Goal: Information Seeking & Learning: Learn about a topic

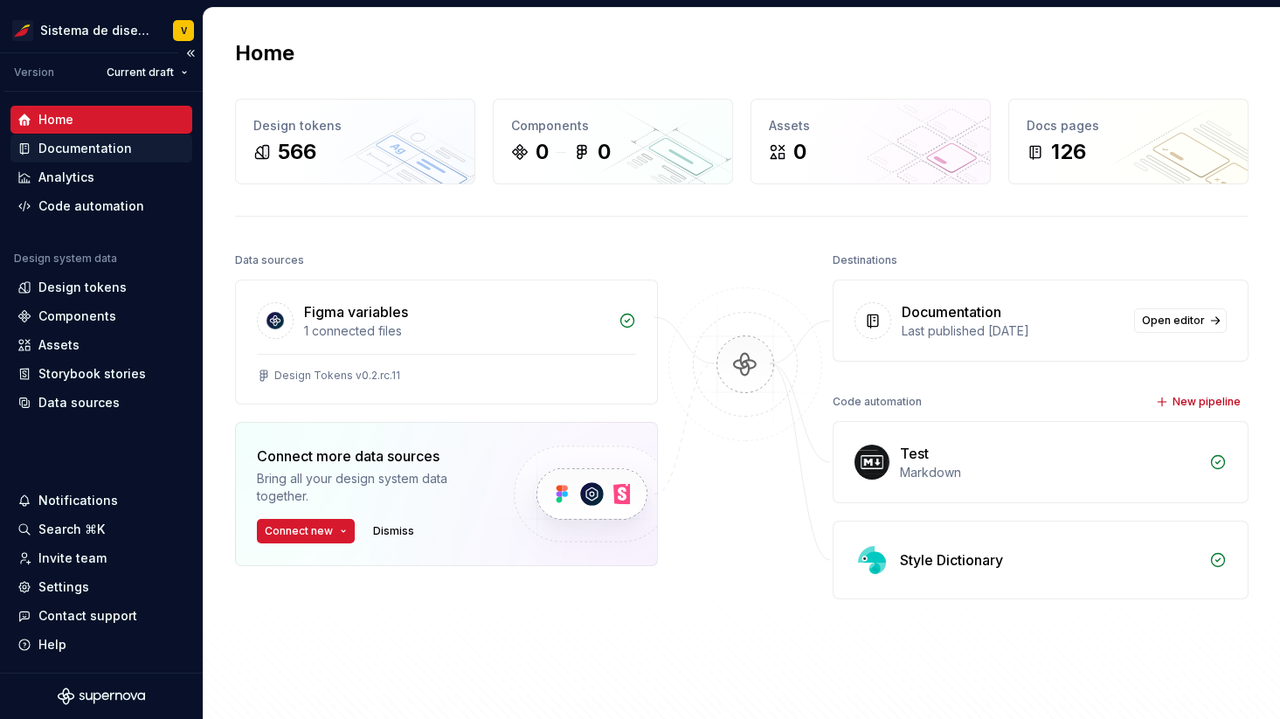
click at [113, 150] on div "Documentation" at bounding box center [85, 148] width 94 height 17
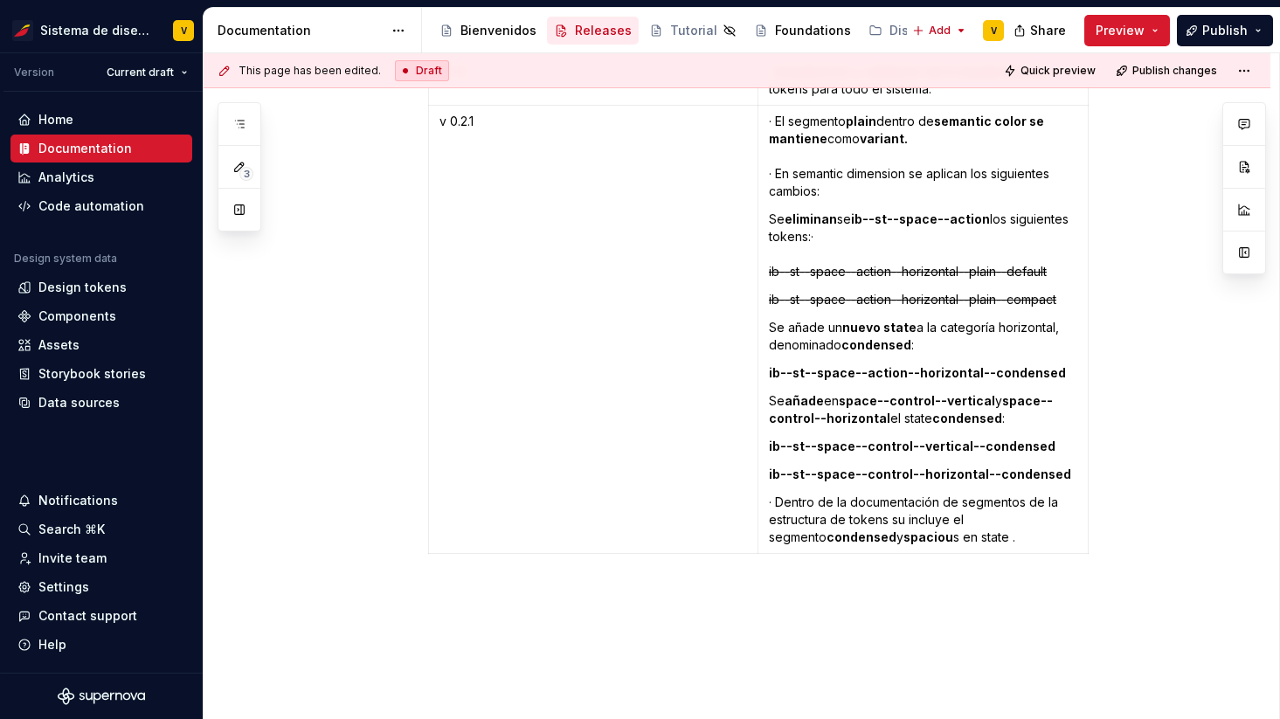
scroll to position [3792, 0]
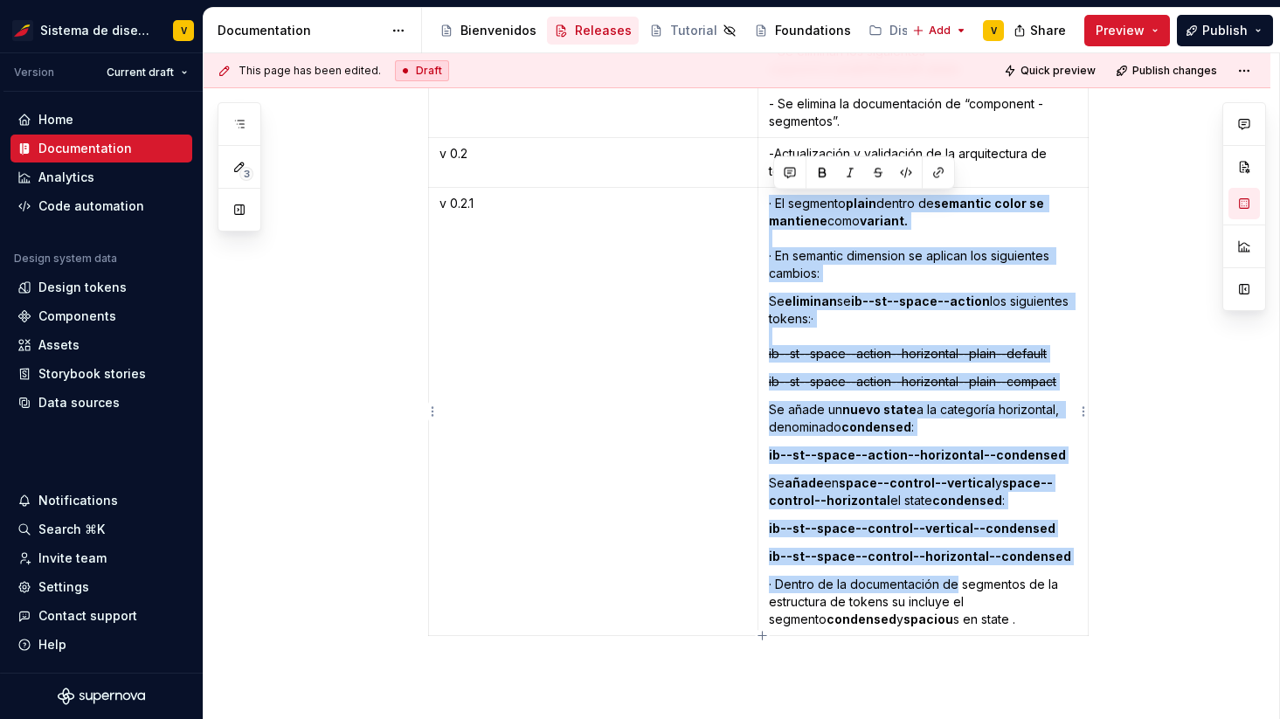
drag, startPoint x: 773, startPoint y: 205, endPoint x: 963, endPoint y: 586, distance: 425.2
click at [963, 586] on td "· El segmento plain dentro de semantic color se mantiene como variant. · En sem…" at bounding box center [923, 412] width 330 height 448
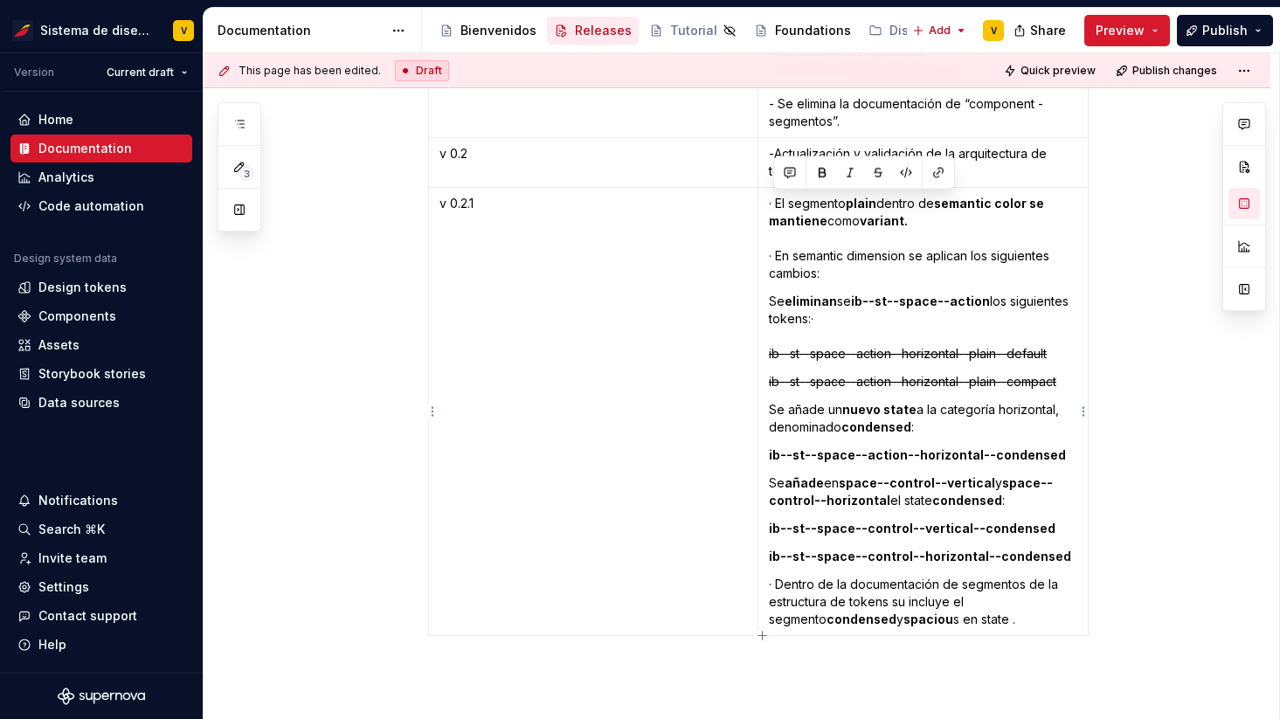
click at [978, 622] on p "· Dentro de la documentación de segmentos de la estructura de tokens su incluye…" at bounding box center [923, 602] width 308 height 52
drag, startPoint x: 442, startPoint y: 203, endPoint x: 495, endPoint y: 203, distance: 52.4
click at [495, 203] on td "v 0.2.1" at bounding box center [592, 412] width 329 height 448
click at [504, 286] on td "v 0.2.1" at bounding box center [592, 412] width 329 height 448
type textarea "*"
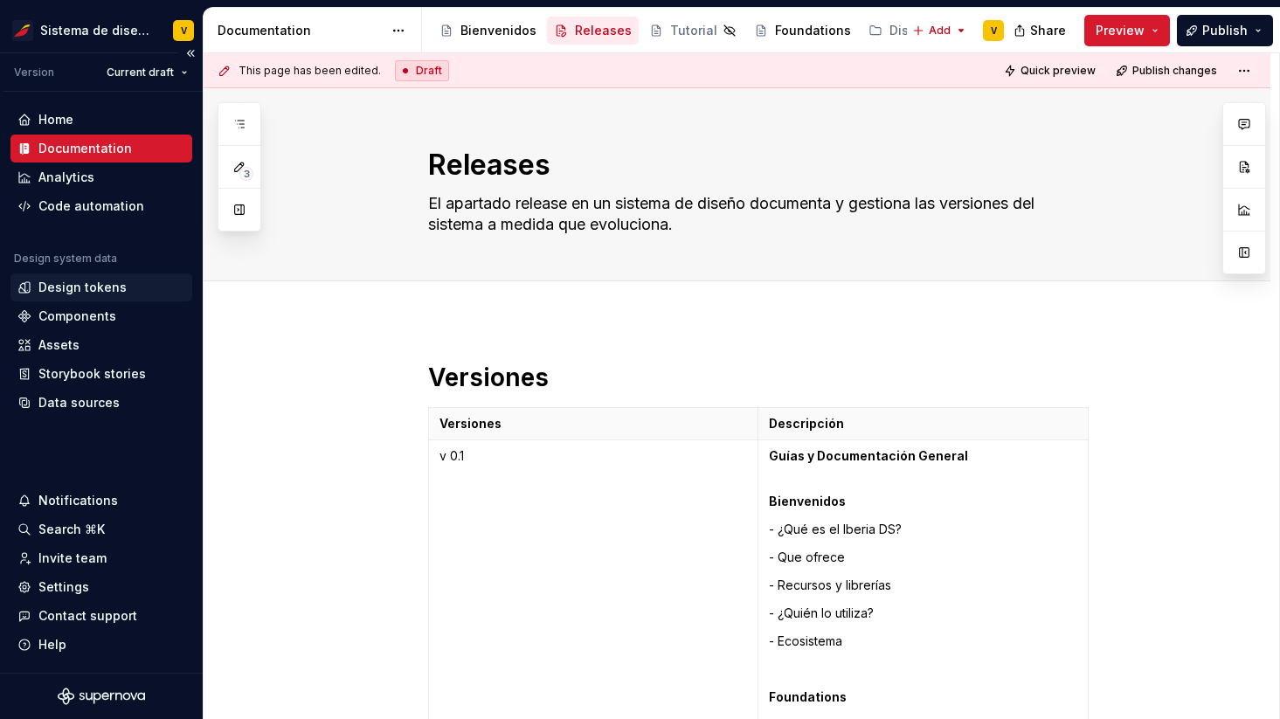
click at [88, 284] on div "Design tokens" at bounding box center [82, 287] width 88 height 17
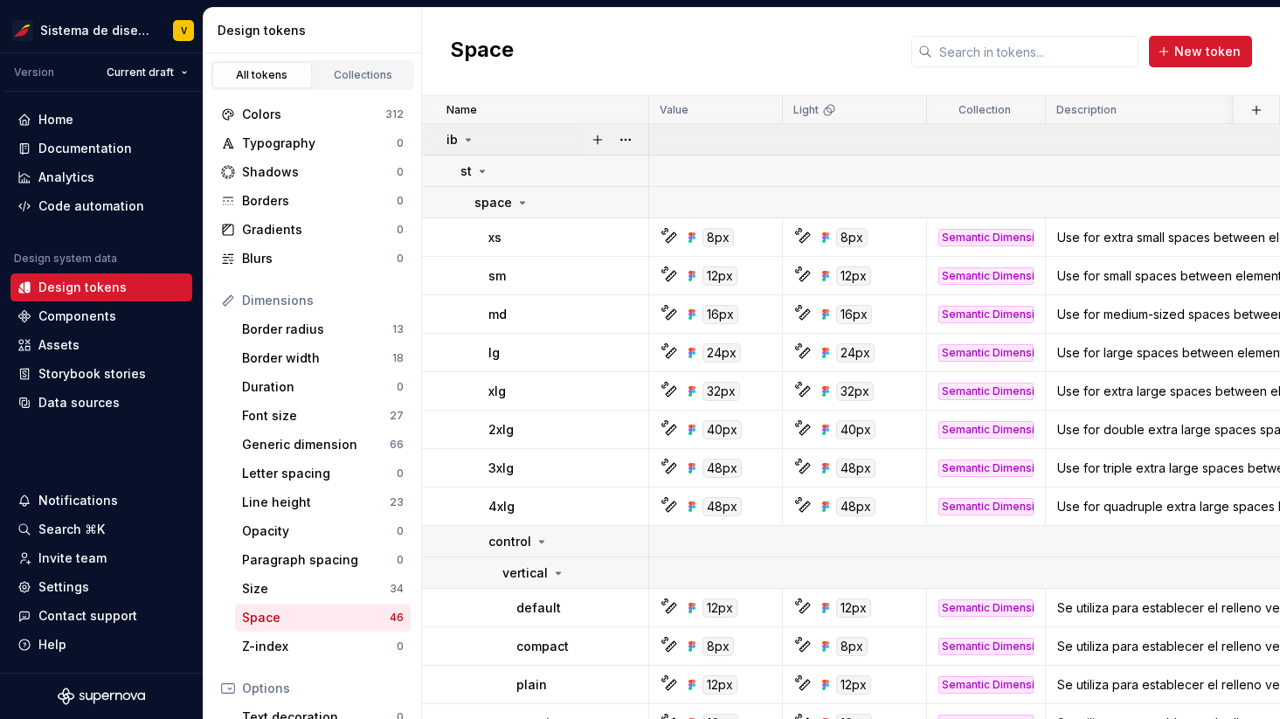
click at [467, 135] on icon at bounding box center [468, 140] width 14 height 14
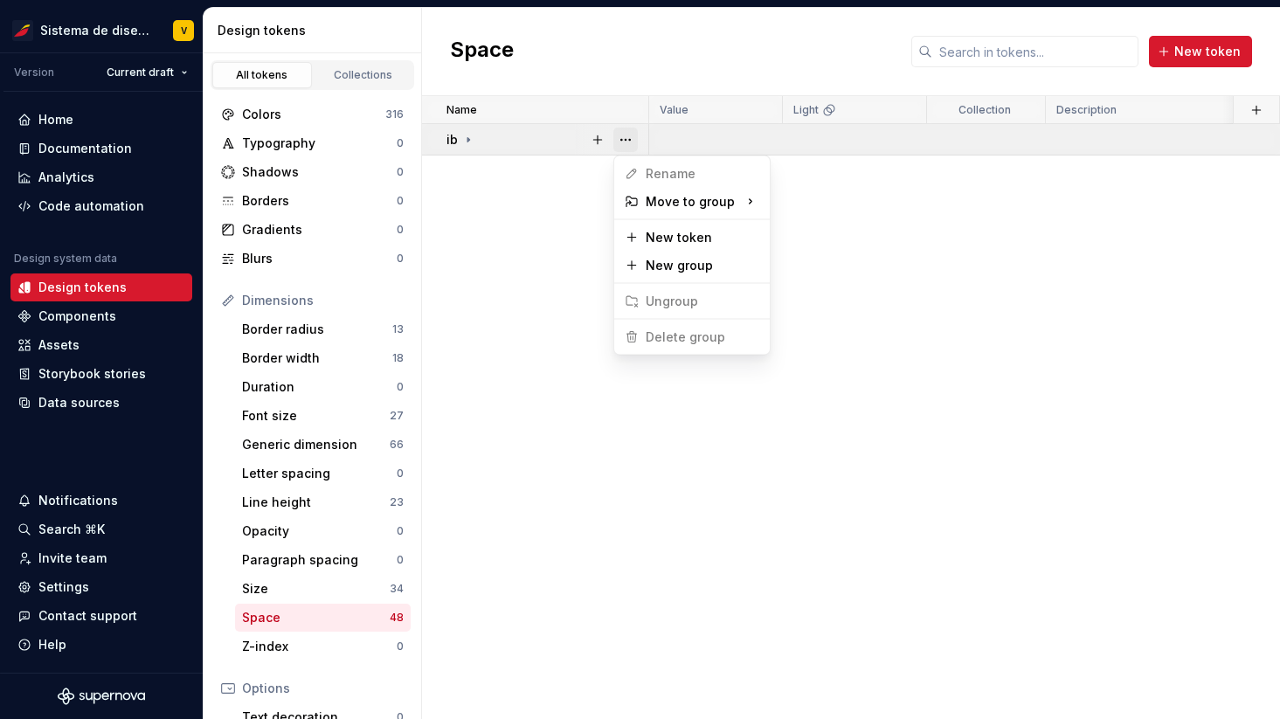
click at [623, 140] on button "button" at bounding box center [625, 140] width 24 height 24
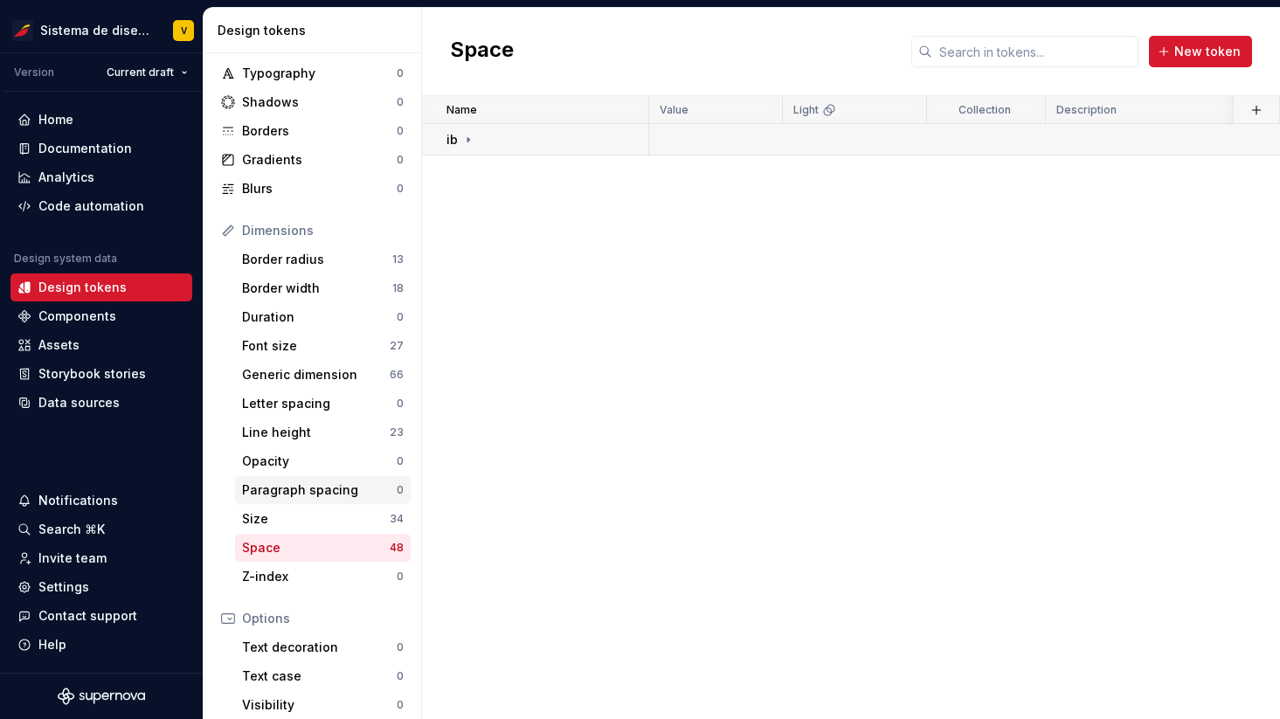
scroll to position [66, 0]
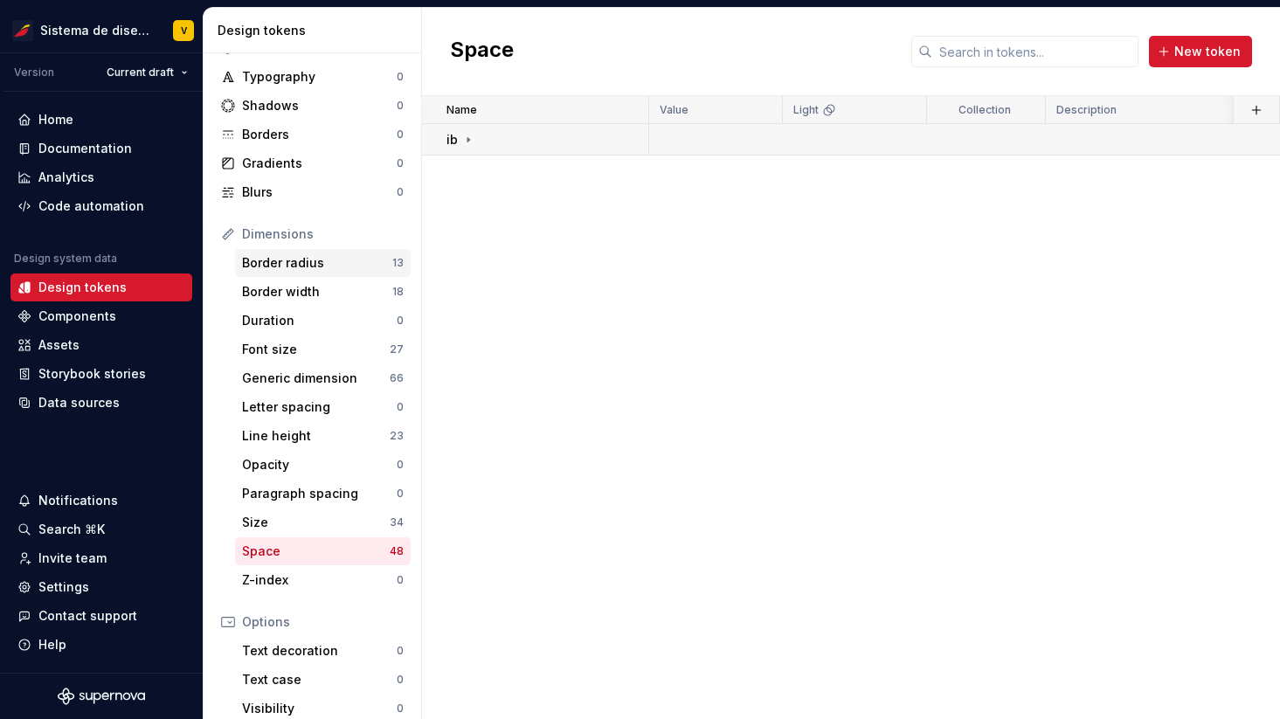
click at [299, 265] on div "Border radius" at bounding box center [317, 262] width 150 height 17
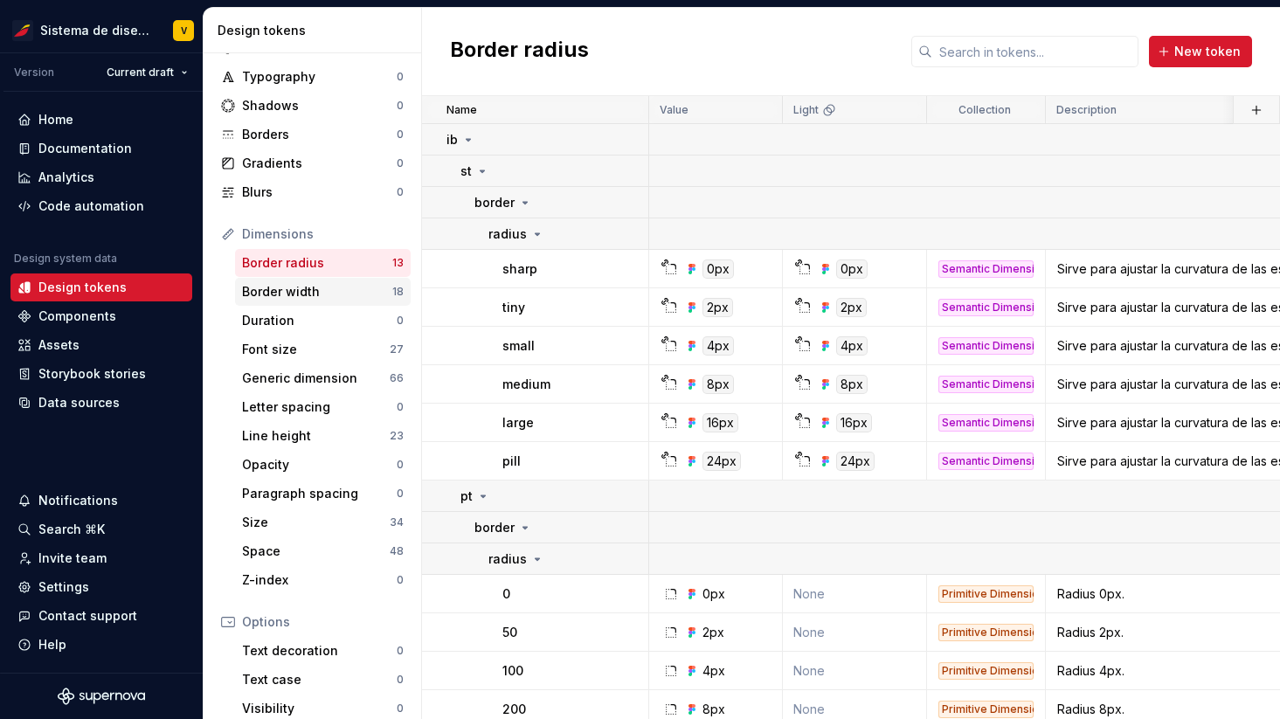
click at [301, 290] on div "Border width" at bounding box center [317, 291] width 150 height 17
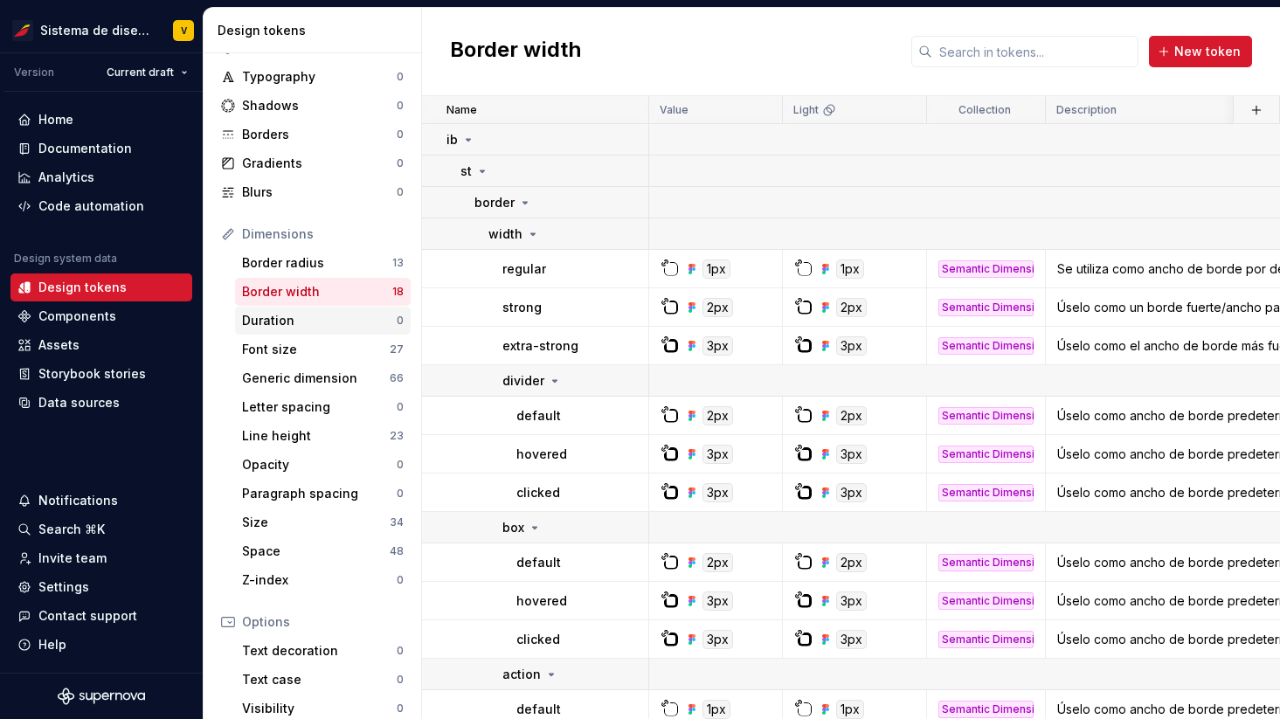
click at [299, 321] on div "Duration" at bounding box center [319, 320] width 155 height 17
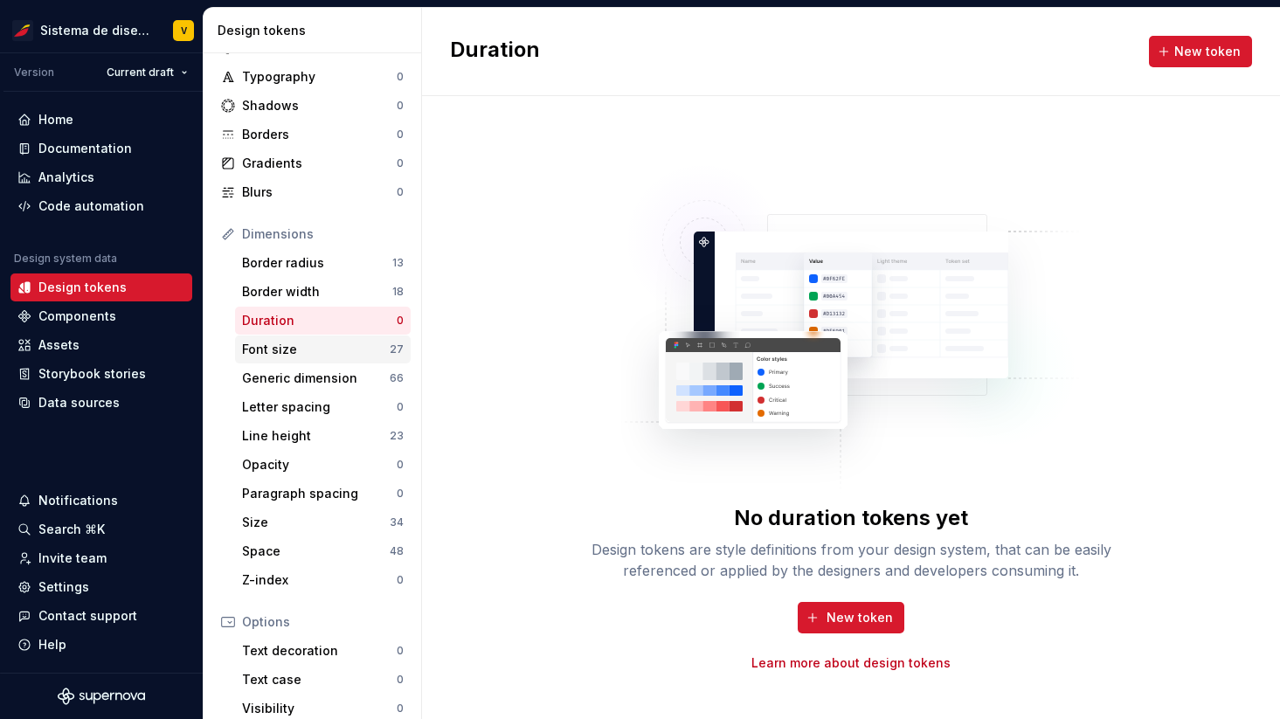
click at [308, 347] on div "Font size" at bounding box center [316, 349] width 148 height 17
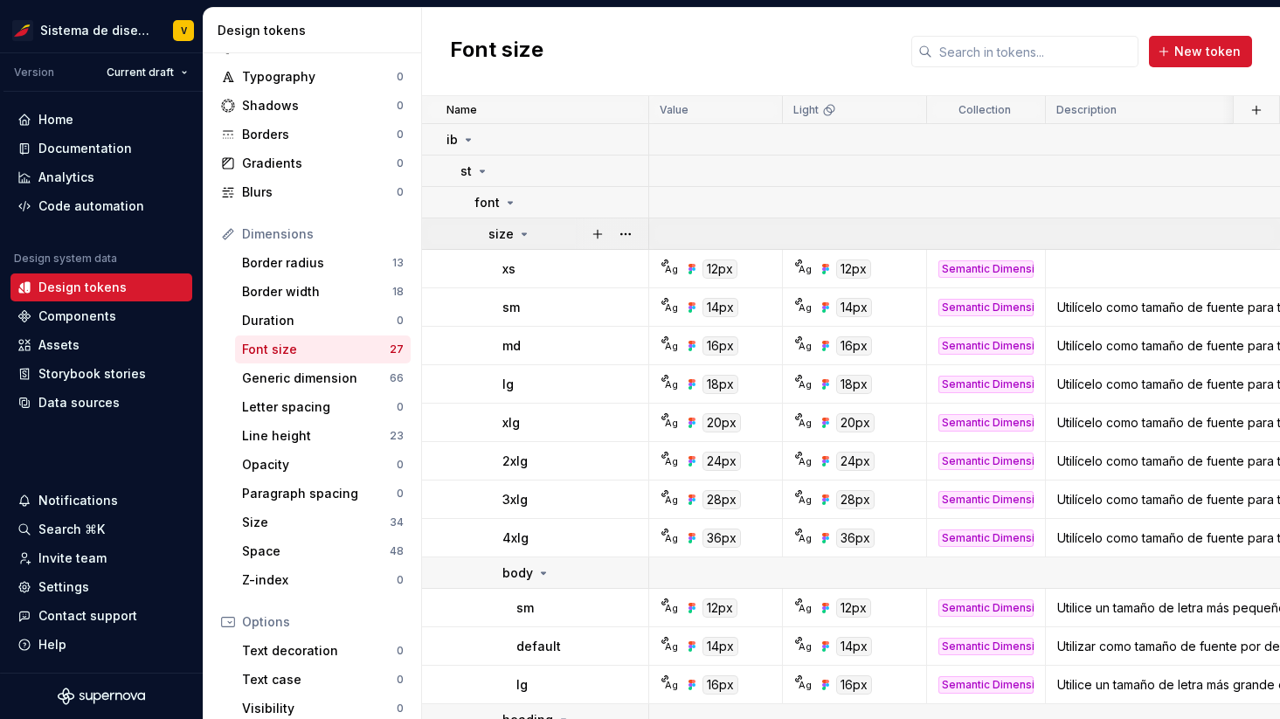
click at [524, 229] on icon at bounding box center [524, 234] width 14 height 14
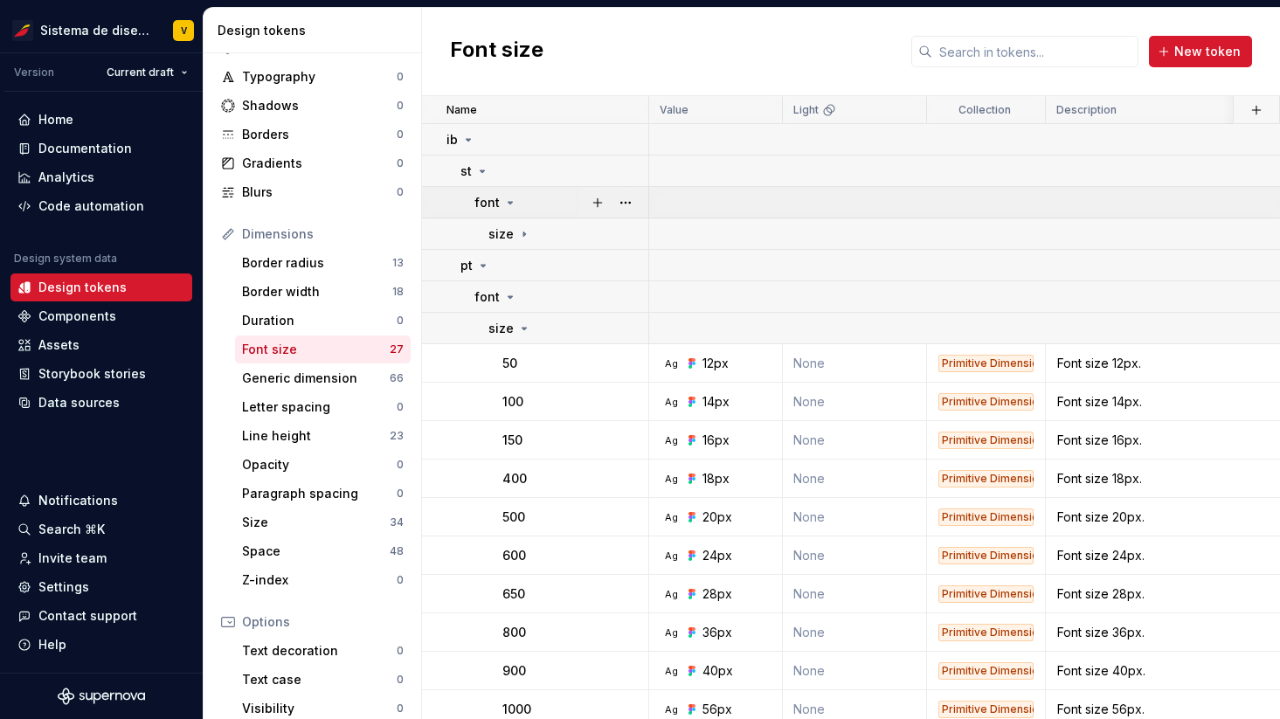
click at [505, 202] on icon at bounding box center [510, 203] width 14 height 14
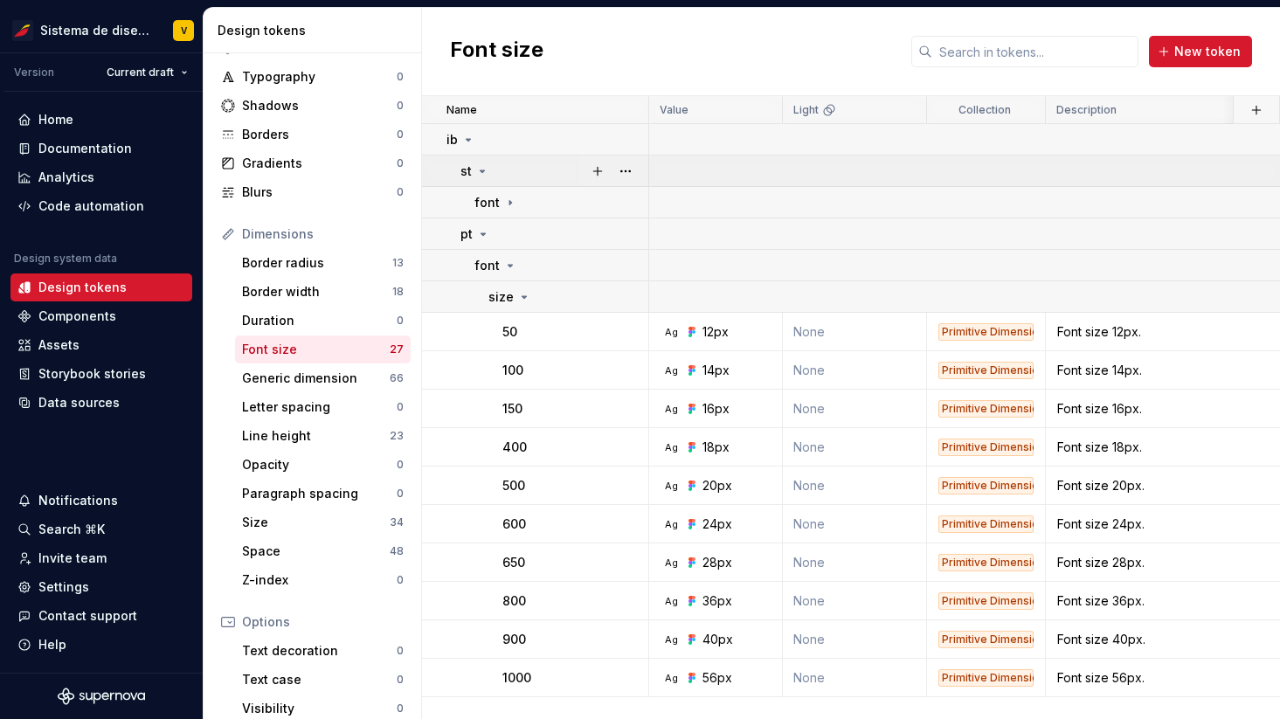
click at [481, 171] on icon at bounding box center [483, 171] width 4 height 2
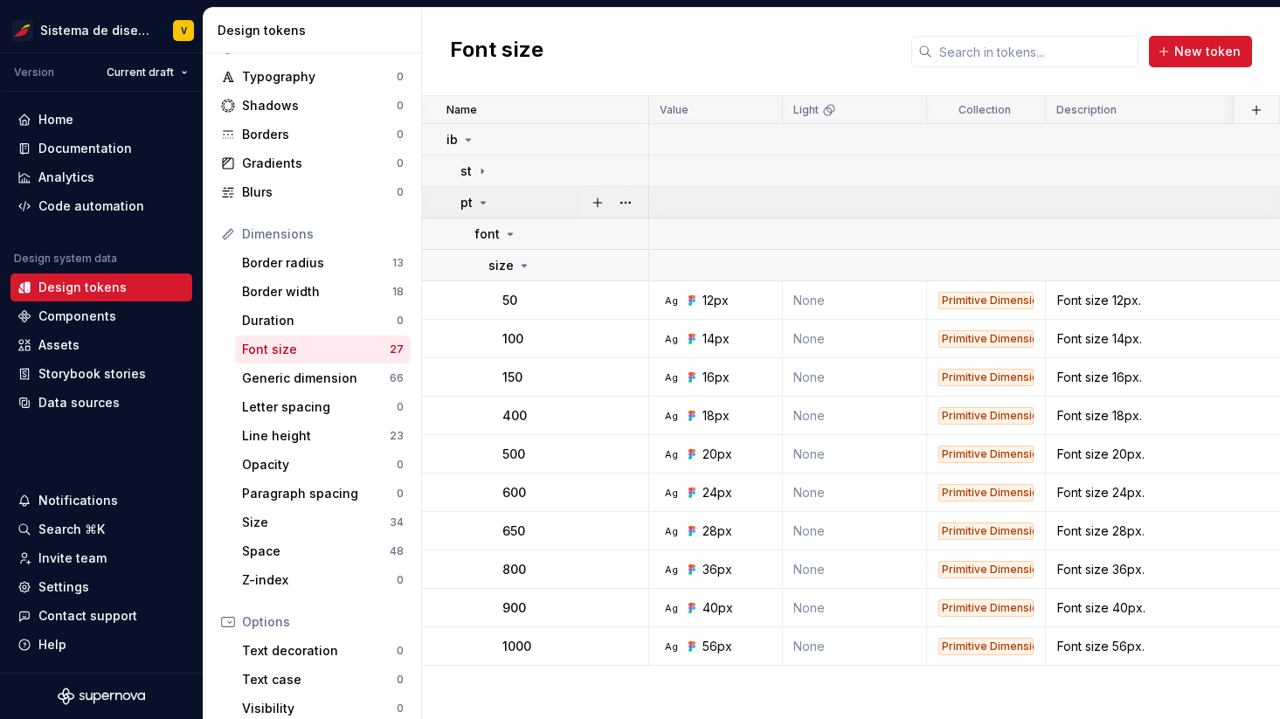
click at [483, 199] on icon at bounding box center [483, 203] width 14 height 14
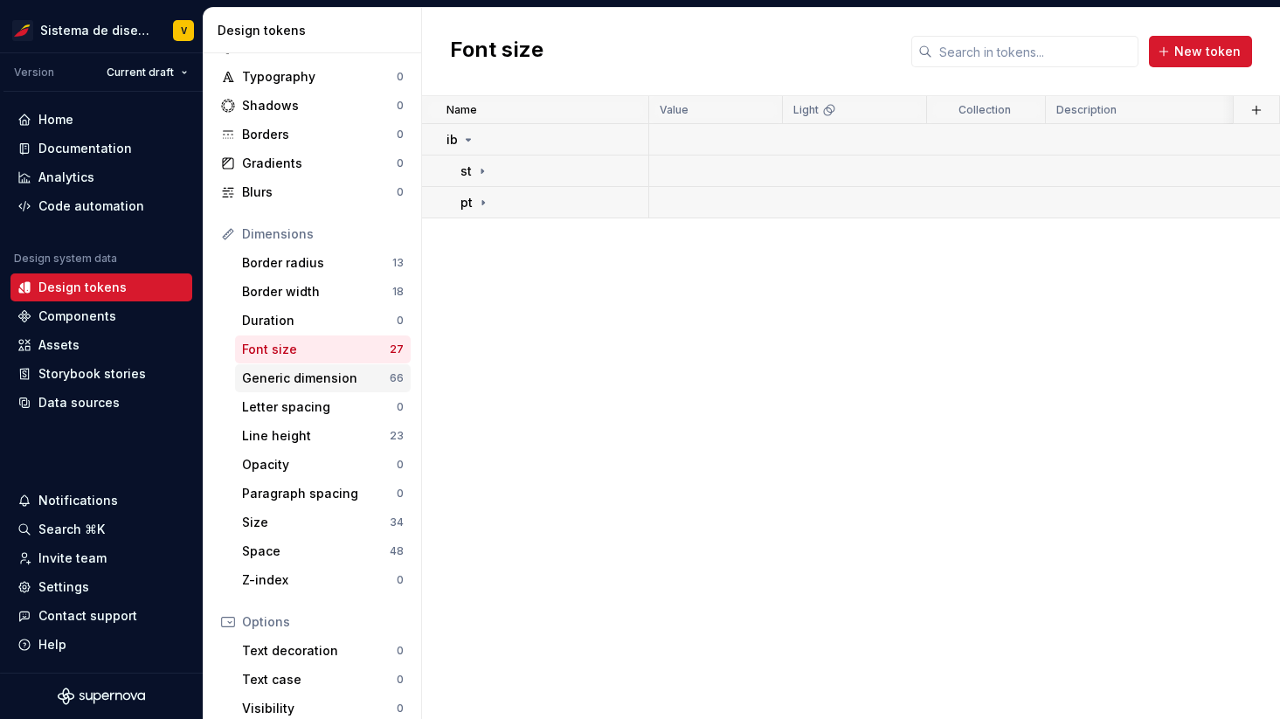
click at [313, 374] on div "Generic dimension" at bounding box center [316, 378] width 148 height 17
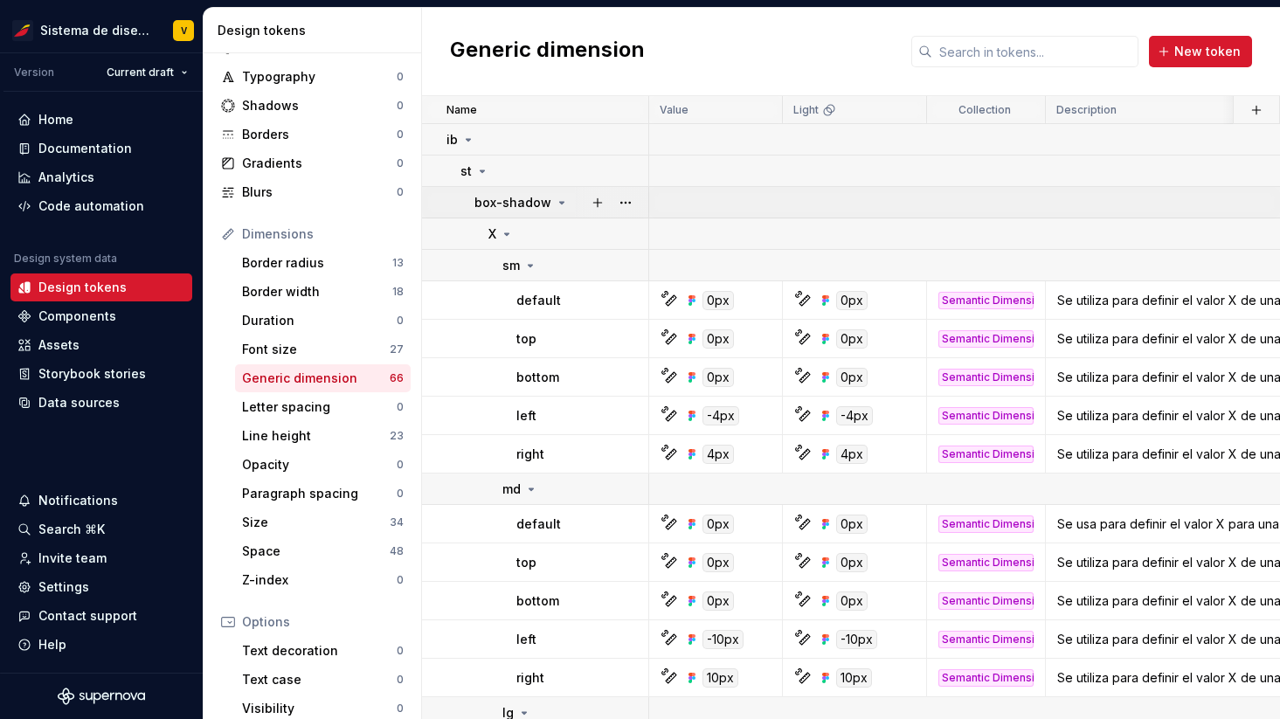
click at [560, 202] on icon at bounding box center [562, 203] width 4 height 2
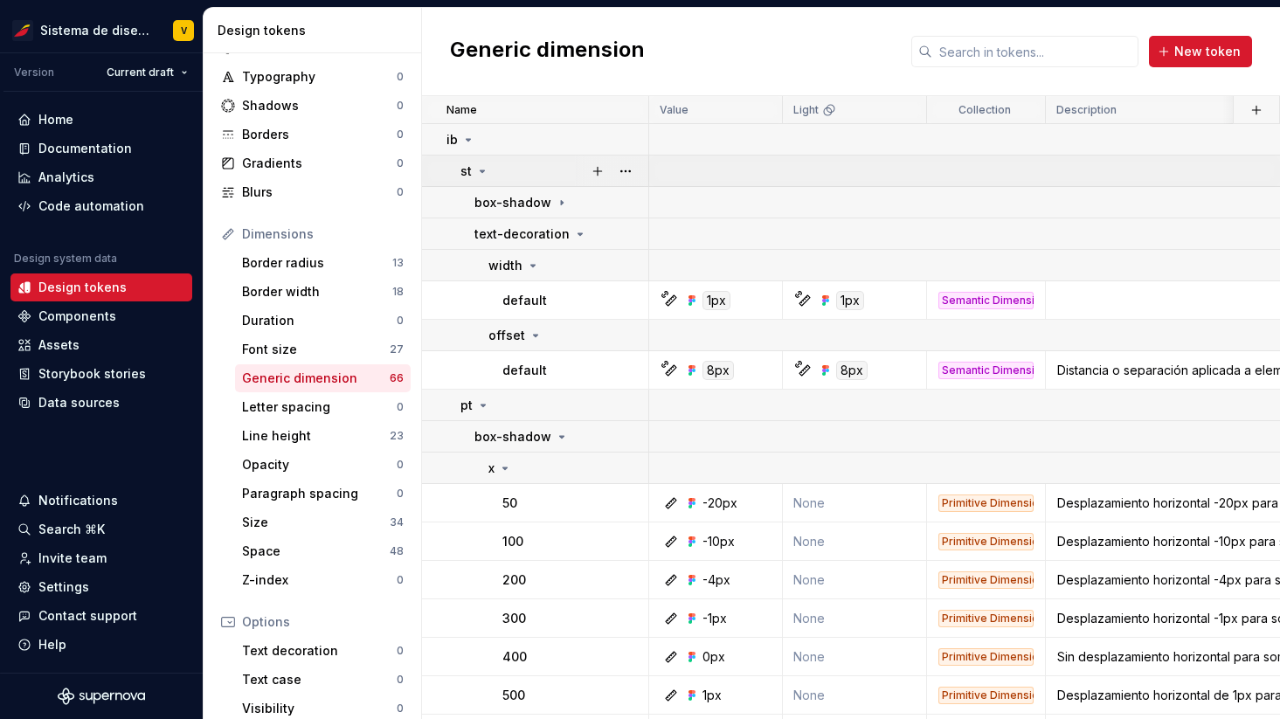
click at [482, 173] on icon at bounding box center [482, 171] width 14 height 14
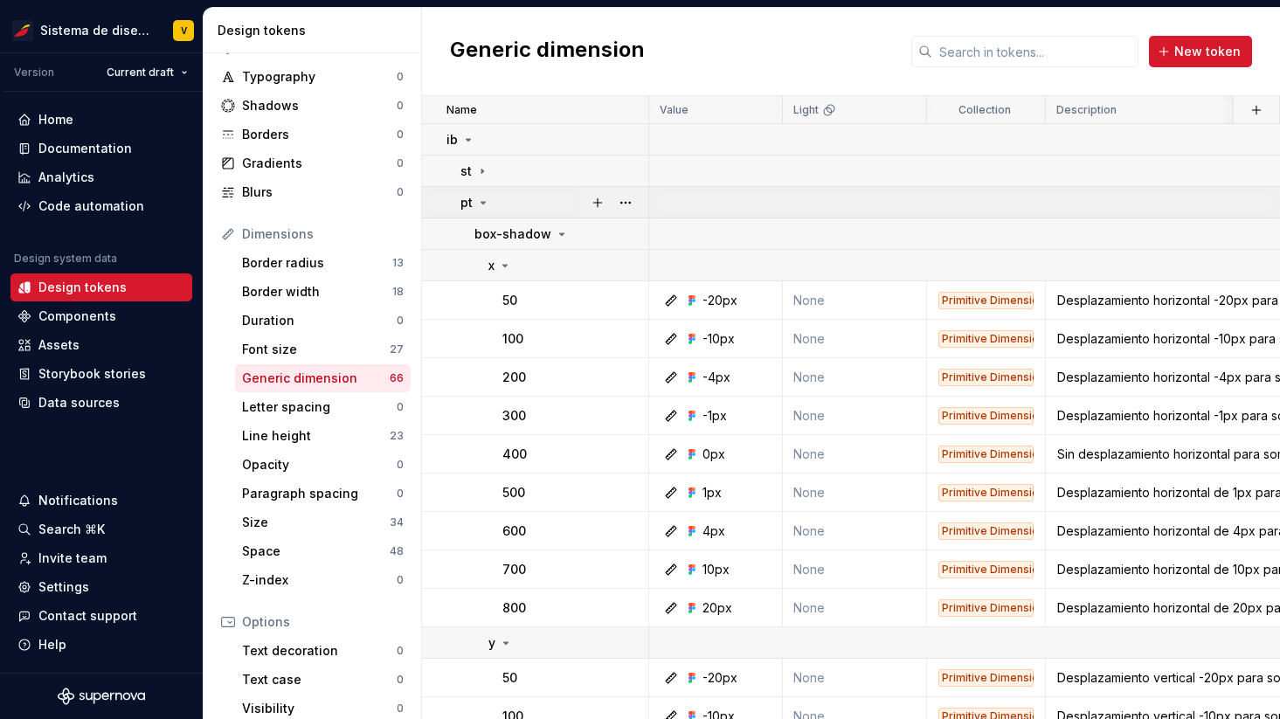
click at [484, 202] on icon at bounding box center [484, 203] width 4 height 2
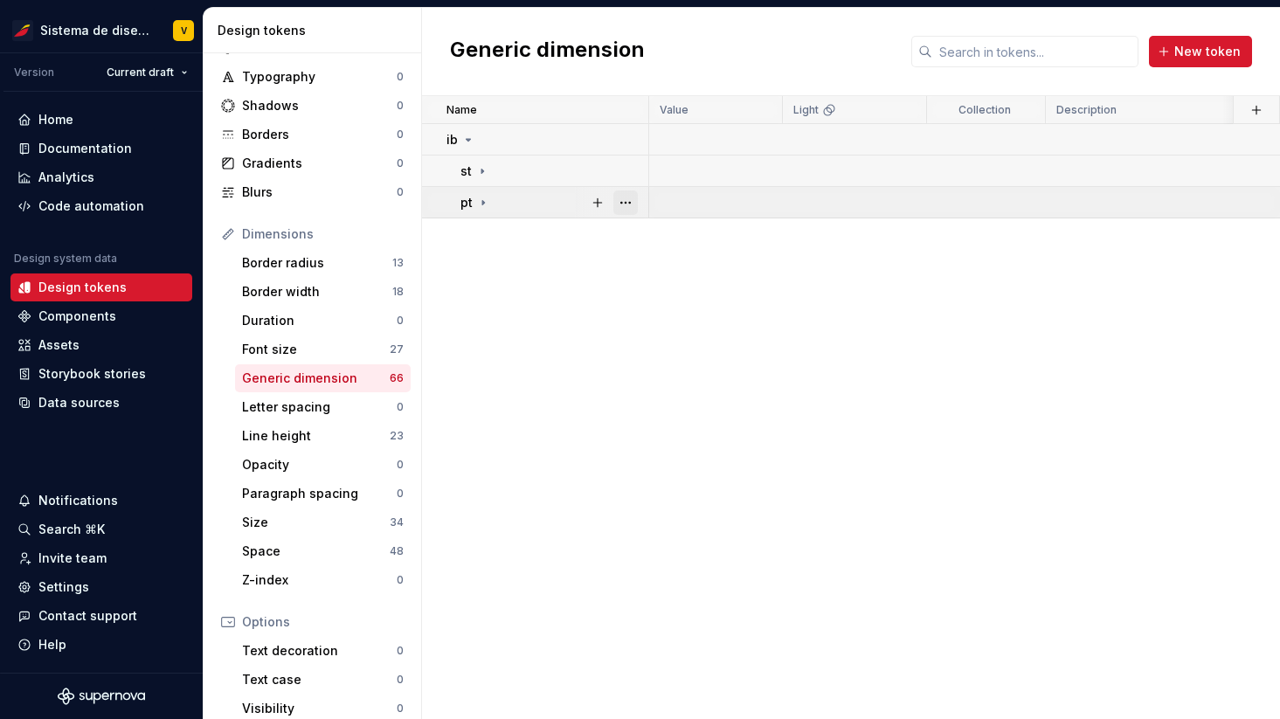
click at [625, 194] on button "button" at bounding box center [625, 203] width 24 height 24
click at [482, 202] on html "Sistema de diseño Iberia V Version Current draft Home Documentation Analytics C…" at bounding box center [640, 359] width 1280 height 719
click at [483, 202] on icon at bounding box center [483, 202] width 2 height 4
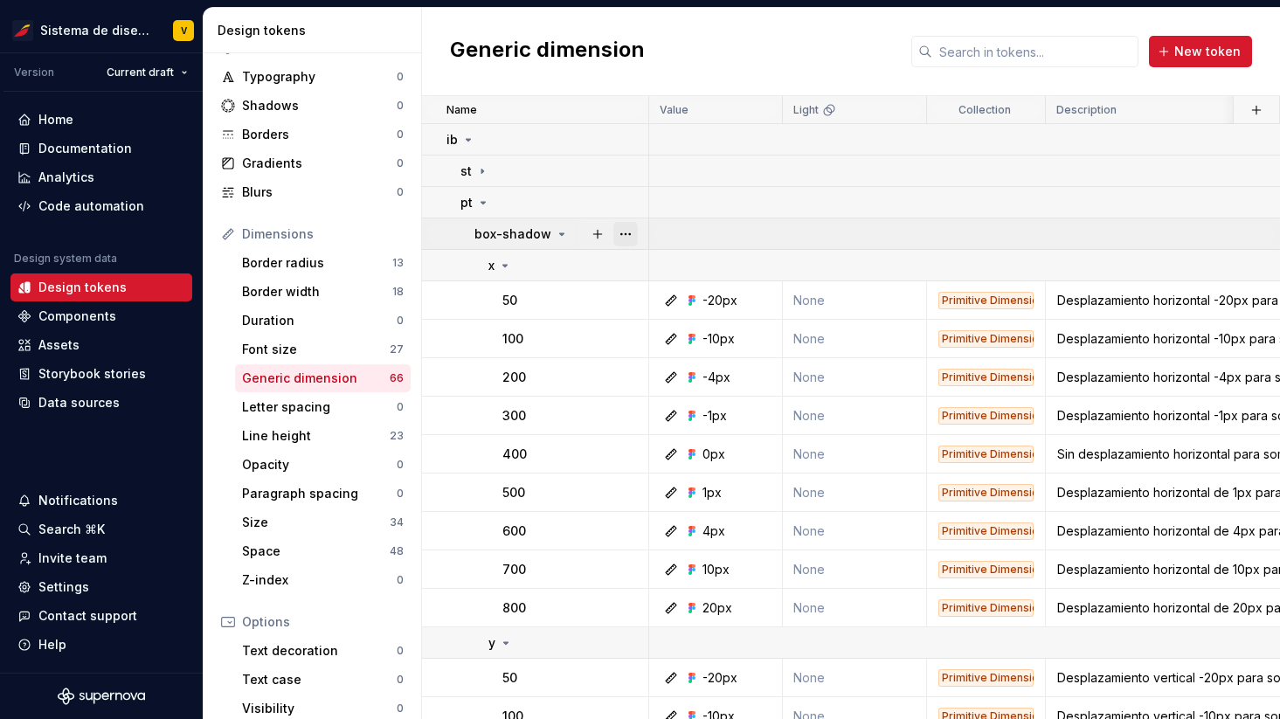
click at [620, 232] on button "button" at bounding box center [625, 234] width 24 height 24
click at [483, 202] on icon at bounding box center [484, 203] width 4 height 2
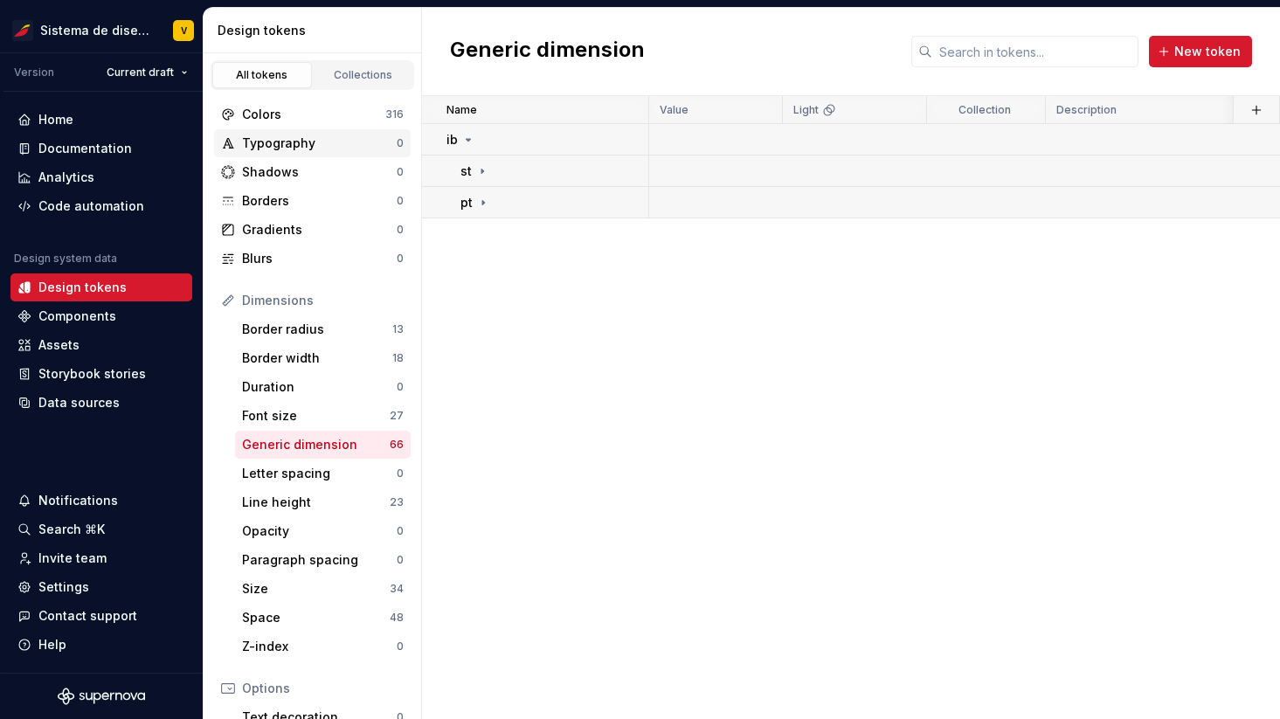
click at [324, 144] on div "Typography" at bounding box center [319, 143] width 155 height 17
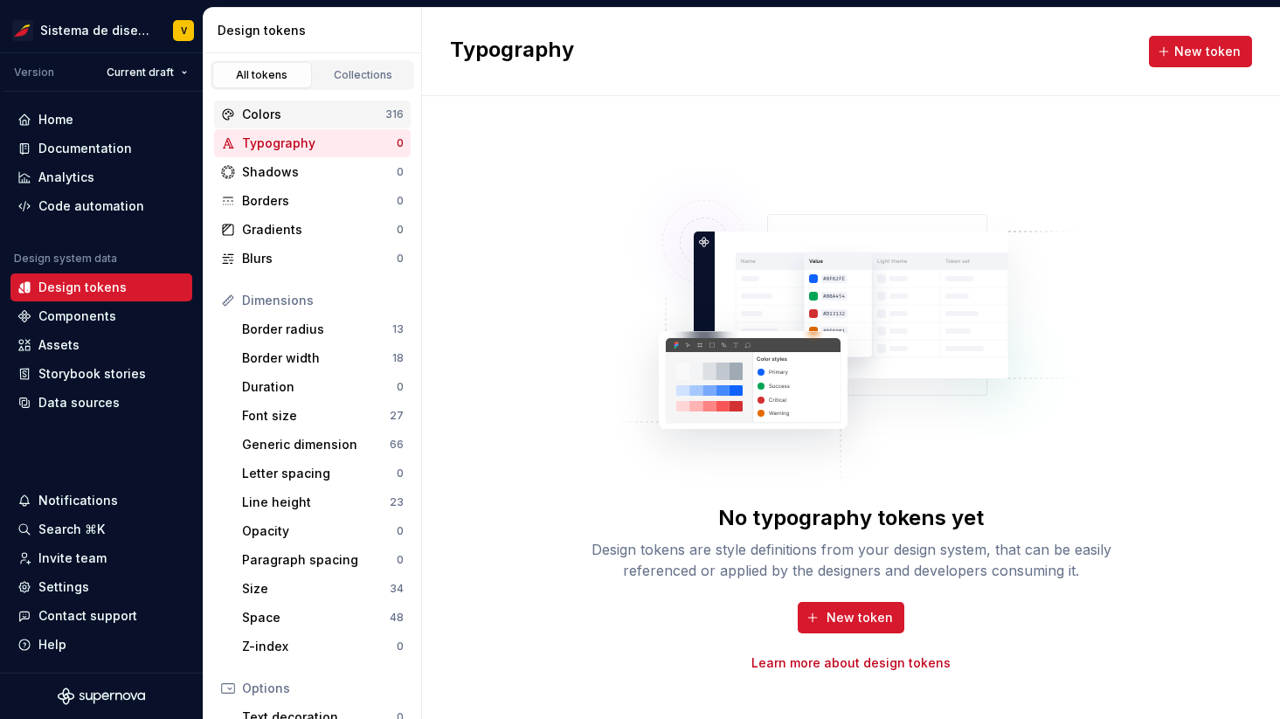
click at [335, 119] on div "Colors" at bounding box center [313, 114] width 143 height 17
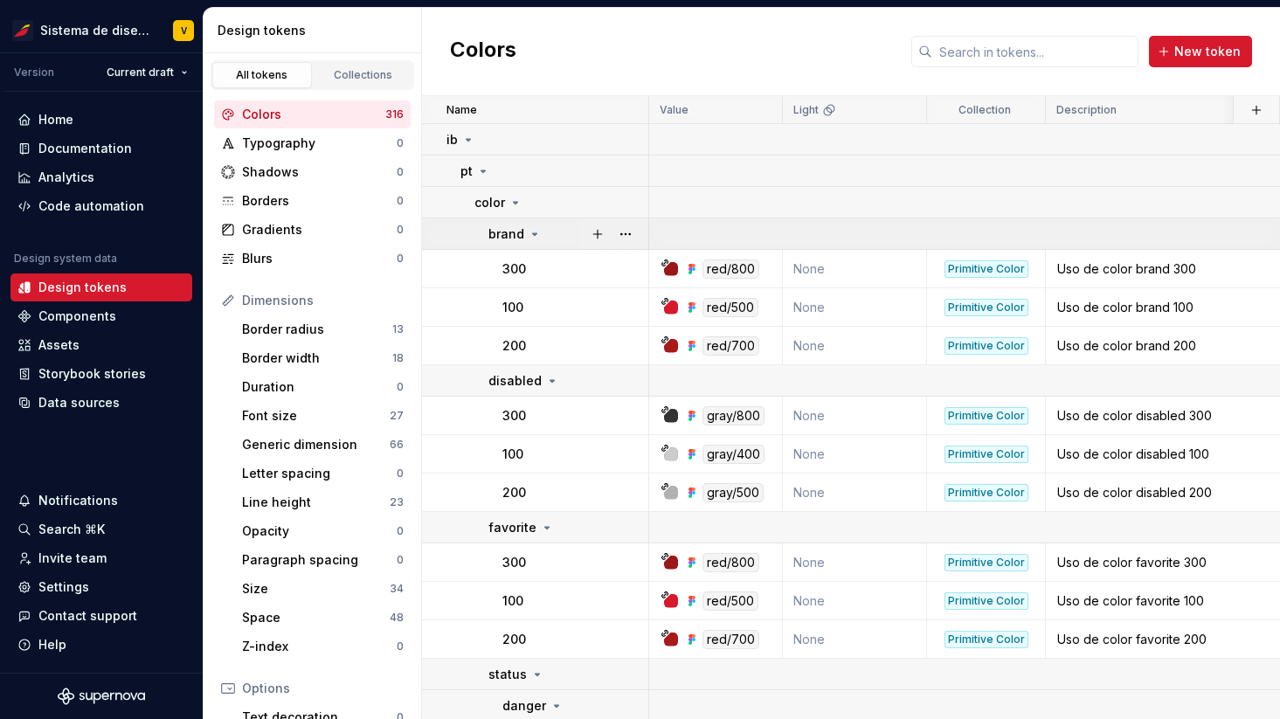
click at [535, 236] on icon at bounding box center [535, 234] width 14 height 14
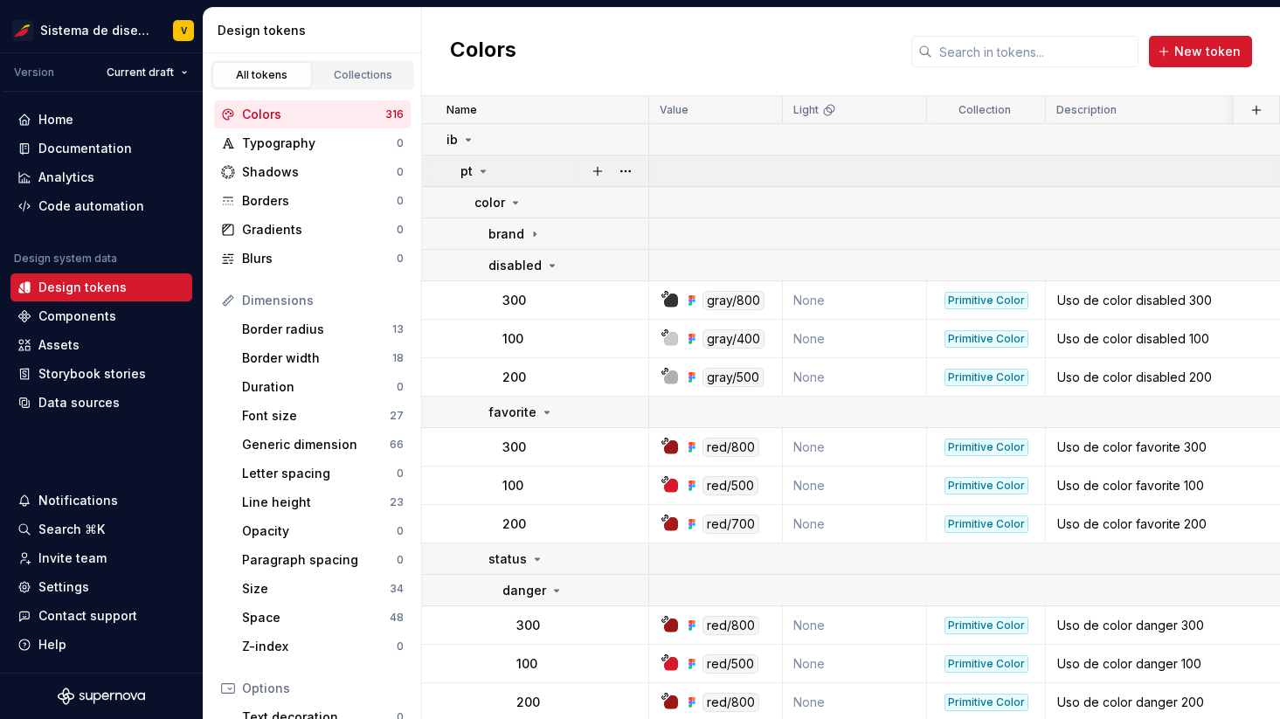
click at [482, 170] on icon at bounding box center [484, 171] width 4 height 2
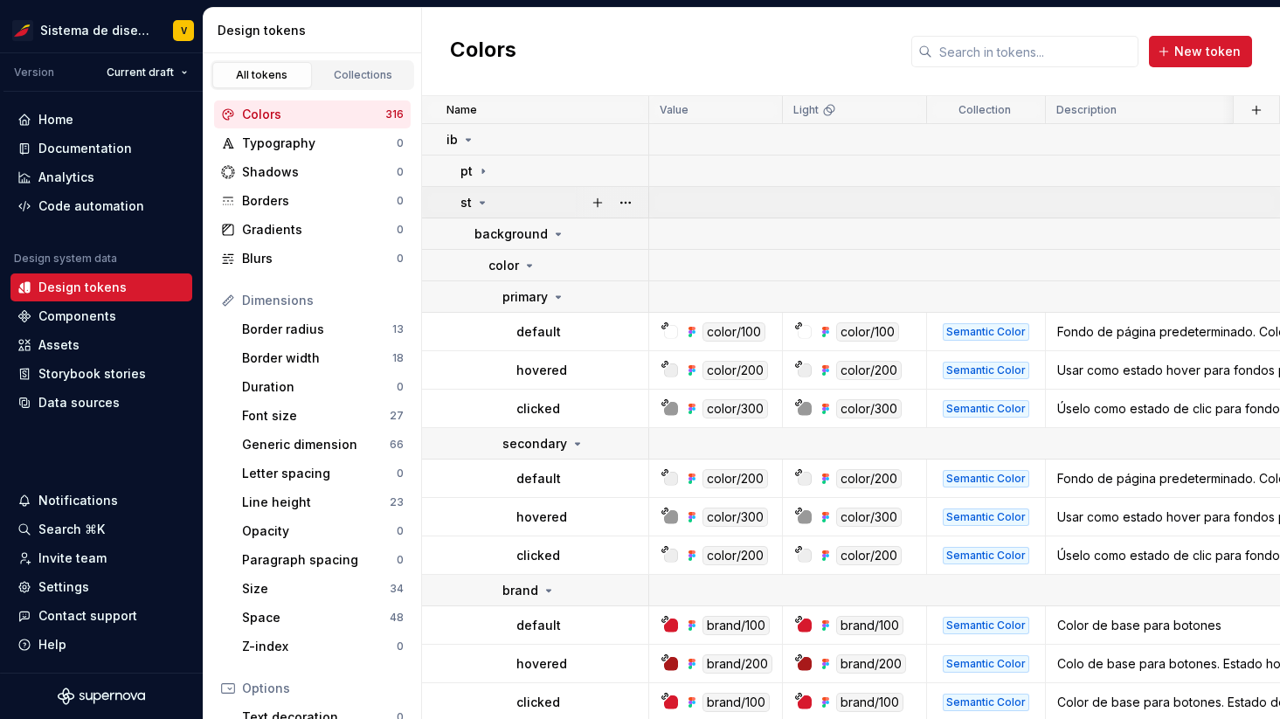
click at [482, 199] on icon at bounding box center [482, 203] width 14 height 14
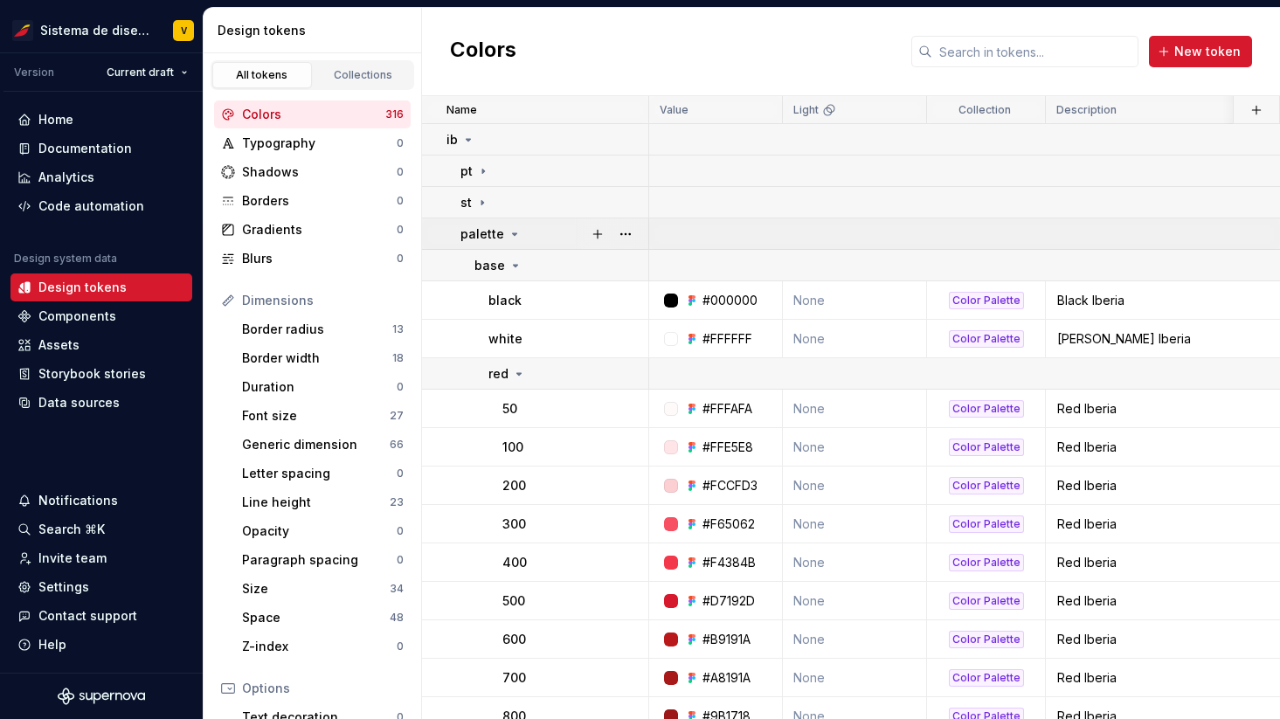
click at [513, 231] on icon at bounding box center [515, 234] width 14 height 14
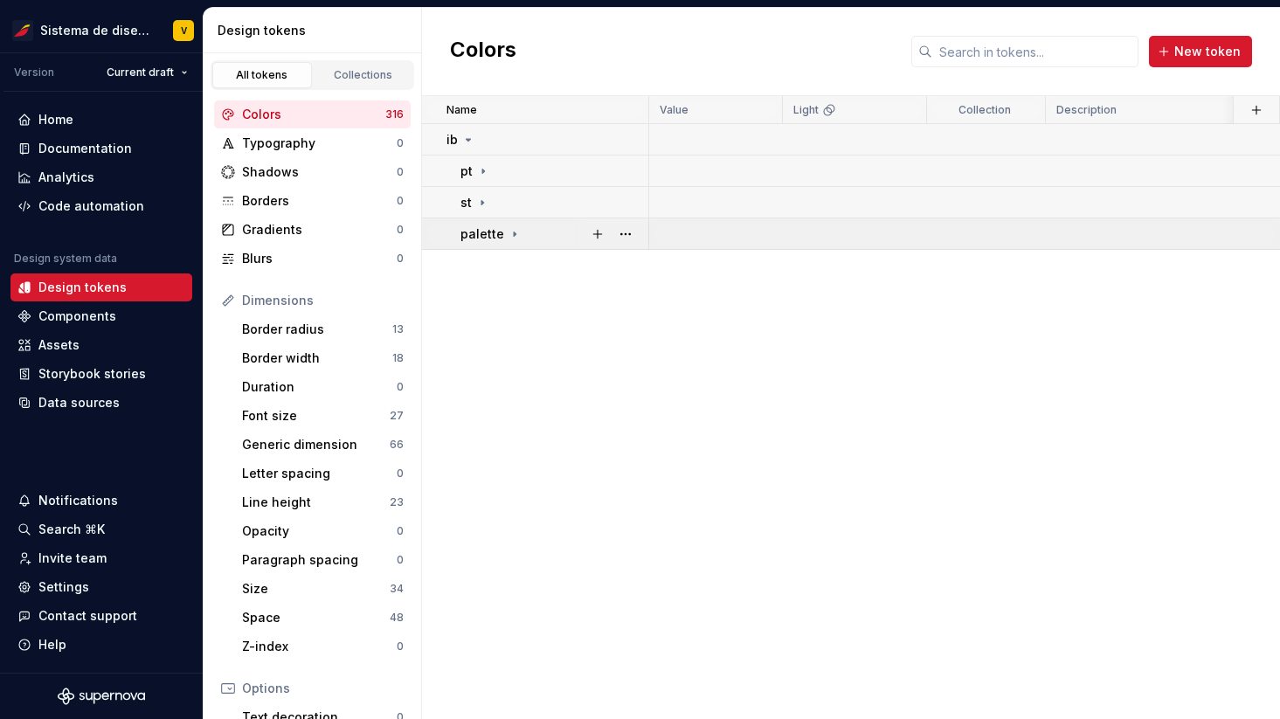
click at [512, 232] on icon at bounding box center [515, 234] width 14 height 14
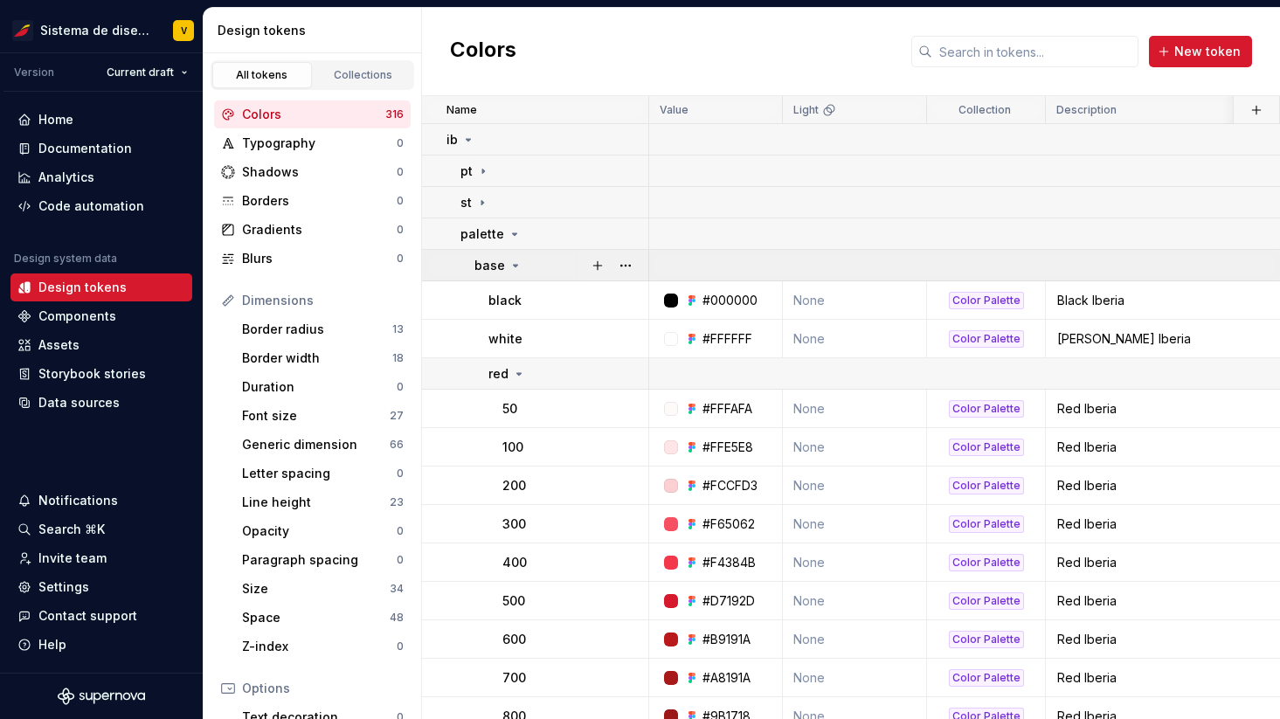
click at [516, 261] on icon at bounding box center [516, 266] width 14 height 14
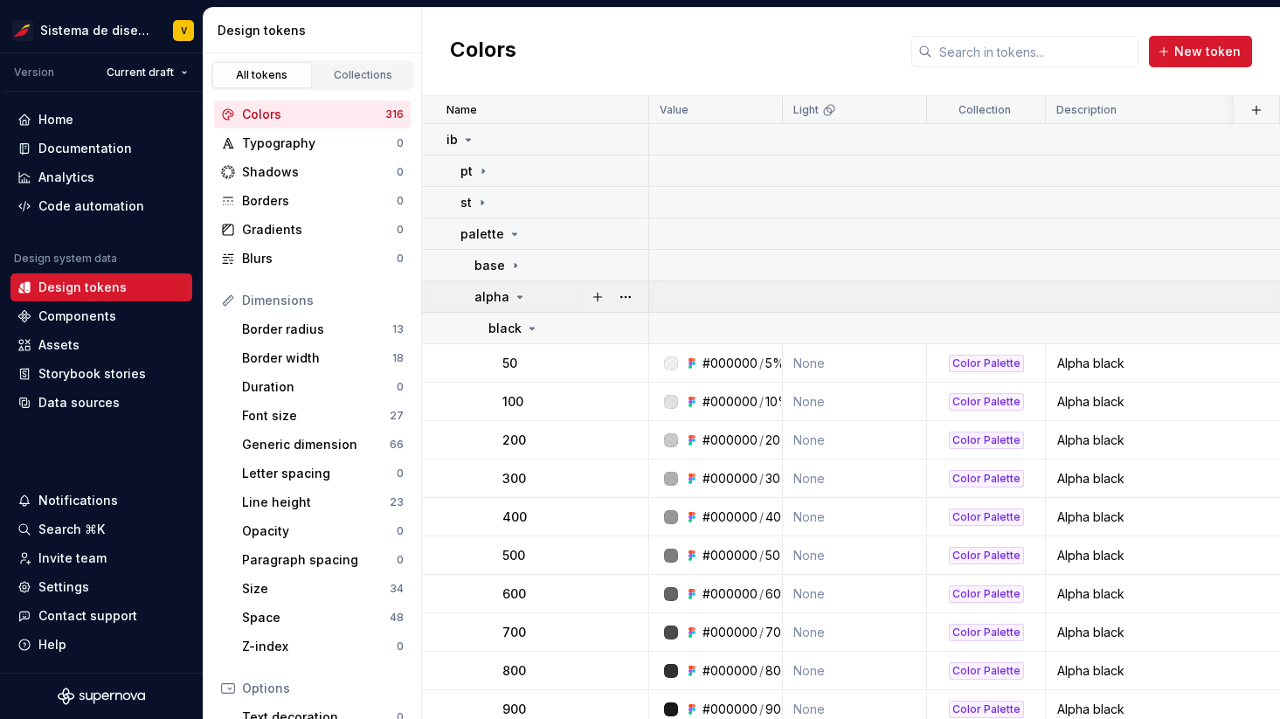
click at [519, 300] on icon at bounding box center [520, 297] width 14 height 14
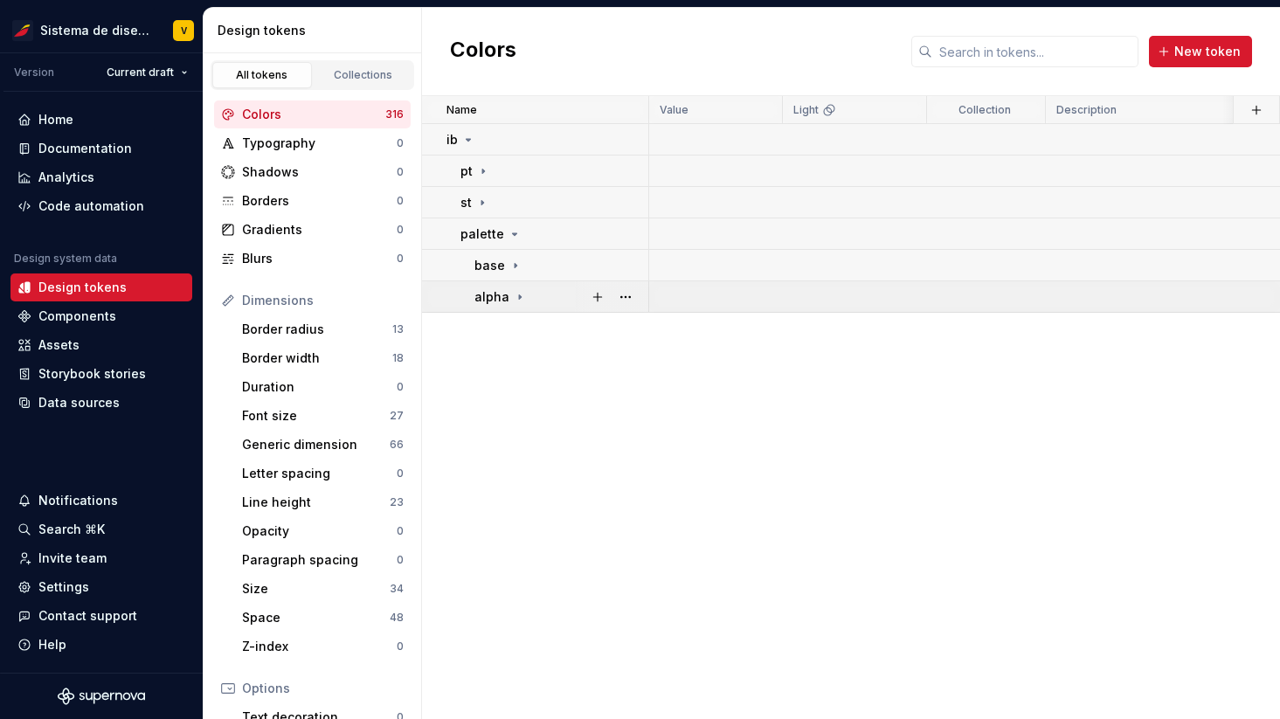
click at [519, 298] on icon at bounding box center [520, 297] width 2 height 4
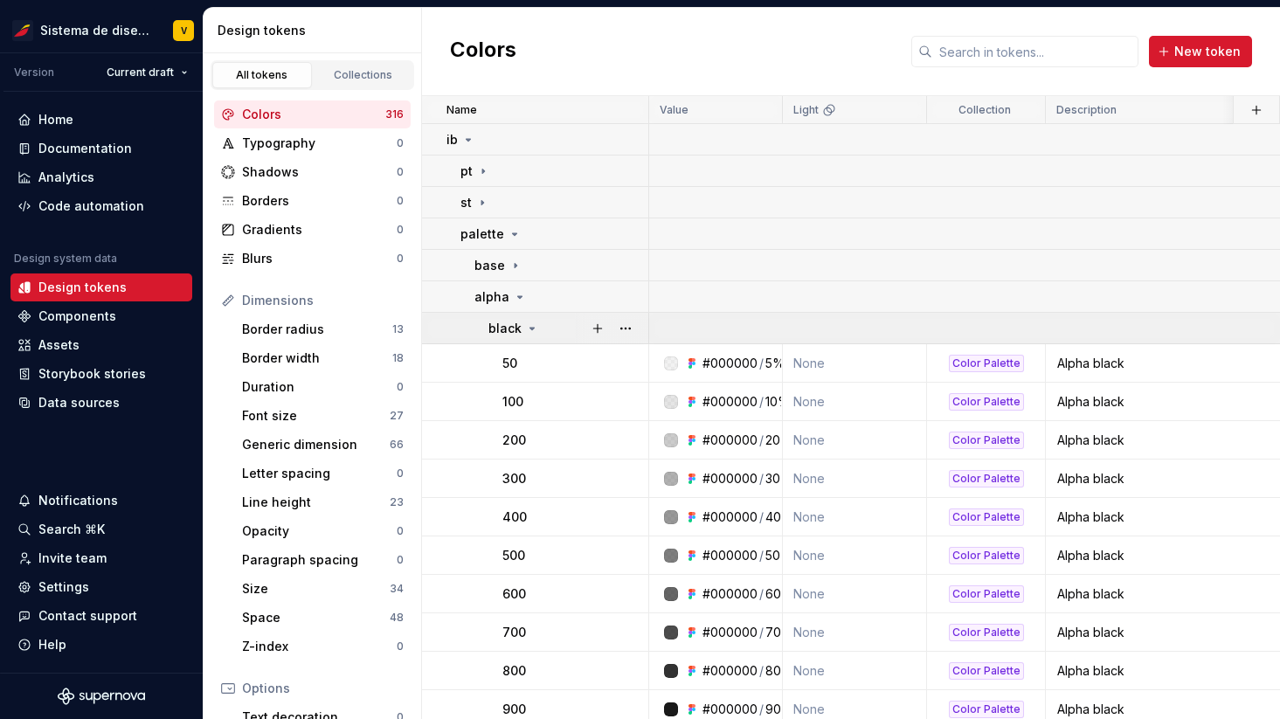
click at [530, 328] on icon at bounding box center [532, 329] width 4 height 2
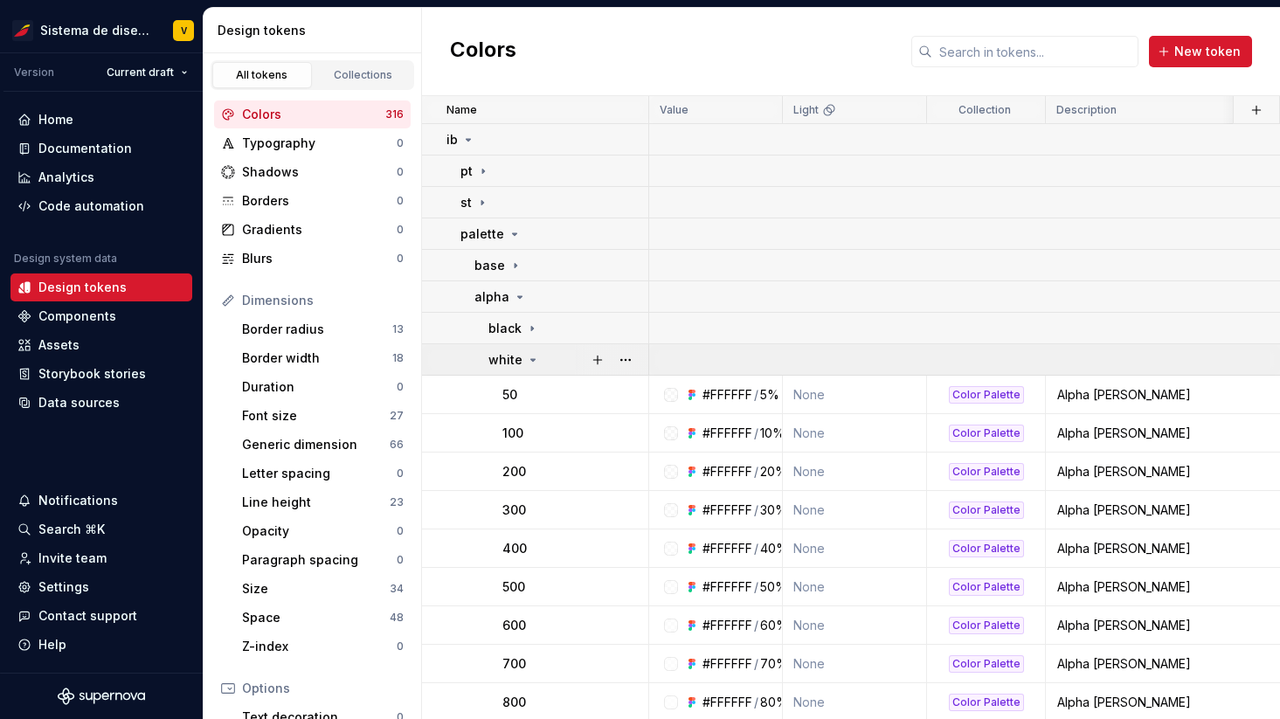
click at [531, 357] on icon at bounding box center [533, 360] width 14 height 14
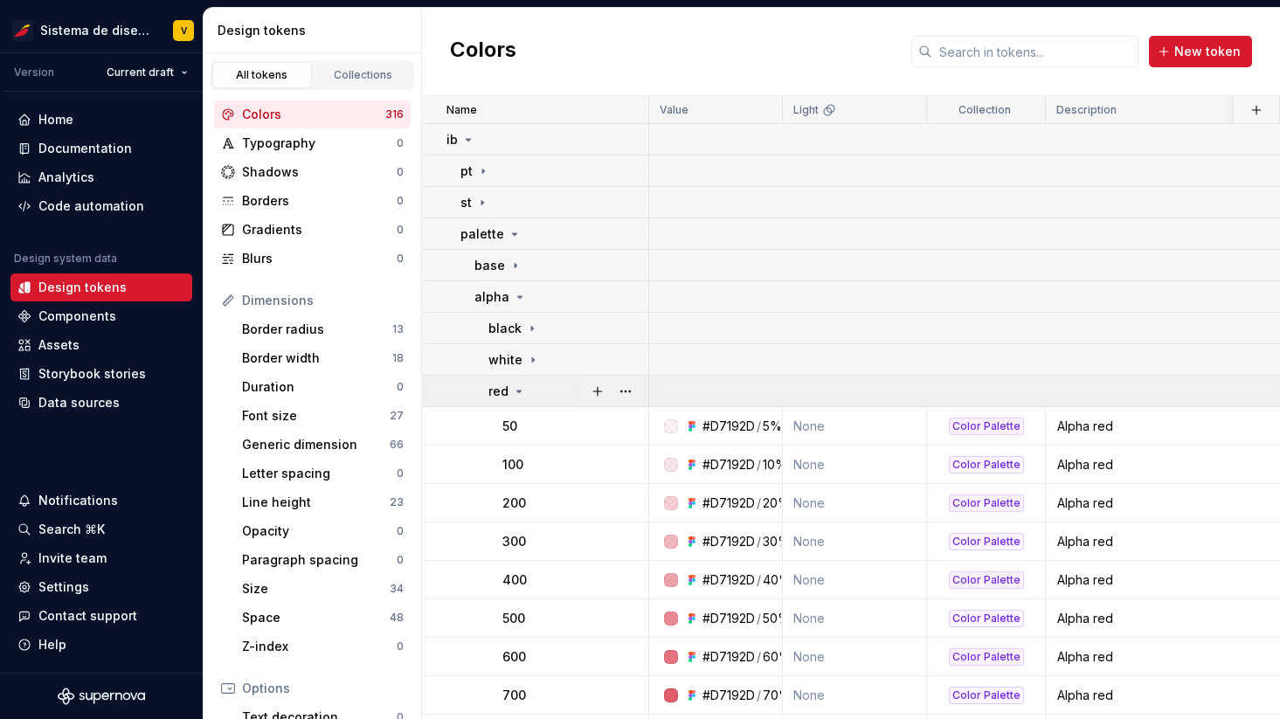
click at [518, 392] on icon at bounding box center [519, 392] width 14 height 14
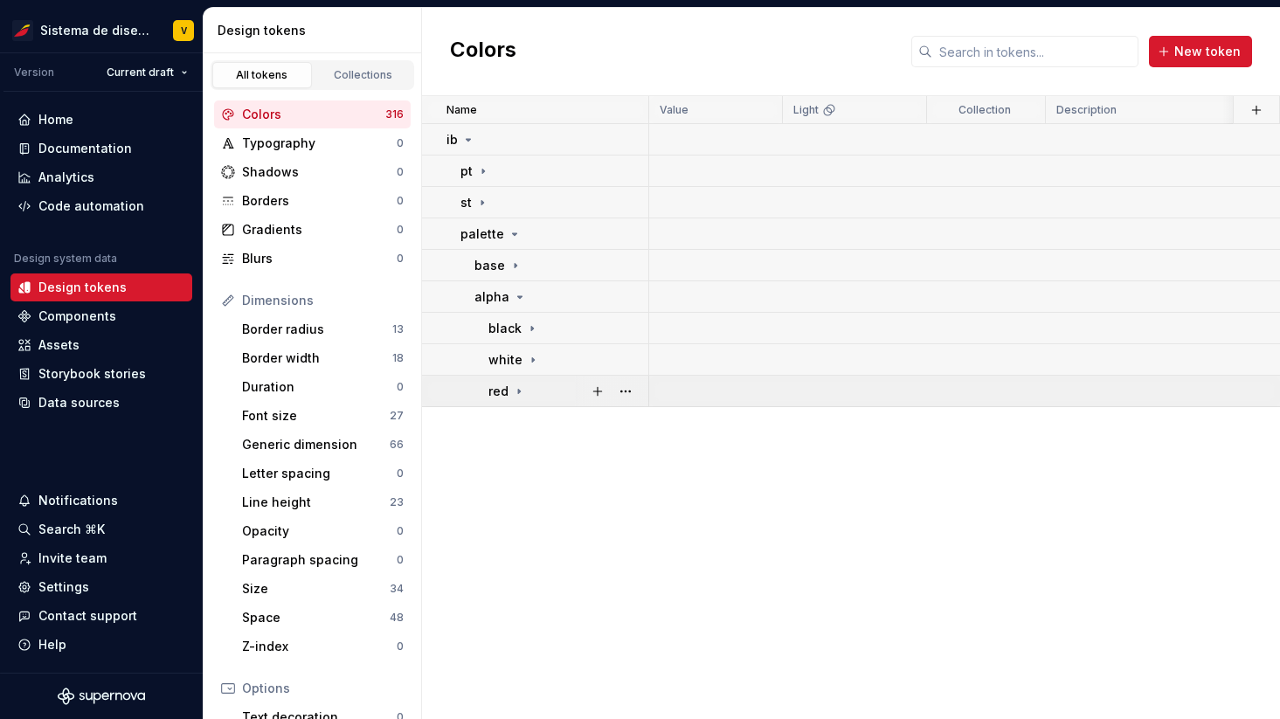
click at [516, 393] on icon at bounding box center [519, 392] width 14 height 14
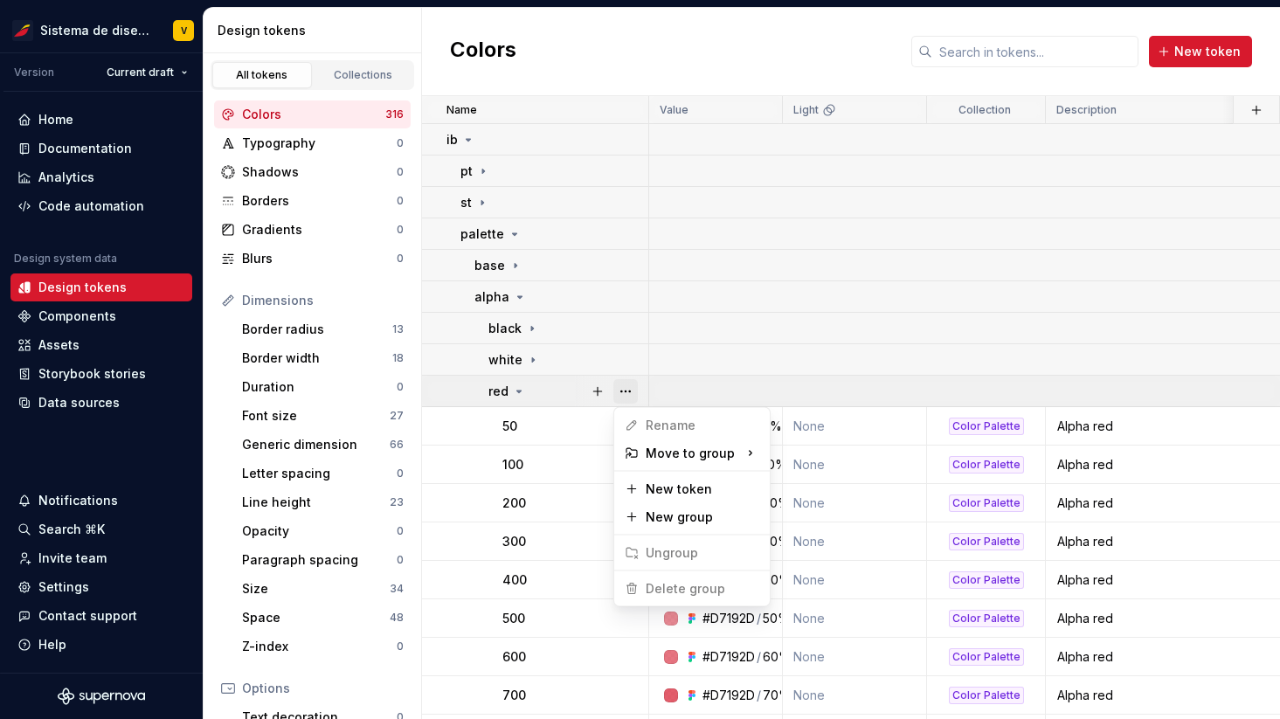
click at [625, 396] on button "button" at bounding box center [625, 391] width 24 height 24
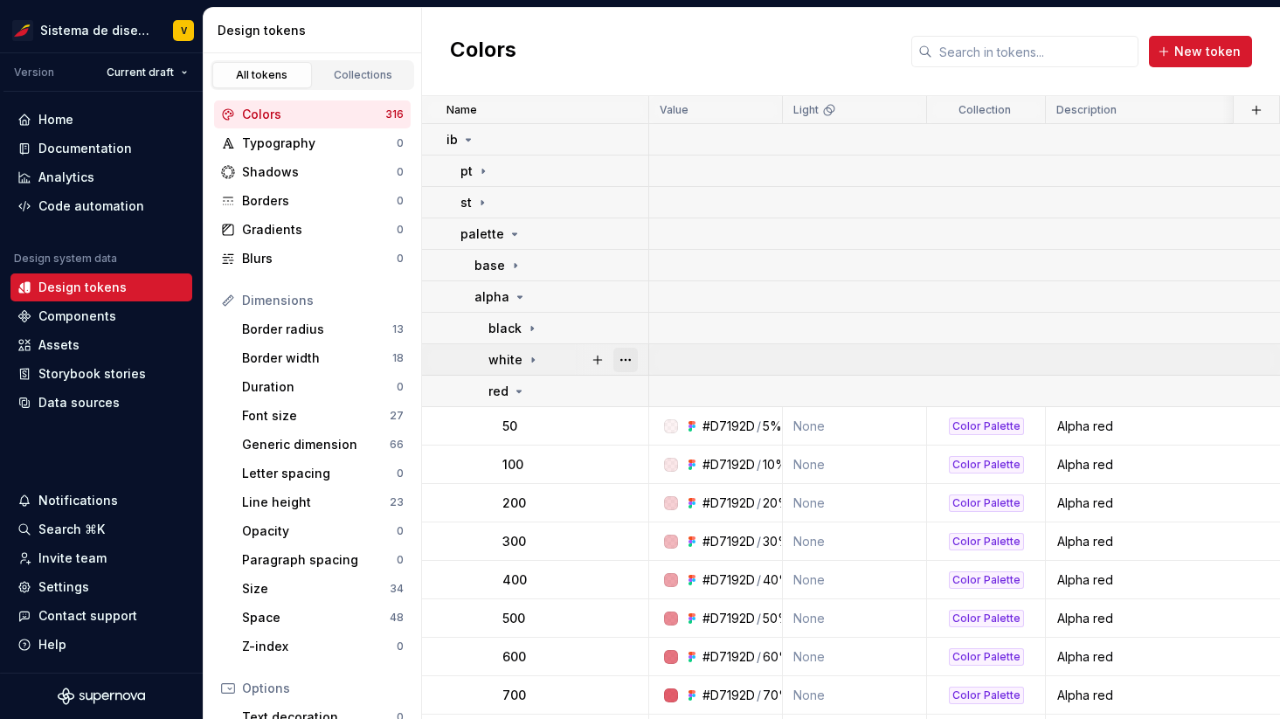
click at [627, 360] on button "button" at bounding box center [625, 360] width 24 height 24
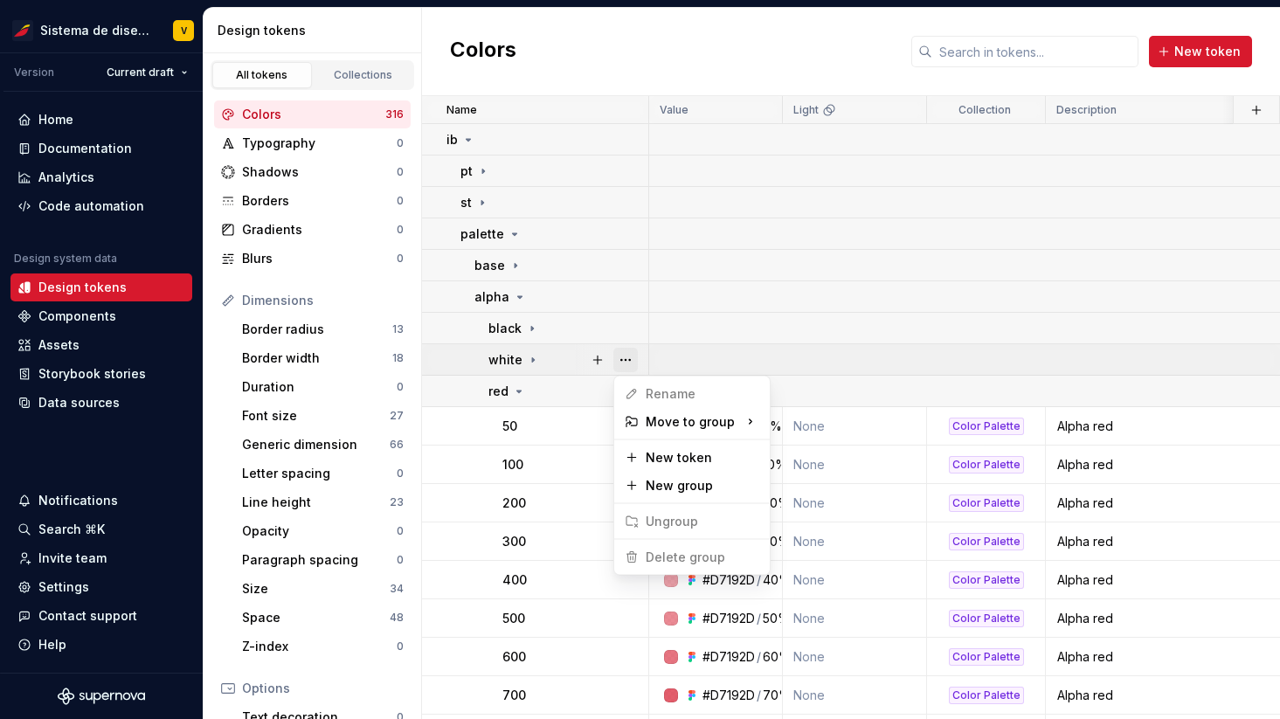
click at [627, 360] on button "button" at bounding box center [625, 360] width 24 height 24
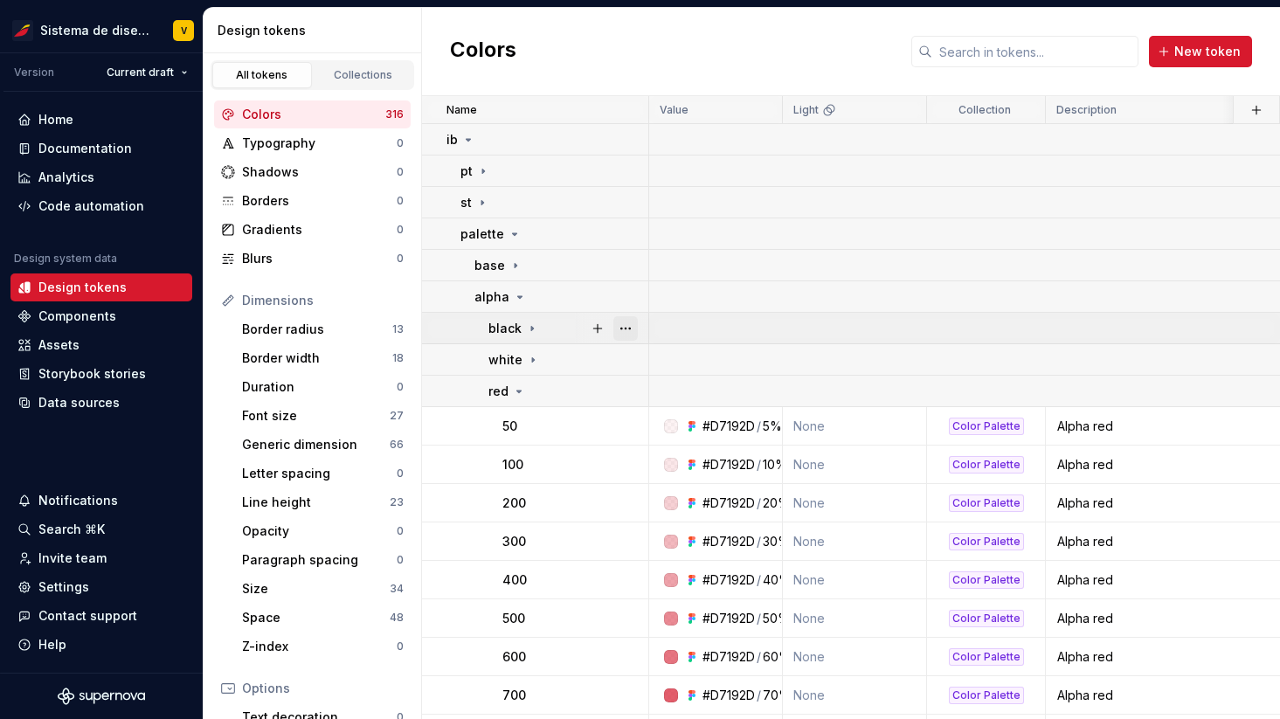
click at [625, 327] on button "button" at bounding box center [625, 328] width 24 height 24
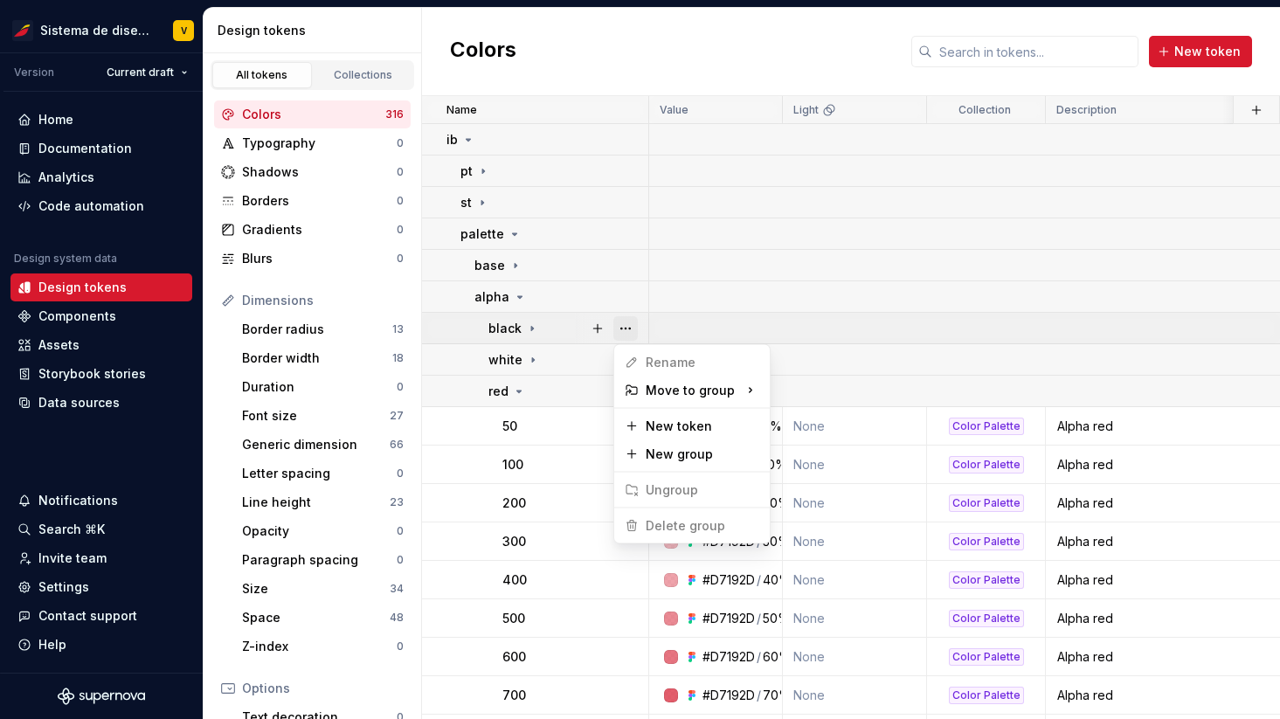
click at [625, 327] on button "button" at bounding box center [625, 328] width 24 height 24
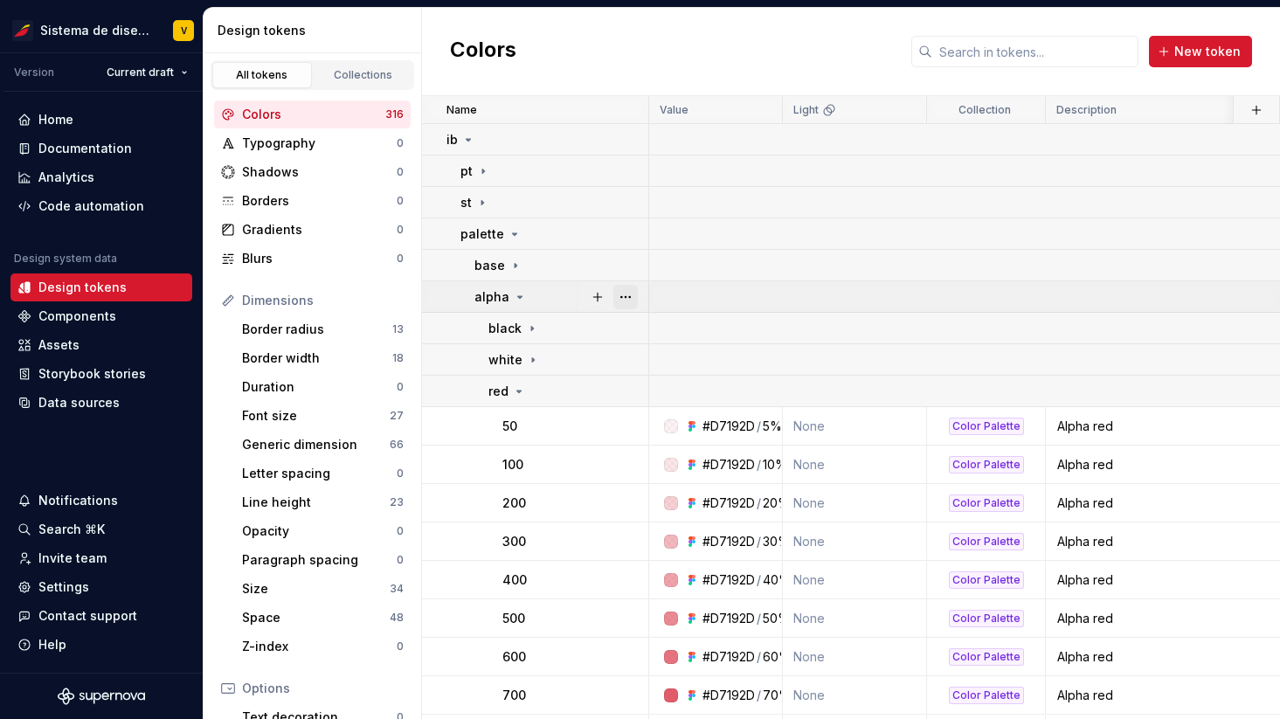
click at [624, 295] on button "button" at bounding box center [625, 297] width 24 height 24
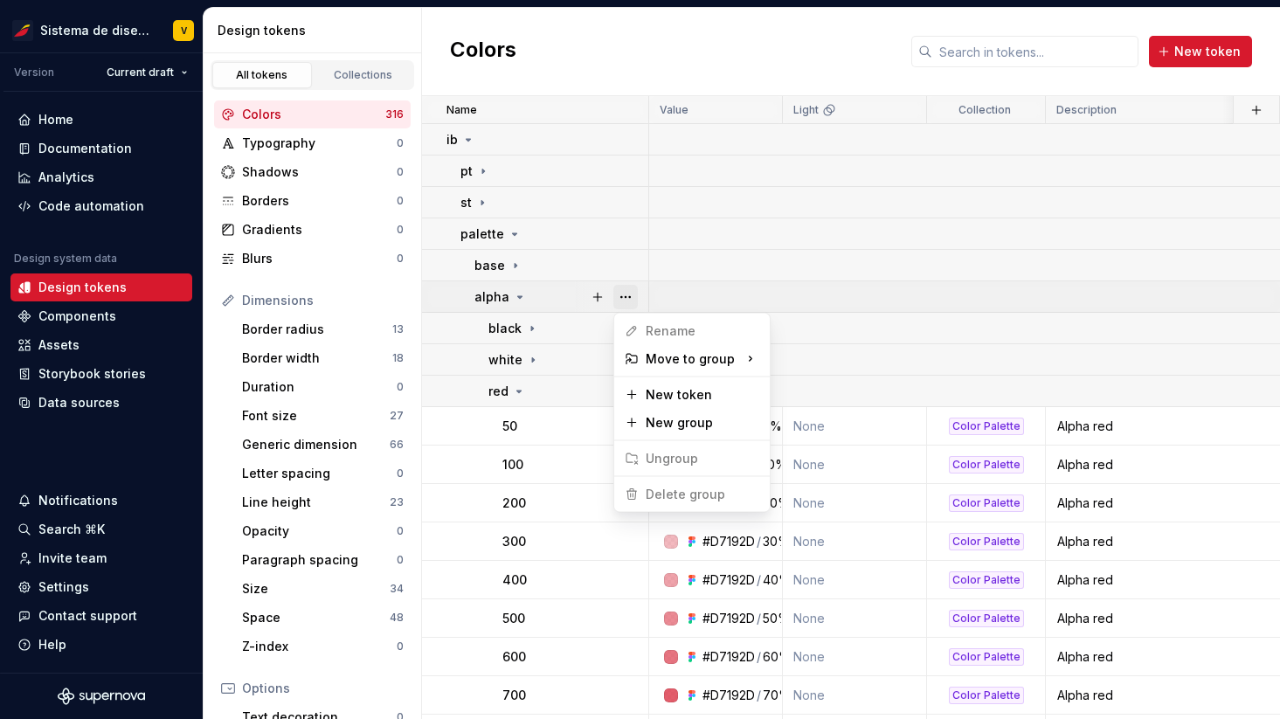
click at [624, 295] on button "button" at bounding box center [625, 297] width 24 height 24
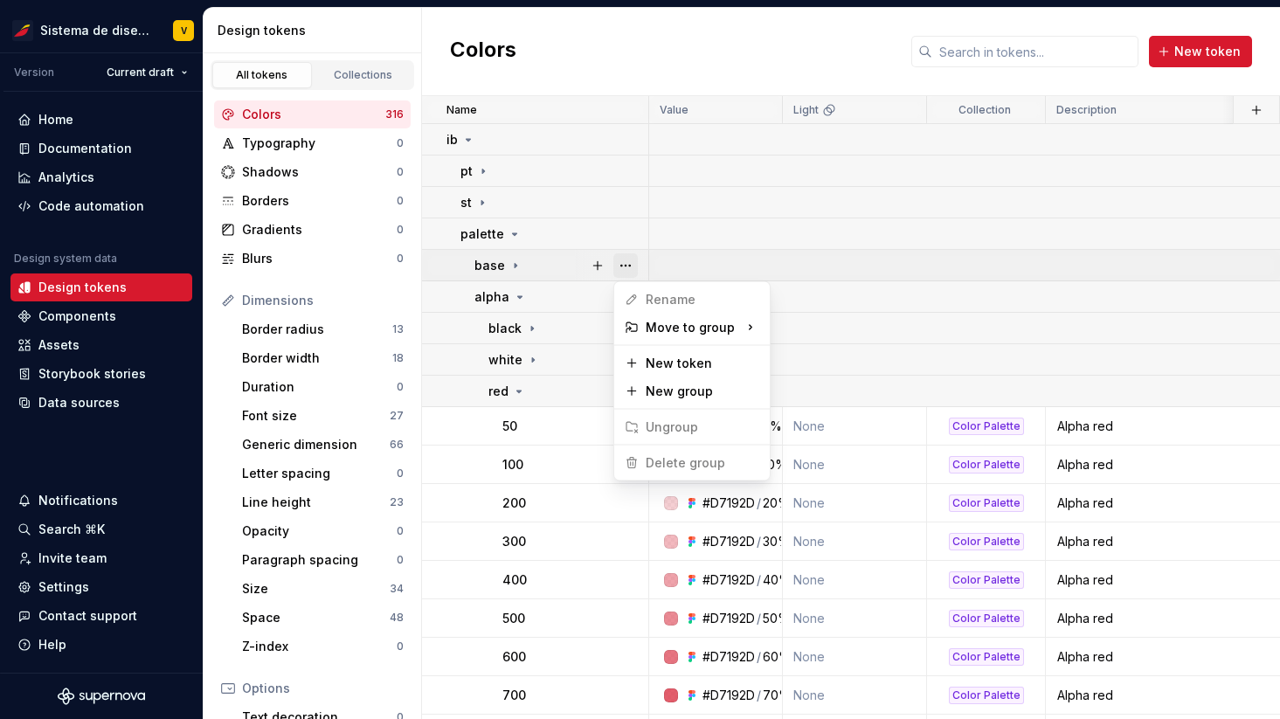
click at [624, 261] on button "button" at bounding box center [625, 265] width 24 height 24
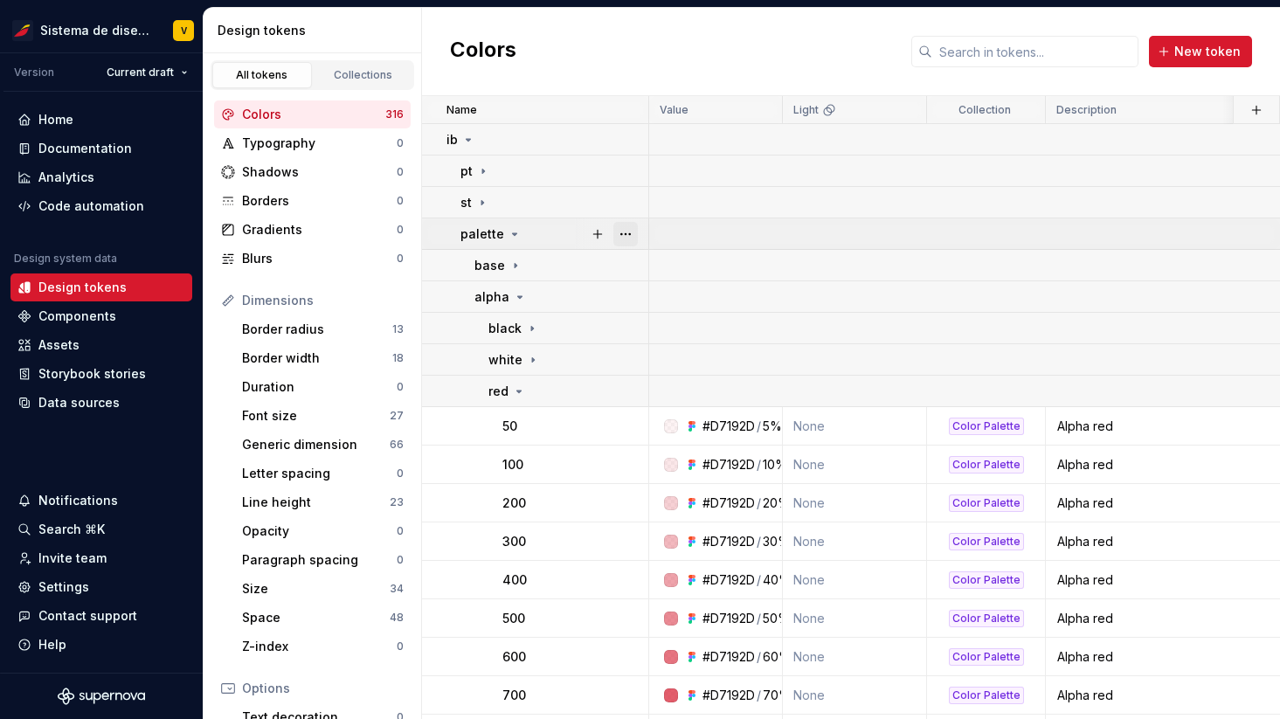
click at [623, 227] on button "button" at bounding box center [625, 234] width 24 height 24
click at [623, 231] on button "button" at bounding box center [625, 234] width 24 height 24
click at [509, 266] on icon at bounding box center [516, 266] width 14 height 14
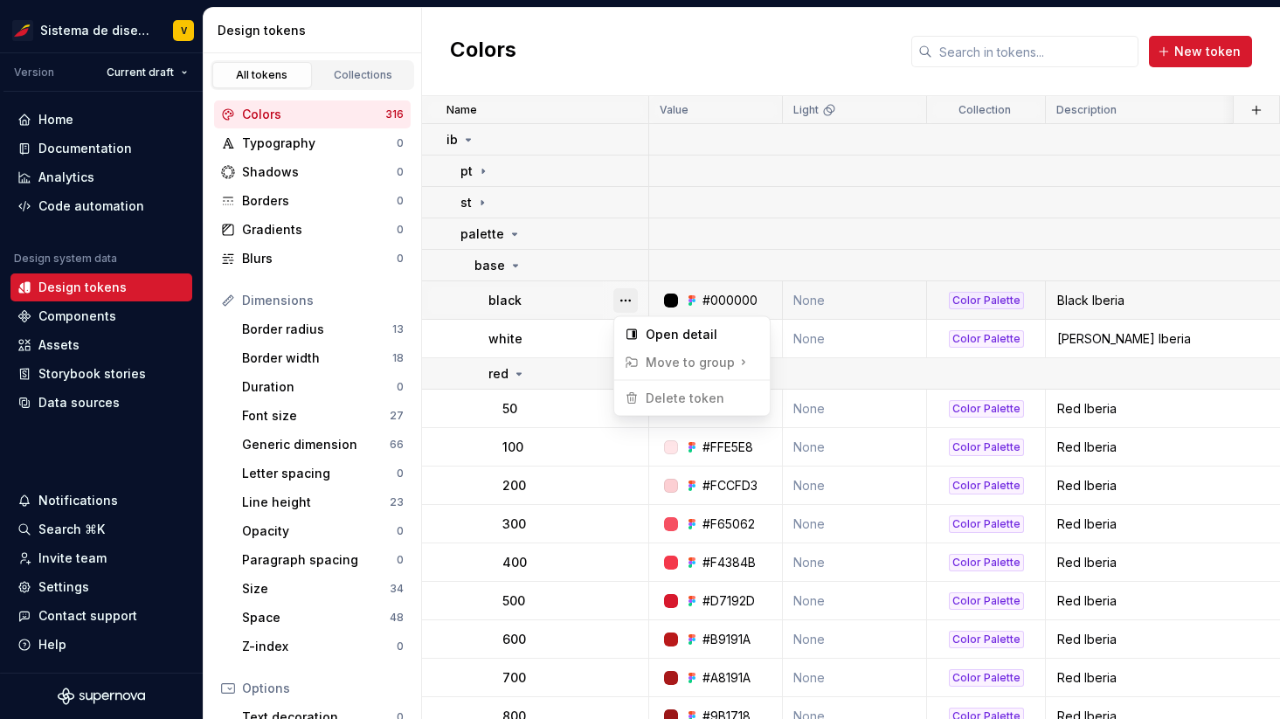
click at [627, 300] on button "button" at bounding box center [625, 300] width 24 height 24
click at [624, 299] on button "button" at bounding box center [625, 300] width 24 height 24
click at [626, 343] on button "button" at bounding box center [625, 339] width 24 height 24
click at [483, 201] on icon at bounding box center [482, 203] width 14 height 14
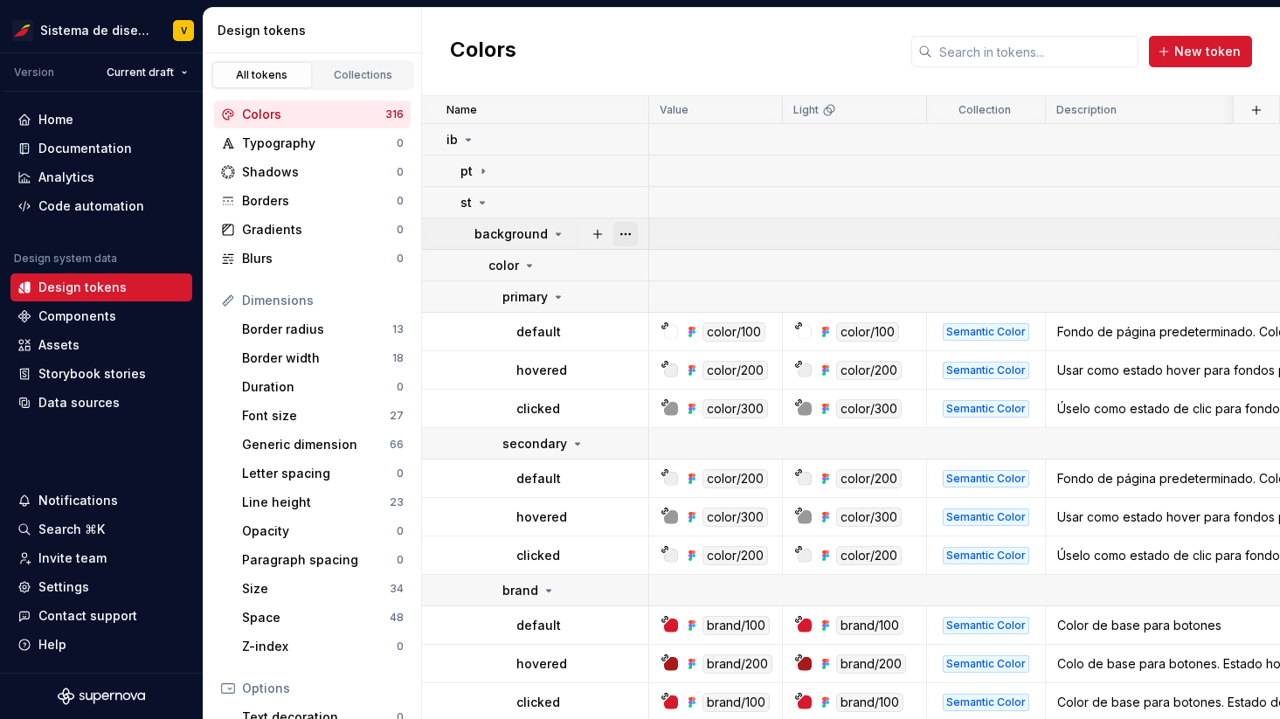
click at [633, 233] on button "button" at bounding box center [625, 234] width 24 height 24
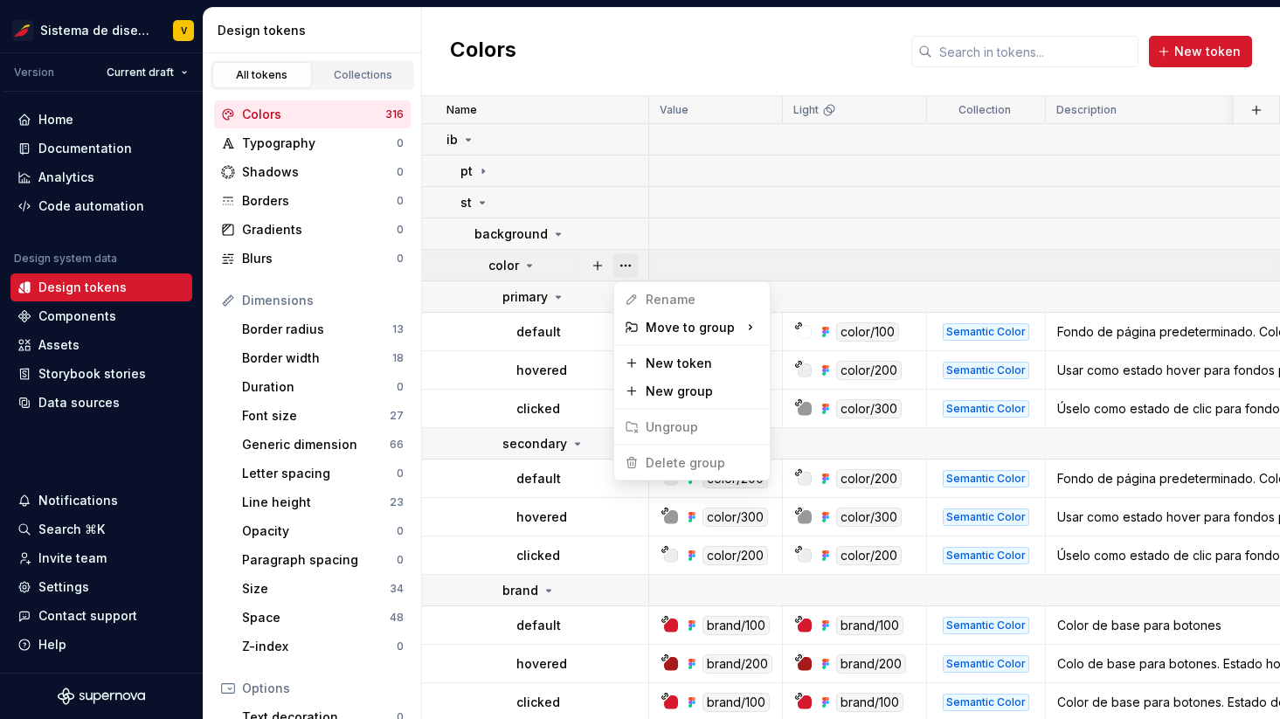
click at [629, 266] on button "button" at bounding box center [625, 265] width 24 height 24
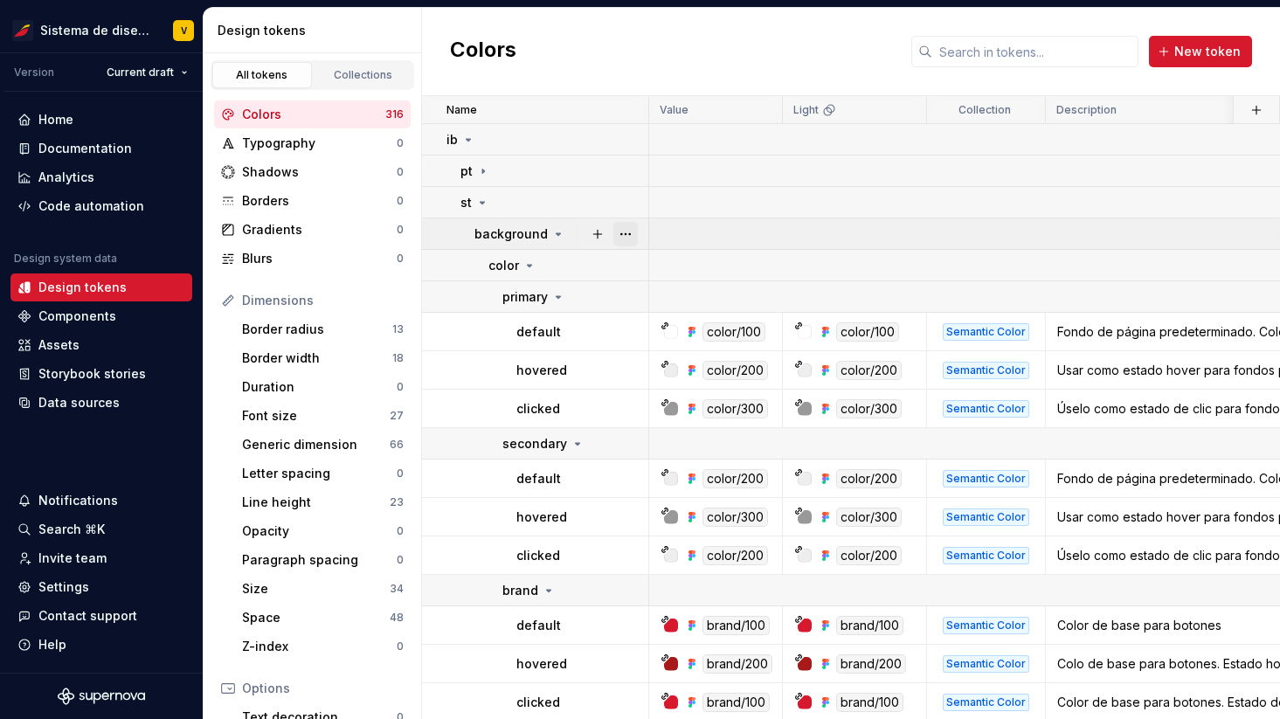
click at [626, 232] on button "button" at bounding box center [625, 234] width 24 height 24
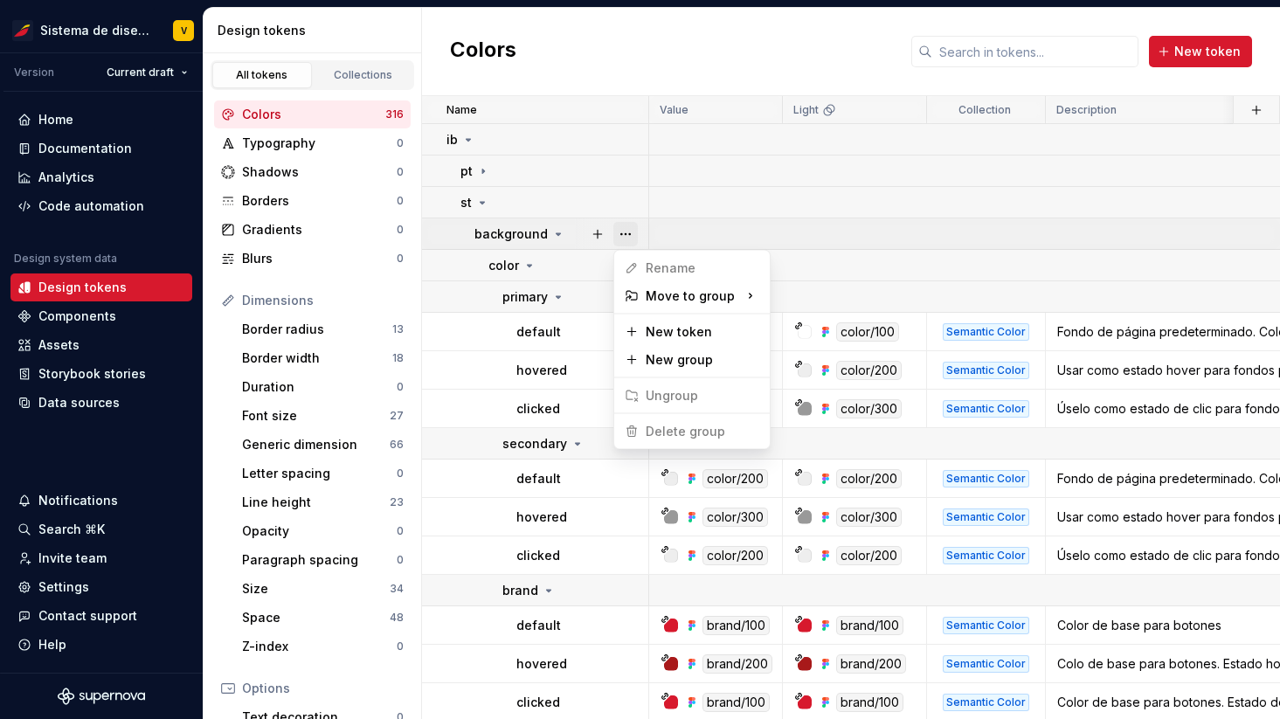
click at [626, 232] on button "button" at bounding box center [625, 234] width 24 height 24
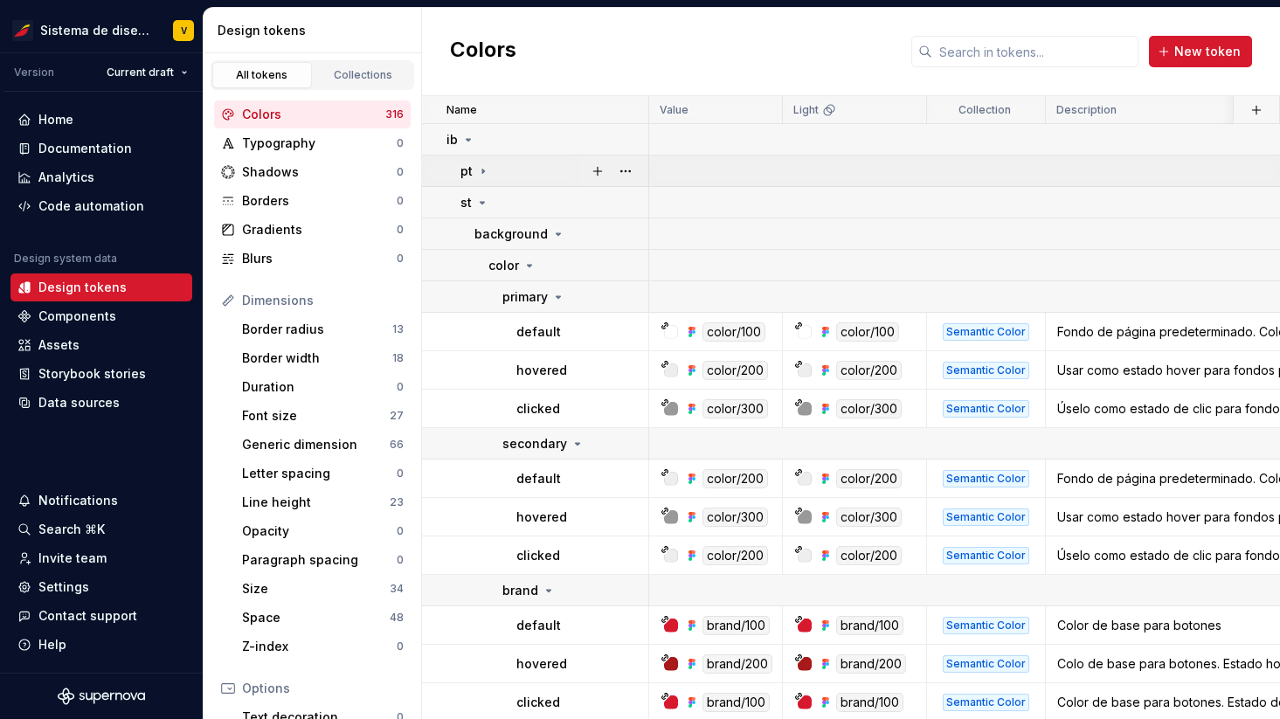
click at [483, 172] on icon at bounding box center [483, 171] width 14 height 14
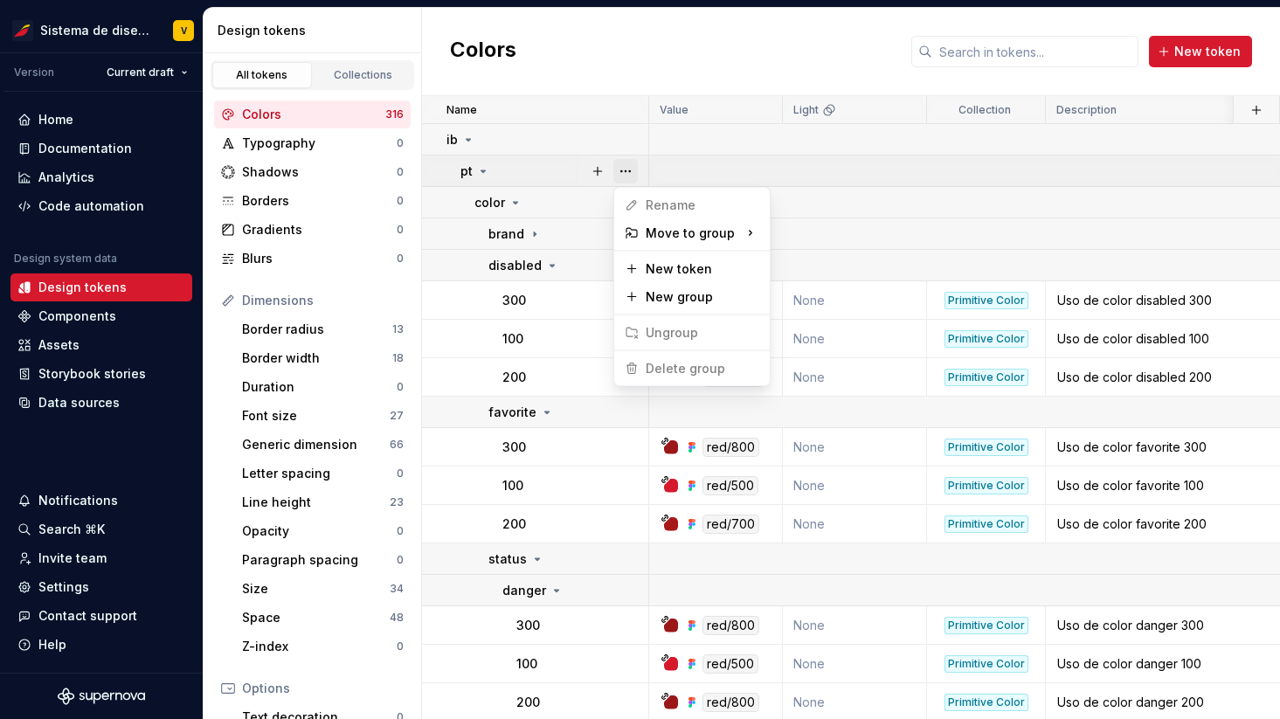
click at [629, 170] on button "button" at bounding box center [625, 171] width 24 height 24
click at [483, 170] on icon at bounding box center [484, 171] width 4 height 2
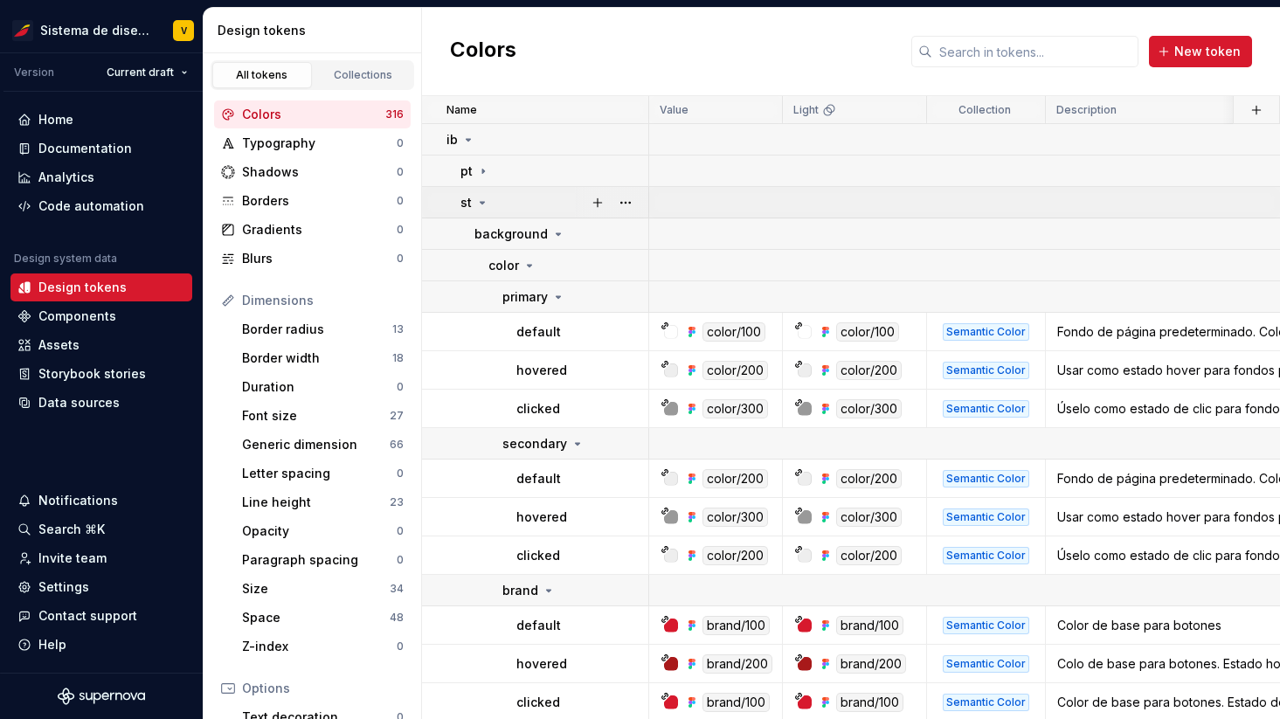
click at [483, 200] on icon at bounding box center [482, 203] width 14 height 14
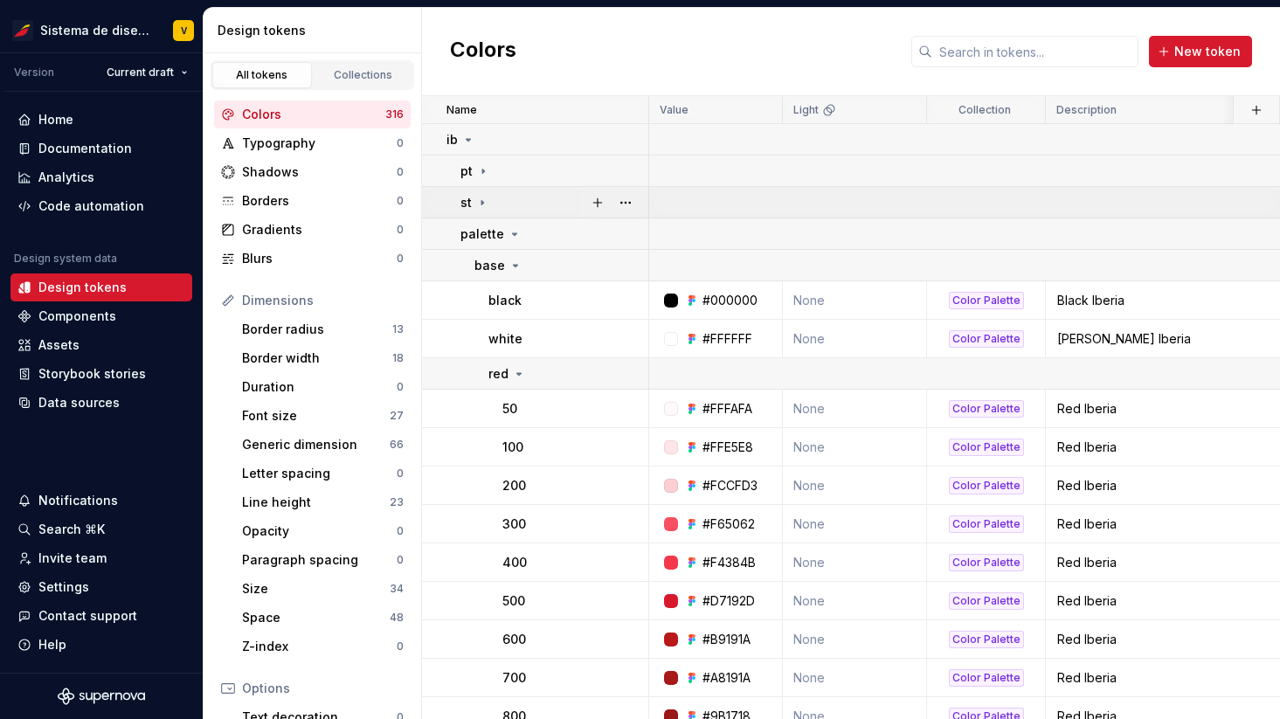
click at [483, 200] on icon at bounding box center [482, 203] width 14 height 14
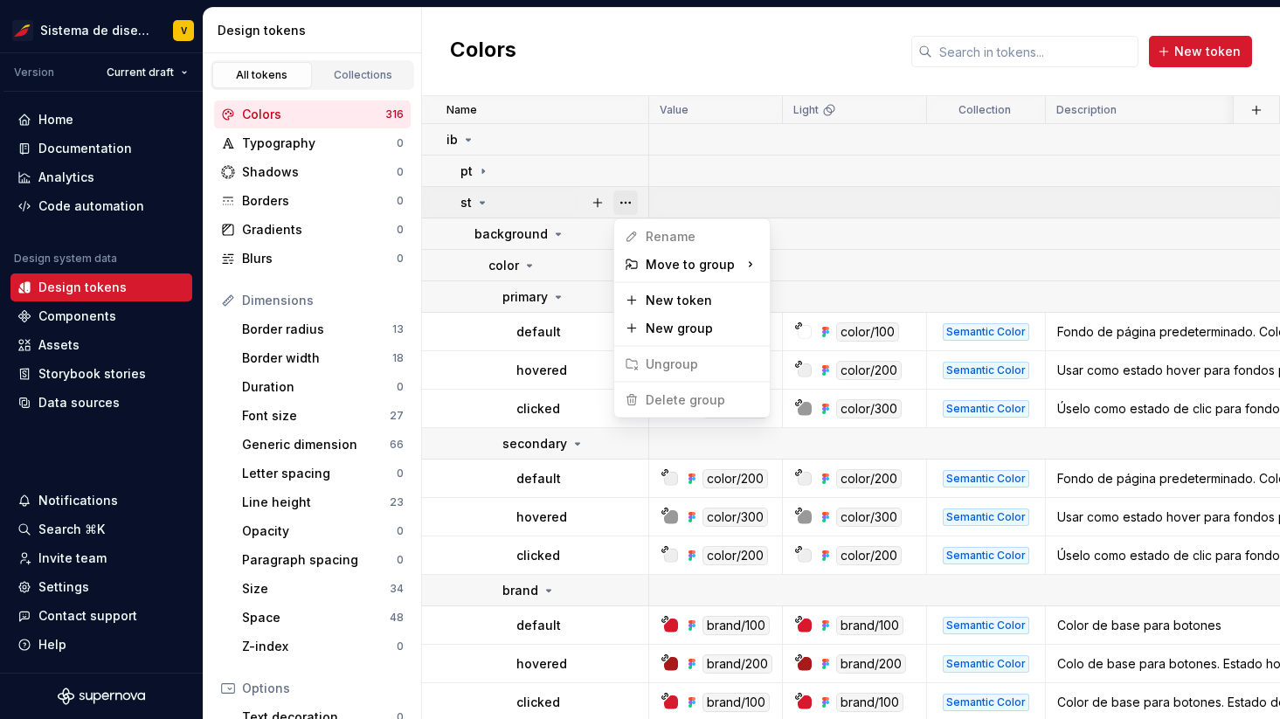
click at [613, 200] on button "button" at bounding box center [625, 203] width 24 height 24
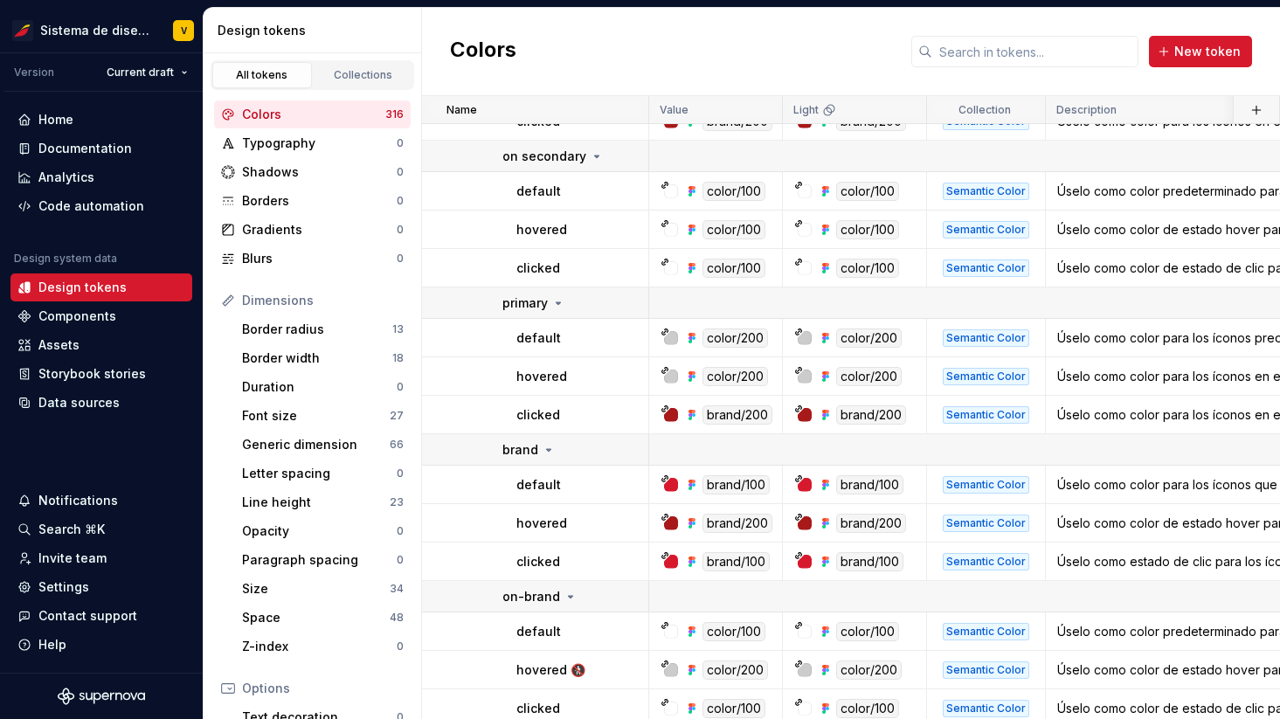
scroll to position [2466, 0]
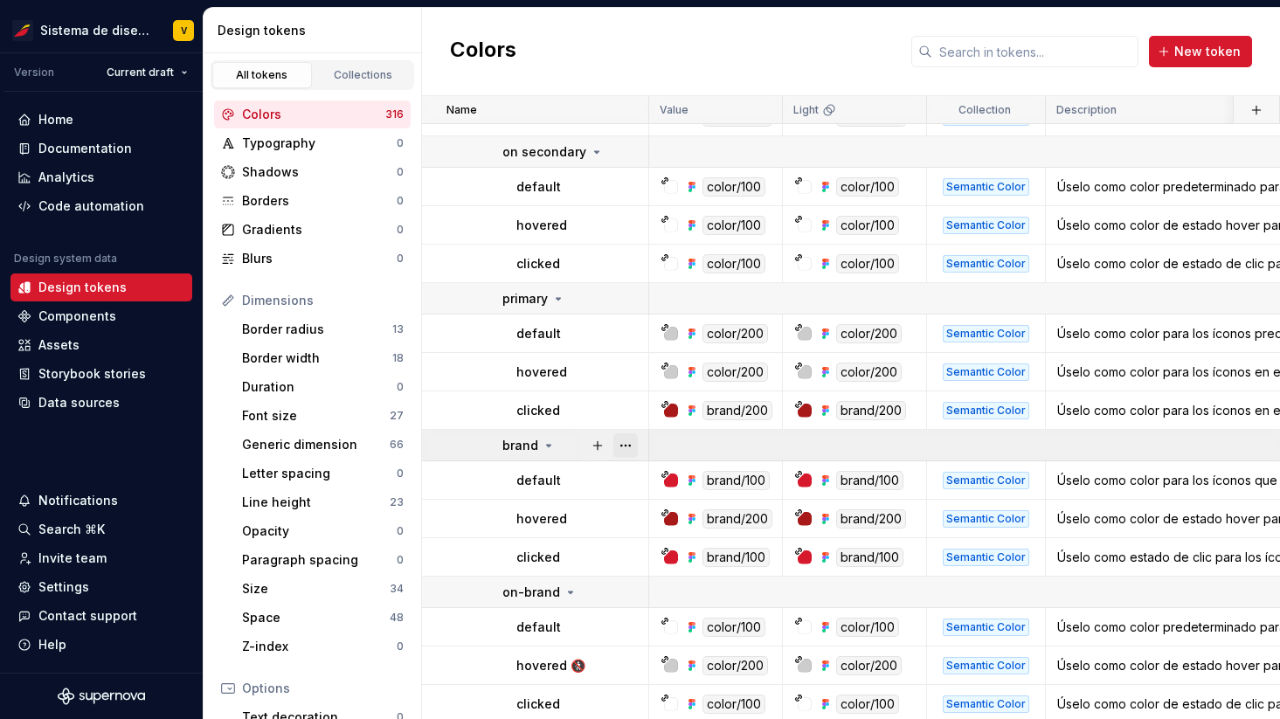
click at [628, 441] on button "button" at bounding box center [625, 445] width 24 height 24
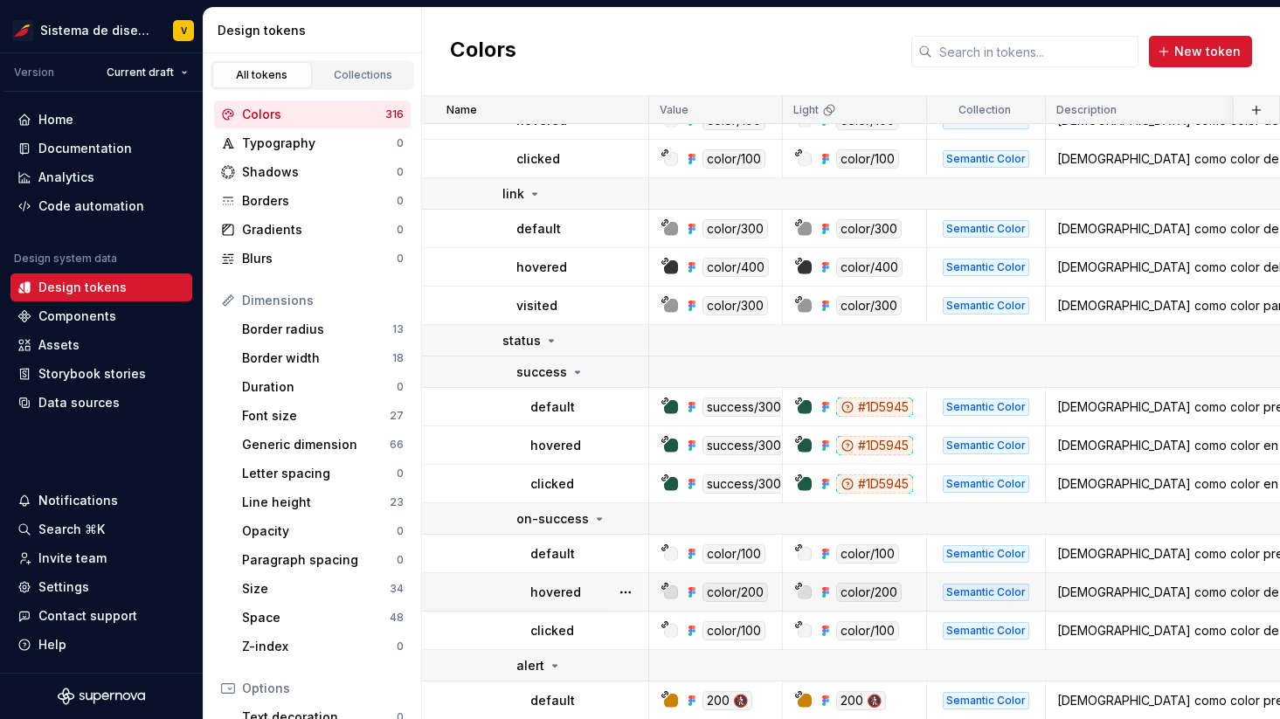
scroll to position [5780, 0]
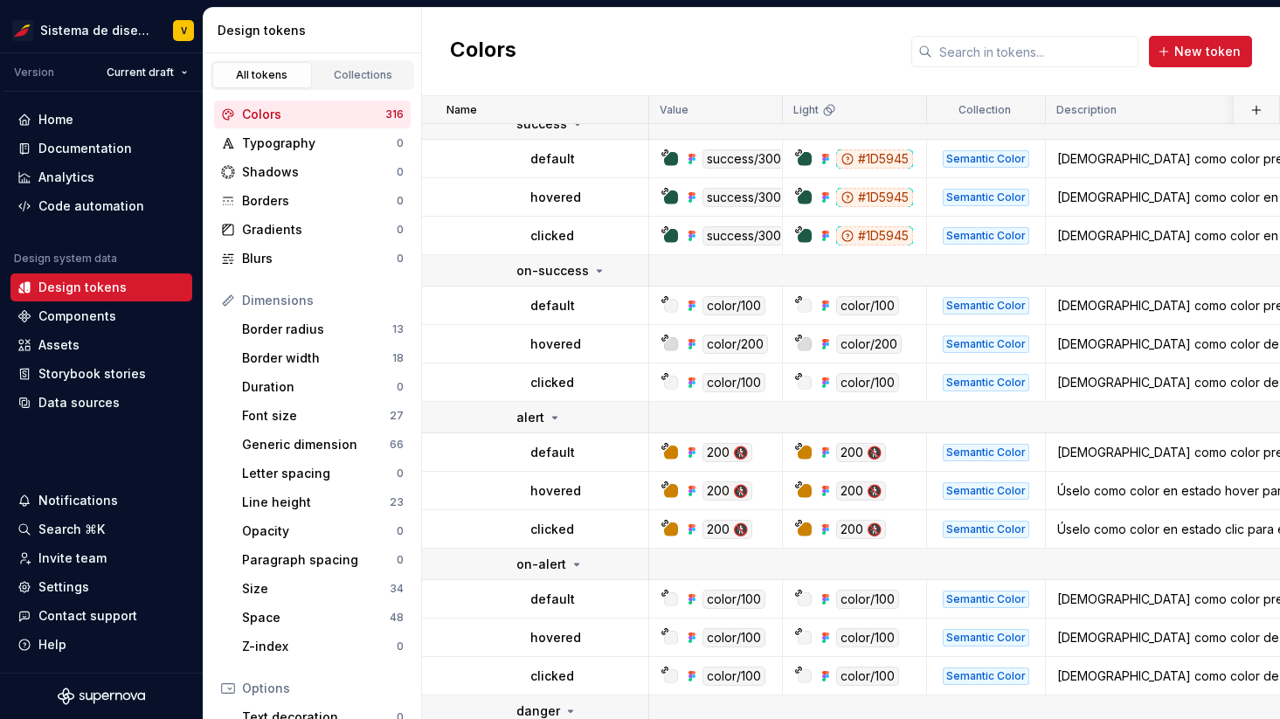
click at [327, 343] on div "Dimensions Border radius 13 Border width 18 Duration 0 Font size 27 Generic dim…" at bounding box center [312, 474] width 197 height 374
click at [317, 117] on div "Colors" at bounding box center [313, 114] width 143 height 17
click at [632, 274] on button "button" at bounding box center [625, 271] width 24 height 24
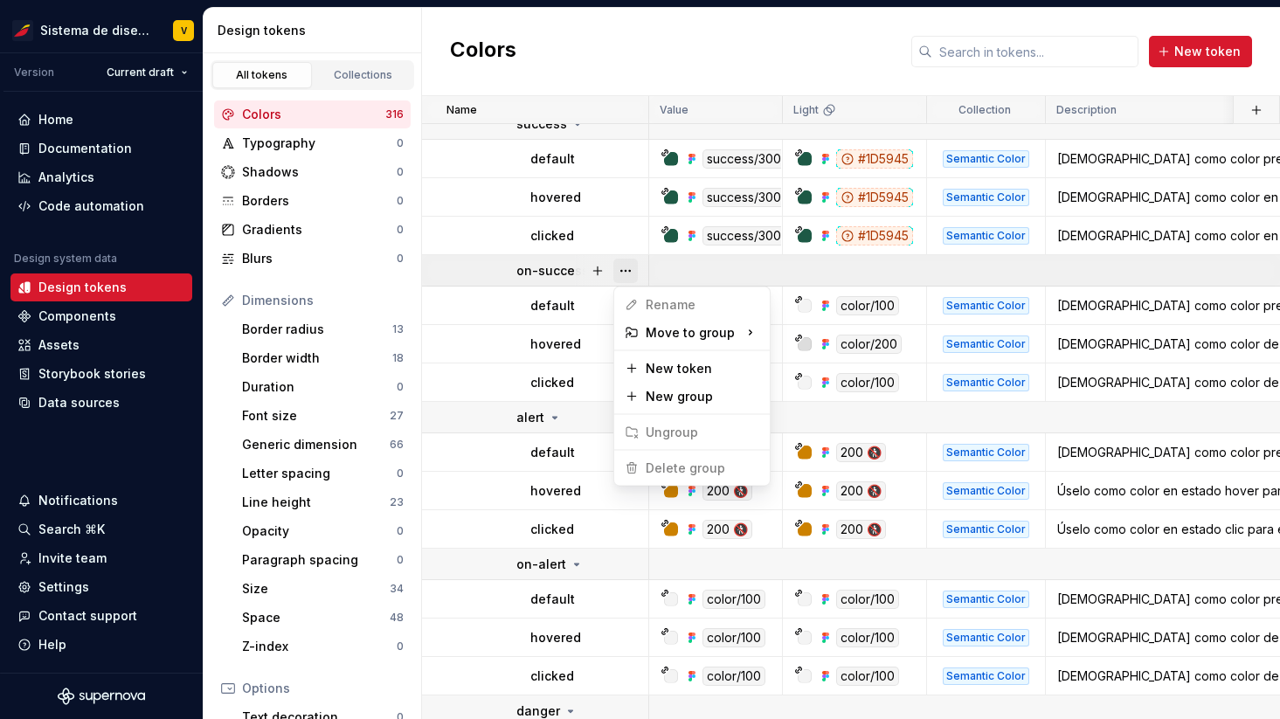
click at [632, 274] on button "button" at bounding box center [625, 271] width 24 height 24
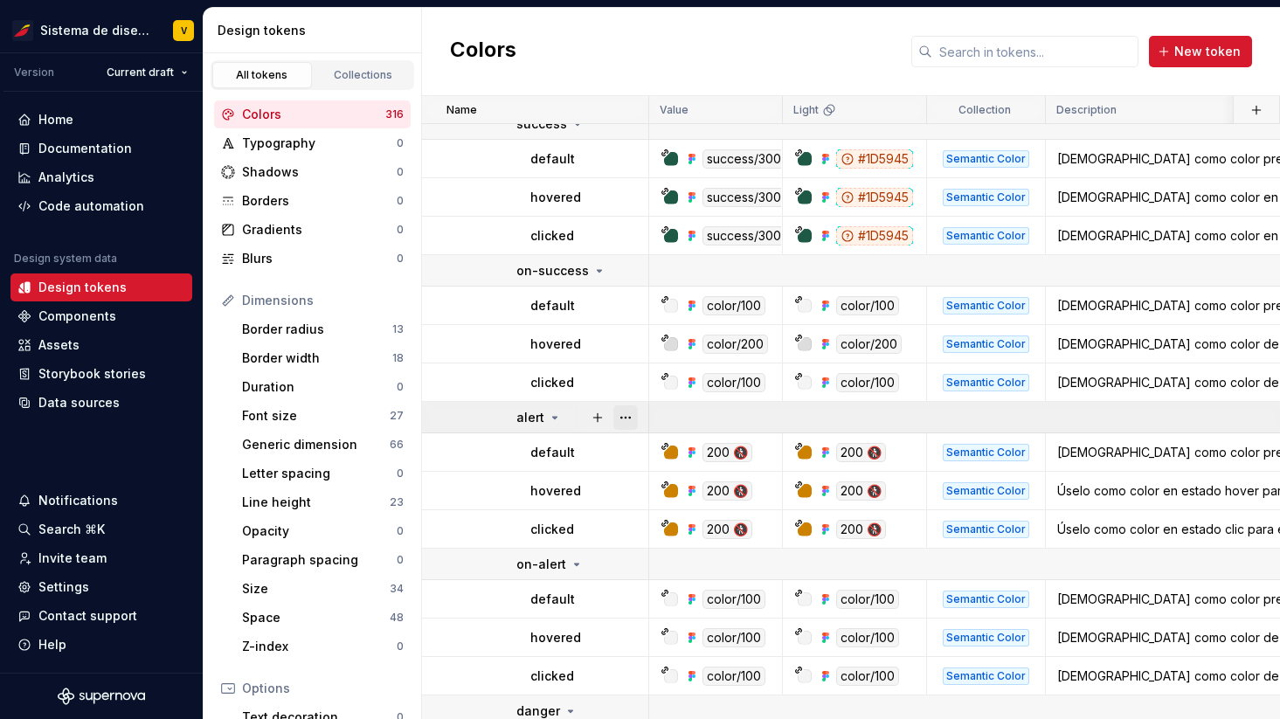
click at [628, 416] on button "button" at bounding box center [625, 417] width 24 height 24
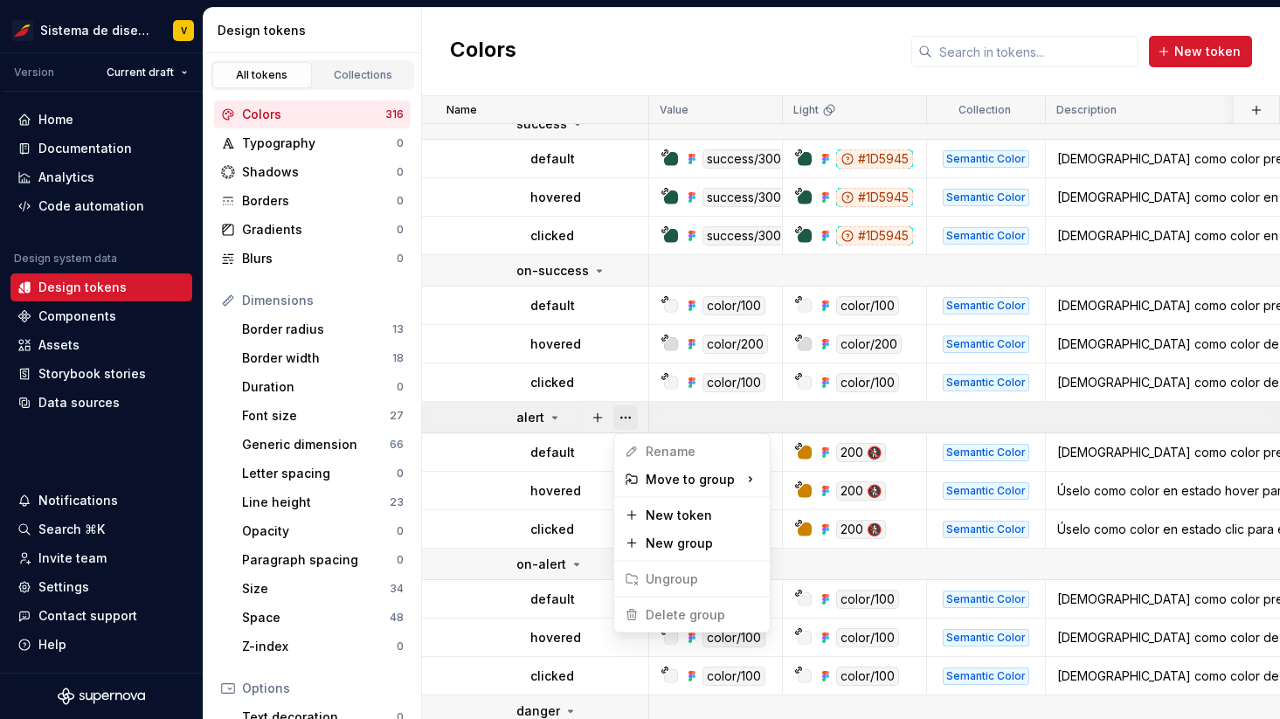
click at [628, 416] on button "button" at bounding box center [625, 417] width 24 height 24
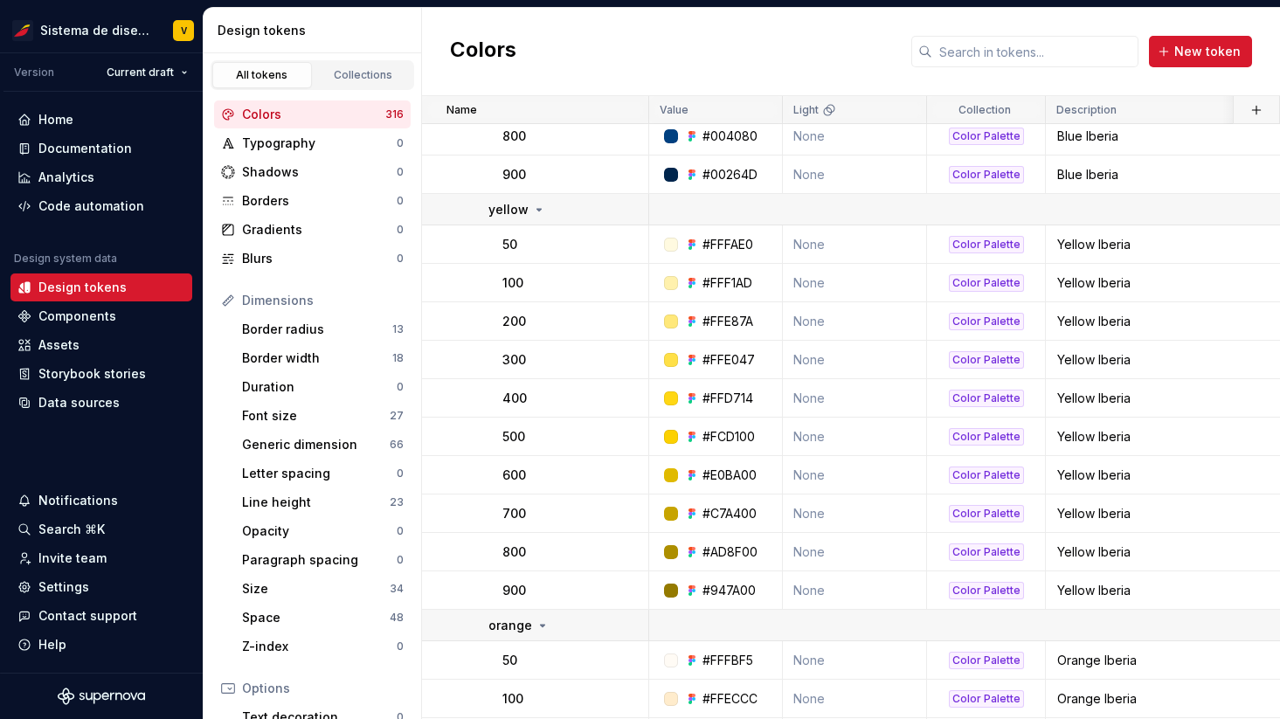
scroll to position [11587, 0]
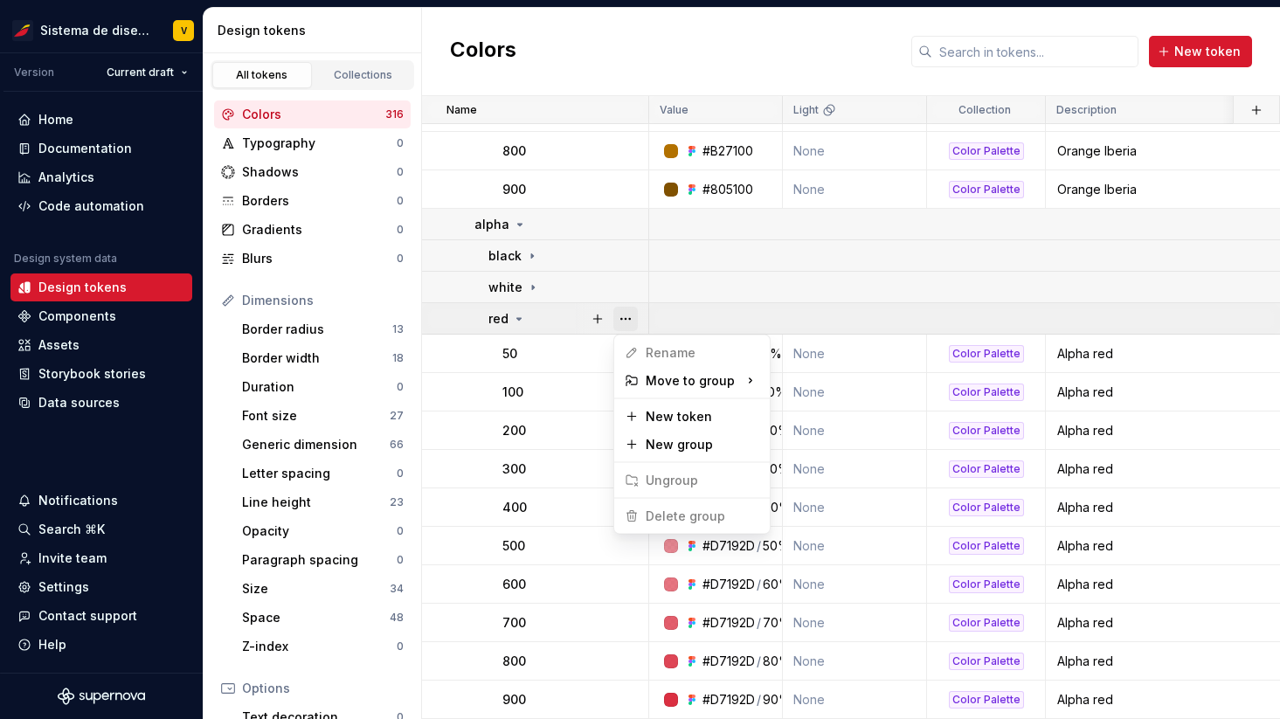
click at [626, 317] on button "button" at bounding box center [625, 319] width 24 height 24
click at [627, 288] on html "Sistema de diseño Iberia V Version Current draft Home Documentation Analytics C…" at bounding box center [640, 359] width 1280 height 719
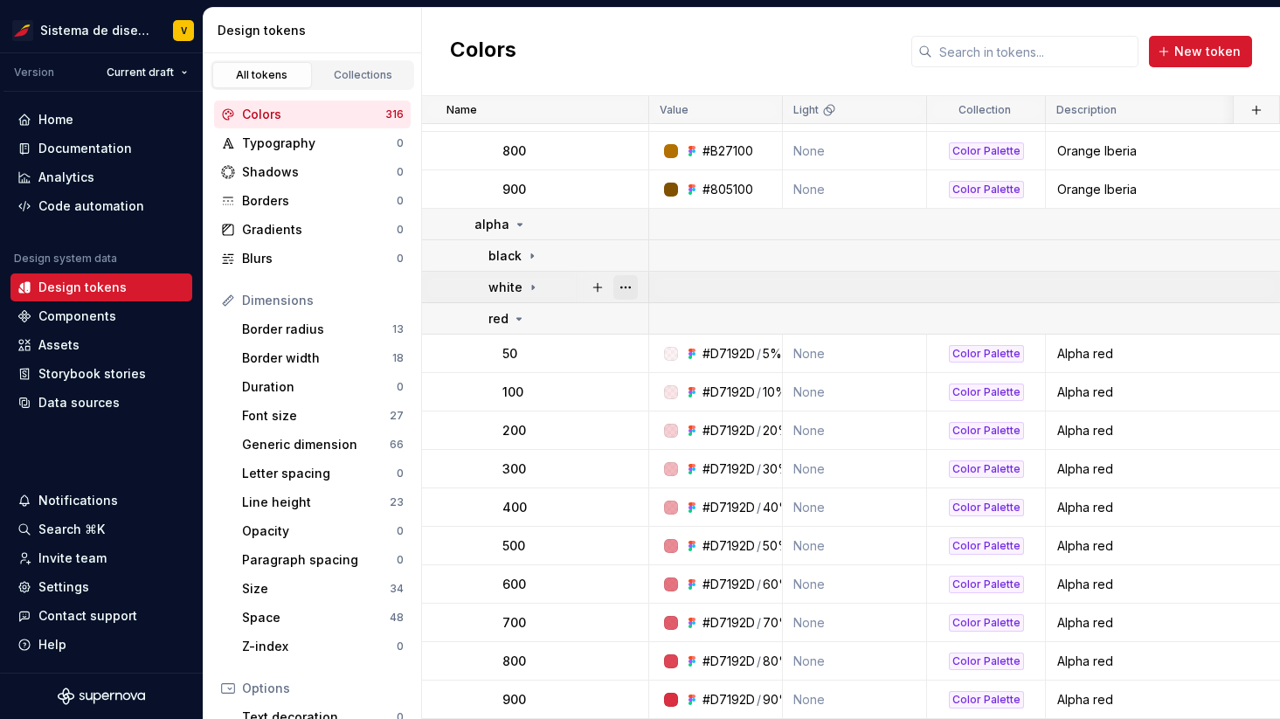
click at [623, 285] on button "button" at bounding box center [625, 287] width 24 height 24
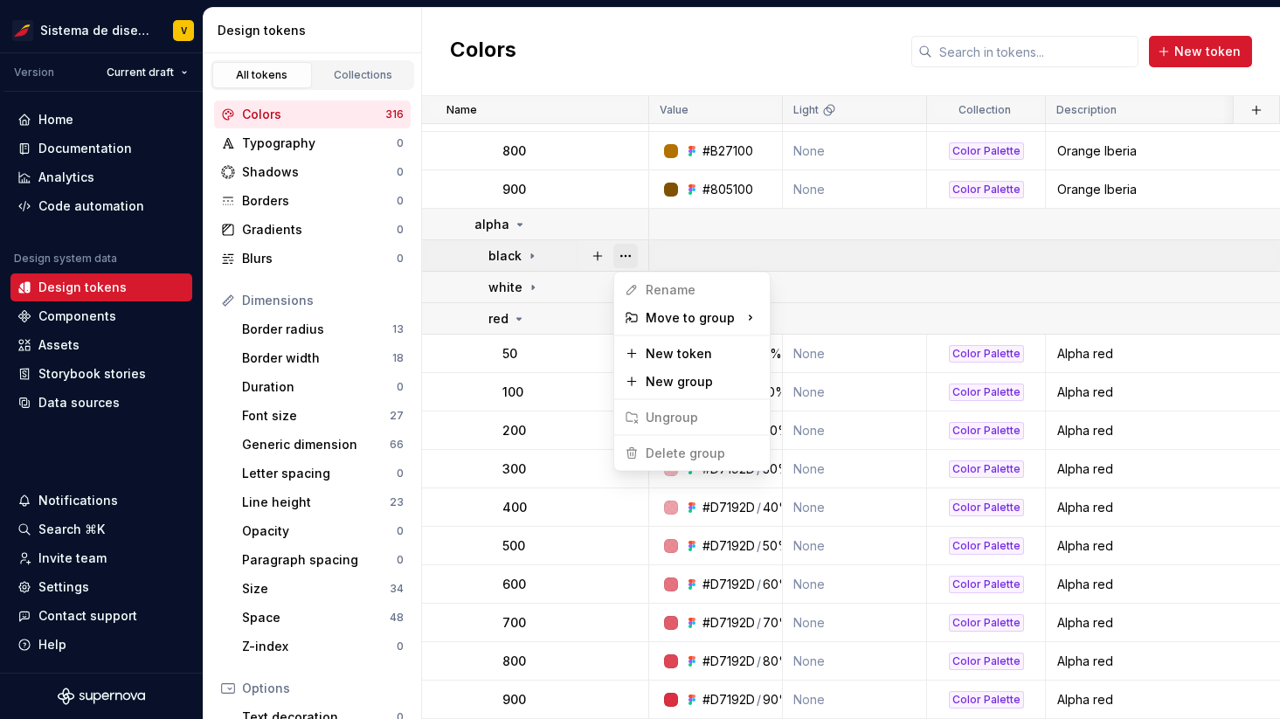
click at [621, 258] on button "button" at bounding box center [625, 256] width 24 height 24
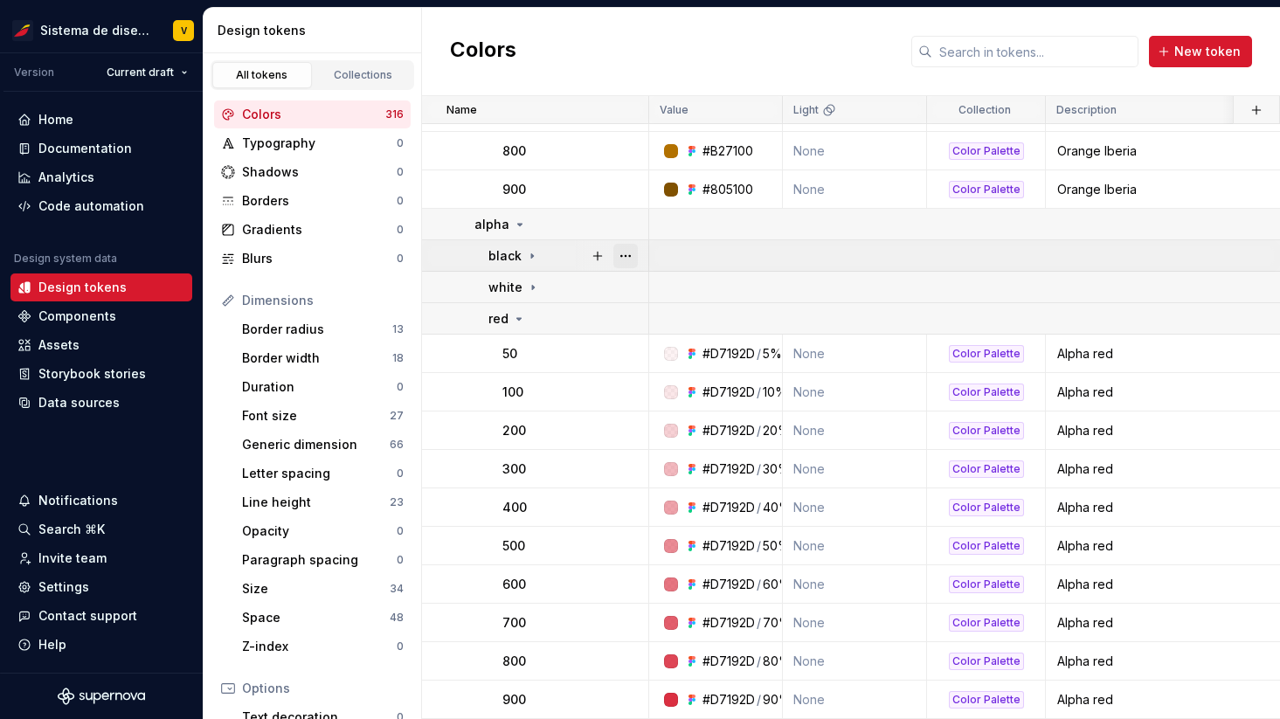
click at [621, 258] on button "button" at bounding box center [625, 256] width 24 height 24
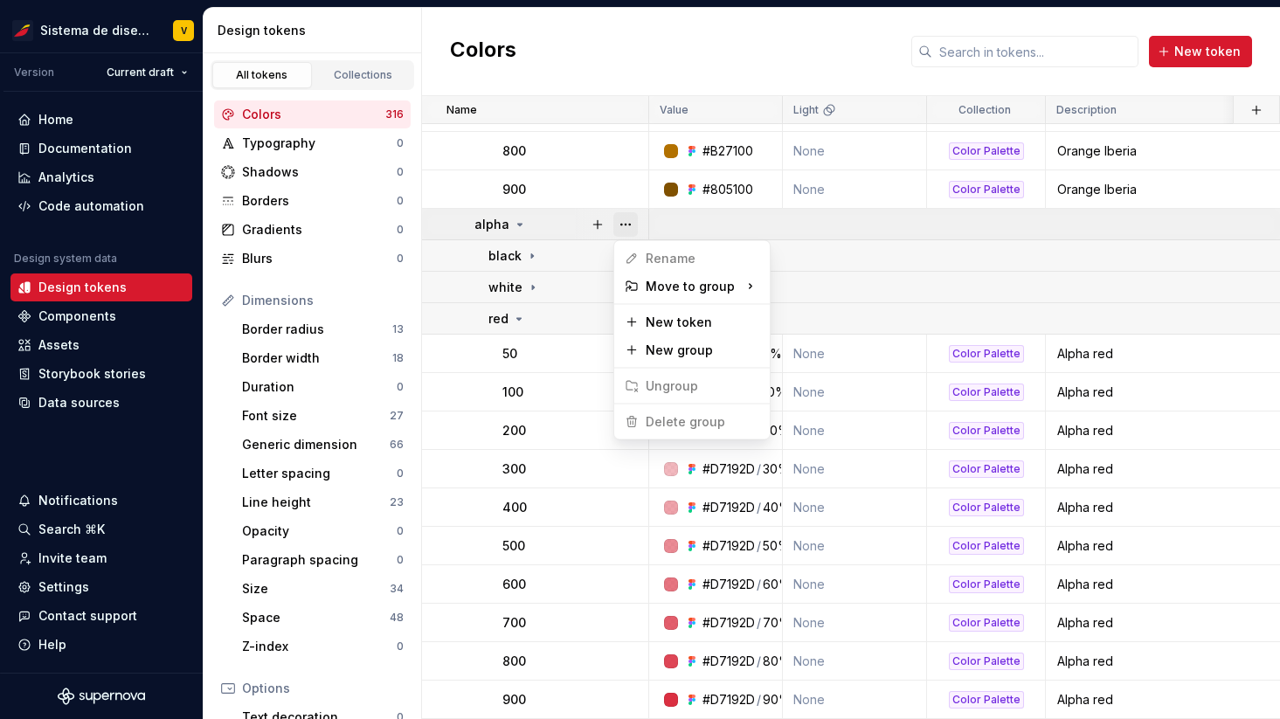
click at [621, 226] on button "button" at bounding box center [625, 224] width 24 height 24
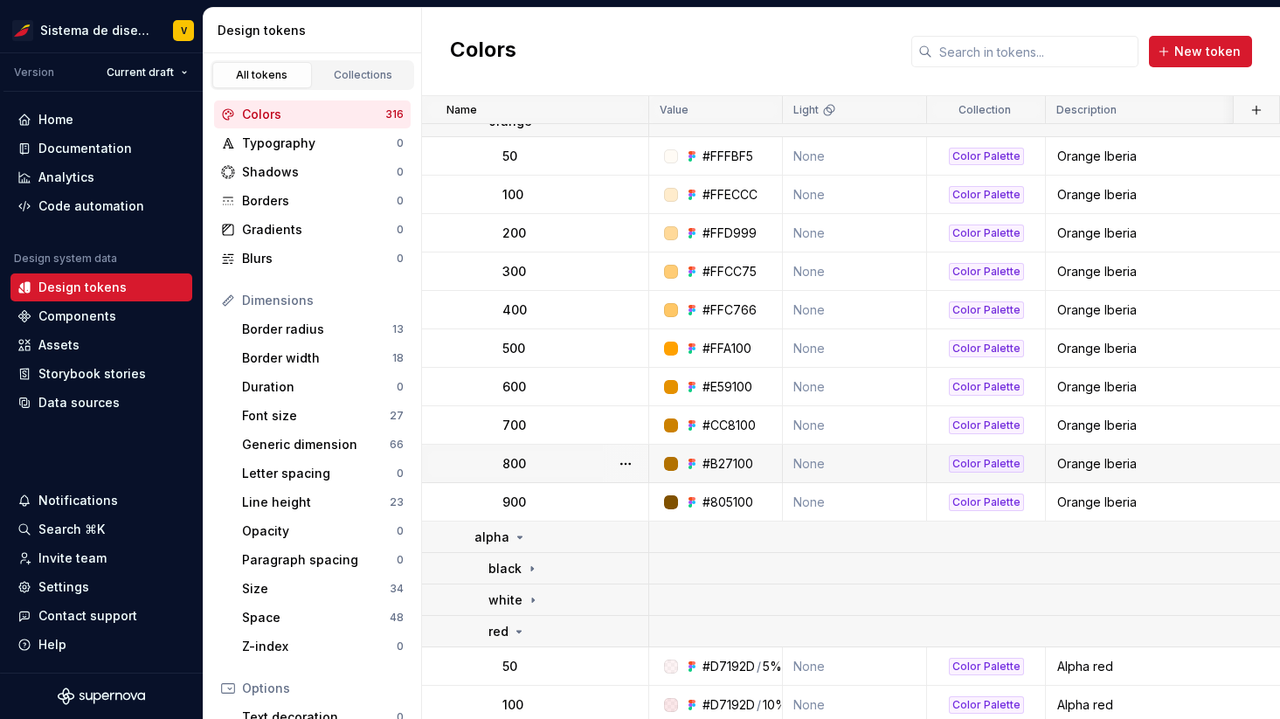
scroll to position [11271, 0]
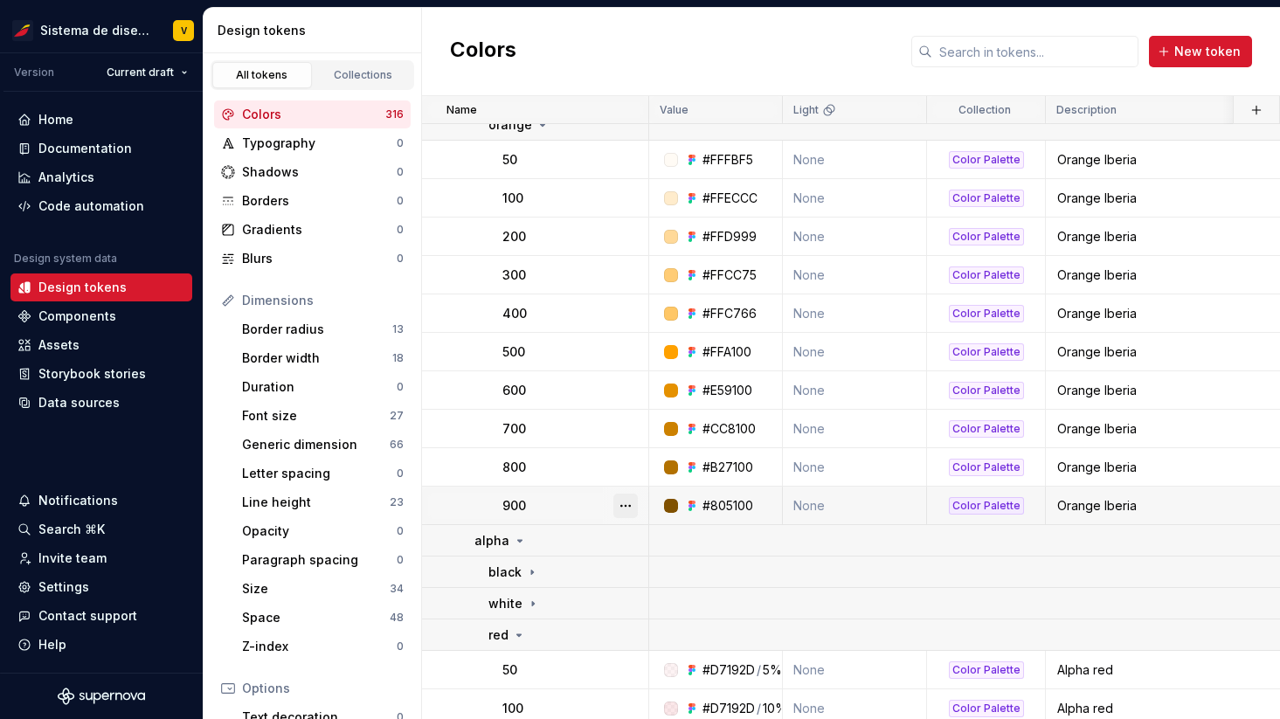
click at [623, 496] on button "button" at bounding box center [625, 506] width 24 height 24
click at [623, 459] on button "button" at bounding box center [625, 467] width 24 height 24
click at [625, 427] on button "button" at bounding box center [625, 429] width 24 height 24
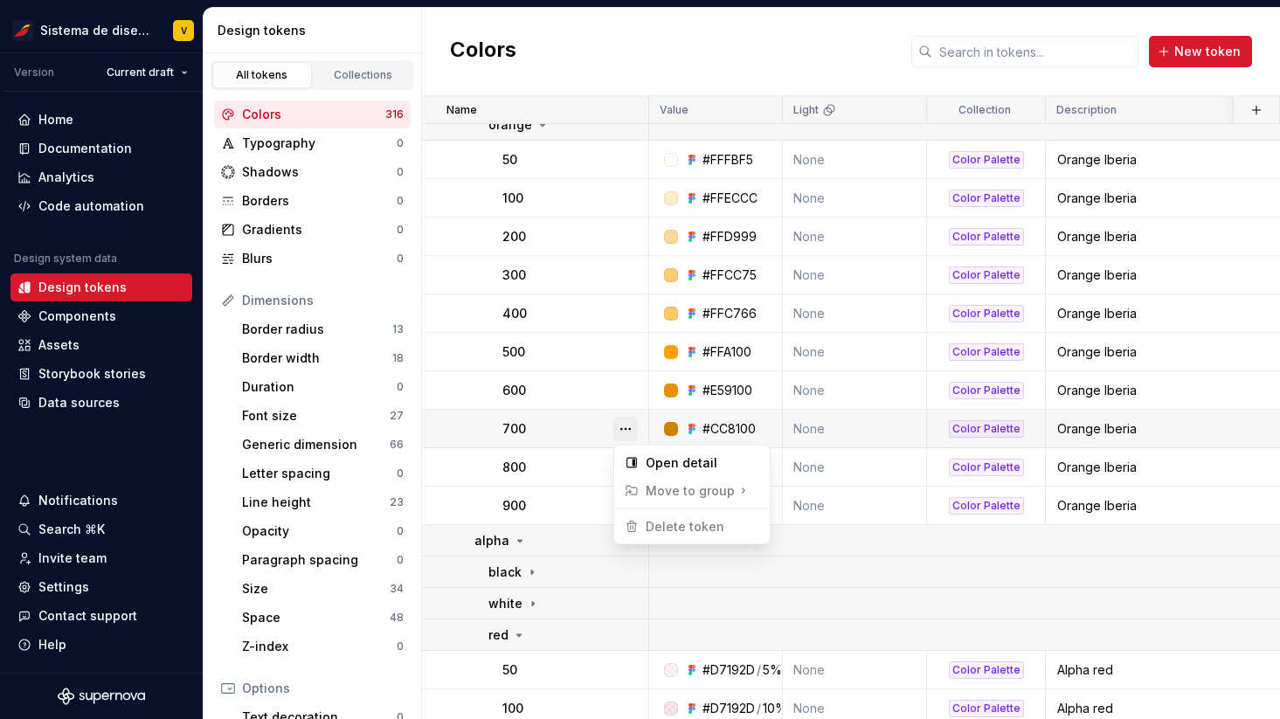
click at [625, 427] on button "button" at bounding box center [625, 429] width 24 height 24
click at [621, 389] on button "button" at bounding box center [625, 390] width 24 height 24
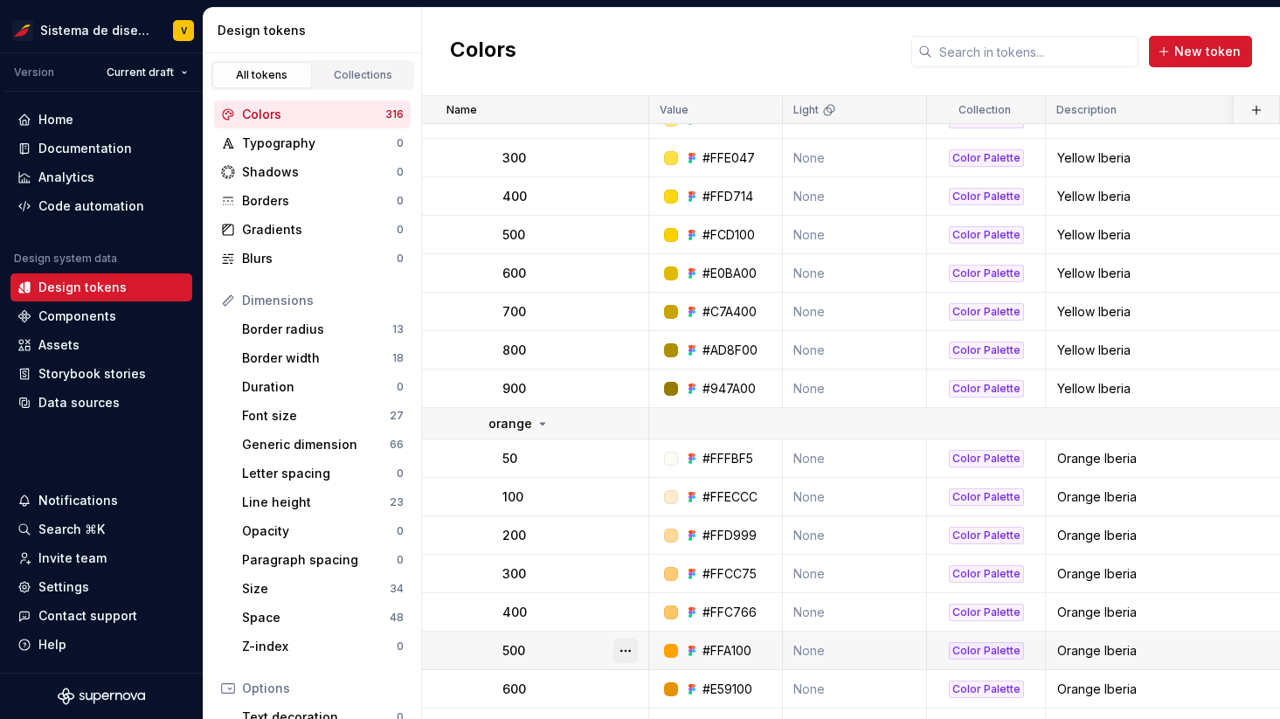
scroll to position [10944, 0]
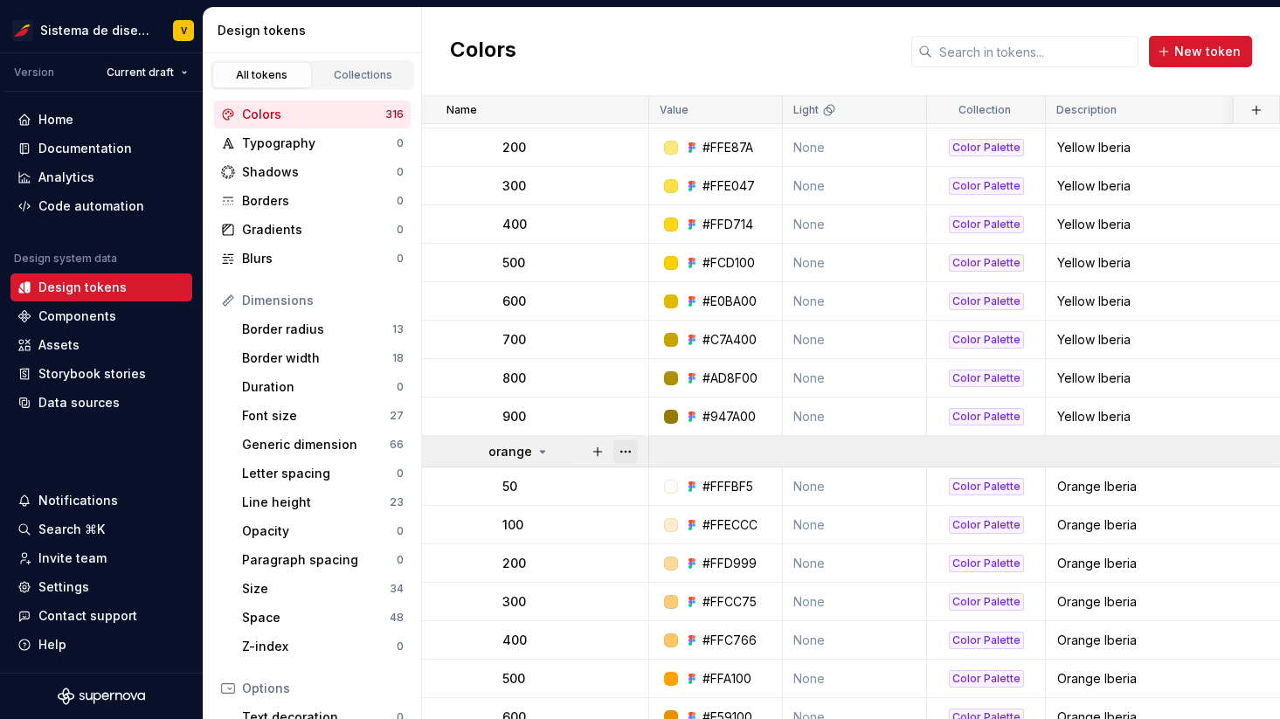
click at [629, 447] on button "button" at bounding box center [625, 452] width 24 height 24
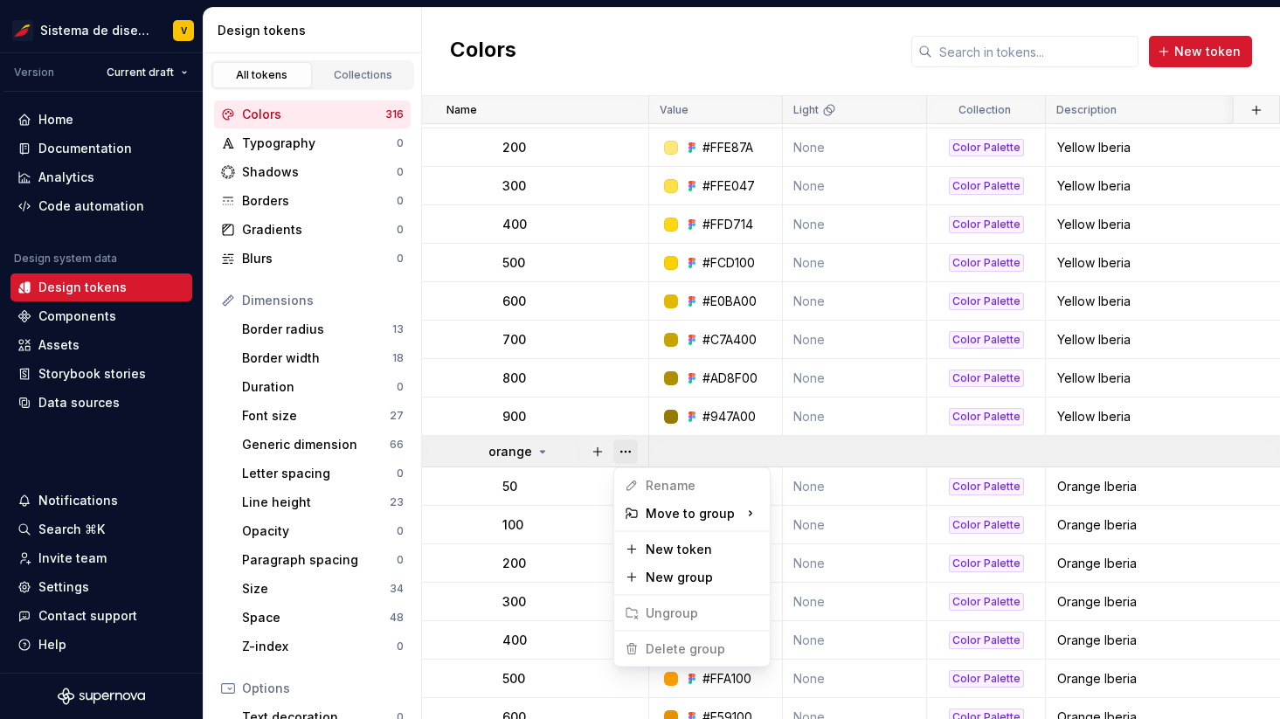
click at [629, 447] on button "button" at bounding box center [625, 452] width 24 height 24
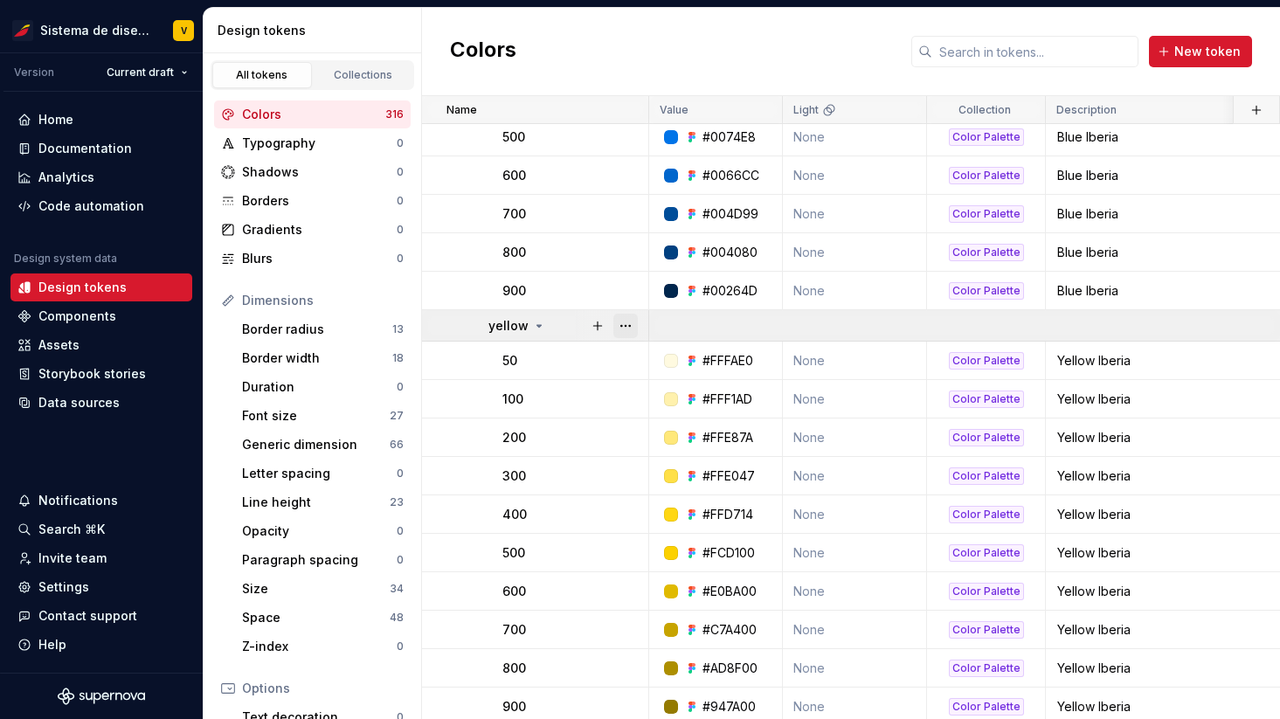
scroll to position [10646, 0]
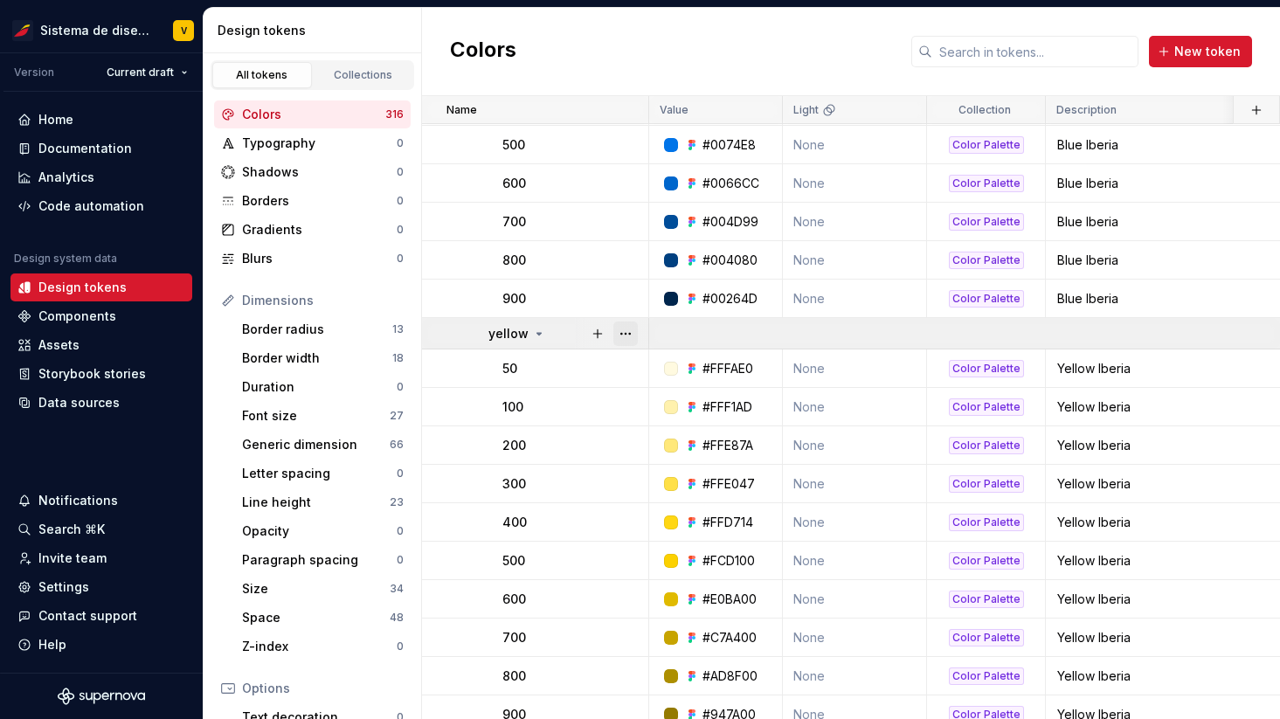
click at [625, 336] on button "button" at bounding box center [625, 334] width 24 height 24
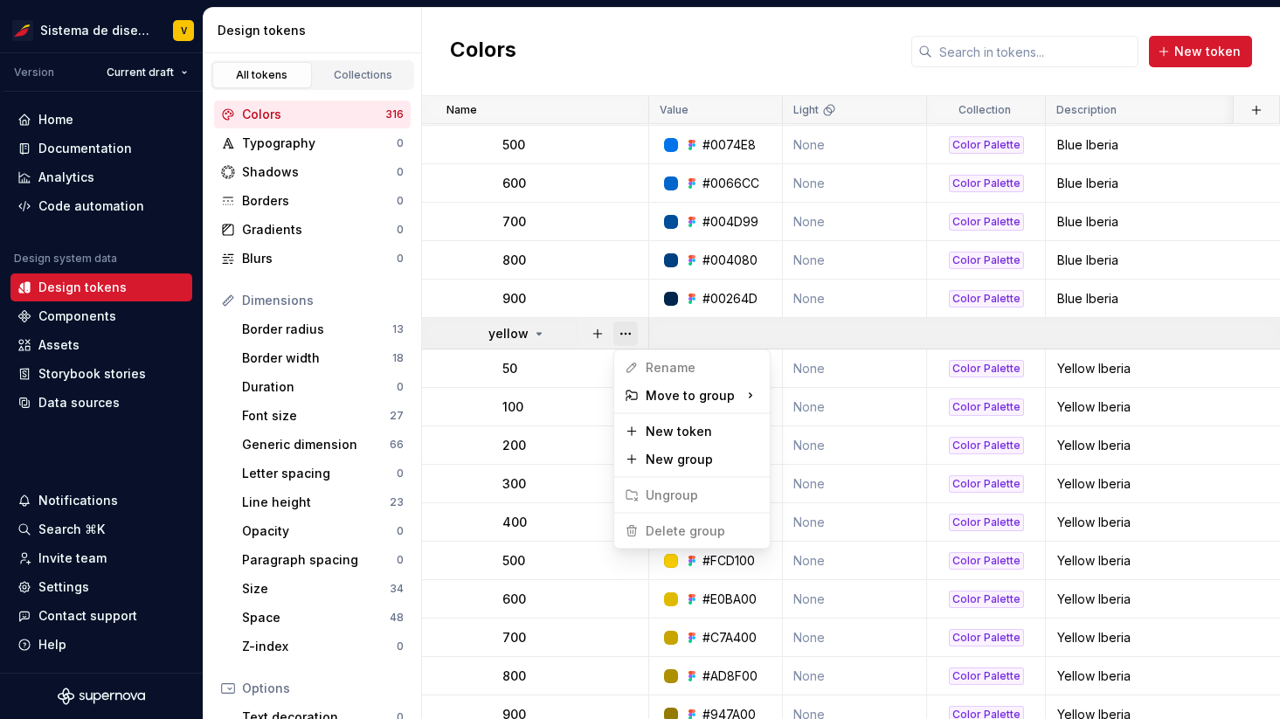
click at [625, 336] on button "button" at bounding box center [625, 334] width 24 height 24
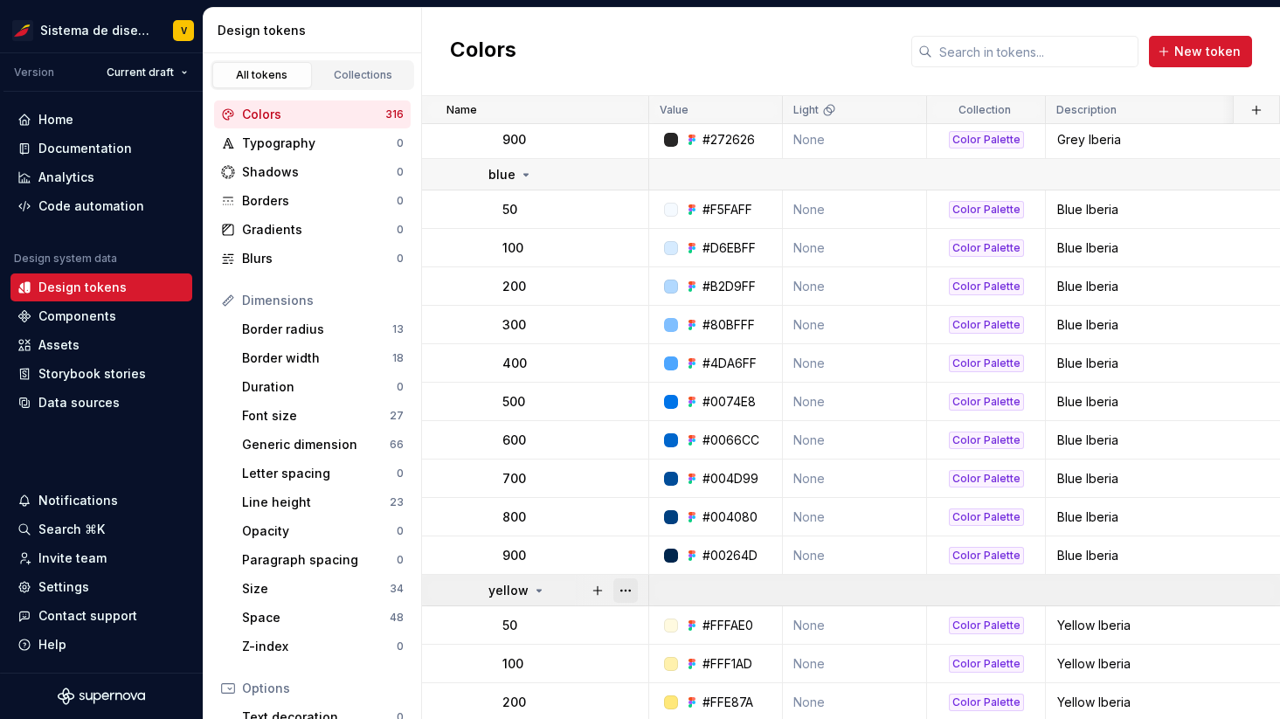
scroll to position [10337, 0]
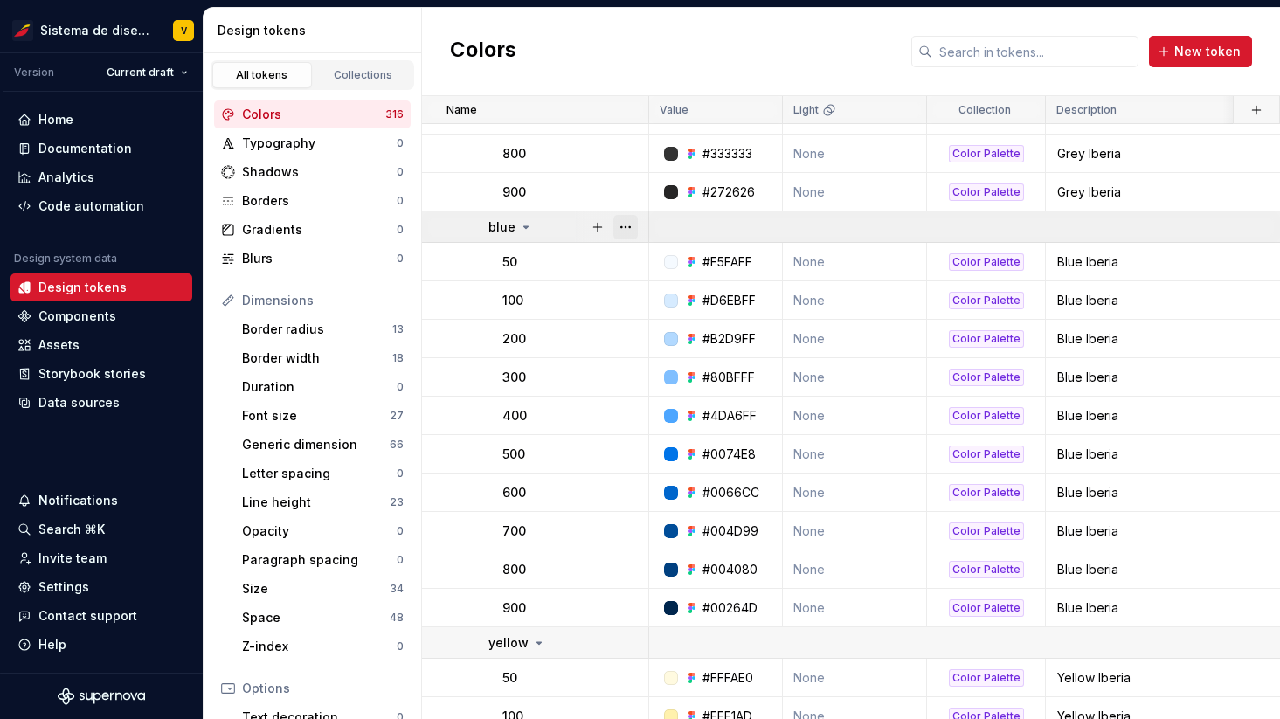
click at [620, 227] on button "button" at bounding box center [625, 227] width 24 height 24
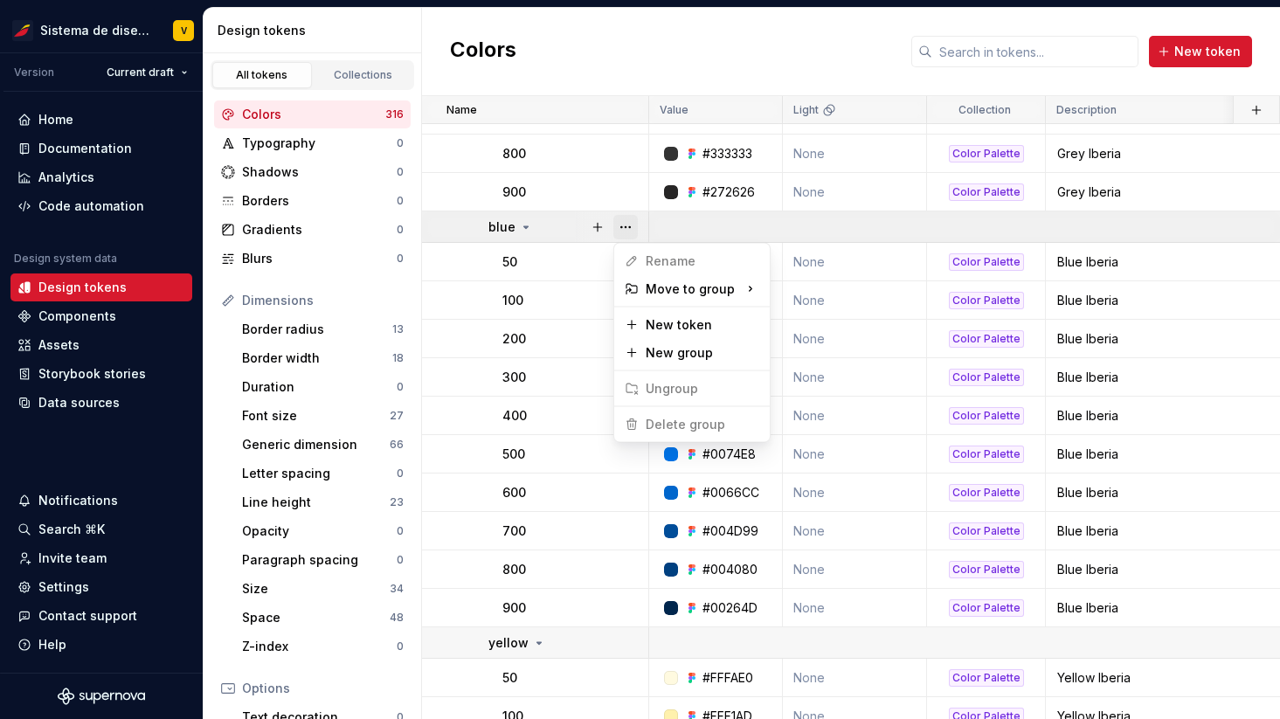
click at [620, 227] on button "button" at bounding box center [625, 227] width 24 height 24
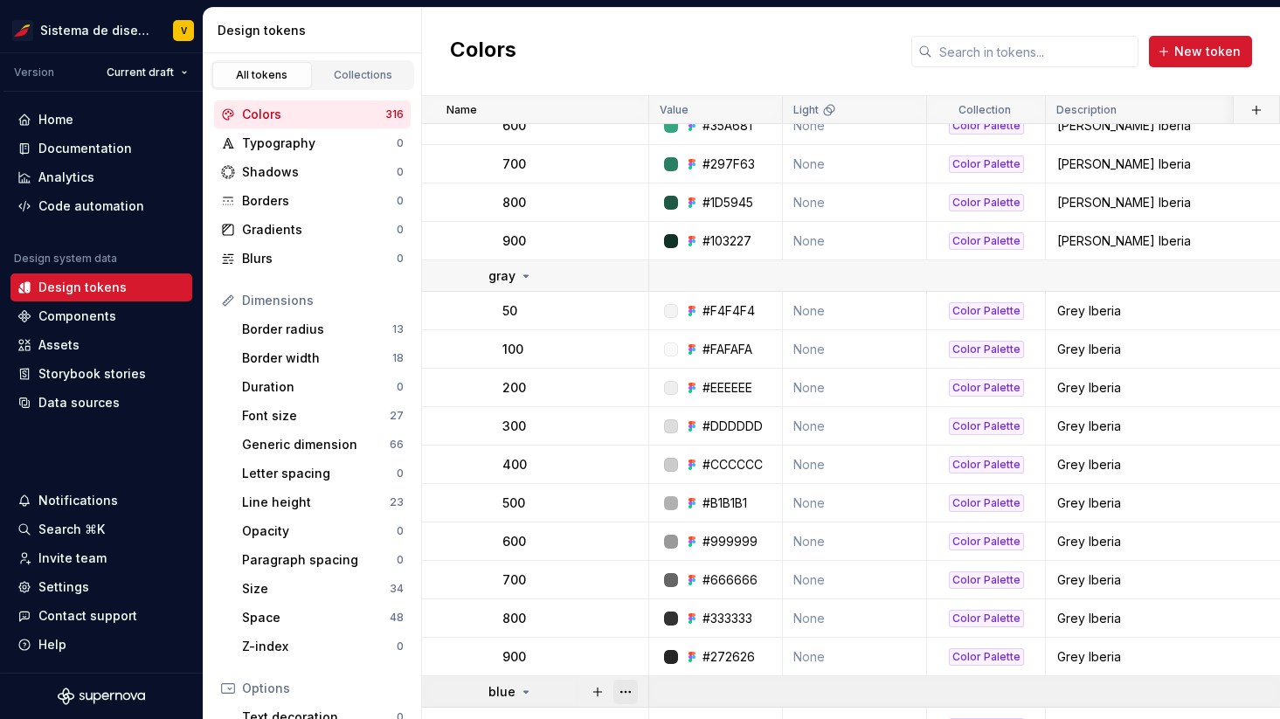
scroll to position [9865, 0]
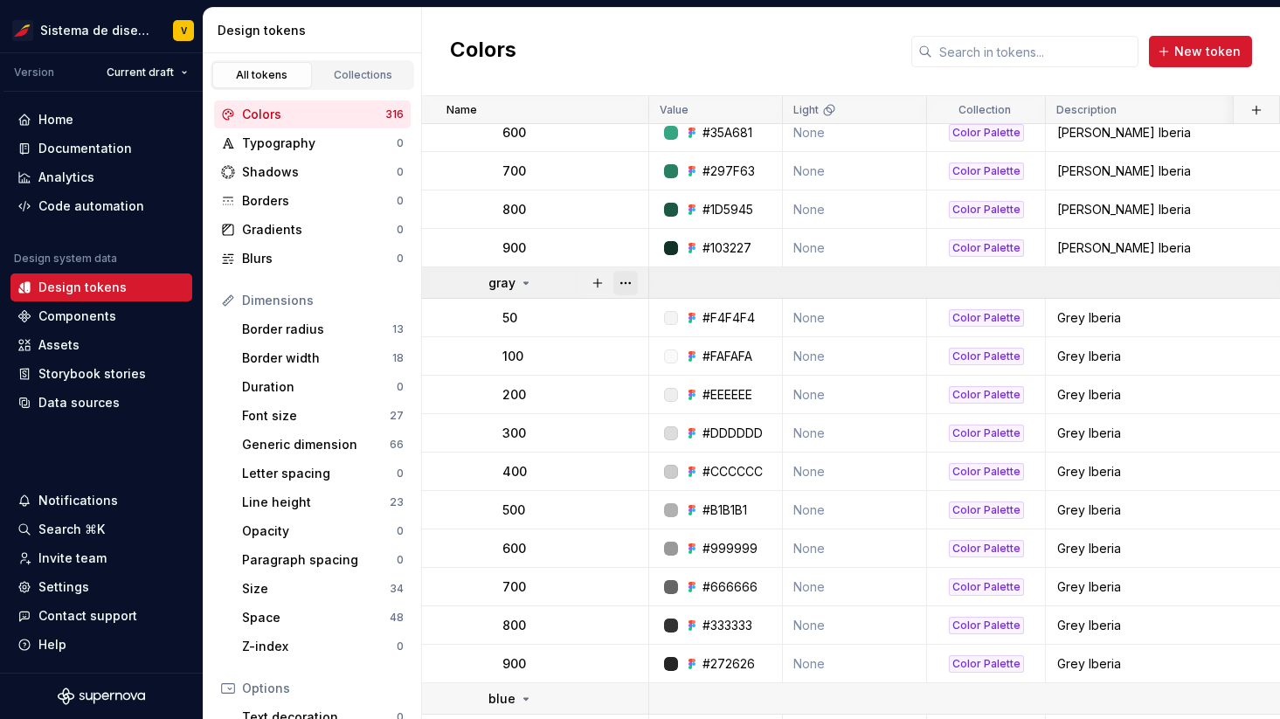
click at [624, 283] on button "button" at bounding box center [625, 283] width 24 height 24
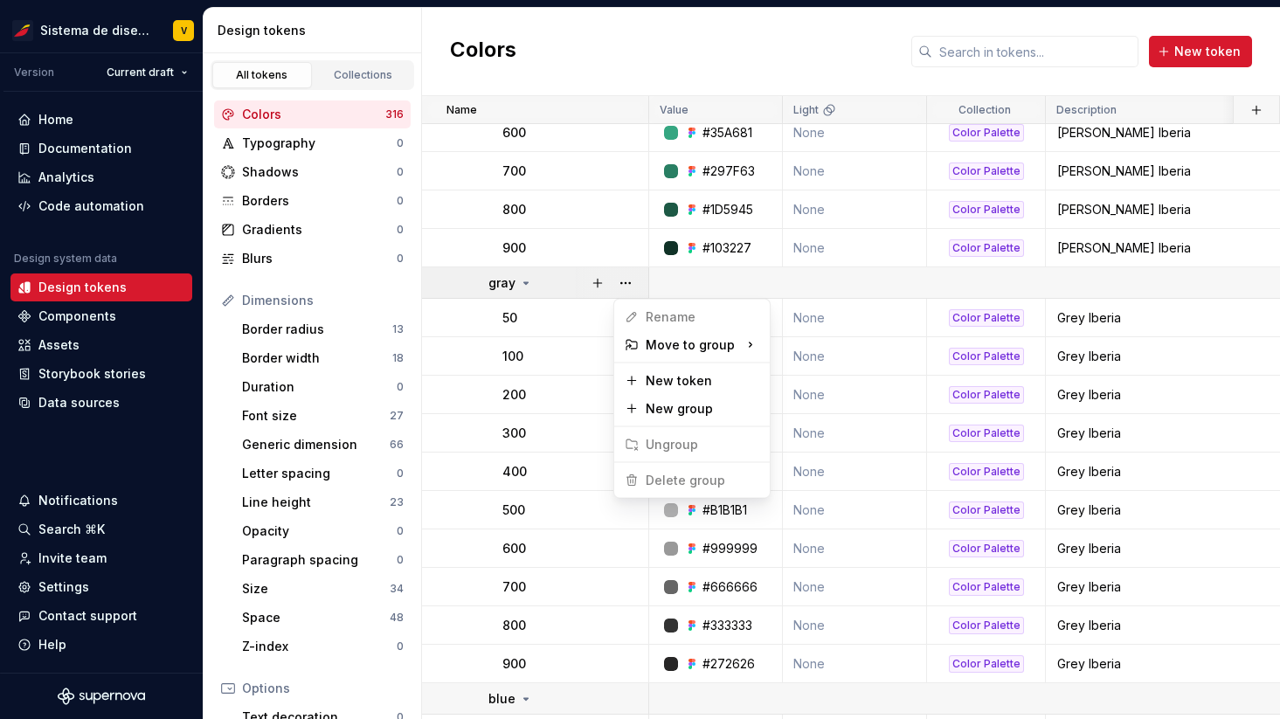
click at [620, 250] on html "Sistema de diseño Iberia V Version Current draft Home Documentation Analytics C…" at bounding box center [640, 359] width 1280 height 719
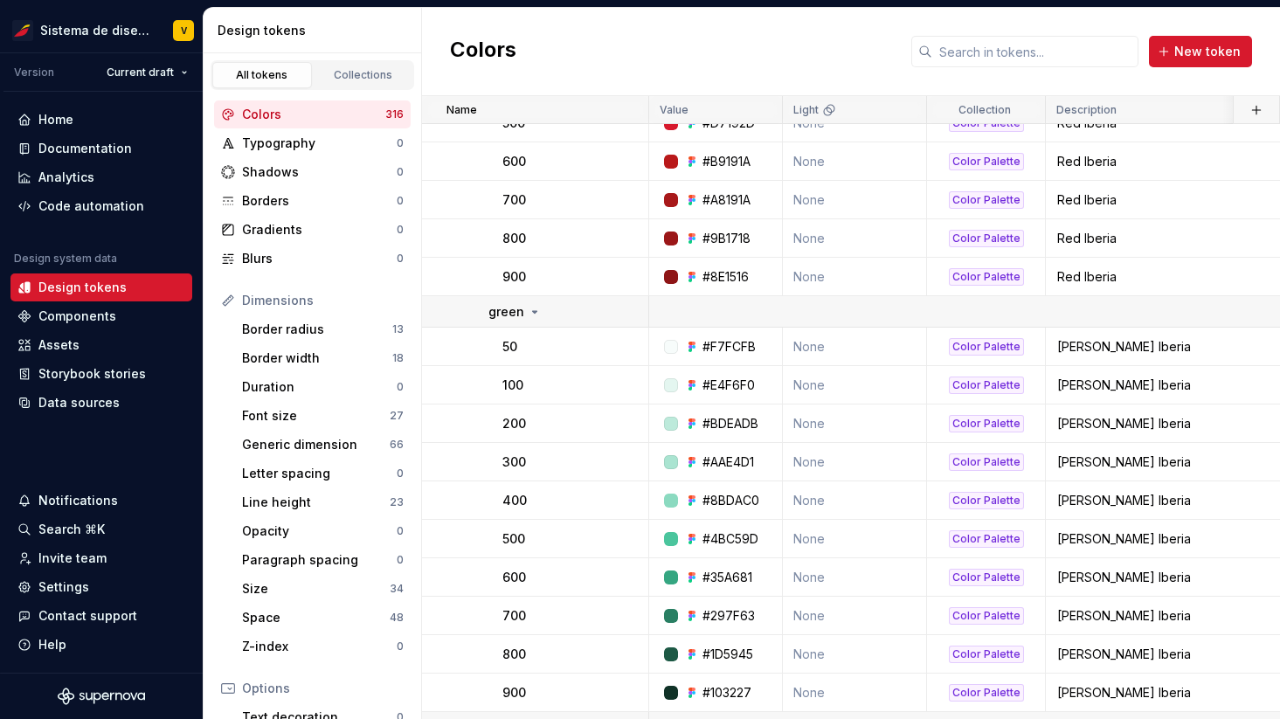
scroll to position [9406, 0]
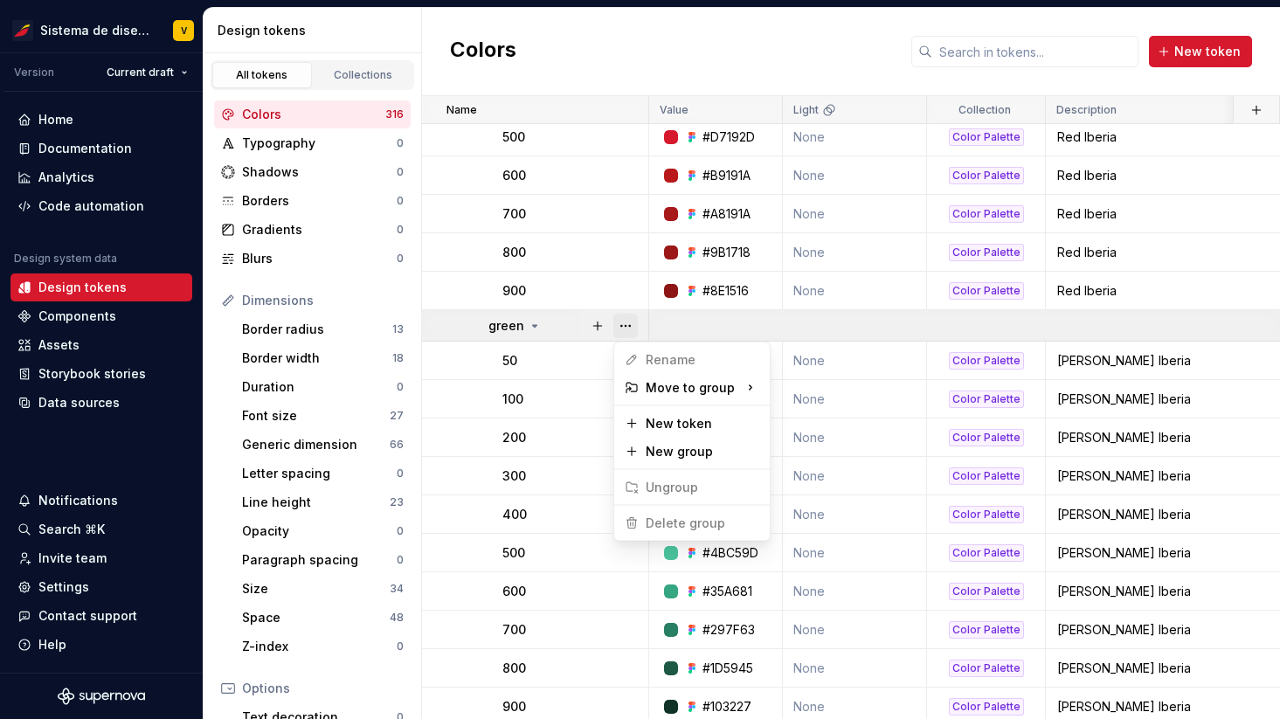
click at [629, 325] on button "button" at bounding box center [625, 326] width 24 height 24
click at [582, 288] on html "Sistema de diseño Iberia V Version Current draft Home Documentation Analytics C…" at bounding box center [640, 359] width 1280 height 719
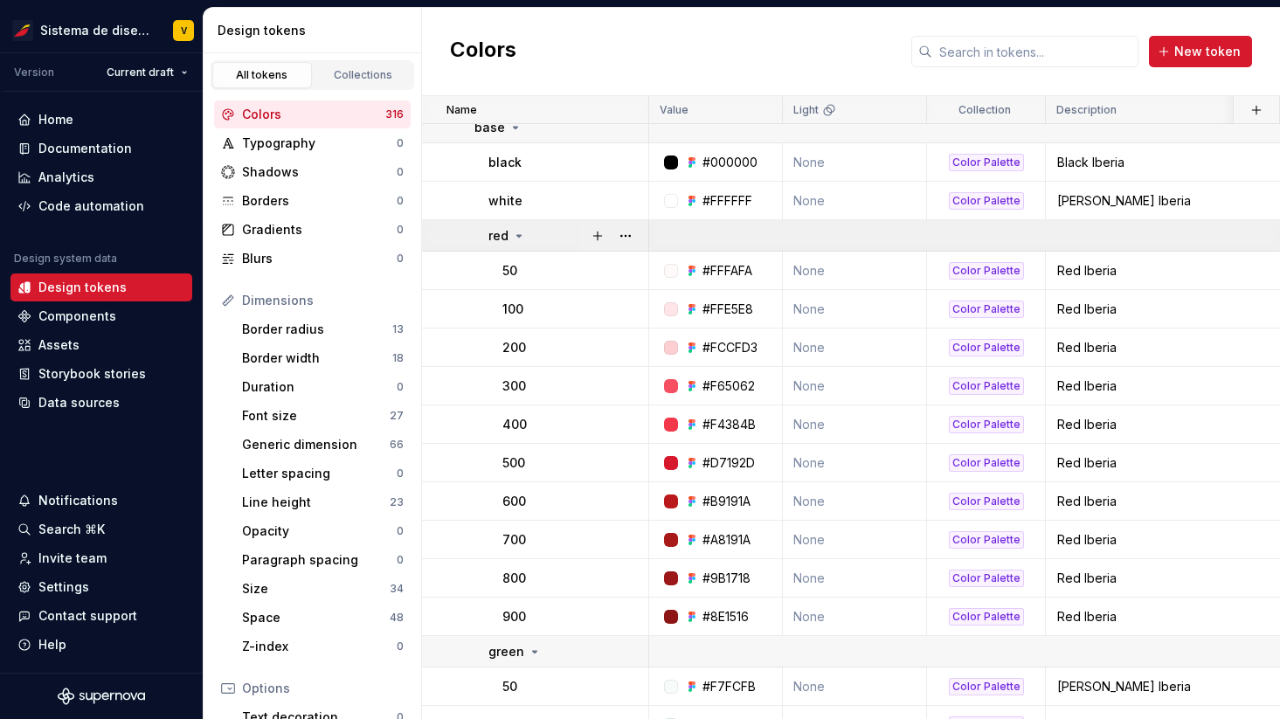
scroll to position [9070, 0]
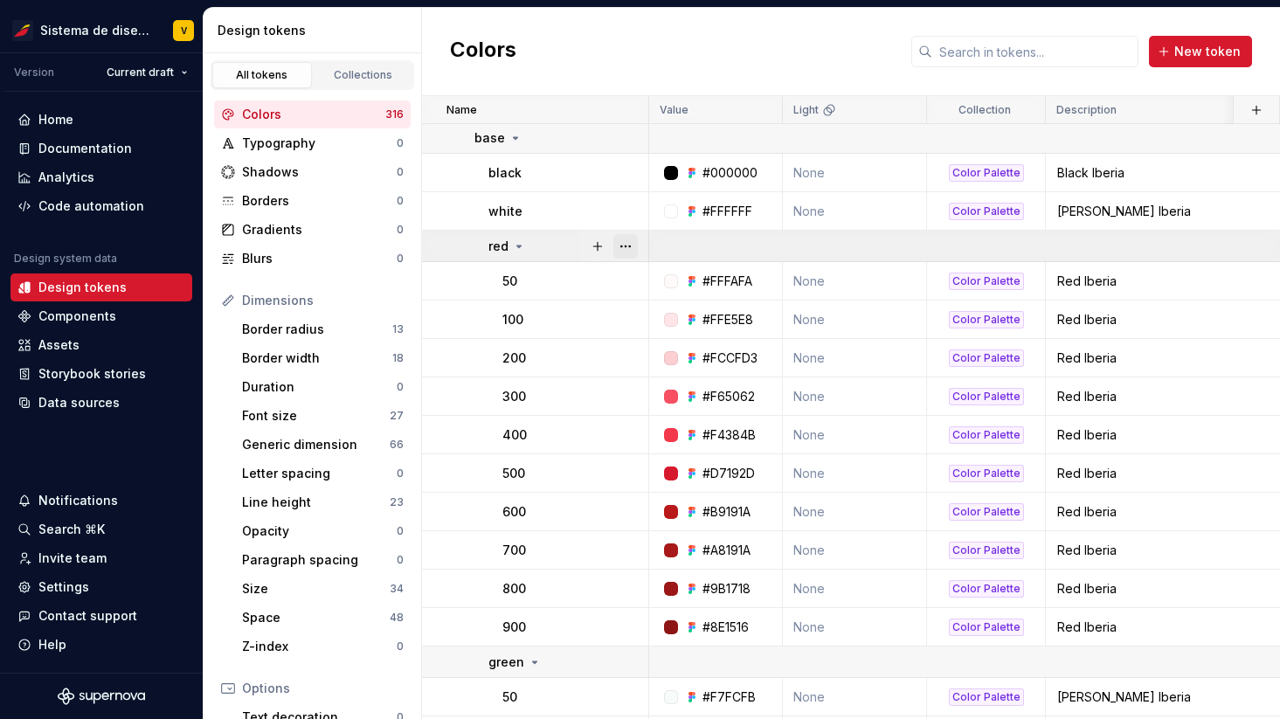
click at [628, 246] on button "button" at bounding box center [625, 246] width 24 height 24
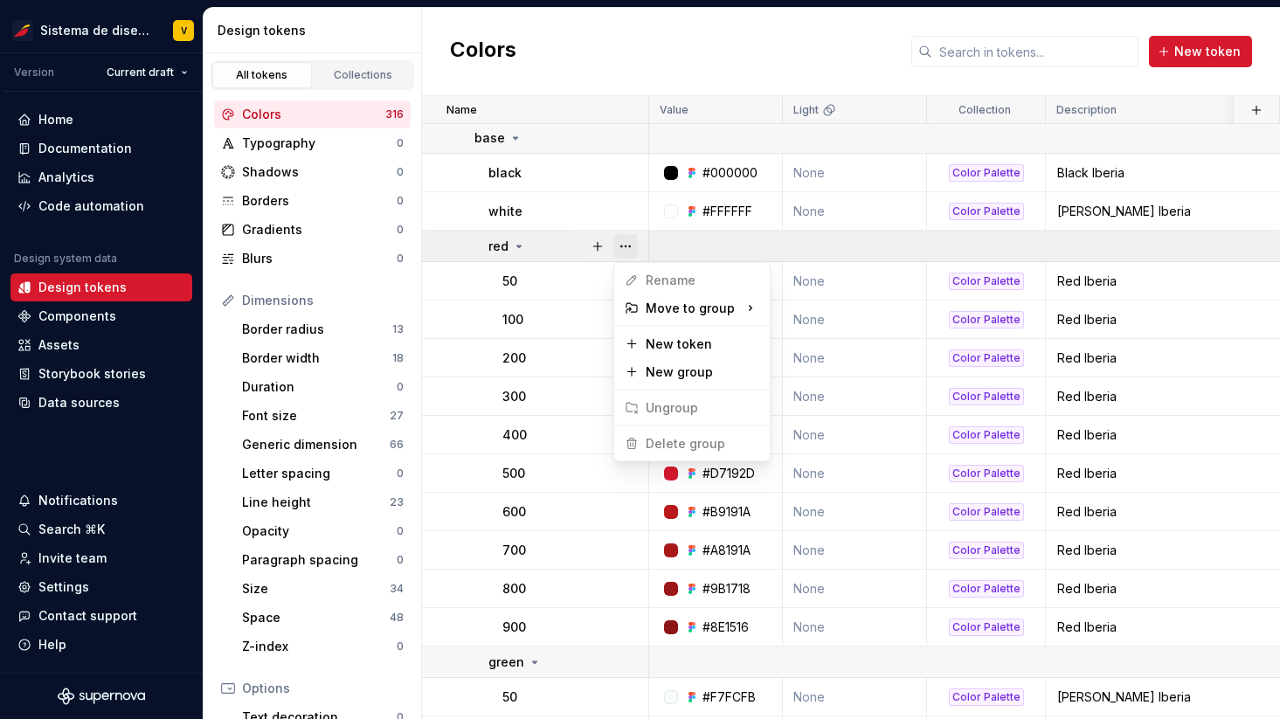
click at [628, 246] on button "button" at bounding box center [625, 246] width 24 height 24
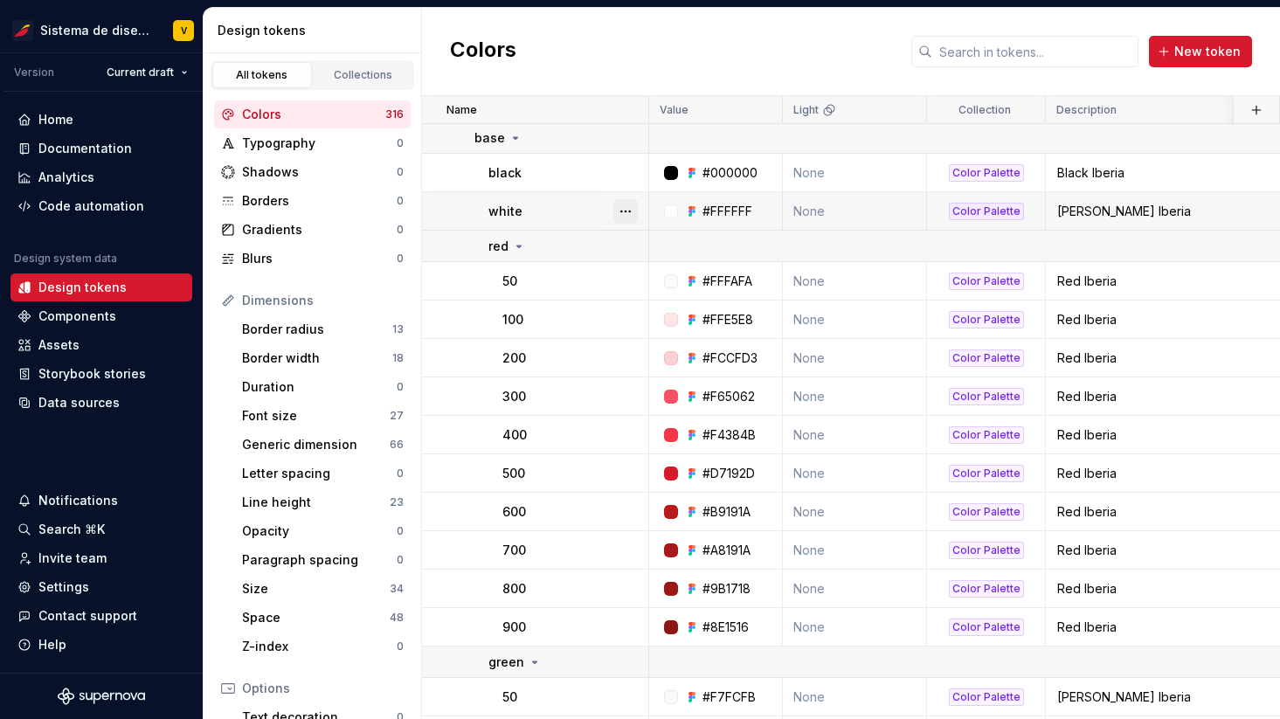
click at [627, 208] on button "button" at bounding box center [625, 211] width 24 height 24
click at [565, 209] on html "Sistema de diseño Iberia V Version Current draft Home Documentation Analytics C…" at bounding box center [640, 359] width 1280 height 719
click at [626, 176] on button "button" at bounding box center [625, 173] width 24 height 24
click at [574, 203] on html "Sistema de diseño Iberia V Version Current draft Home Documentation Analytics C…" at bounding box center [640, 359] width 1280 height 719
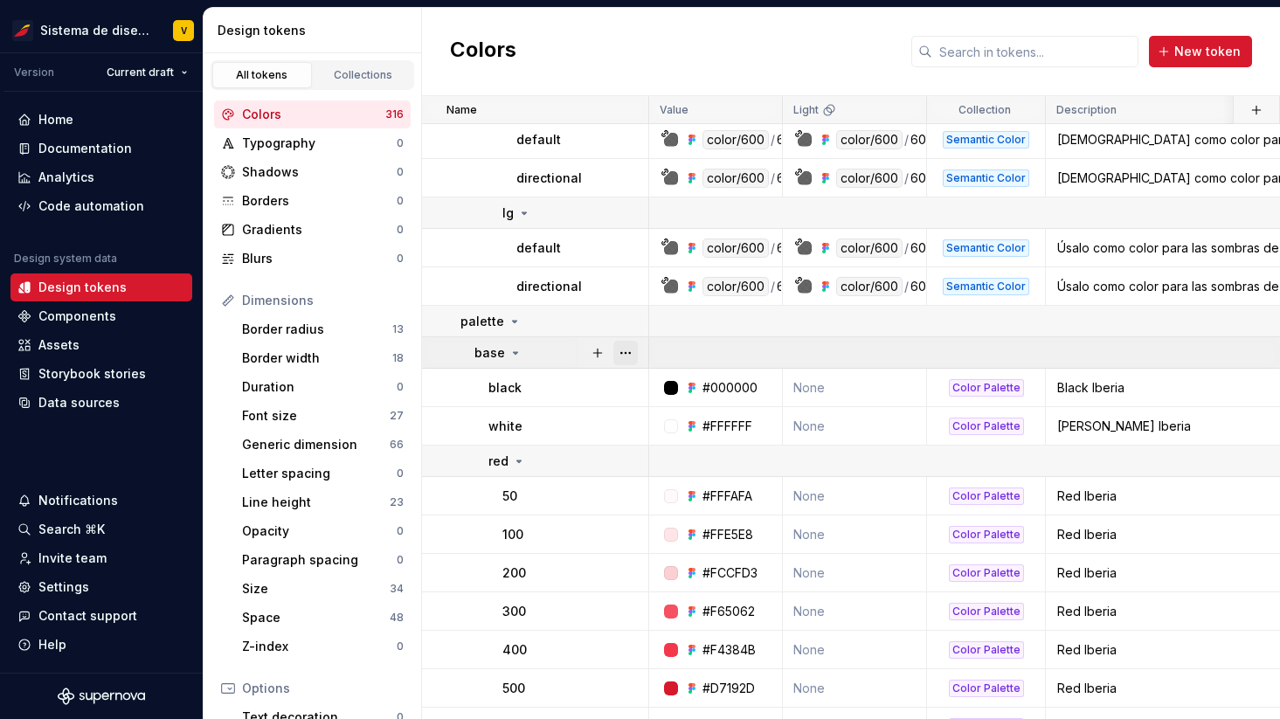
click at [627, 352] on button "button" at bounding box center [625, 353] width 24 height 24
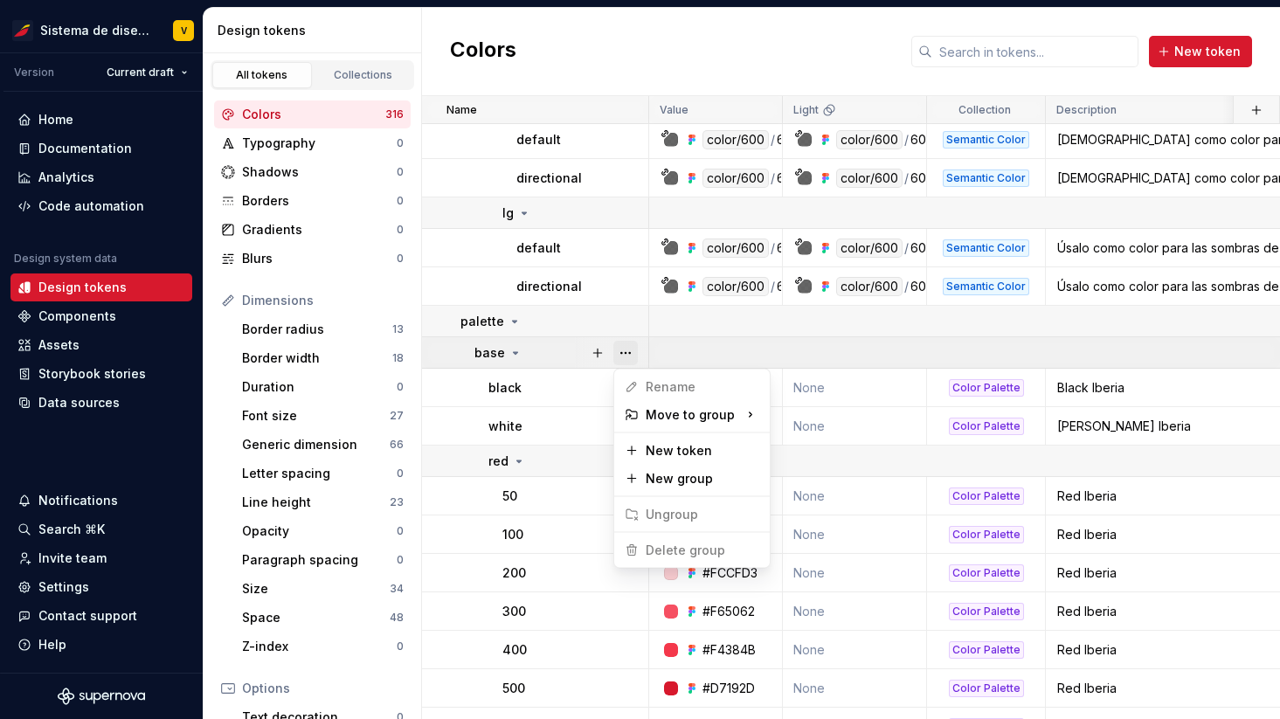
click at [627, 352] on button "button" at bounding box center [625, 353] width 24 height 24
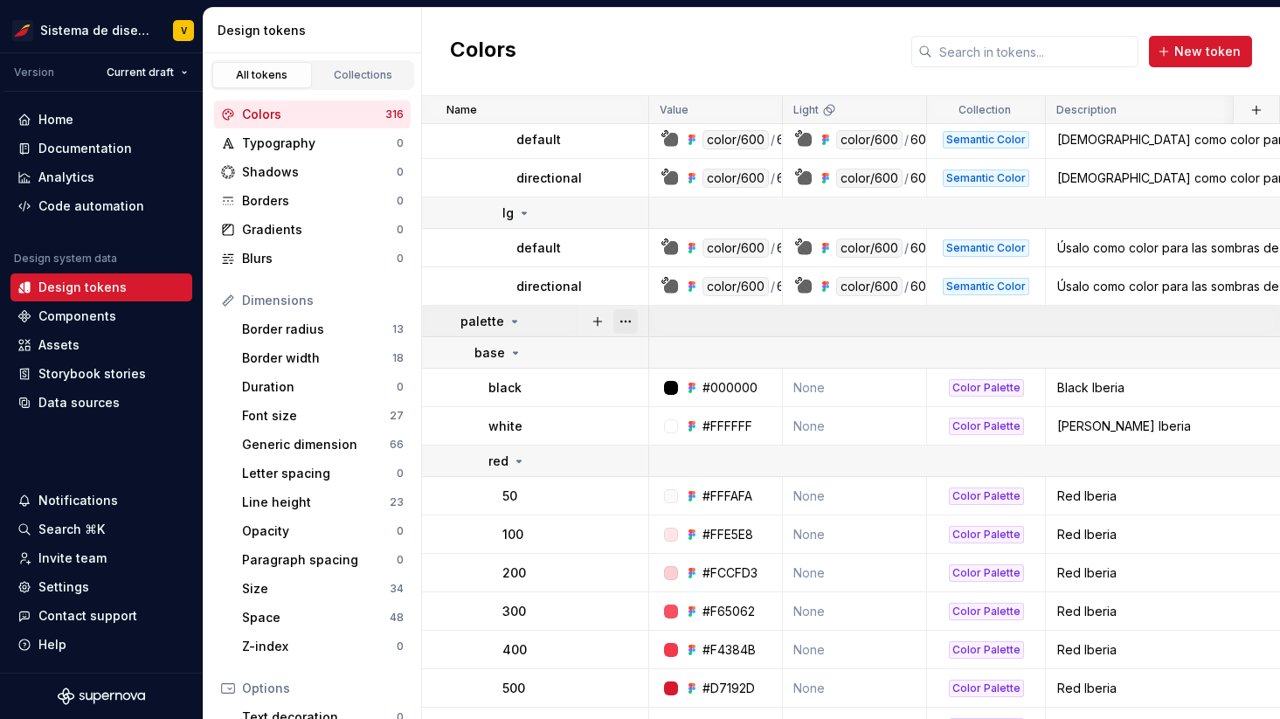
click at [625, 314] on button "button" at bounding box center [625, 321] width 24 height 24
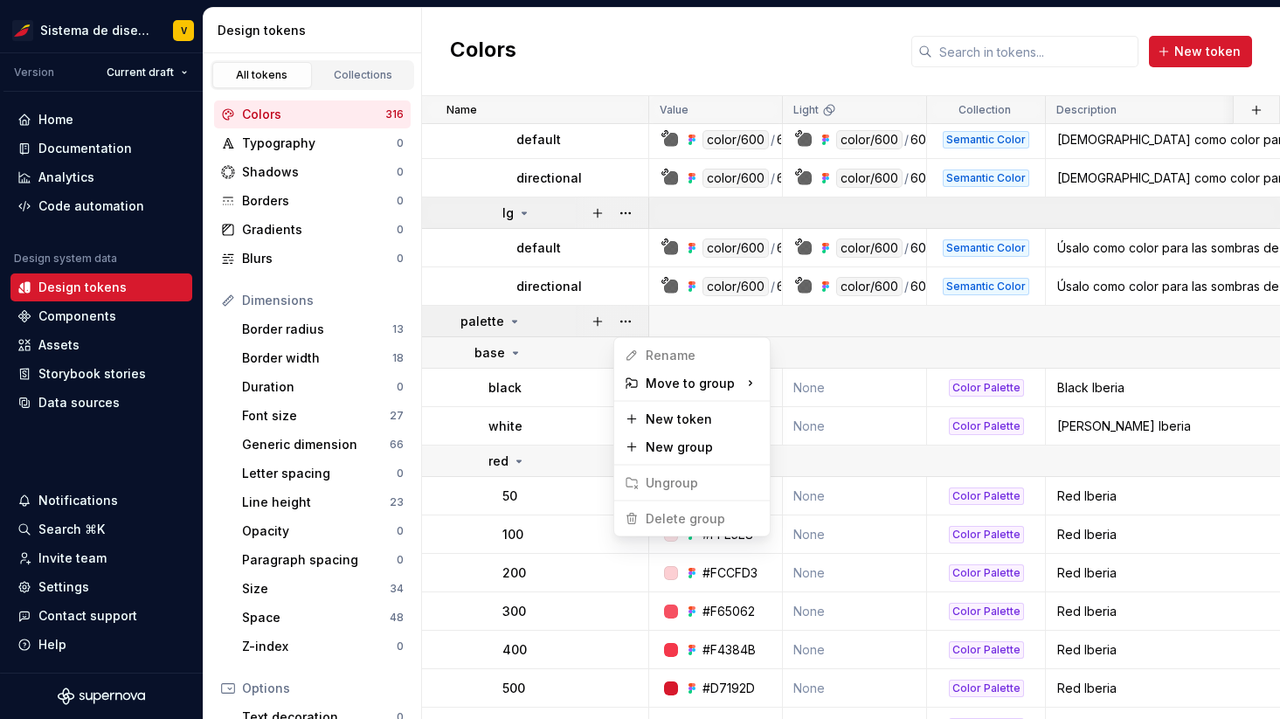
click at [627, 210] on html "Sistema de diseño Iberia V Version Current draft Home Documentation Analytics C…" at bounding box center [640, 359] width 1280 height 719
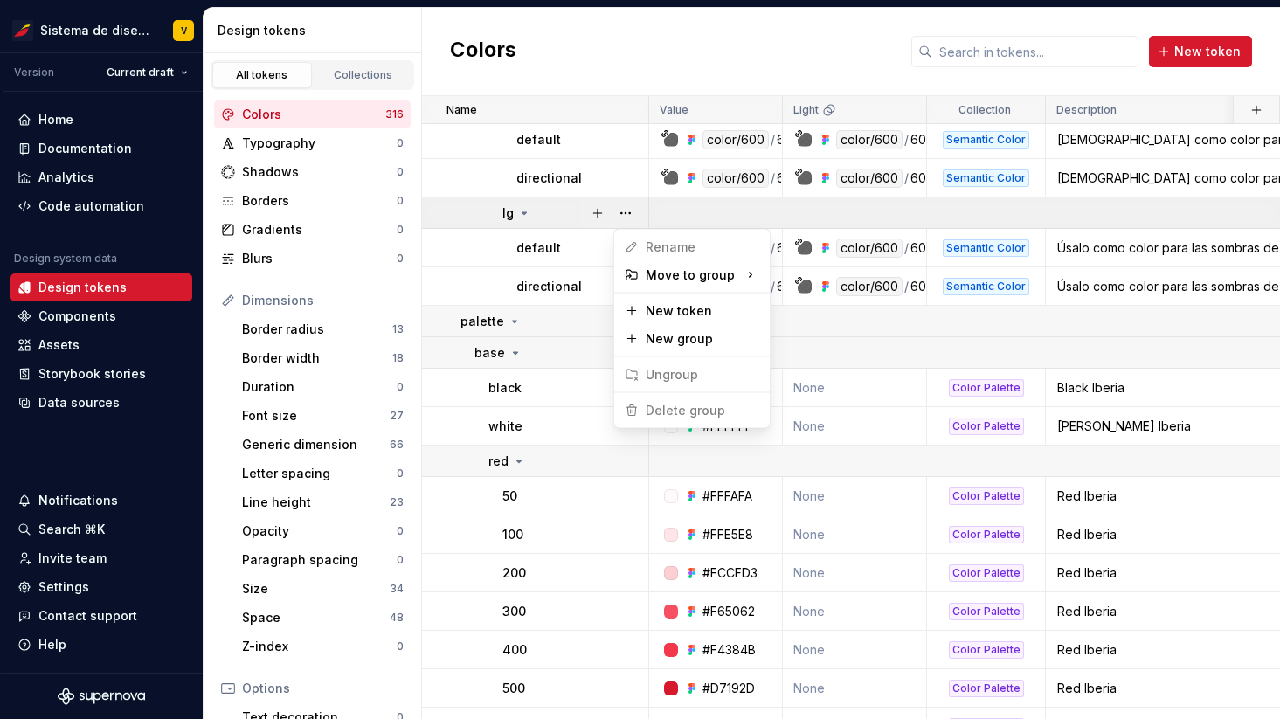
click at [627, 210] on button "button" at bounding box center [625, 213] width 24 height 24
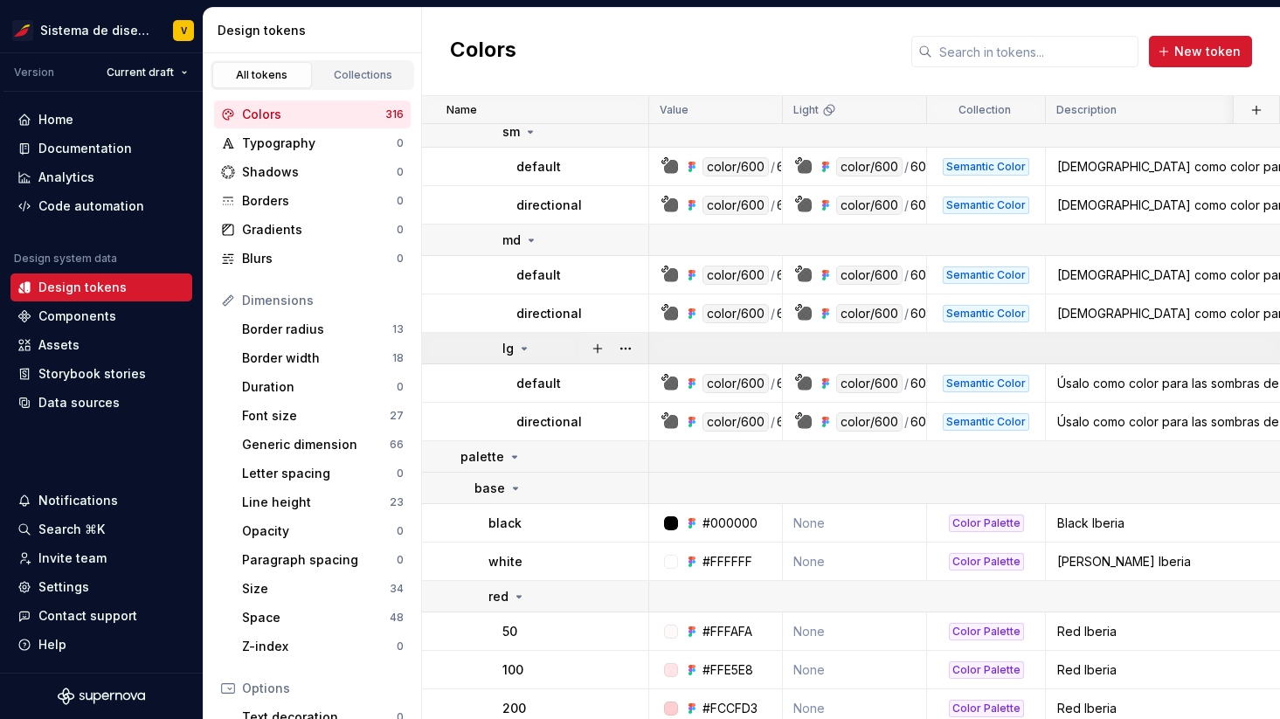
scroll to position [8676, 0]
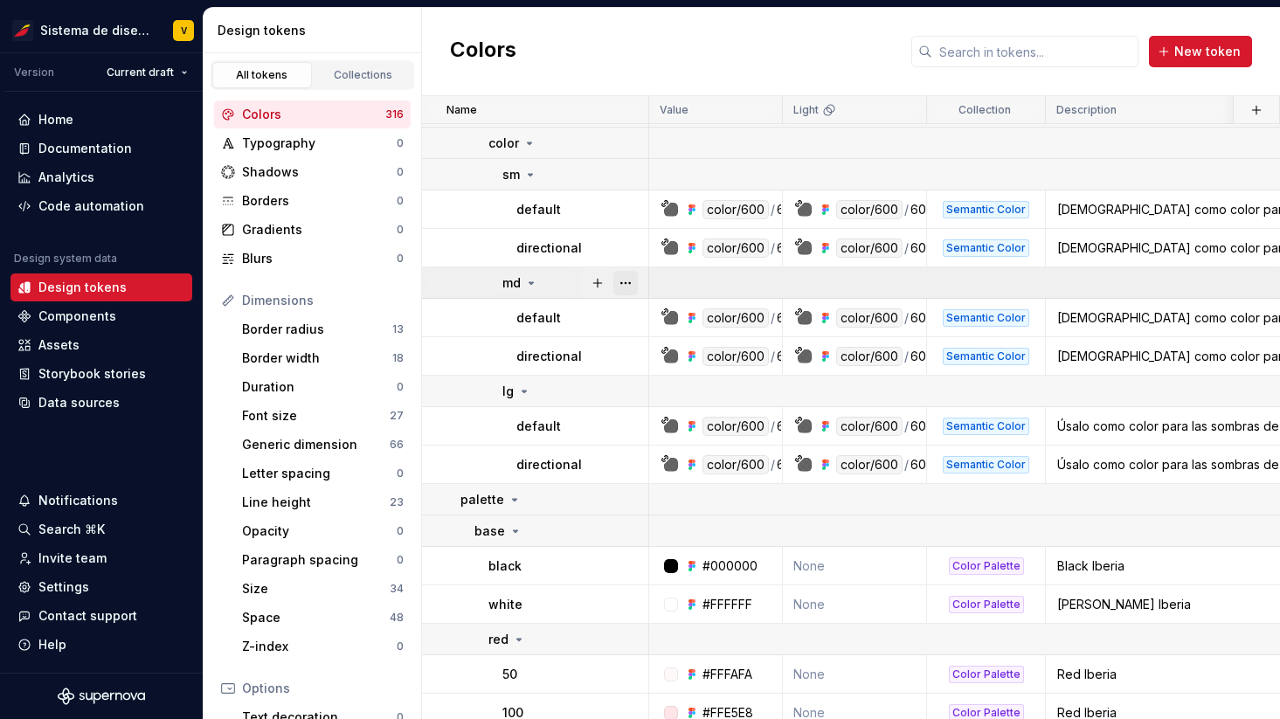
click at [626, 281] on button "button" at bounding box center [625, 283] width 24 height 24
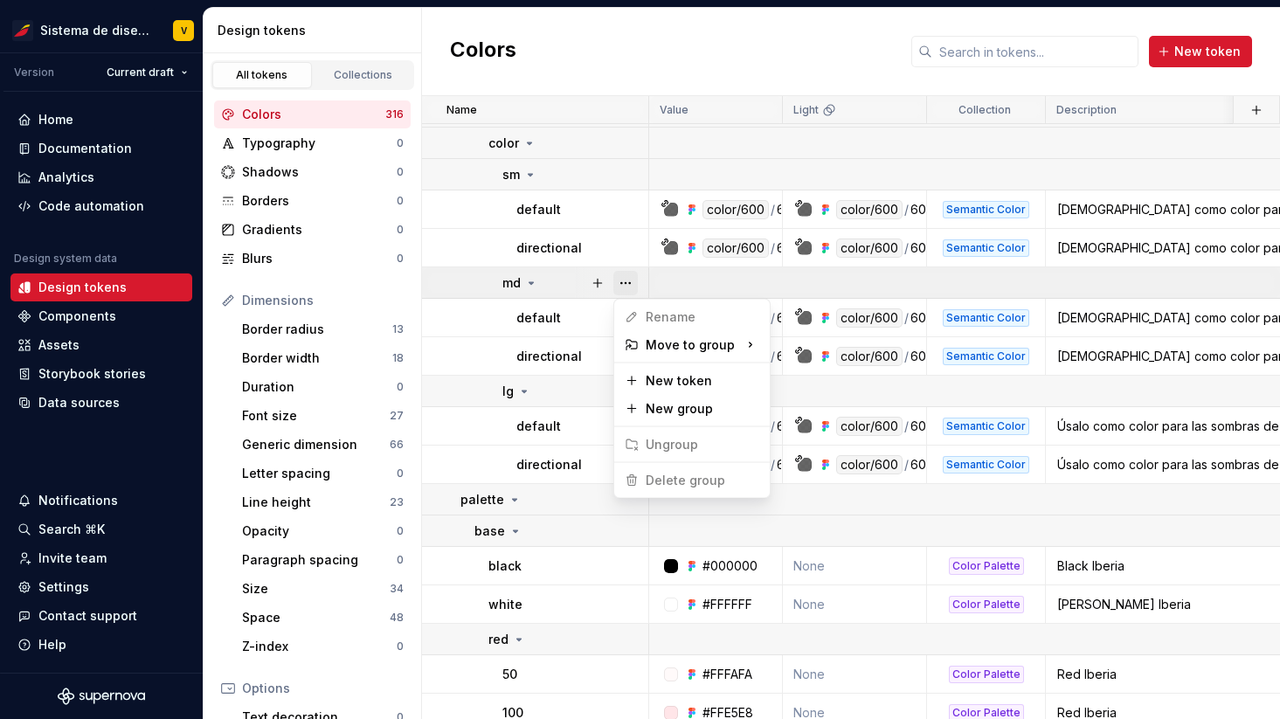
click at [626, 281] on button "button" at bounding box center [625, 283] width 24 height 24
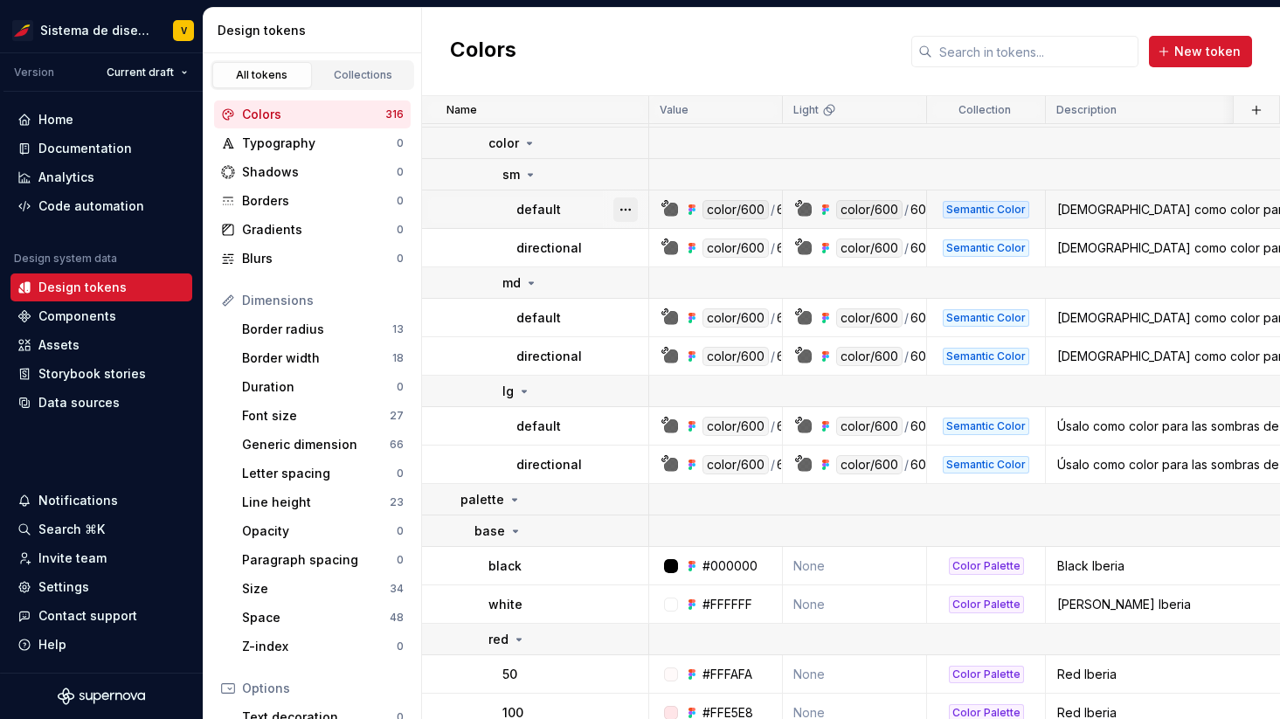
click at [627, 207] on button "button" at bounding box center [625, 210] width 24 height 24
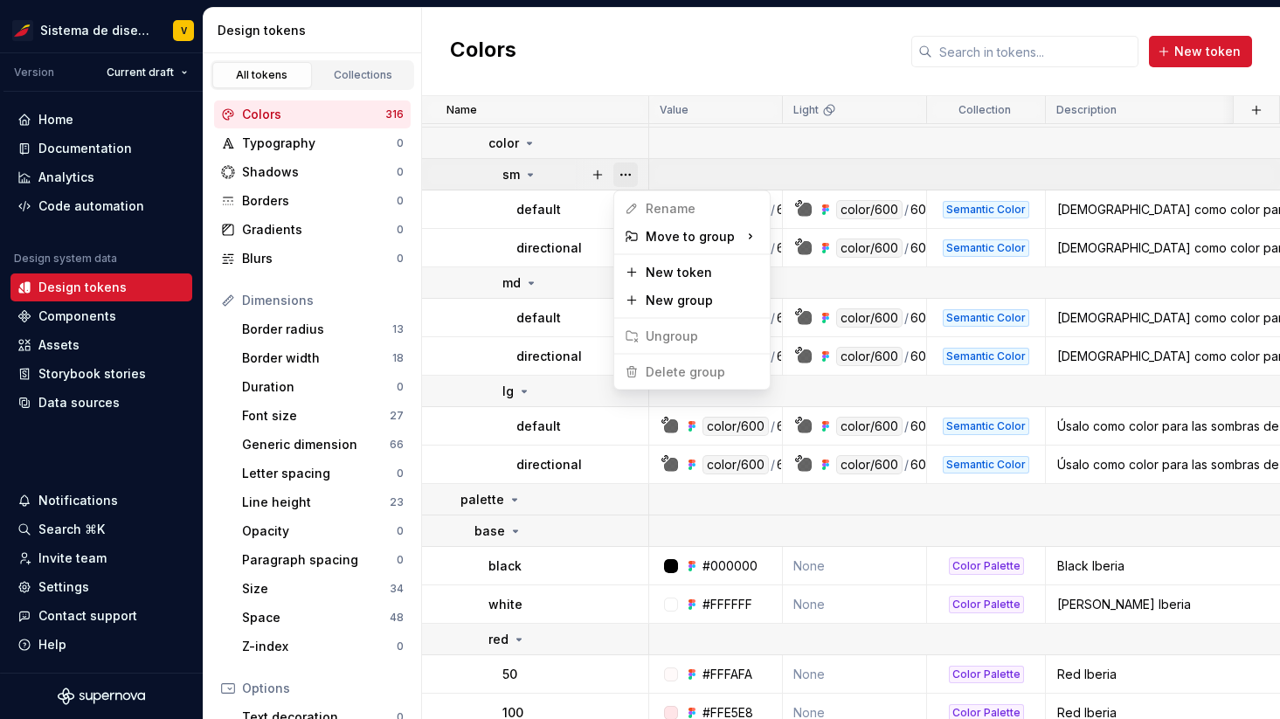
click at [628, 175] on button "button" at bounding box center [625, 175] width 24 height 24
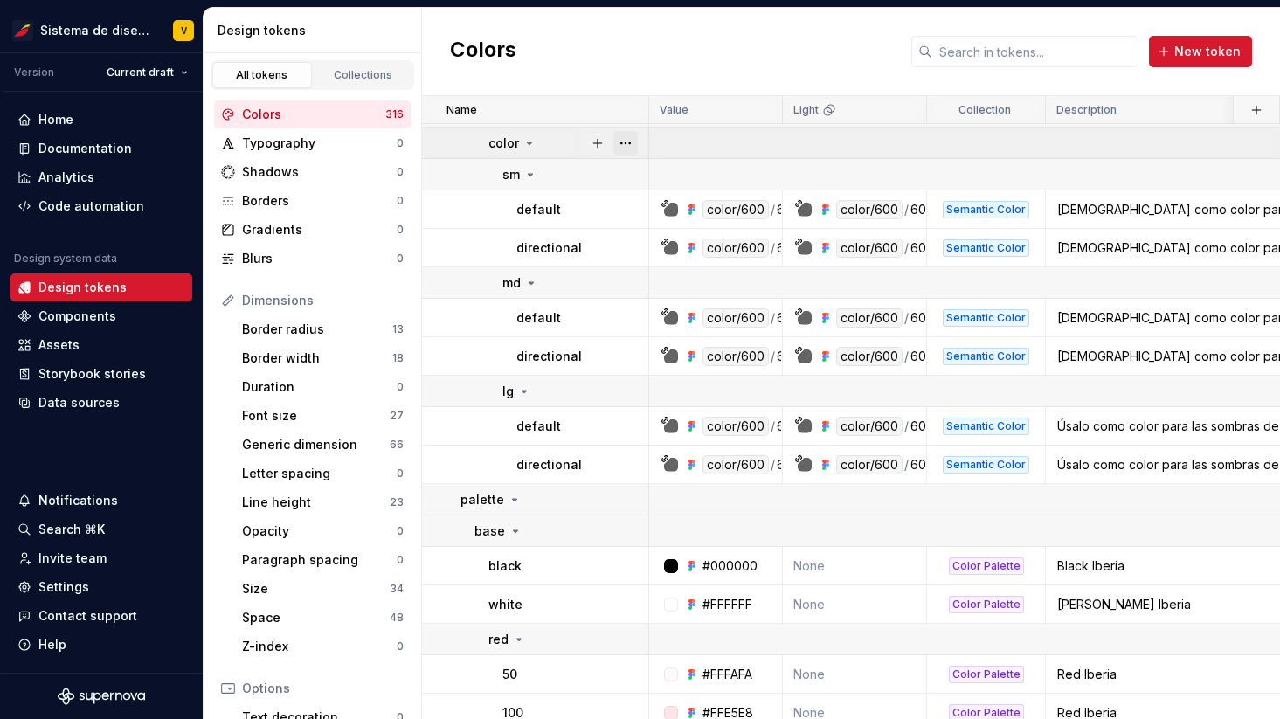
click at [627, 145] on button "button" at bounding box center [625, 143] width 24 height 24
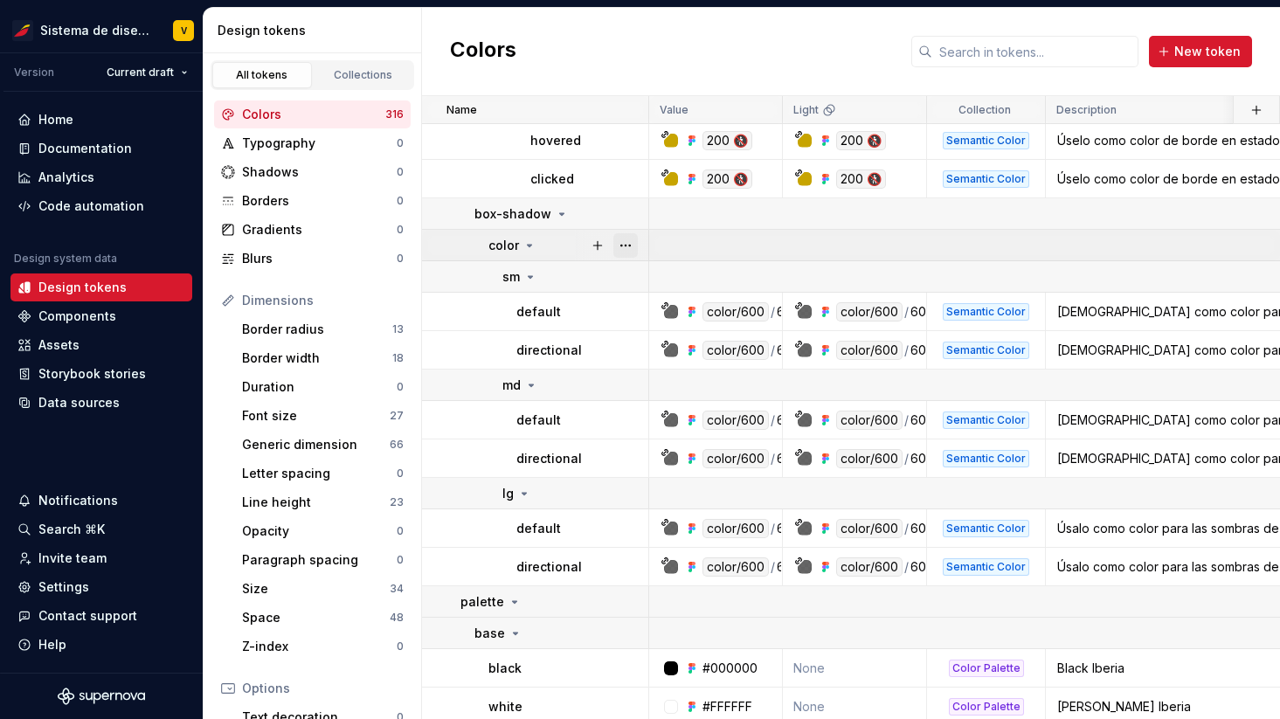
scroll to position [8377, 0]
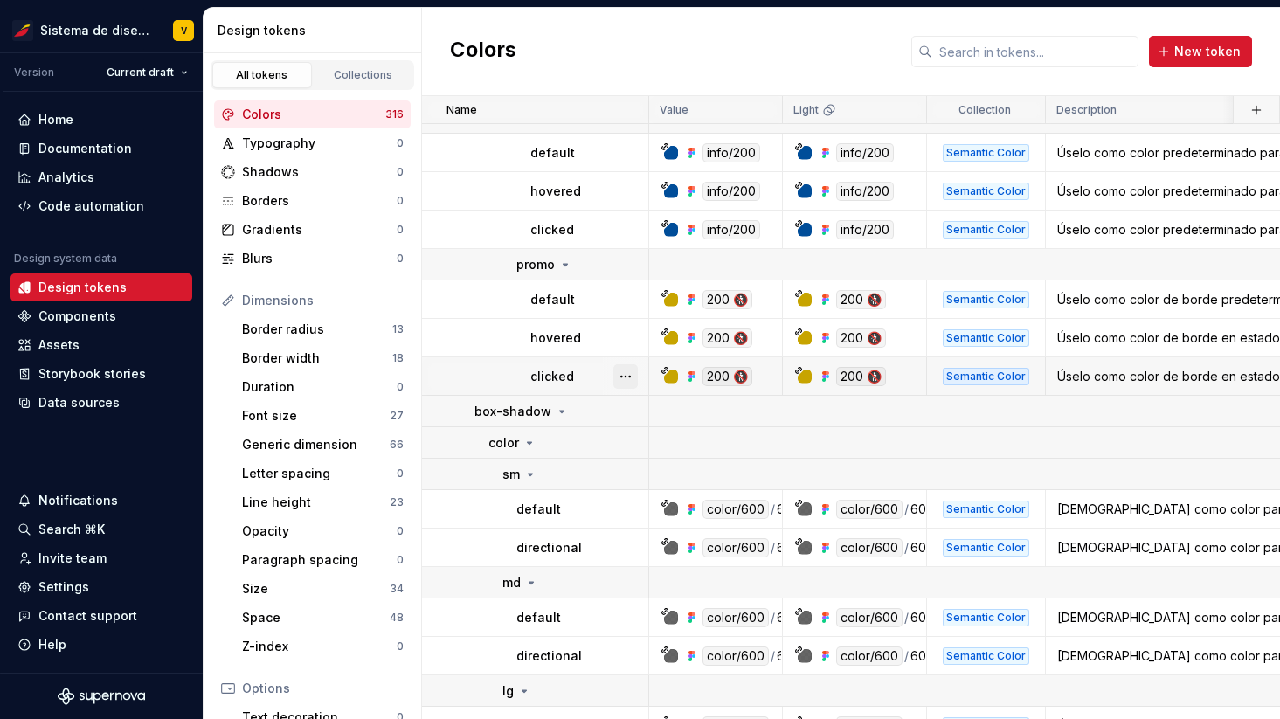
click at [625, 378] on button "button" at bounding box center [625, 376] width 24 height 24
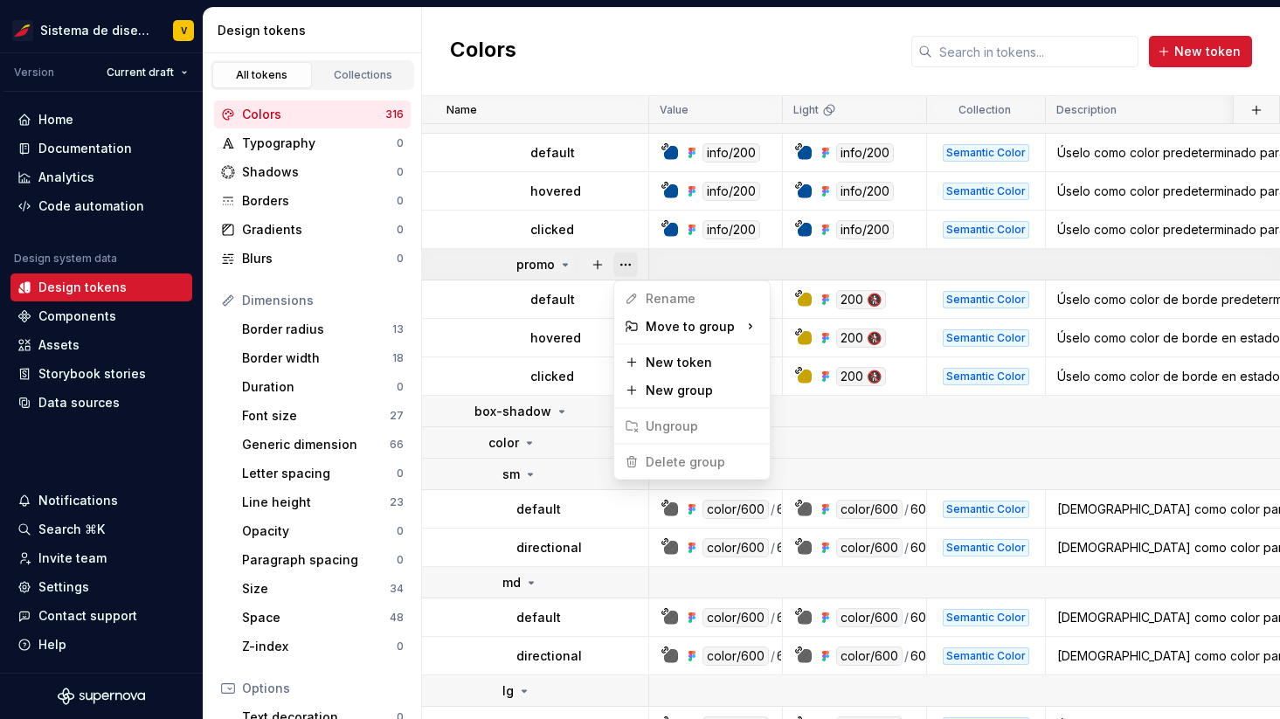
click at [631, 268] on button "button" at bounding box center [625, 265] width 24 height 24
click at [632, 261] on button "button" at bounding box center [625, 265] width 24 height 24
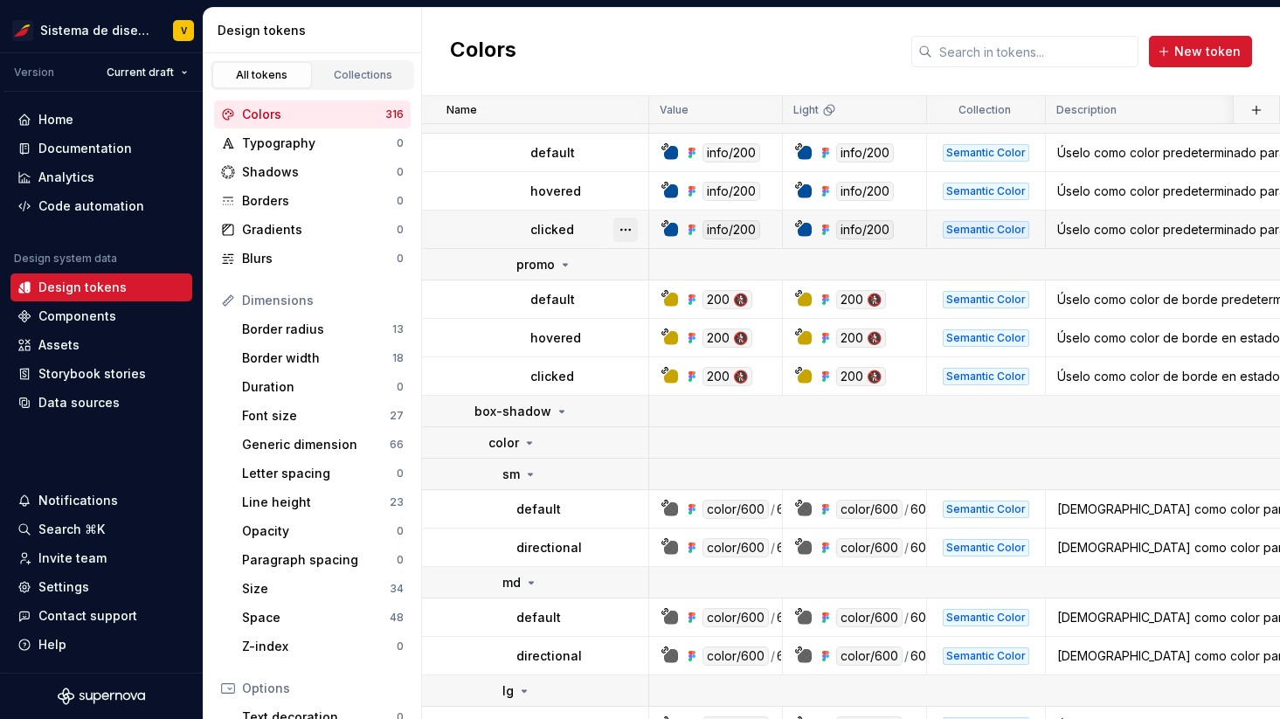
click at [627, 223] on button "button" at bounding box center [625, 230] width 24 height 24
click at [627, 225] on button "button" at bounding box center [625, 230] width 24 height 24
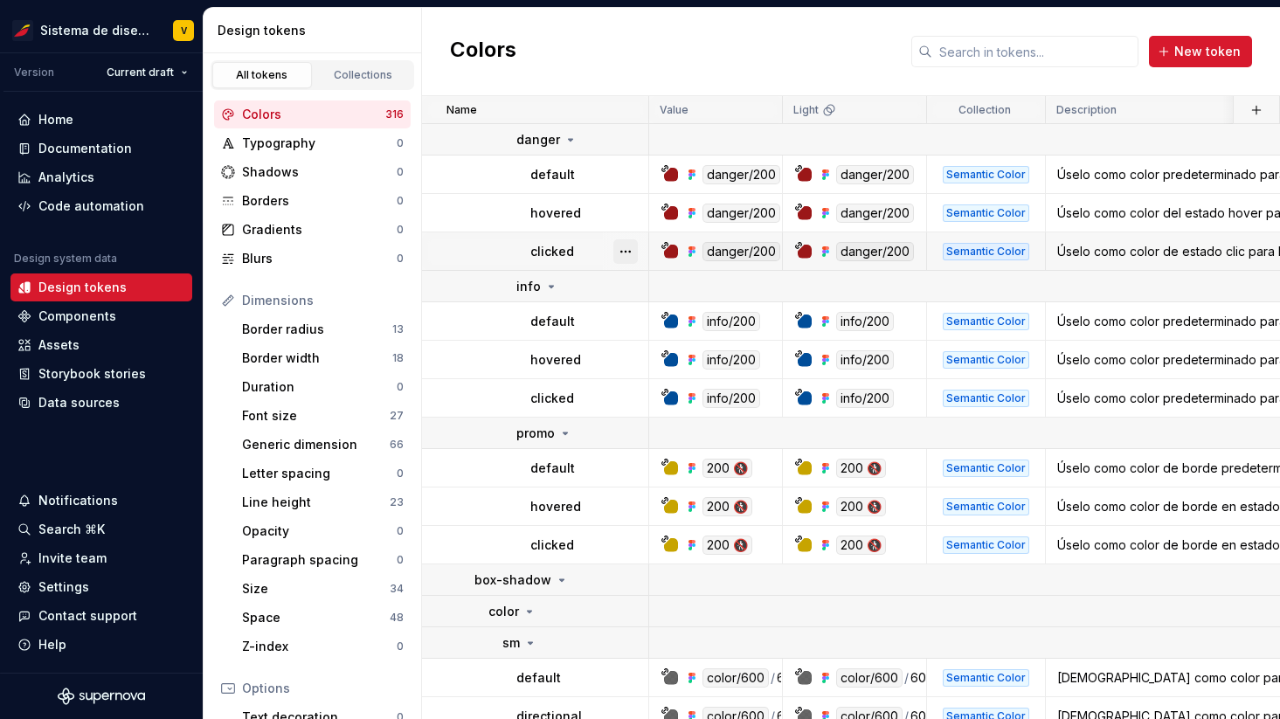
scroll to position [8197, 0]
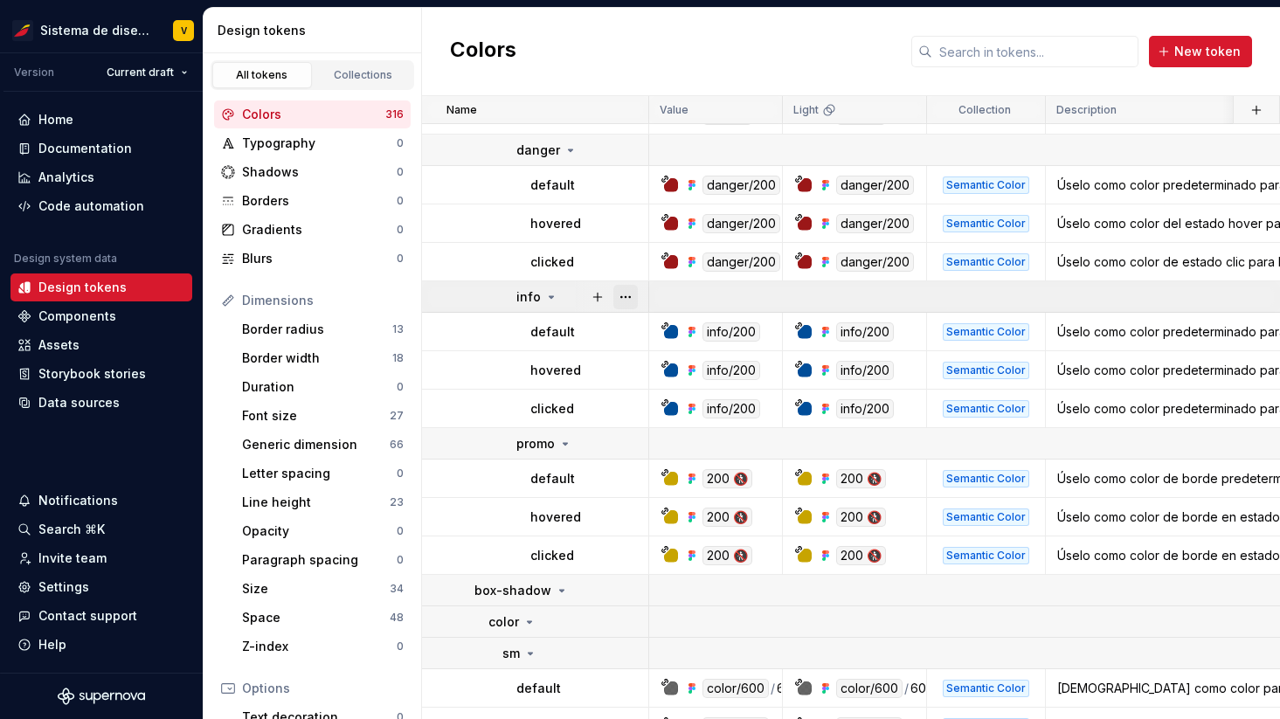
click at [624, 287] on button "button" at bounding box center [625, 297] width 24 height 24
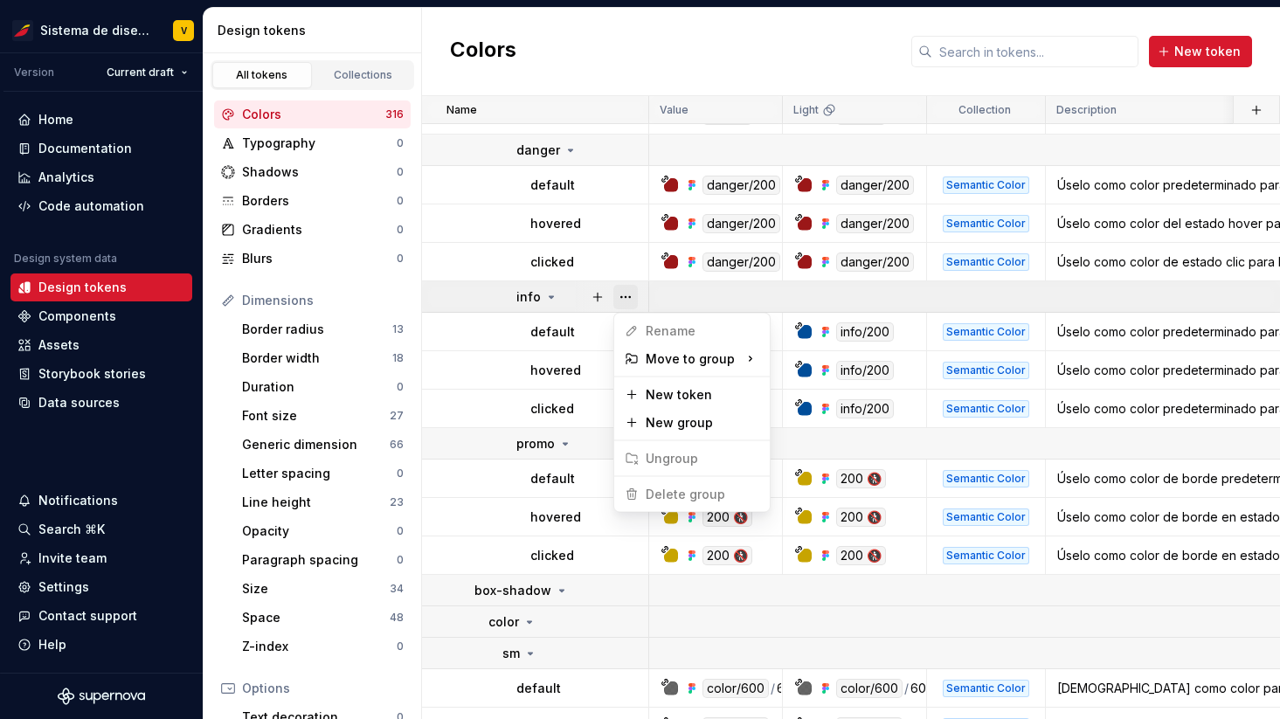
click at [624, 287] on button "button" at bounding box center [625, 297] width 24 height 24
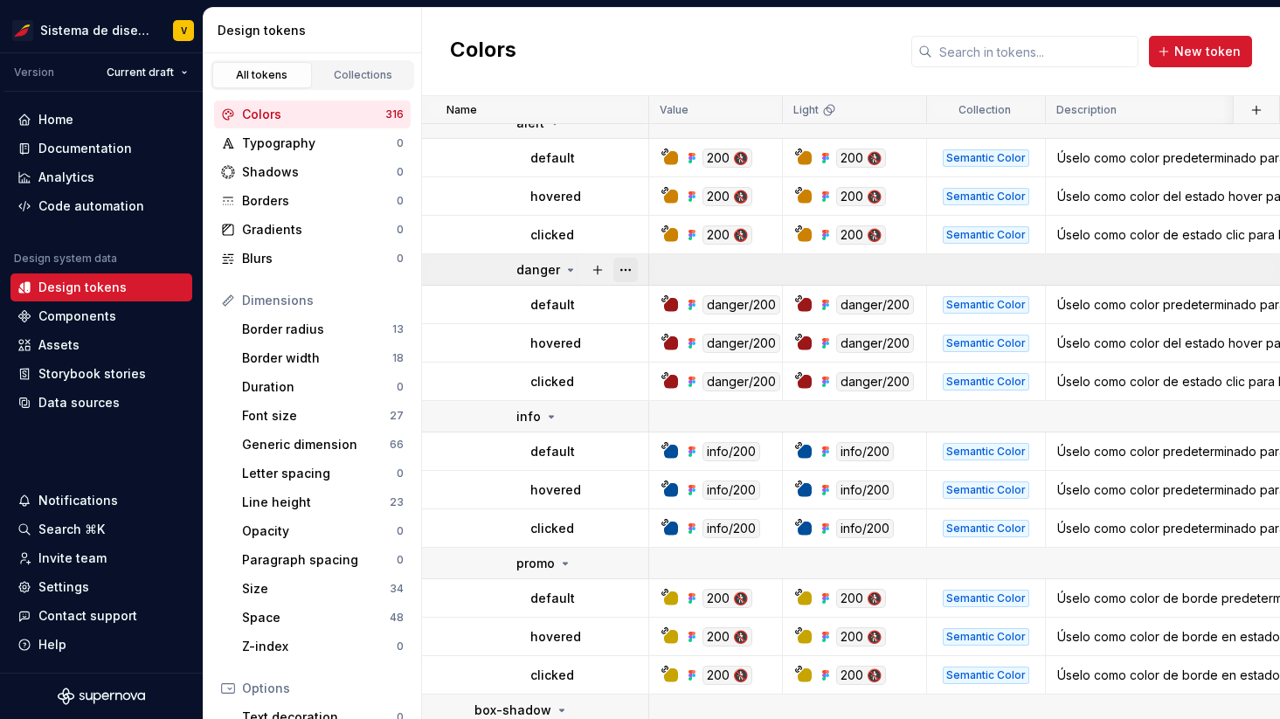
scroll to position [8074, 0]
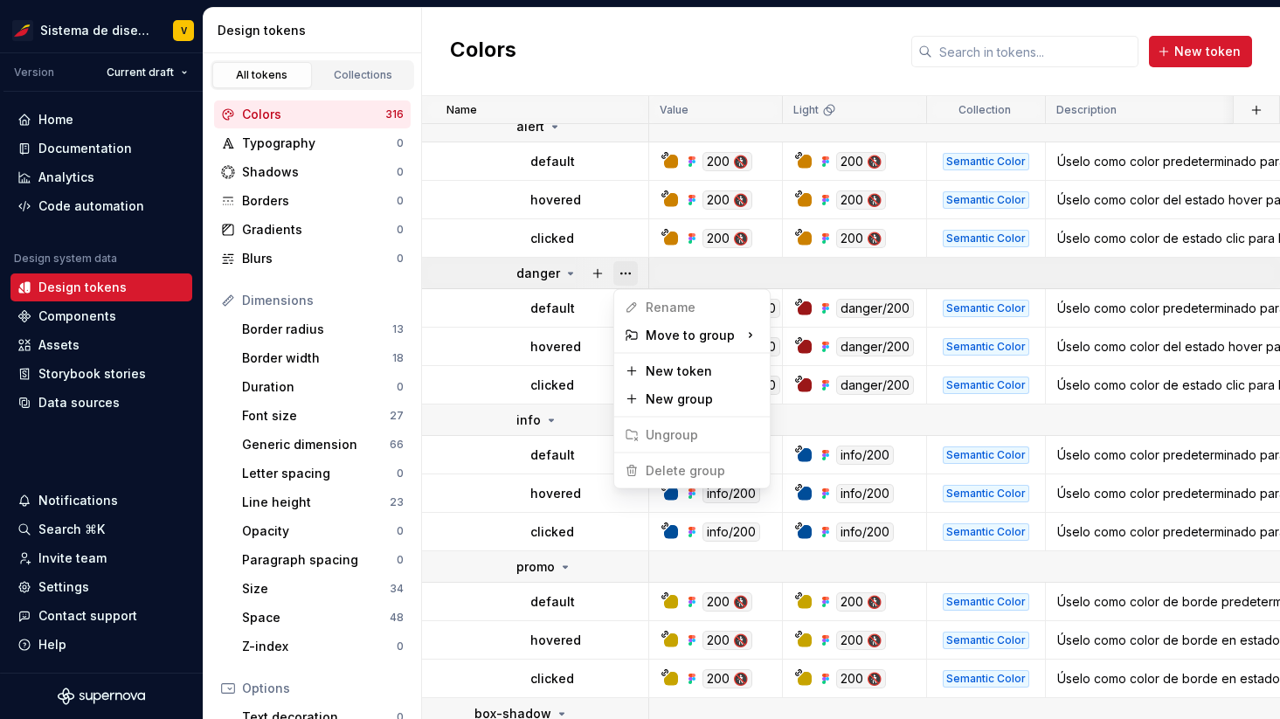
click at [622, 267] on button "button" at bounding box center [625, 273] width 24 height 24
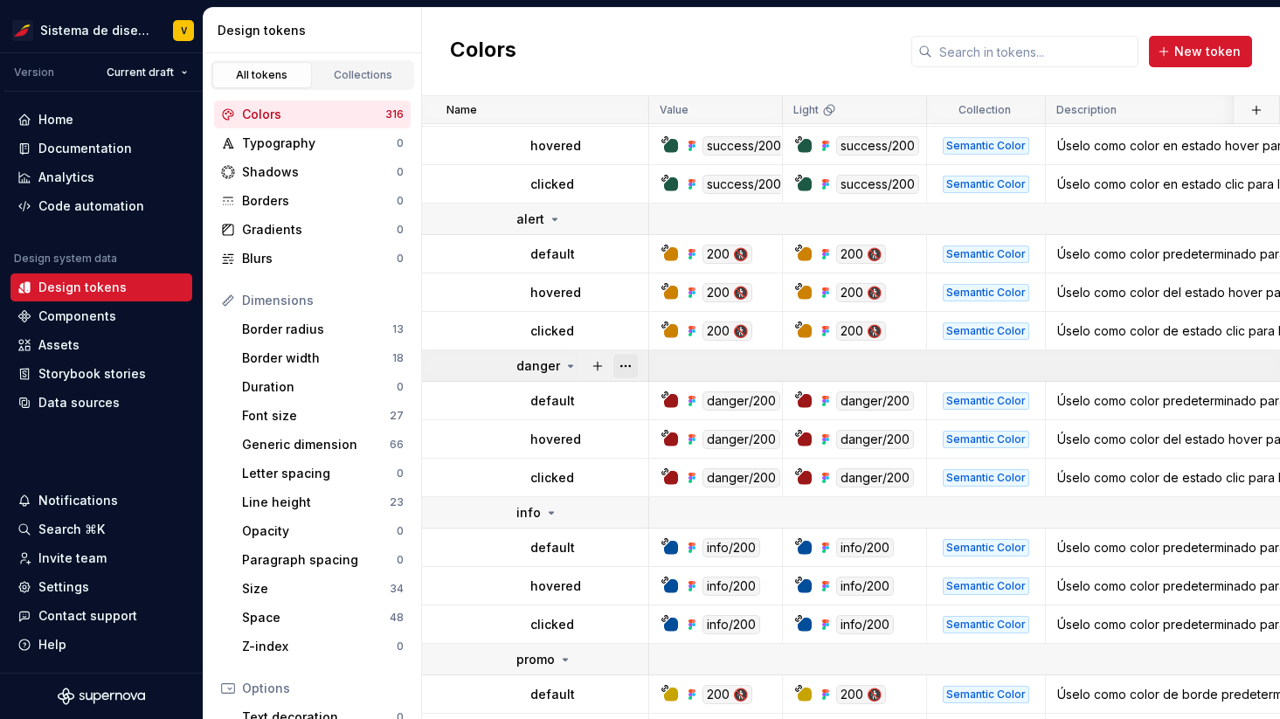
scroll to position [7926, 0]
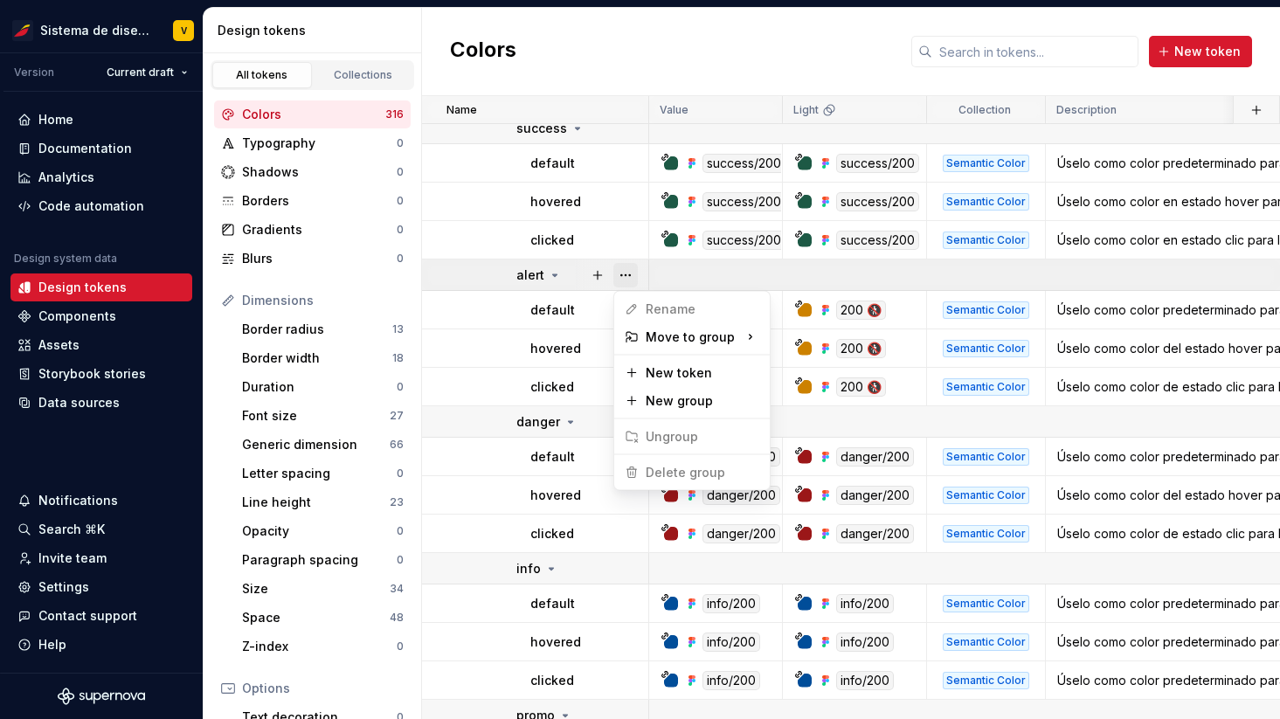
click at [630, 269] on button "button" at bounding box center [625, 275] width 24 height 24
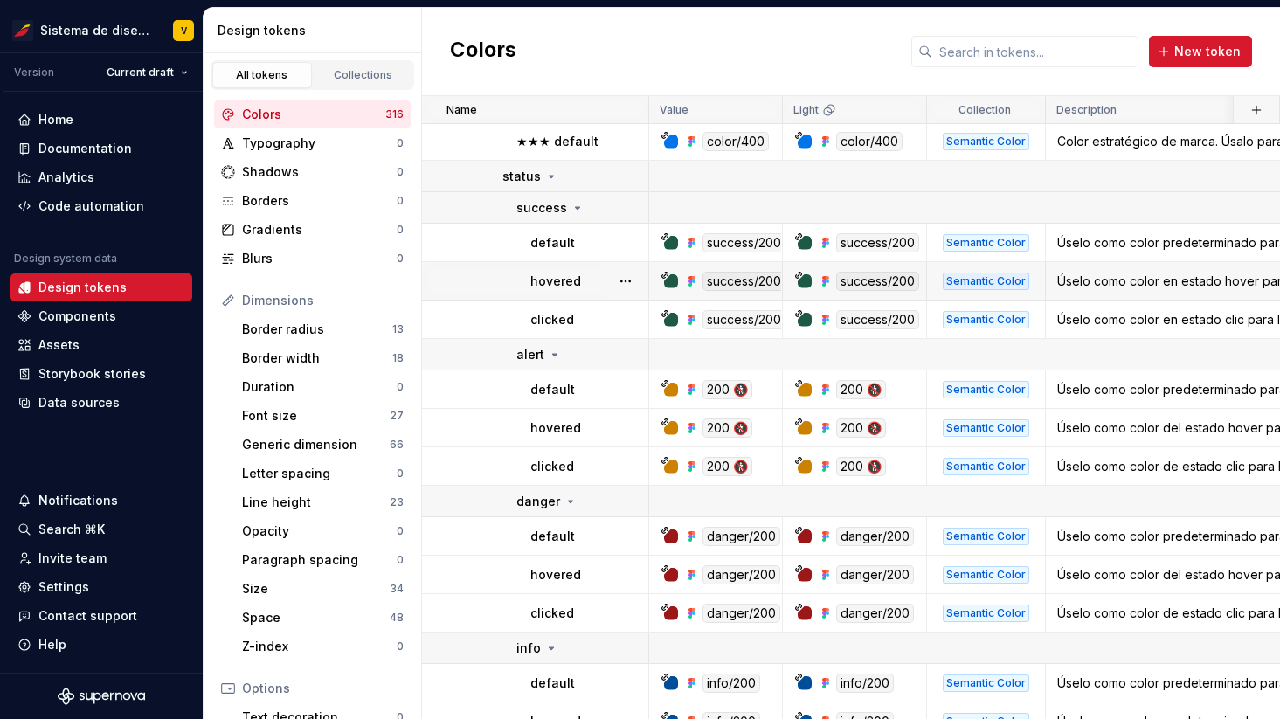
scroll to position [7817, 0]
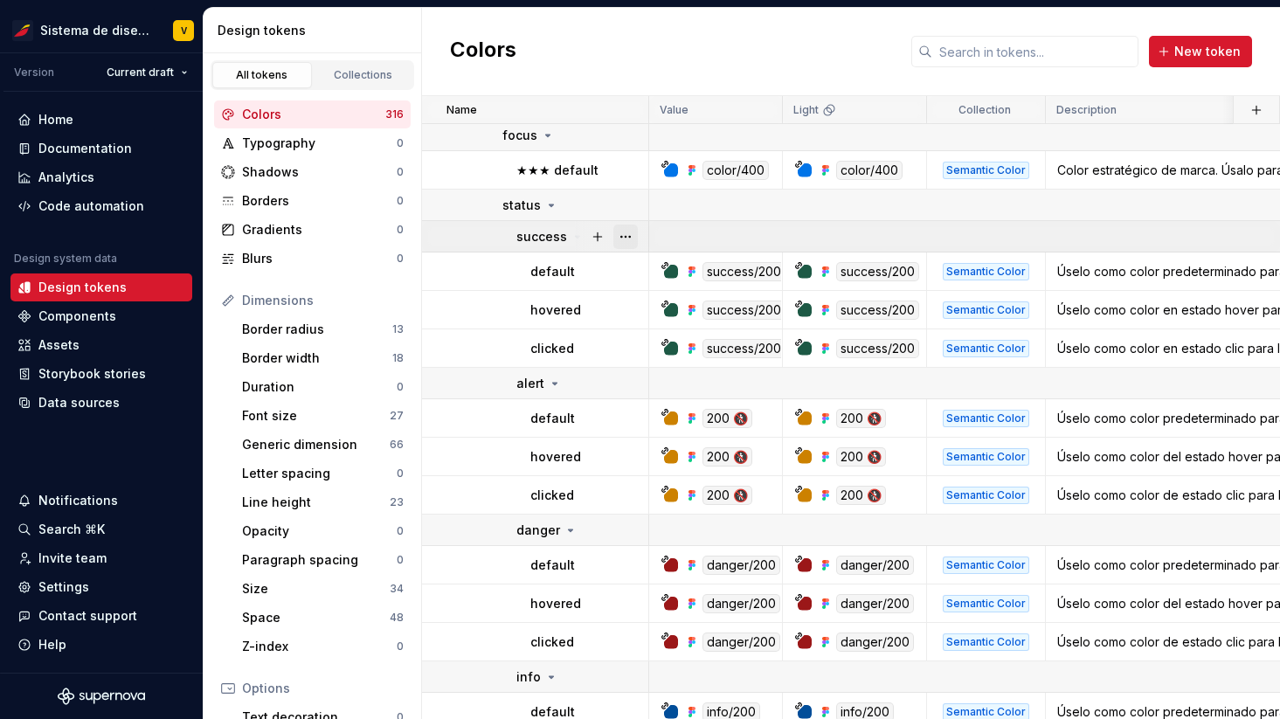
click at [628, 230] on button "button" at bounding box center [625, 237] width 24 height 24
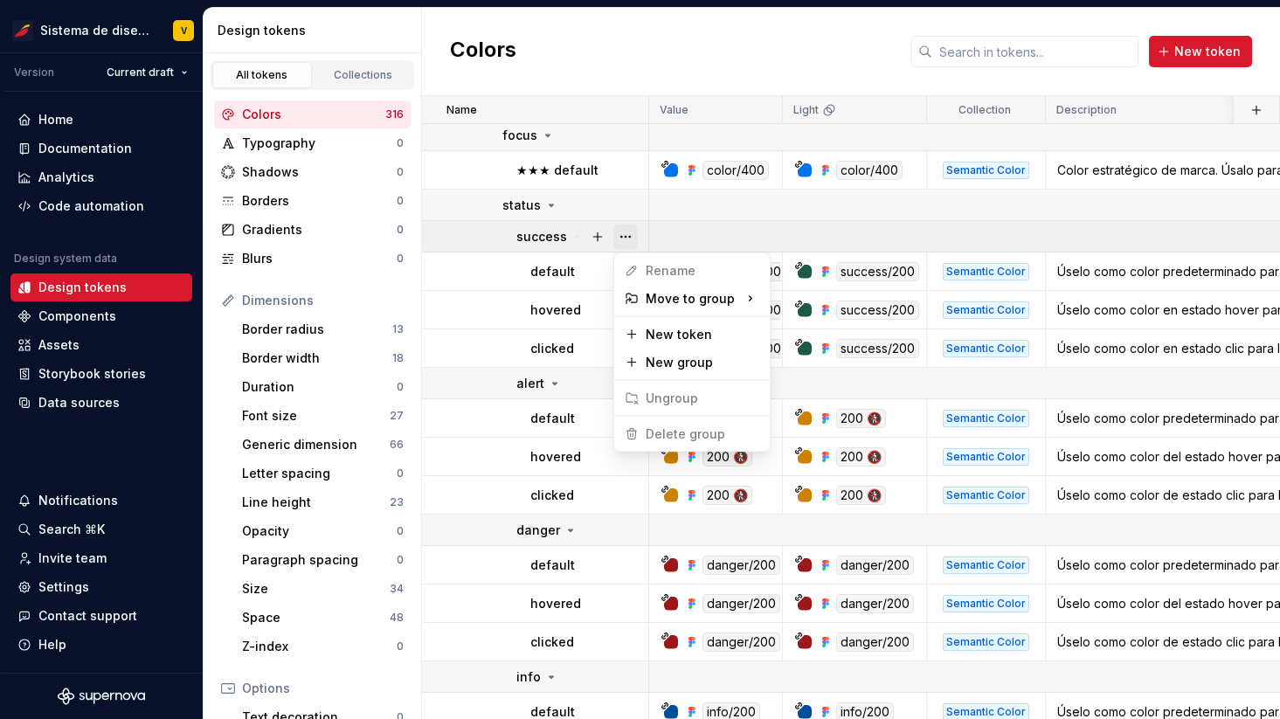
click at [628, 230] on button "button" at bounding box center [625, 237] width 24 height 24
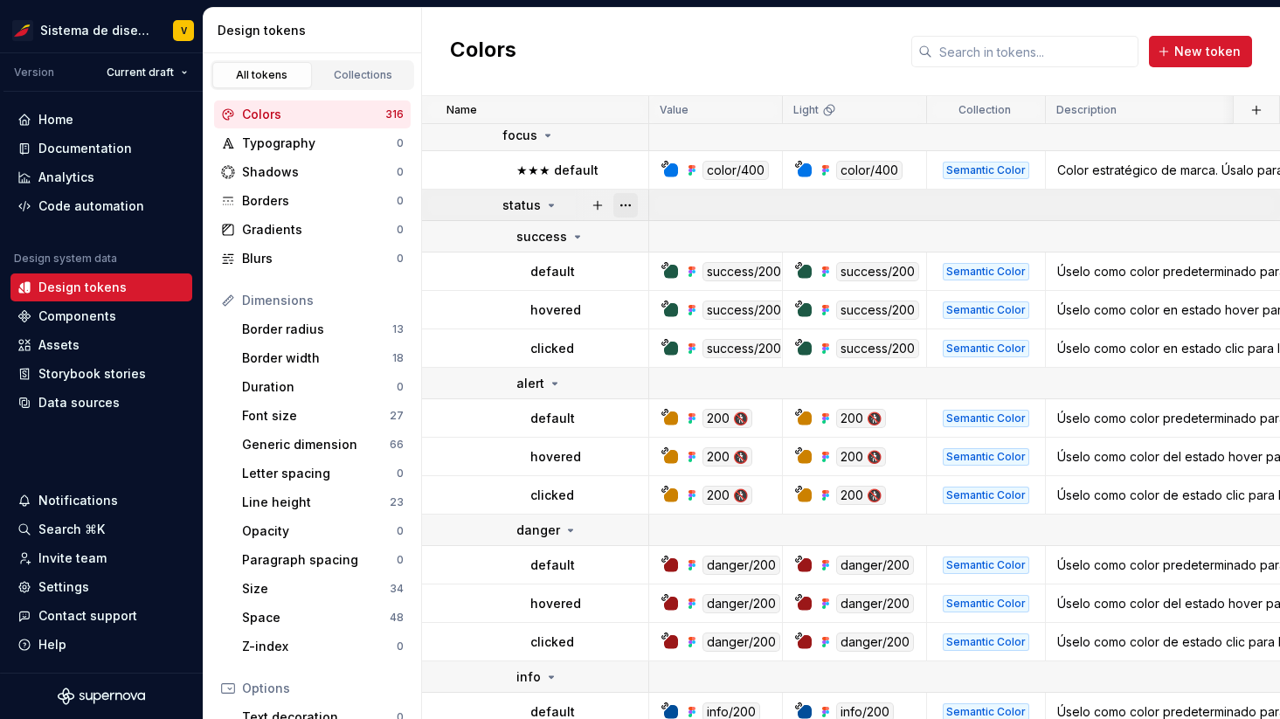
click at [627, 207] on button "button" at bounding box center [625, 205] width 24 height 24
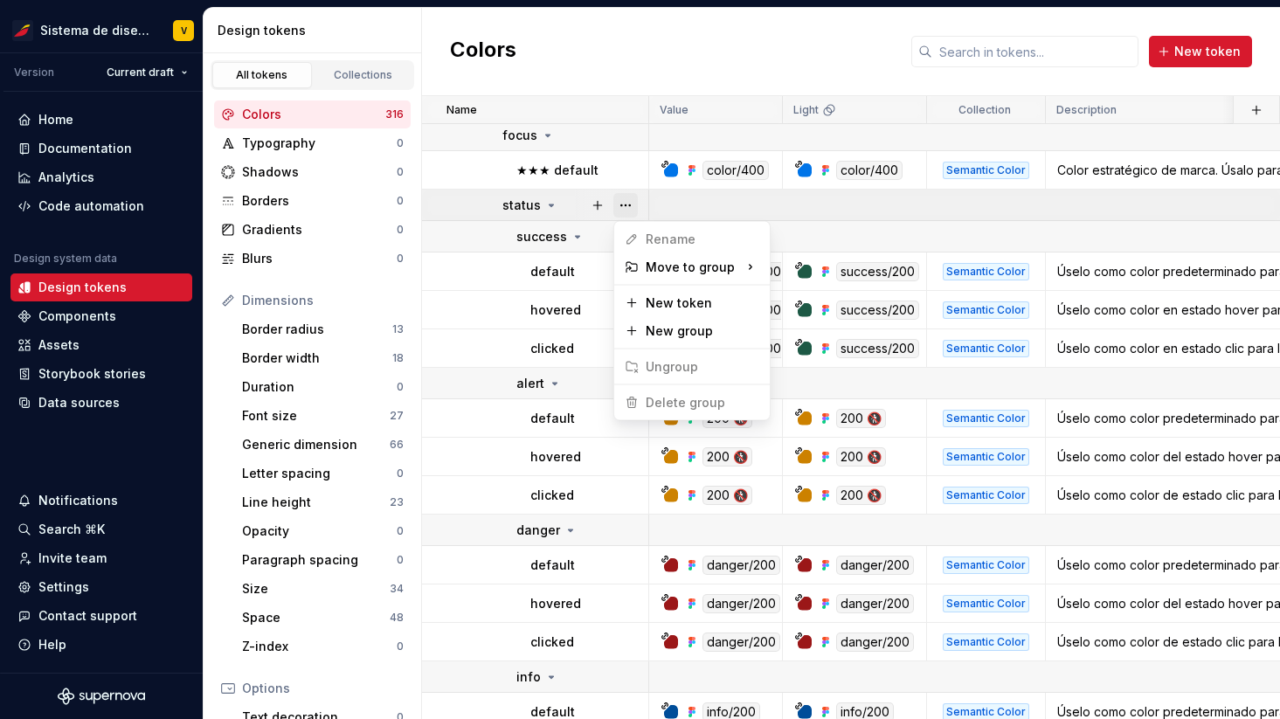
click at [627, 207] on button "button" at bounding box center [625, 205] width 24 height 24
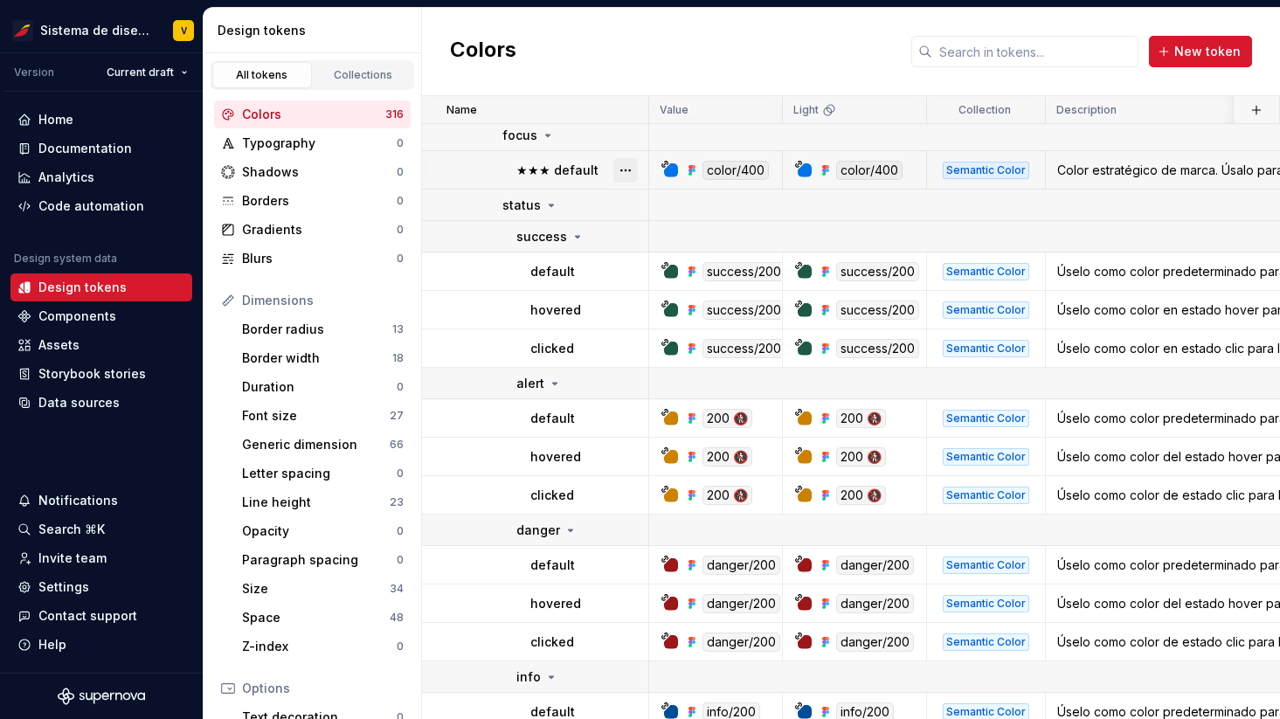
click at [627, 171] on button "button" at bounding box center [625, 170] width 24 height 24
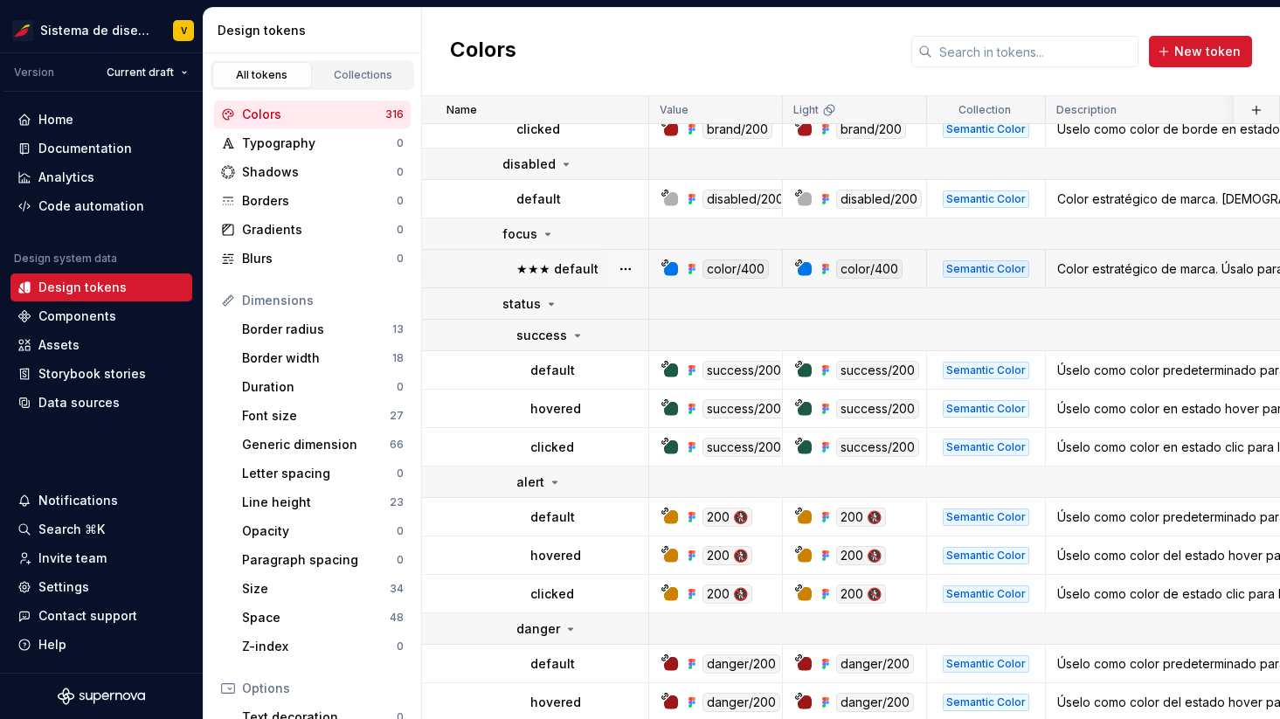
scroll to position [7677, 0]
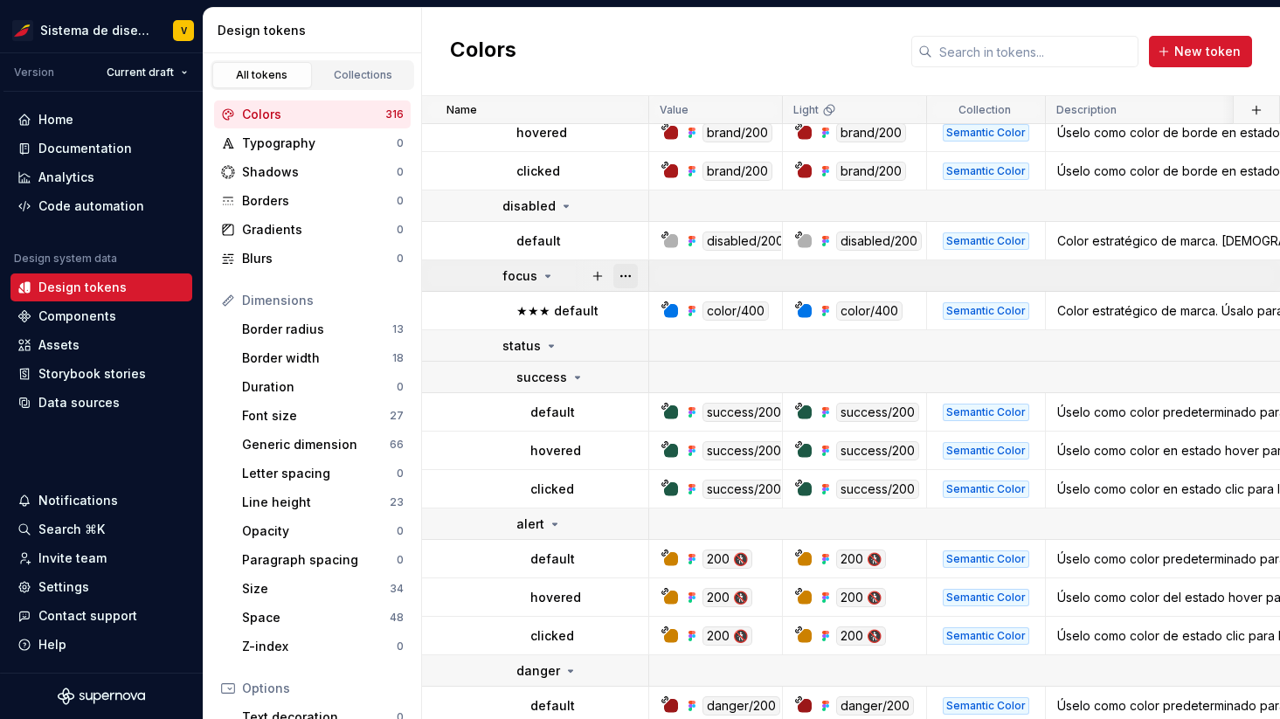
click at [629, 278] on button "button" at bounding box center [625, 276] width 24 height 24
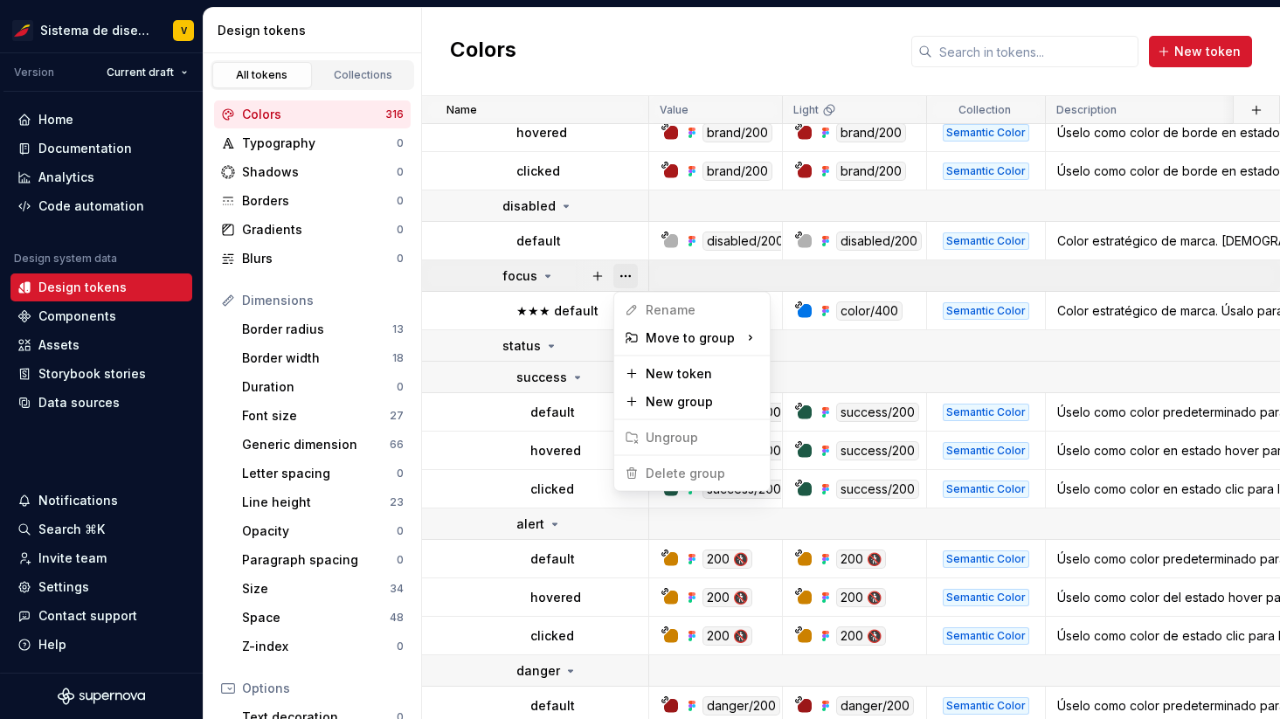
click at [629, 280] on button "button" at bounding box center [625, 276] width 24 height 24
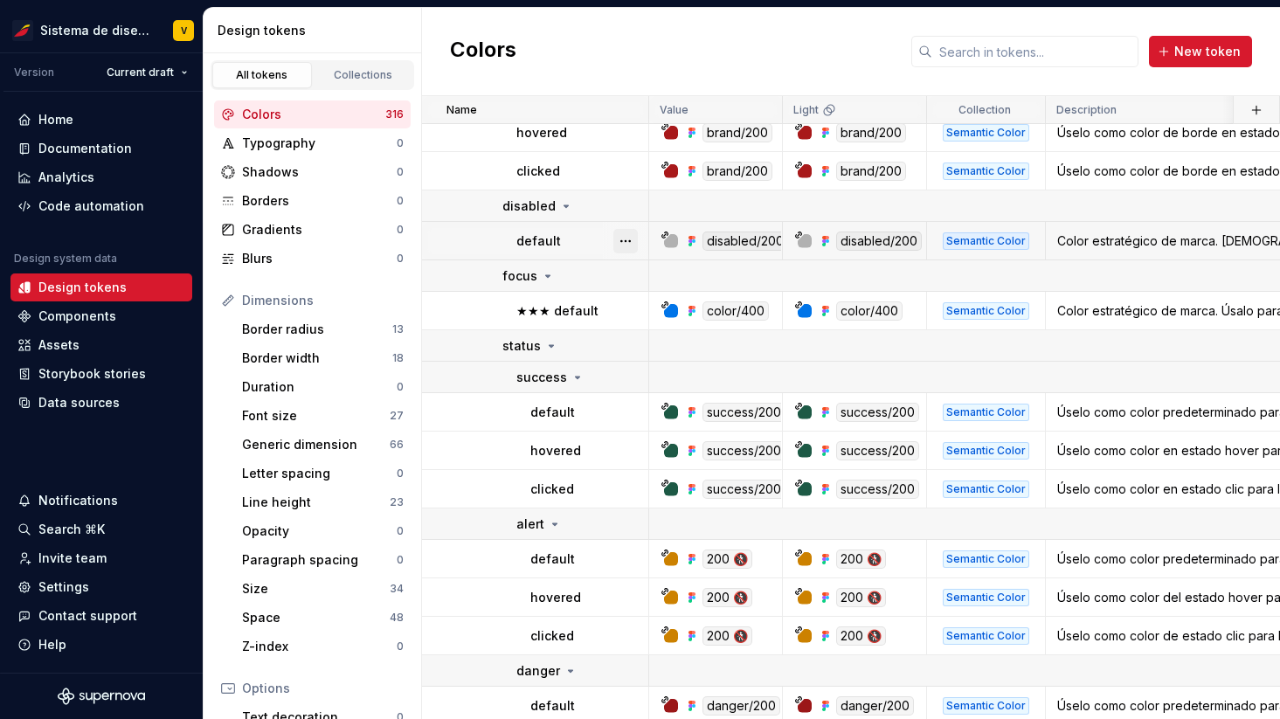
click at [627, 247] on button "button" at bounding box center [625, 241] width 24 height 24
click at [624, 211] on button "button" at bounding box center [625, 206] width 24 height 24
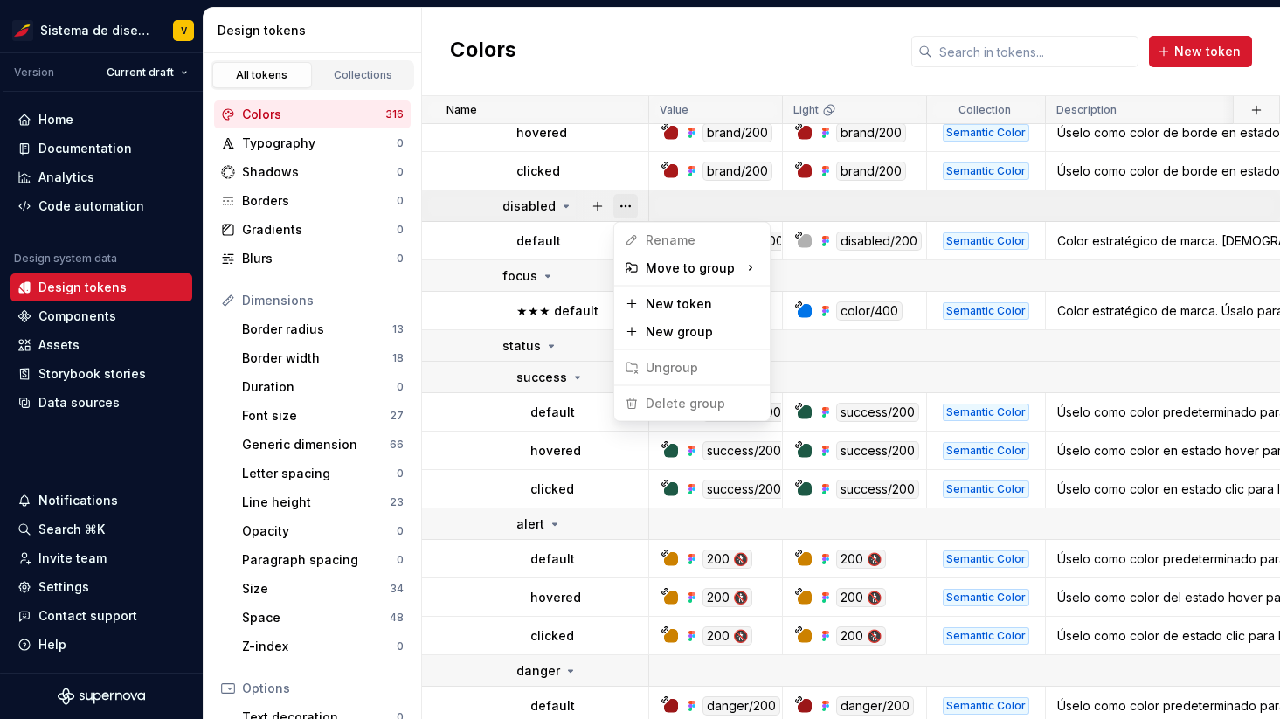
click at [624, 211] on button "button" at bounding box center [625, 206] width 24 height 24
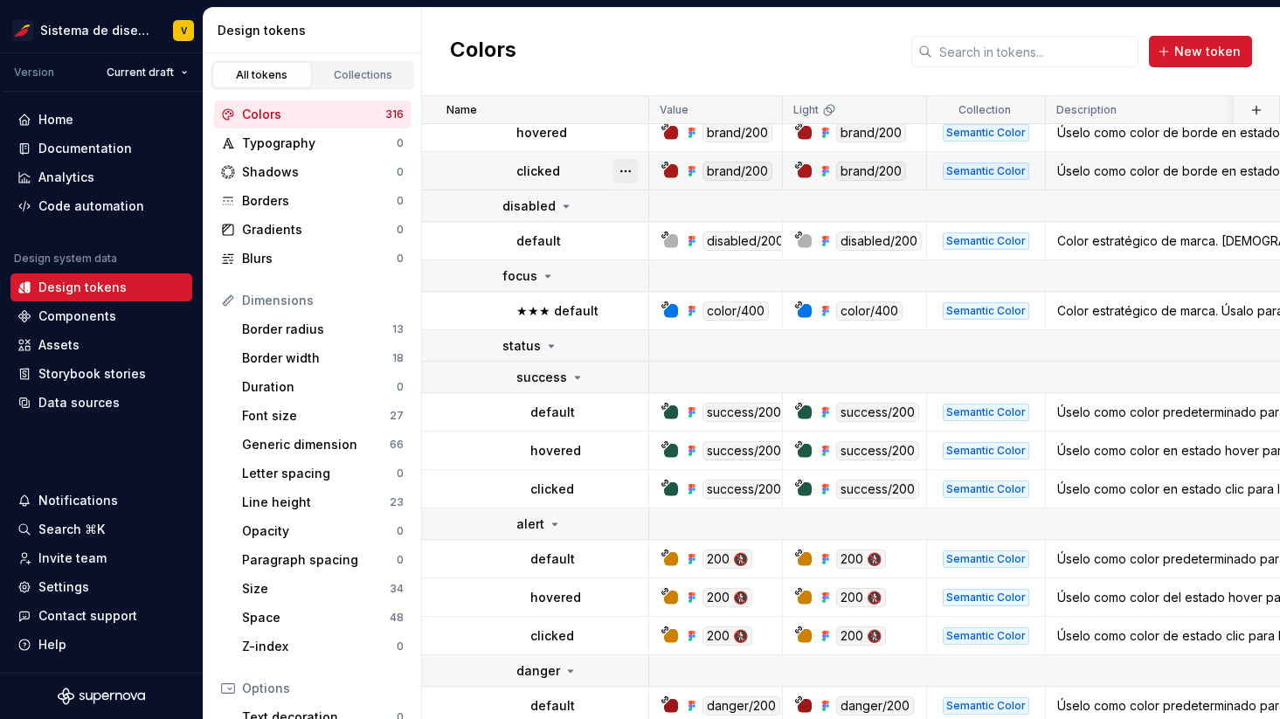
click at [623, 171] on button "button" at bounding box center [625, 171] width 24 height 24
click at [624, 141] on button "button" at bounding box center [625, 133] width 24 height 24
click at [624, 143] on button "button" at bounding box center [625, 133] width 24 height 24
click at [329, 318] on div "Border radius 13" at bounding box center [323, 329] width 176 height 28
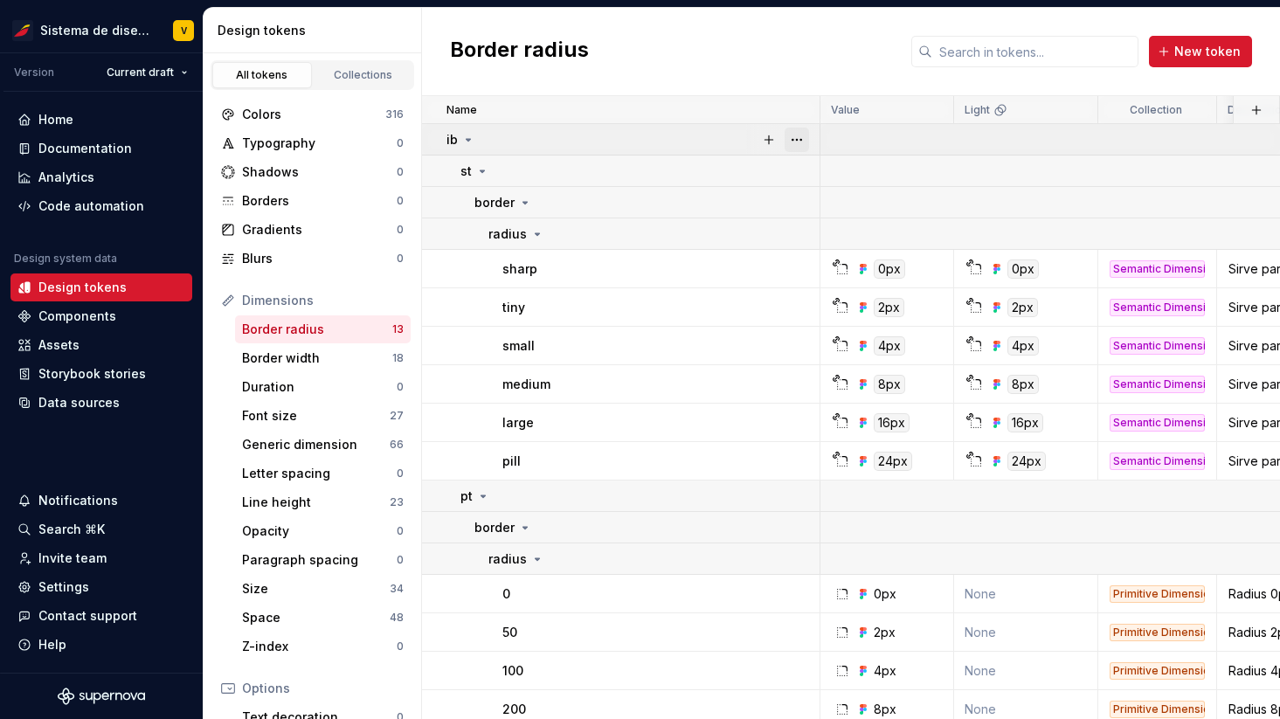
click at [793, 140] on button "button" at bounding box center [797, 140] width 24 height 24
click at [797, 179] on button "button" at bounding box center [797, 171] width 24 height 24
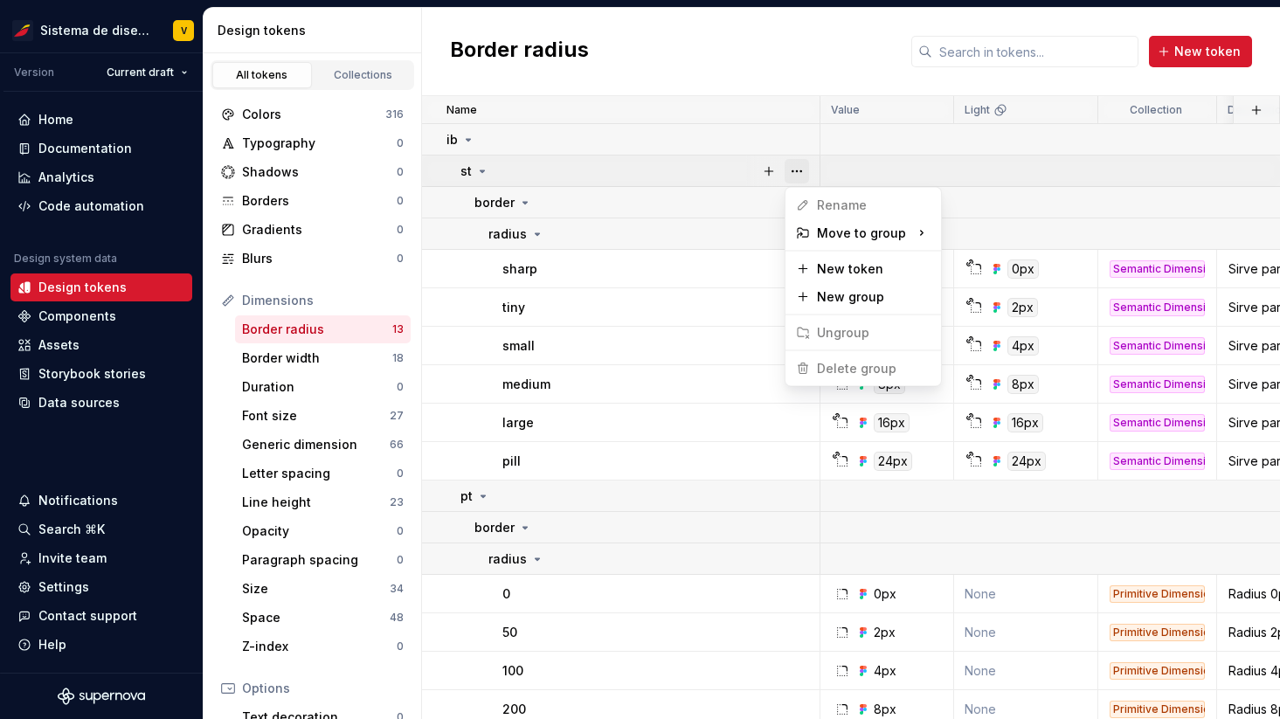
click at [797, 179] on button "button" at bounding box center [797, 171] width 24 height 24
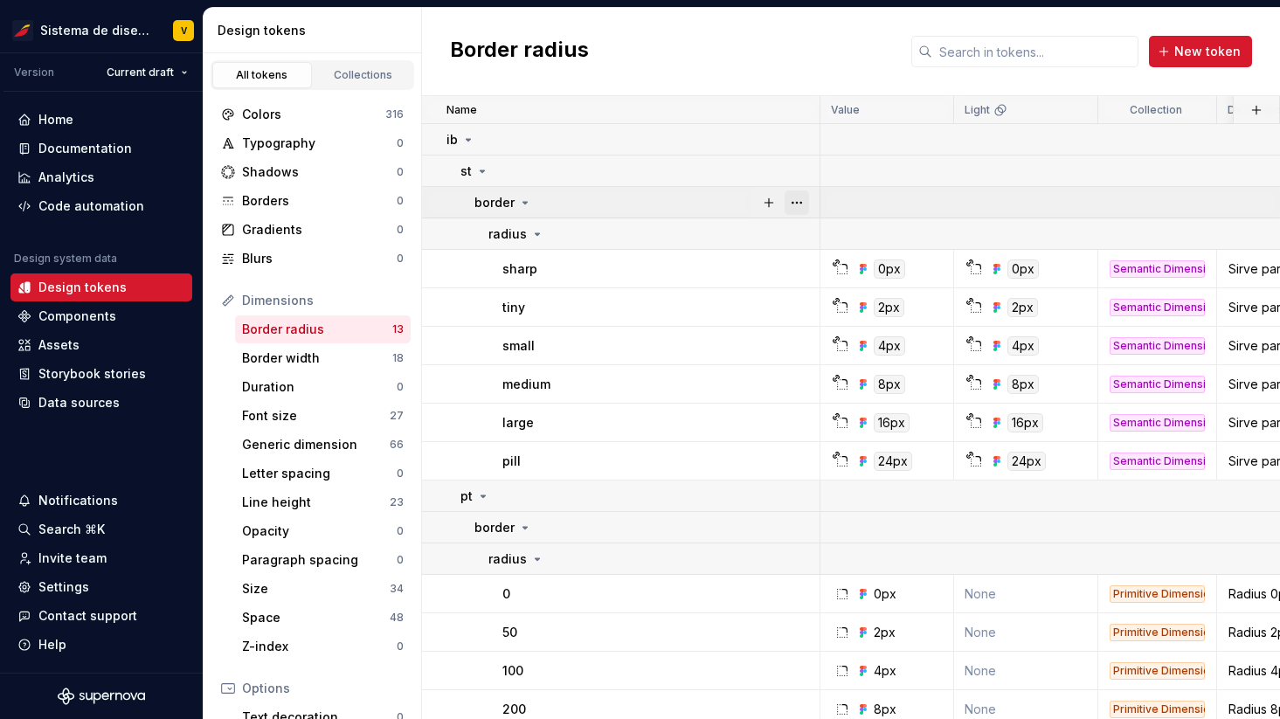
click at [797, 202] on button "button" at bounding box center [797, 203] width 24 height 24
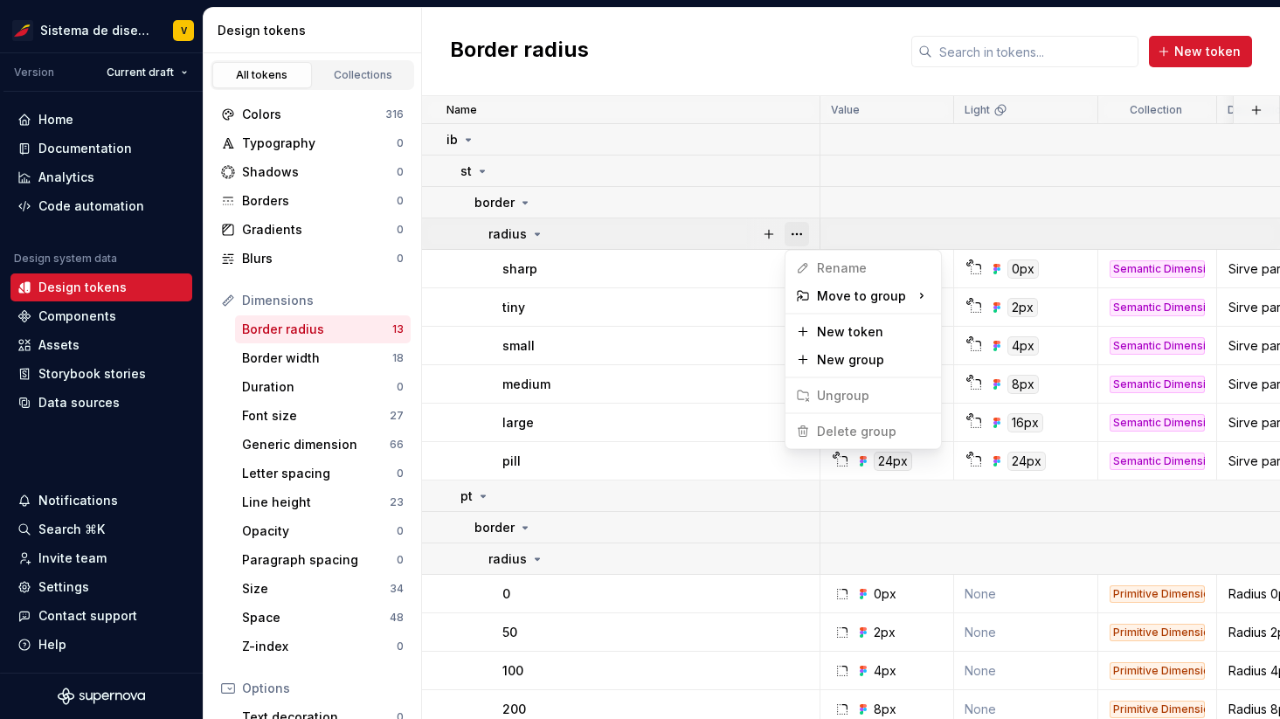
click at [797, 239] on button "button" at bounding box center [797, 234] width 24 height 24
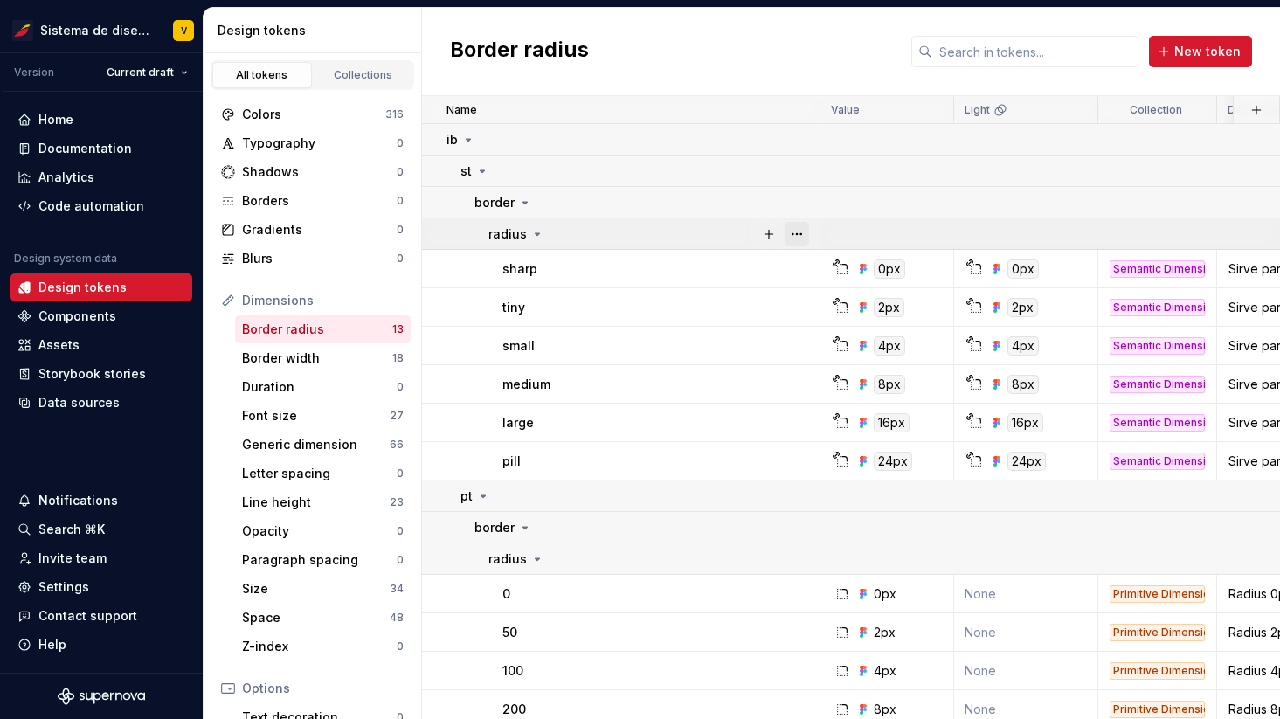
click at [797, 239] on button "button" at bounding box center [797, 234] width 24 height 24
click at [797, 274] on button "button" at bounding box center [797, 269] width 24 height 24
click at [797, 299] on button "button" at bounding box center [797, 307] width 24 height 24
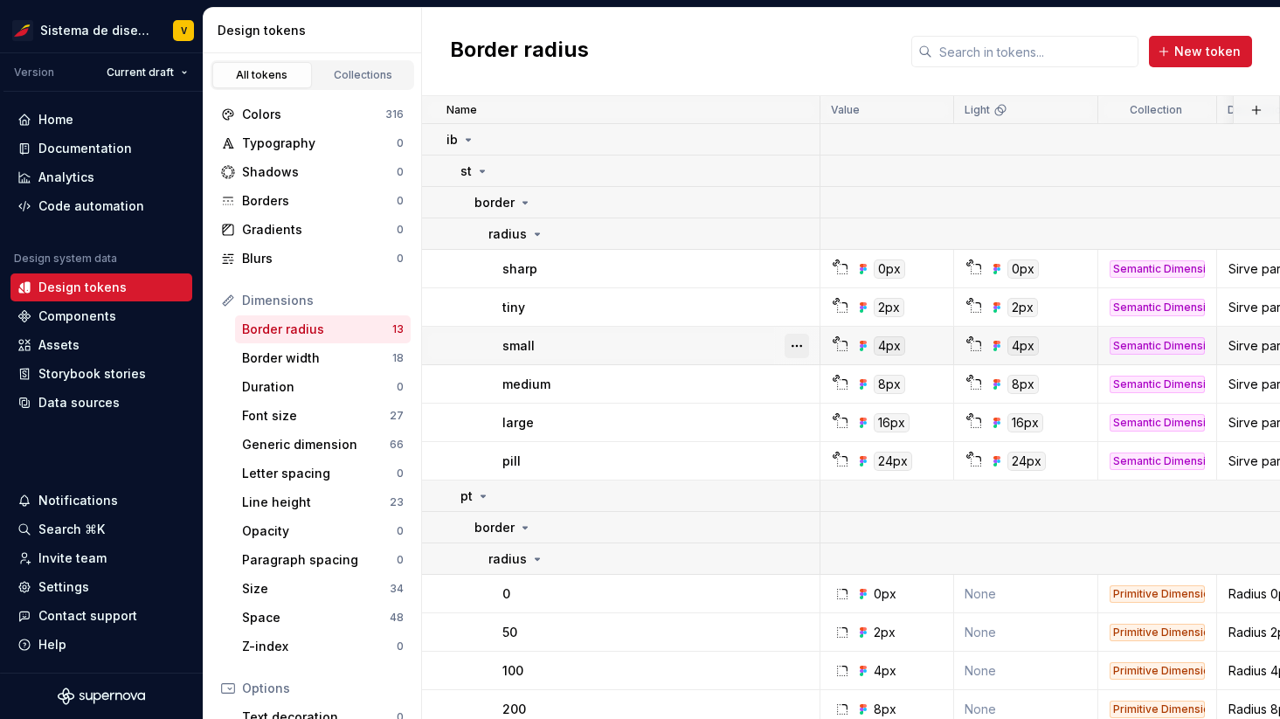
click at [797, 334] on button "button" at bounding box center [797, 346] width 24 height 24
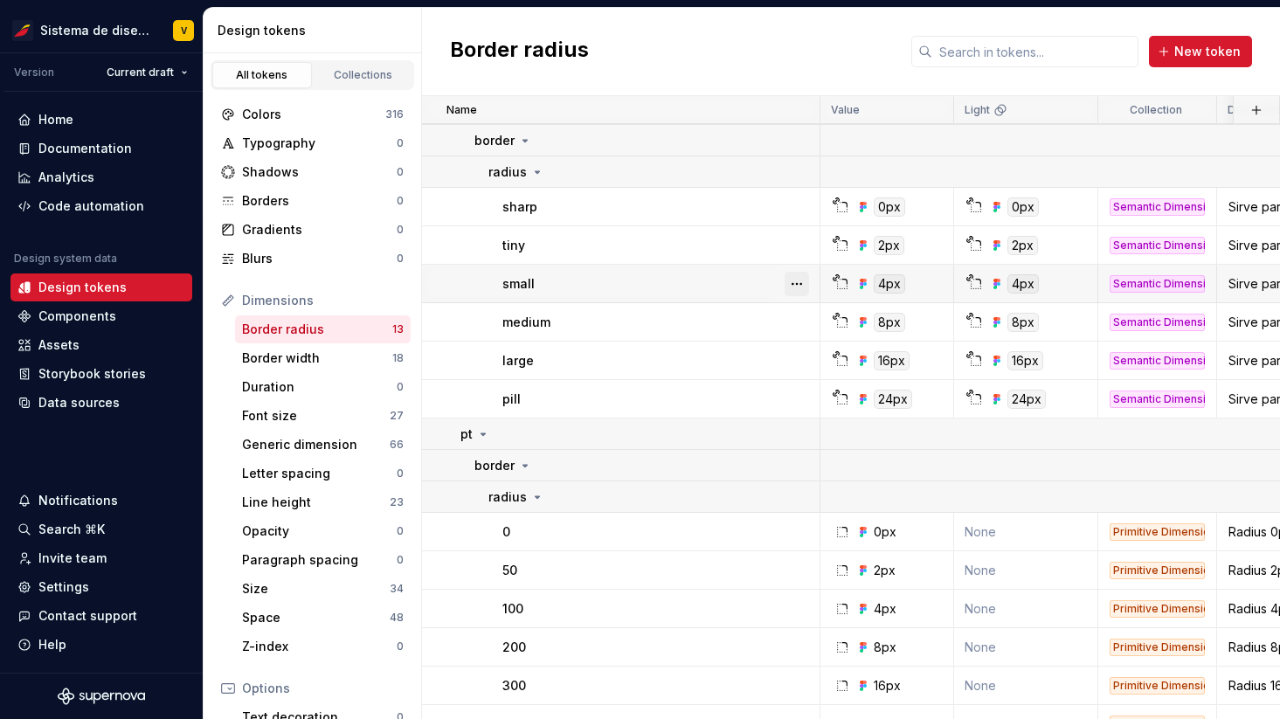
scroll to position [93, 0]
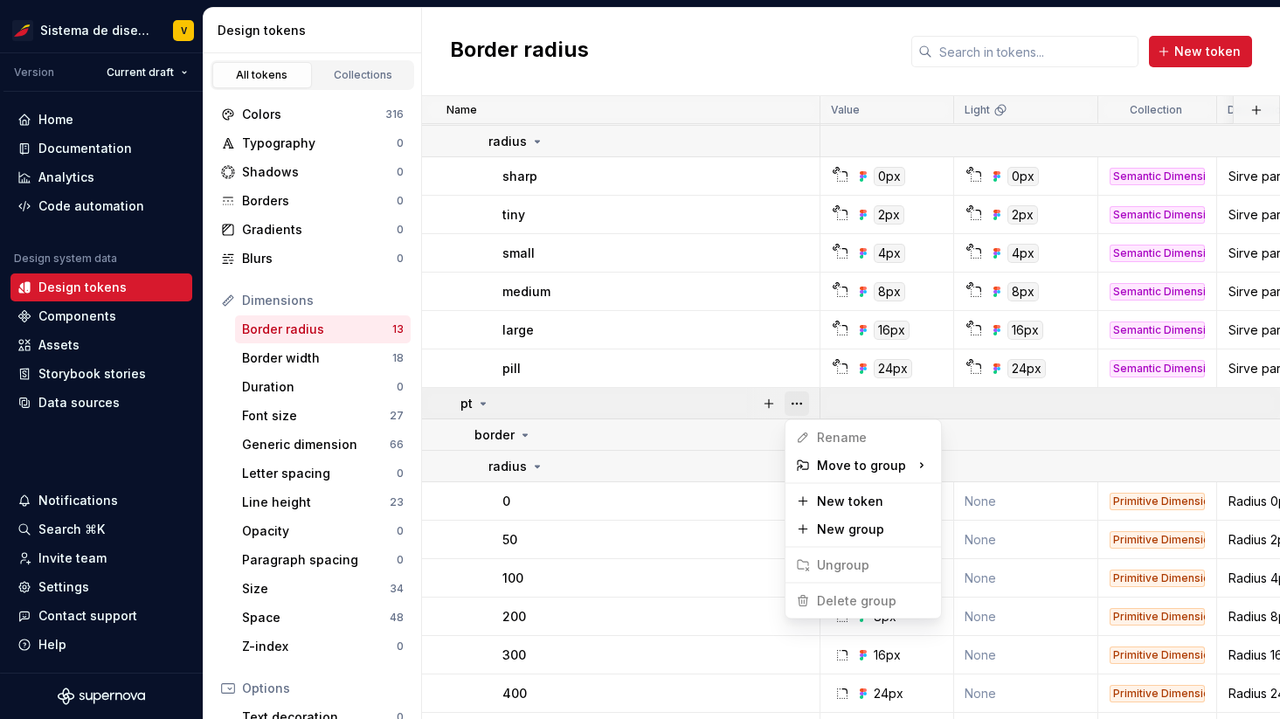
click at [799, 402] on button "button" at bounding box center [797, 404] width 24 height 24
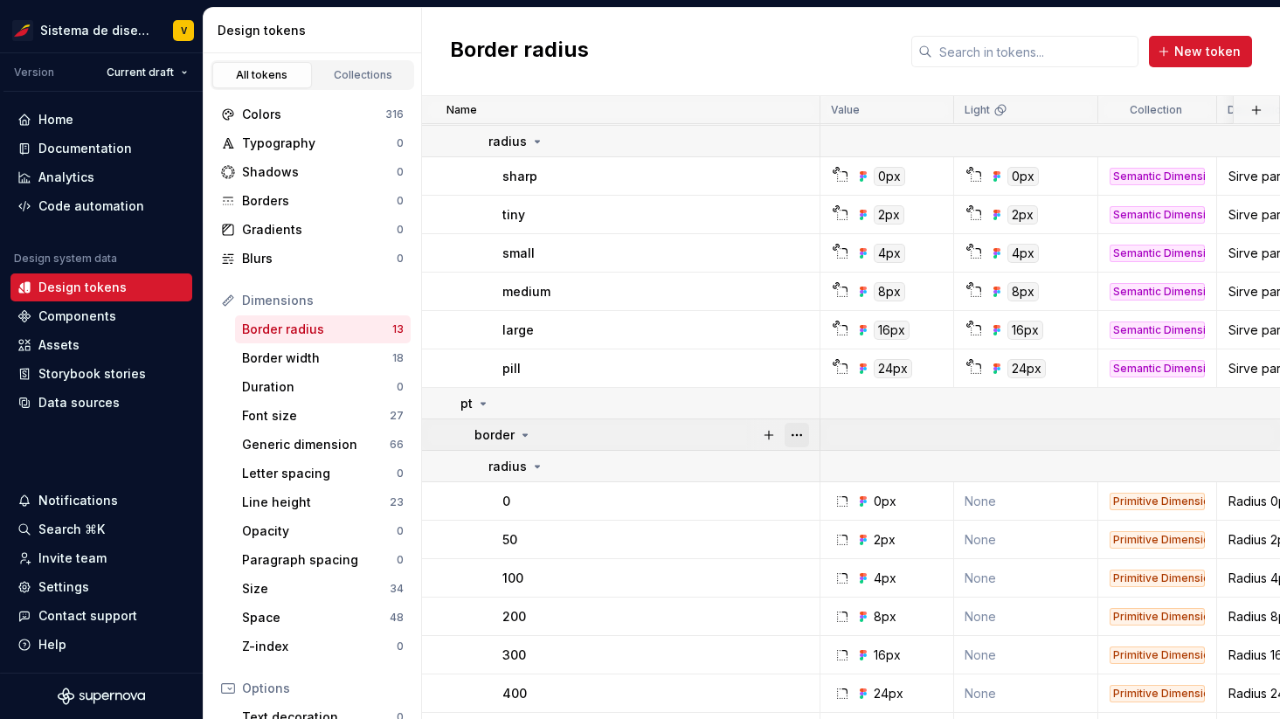
click at [799, 431] on button "button" at bounding box center [797, 435] width 24 height 24
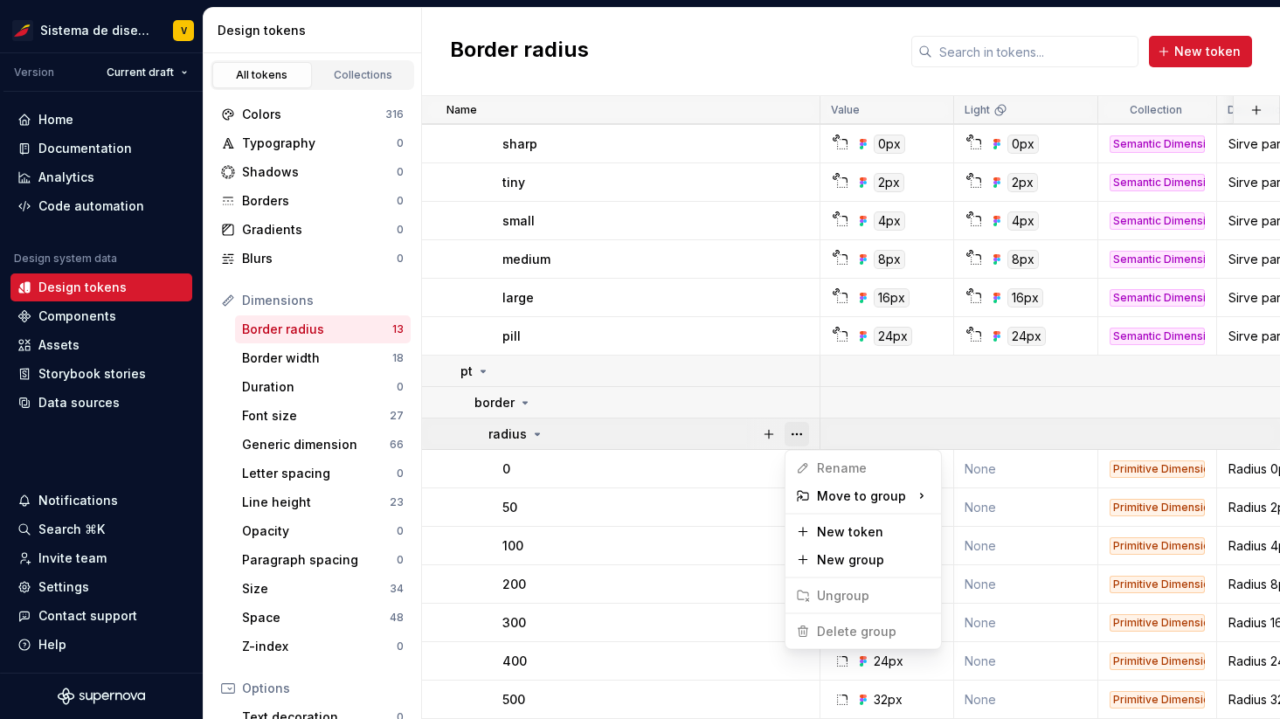
click at [798, 433] on button "button" at bounding box center [797, 434] width 24 height 24
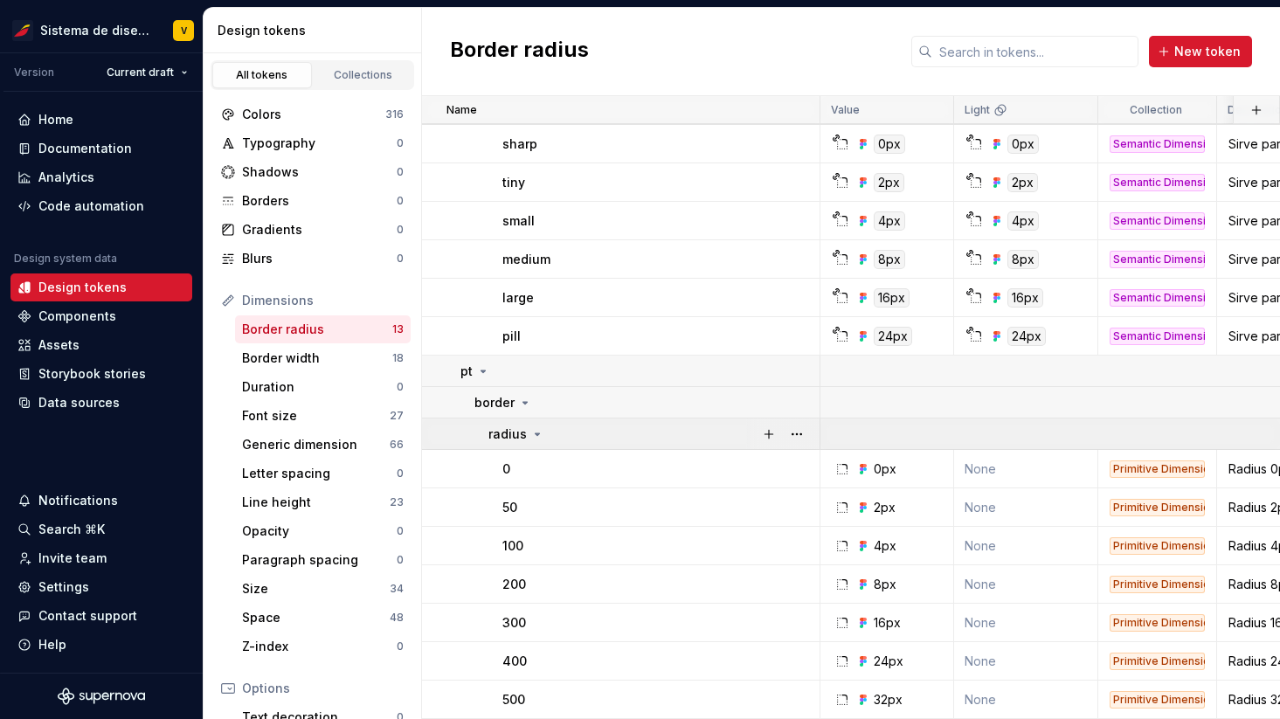
click at [531, 435] on icon at bounding box center [537, 434] width 14 height 14
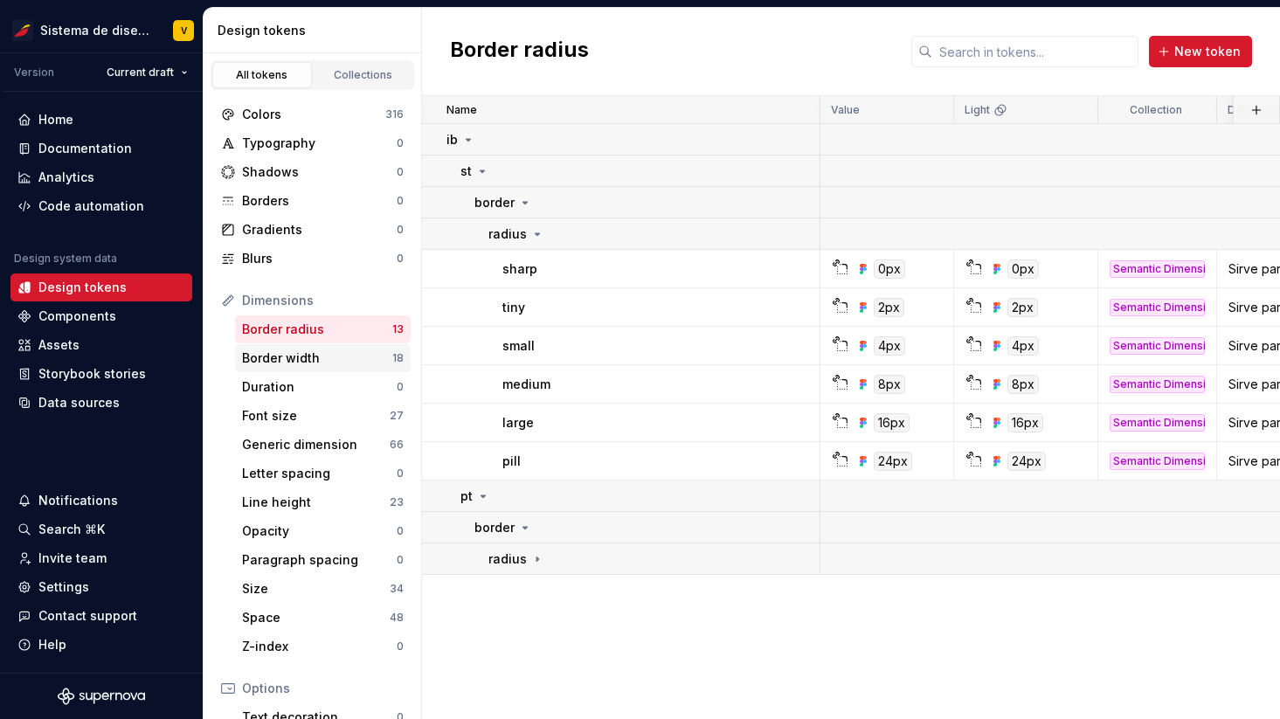
click at [345, 357] on div "Border width" at bounding box center [317, 358] width 150 height 17
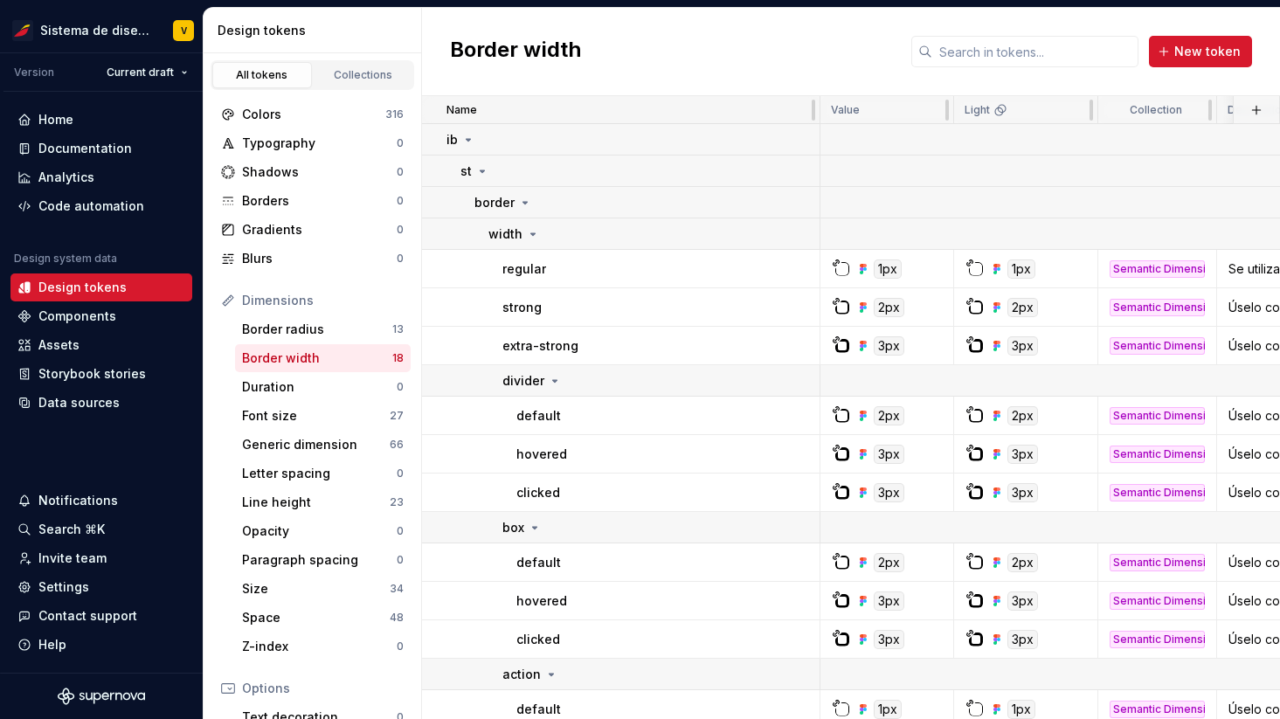
click at [790, 116] on div "Name" at bounding box center [621, 110] width 399 height 28
click at [799, 135] on button "button" at bounding box center [797, 140] width 24 height 24
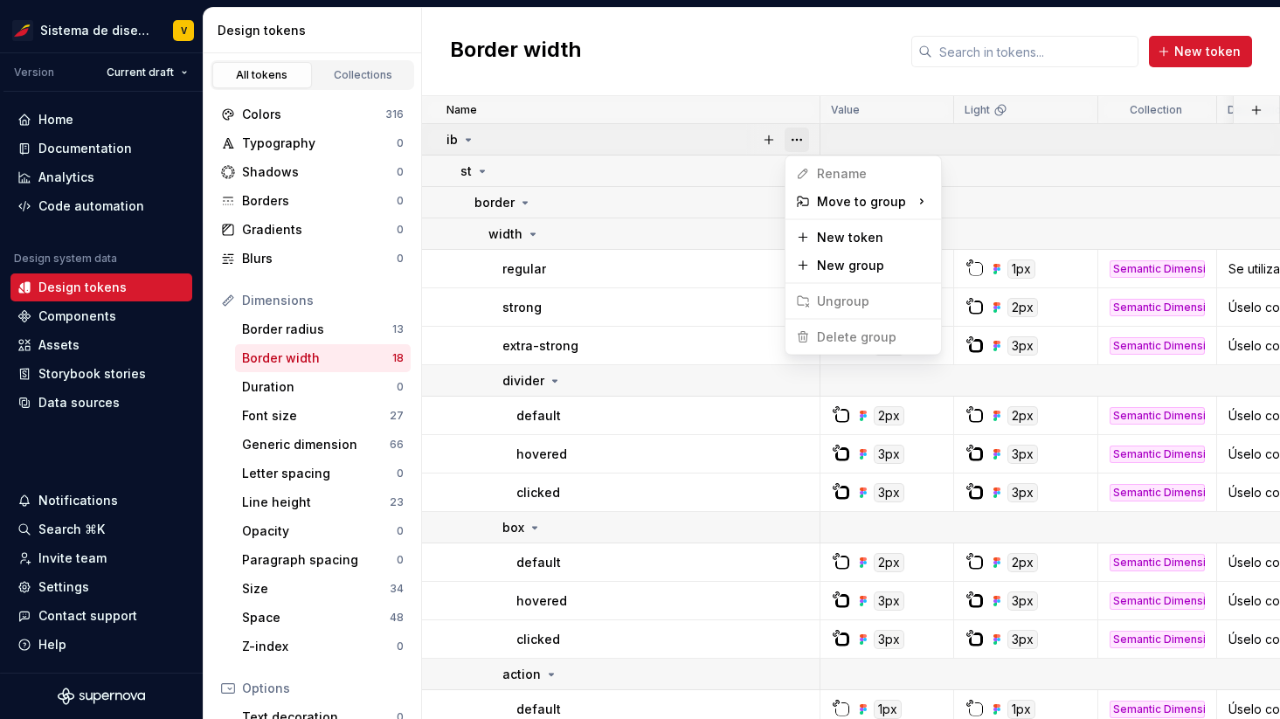
click at [799, 135] on button "button" at bounding box center [797, 140] width 24 height 24
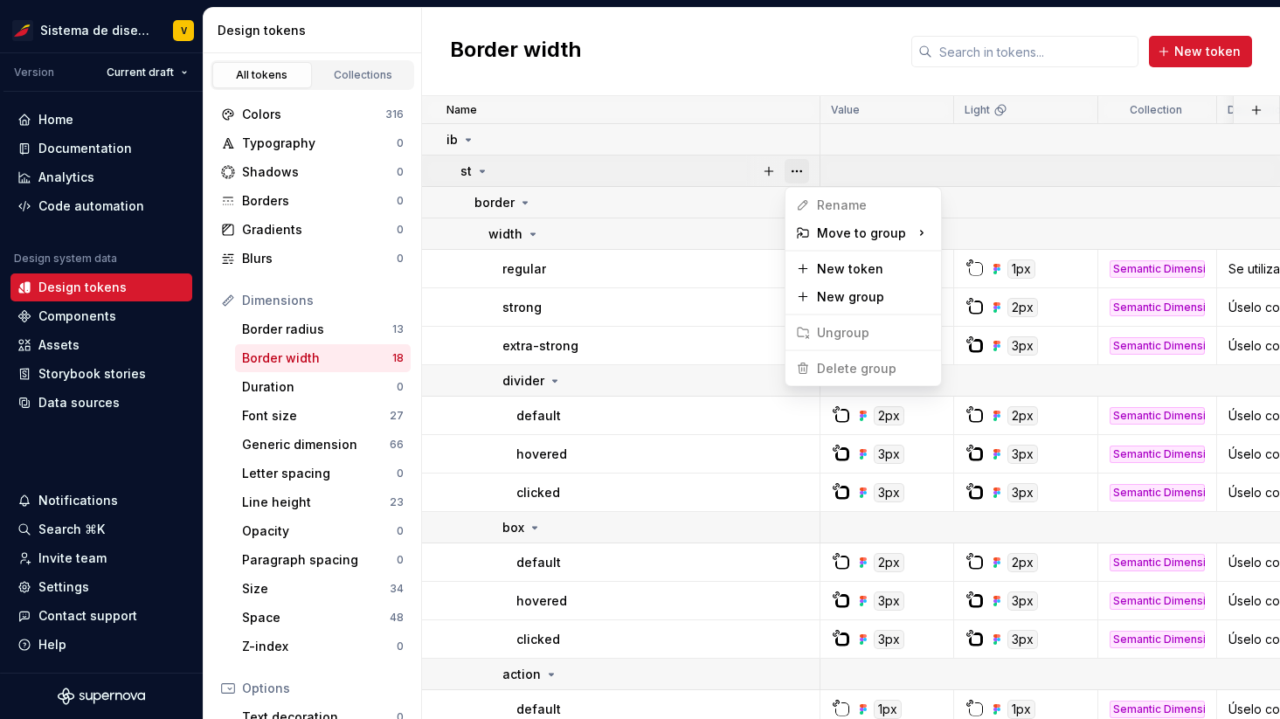
click at [799, 163] on button "button" at bounding box center [797, 171] width 24 height 24
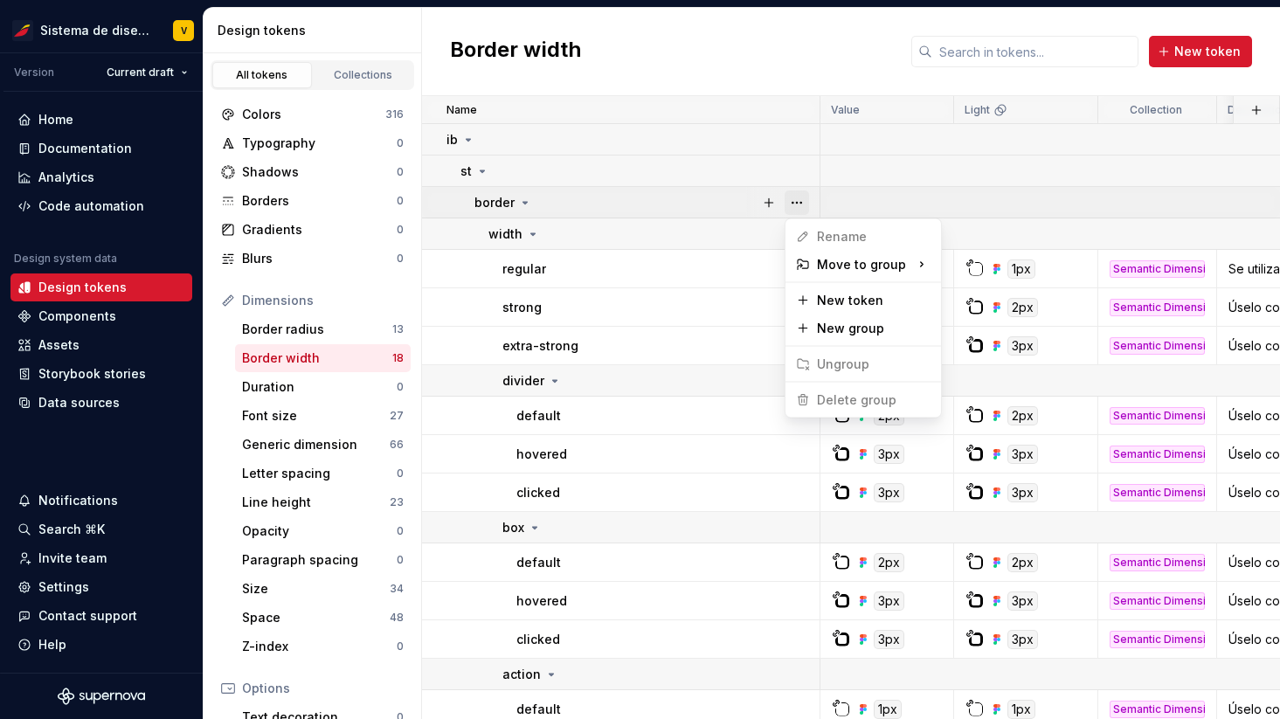
click at [799, 208] on button "button" at bounding box center [797, 203] width 24 height 24
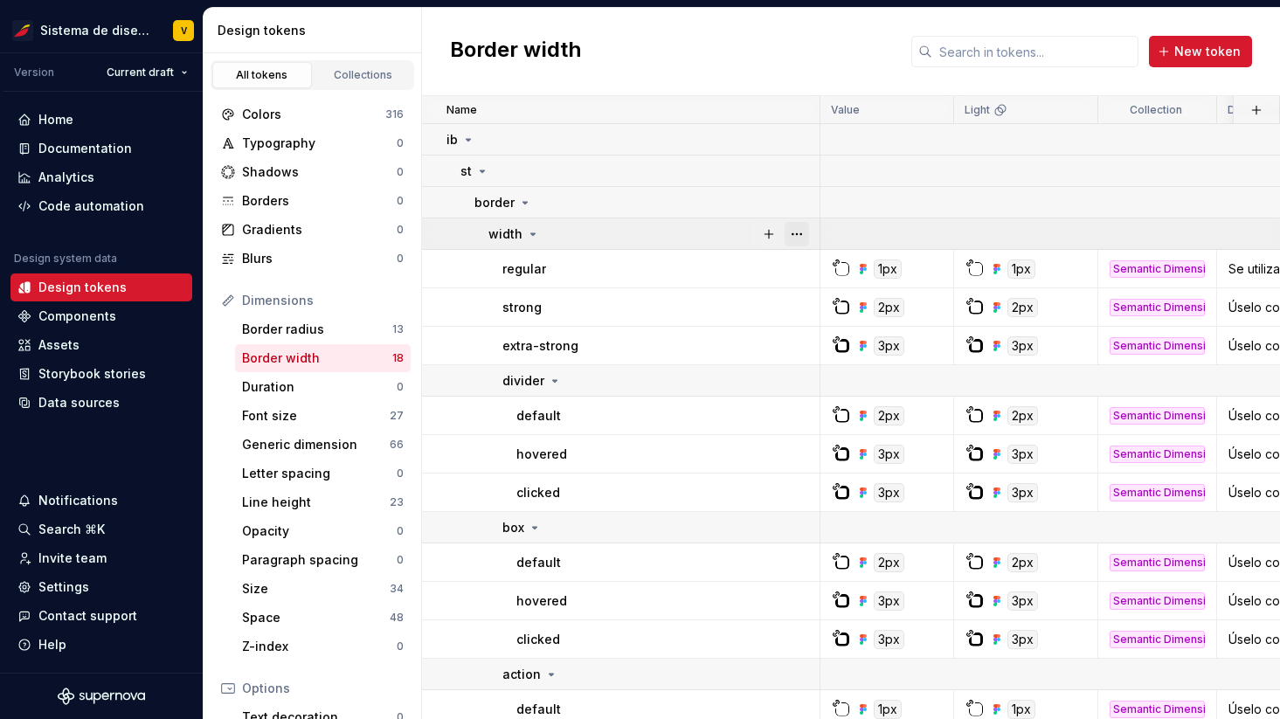
click at [799, 230] on button "button" at bounding box center [797, 234] width 24 height 24
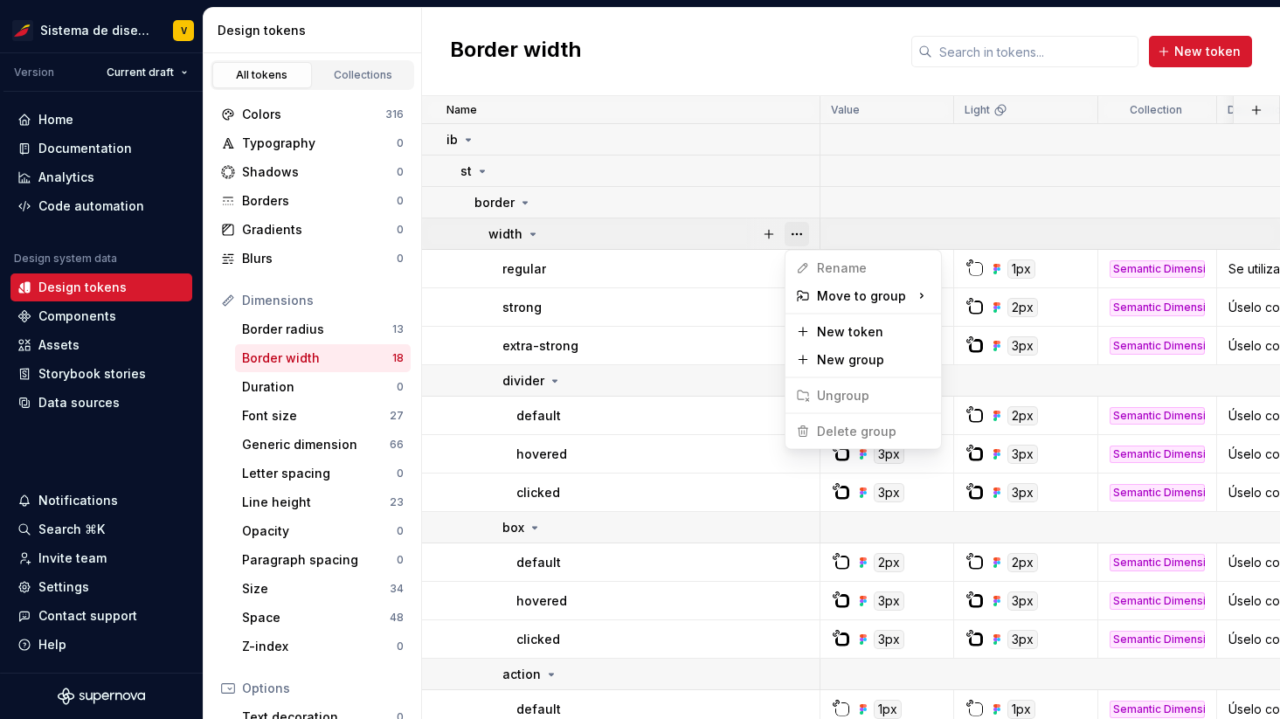
click at [799, 230] on button "button" at bounding box center [797, 234] width 24 height 24
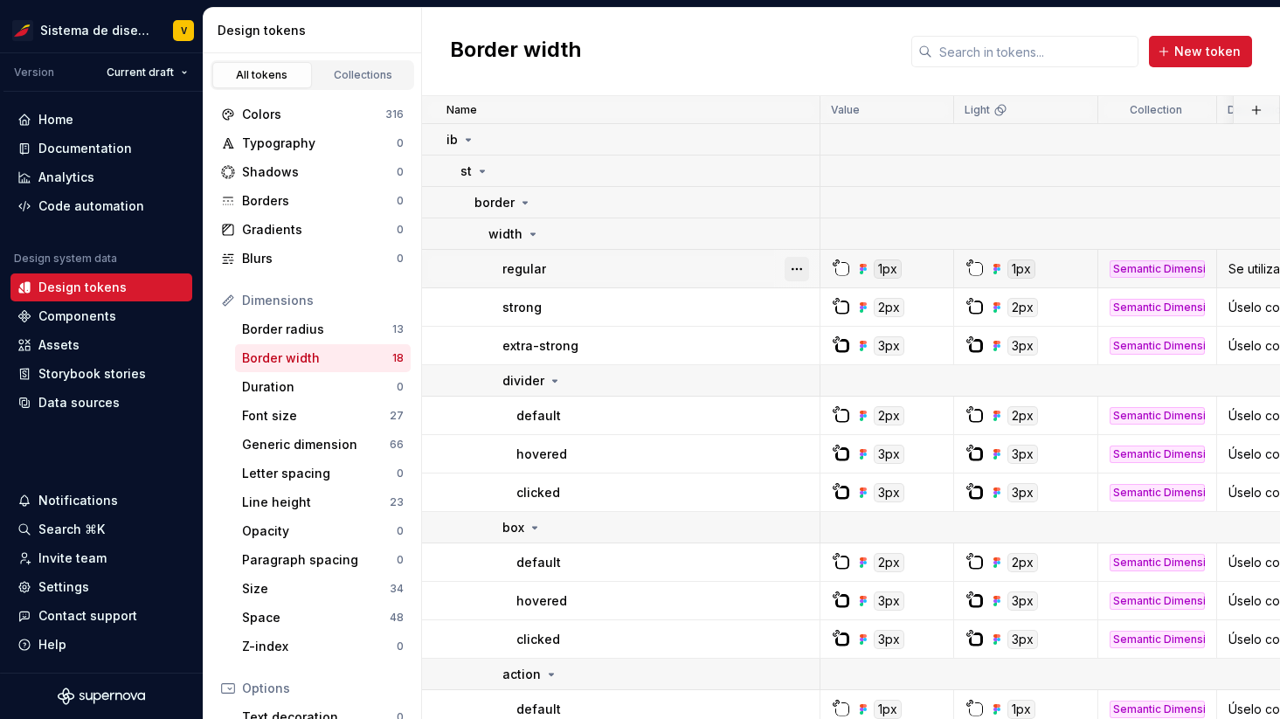
click at [799, 270] on button "button" at bounding box center [797, 269] width 24 height 24
click at [799, 307] on button "button" at bounding box center [797, 307] width 24 height 24
click at [799, 341] on button "button" at bounding box center [797, 346] width 24 height 24
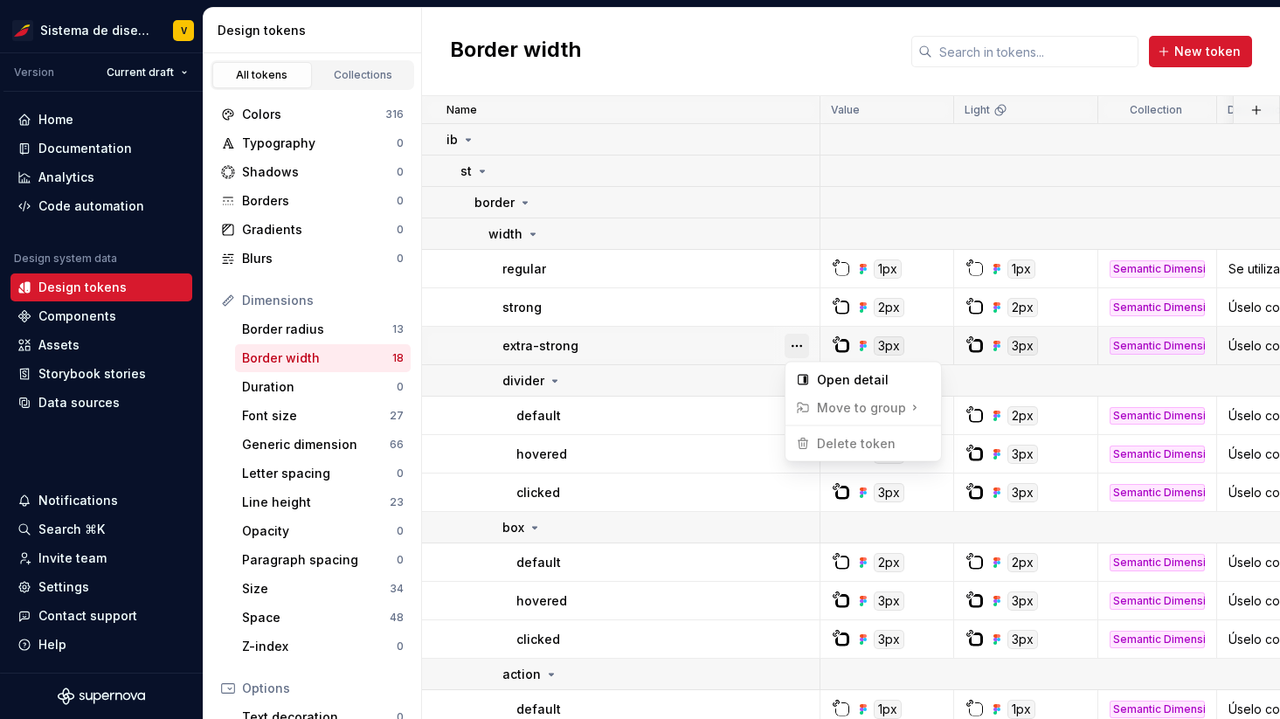
click at [799, 341] on button "button" at bounding box center [797, 346] width 24 height 24
click at [796, 378] on button "button" at bounding box center [797, 381] width 24 height 24
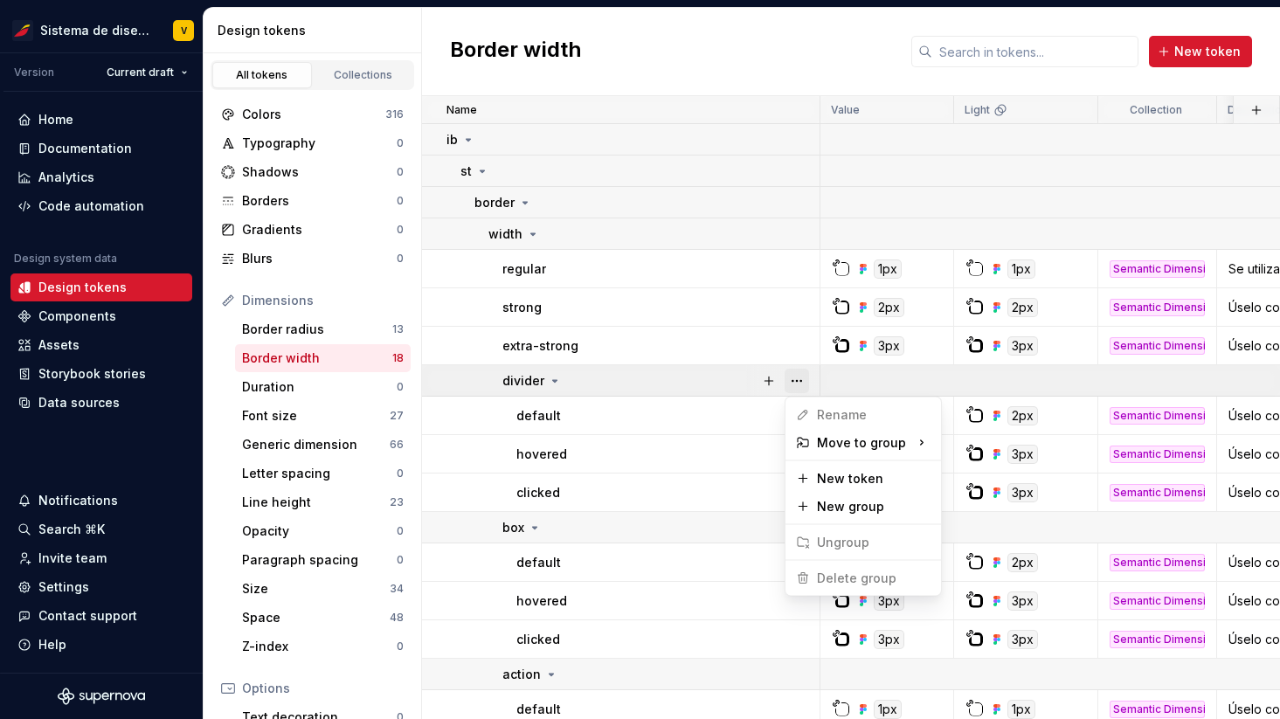
click at [796, 378] on button "button" at bounding box center [797, 381] width 24 height 24
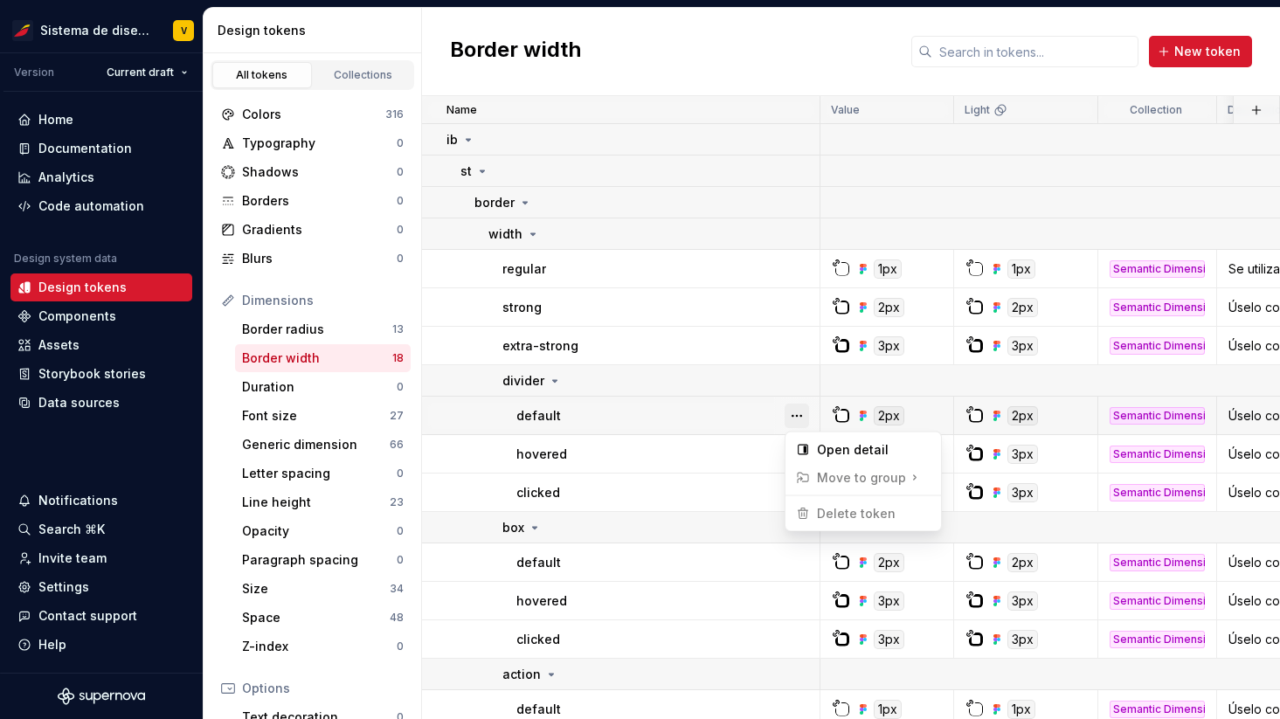
click at [796, 413] on button "button" at bounding box center [797, 416] width 24 height 24
click at [796, 449] on button "button" at bounding box center [797, 454] width 24 height 24
click at [796, 453] on button "button" at bounding box center [797, 454] width 24 height 24
click at [796, 495] on button "button" at bounding box center [797, 493] width 24 height 24
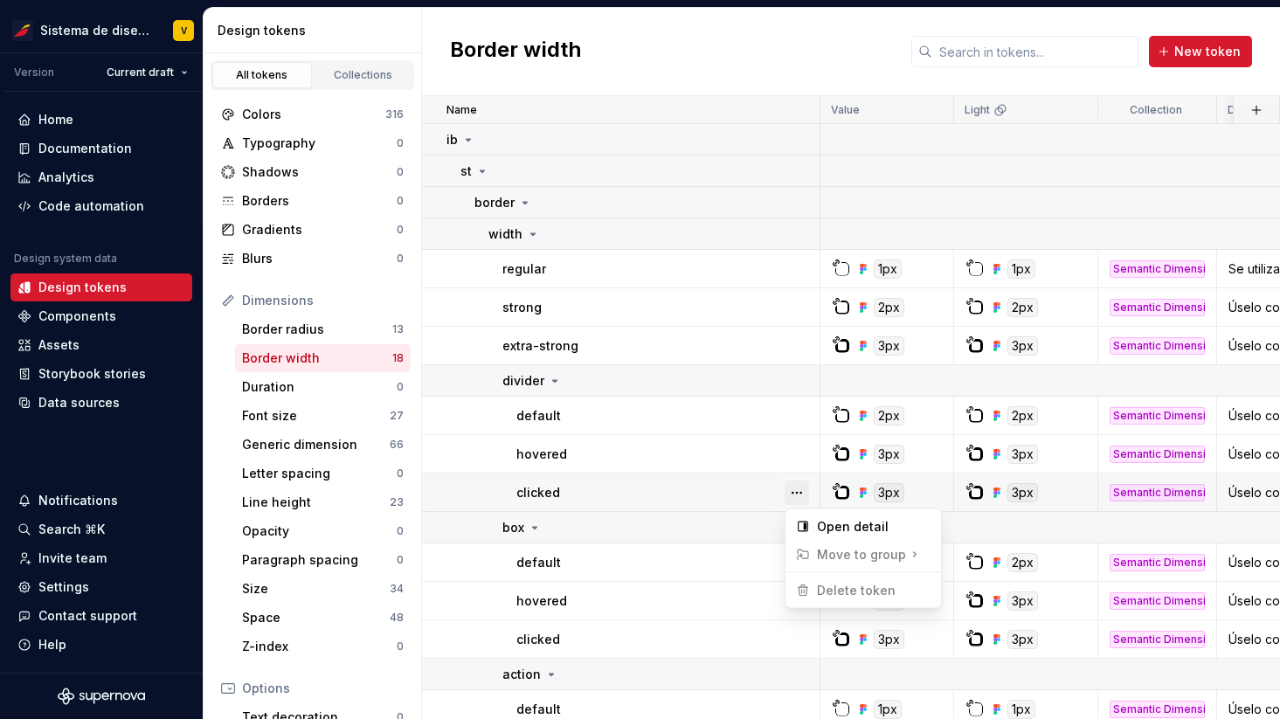
click at [796, 495] on button "button" at bounding box center [797, 493] width 24 height 24
click at [796, 529] on button "button" at bounding box center [797, 528] width 24 height 24
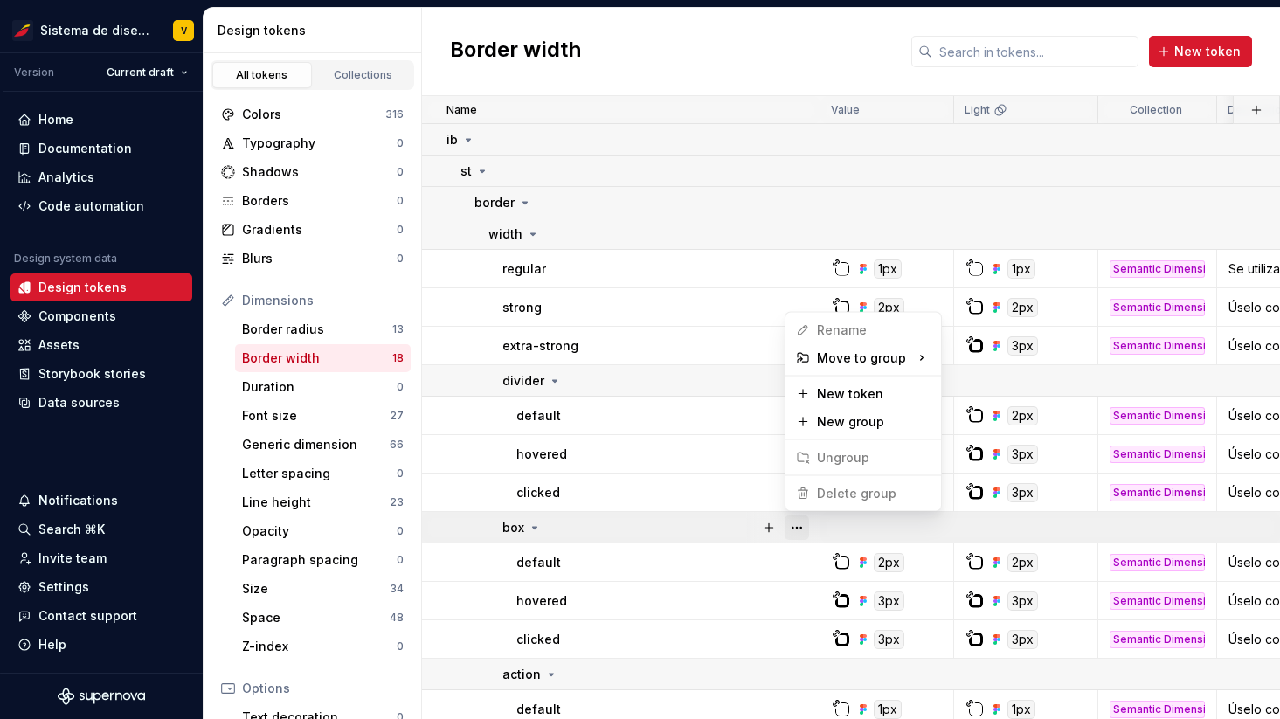
click at [796, 529] on button "button" at bounding box center [797, 528] width 24 height 24
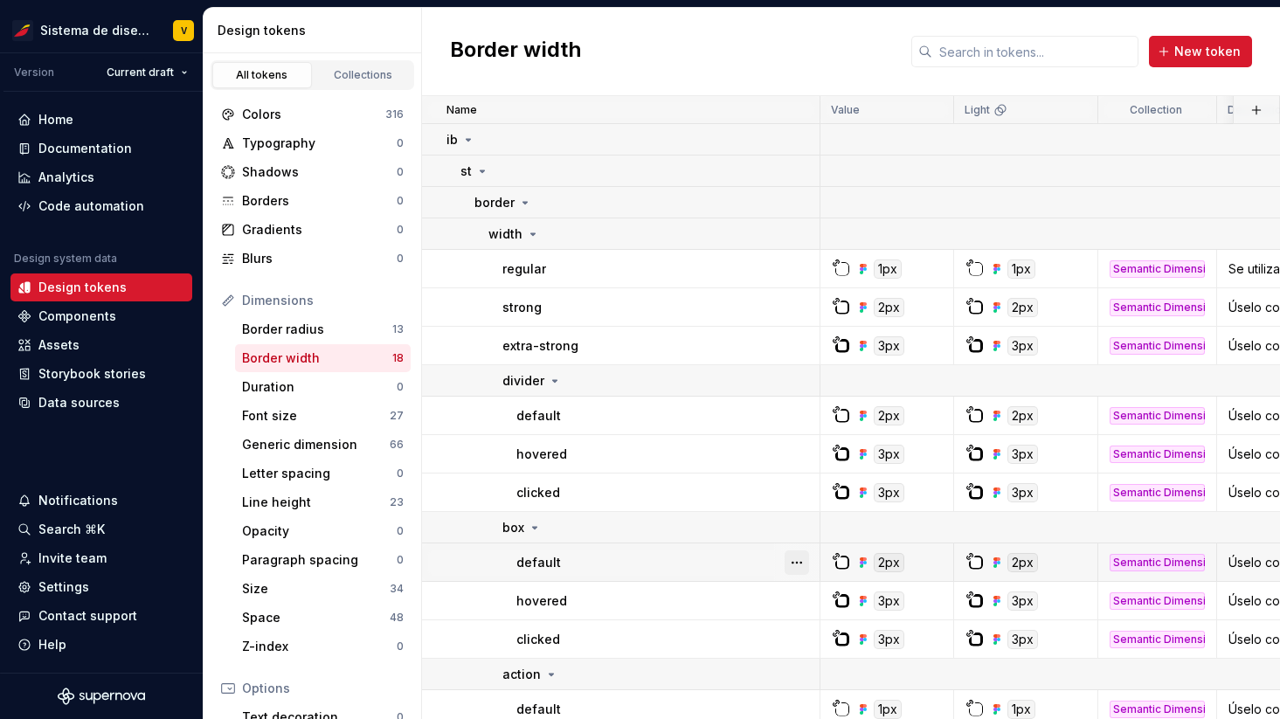
click at [796, 568] on button "button" at bounding box center [797, 563] width 24 height 24
click at [801, 598] on button "button" at bounding box center [797, 601] width 24 height 24
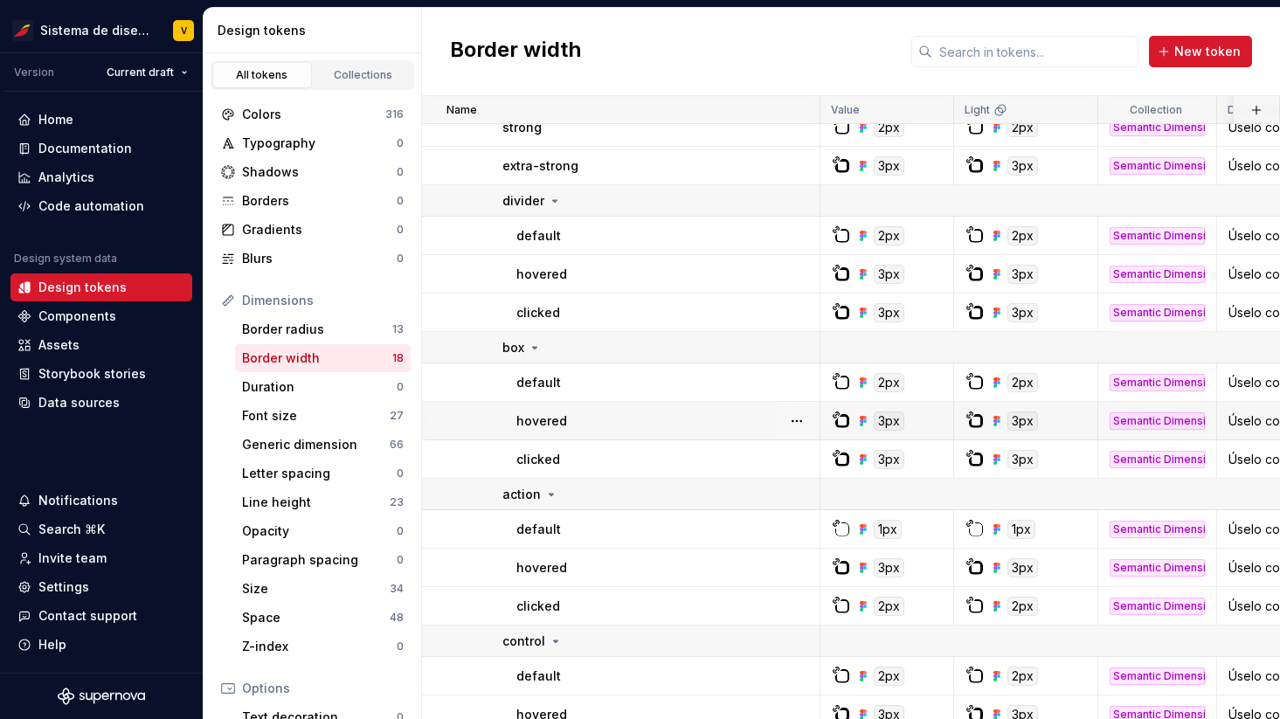
scroll to position [207, 0]
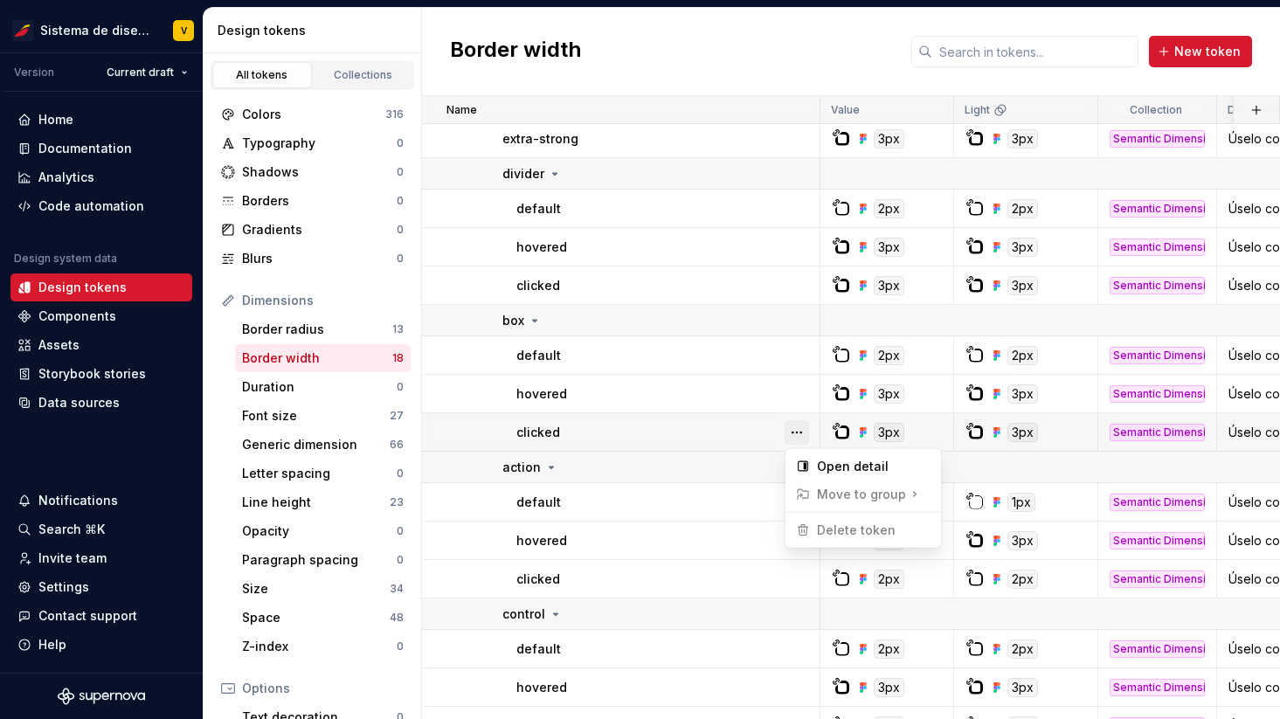
click at [801, 437] on button "button" at bounding box center [797, 432] width 24 height 24
click at [798, 463] on button "button" at bounding box center [797, 467] width 24 height 24
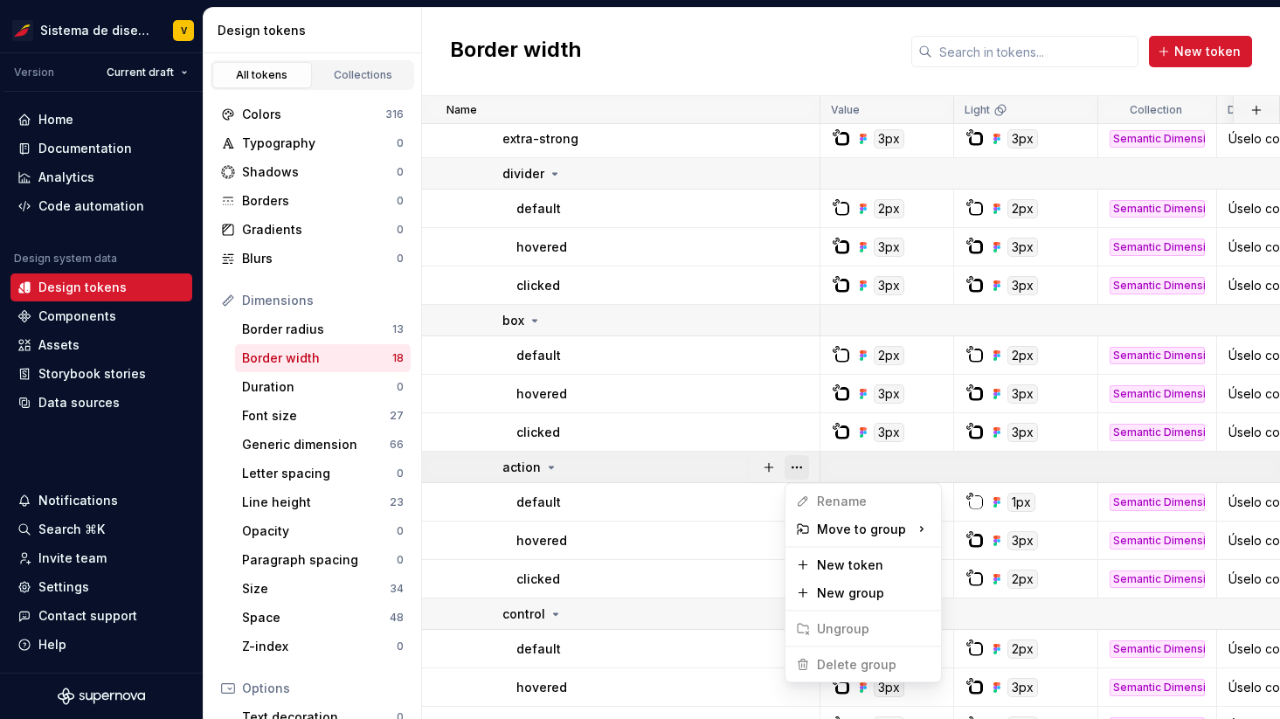
click at [795, 467] on button "button" at bounding box center [797, 467] width 24 height 24
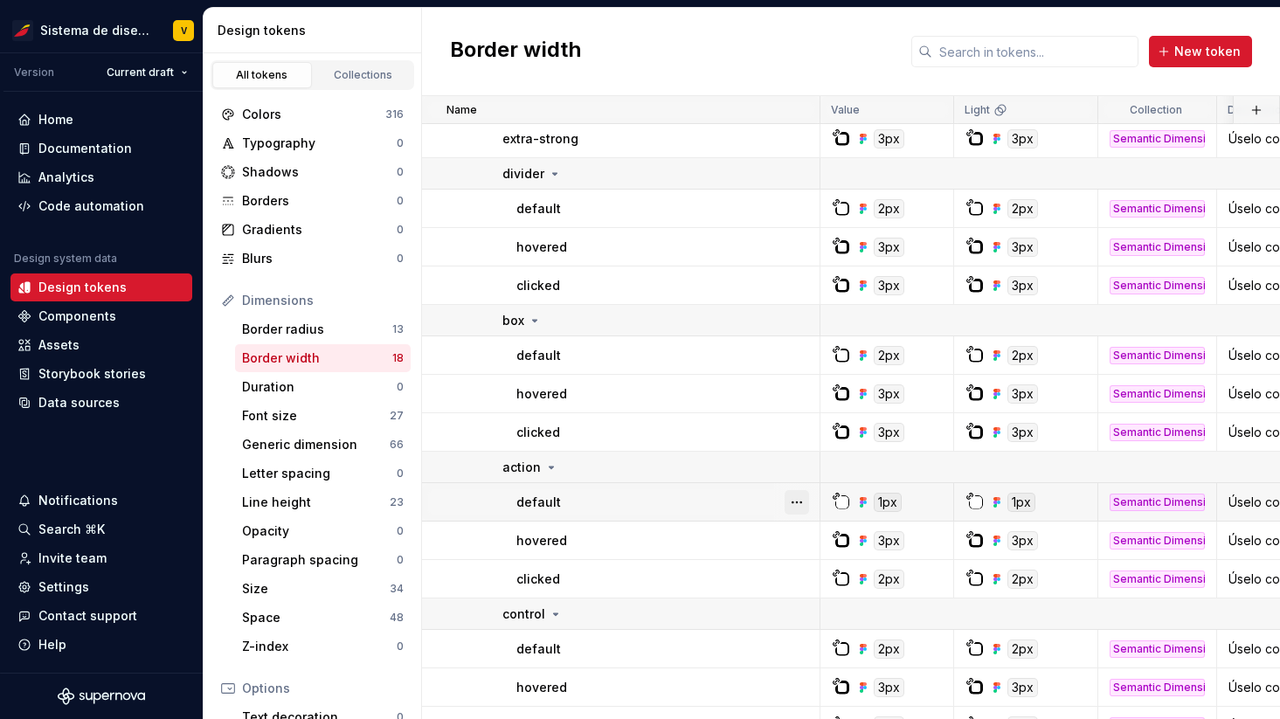
click at [795, 499] on button "button" at bounding box center [797, 502] width 24 height 24
click at [798, 537] on button "button" at bounding box center [797, 541] width 24 height 24
click at [798, 573] on button "button" at bounding box center [797, 579] width 24 height 24
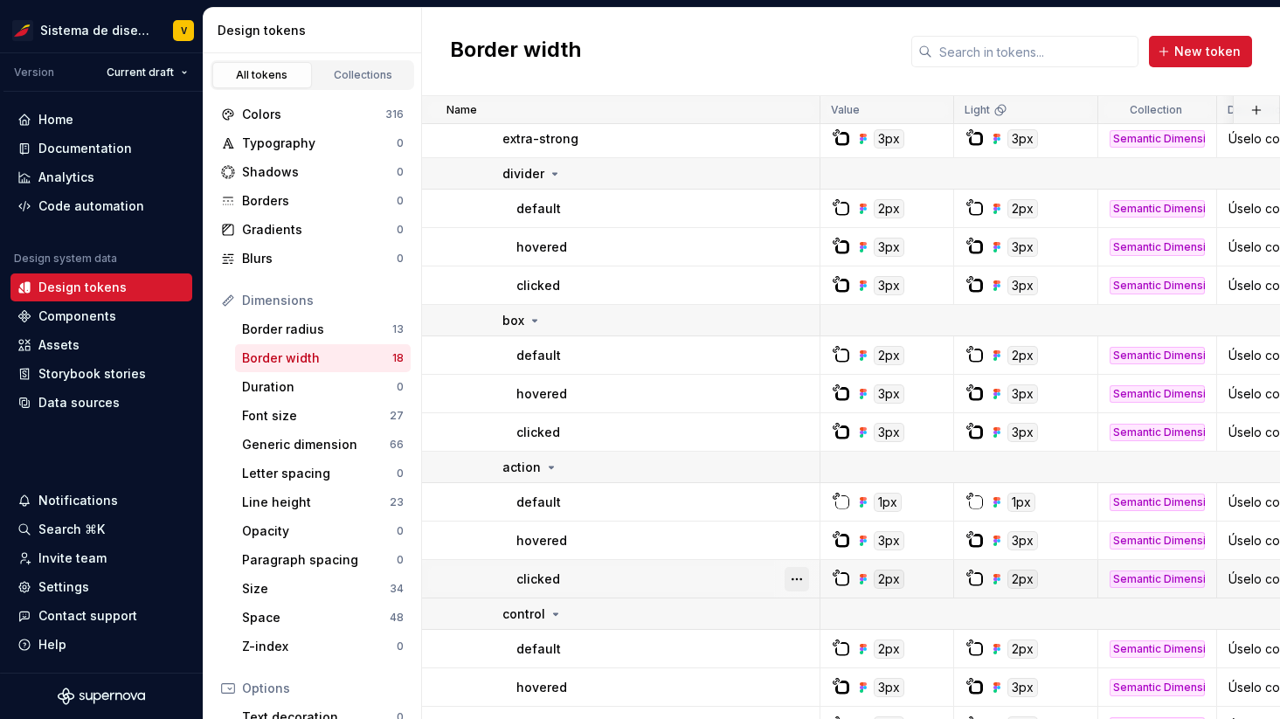
click at [798, 573] on button "button" at bounding box center [797, 579] width 24 height 24
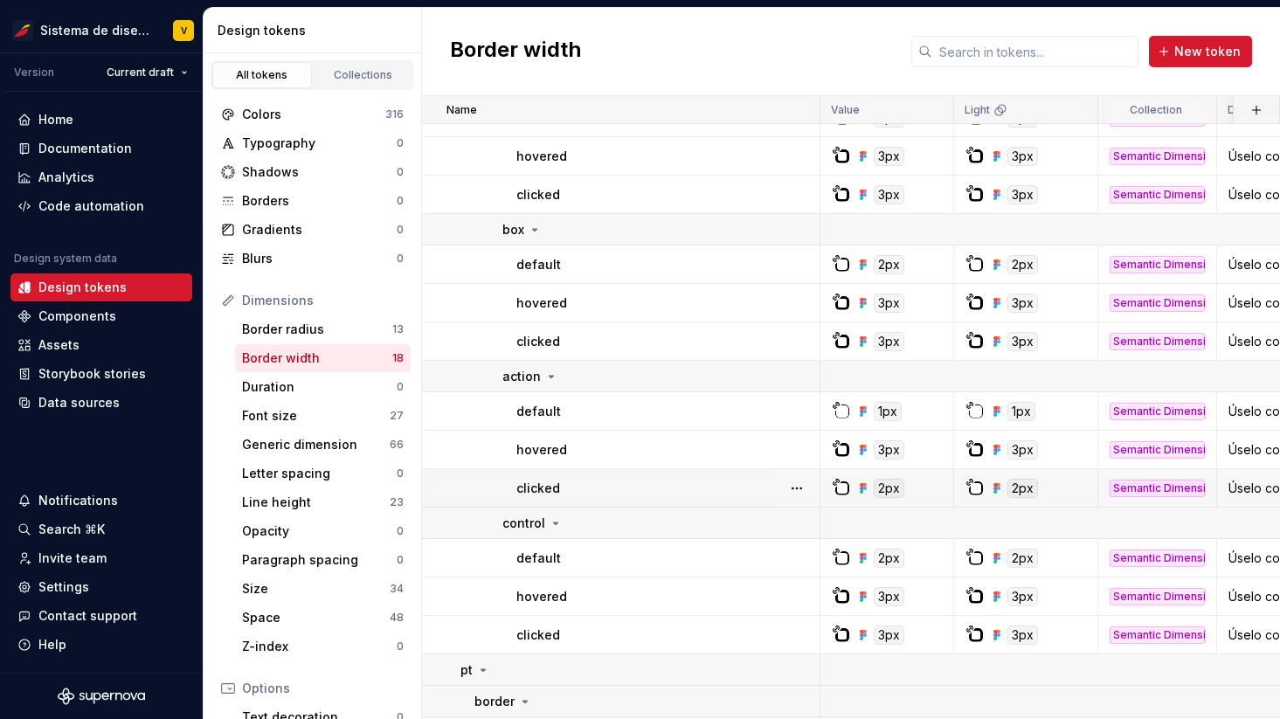
scroll to position [362, 0]
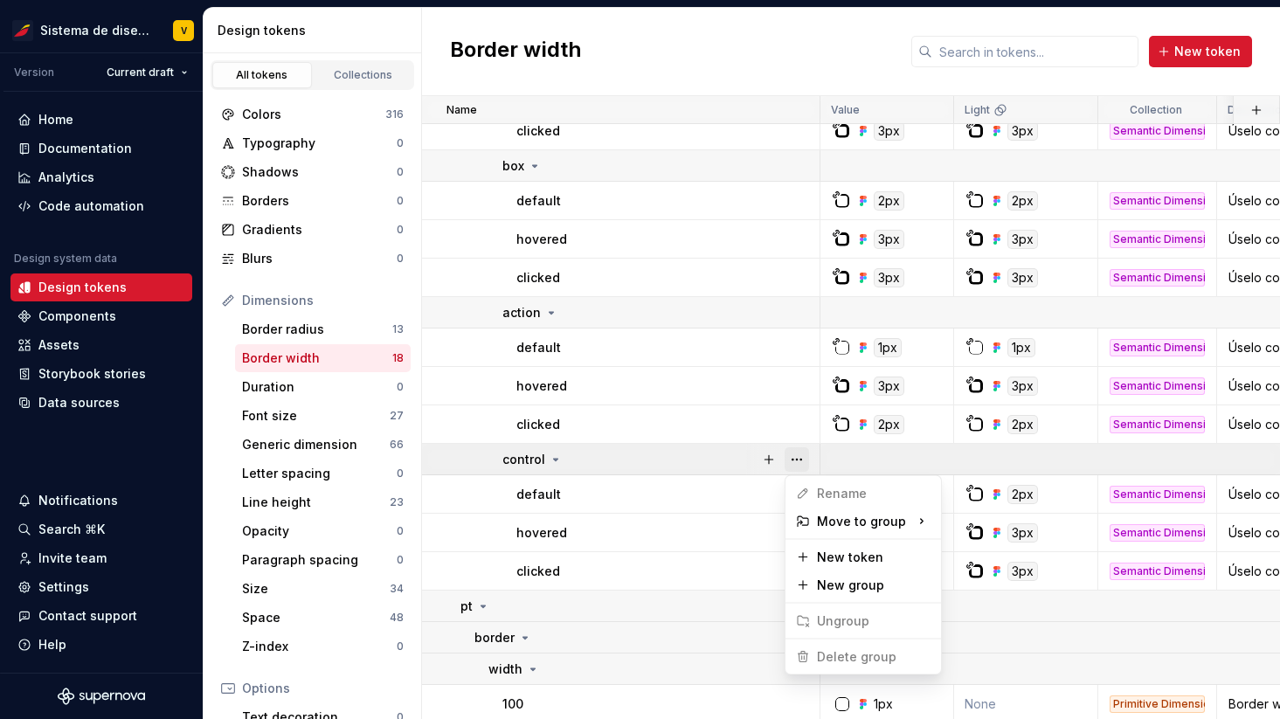
click at [801, 465] on button "button" at bounding box center [797, 459] width 24 height 24
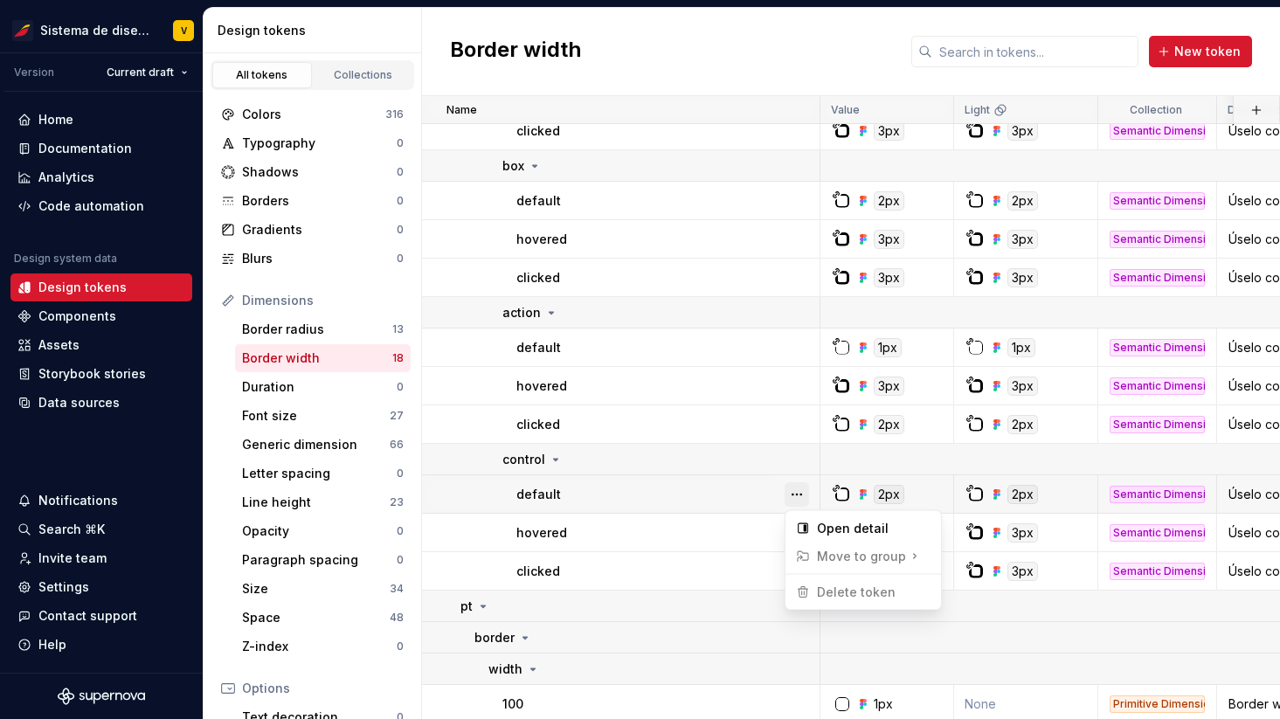
click at [801, 490] on button "button" at bounding box center [797, 494] width 24 height 24
click at [801, 531] on button "button" at bounding box center [797, 533] width 24 height 24
click at [801, 568] on button "button" at bounding box center [797, 571] width 24 height 24
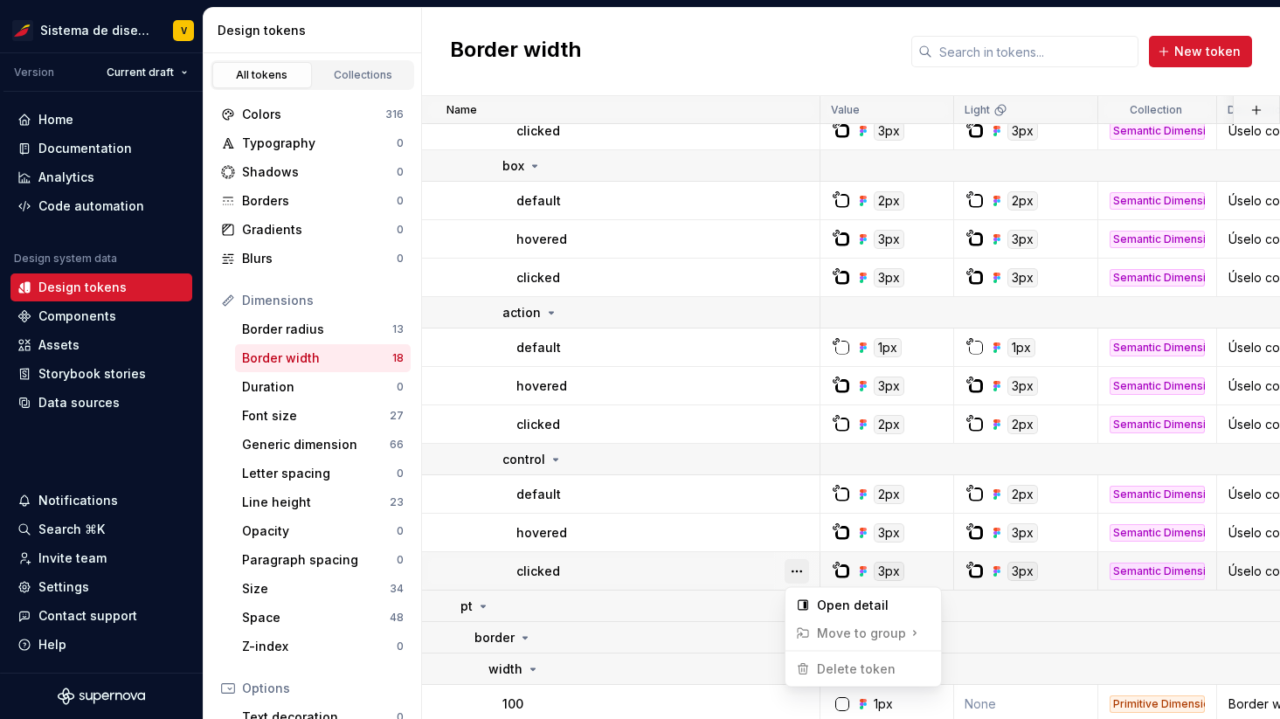
click at [801, 568] on button "button" at bounding box center [797, 571] width 24 height 24
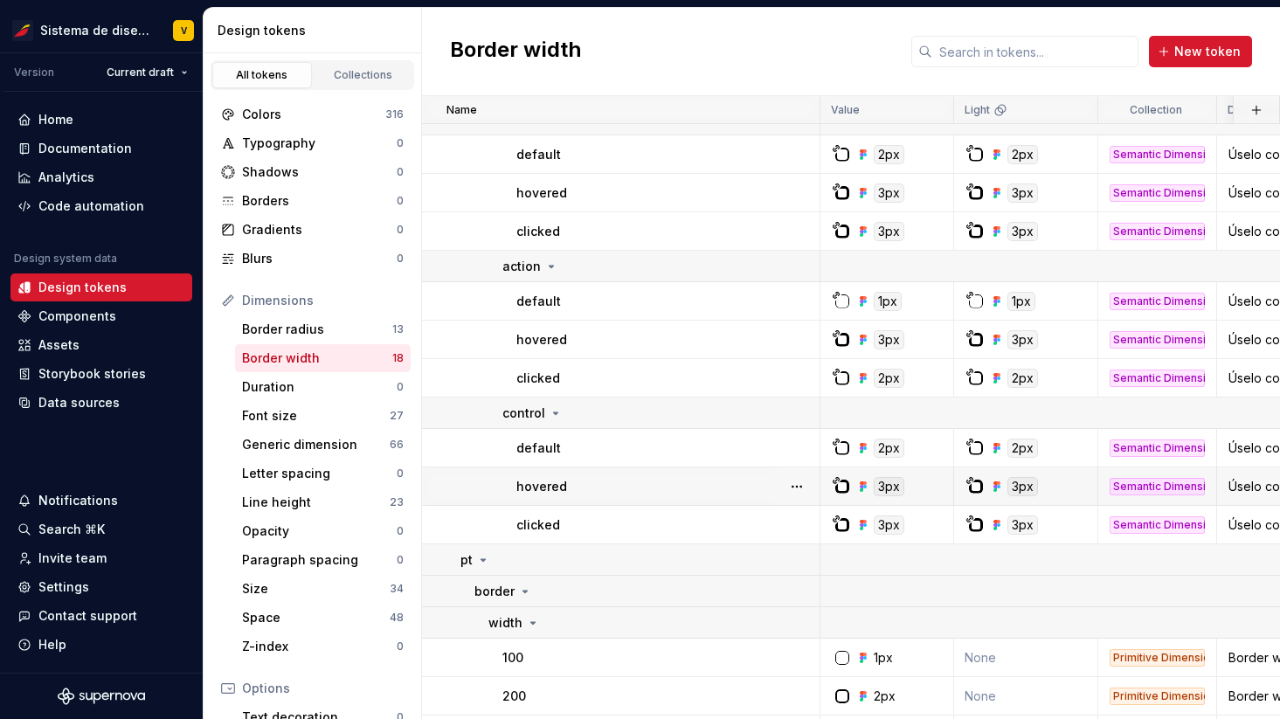
scroll to position [443, 0]
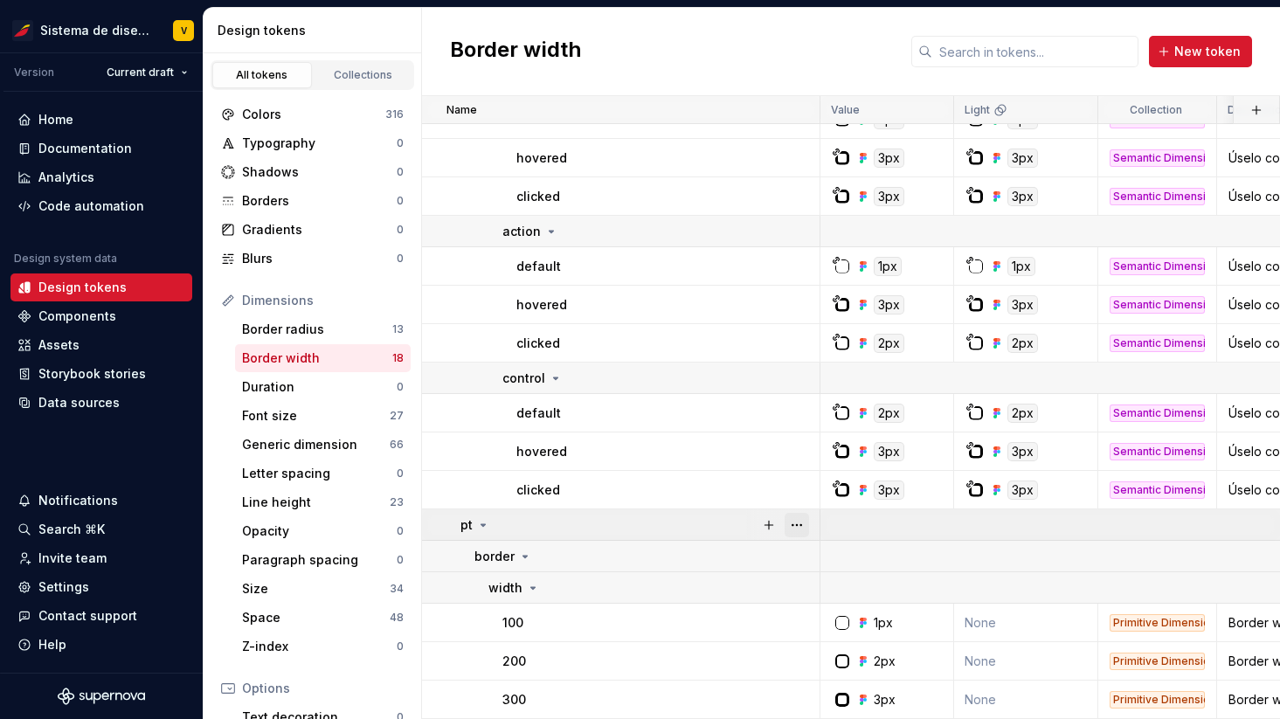
click at [800, 520] on button "button" at bounding box center [797, 525] width 24 height 24
click at [800, 557] on button "button" at bounding box center [797, 556] width 24 height 24
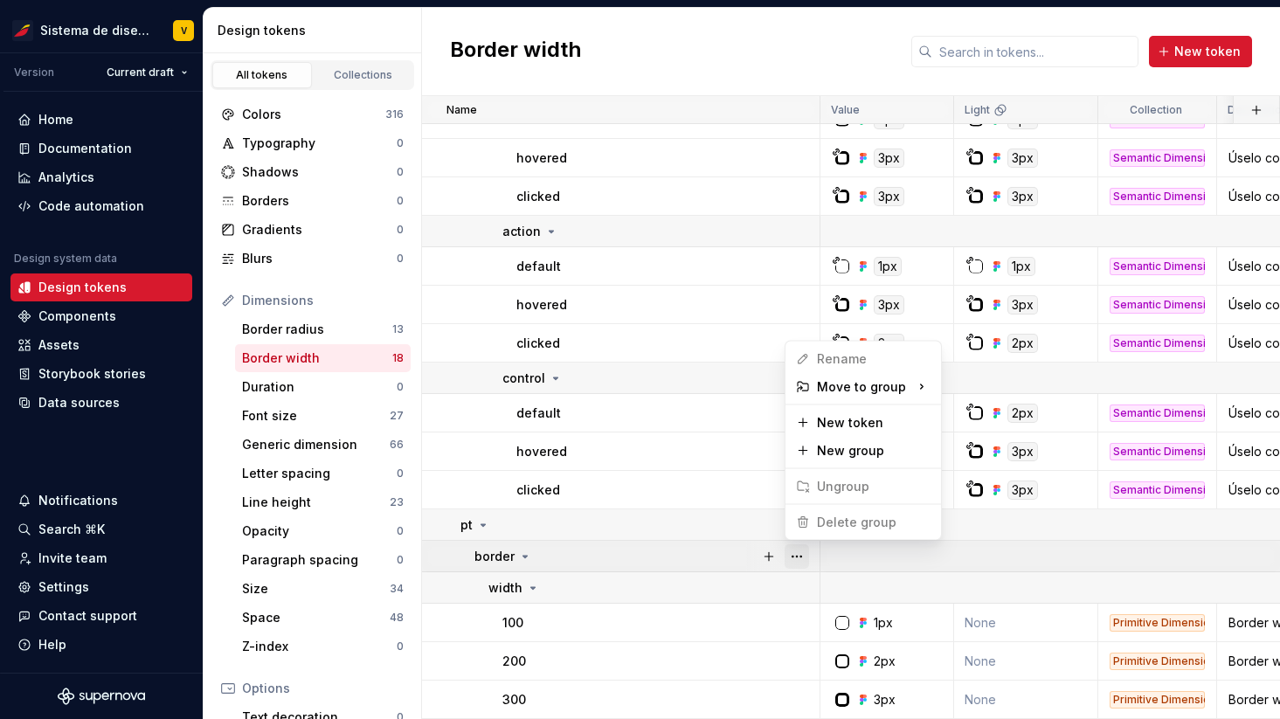
click at [800, 557] on button "button" at bounding box center [797, 556] width 24 height 24
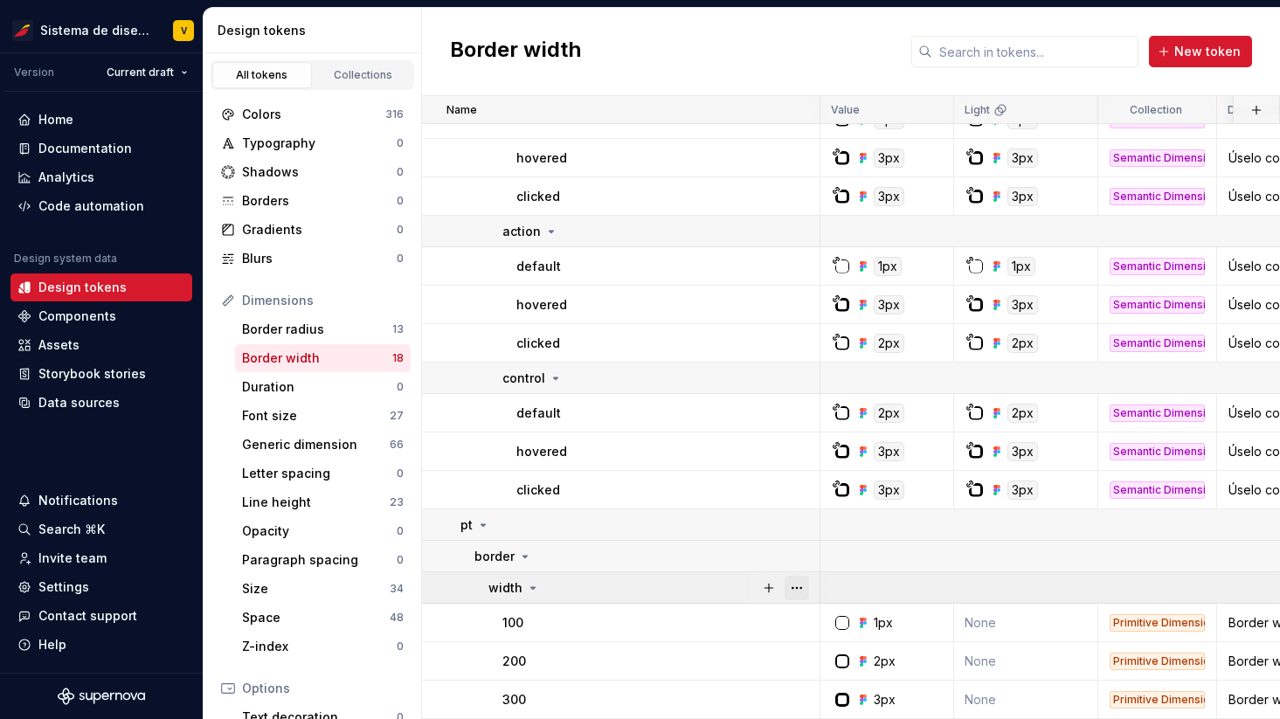
click at [800, 579] on button "button" at bounding box center [797, 588] width 24 height 24
click at [800, 613] on button "button" at bounding box center [797, 623] width 24 height 24
click at [801, 658] on button "button" at bounding box center [797, 661] width 24 height 24
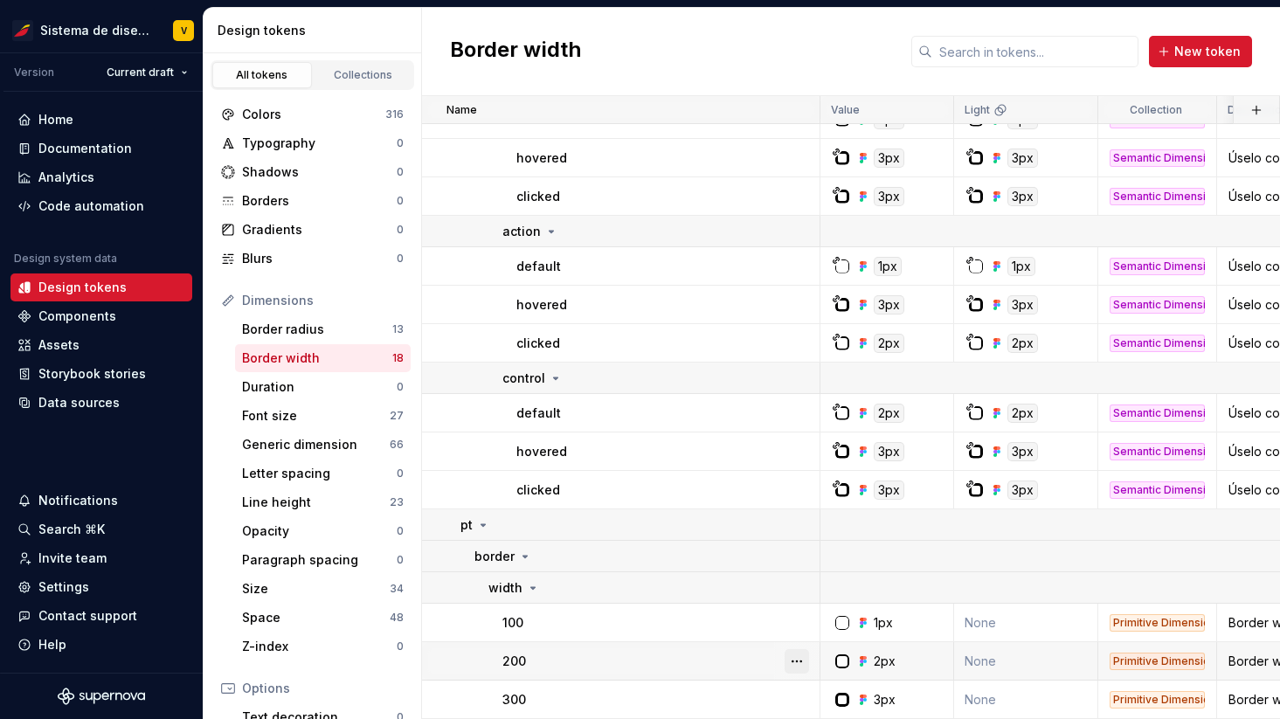
click at [801, 658] on button "button" at bounding box center [797, 661] width 24 height 24
click at [801, 693] on button "button" at bounding box center [797, 700] width 24 height 24
click at [801, 692] on button "button" at bounding box center [797, 700] width 24 height 24
click at [366, 417] on div "Font size" at bounding box center [316, 415] width 148 height 17
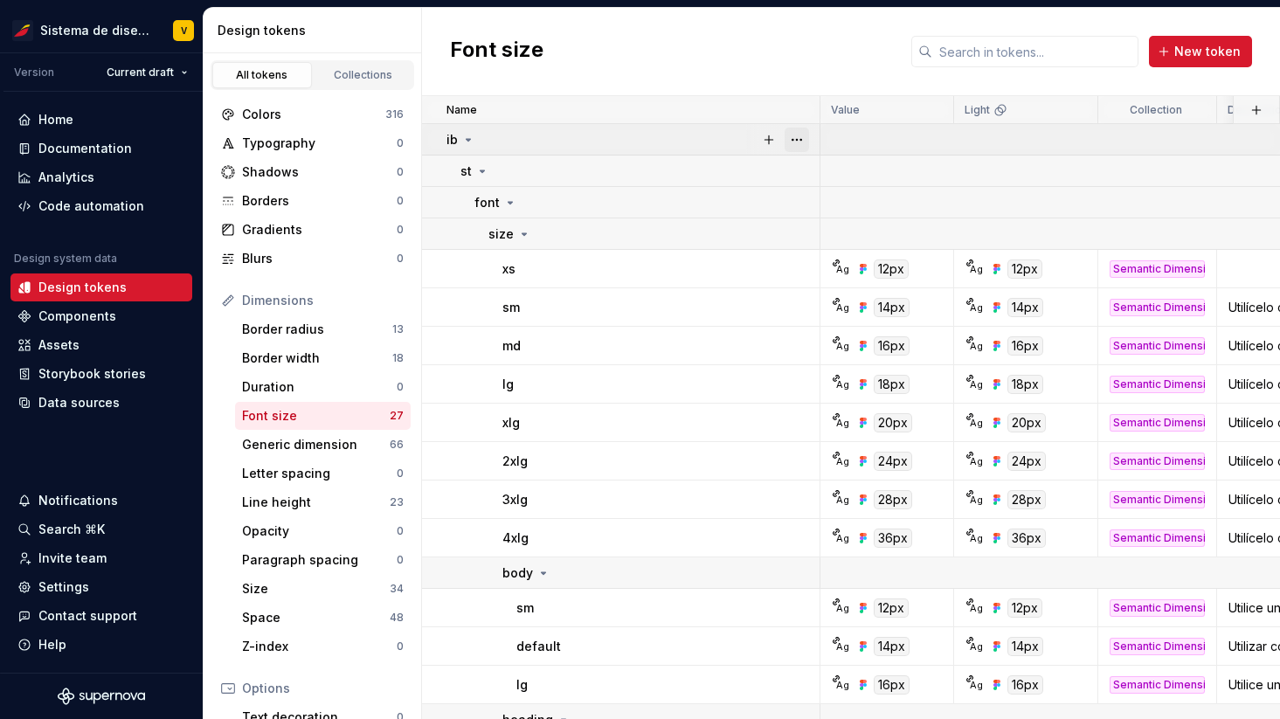
click at [800, 131] on button "button" at bounding box center [797, 140] width 24 height 24
click at [800, 134] on button "button" at bounding box center [797, 140] width 24 height 24
click at [800, 172] on button "button" at bounding box center [797, 171] width 24 height 24
click at [800, 199] on button "button" at bounding box center [797, 203] width 24 height 24
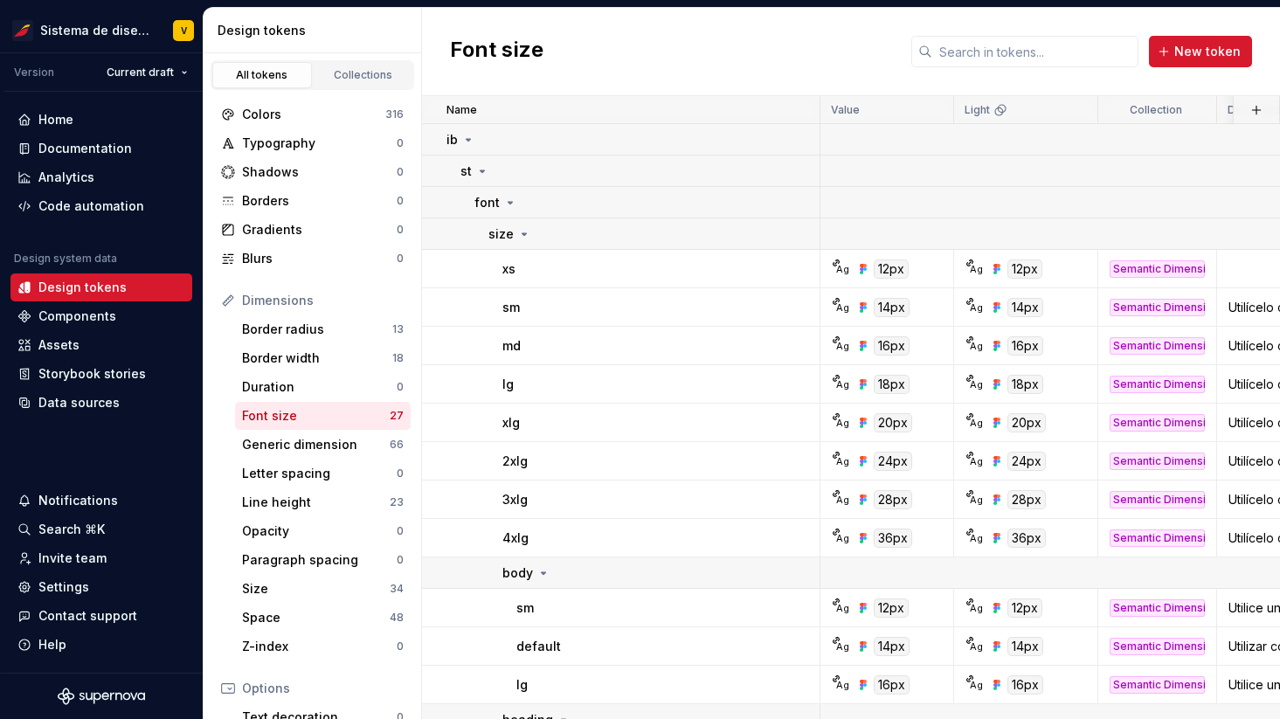
click at [748, 237] on html "Sistema de diseño Iberia V Version Current draft Home Documentation Analytics C…" at bounding box center [640, 359] width 1280 height 719
click at [796, 234] on button "button" at bounding box center [797, 234] width 24 height 24
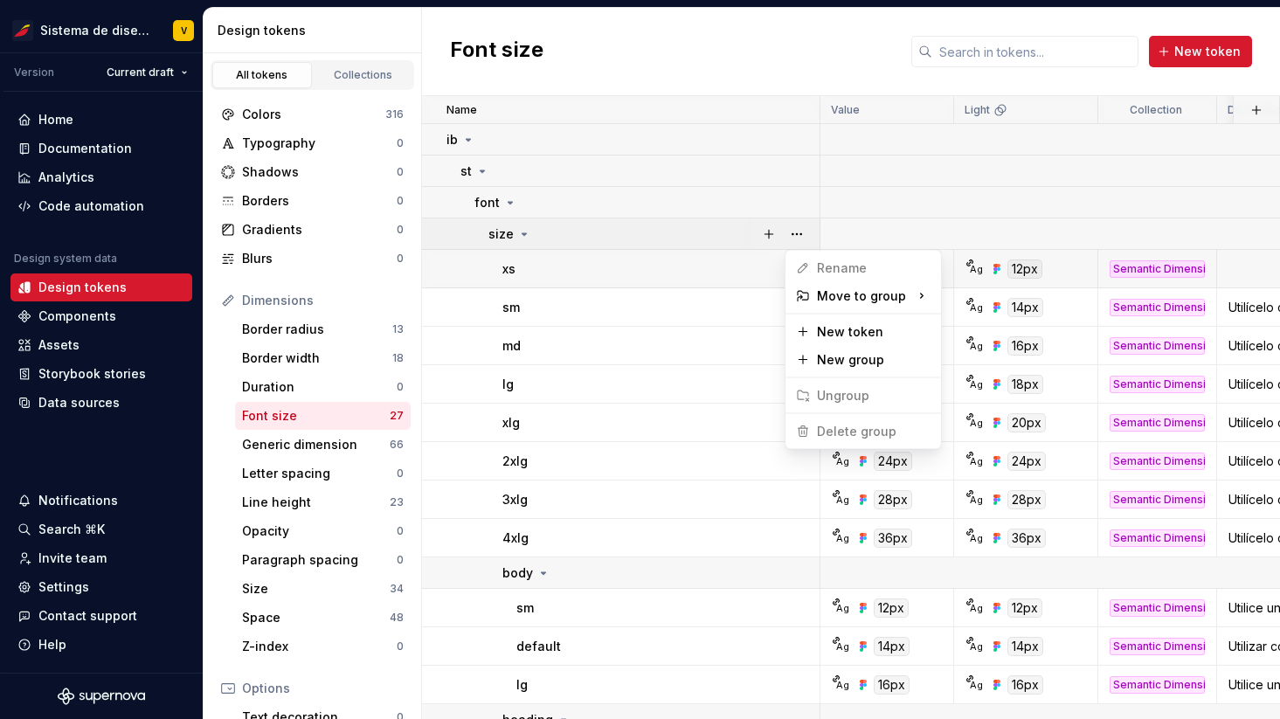
click at [766, 272] on html "Sistema de diseño Iberia V Version Current draft Home Documentation Analytics C…" at bounding box center [640, 359] width 1280 height 719
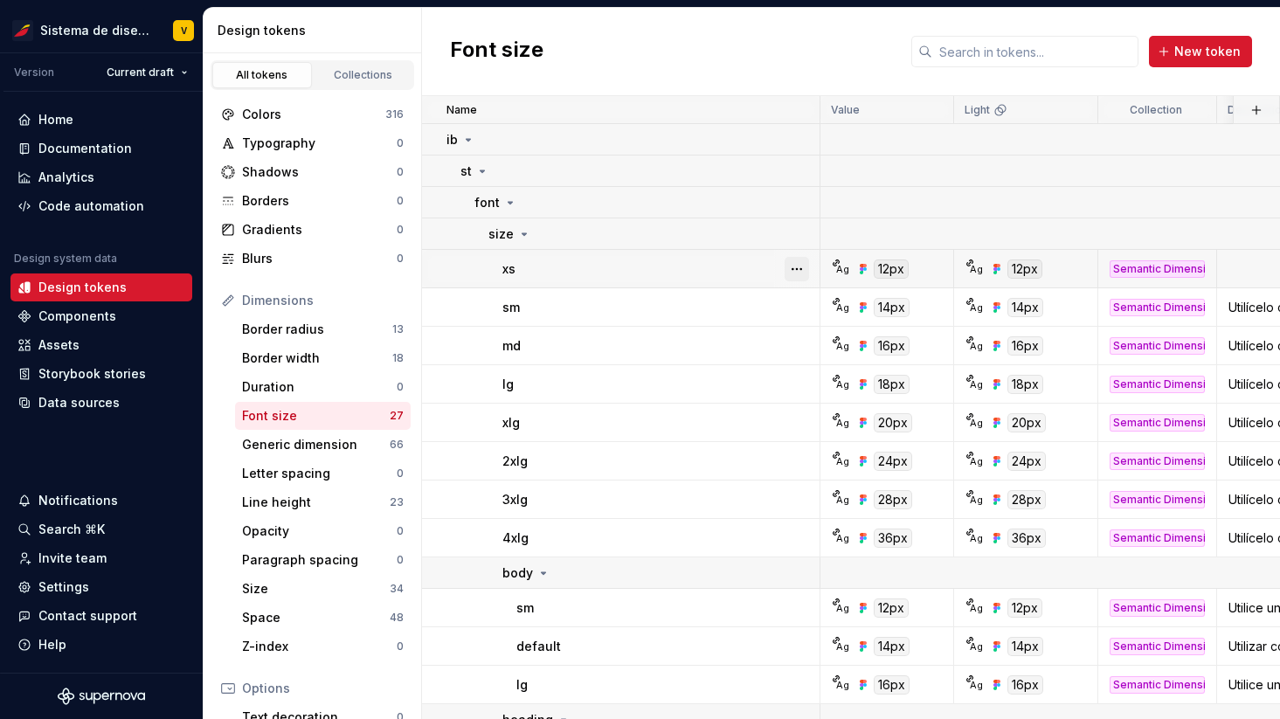
click at [798, 266] on button "button" at bounding box center [797, 269] width 24 height 24
click at [736, 311] on html "Sistema de diseño Iberia V Version Current draft Home Documentation Analytics C…" at bounding box center [640, 359] width 1280 height 719
click at [796, 307] on button "button" at bounding box center [797, 307] width 24 height 24
click at [736, 351] on html "Sistema de diseño Iberia V Version Current draft Home Documentation Analytics C…" at bounding box center [640, 359] width 1280 height 719
click at [798, 346] on button "button" at bounding box center [797, 346] width 24 height 24
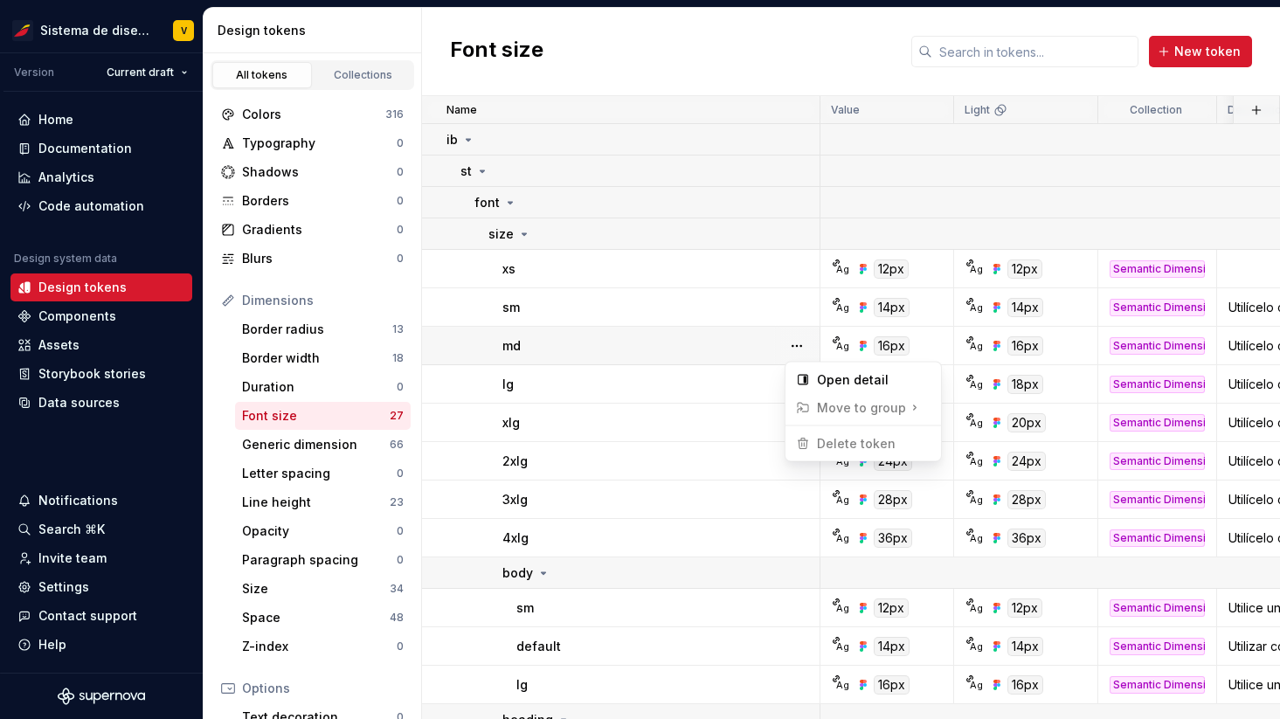
click at [734, 383] on html "Sistema de diseño Iberia V Version Current draft Home Documentation Analytics C…" at bounding box center [640, 359] width 1280 height 719
click at [800, 384] on button "button" at bounding box center [797, 384] width 24 height 24
click at [739, 426] on html "Sistema de diseño Iberia V Version Current draft Home Documentation Analytics C…" at bounding box center [640, 359] width 1280 height 719
click at [803, 426] on button "button" at bounding box center [797, 423] width 24 height 24
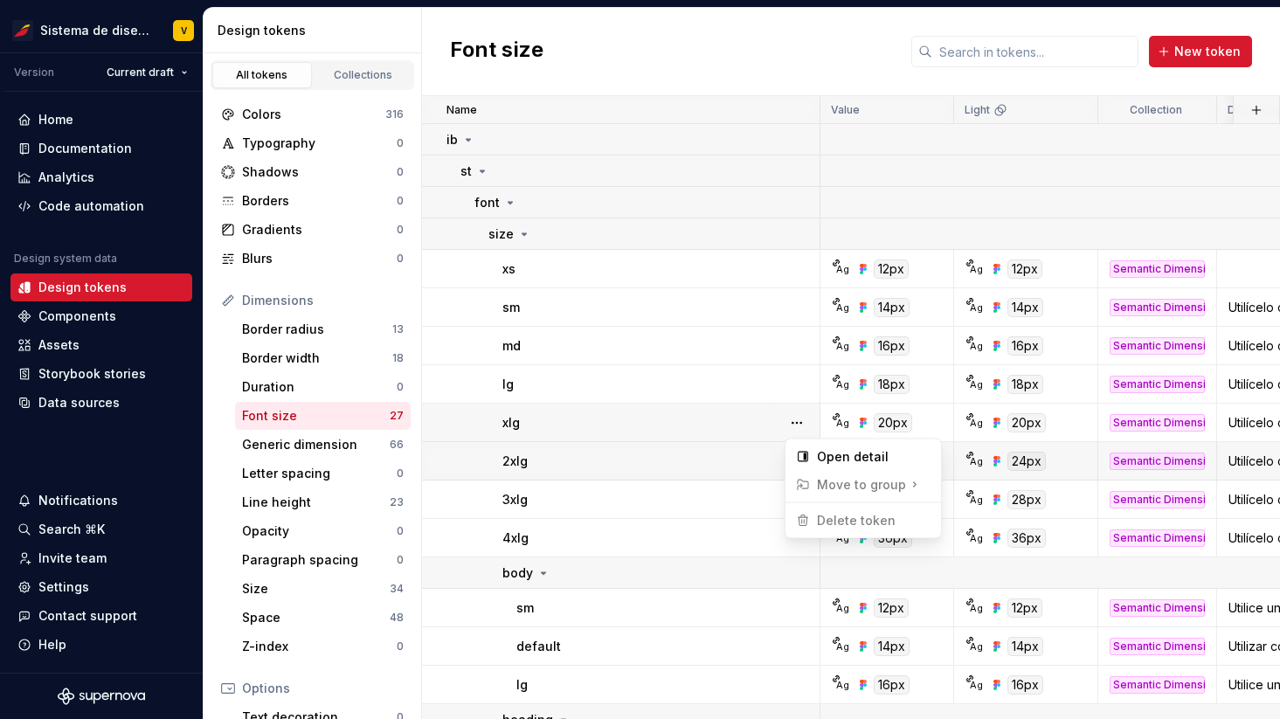
click at [756, 447] on html "Sistema de diseño Iberia V Version Current draft Home Documentation Analytics C…" at bounding box center [640, 359] width 1280 height 719
click at [802, 459] on button "button" at bounding box center [797, 461] width 24 height 24
click at [754, 502] on html "Sistema de diseño Iberia V Version Current draft Home Documentation Analytics C…" at bounding box center [640, 359] width 1280 height 719
click at [794, 503] on button "button" at bounding box center [797, 500] width 24 height 24
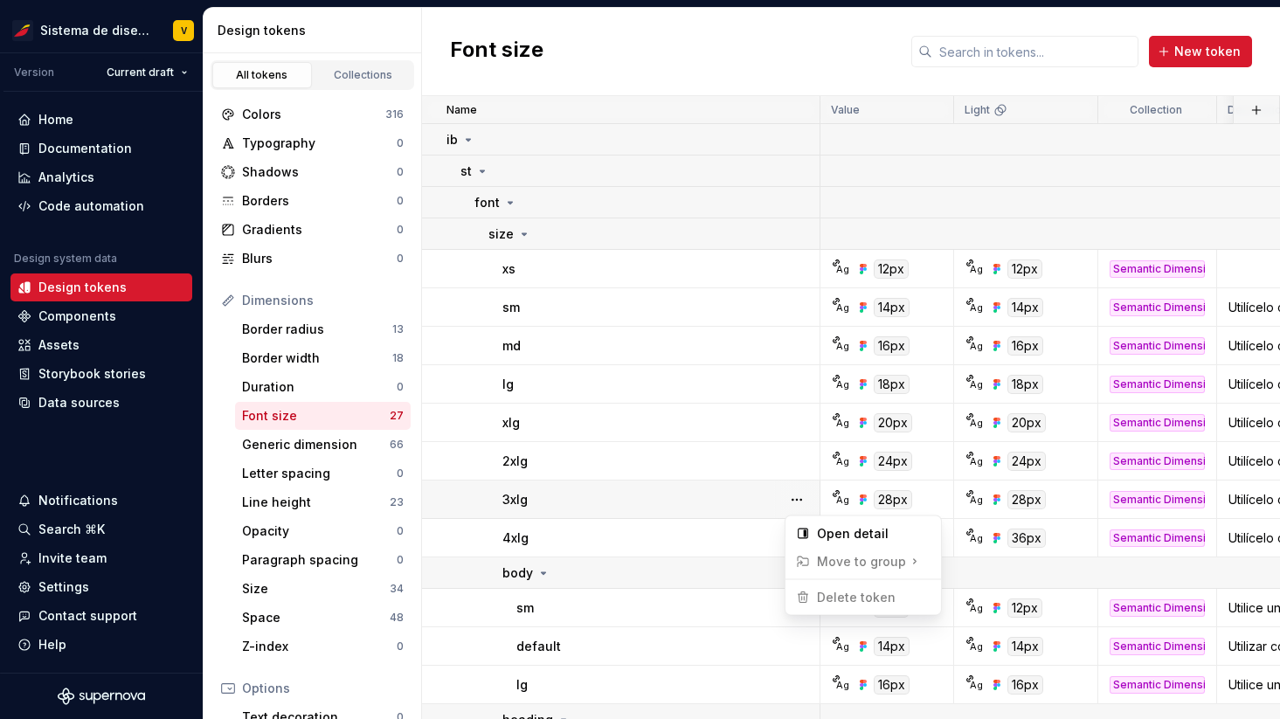
click at [753, 536] on html "Sistema de diseño Iberia V Version Current draft Home Documentation Analytics C…" at bounding box center [640, 359] width 1280 height 719
click at [792, 537] on button "button" at bounding box center [797, 538] width 24 height 24
click at [754, 607] on html "Sistema de diseño Iberia V Version Current draft Home Documentation Analytics C…" at bounding box center [640, 359] width 1280 height 719
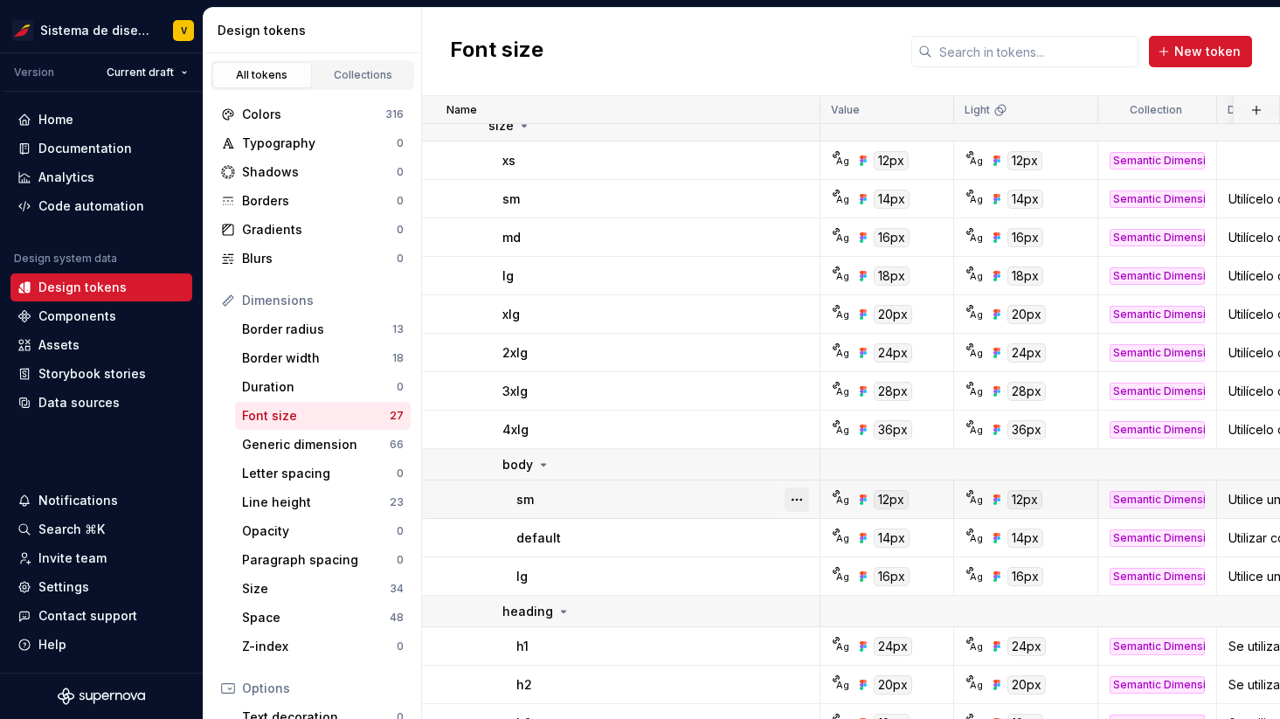
click at [797, 499] on button "button" at bounding box center [797, 500] width 24 height 24
click at [741, 546] on html "Sistema de diseño Iberia V Version Current draft Home Documentation Analytics C…" at bounding box center [640, 359] width 1280 height 719
click at [794, 535] on button "button" at bounding box center [797, 538] width 24 height 24
click at [743, 583] on div "lg" at bounding box center [667, 576] width 302 height 17
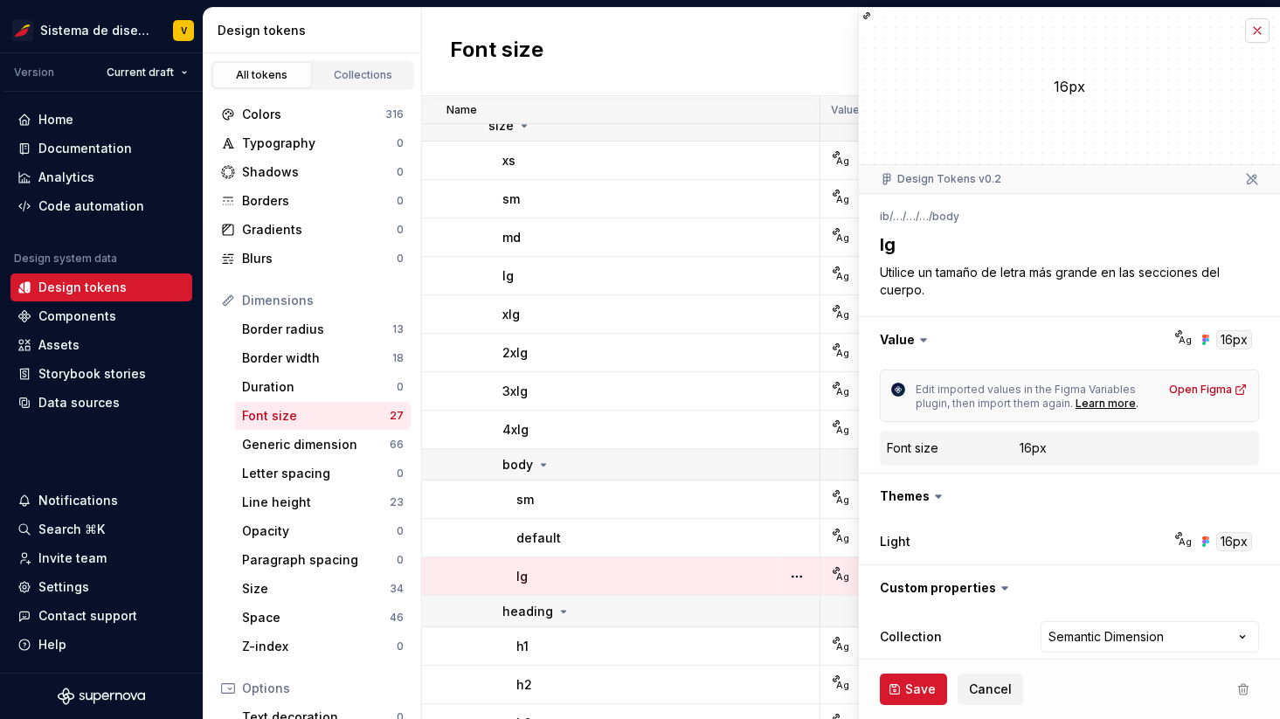
click at [1258, 17] on div "**********" at bounding box center [1069, 363] width 422 height 712
click at [1258, 32] on button "button" at bounding box center [1257, 30] width 24 height 24
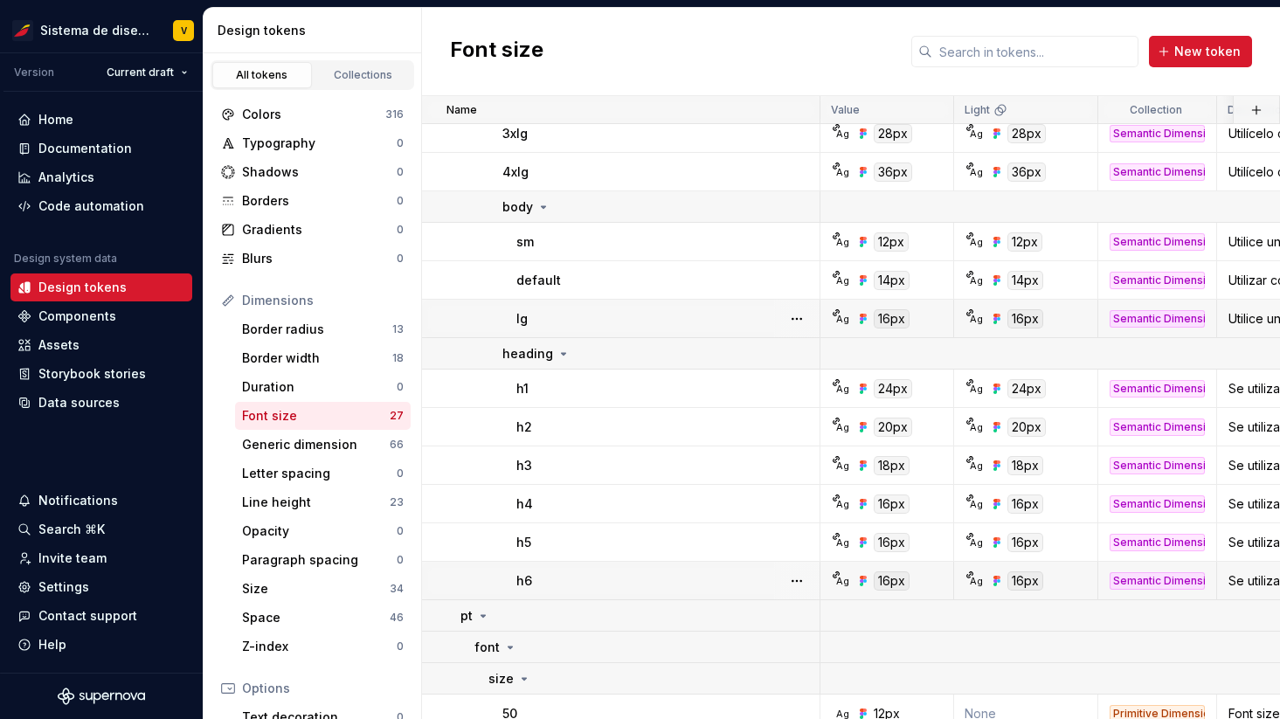
scroll to position [420, 0]
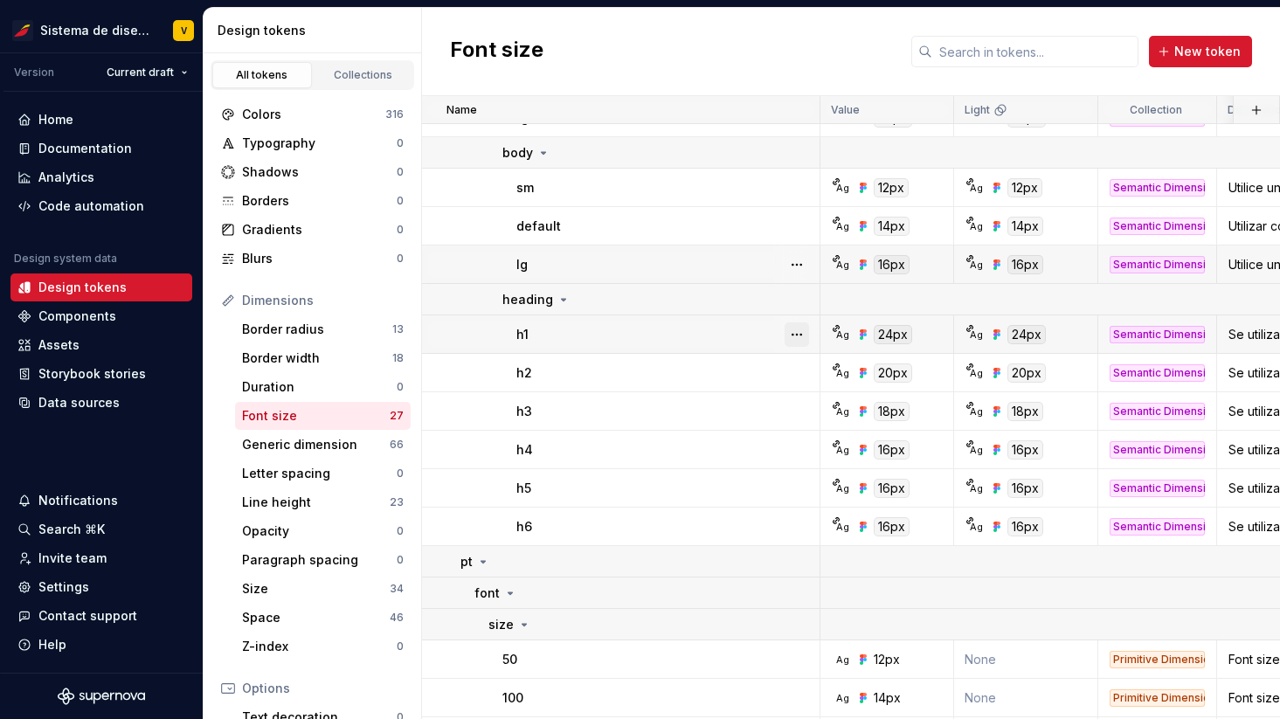
click at [802, 335] on button "button" at bounding box center [797, 334] width 24 height 24
click at [797, 375] on button "button" at bounding box center [797, 373] width 24 height 24
click at [797, 412] on button "button" at bounding box center [797, 411] width 24 height 24
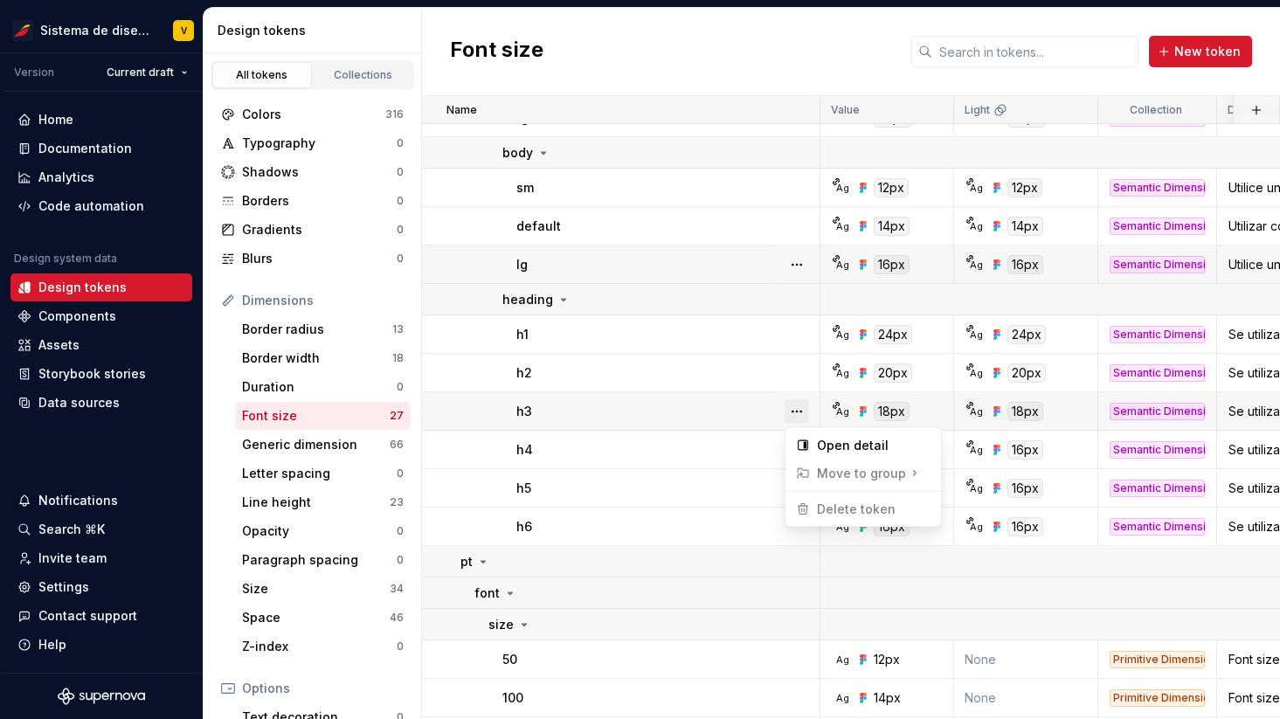
click at [797, 412] on button "button" at bounding box center [797, 411] width 24 height 24
click at [797, 459] on button "button" at bounding box center [797, 450] width 24 height 24
click at [797, 487] on button "button" at bounding box center [797, 488] width 24 height 24
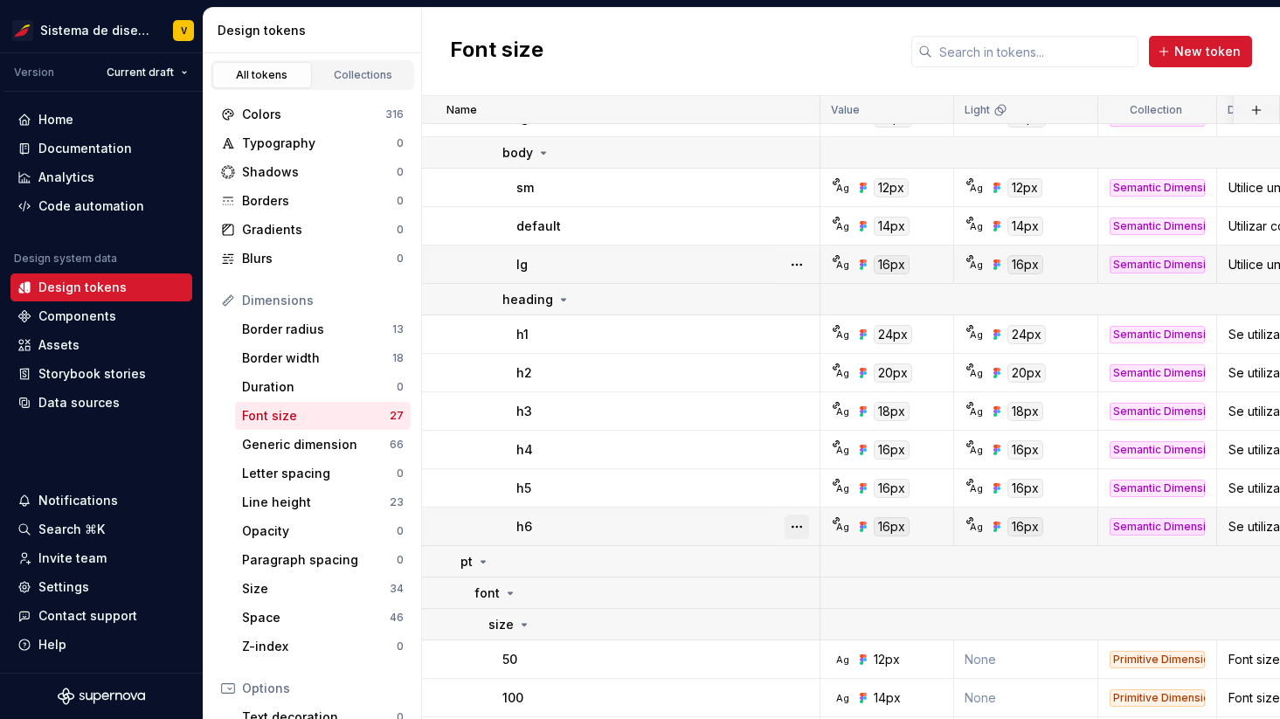
click at [799, 515] on button "button" at bounding box center [797, 527] width 24 height 24
click at [799, 560] on button "button" at bounding box center [797, 562] width 24 height 24
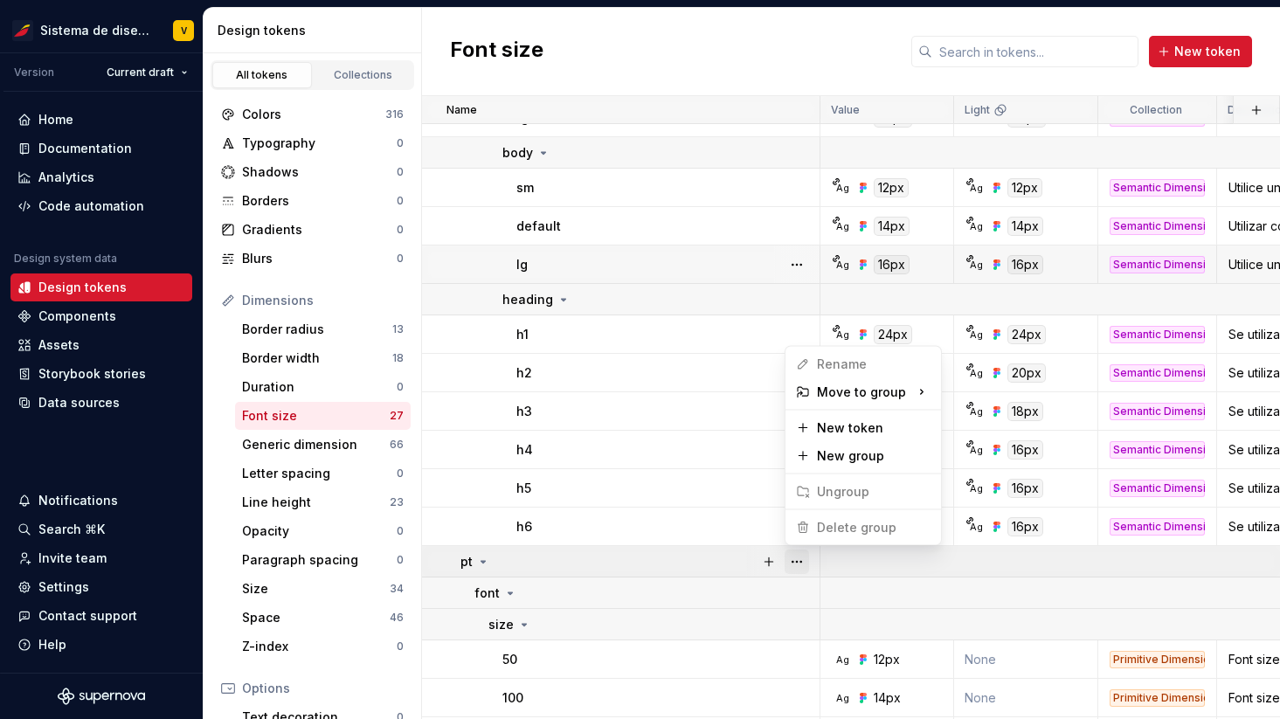
click at [799, 560] on button "button" at bounding box center [797, 562] width 24 height 24
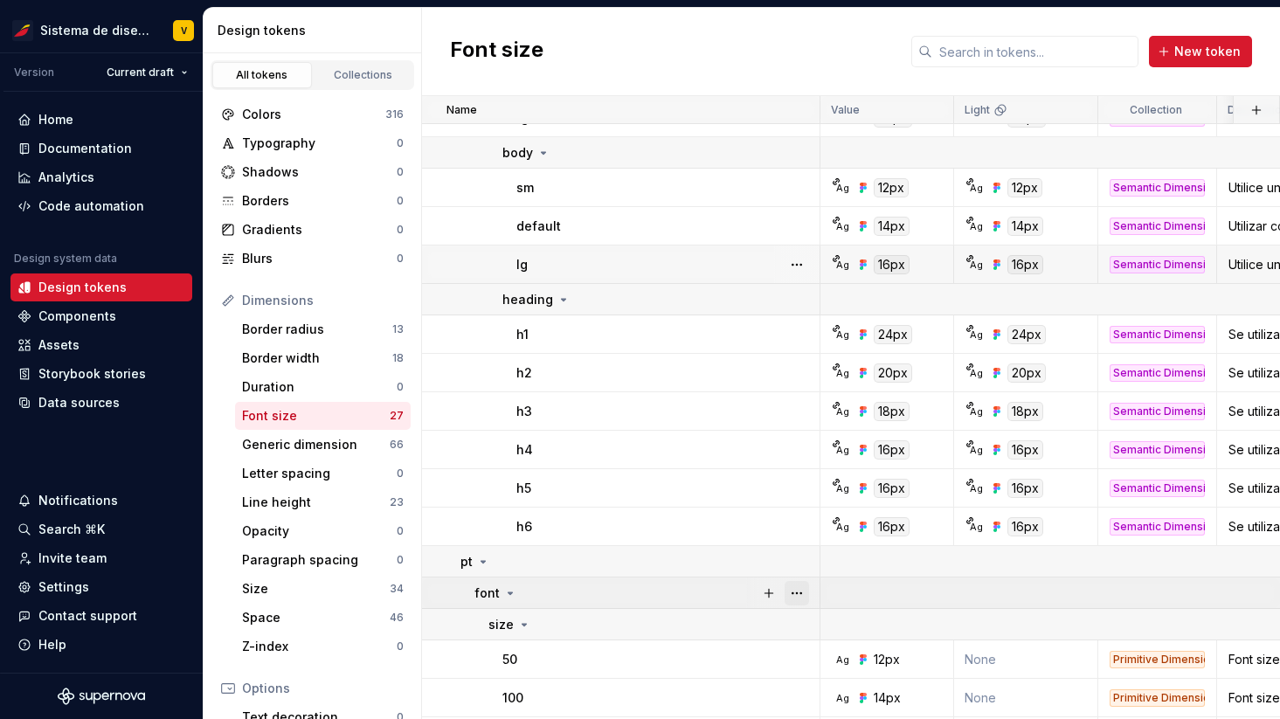
click at [799, 590] on button "button" at bounding box center [797, 593] width 24 height 24
click at [801, 624] on button "button" at bounding box center [797, 625] width 24 height 24
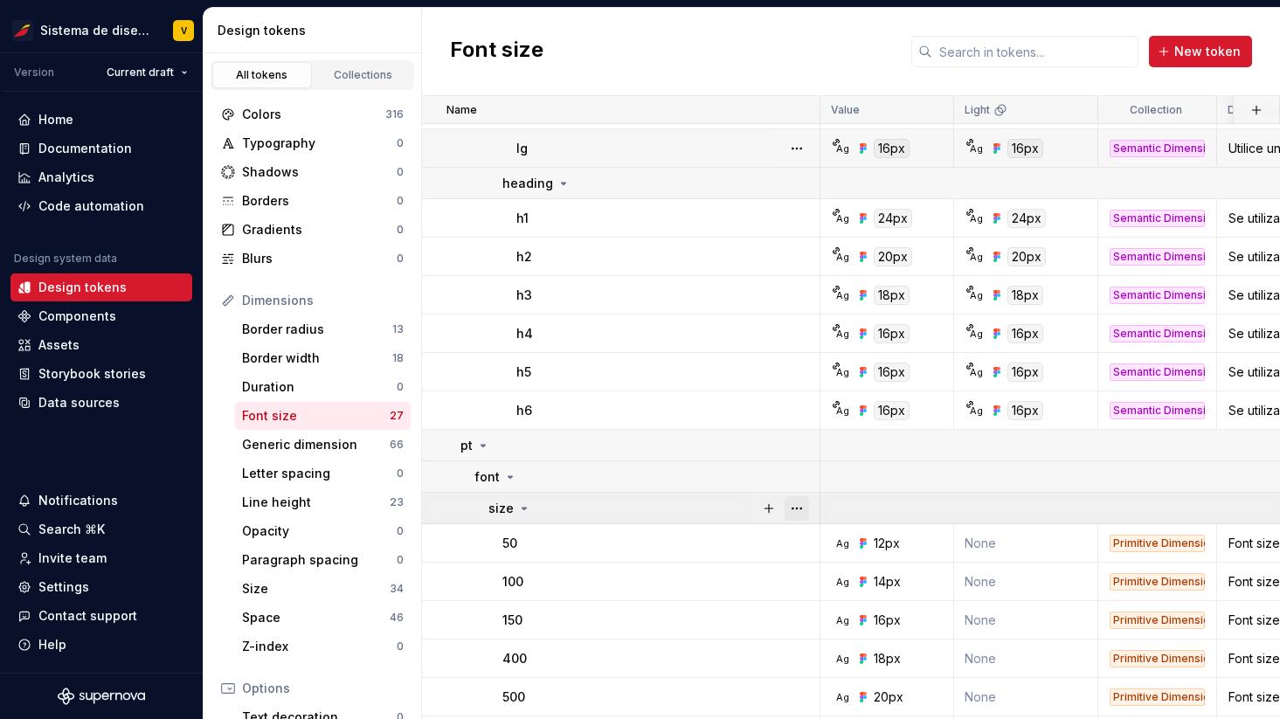
scroll to position [613, 0]
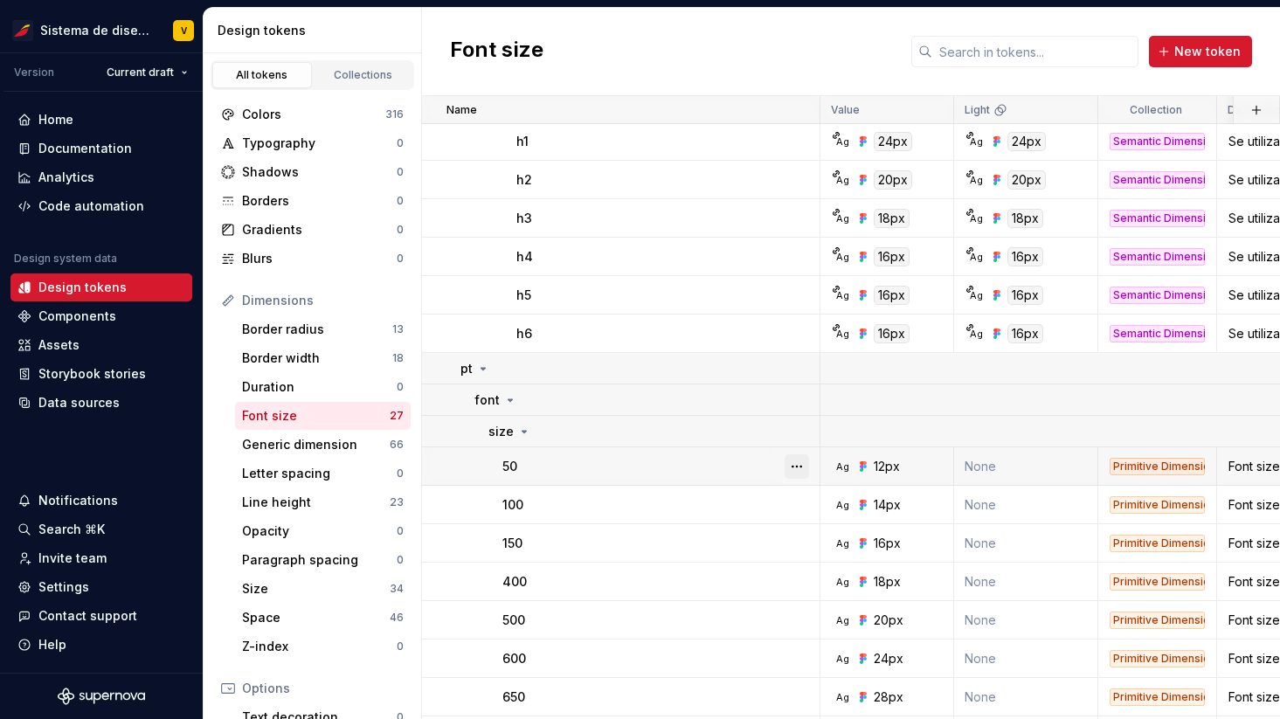
click at [801, 462] on button "button" at bounding box center [797, 466] width 24 height 24
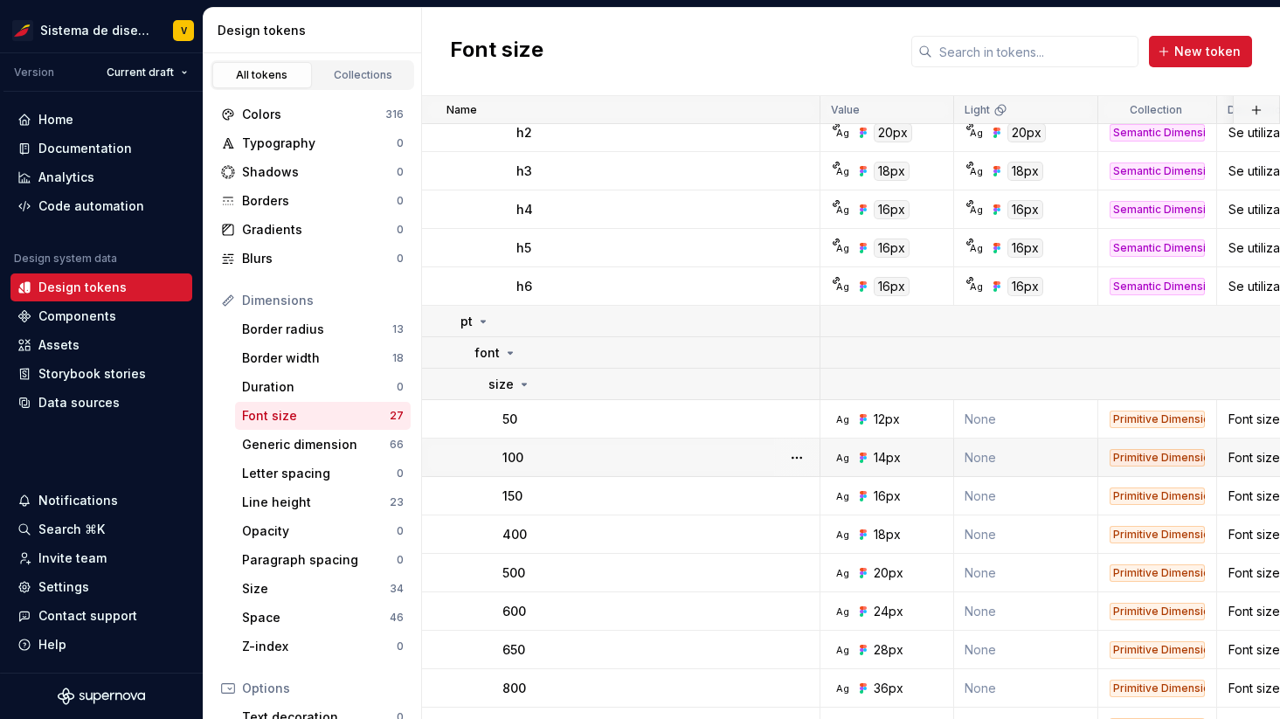
scroll to position [726, 0]
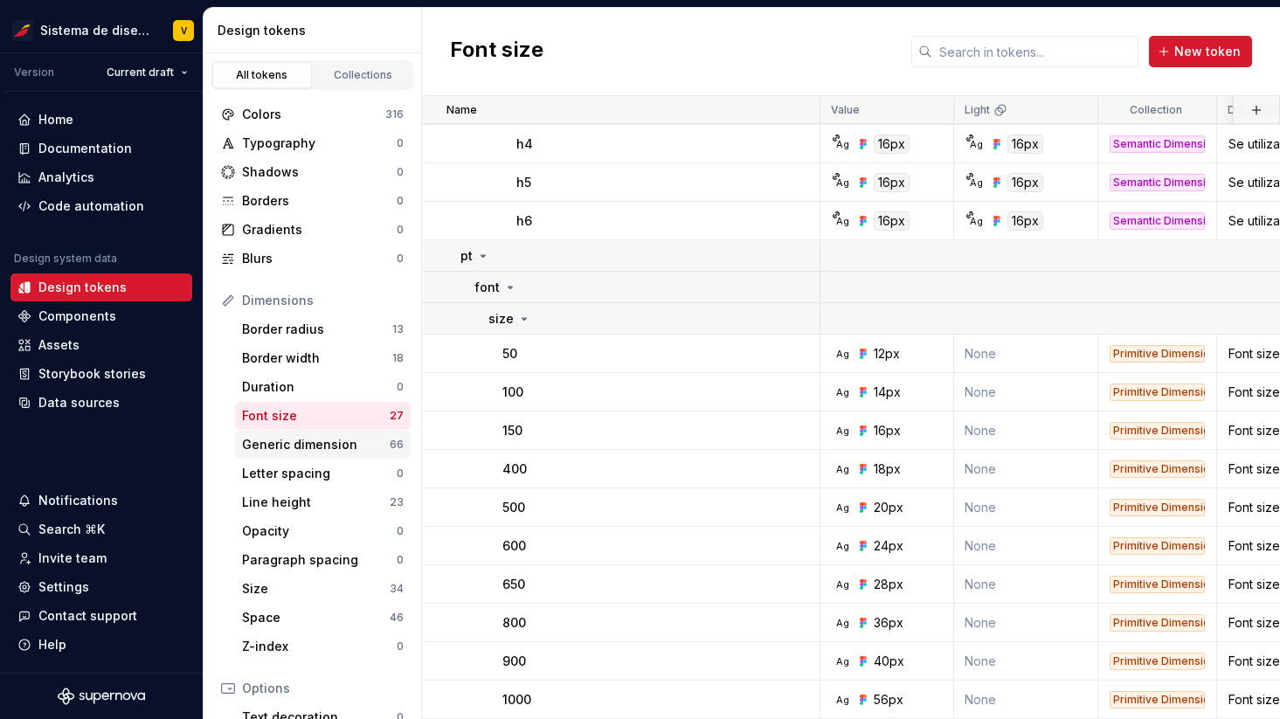
click at [354, 445] on div "Generic dimension" at bounding box center [316, 444] width 148 height 17
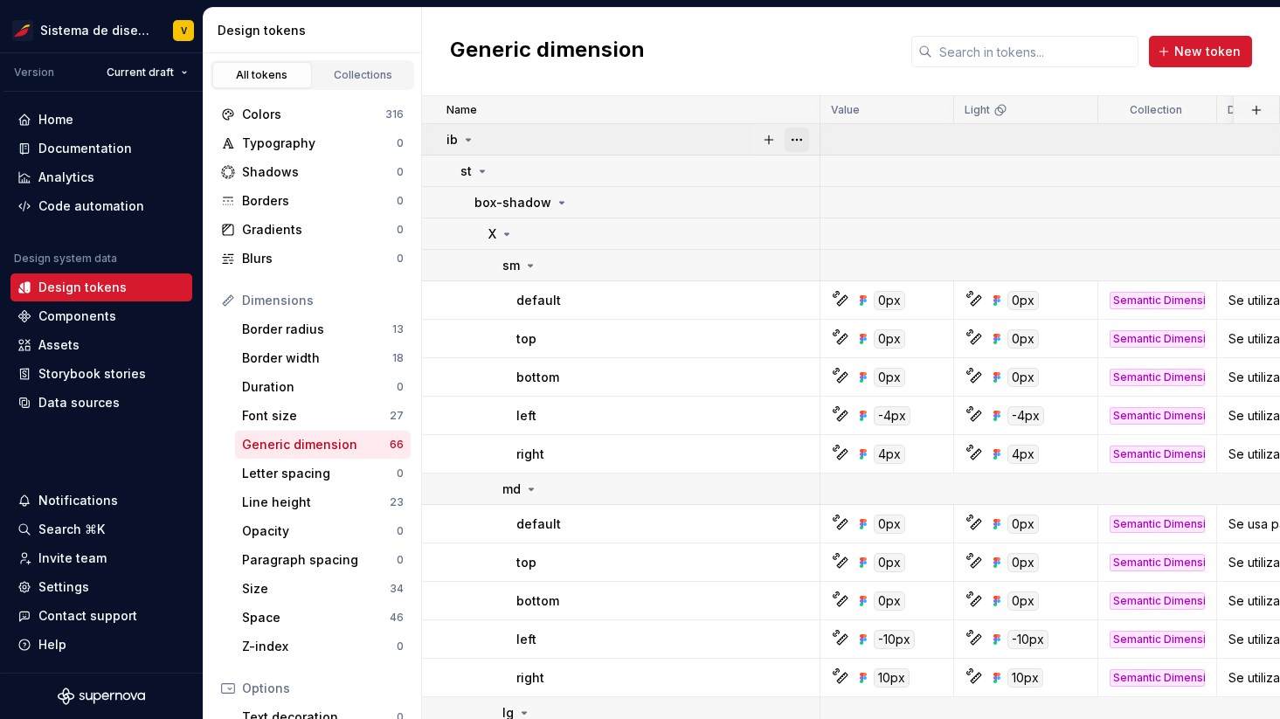
click at [797, 136] on button "button" at bounding box center [797, 140] width 24 height 24
click at [798, 164] on button "button" at bounding box center [797, 171] width 24 height 24
click at [798, 202] on button "button" at bounding box center [797, 203] width 24 height 24
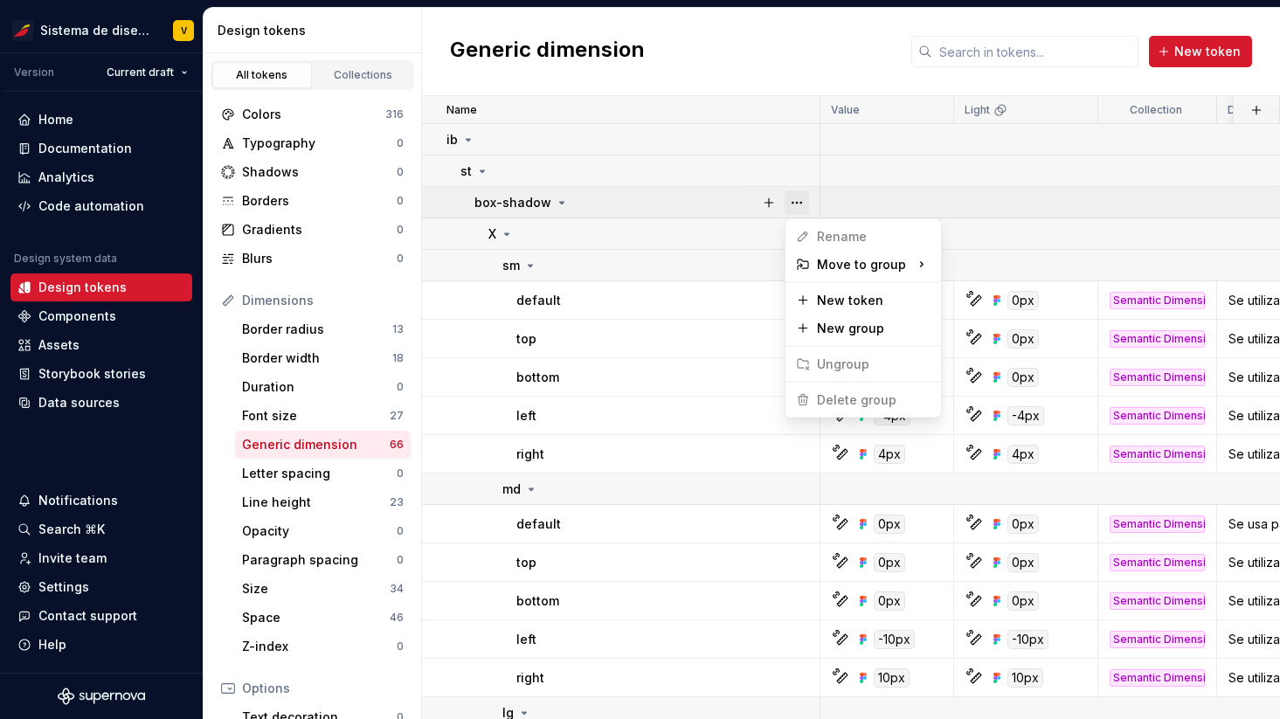
click at [798, 202] on button "button" at bounding box center [797, 203] width 24 height 24
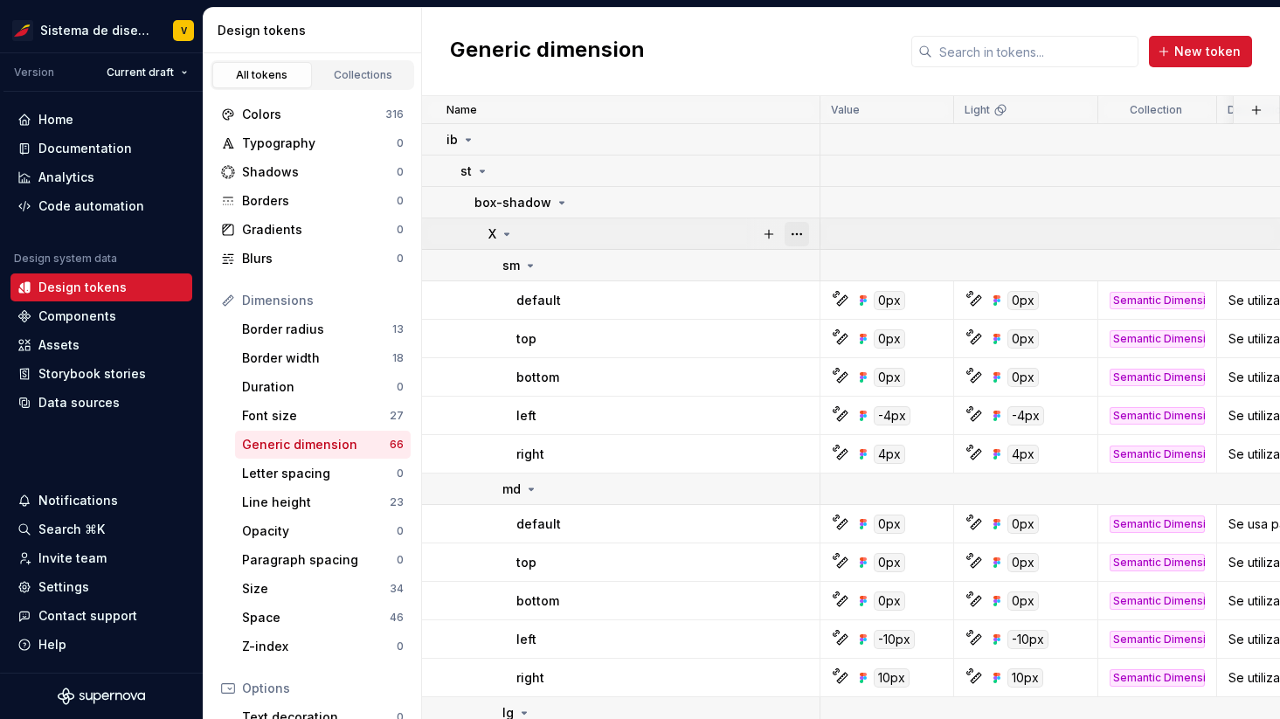
click at [798, 234] on button "button" at bounding box center [797, 234] width 24 height 24
click at [798, 264] on button "button" at bounding box center [797, 265] width 24 height 24
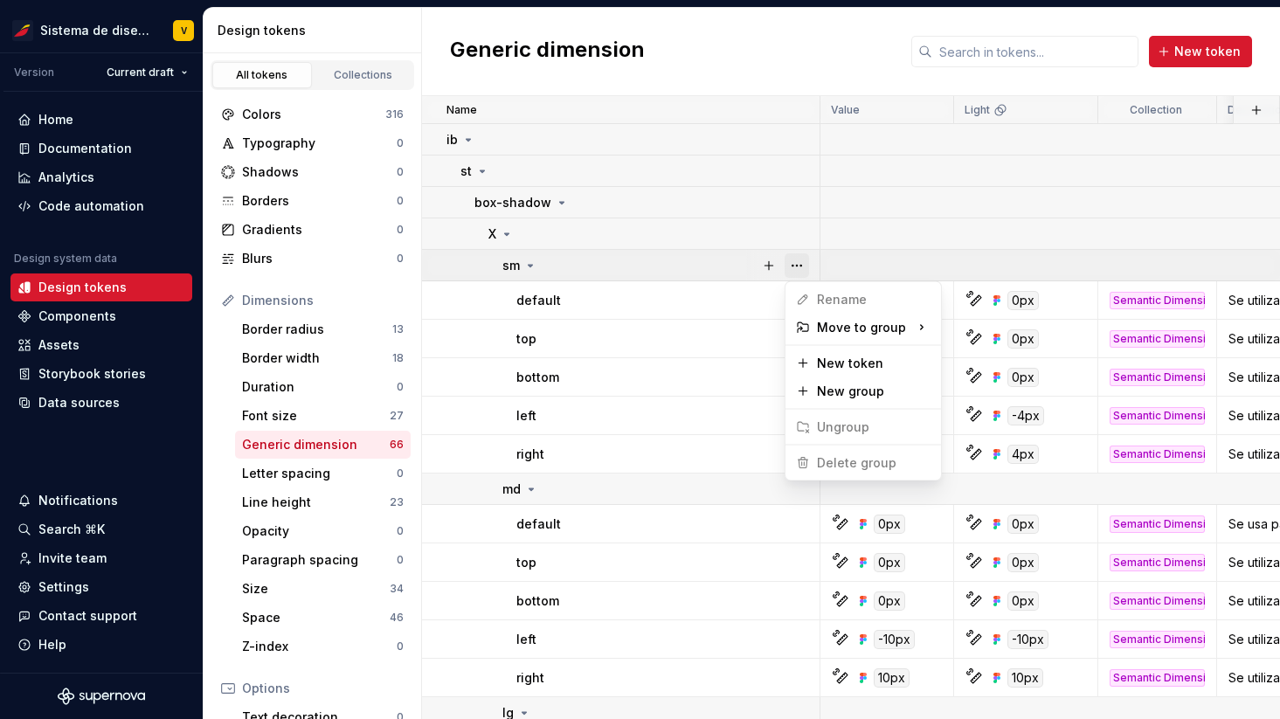
click at [798, 264] on button "button" at bounding box center [797, 265] width 24 height 24
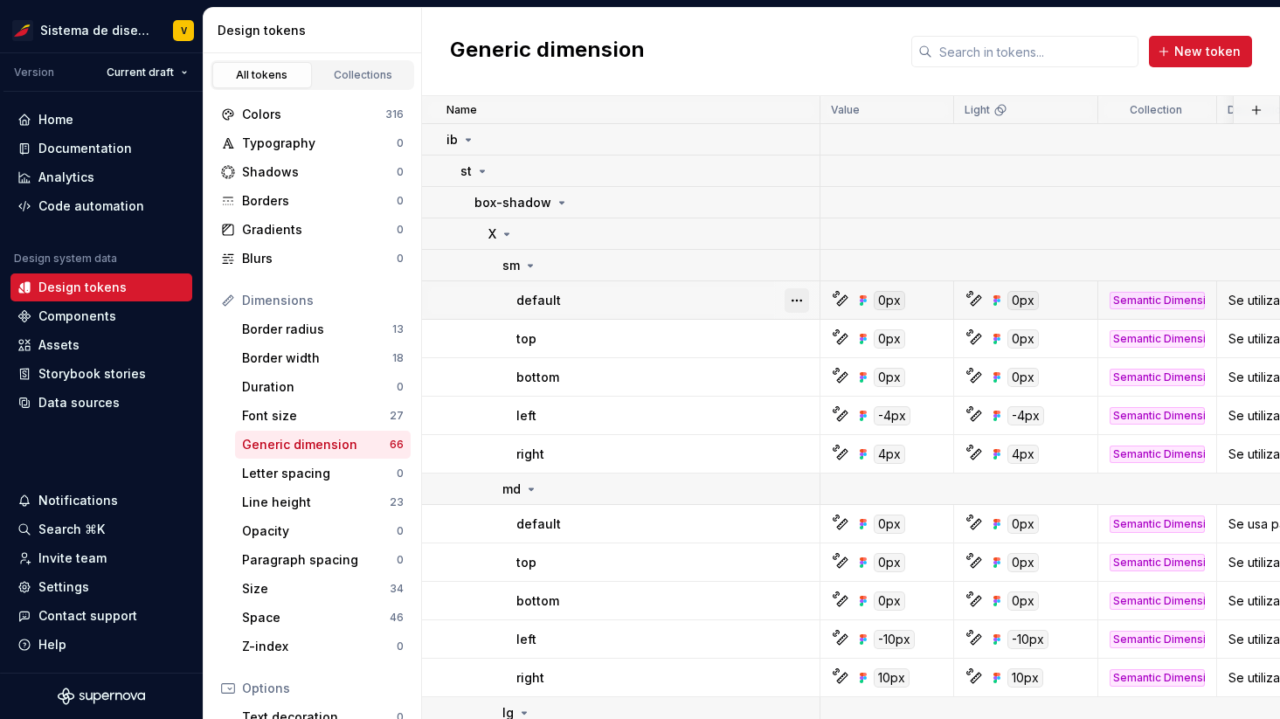
click at [798, 299] on button "button" at bounding box center [797, 300] width 24 height 24
click at [798, 336] on button "button" at bounding box center [797, 339] width 24 height 24
click at [798, 377] on button "button" at bounding box center [797, 377] width 24 height 24
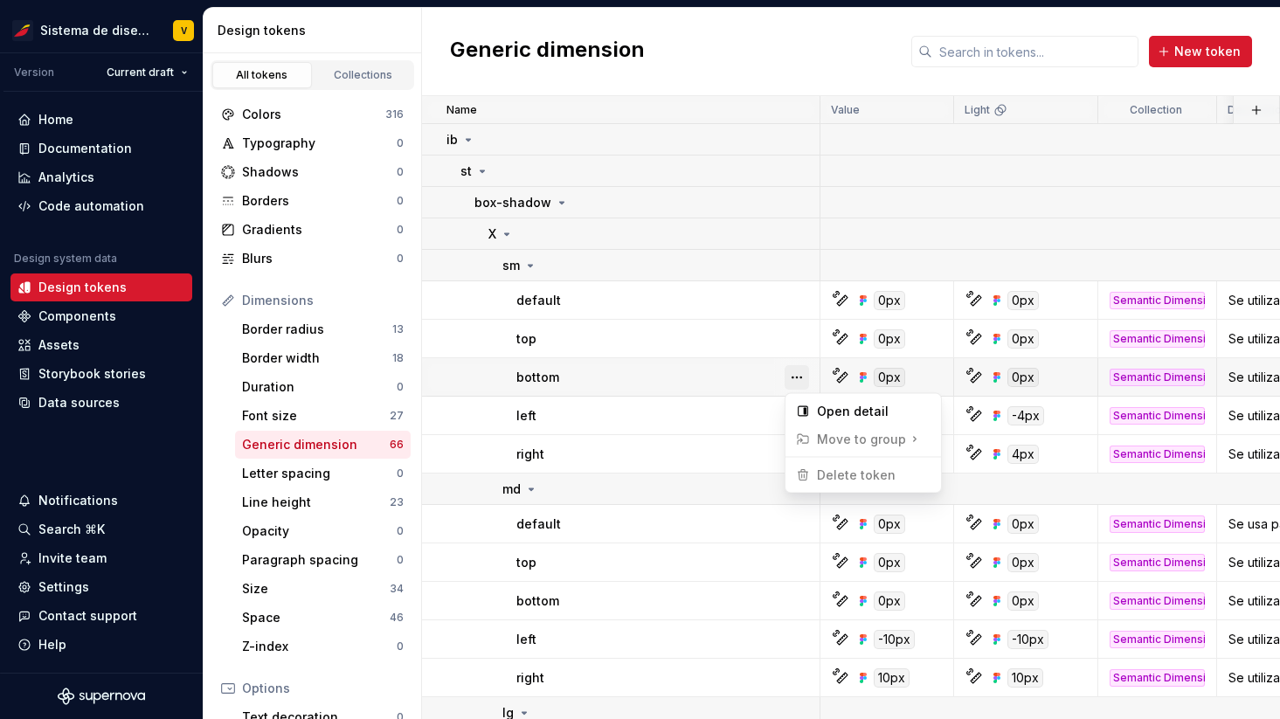
click at [798, 377] on button "button" at bounding box center [797, 377] width 24 height 24
click at [799, 411] on button "button" at bounding box center [797, 416] width 24 height 24
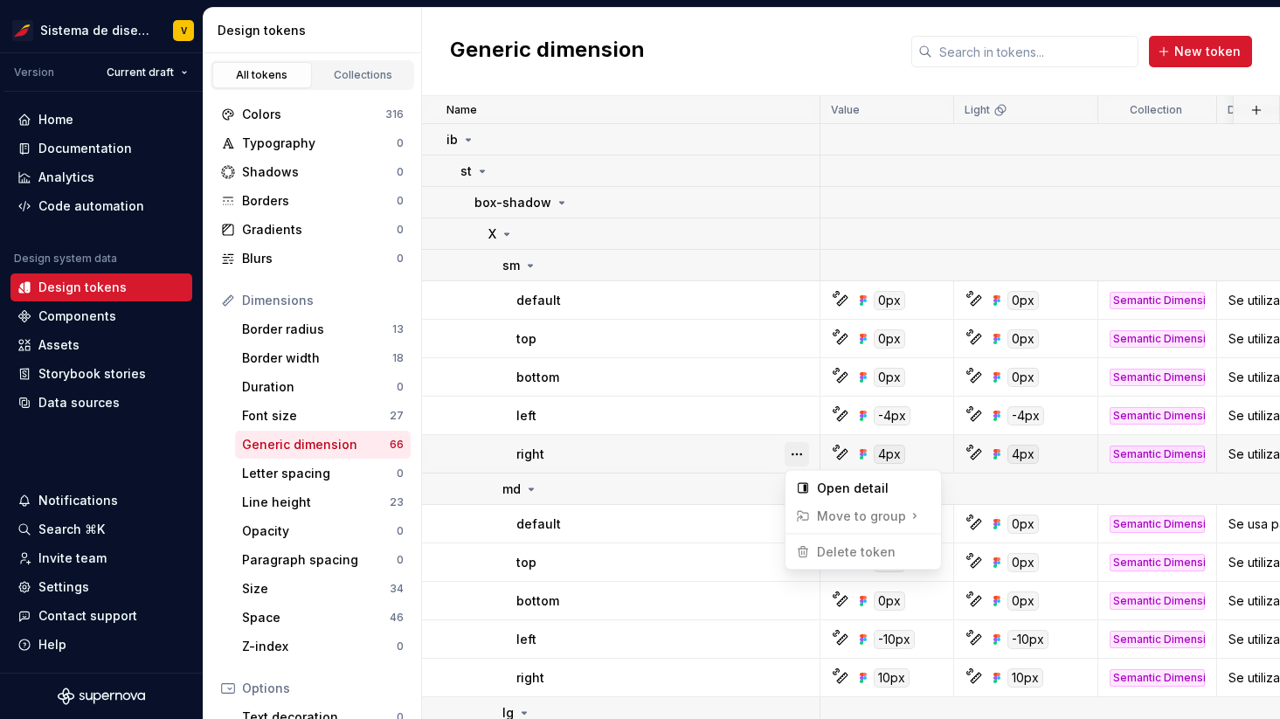
click at [799, 443] on button "button" at bounding box center [797, 454] width 24 height 24
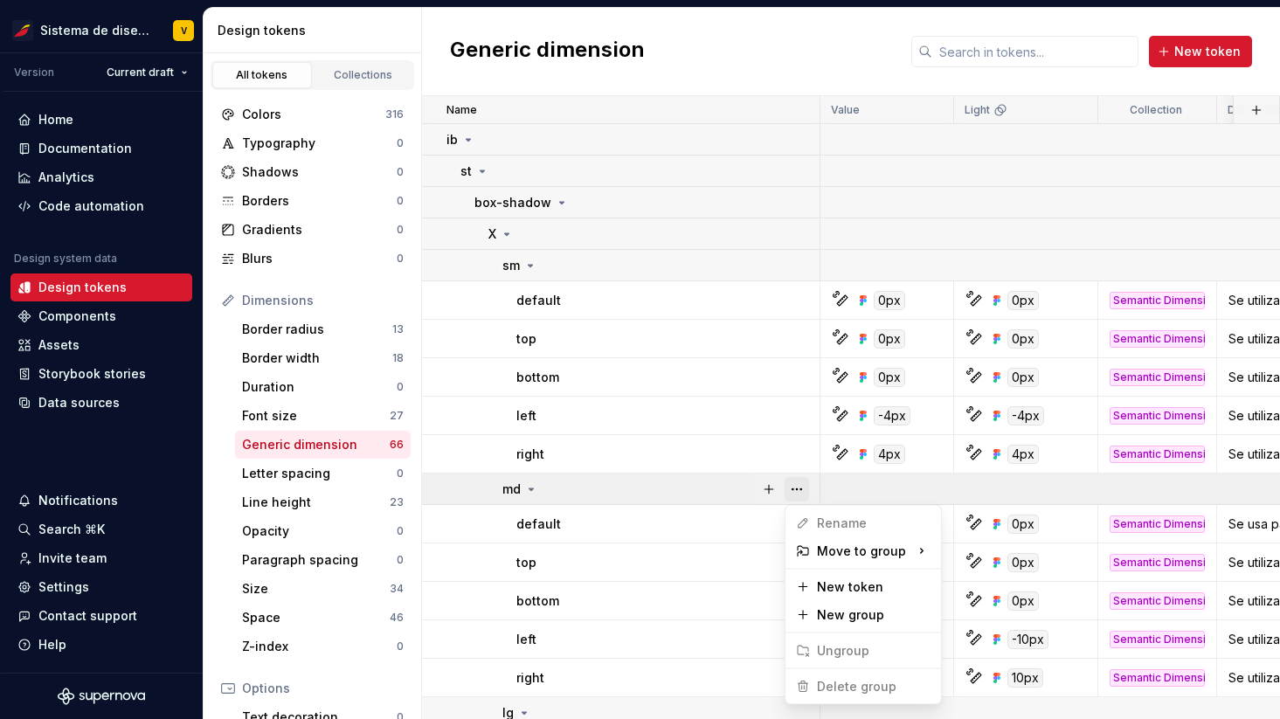
click at [798, 488] on button "button" at bounding box center [797, 489] width 24 height 24
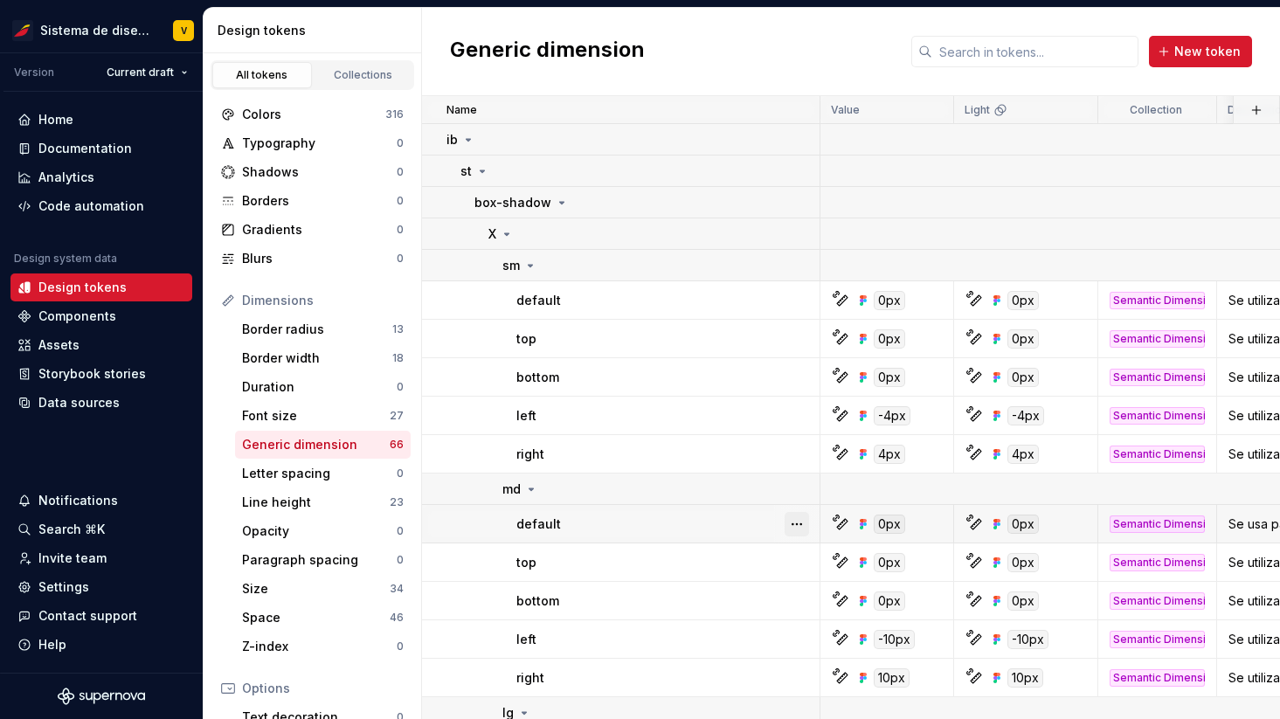
click at [798, 527] on button "button" at bounding box center [797, 524] width 24 height 24
click at [796, 571] on button "button" at bounding box center [797, 563] width 24 height 24
click at [796, 600] on button "button" at bounding box center [797, 601] width 24 height 24
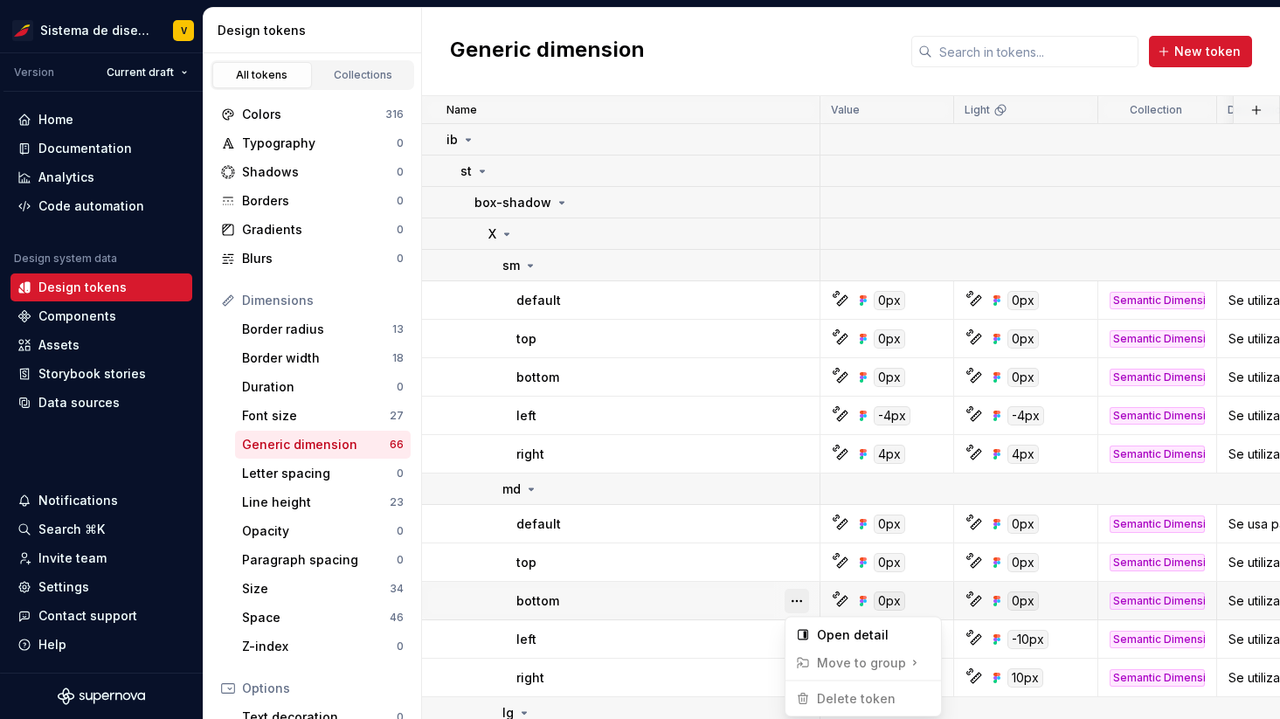
click at [796, 600] on button "button" at bounding box center [797, 601] width 24 height 24
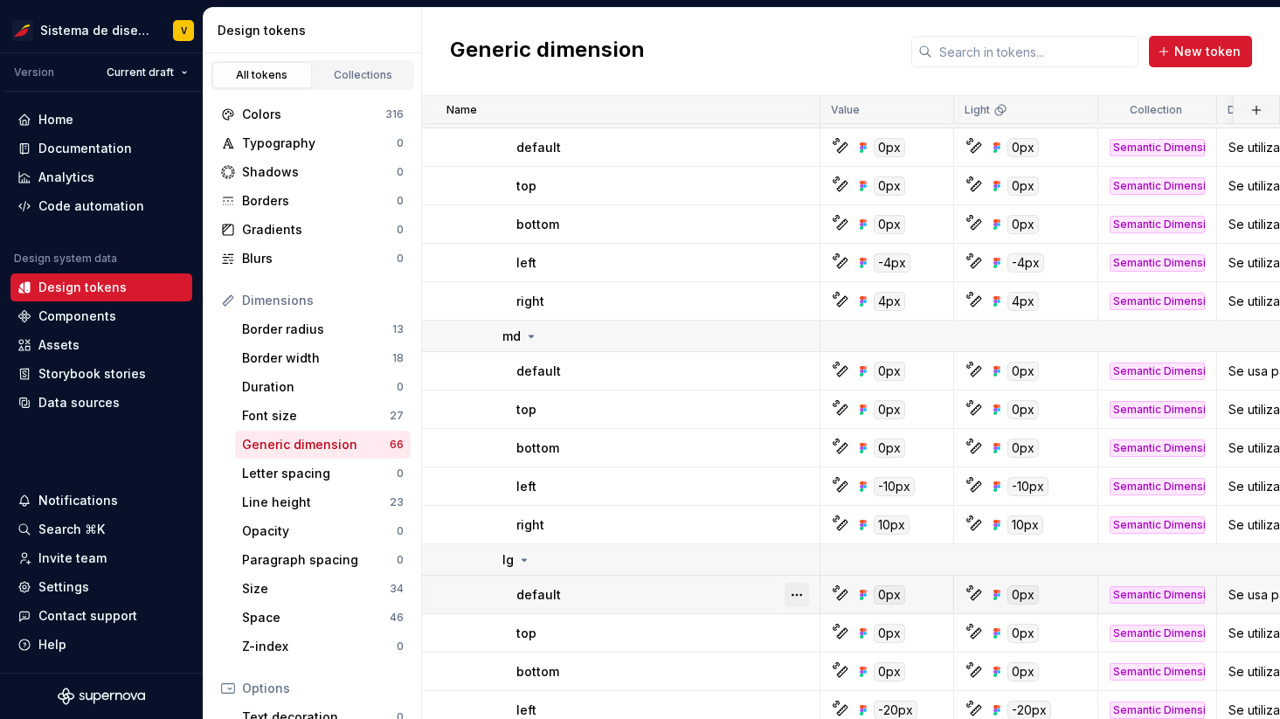
scroll to position [169, 0]
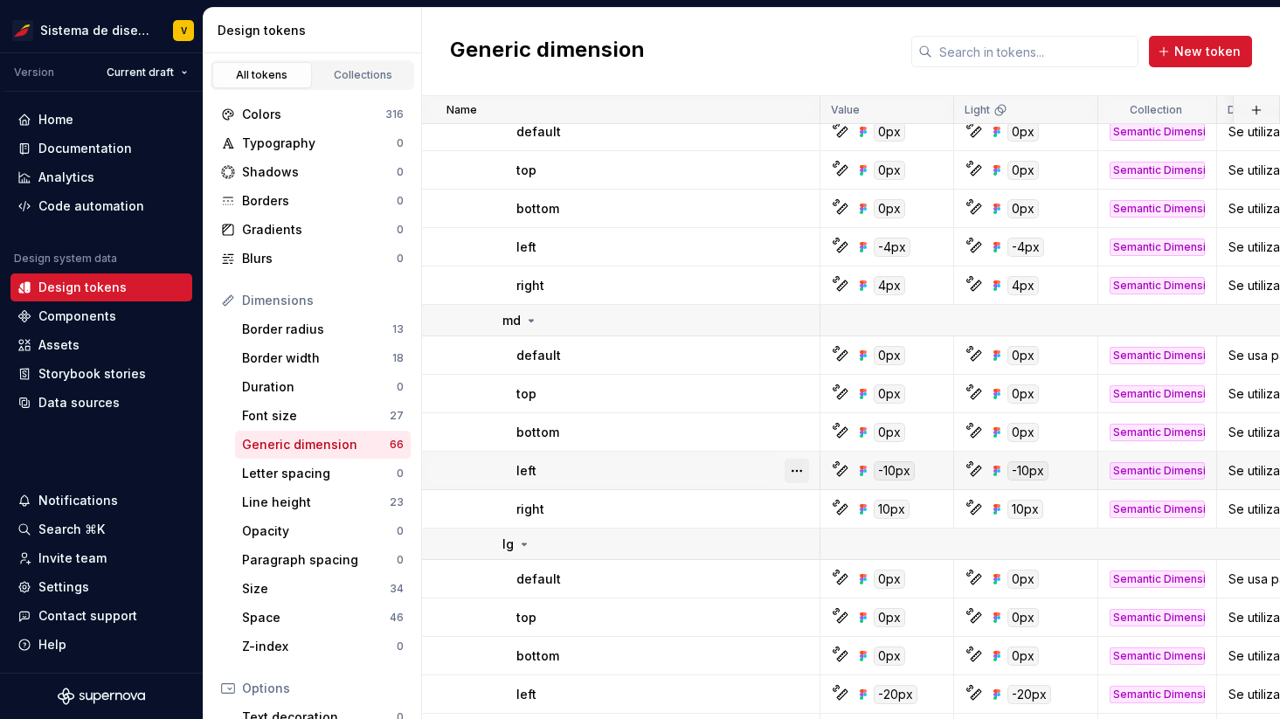
click at [798, 461] on button "button" at bounding box center [797, 471] width 24 height 24
click at [795, 473] on button "button" at bounding box center [797, 471] width 24 height 24
click at [796, 511] on button "button" at bounding box center [797, 509] width 24 height 24
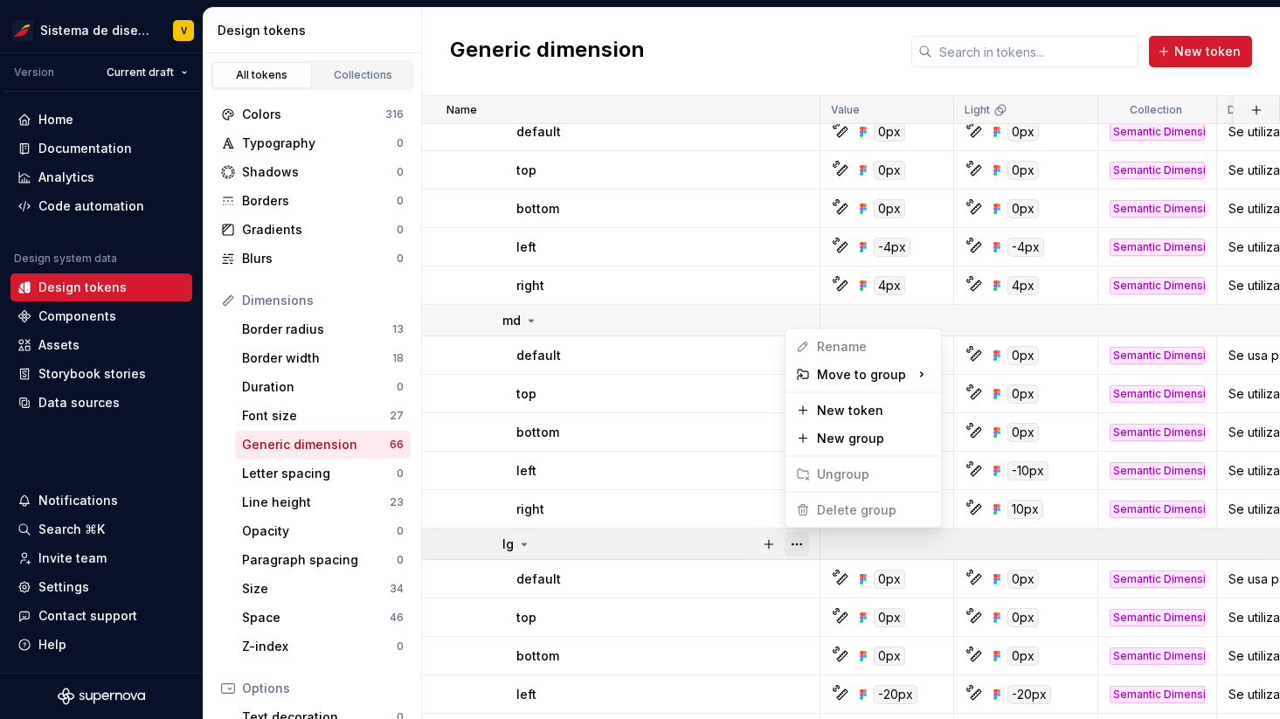
click at [797, 546] on button "button" at bounding box center [797, 544] width 24 height 24
click at [795, 578] on html "Sistema de diseño Iberia V Version Current draft Home Documentation Analytics C…" at bounding box center [640, 359] width 1280 height 719
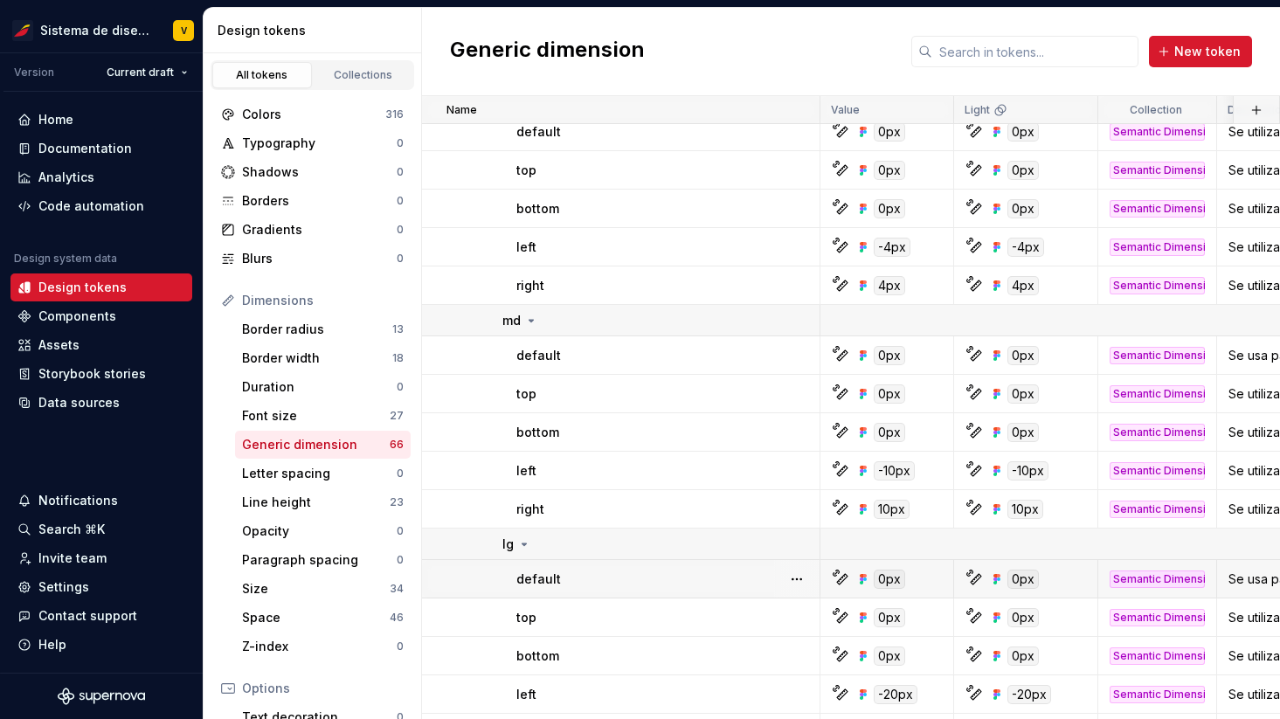
click at [795, 578] on button "button" at bounding box center [797, 579] width 24 height 24
click at [796, 614] on button "button" at bounding box center [797, 618] width 24 height 24
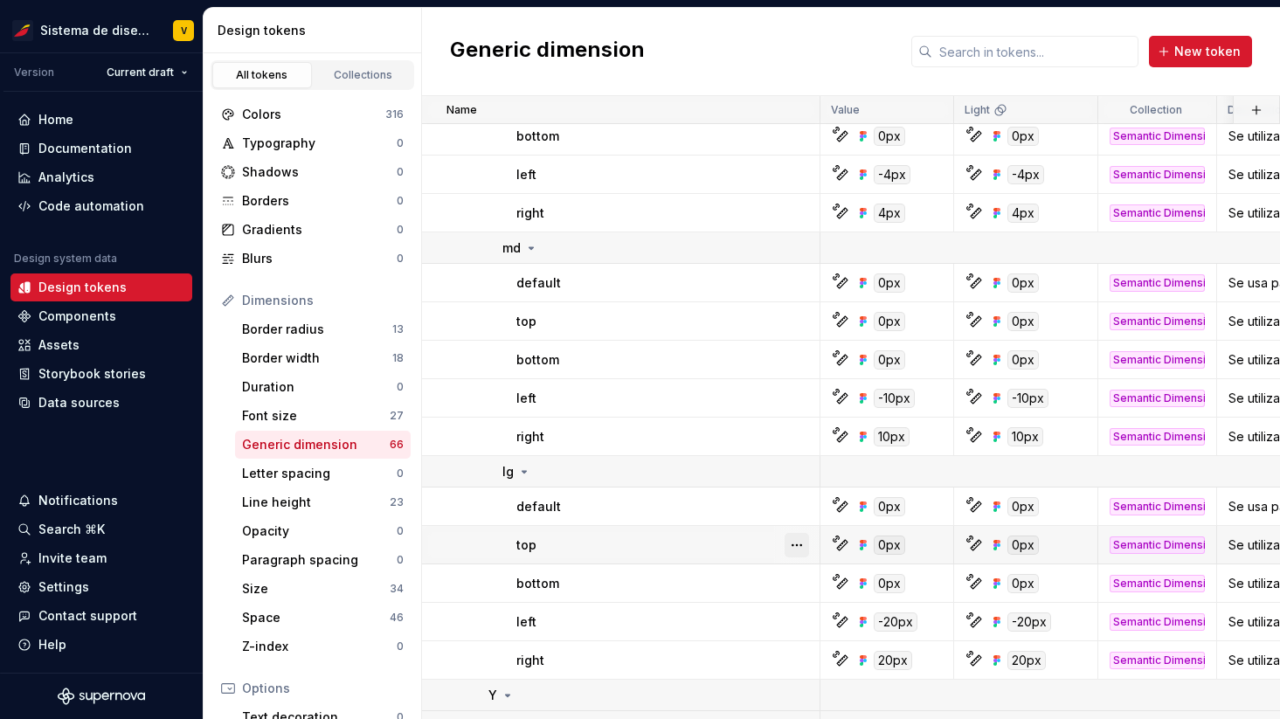
scroll to position [289, 0]
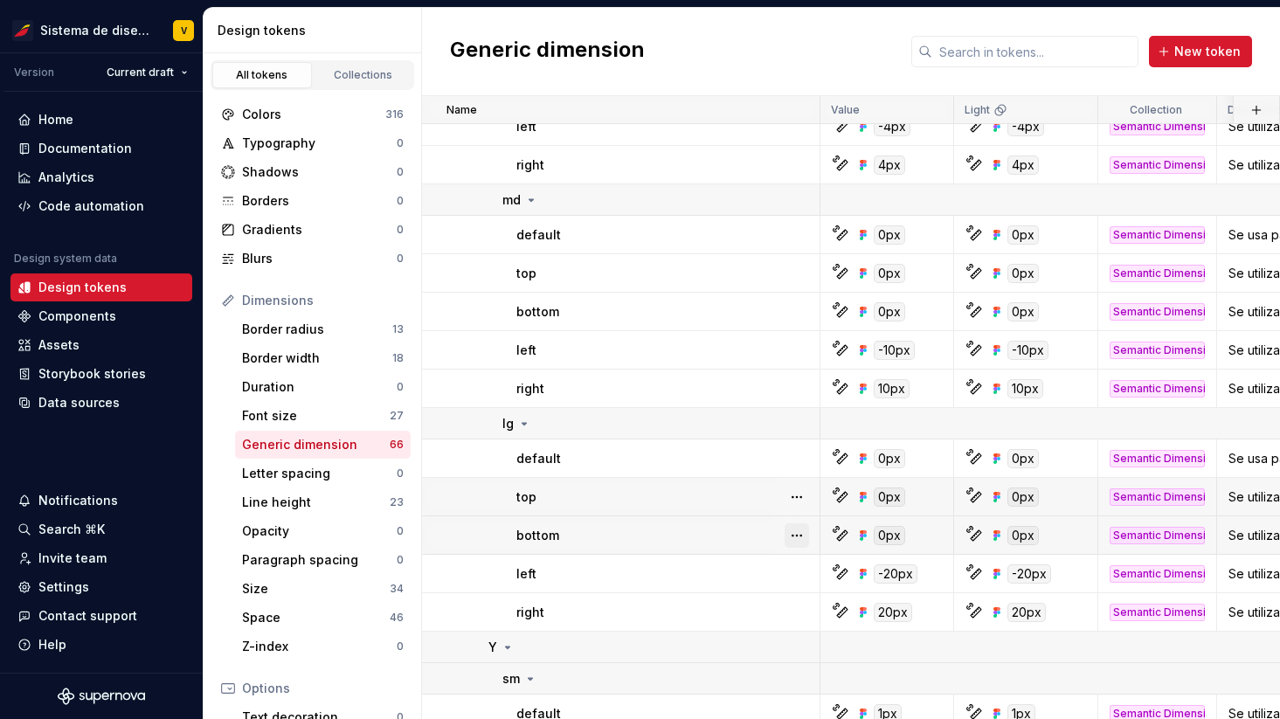
click at [796, 528] on button "button" at bounding box center [797, 535] width 24 height 24
click at [795, 572] on button "button" at bounding box center [797, 574] width 24 height 24
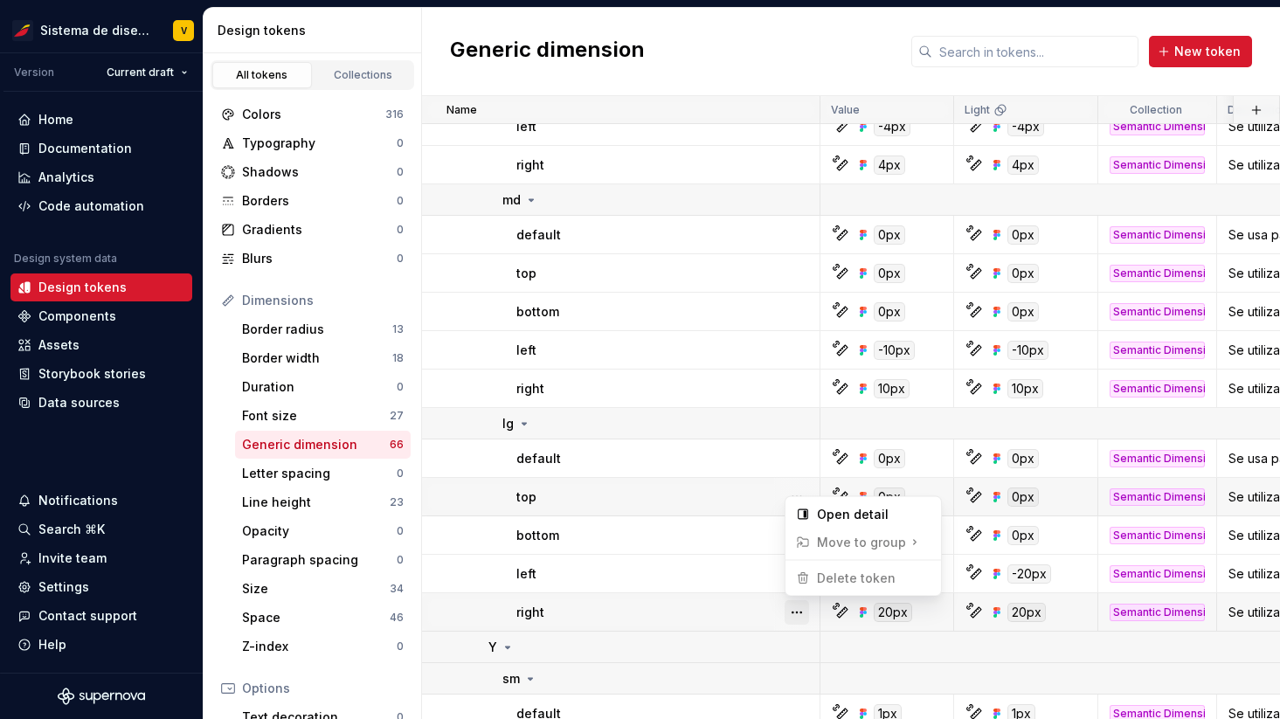
click at [798, 605] on button "button" at bounding box center [797, 612] width 24 height 24
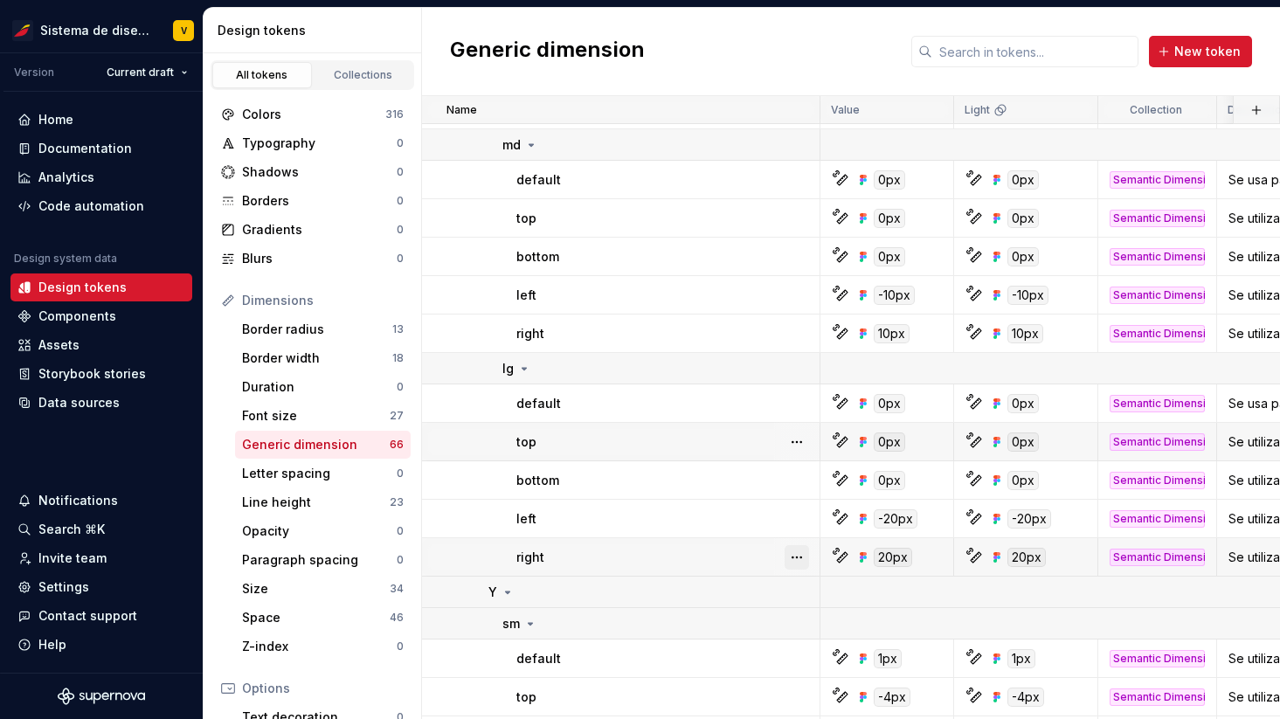
scroll to position [395, 0]
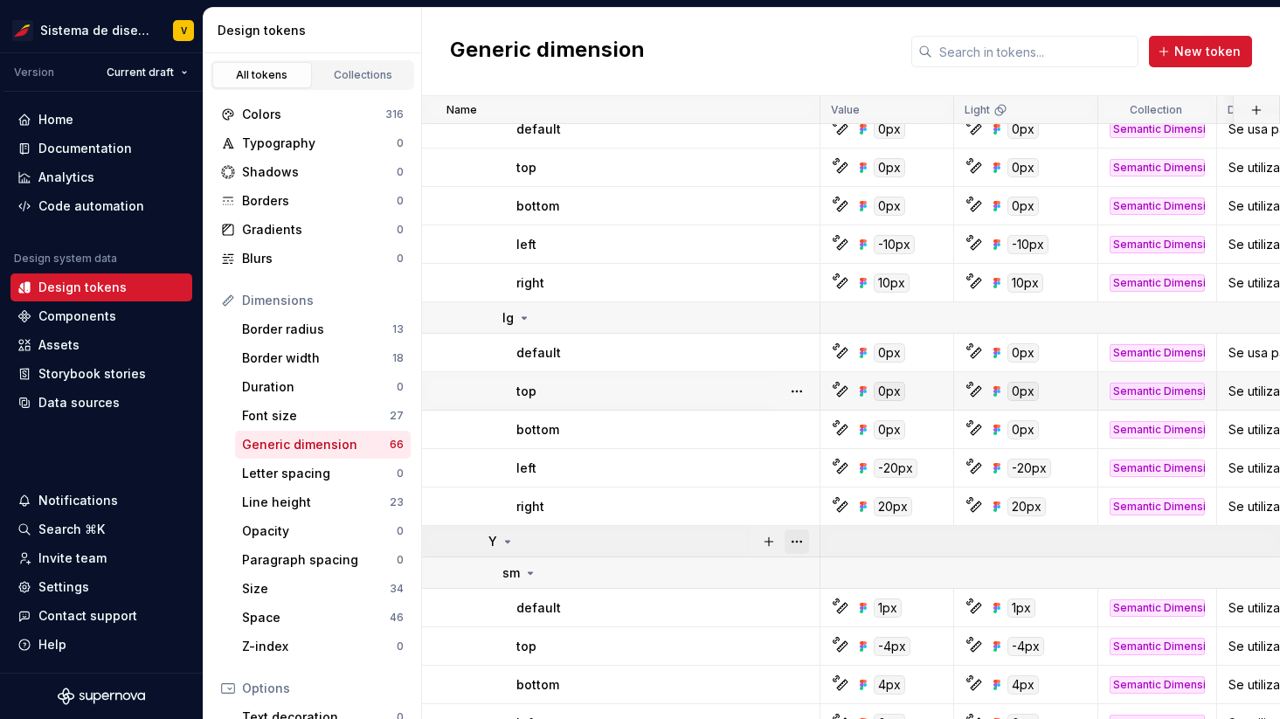
click at [799, 548] on button "button" at bounding box center [797, 542] width 24 height 24
click at [797, 566] on html "Sistema de diseño Iberia V Version Current draft Home Documentation Analytics C…" at bounding box center [640, 359] width 1280 height 719
click at [797, 572] on button "button" at bounding box center [797, 573] width 24 height 24
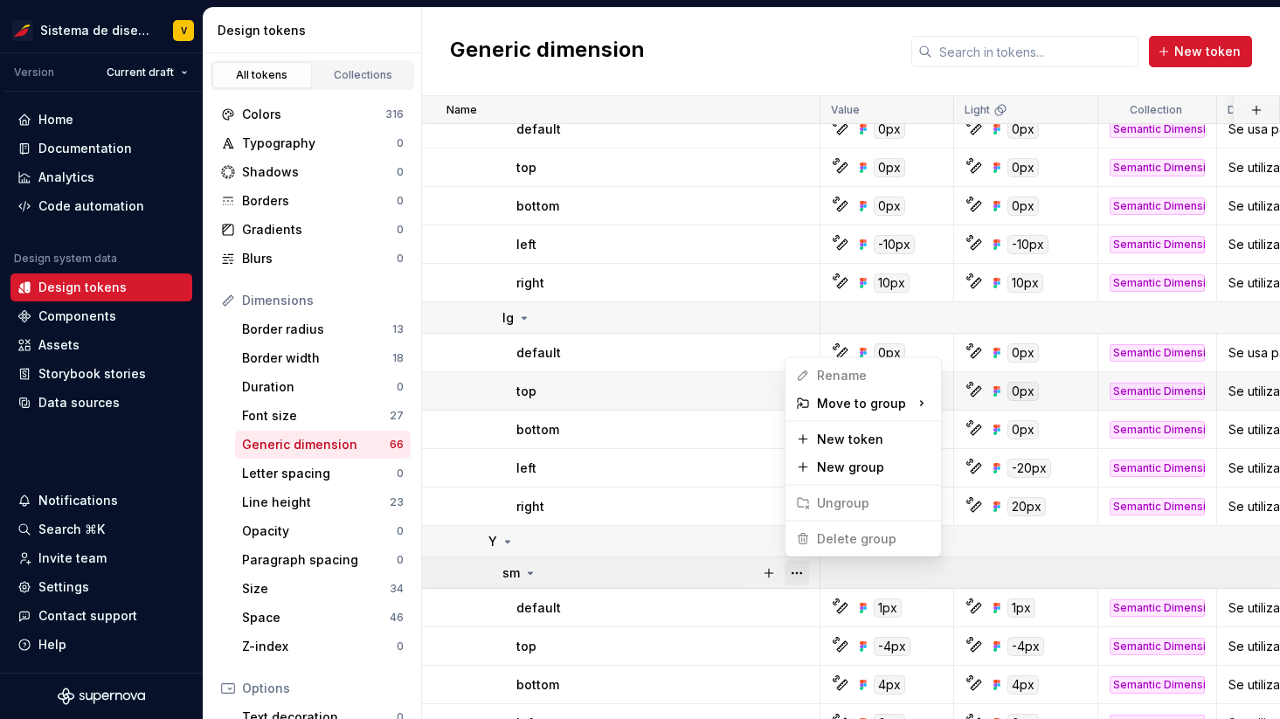
click at [797, 572] on button "button" at bounding box center [797, 573] width 24 height 24
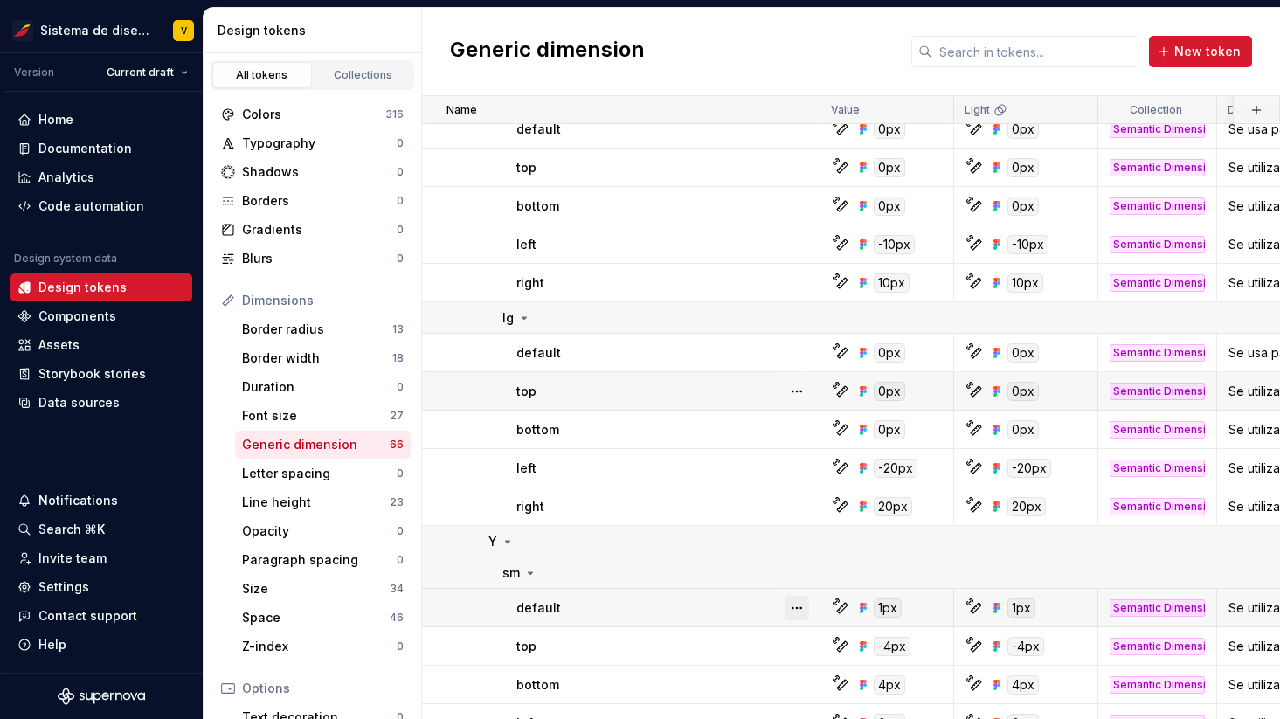
click at [796, 609] on button "button" at bounding box center [797, 608] width 24 height 24
click at [798, 611] on button "button" at bounding box center [797, 608] width 24 height 24
click at [798, 648] on button "button" at bounding box center [797, 646] width 24 height 24
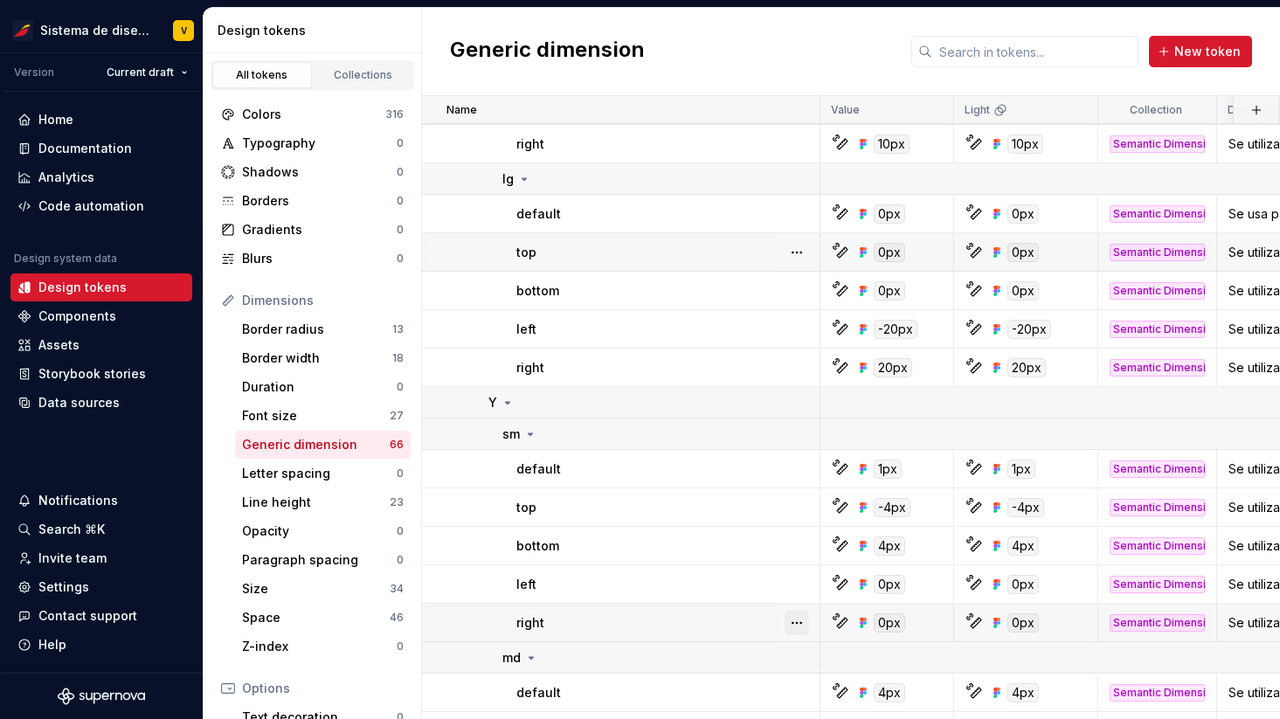
scroll to position [538, 0]
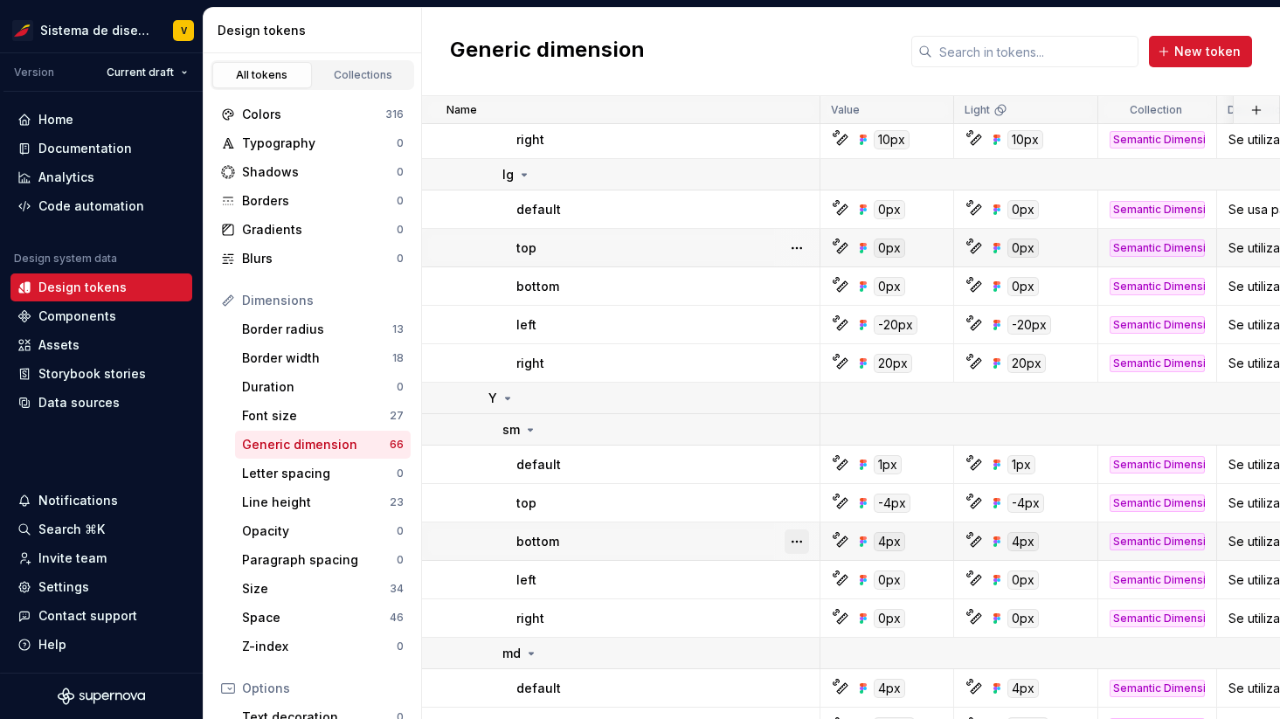
click at [794, 546] on button "button" at bounding box center [797, 542] width 24 height 24
click at [794, 587] on button "button" at bounding box center [797, 580] width 24 height 24
click at [799, 582] on button "button" at bounding box center [797, 580] width 24 height 24
click at [797, 618] on button "button" at bounding box center [797, 618] width 24 height 24
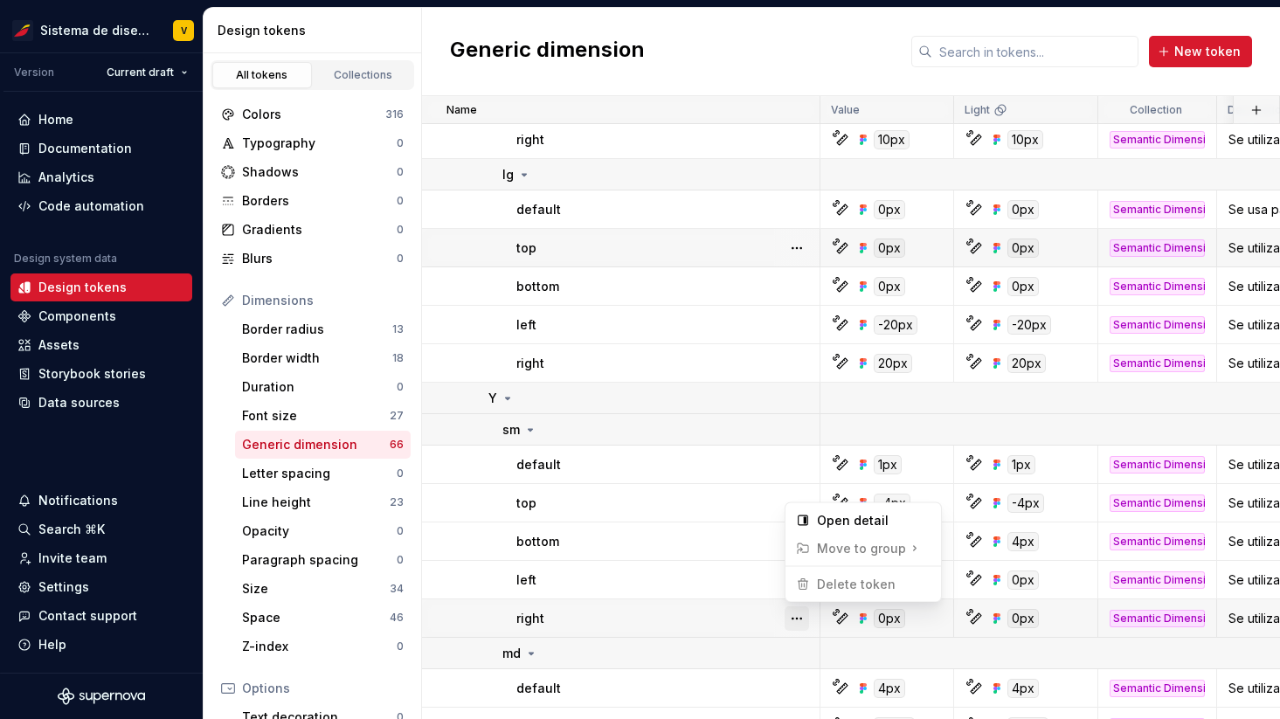
click at [797, 618] on button "button" at bounding box center [797, 618] width 24 height 24
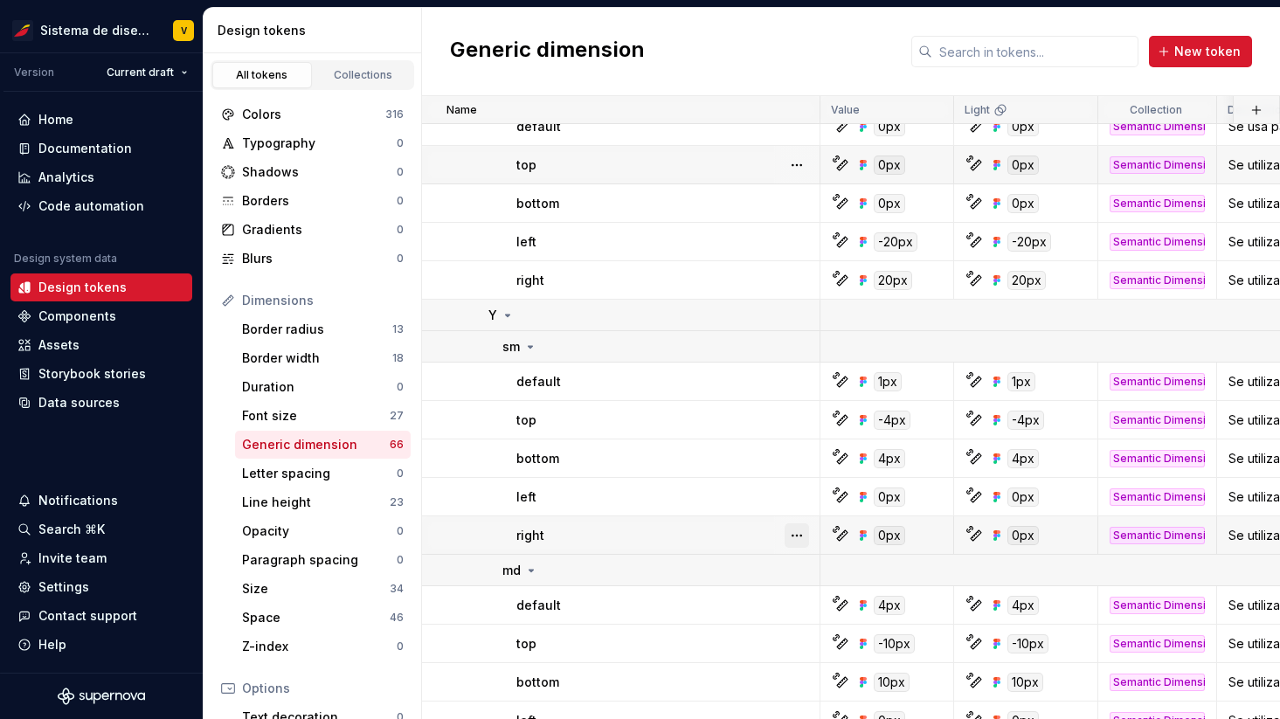
scroll to position [662, 0]
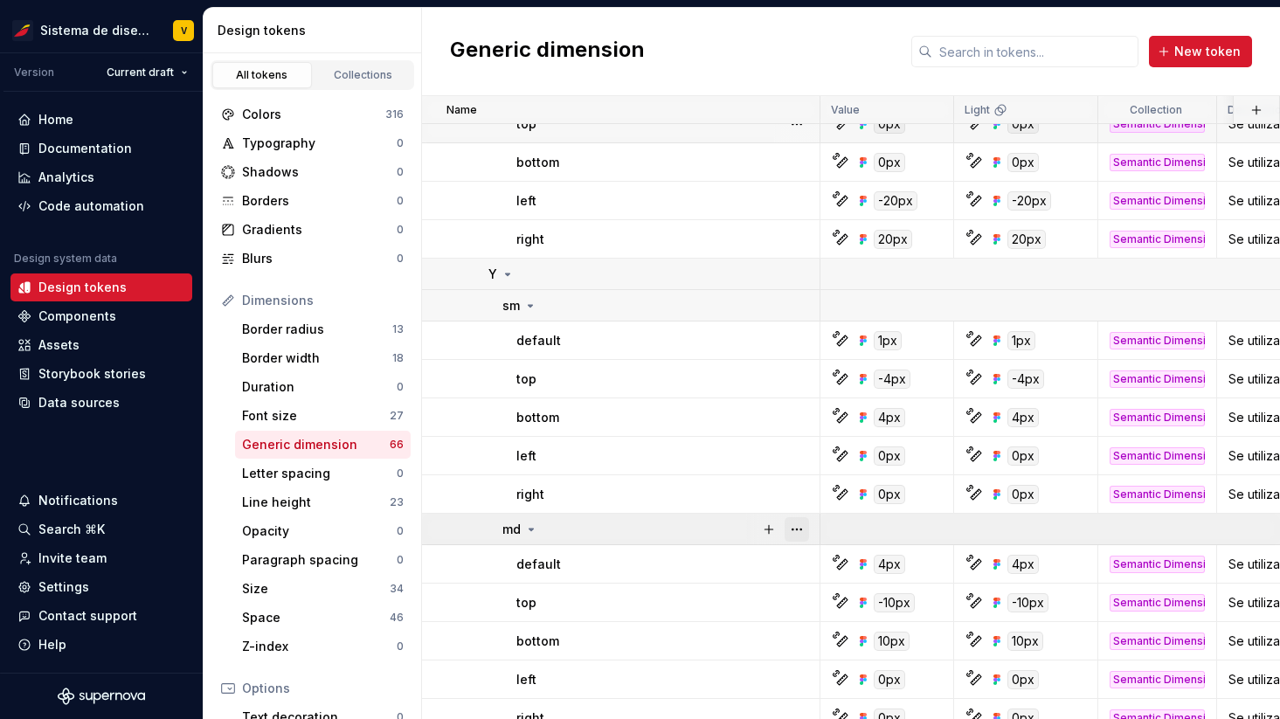
click at [795, 527] on button "button" at bounding box center [797, 529] width 24 height 24
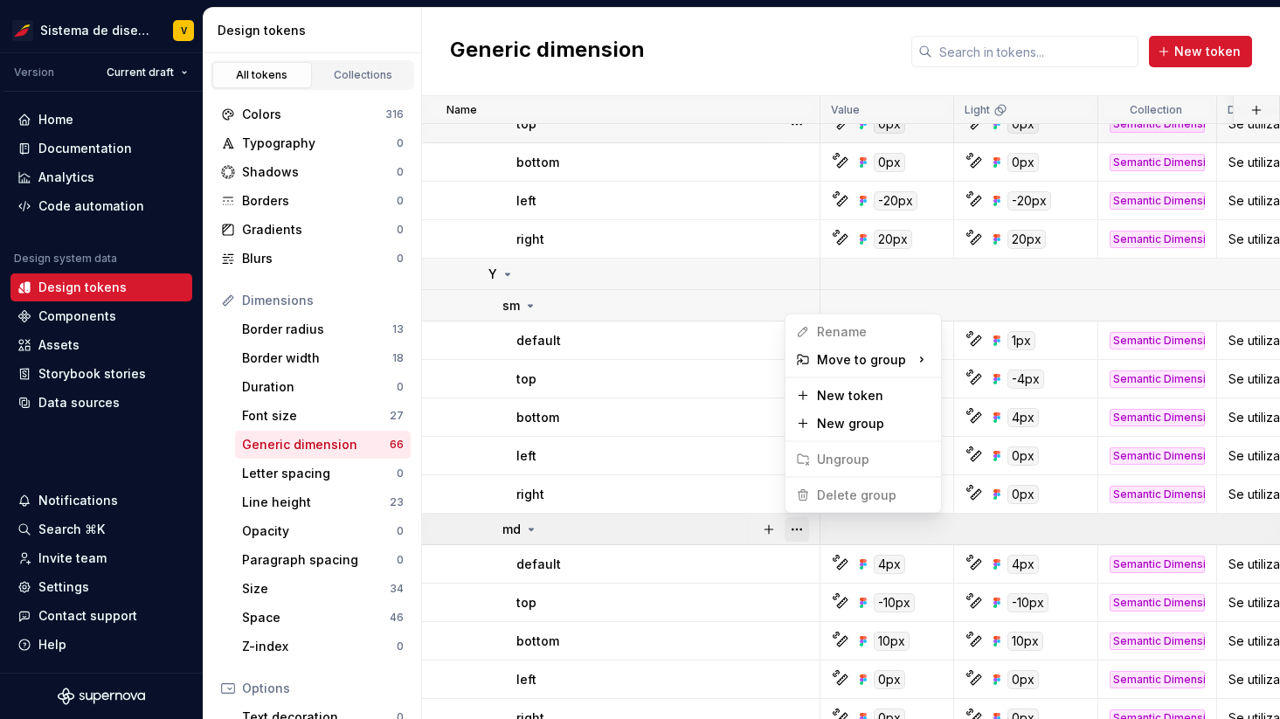
click at [795, 527] on button "button" at bounding box center [797, 529] width 24 height 24
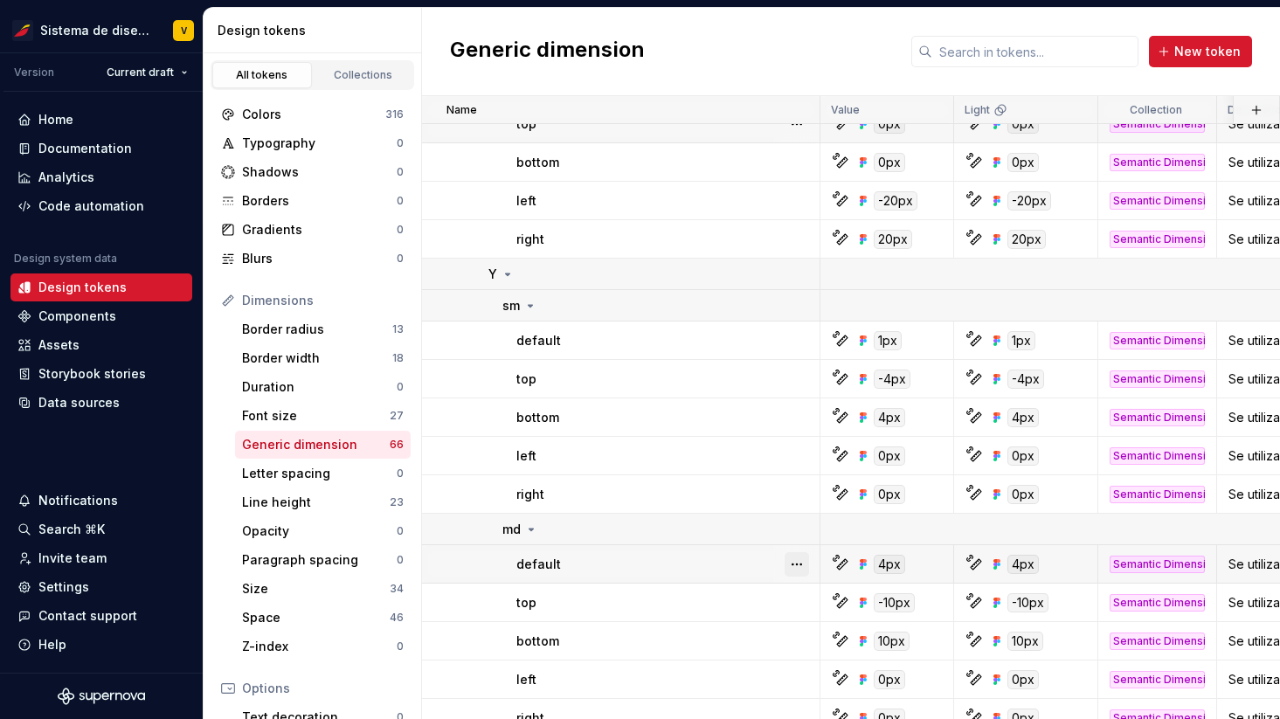
click at [793, 561] on button "button" at bounding box center [797, 564] width 24 height 24
click at [771, 604] on html "Sistema de diseño Iberia V Version Current draft Home Documentation Analytics C…" at bounding box center [640, 359] width 1280 height 719
click at [801, 604] on button "button" at bounding box center [797, 603] width 24 height 24
click at [755, 604] on html "Sistema de diseño Iberia V Version Current draft Home Documentation Analytics C…" at bounding box center [640, 359] width 1280 height 719
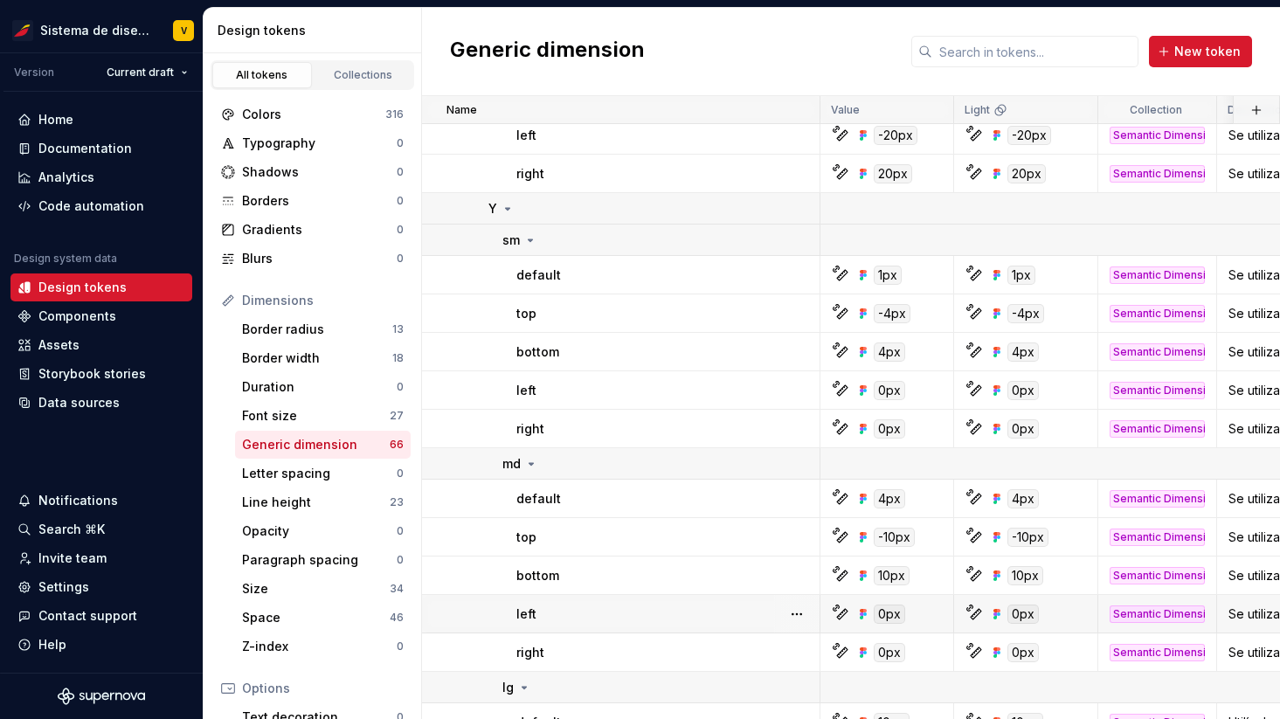
scroll to position [742, 0]
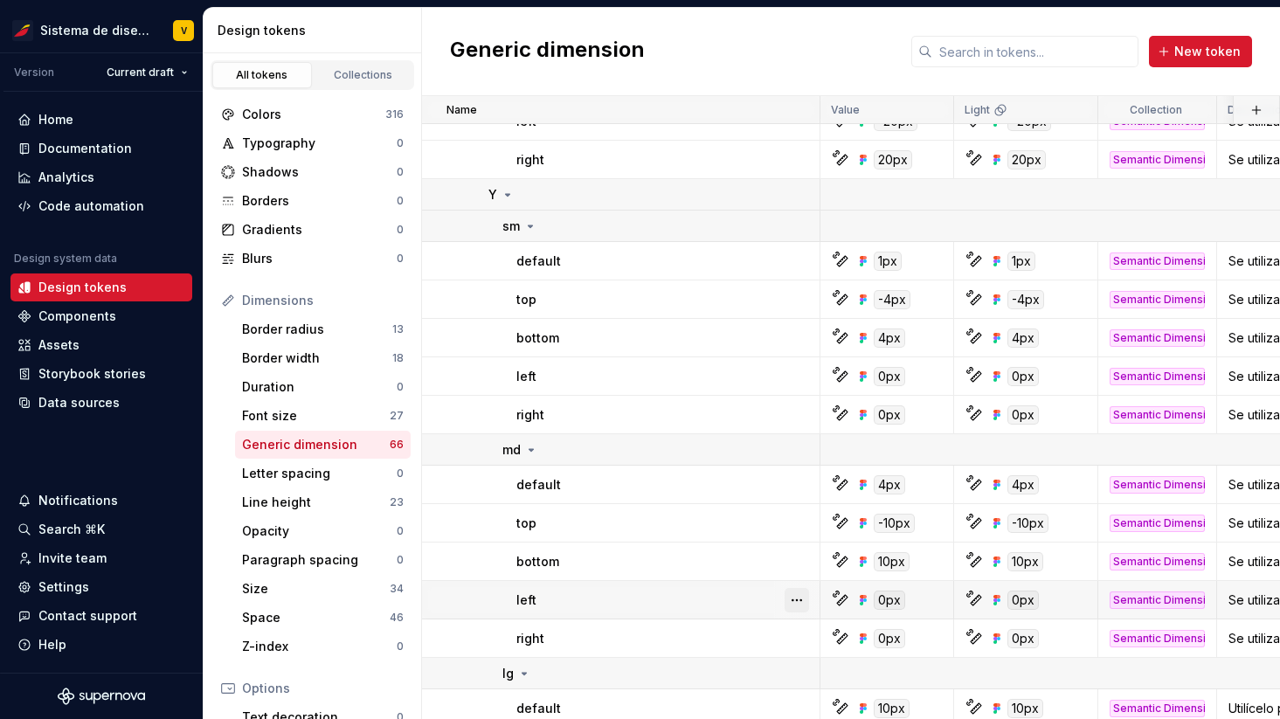
click at [801, 598] on button "button" at bounding box center [797, 600] width 24 height 24
click at [763, 613] on html "Sistema de diseño Iberia V Version Current draft Home Documentation Analytics C…" at bounding box center [640, 359] width 1280 height 719
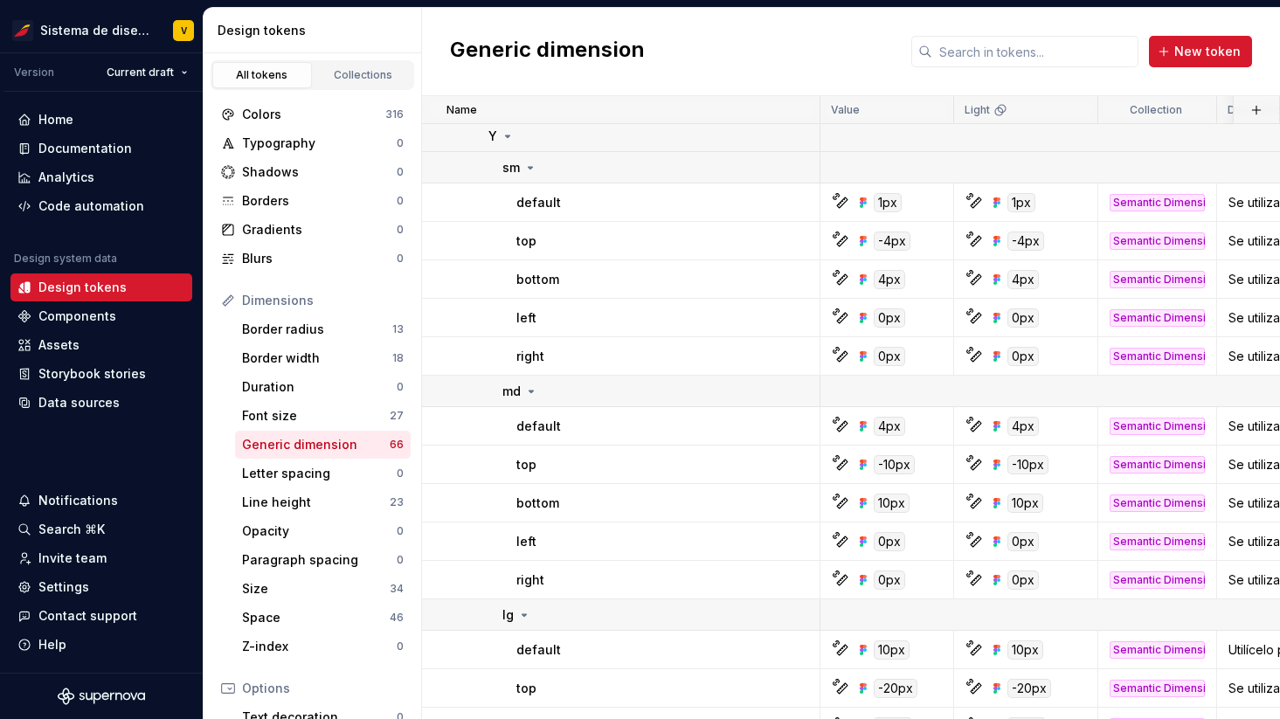
scroll to position [872, 0]
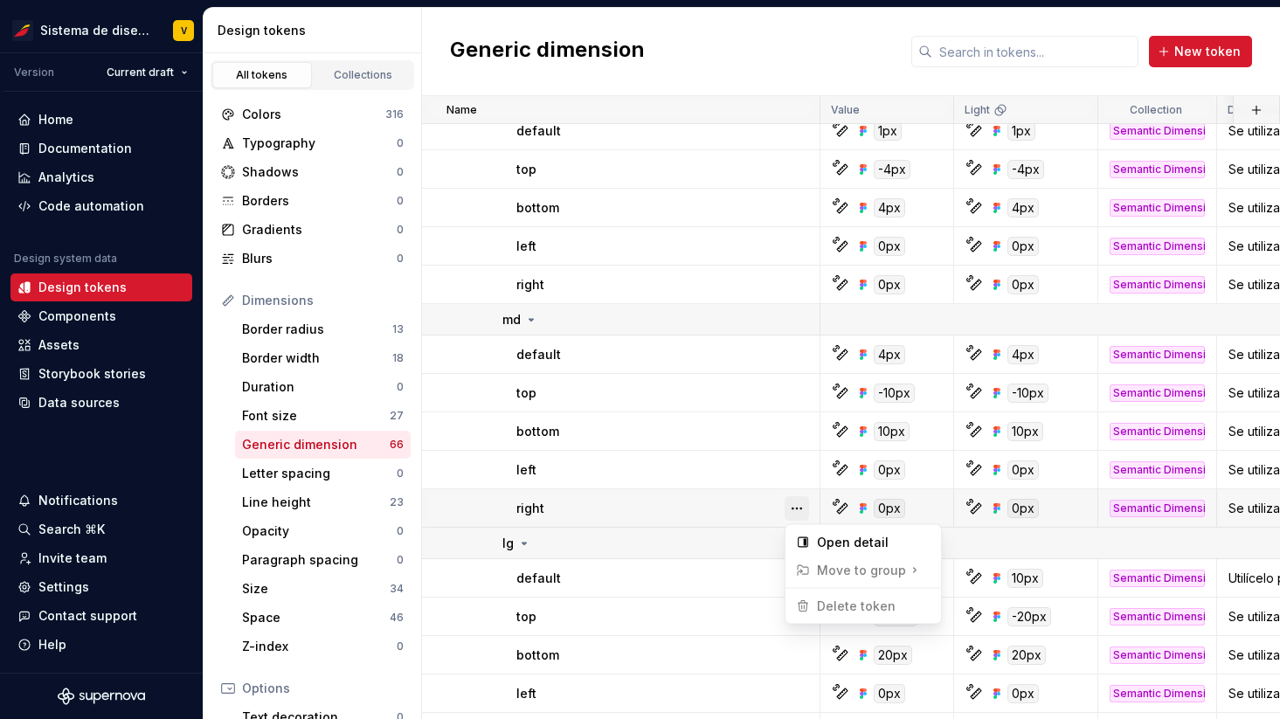
click at [796, 505] on button "button" at bounding box center [797, 508] width 24 height 24
click at [796, 540] on button "button" at bounding box center [797, 543] width 24 height 24
click at [795, 578] on button "button" at bounding box center [797, 578] width 24 height 24
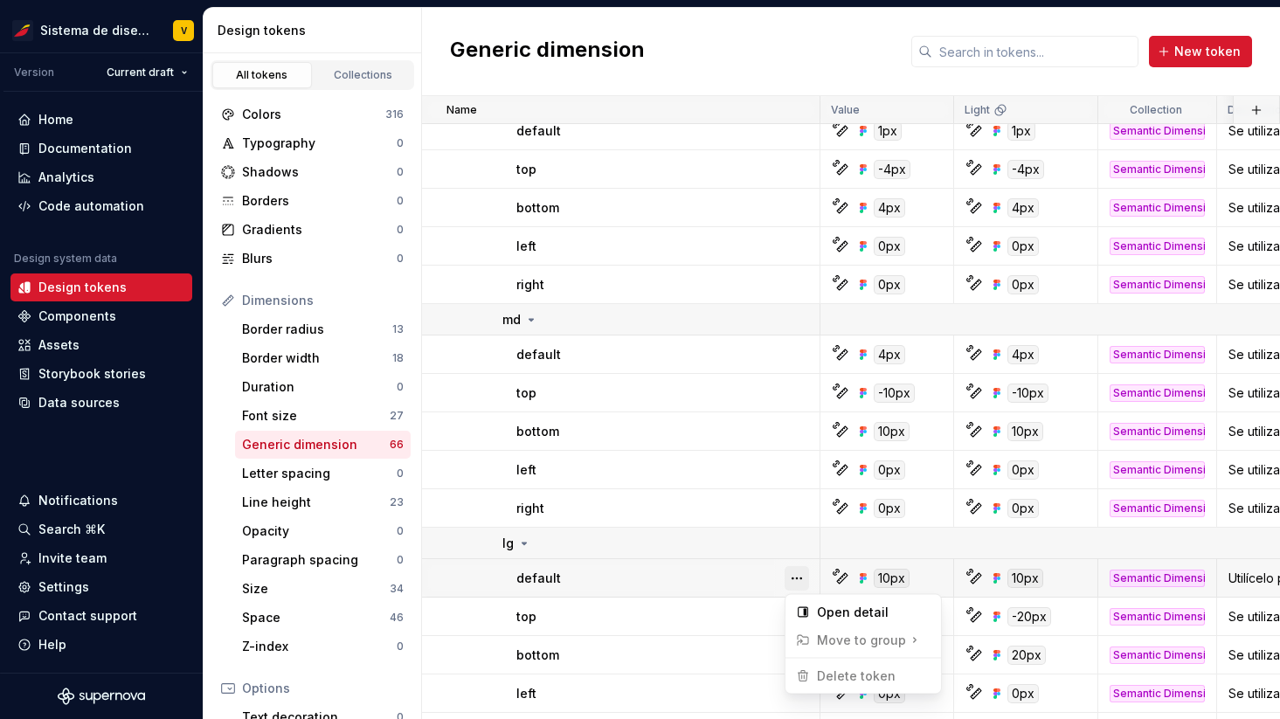
click at [795, 578] on button "button" at bounding box center [797, 578] width 24 height 24
click at [797, 611] on button "button" at bounding box center [797, 617] width 24 height 24
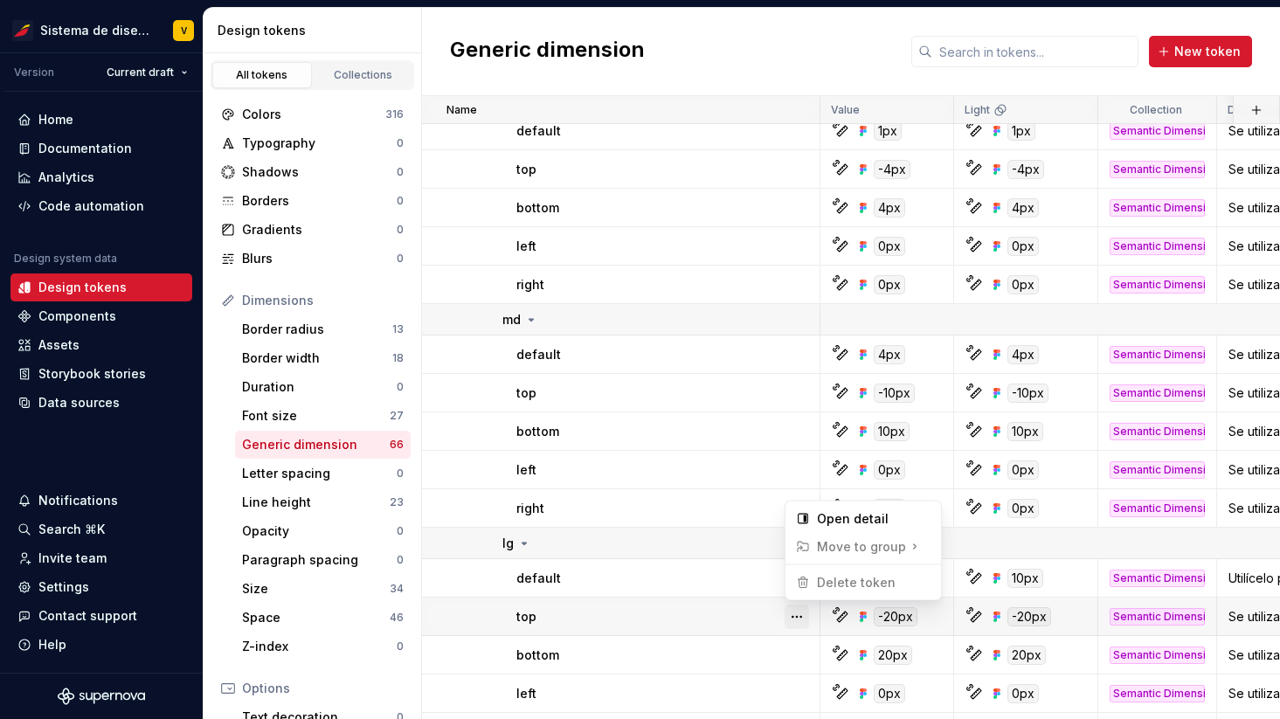
click at [797, 611] on button "button" at bounding box center [797, 617] width 24 height 24
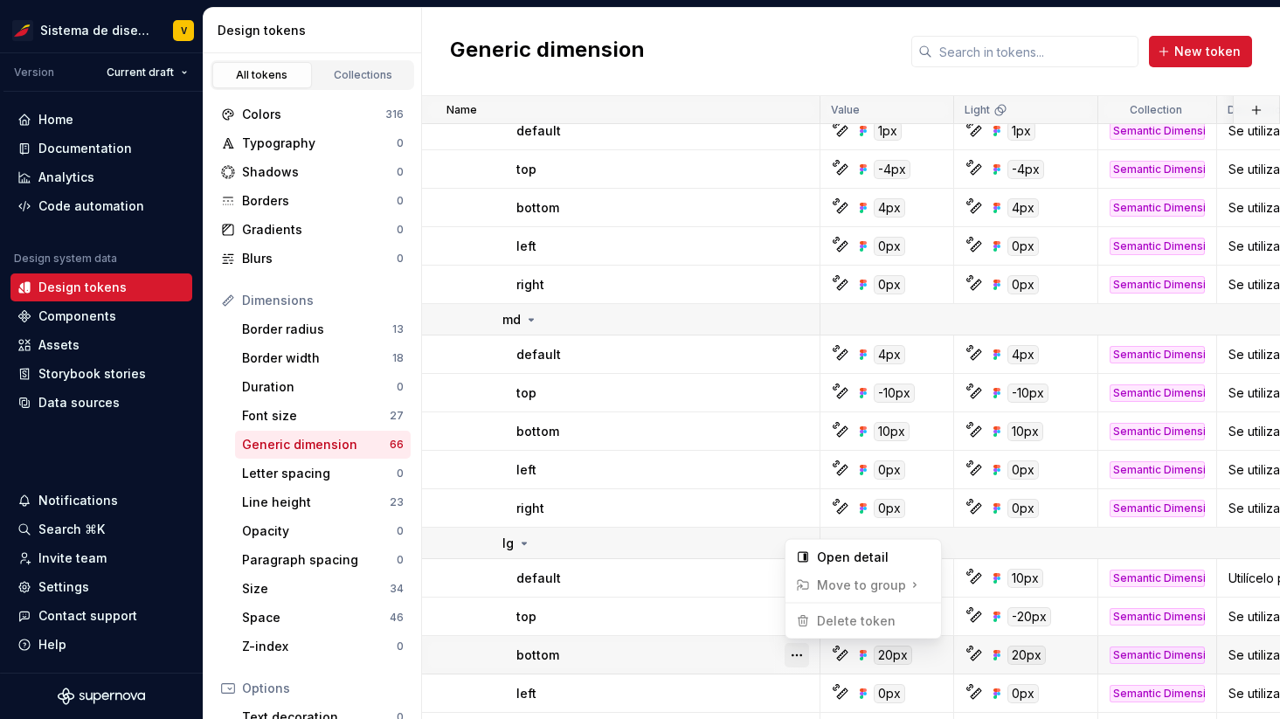
click at [800, 648] on button "button" at bounding box center [797, 655] width 24 height 24
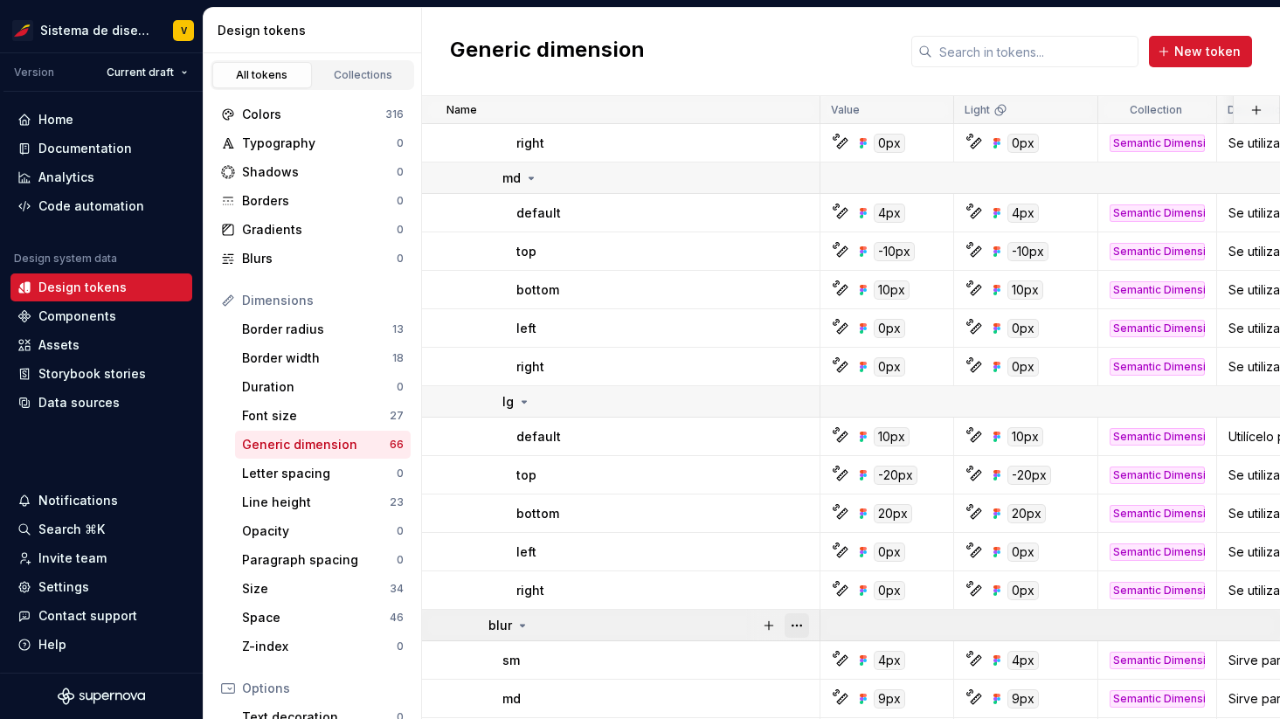
scroll to position [1024, 0]
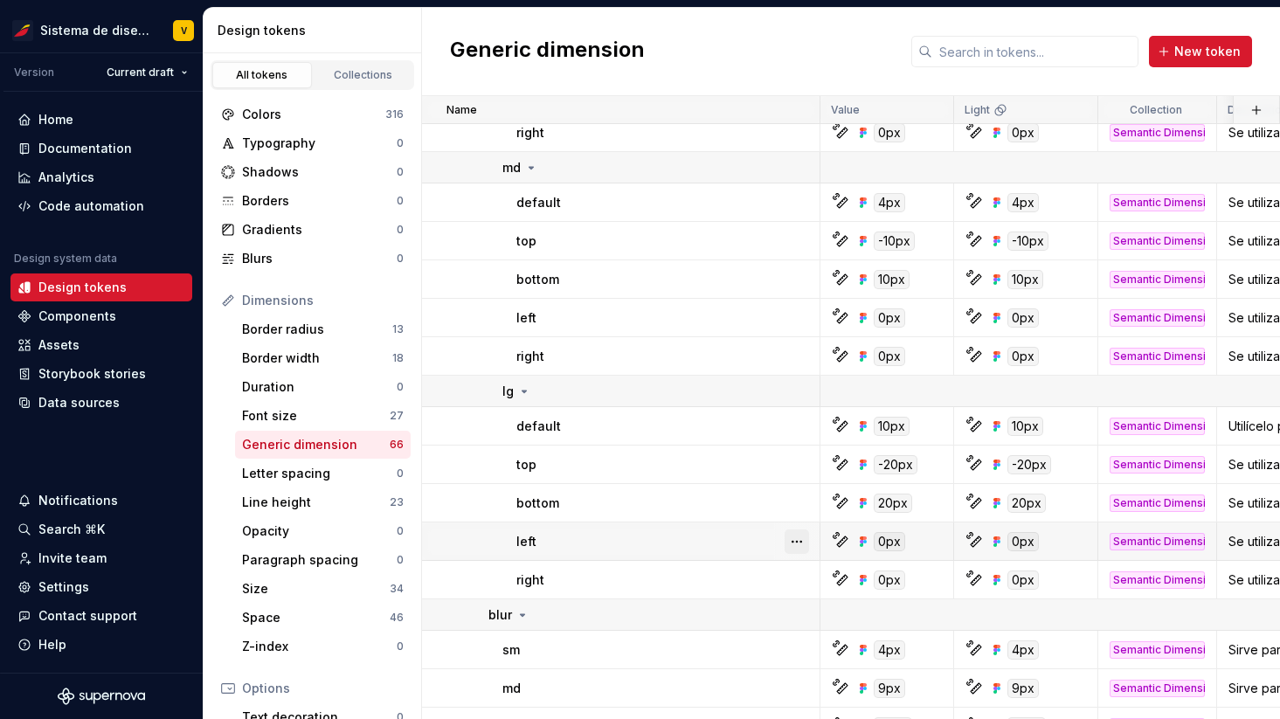
click at [795, 546] on button "button" at bounding box center [797, 542] width 24 height 24
click at [766, 585] on html "Sistema de diseño Iberia V Version Current draft Home Documentation Analytics C…" at bounding box center [640, 359] width 1280 height 719
click at [804, 575] on button "button" at bounding box center [797, 580] width 24 height 24
click at [751, 599] on html "Sistema de diseño Iberia V Version Current draft Home Documentation Analytics C…" at bounding box center [640, 359] width 1280 height 719
click at [802, 613] on button "button" at bounding box center [797, 615] width 24 height 24
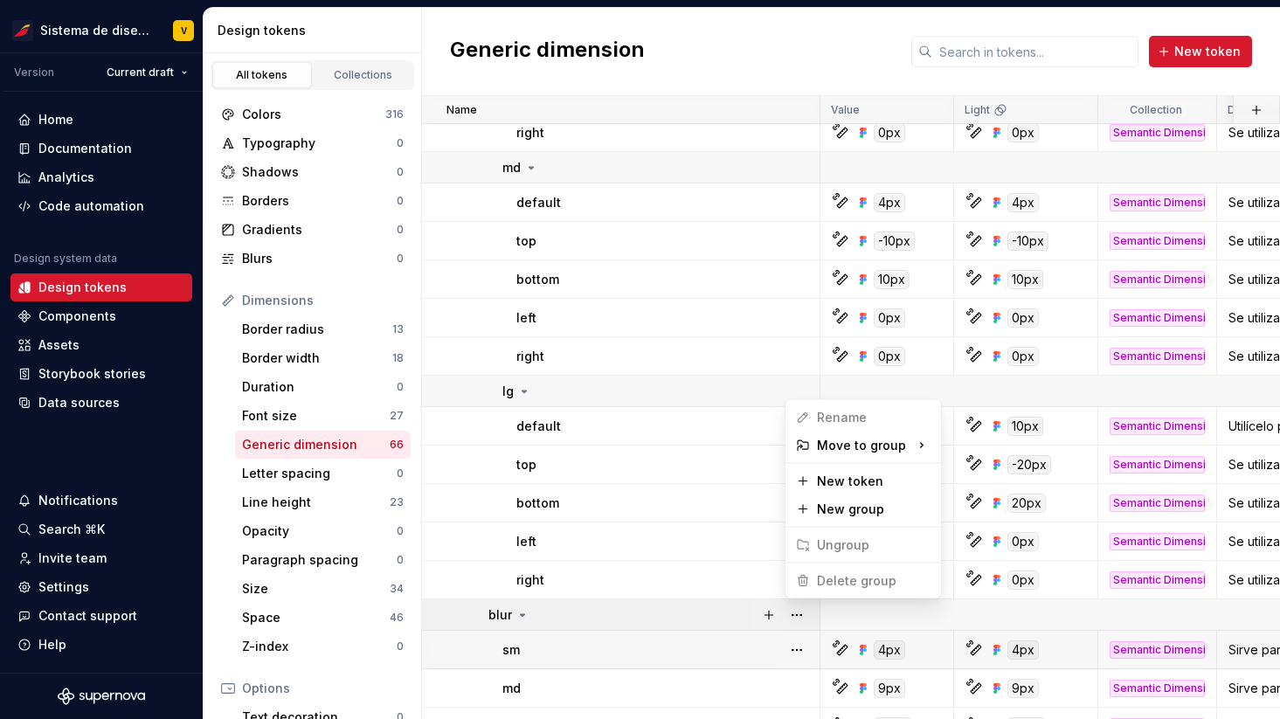
click at [752, 648] on html "Sistema de diseño Iberia V Version Current draft Home Documentation Analytics C…" at bounding box center [640, 359] width 1280 height 719
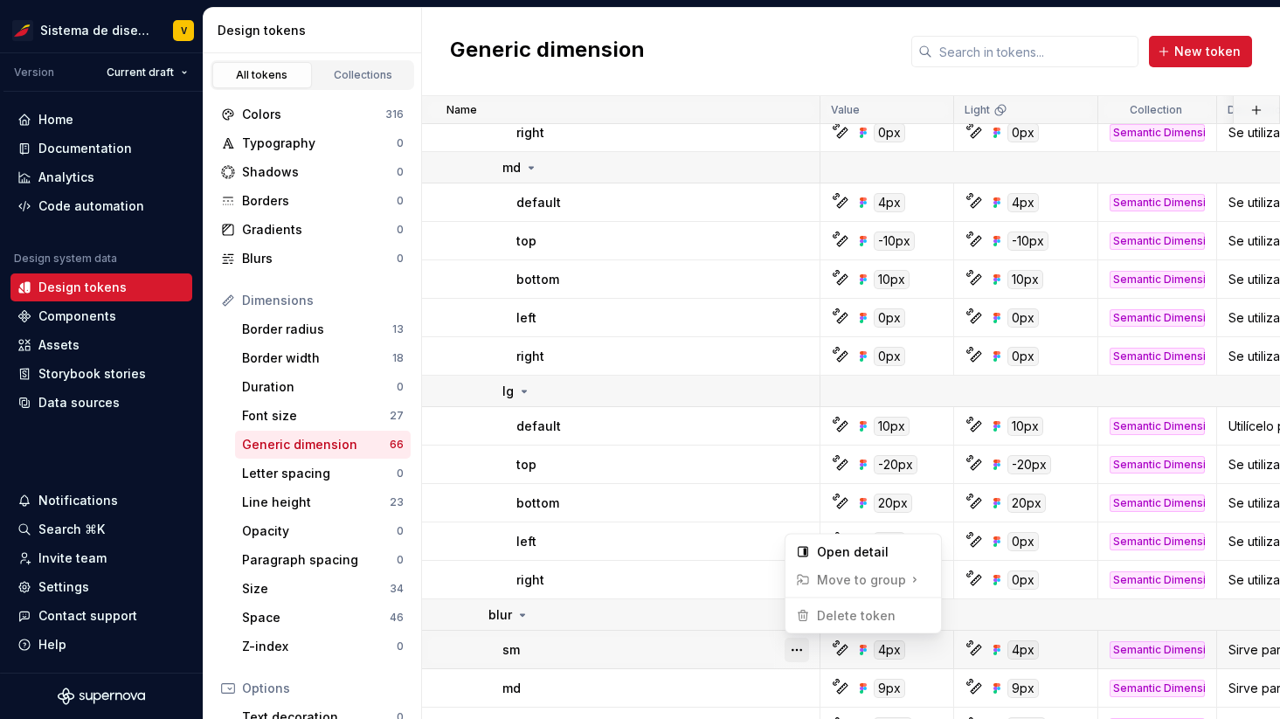
click at [792, 651] on button "button" at bounding box center [797, 650] width 24 height 24
click at [739, 648] on html "Sistema de diseño Iberia V Version Current draft Home Documentation Analytics C…" at bounding box center [640, 359] width 1280 height 719
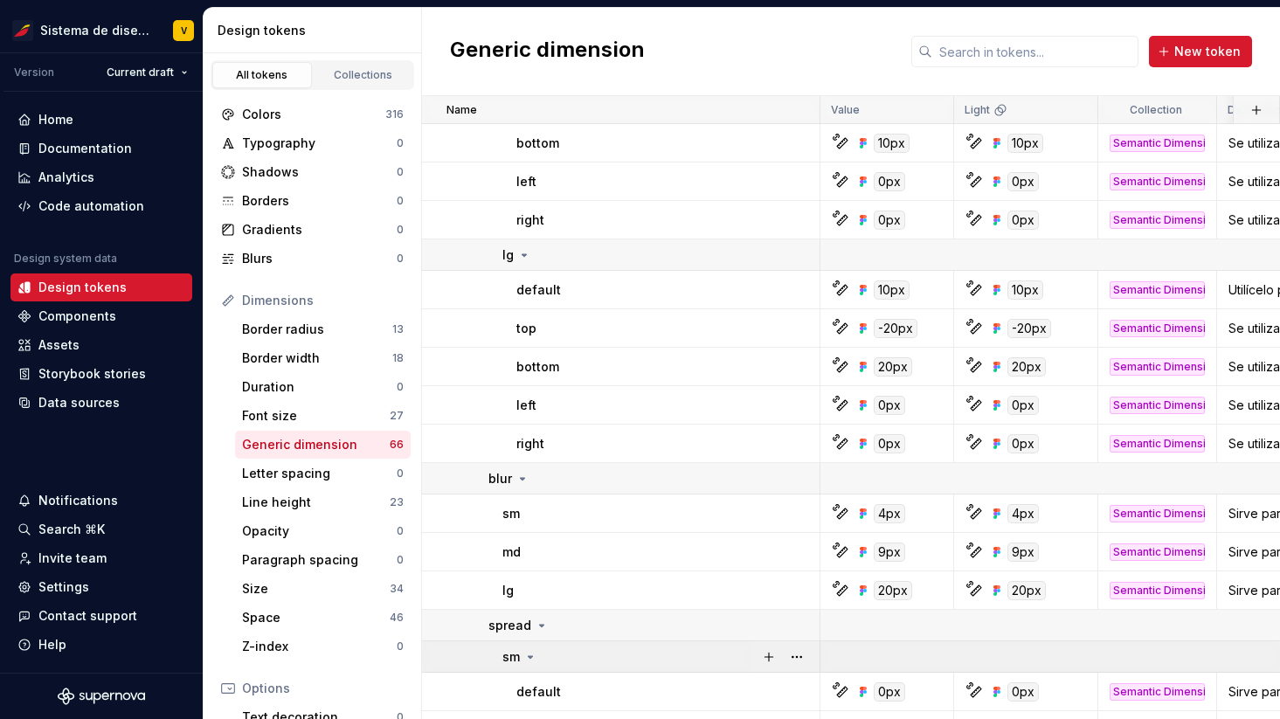
scroll to position [1189, 0]
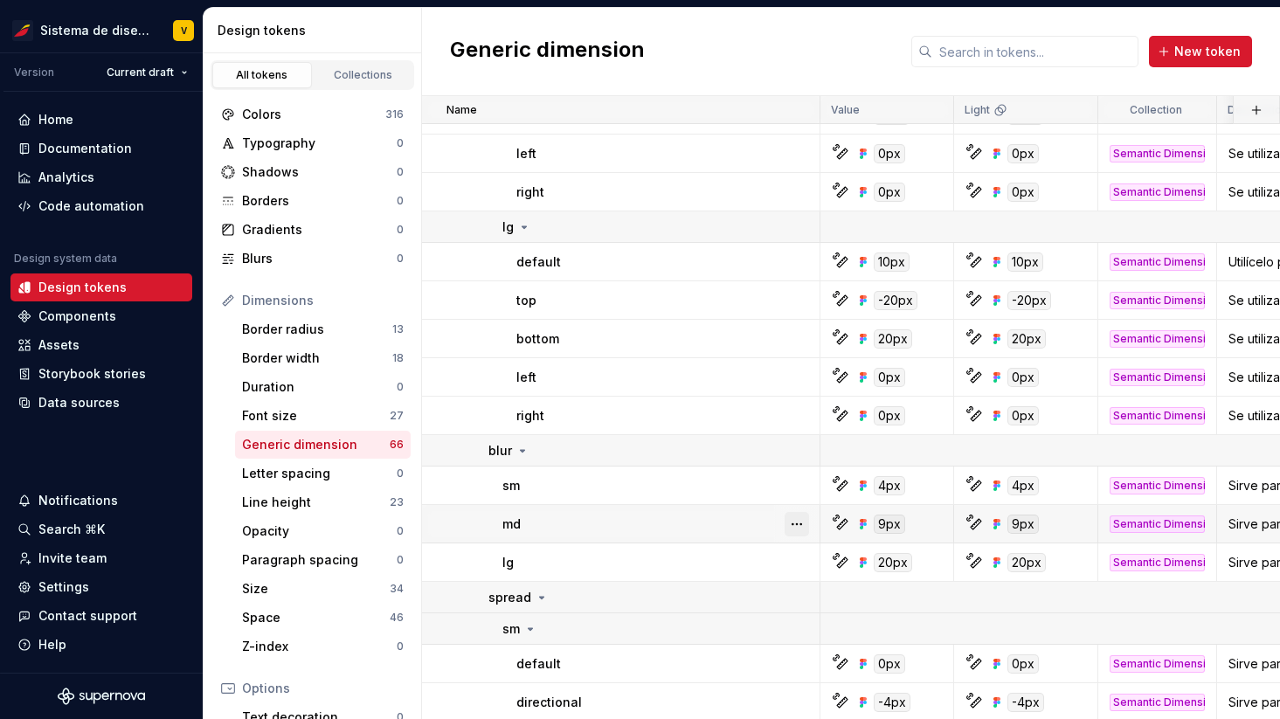
click at [799, 526] on button "button" at bounding box center [797, 524] width 24 height 24
click at [798, 591] on button "button" at bounding box center [797, 598] width 24 height 24
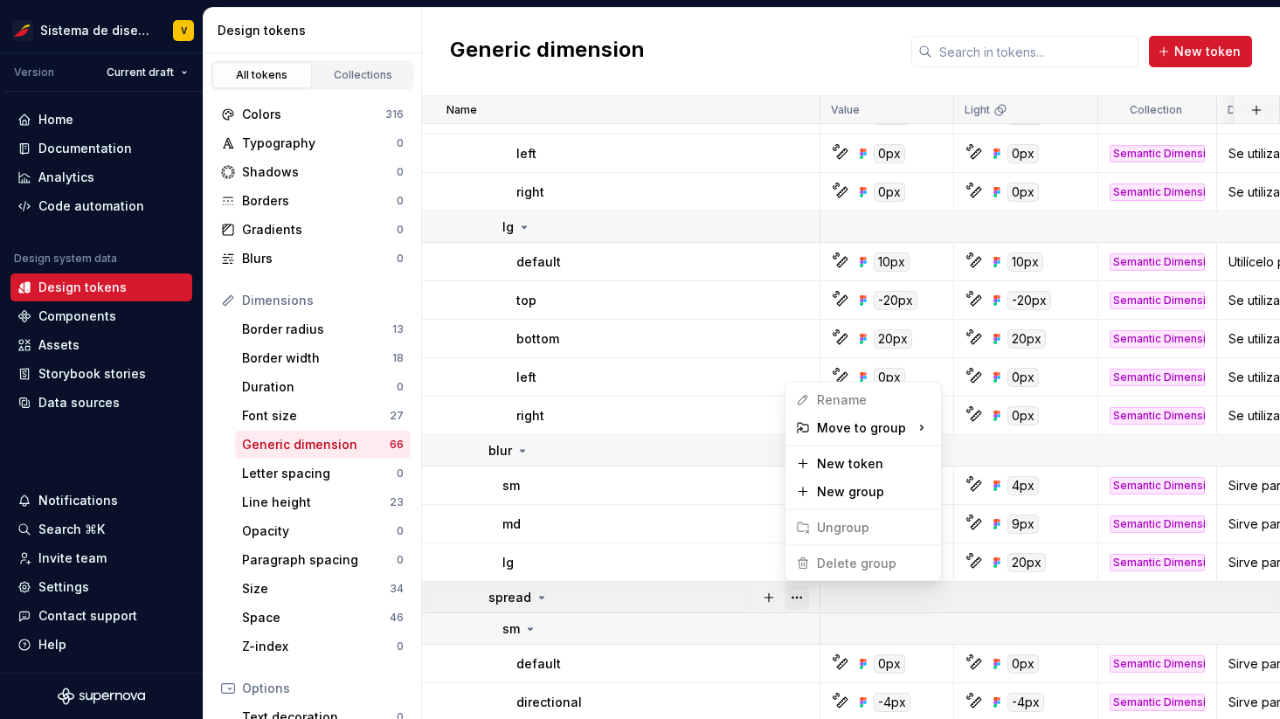
click at [798, 591] on button "button" at bounding box center [797, 598] width 24 height 24
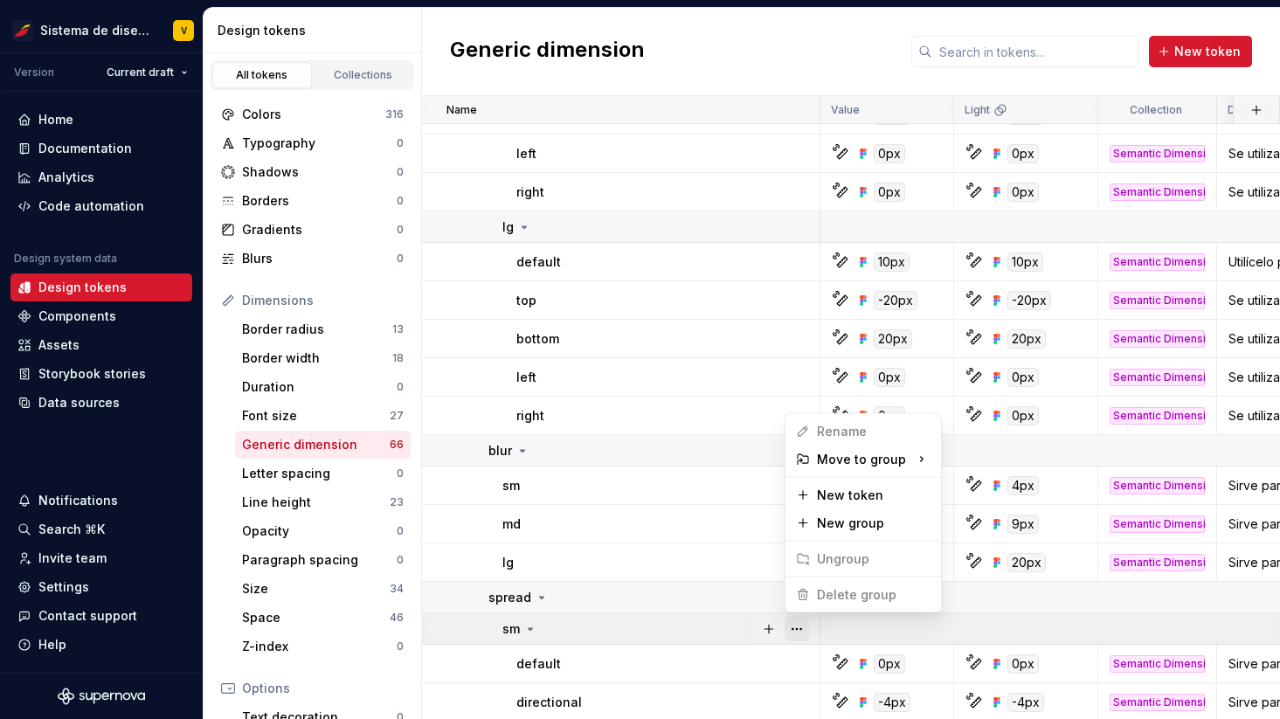
click at [802, 621] on button "button" at bounding box center [797, 629] width 24 height 24
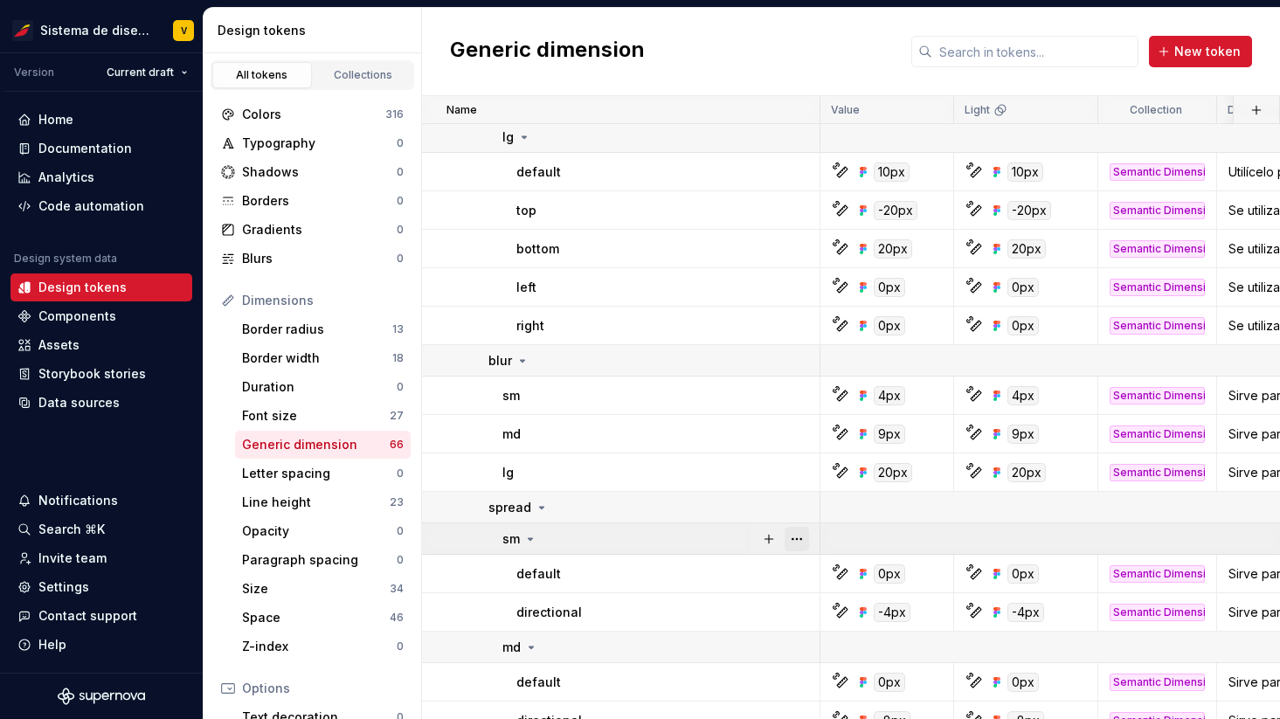
scroll to position [1353, 0]
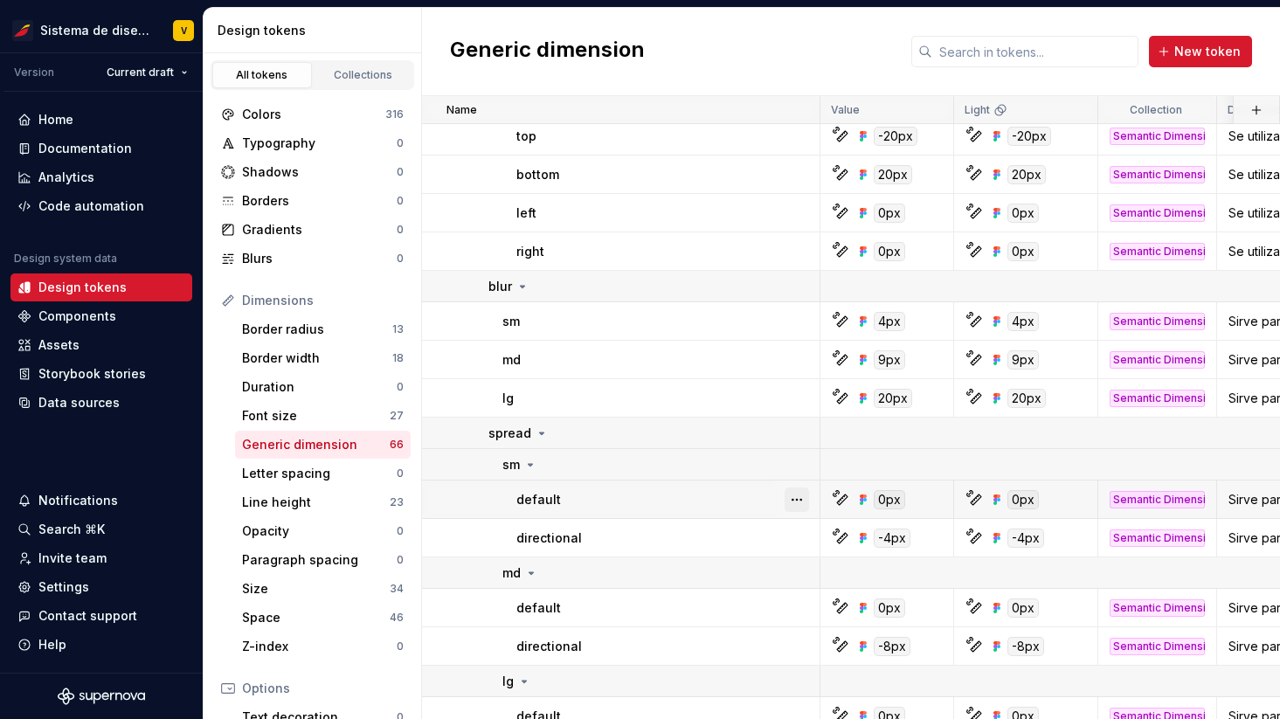
click at [796, 496] on button "button" at bounding box center [797, 500] width 24 height 24
click at [793, 562] on button "button" at bounding box center [797, 573] width 24 height 24
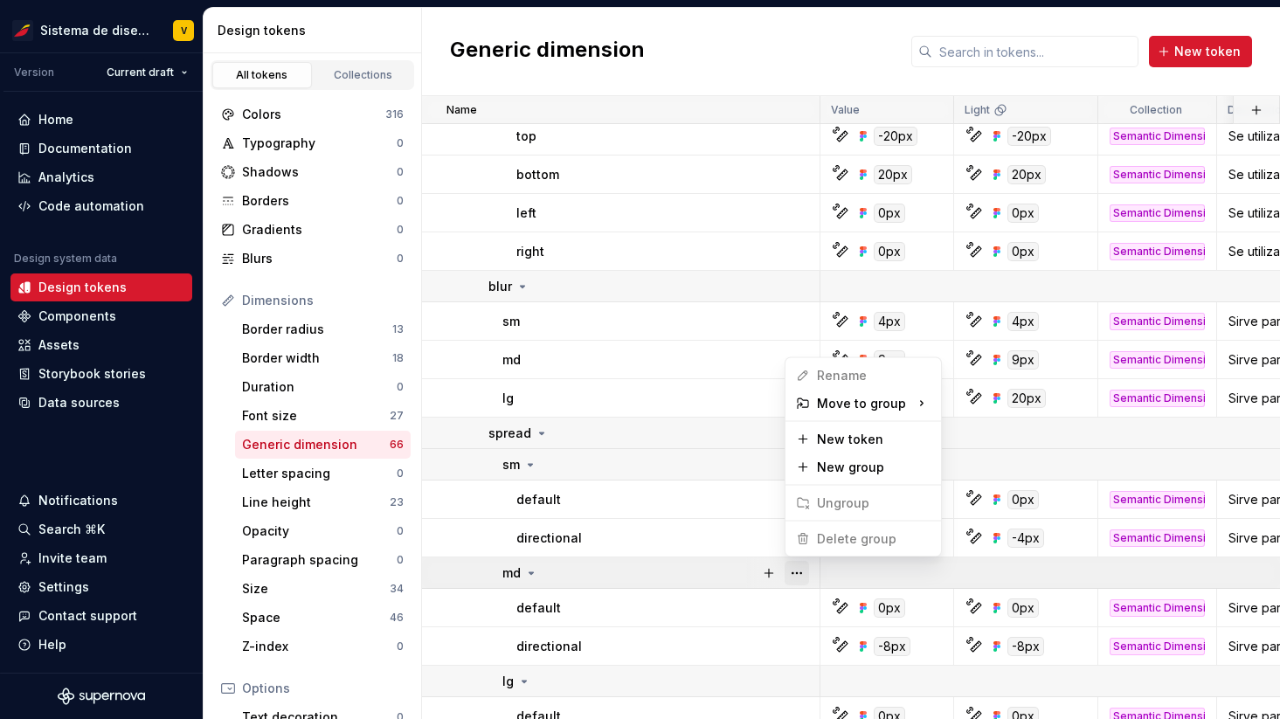
click at [800, 562] on button "button" at bounding box center [797, 573] width 24 height 24
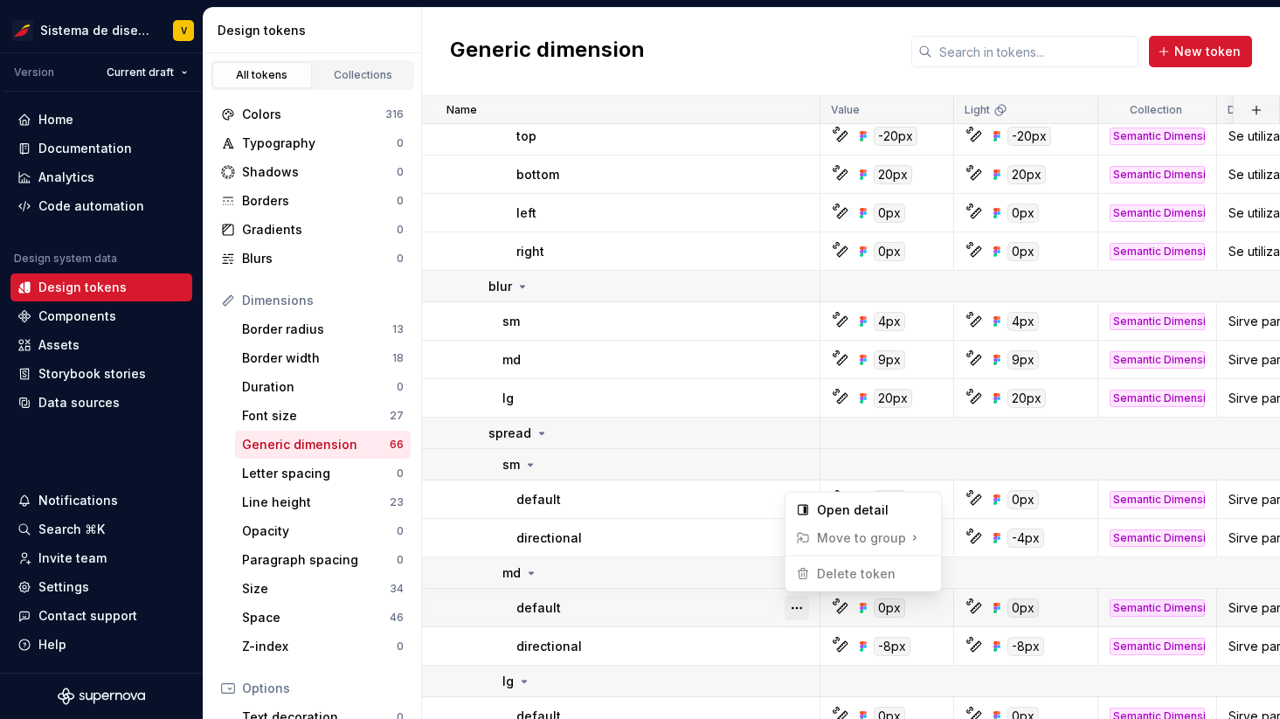
click at [798, 598] on button "button" at bounding box center [797, 608] width 24 height 24
click at [794, 645] on button "button" at bounding box center [797, 646] width 24 height 24
click at [799, 676] on html "Sistema de diseño Iberia V Version Current draft Home Documentation Analytics C…" at bounding box center [640, 359] width 1280 height 719
click at [792, 679] on button "button" at bounding box center [797, 681] width 24 height 24
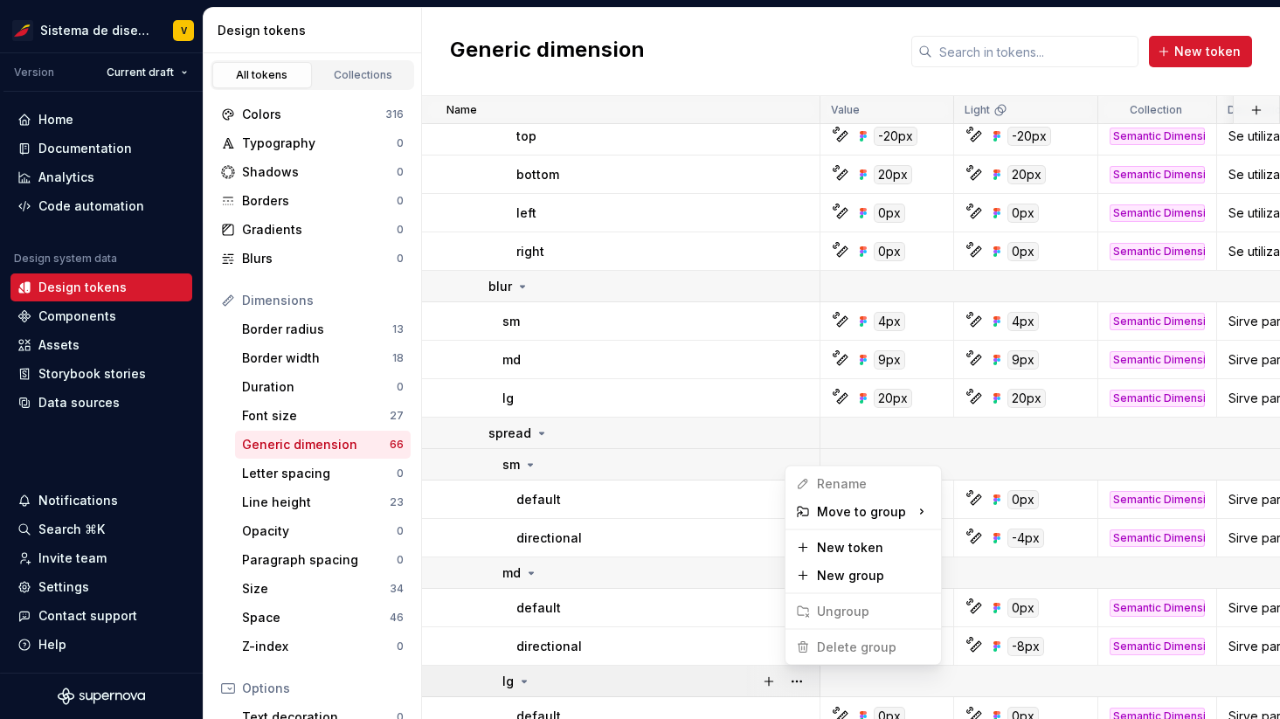
click at [732, 650] on html "Sistema de diseño Iberia V Version Current draft Home Documentation Analytics C…" at bounding box center [640, 359] width 1280 height 719
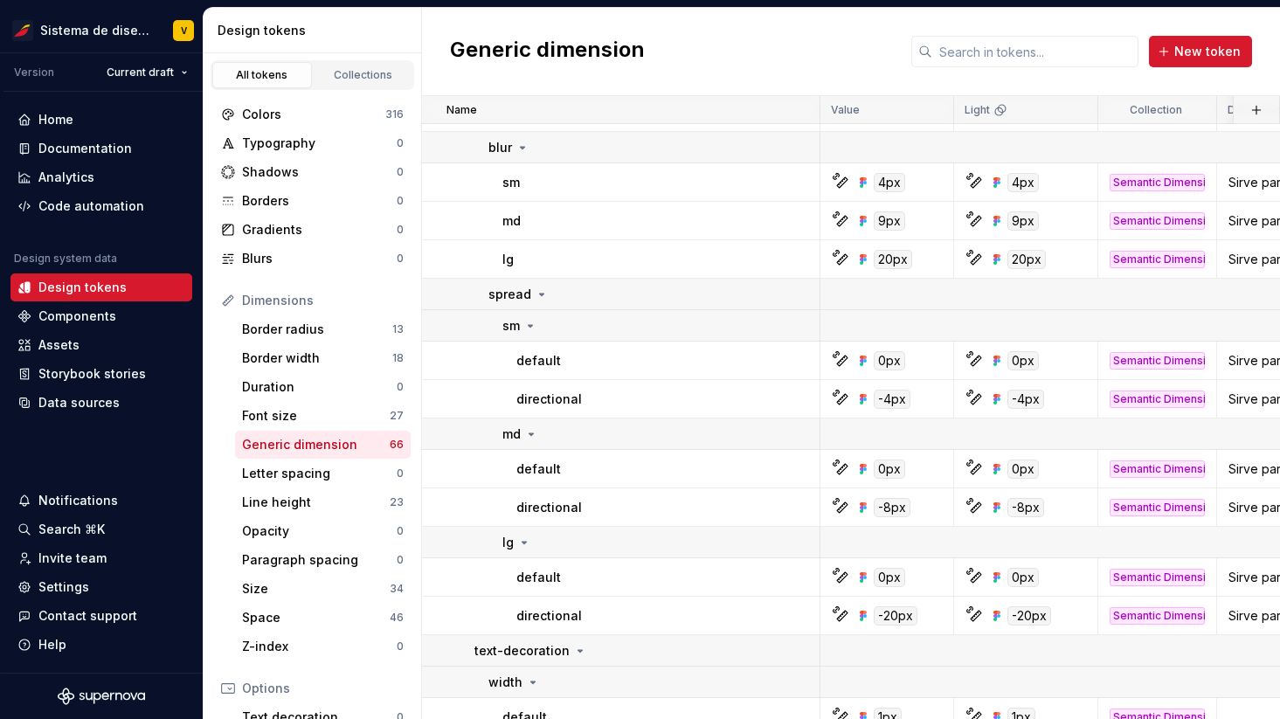
scroll to position [1573, 0]
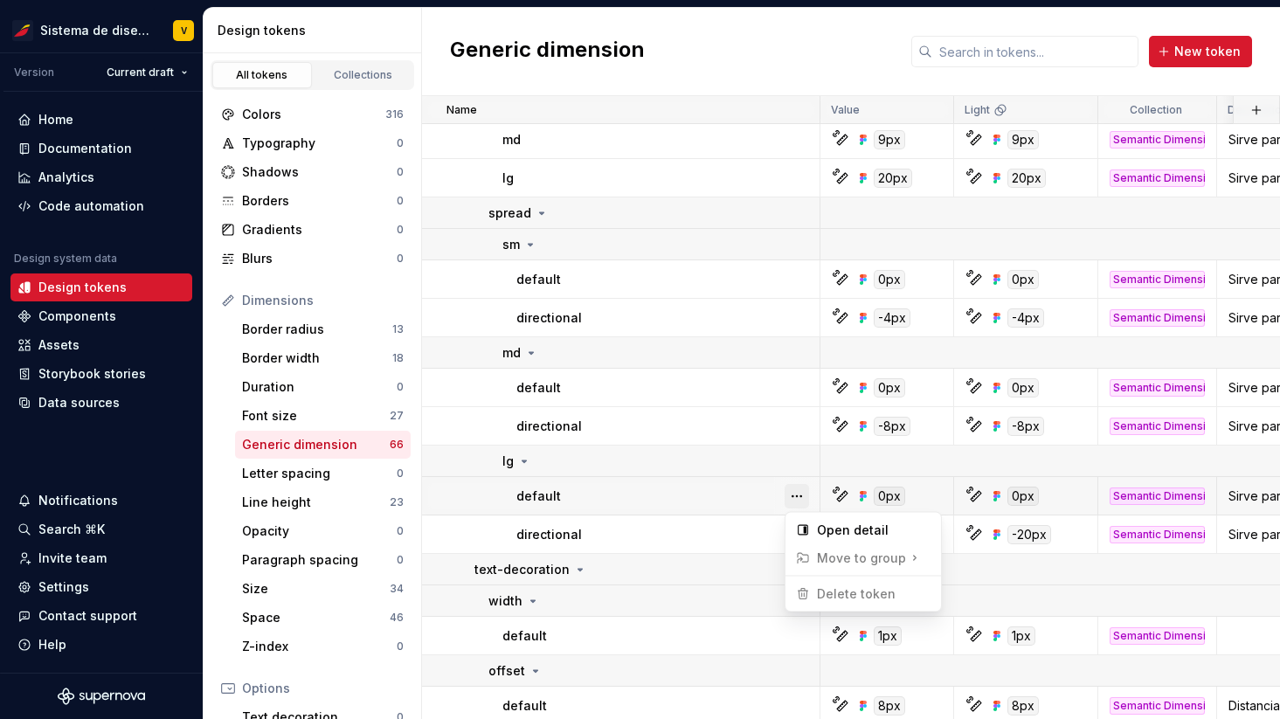
click at [795, 496] on button "button" at bounding box center [797, 496] width 24 height 24
click at [803, 562] on button "button" at bounding box center [797, 570] width 24 height 24
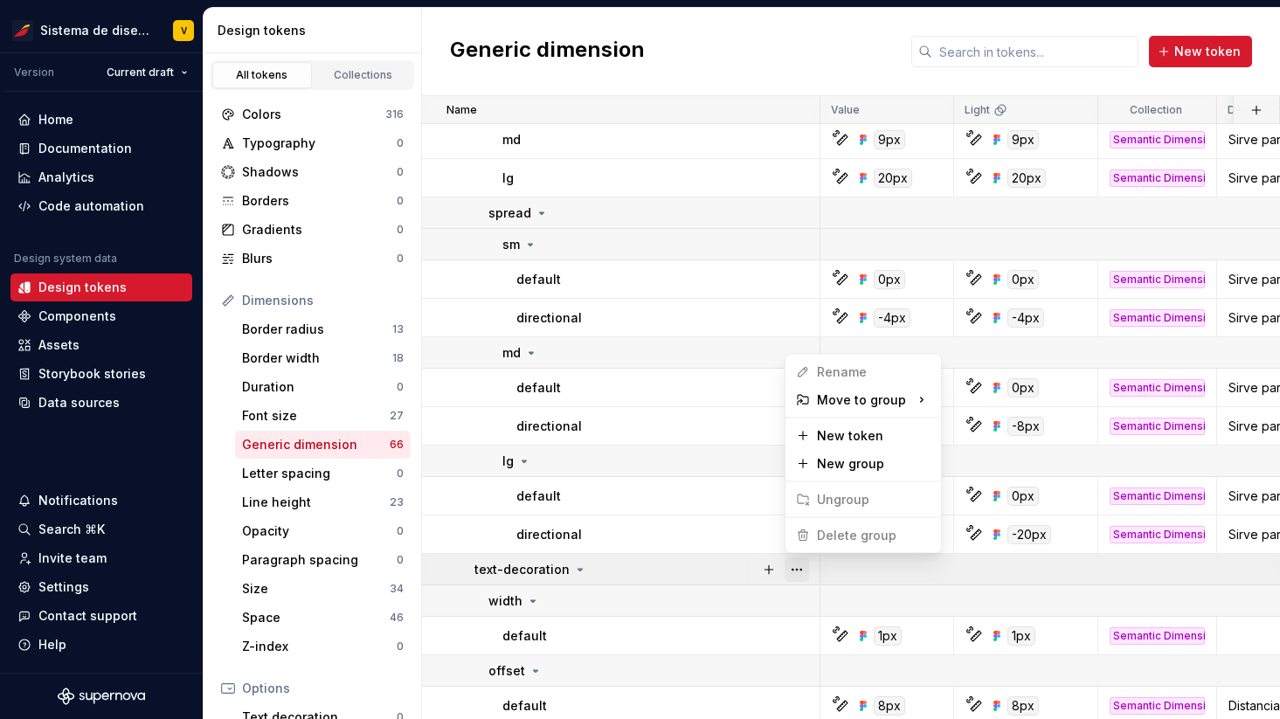
click at [803, 562] on button "button" at bounding box center [797, 570] width 24 height 24
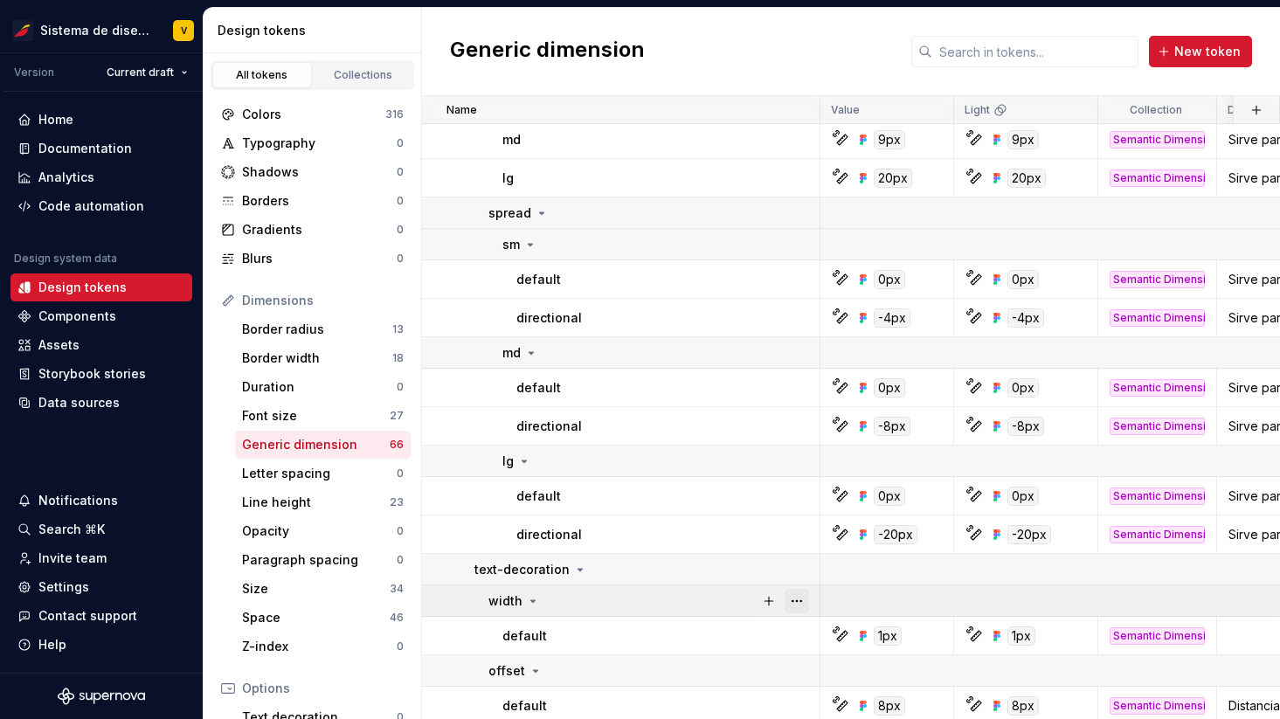
click at [800, 598] on button "button" at bounding box center [797, 601] width 24 height 24
click at [798, 661] on button "button" at bounding box center [797, 671] width 24 height 24
click at [752, 640] on html "Sistema de diseño Iberia V Version Current draft Home Documentation Analytics C…" at bounding box center [640, 359] width 1280 height 719
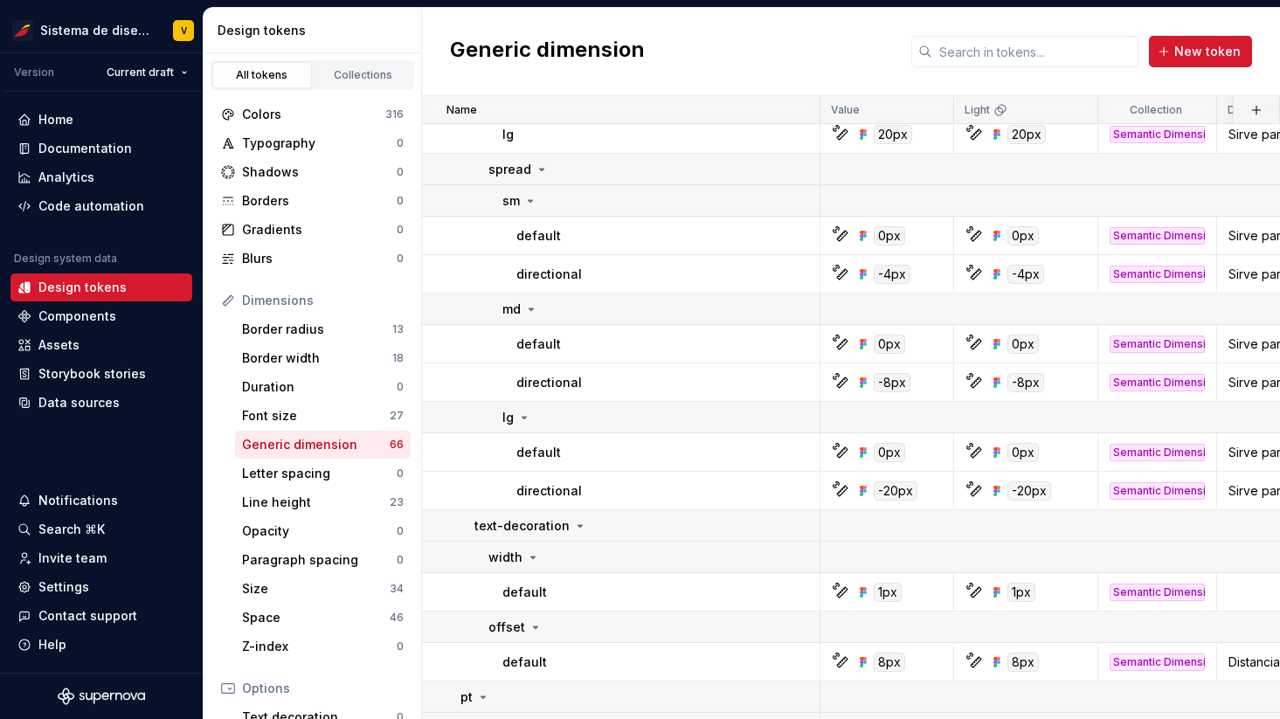
scroll to position [1741, 0]
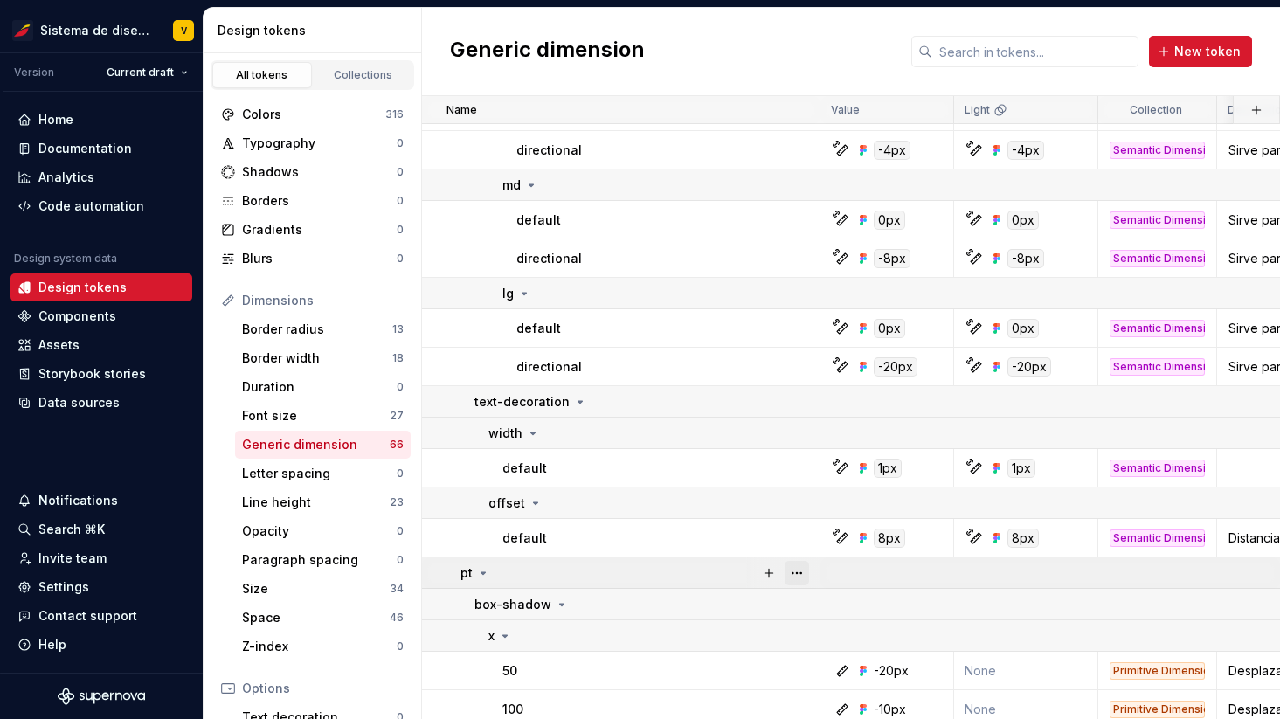
click at [792, 569] on button "button" at bounding box center [797, 573] width 24 height 24
click at [726, 574] on html "Sistema de diseño Iberia V Version Current draft Home Documentation Analytics C…" at bounding box center [640, 359] width 1280 height 719
click at [798, 603] on button "button" at bounding box center [797, 605] width 24 height 24
click at [795, 630] on html "Sistema de diseño Iberia V Version Current draft Home Documentation Analytics C…" at bounding box center [640, 359] width 1280 height 719
click at [795, 631] on button "button" at bounding box center [797, 636] width 24 height 24
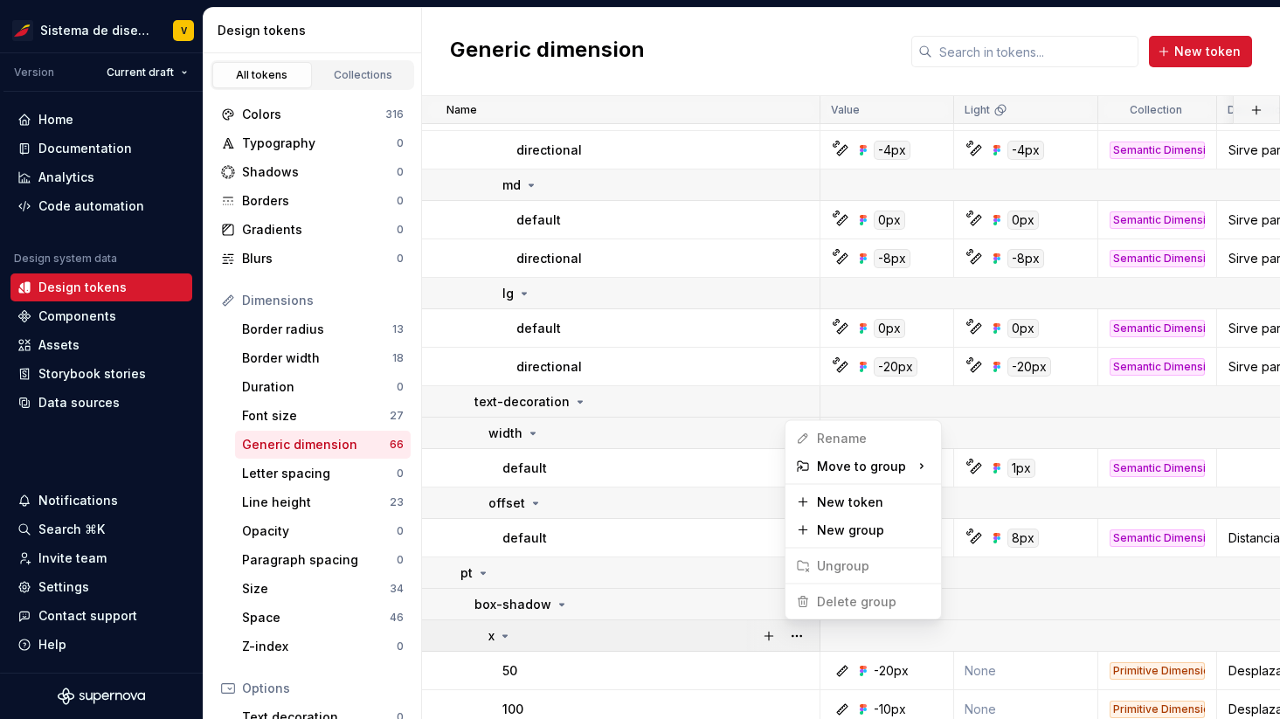
click at [731, 623] on html "Sistema de diseño Iberia V Version Current draft Home Documentation Analytics C…" at bounding box center [640, 359] width 1280 height 719
click at [505, 635] on icon at bounding box center [505, 636] width 4 height 2
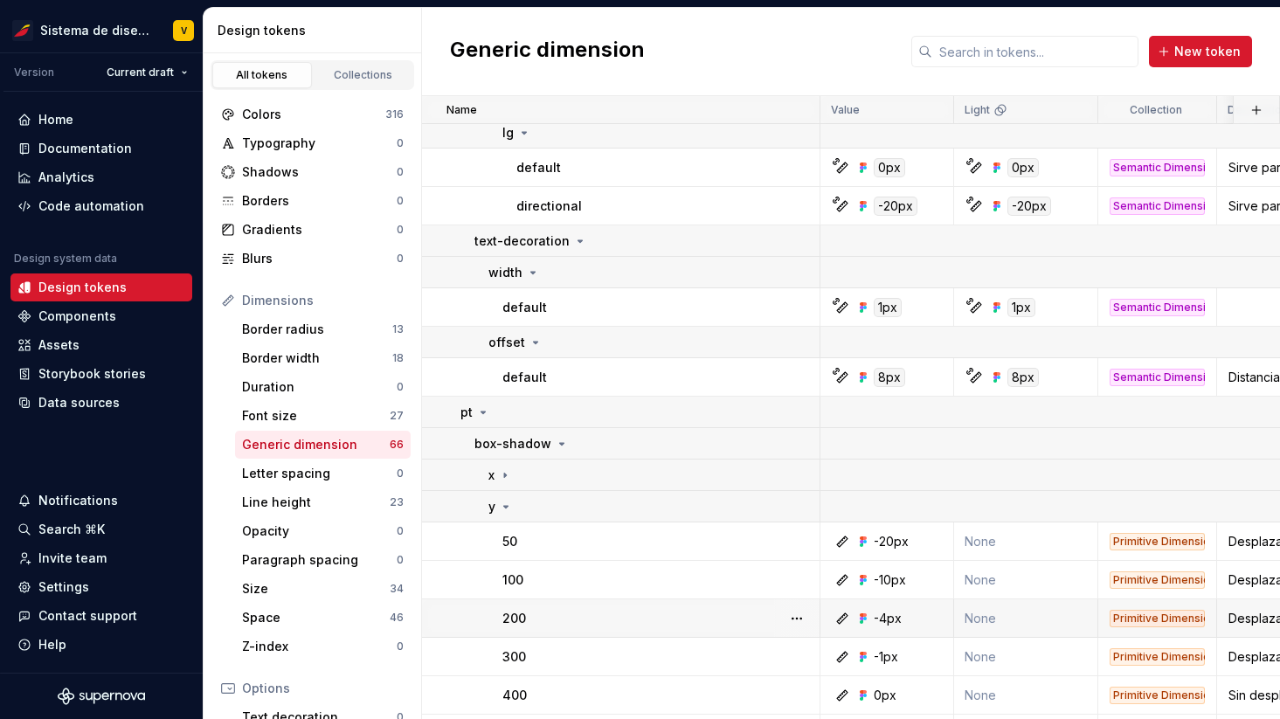
scroll to position [1917, 0]
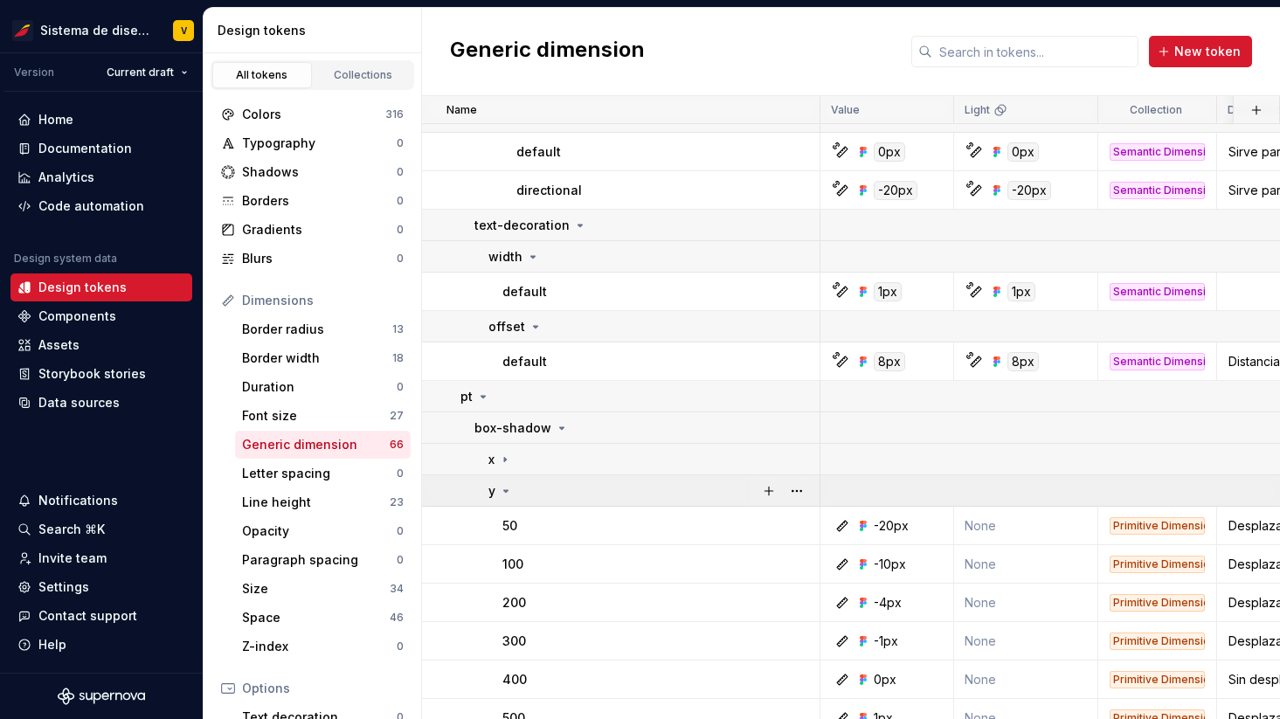
click at [507, 490] on icon at bounding box center [506, 491] width 4 height 2
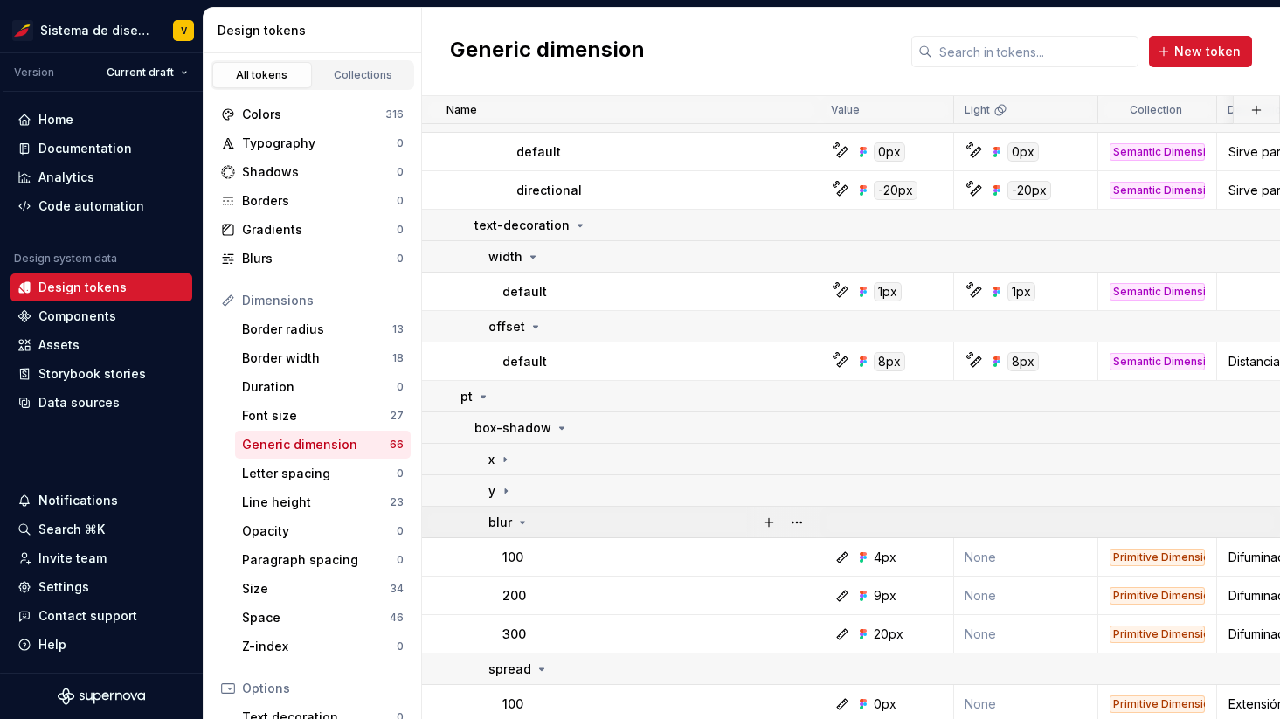
click at [522, 520] on icon at bounding box center [523, 523] width 14 height 14
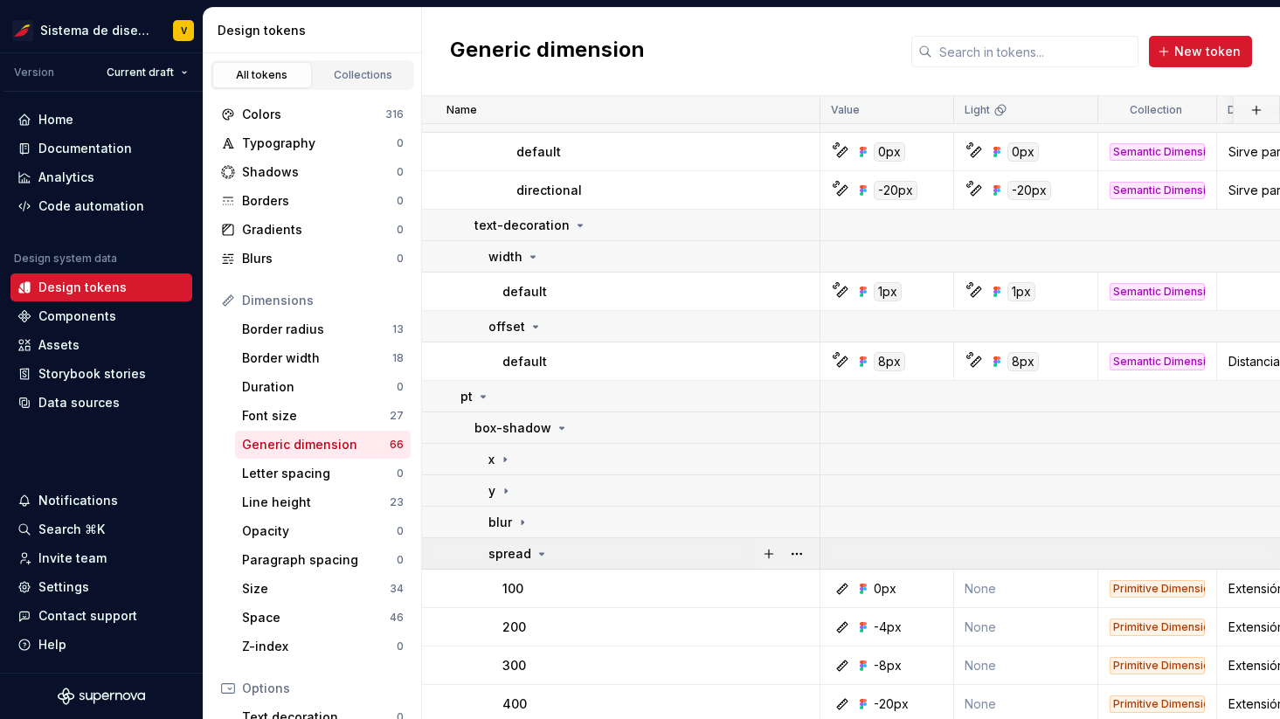
click at [539, 548] on icon at bounding box center [542, 554] width 14 height 14
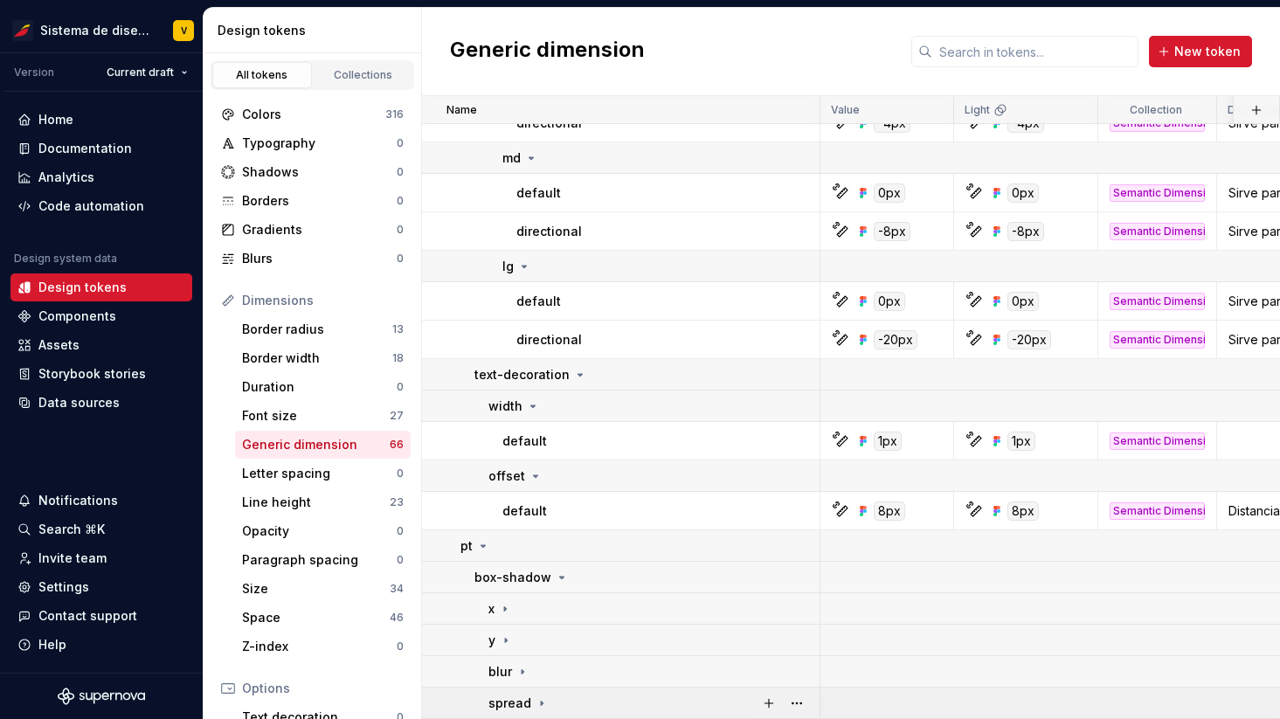
scroll to position [1768, 0]
click at [560, 579] on icon at bounding box center [562, 578] width 4 height 2
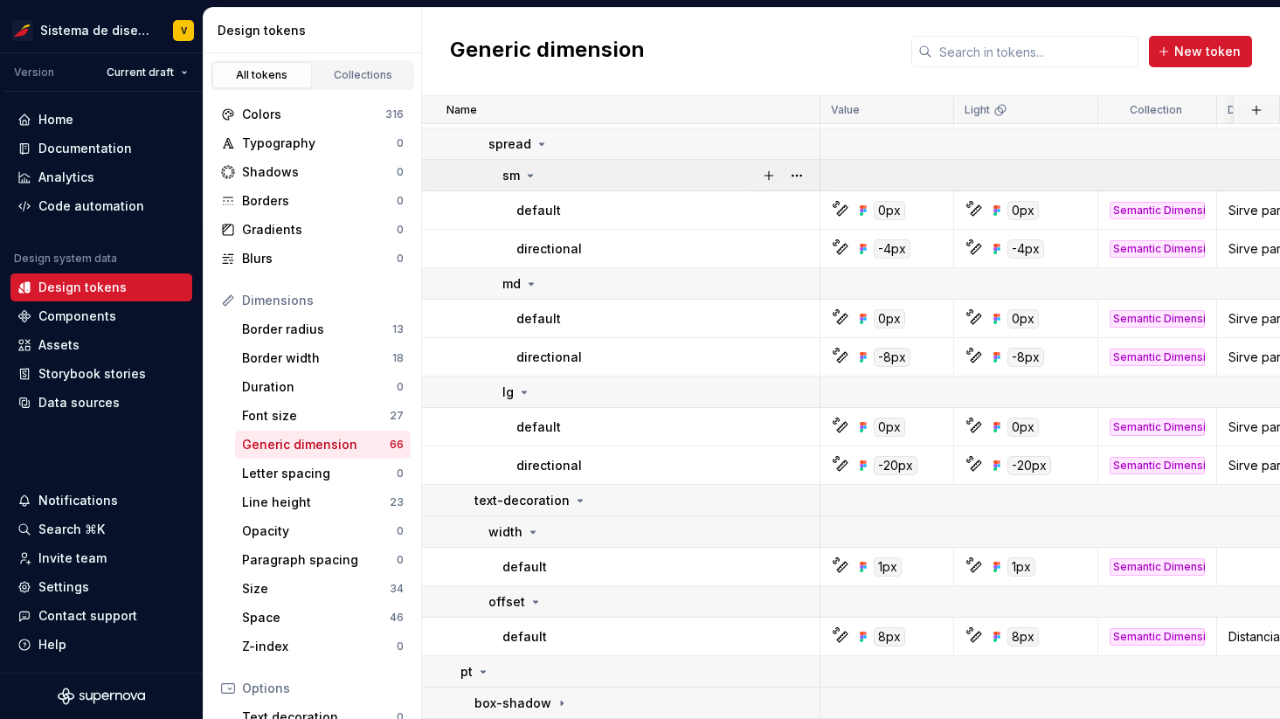
click at [527, 174] on icon at bounding box center [530, 176] width 14 height 14
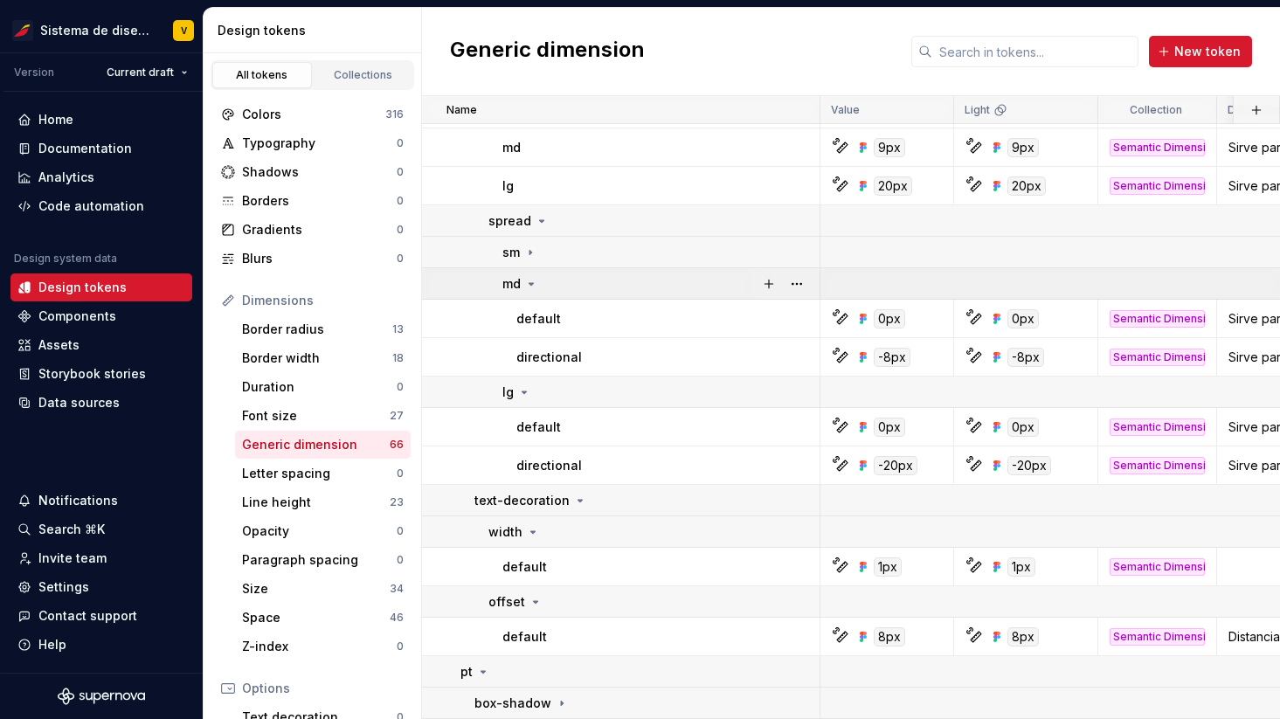
click at [531, 283] on icon at bounding box center [532, 284] width 4 height 2
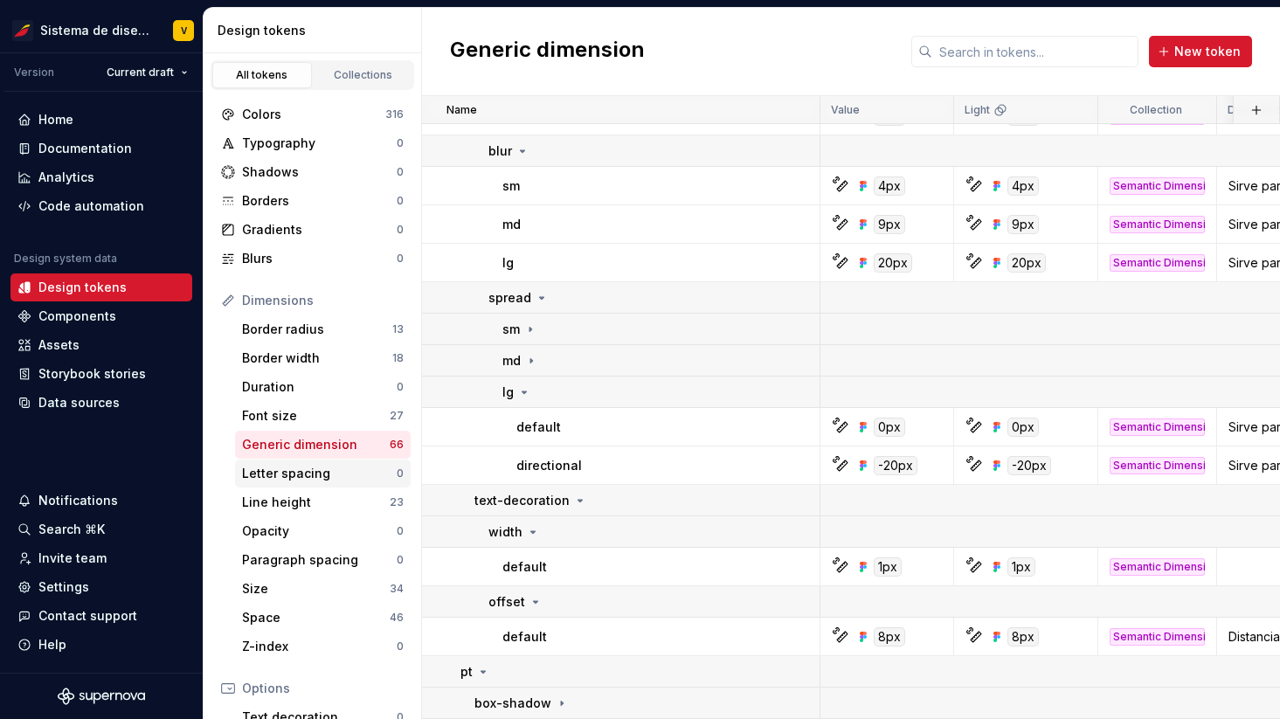
click at [309, 473] on div "Letter spacing" at bounding box center [319, 473] width 155 height 17
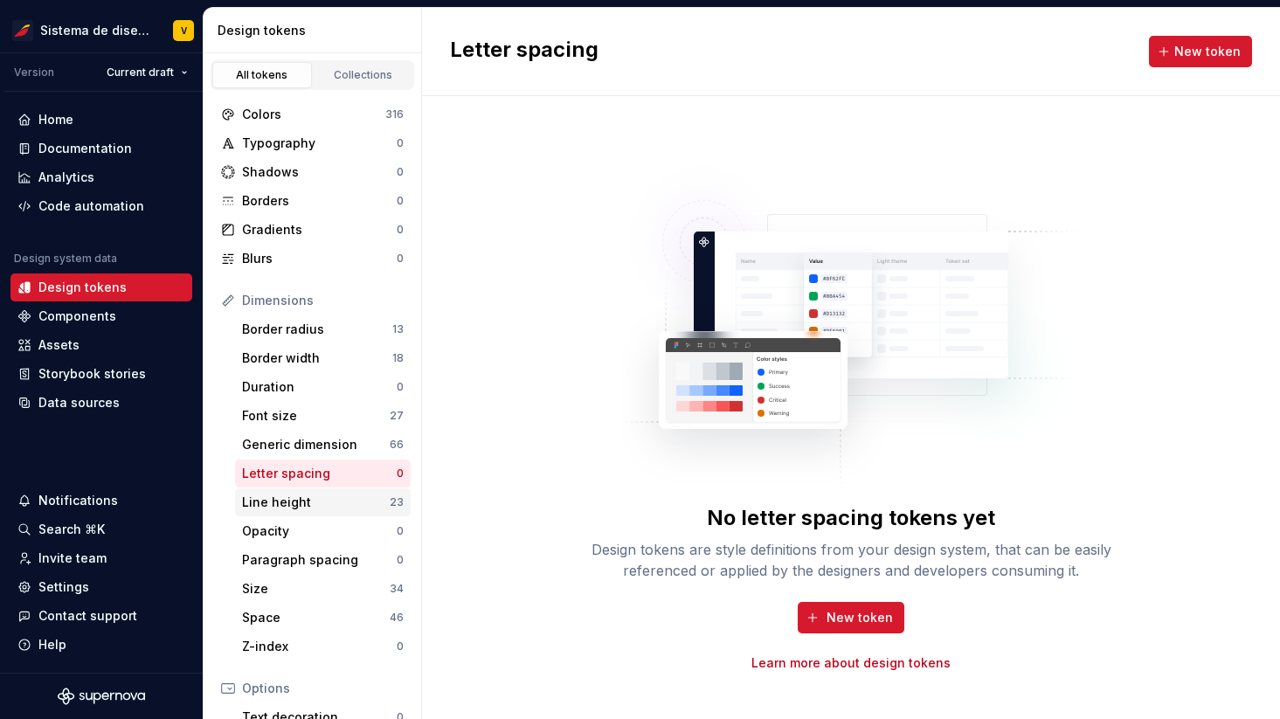
click at [312, 500] on div "Line height" at bounding box center [316, 502] width 148 height 17
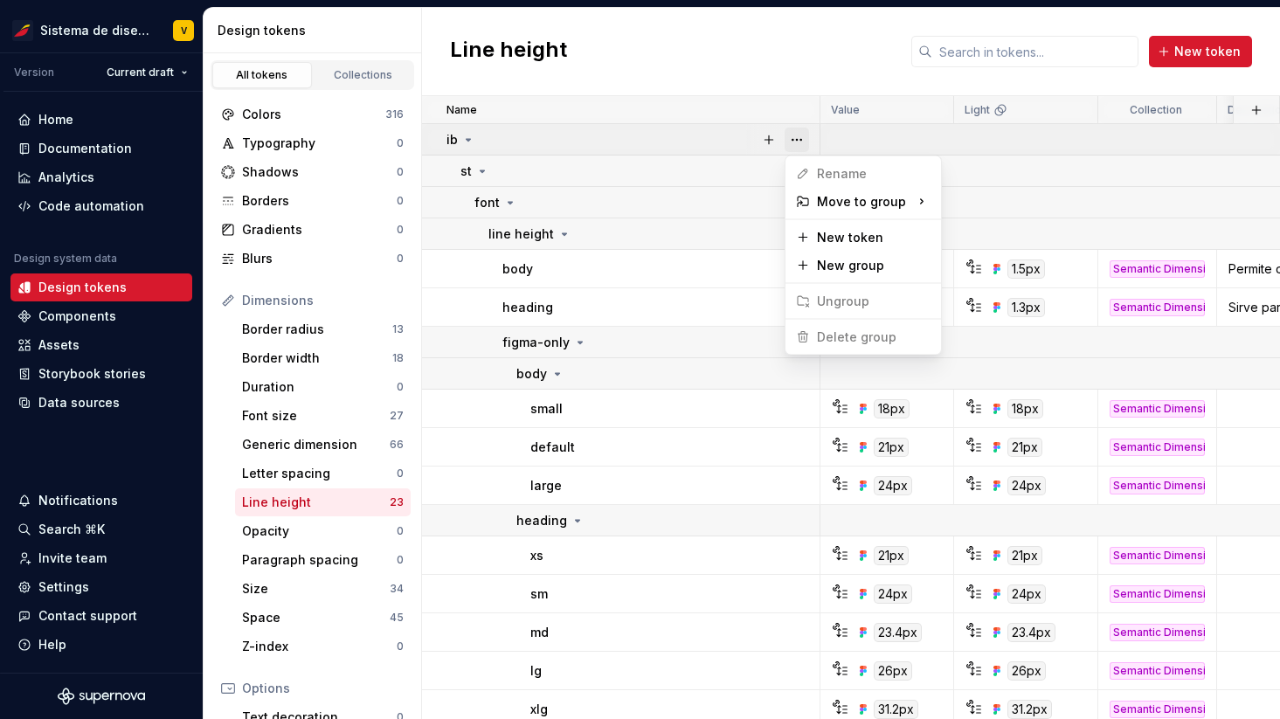
click at [796, 134] on button "button" at bounding box center [797, 140] width 24 height 24
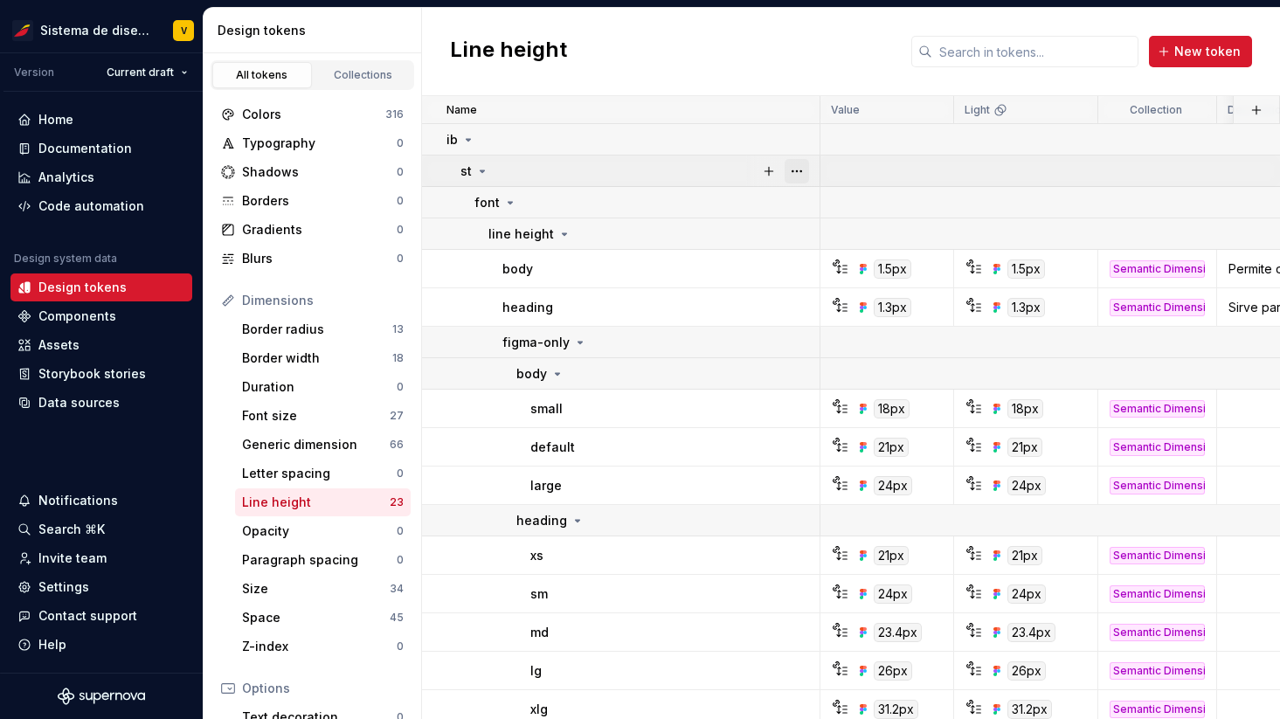
click at [796, 173] on button "button" at bounding box center [797, 171] width 24 height 24
click at [796, 207] on button "button" at bounding box center [797, 203] width 24 height 24
click at [796, 235] on button "button" at bounding box center [797, 234] width 24 height 24
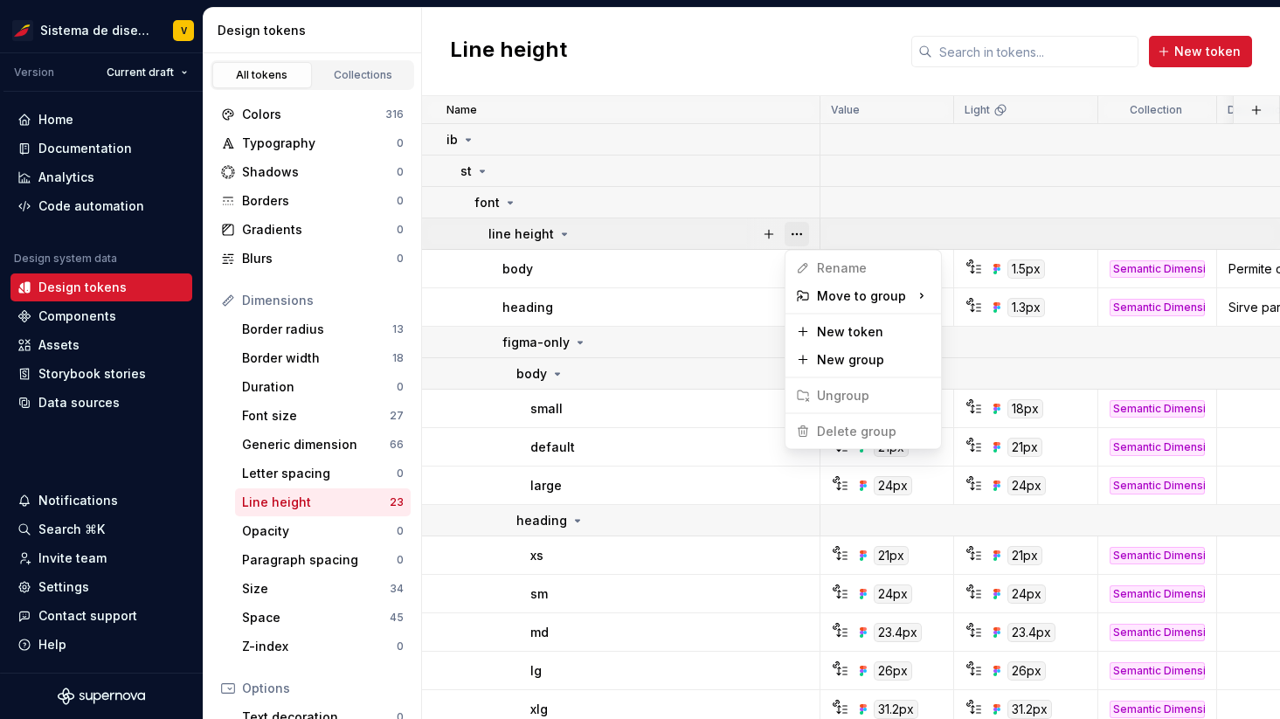
click at [796, 235] on button "button" at bounding box center [797, 234] width 24 height 24
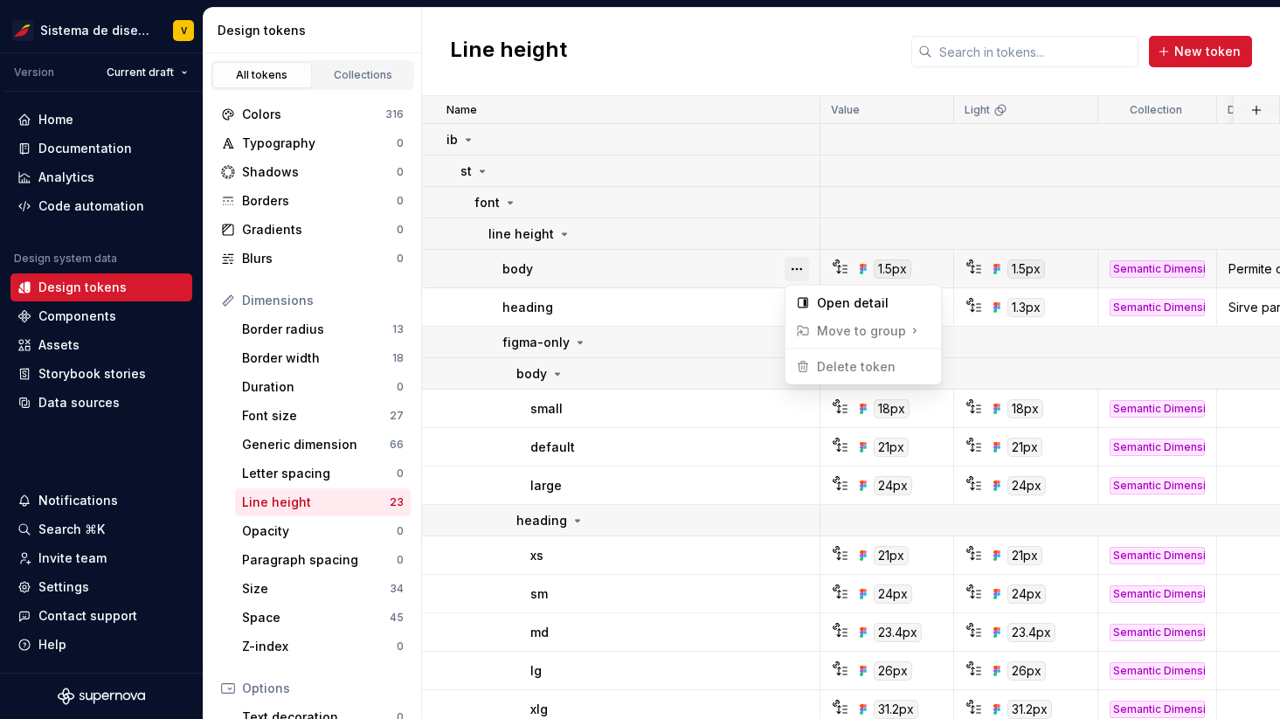
click at [794, 269] on button "button" at bounding box center [797, 269] width 24 height 24
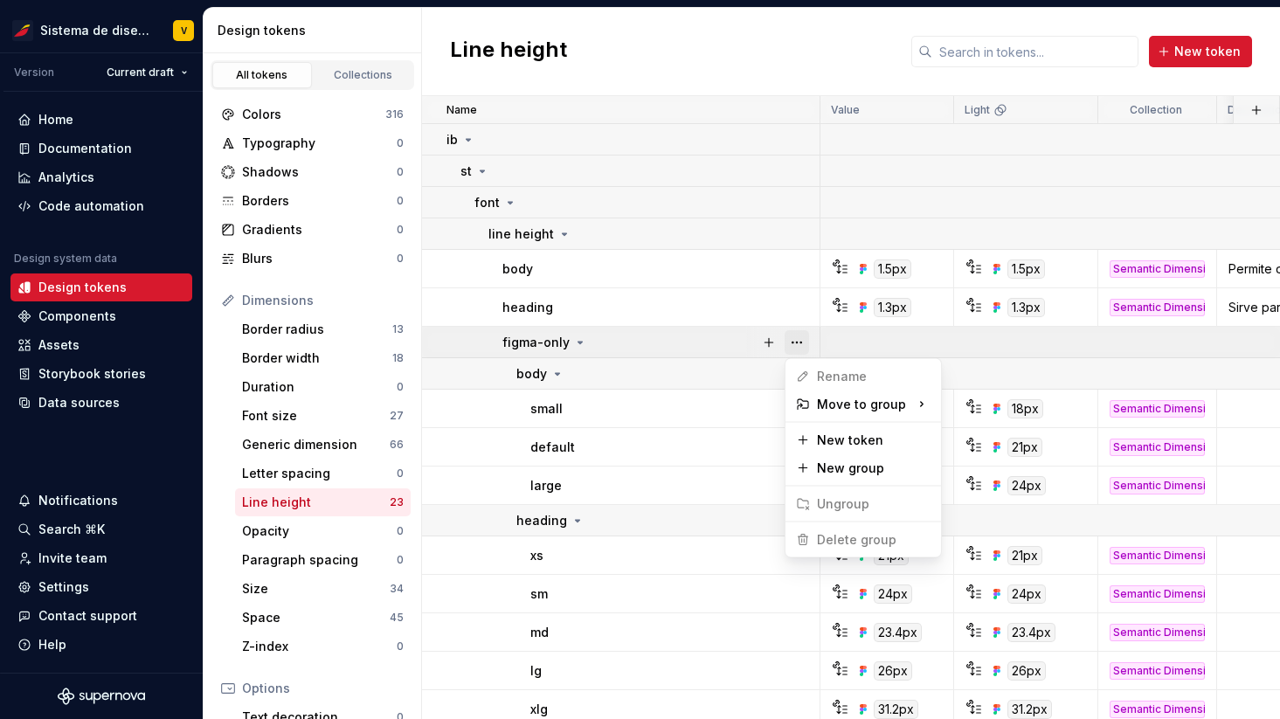
click at [795, 343] on button "button" at bounding box center [797, 342] width 24 height 24
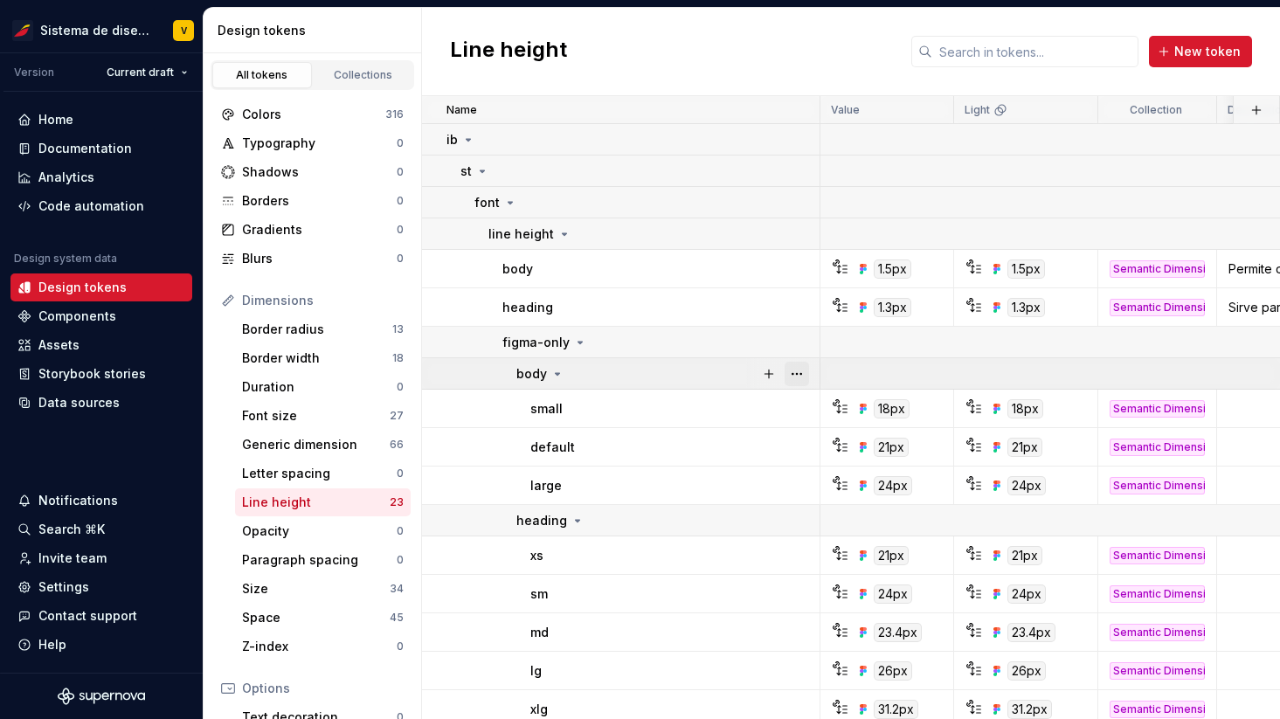
click at [794, 371] on button "button" at bounding box center [797, 374] width 24 height 24
click at [794, 519] on button "button" at bounding box center [797, 521] width 24 height 24
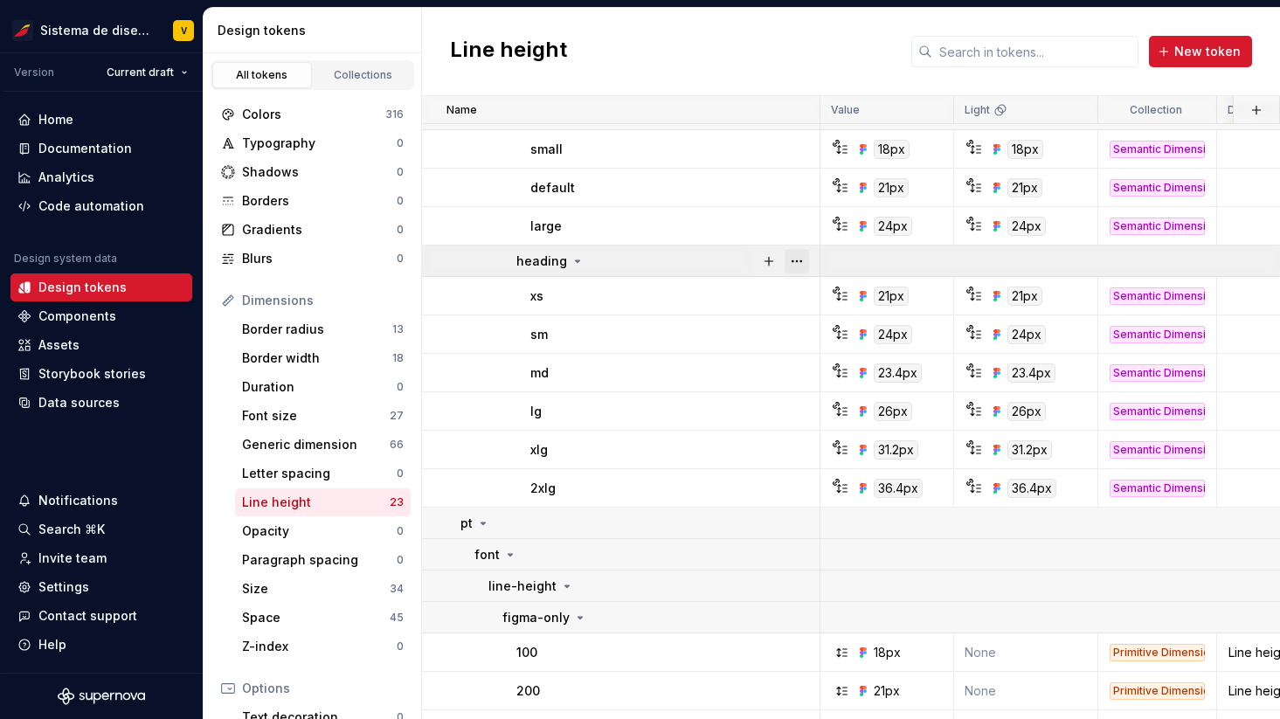
scroll to position [399, 0]
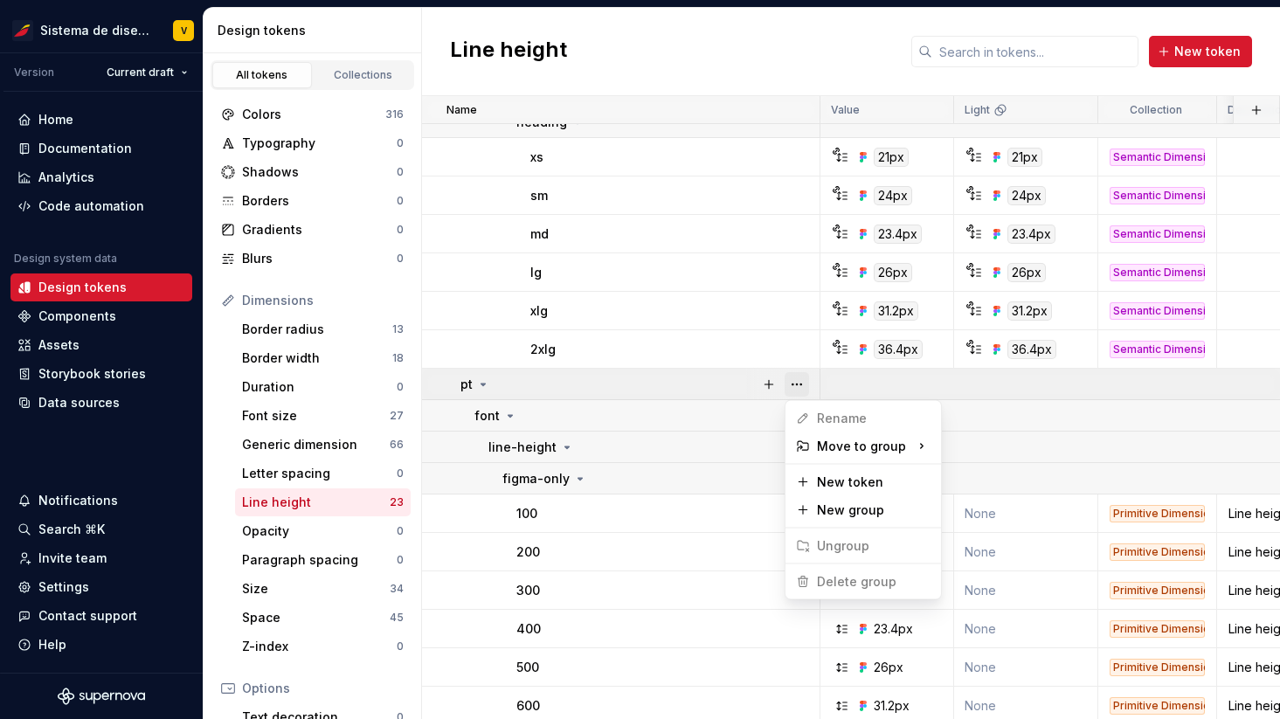
click at [794, 381] on button "button" at bounding box center [797, 384] width 24 height 24
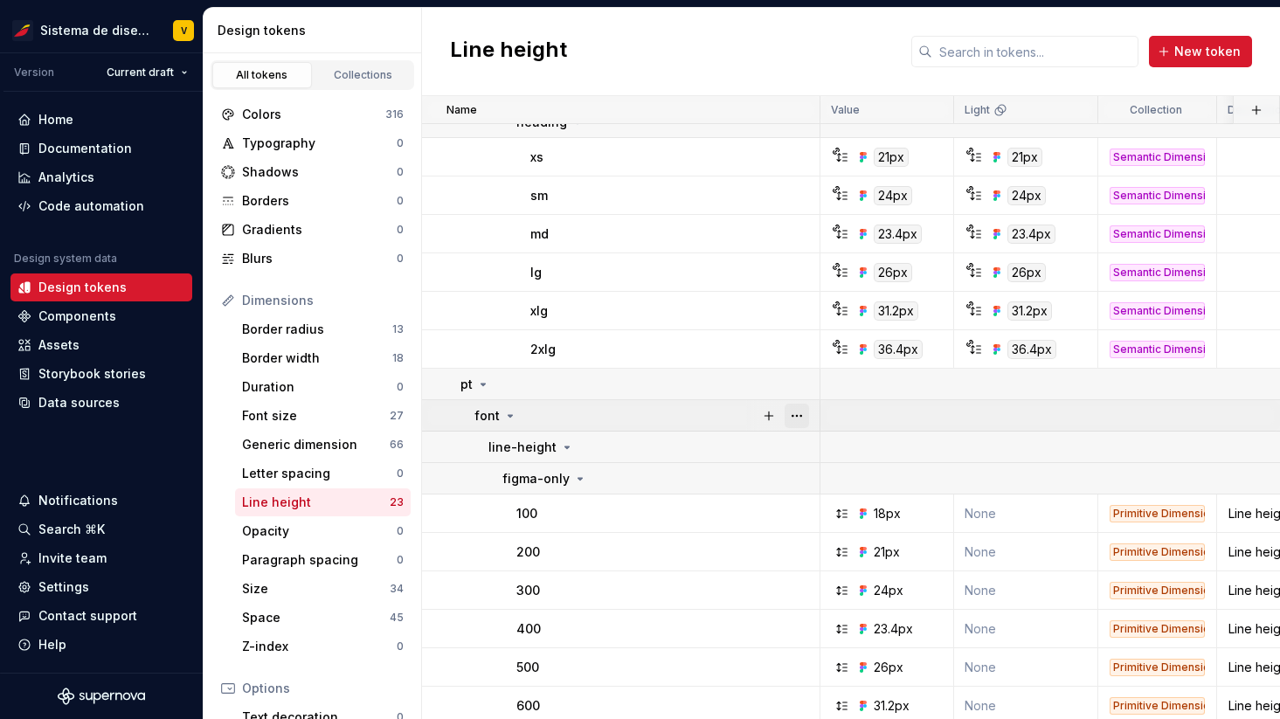
click at [795, 415] on button "button" at bounding box center [797, 416] width 24 height 24
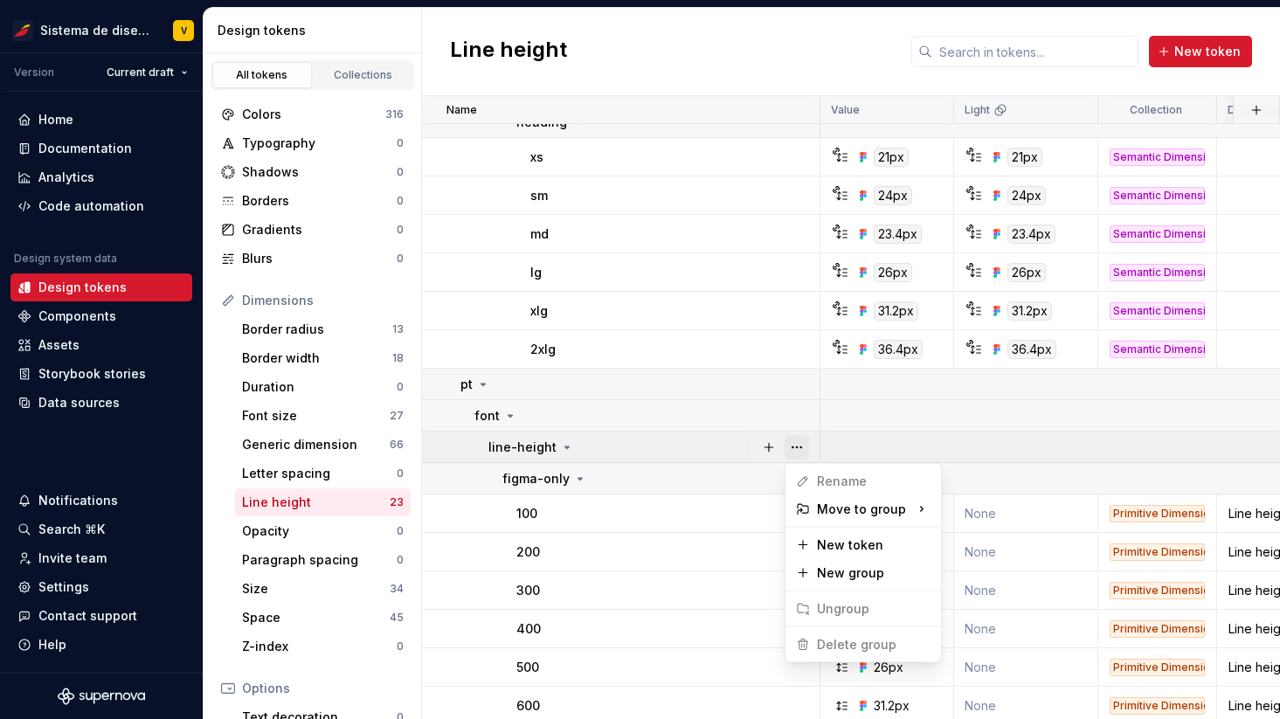
click at [795, 454] on button "button" at bounding box center [797, 447] width 24 height 24
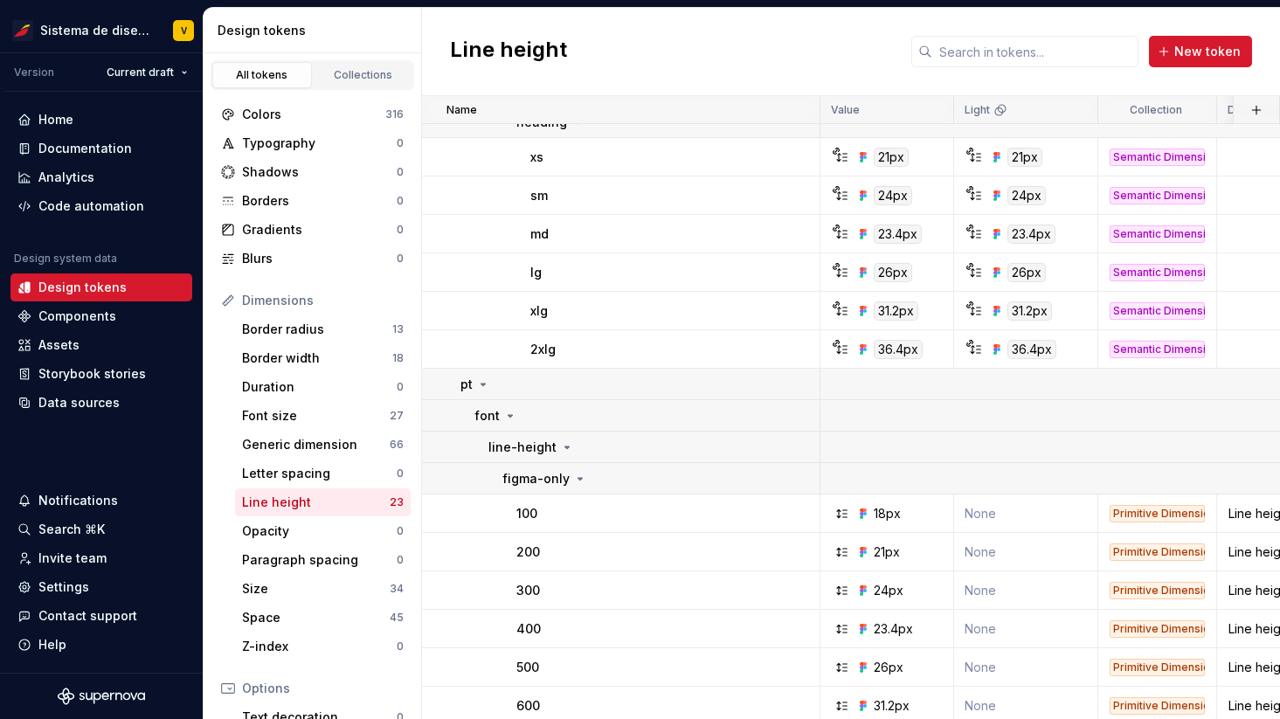
click at [764, 481] on html "Sistema de diseño Iberia V Version Current draft Home Documentation Analytics C…" at bounding box center [640, 359] width 1280 height 719
click at [800, 478] on button "button" at bounding box center [797, 479] width 24 height 24
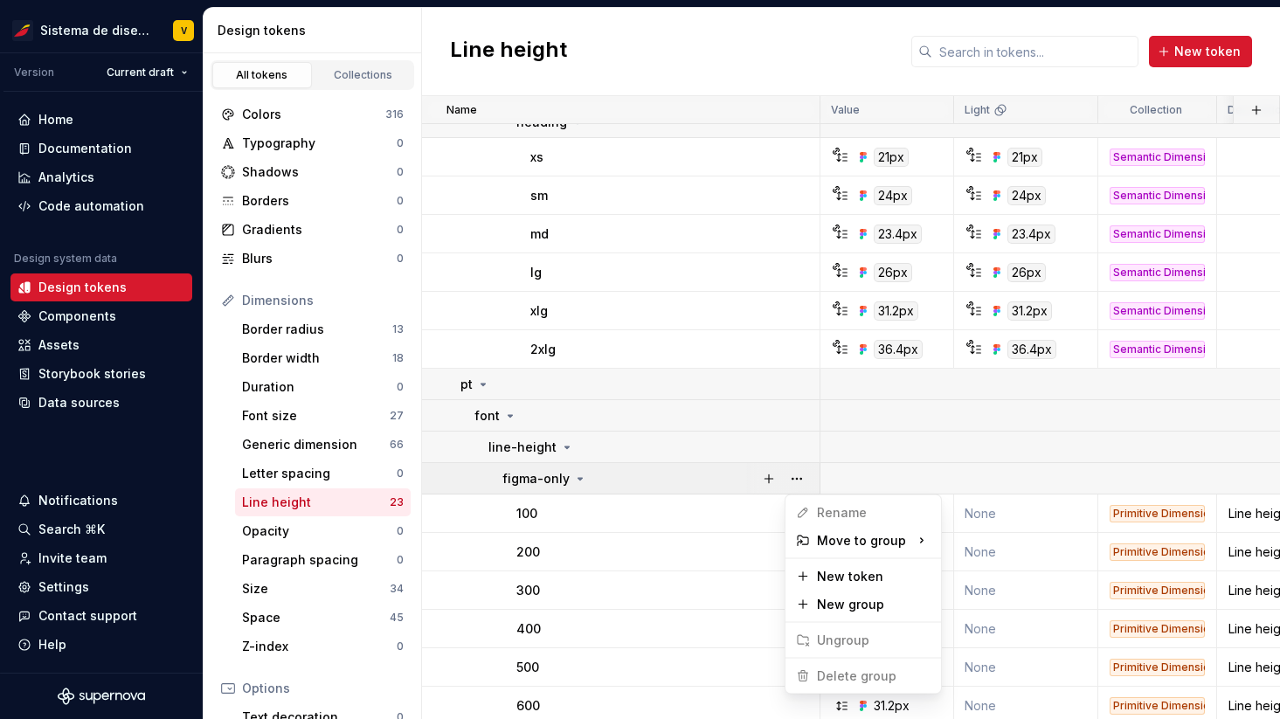
click at [573, 476] on html "Sistema de diseño Iberia V Version Current draft Home Documentation Analytics C…" at bounding box center [640, 359] width 1280 height 719
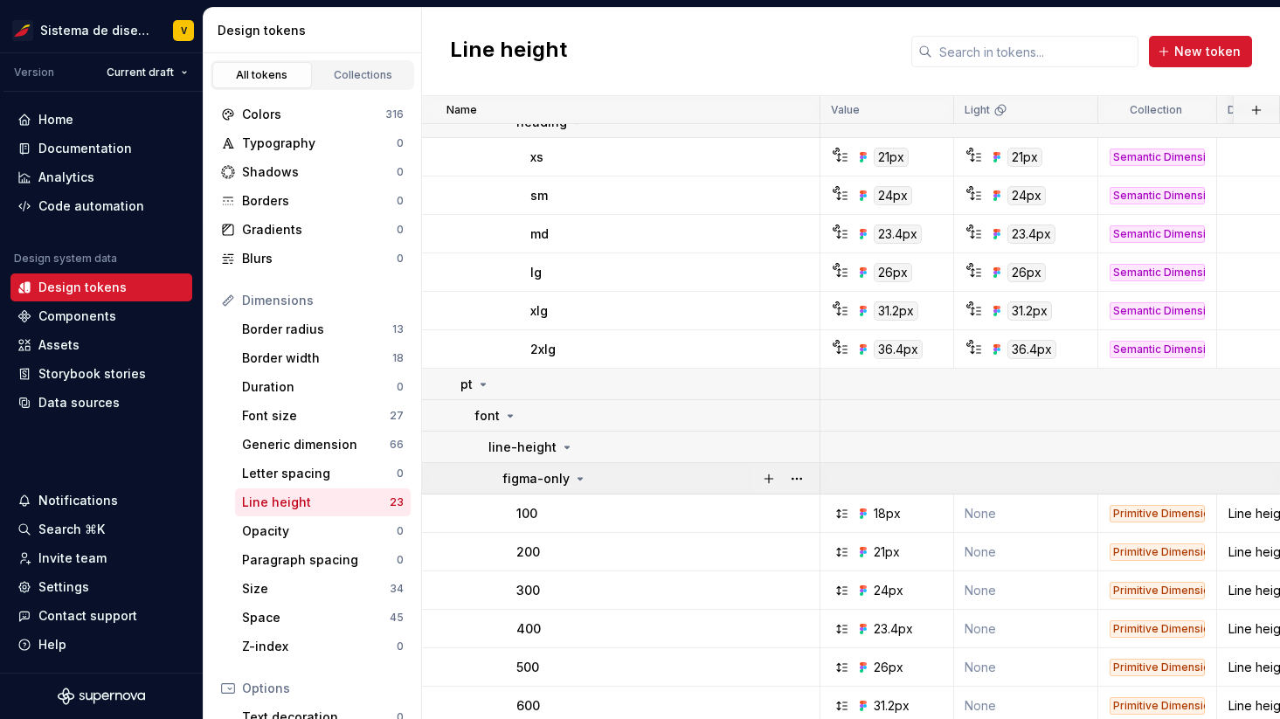
click at [573, 477] on icon at bounding box center [580, 479] width 14 height 14
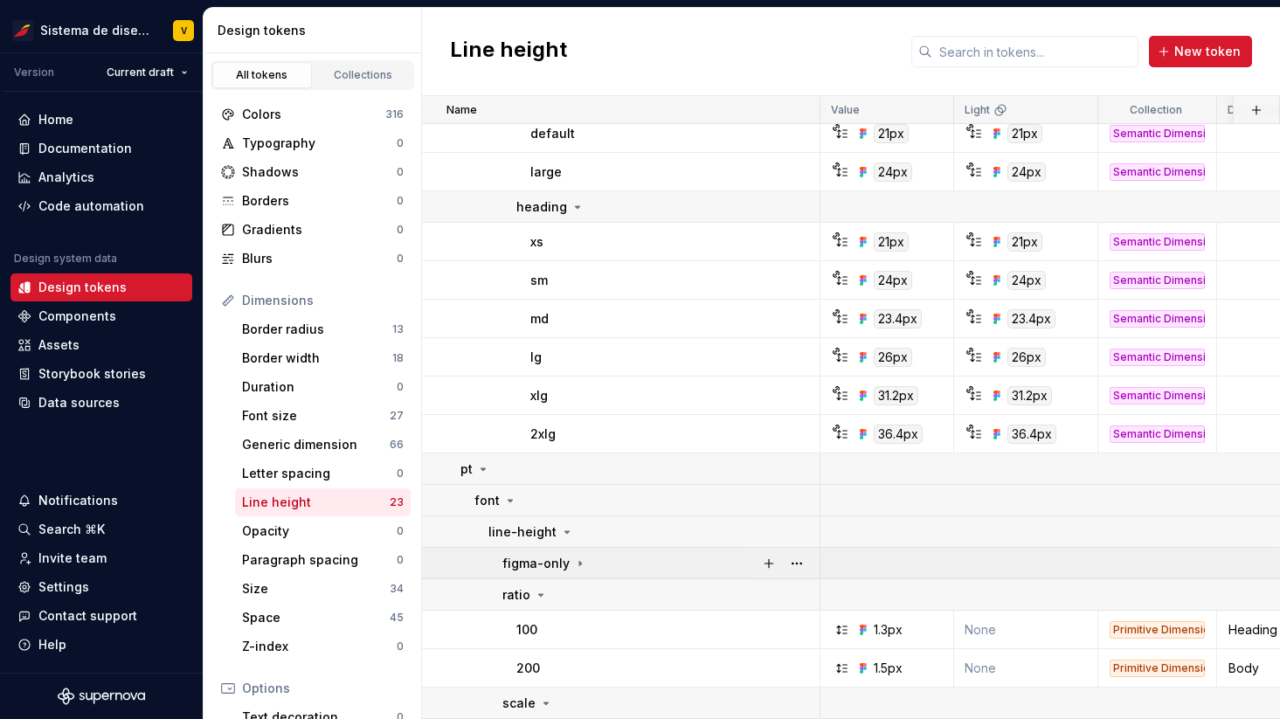
scroll to position [314, 0]
click at [539, 594] on icon at bounding box center [541, 595] width 4 height 2
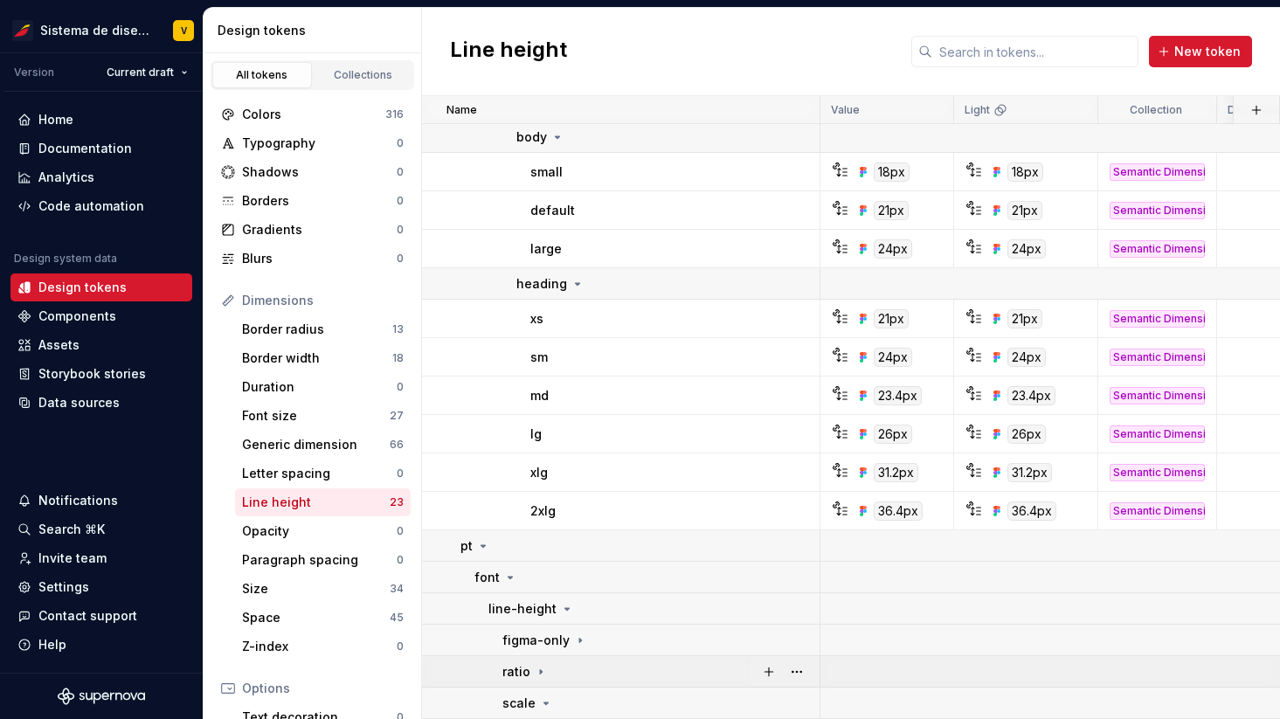
scroll to position [237, 0]
click at [794, 543] on button "button" at bounding box center [797, 546] width 24 height 24
click at [794, 572] on html "Sistema de diseño Iberia V Version Current draft Home Documentation Analytics C…" at bounding box center [640, 359] width 1280 height 719
click at [794, 574] on button "button" at bounding box center [797, 577] width 24 height 24
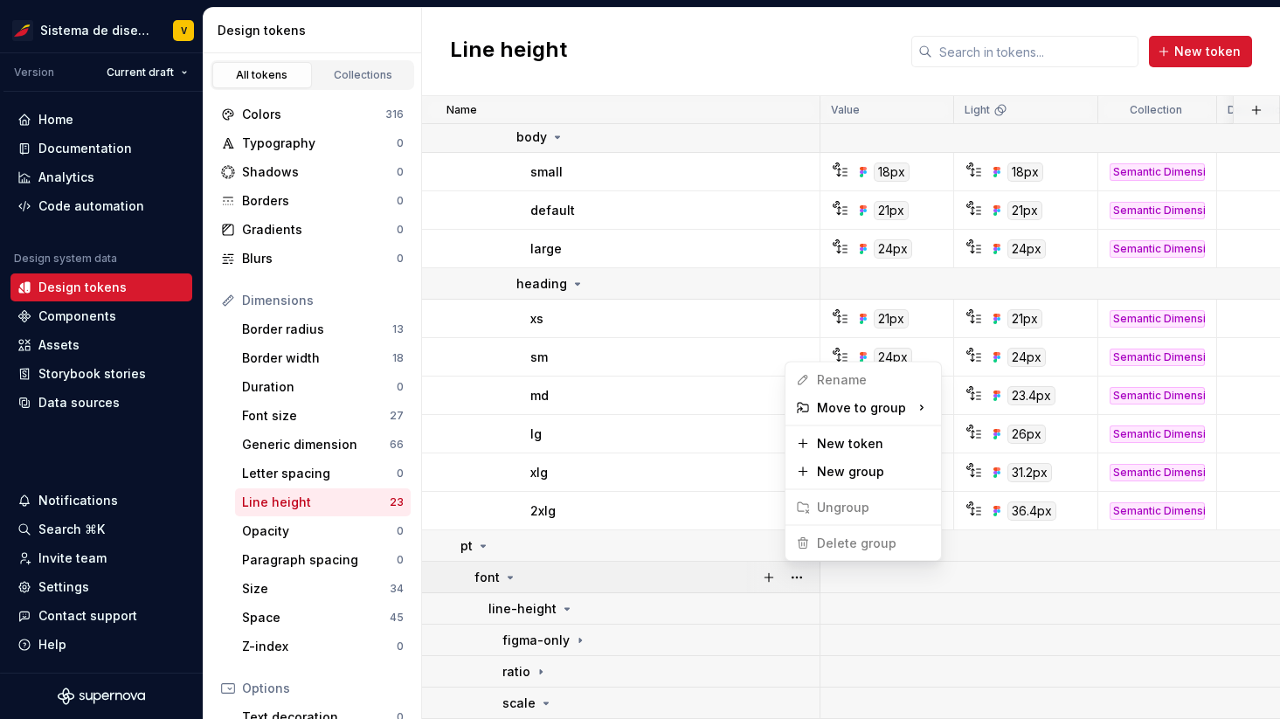
click at [795, 606] on html "Sistema de diseño Iberia V Version Current draft Home Documentation Analytics C…" at bounding box center [640, 359] width 1280 height 719
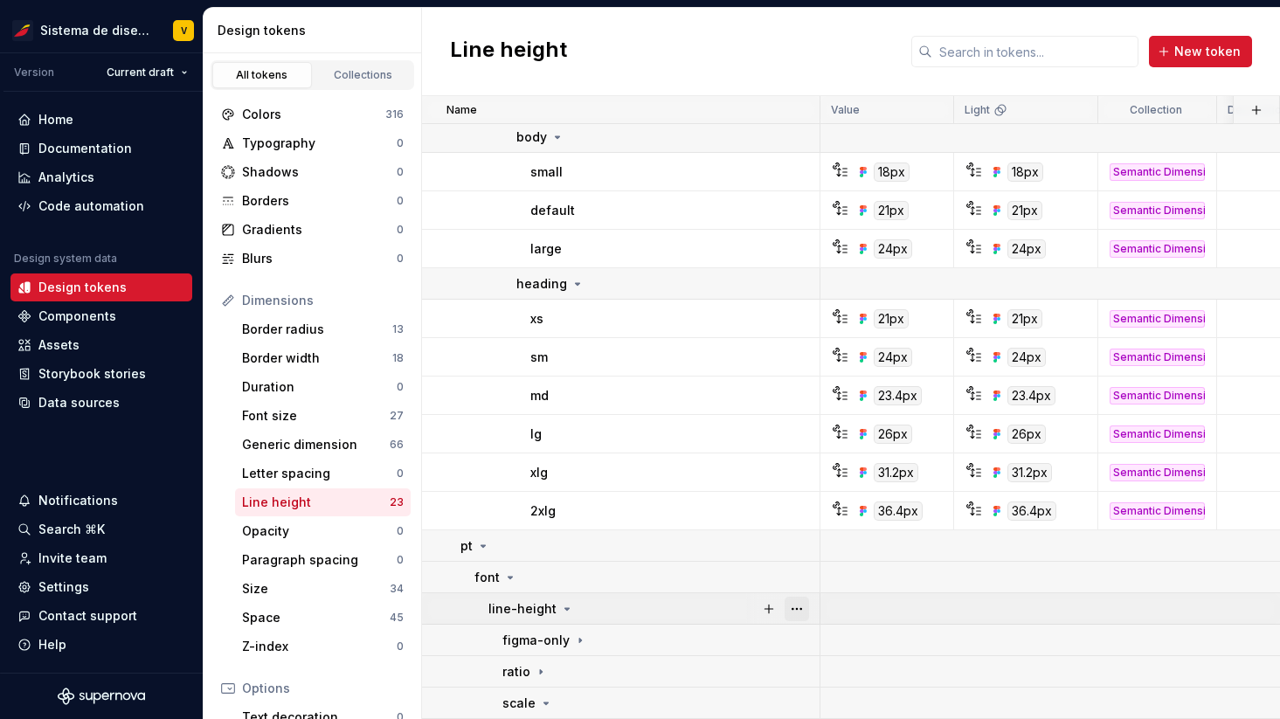
click at [799, 606] on button "button" at bounding box center [797, 609] width 24 height 24
click at [793, 634] on html "Sistema de diseño Iberia V Version Current draft Home Documentation Analytics C…" at bounding box center [640, 359] width 1280 height 719
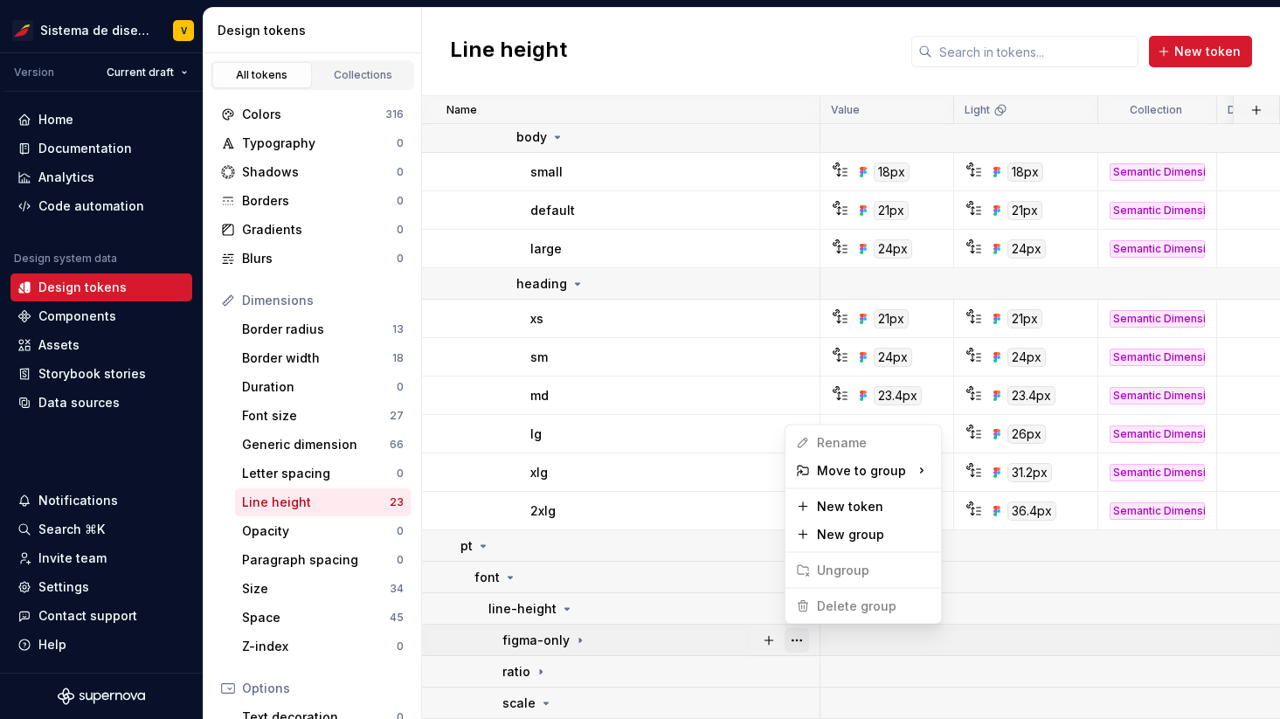
click at [799, 637] on button "button" at bounding box center [797, 640] width 24 height 24
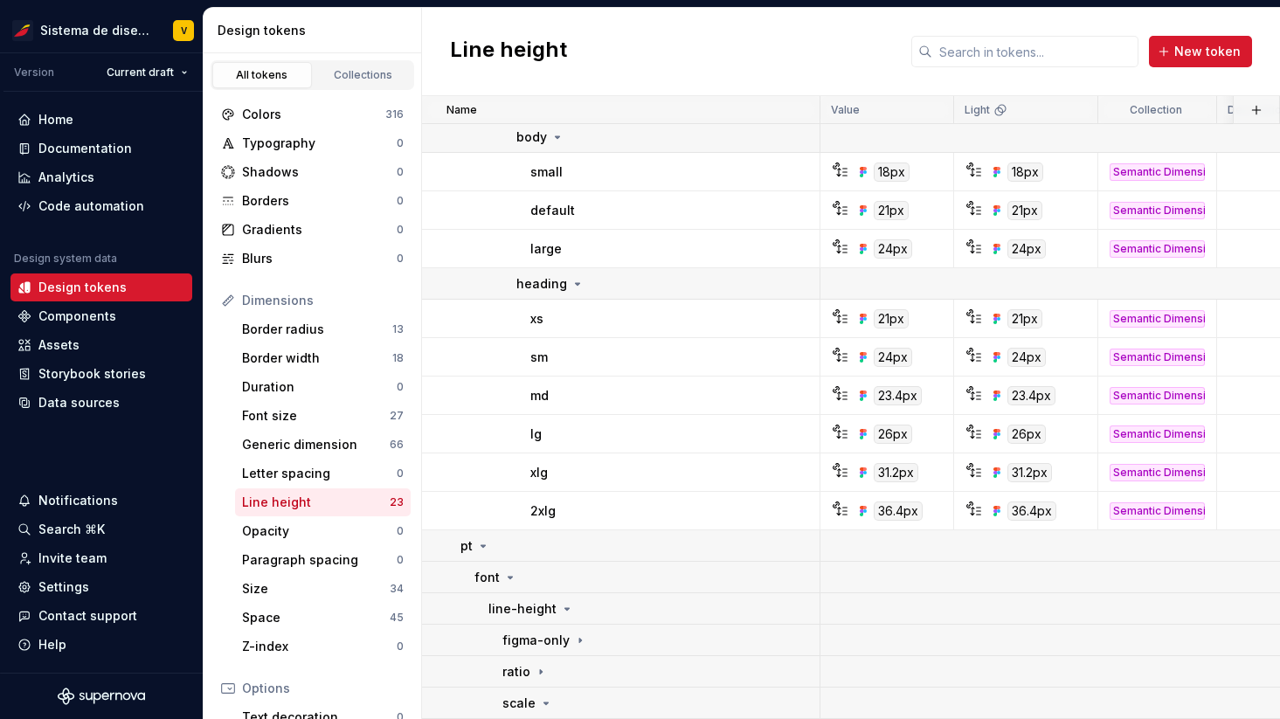
click at [795, 673] on html "Sistema de diseño Iberia V Version Current draft Home Documentation Analytics C…" at bounding box center [640, 359] width 1280 height 719
click at [800, 674] on button "button" at bounding box center [797, 672] width 24 height 24
click at [710, 631] on html "Sistema de diseño Iberia V Version Current draft Home Documentation Analytics C…" at bounding box center [640, 359] width 1280 height 719
click at [110, 318] on div "Components" at bounding box center [77, 316] width 78 height 17
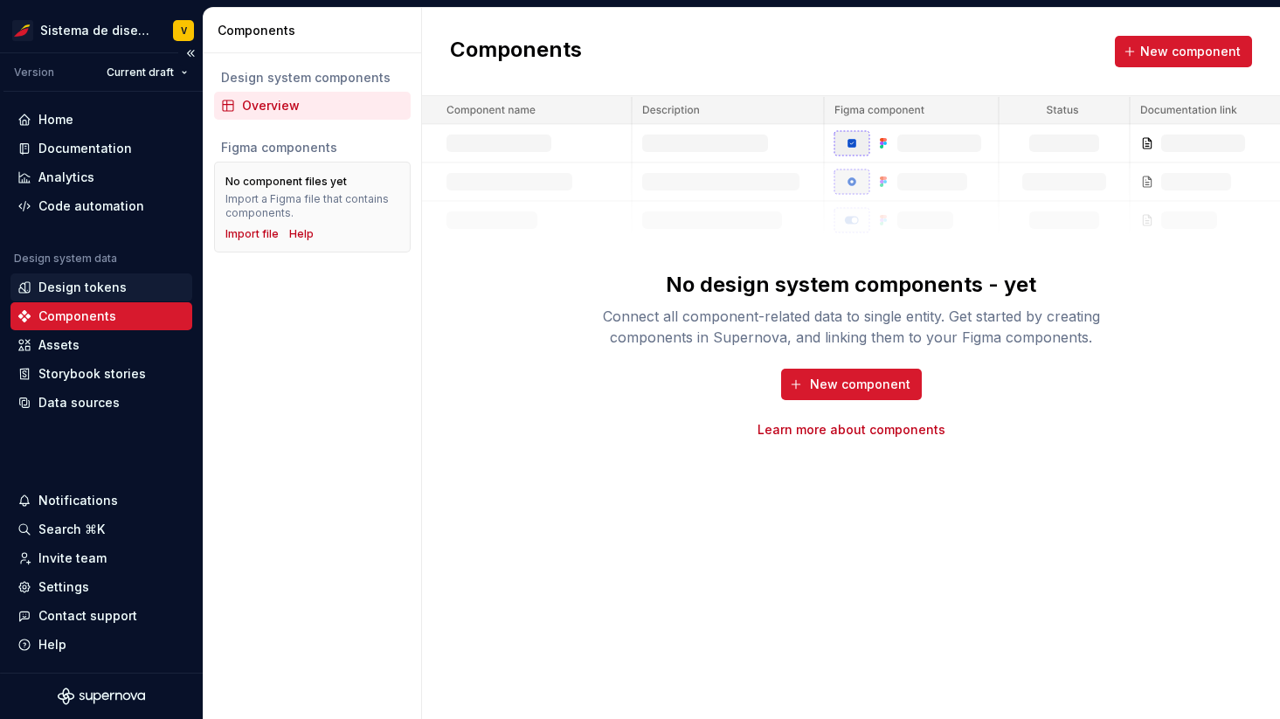
click at [101, 288] on div "Design tokens" at bounding box center [82, 287] width 88 height 17
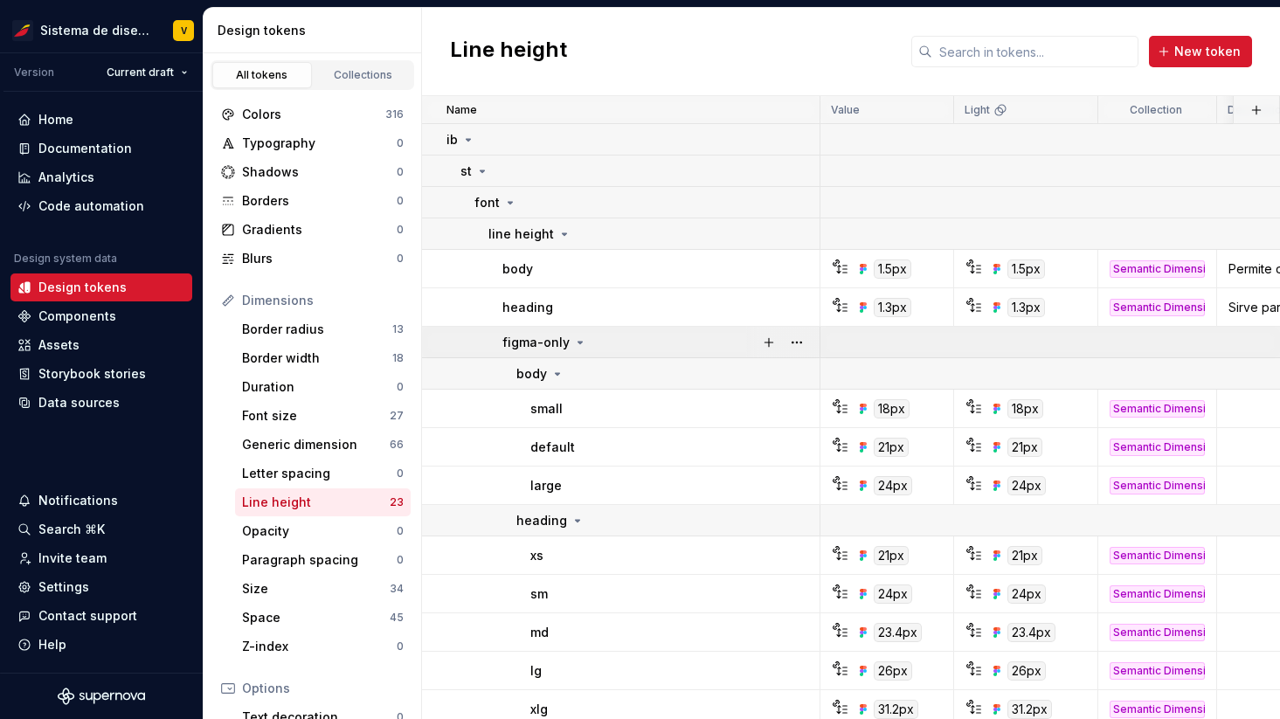
click at [575, 343] on icon at bounding box center [580, 343] width 14 height 14
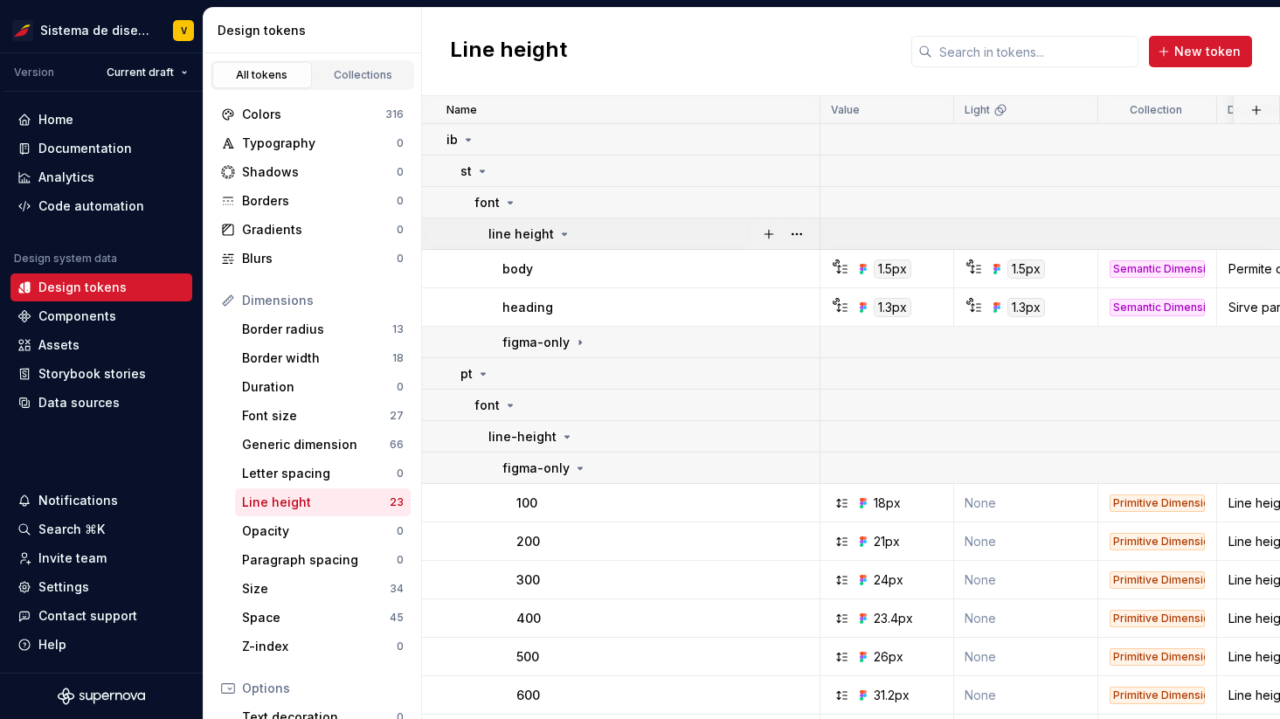
click at [561, 234] on icon at bounding box center [565, 234] width 14 height 14
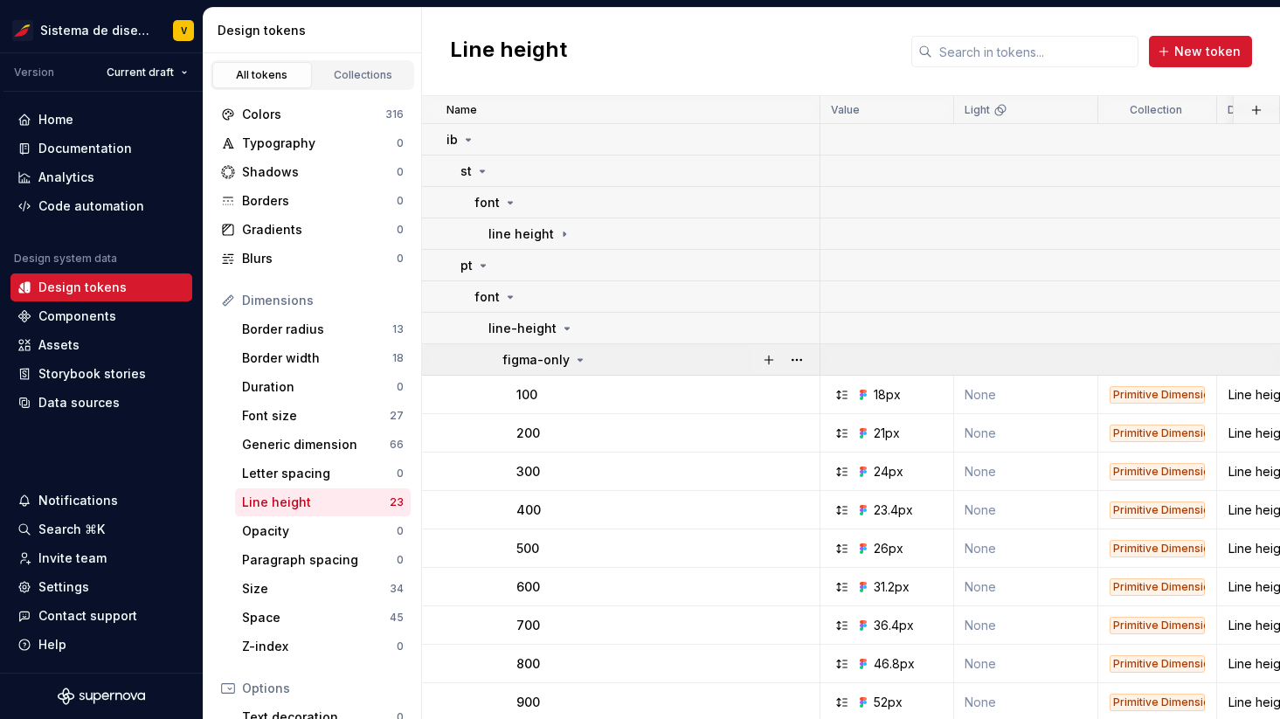
click at [579, 359] on icon at bounding box center [581, 360] width 4 height 2
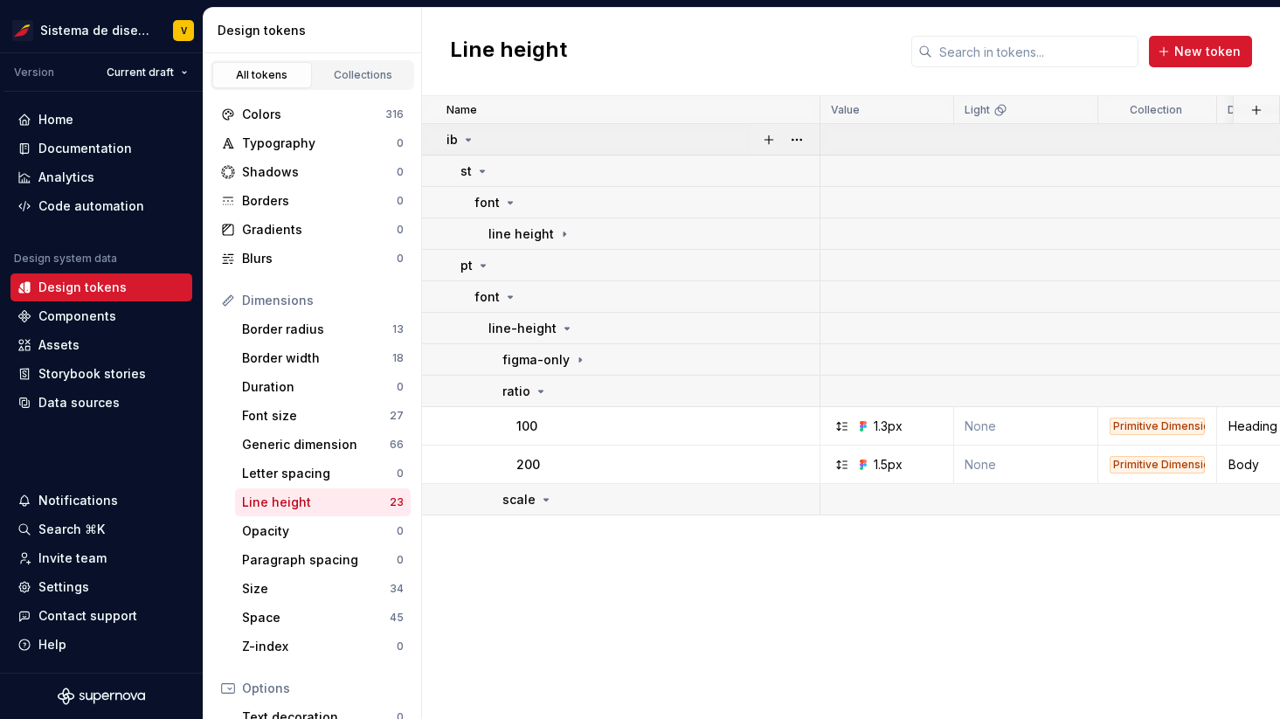
click at [468, 139] on icon at bounding box center [469, 140] width 4 height 2
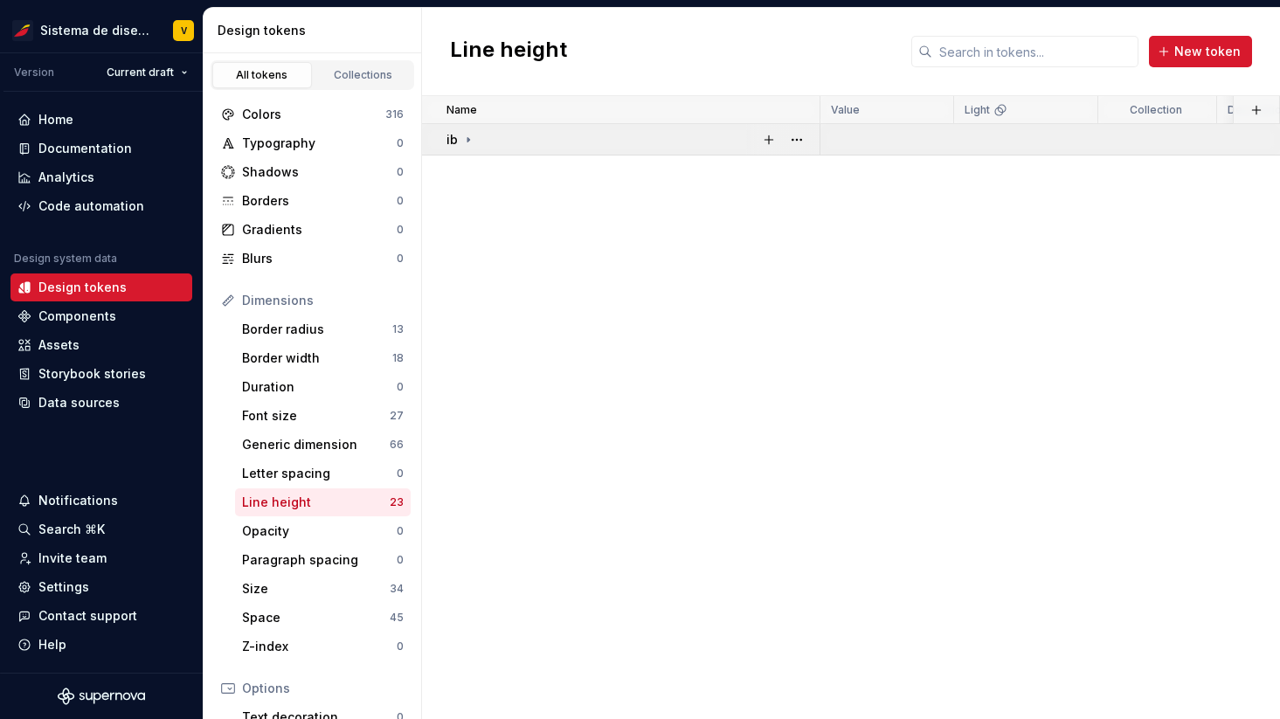
click at [466, 136] on icon at bounding box center [468, 140] width 14 height 14
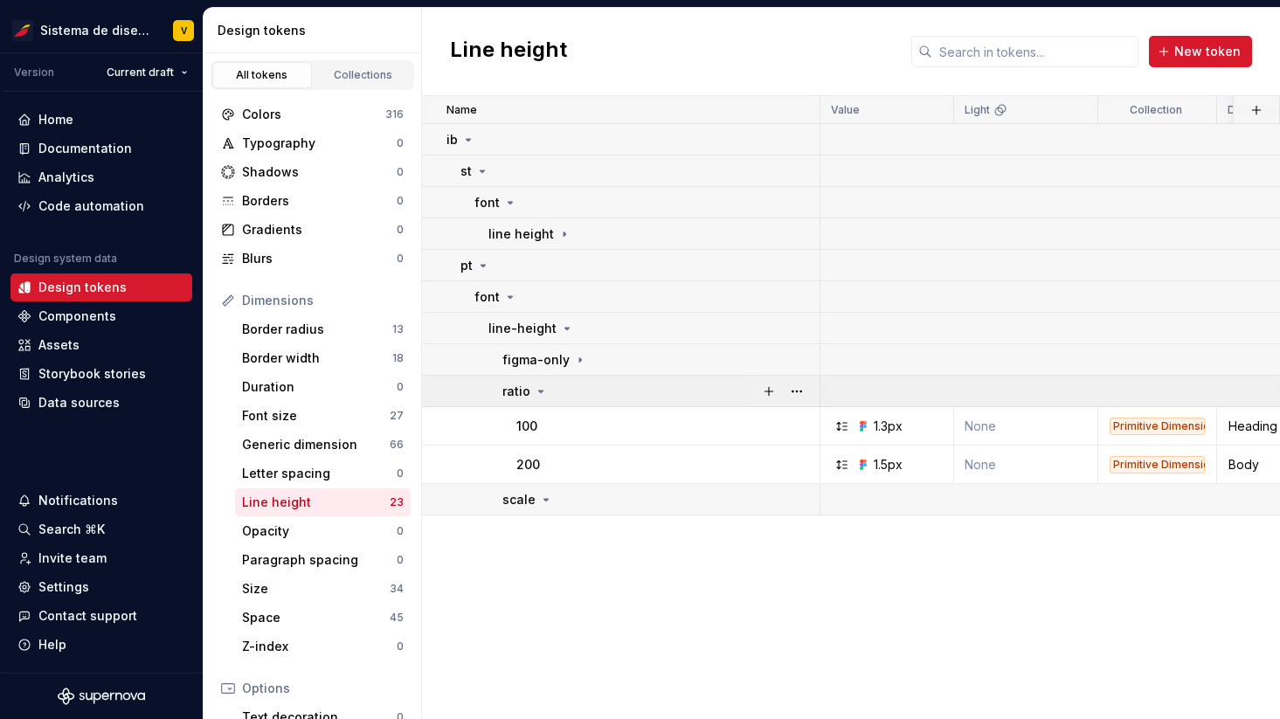
click at [540, 390] on icon at bounding box center [541, 392] width 14 height 14
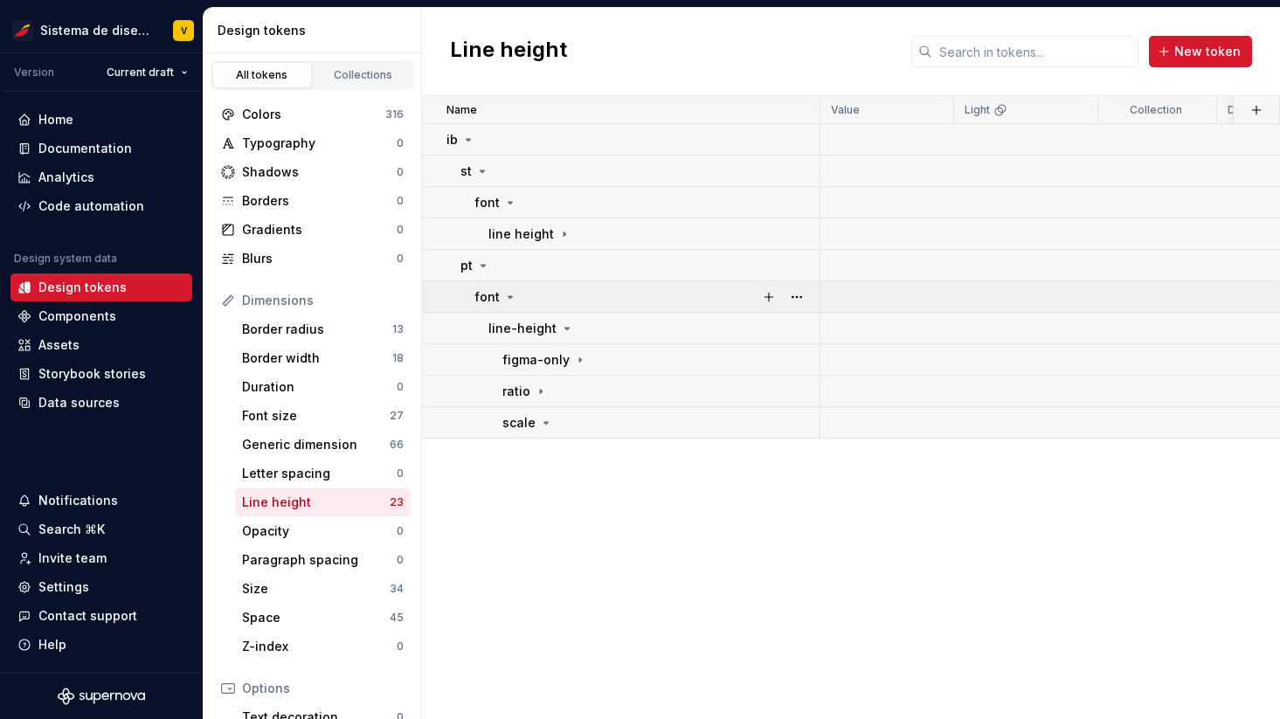
click at [507, 294] on icon at bounding box center [510, 297] width 14 height 14
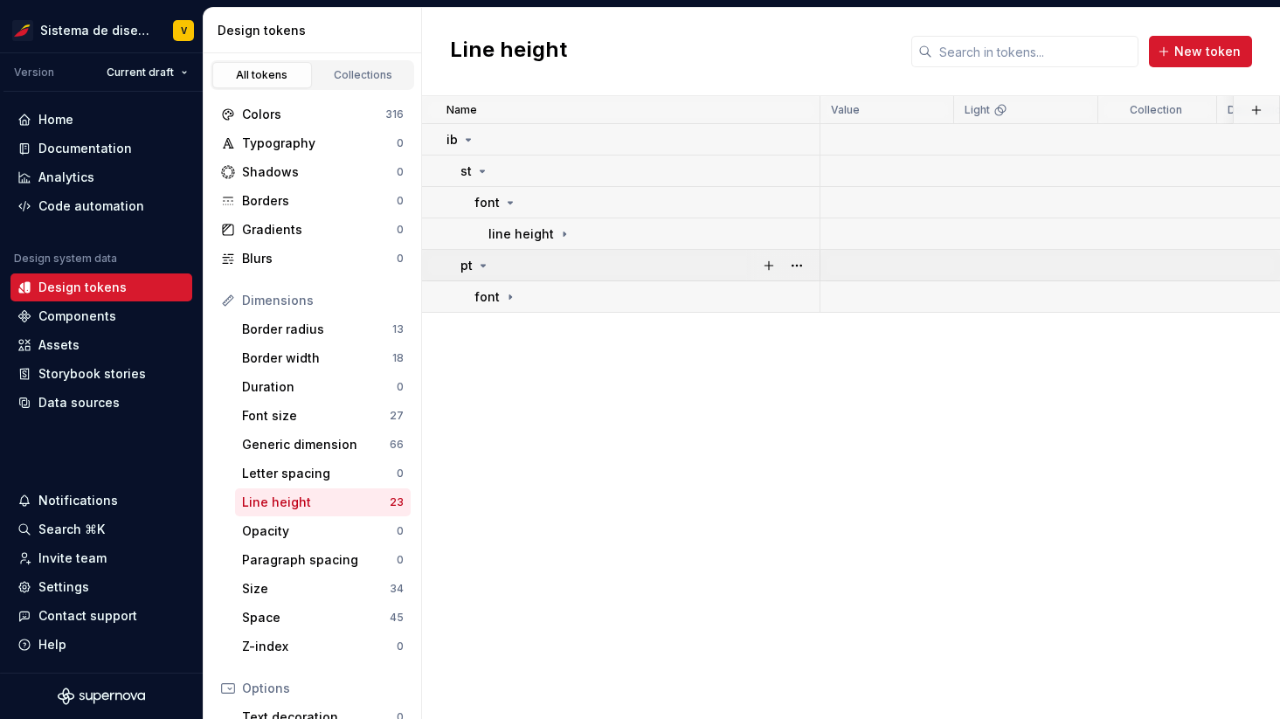
click at [482, 263] on icon at bounding box center [483, 266] width 14 height 14
click at [481, 169] on icon at bounding box center [482, 171] width 14 height 14
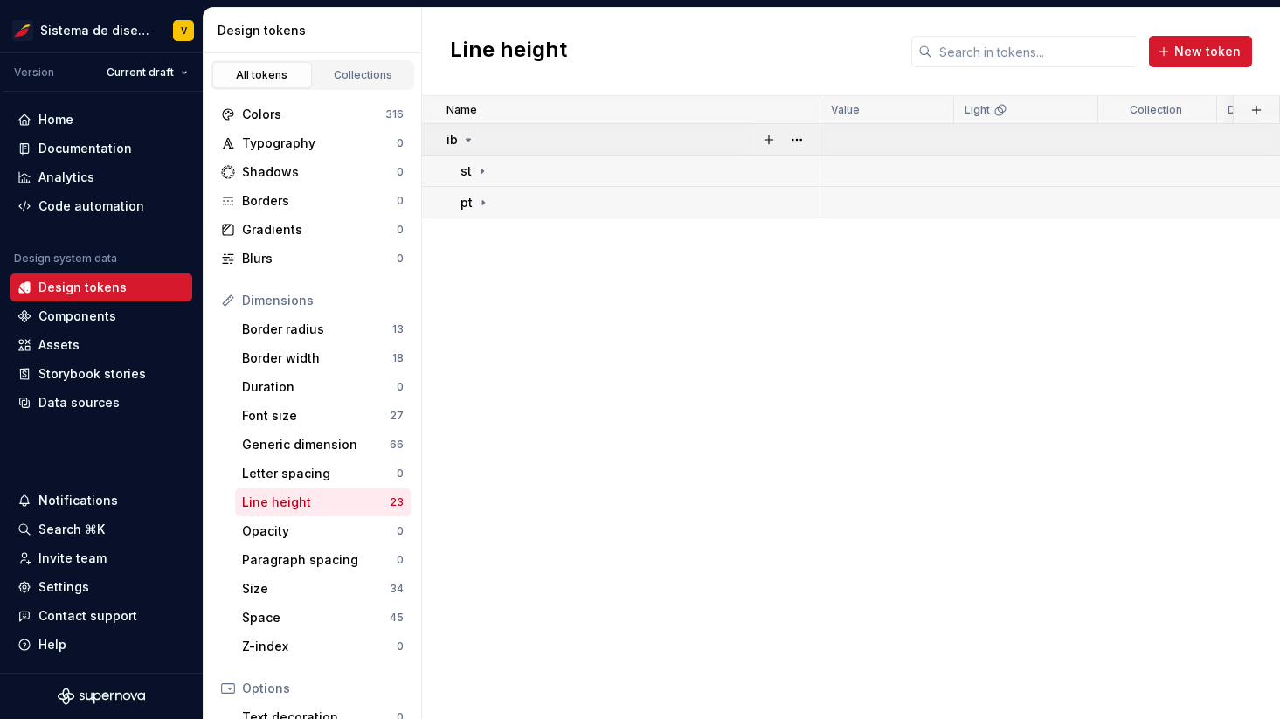
click at [467, 140] on icon at bounding box center [469, 140] width 4 height 2
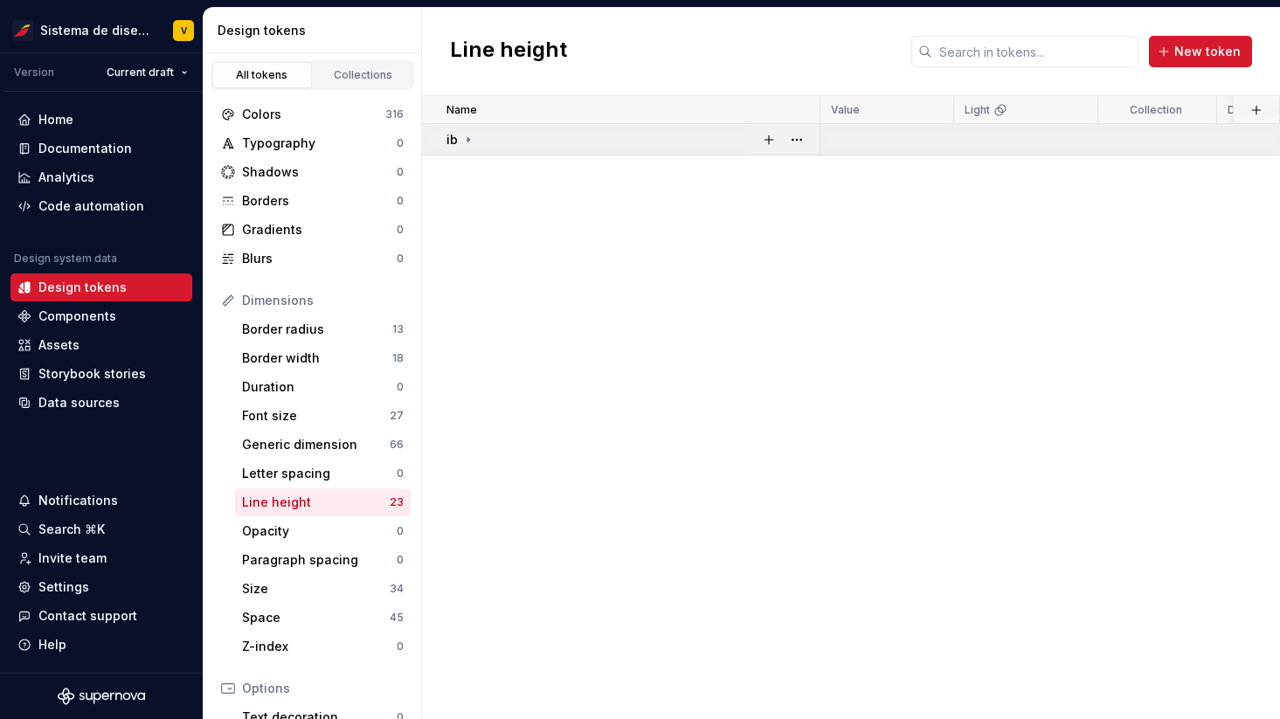
click at [468, 140] on icon at bounding box center [469, 139] width 2 height 4
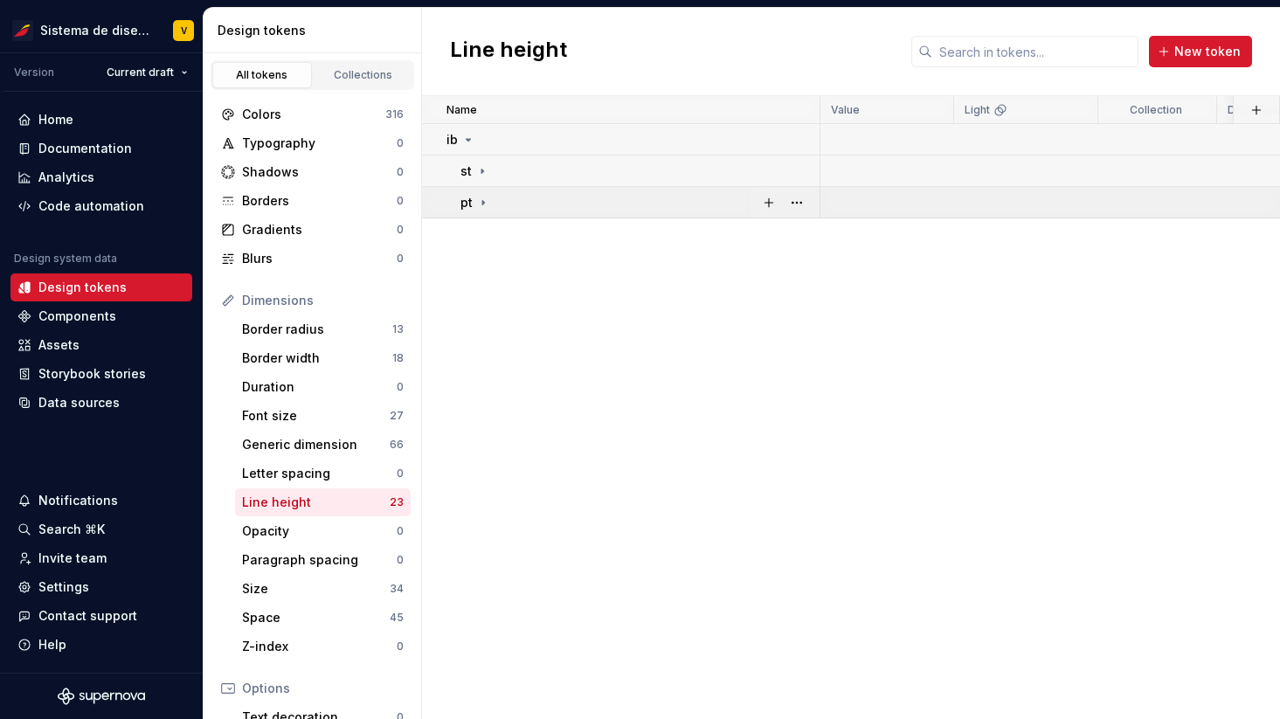
click at [487, 202] on icon at bounding box center [483, 203] width 14 height 14
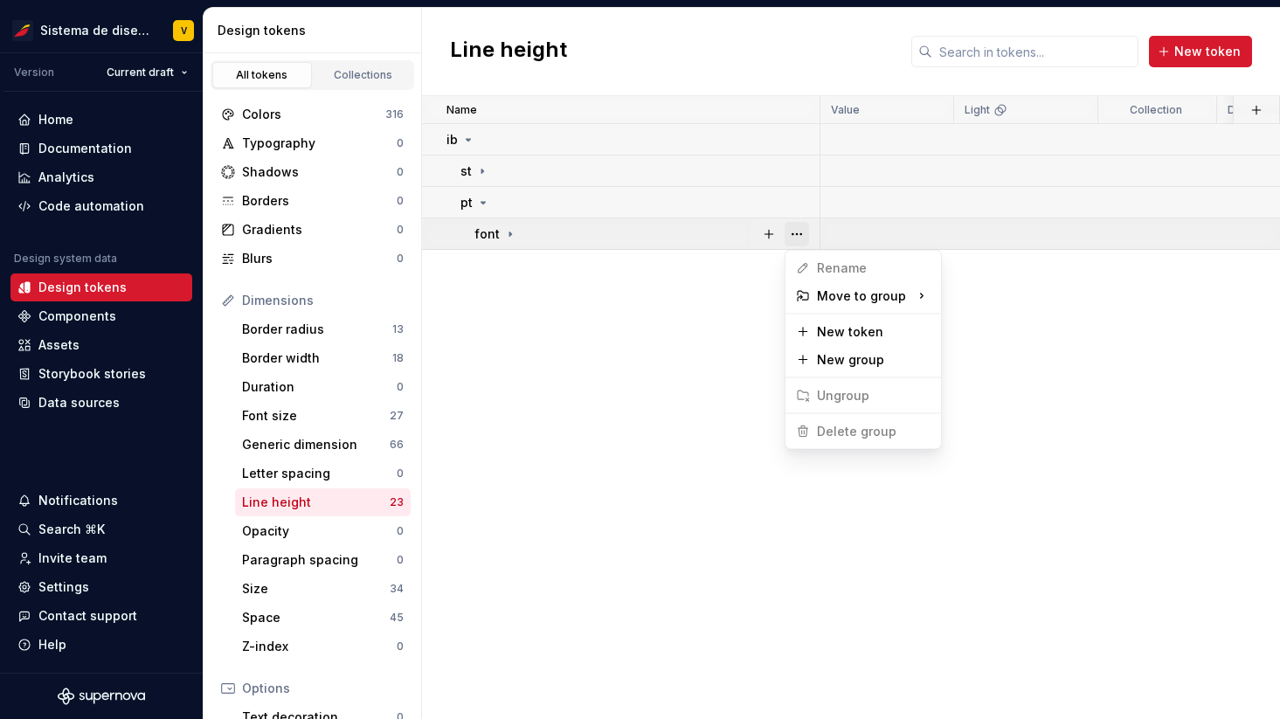
click at [800, 232] on button "button" at bounding box center [797, 234] width 24 height 24
click at [682, 310] on html "Sistema de diseño Iberia V Version Current draft Home Documentation Analytics C…" at bounding box center [640, 359] width 1280 height 719
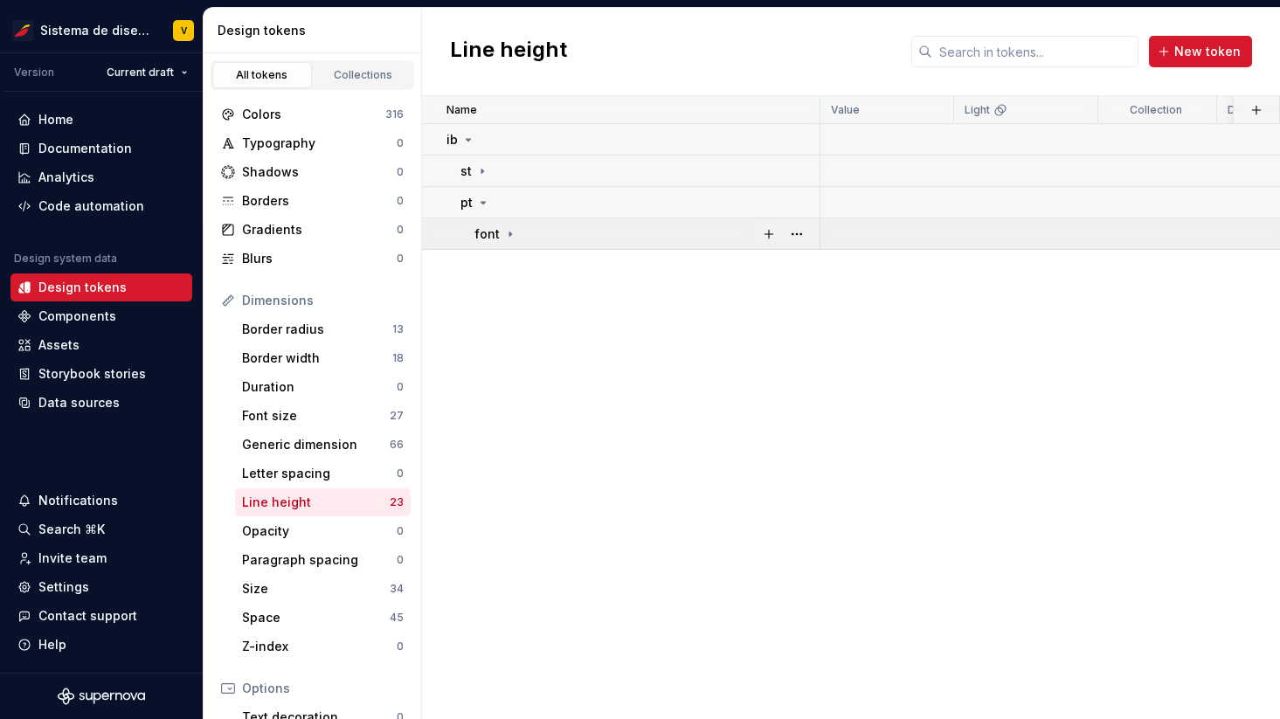
click at [509, 234] on icon at bounding box center [510, 234] width 14 height 14
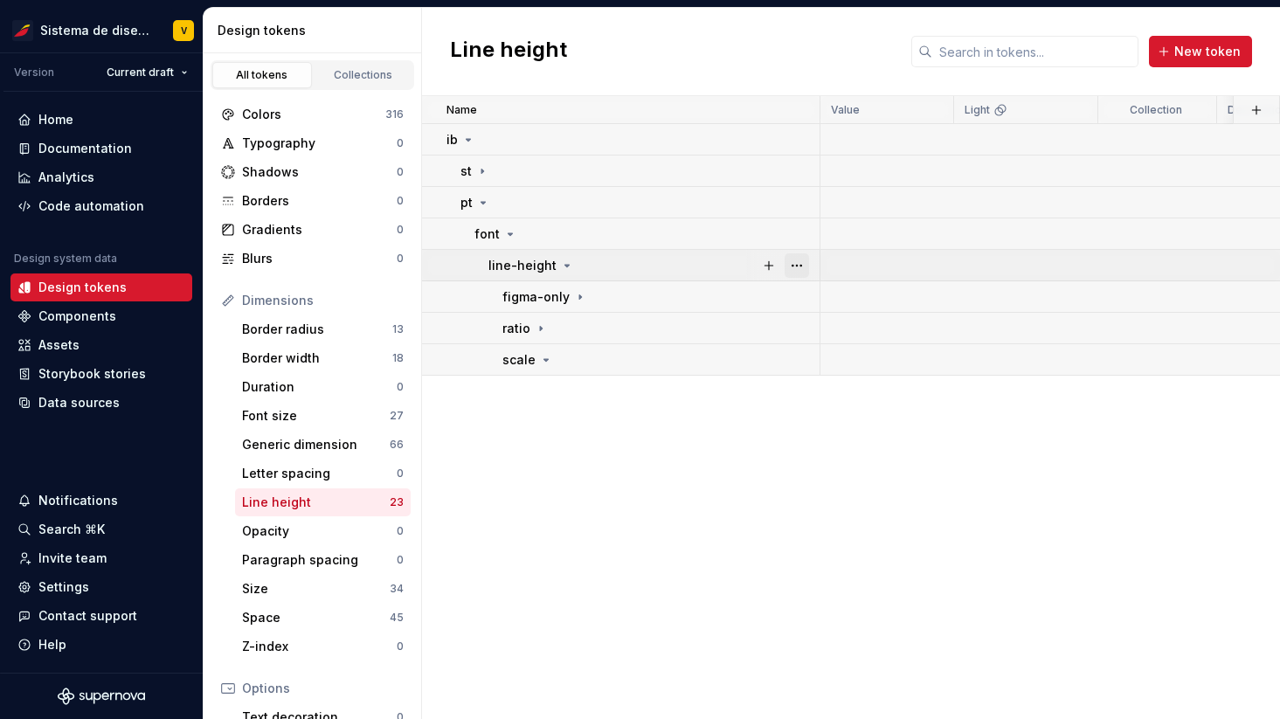
click at [806, 261] on button "button" at bounding box center [797, 265] width 24 height 24
click at [564, 266] on icon at bounding box center [567, 266] width 14 height 14
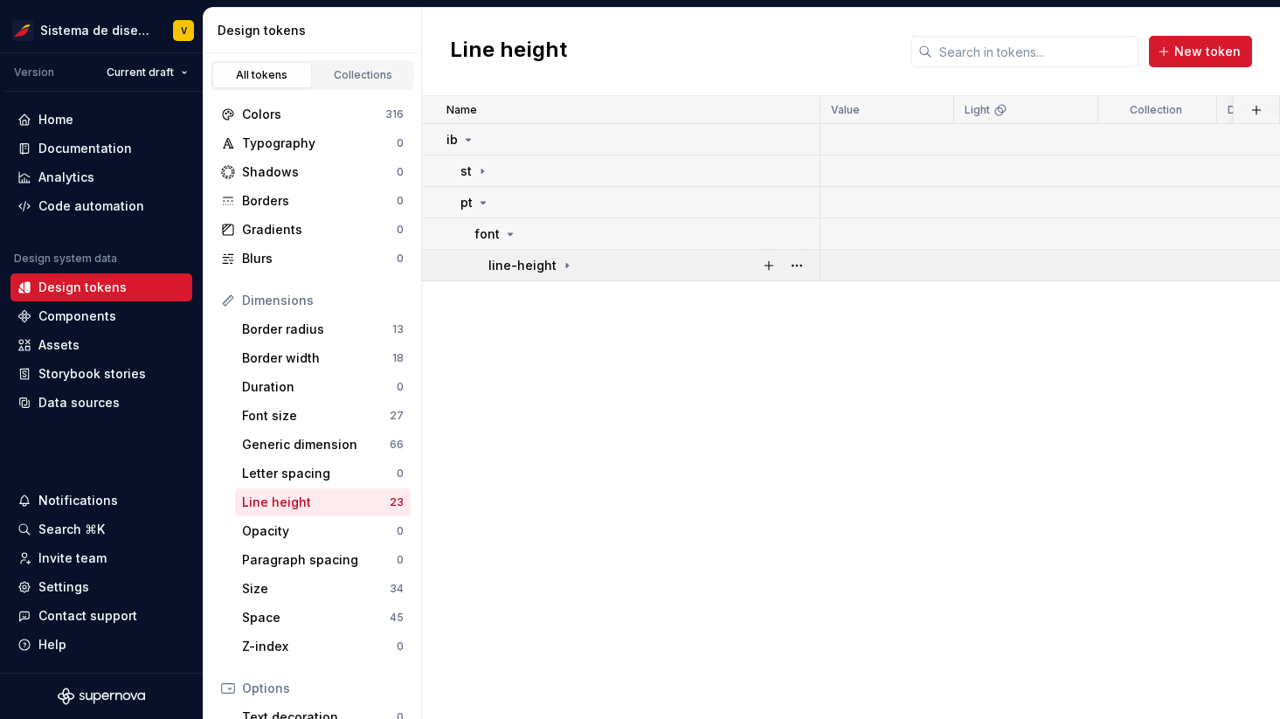
click at [564, 266] on icon at bounding box center [567, 266] width 14 height 14
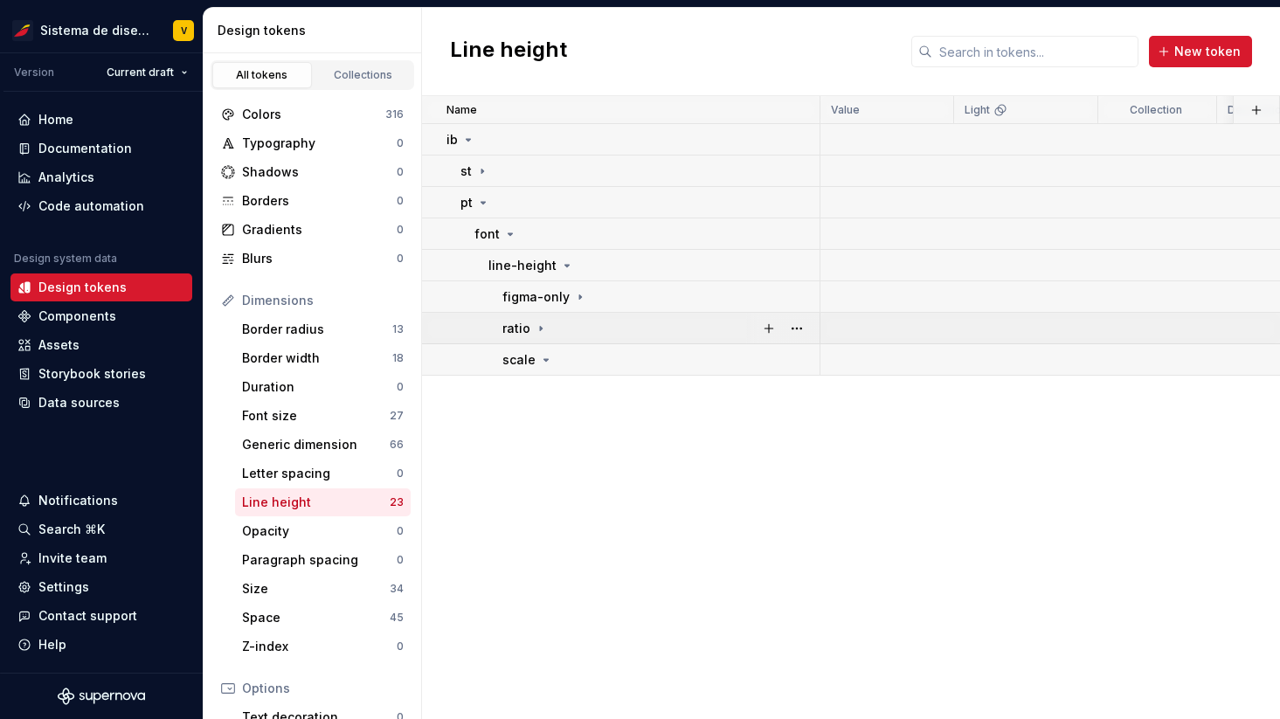
click at [539, 326] on icon at bounding box center [541, 329] width 14 height 14
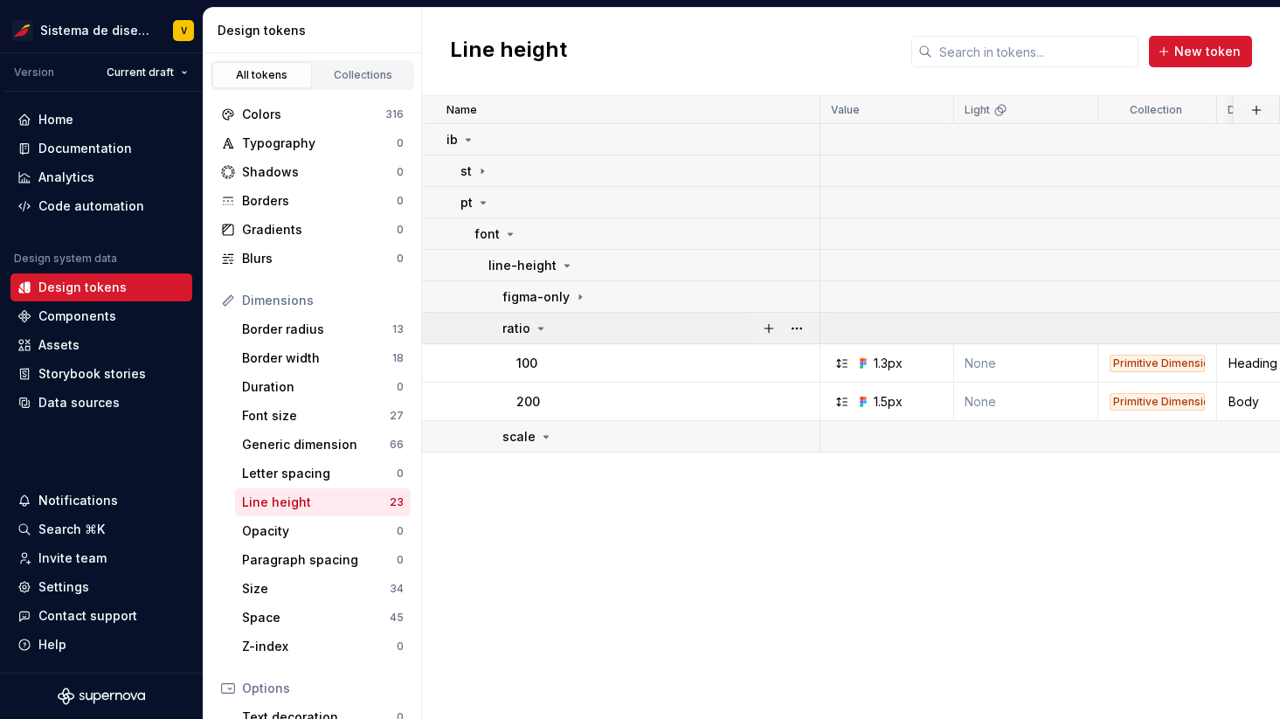
click at [539, 326] on icon at bounding box center [541, 329] width 14 height 14
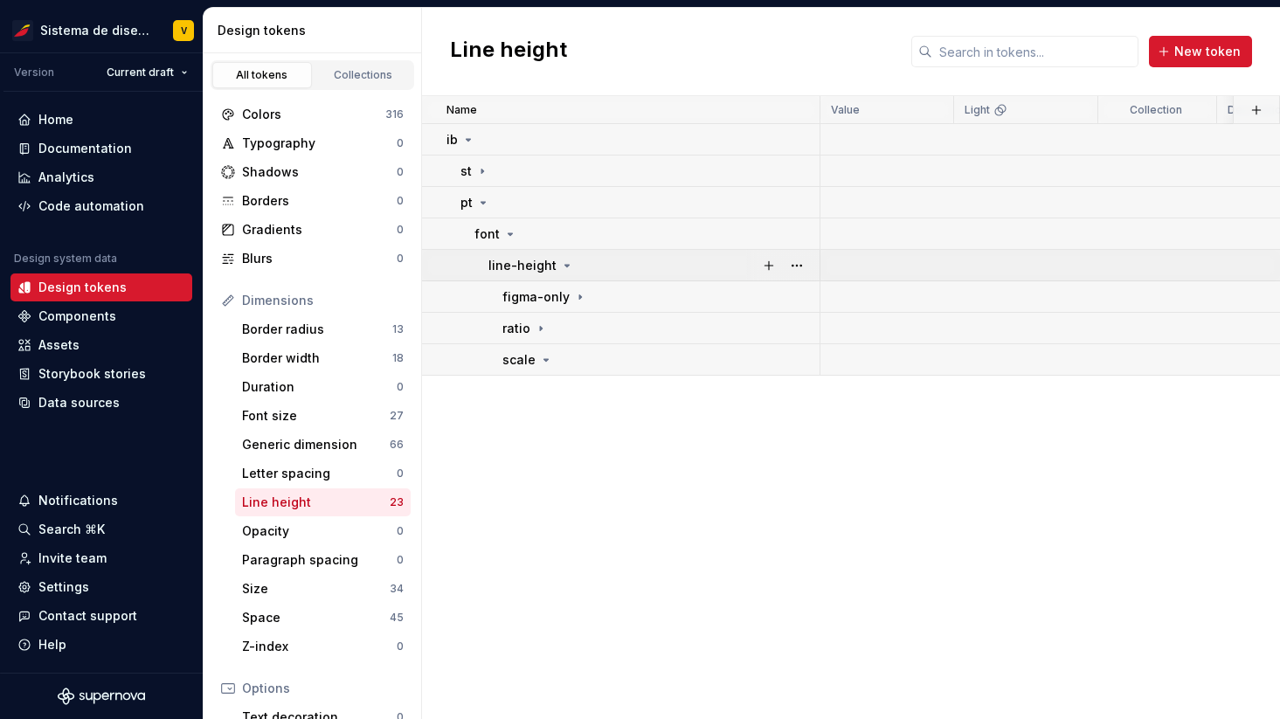
click at [565, 265] on icon at bounding box center [567, 266] width 4 height 2
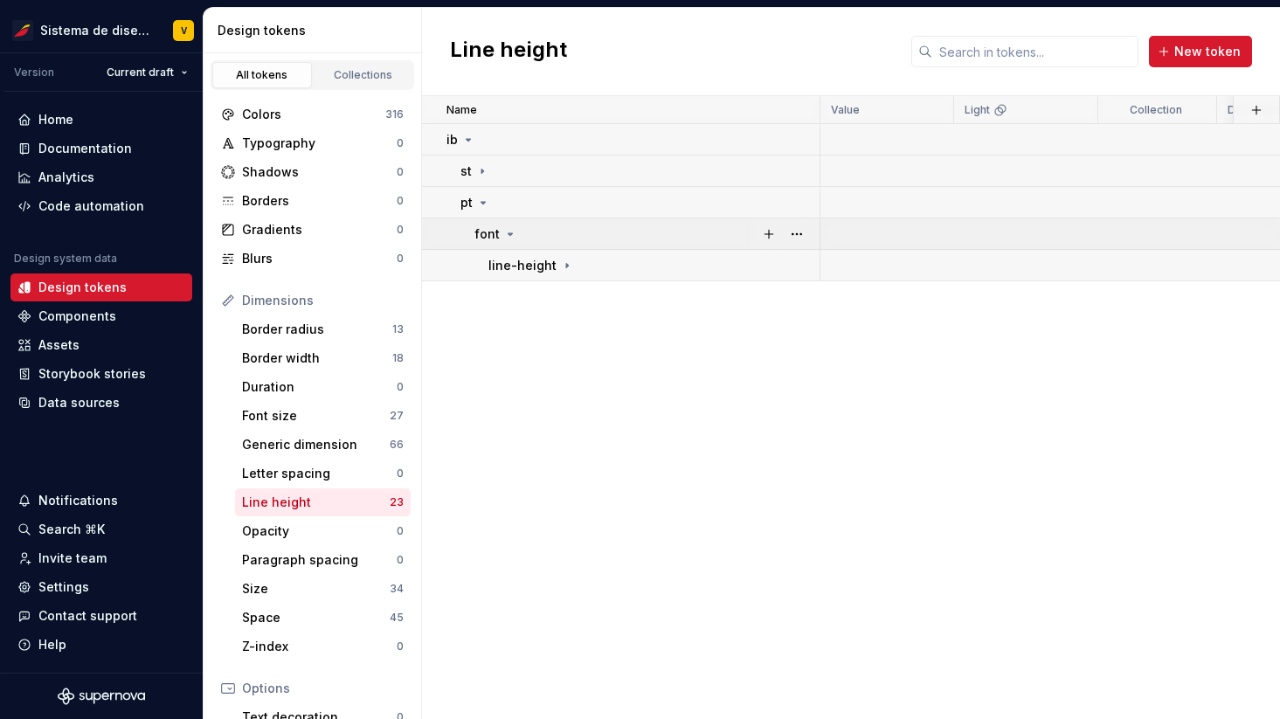
click at [511, 229] on icon at bounding box center [510, 234] width 14 height 14
click at [483, 204] on icon at bounding box center [483, 203] width 14 height 14
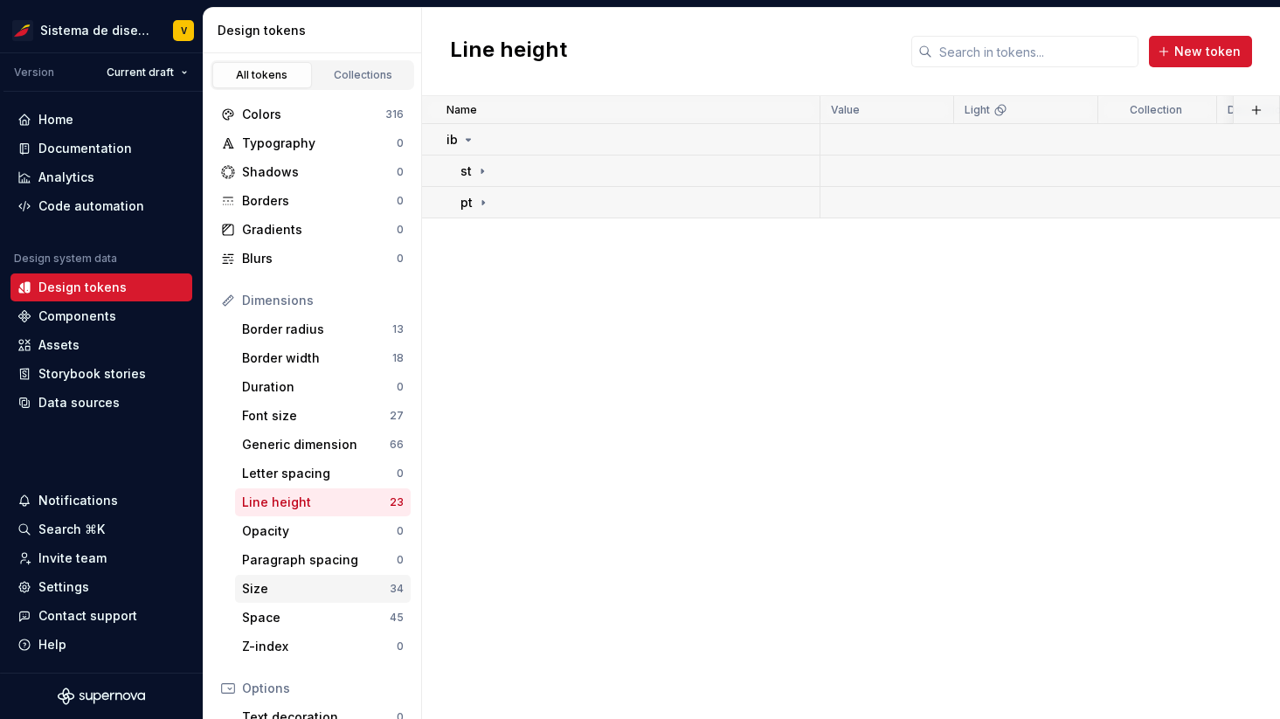
click at [323, 590] on div "Size" at bounding box center [316, 588] width 148 height 17
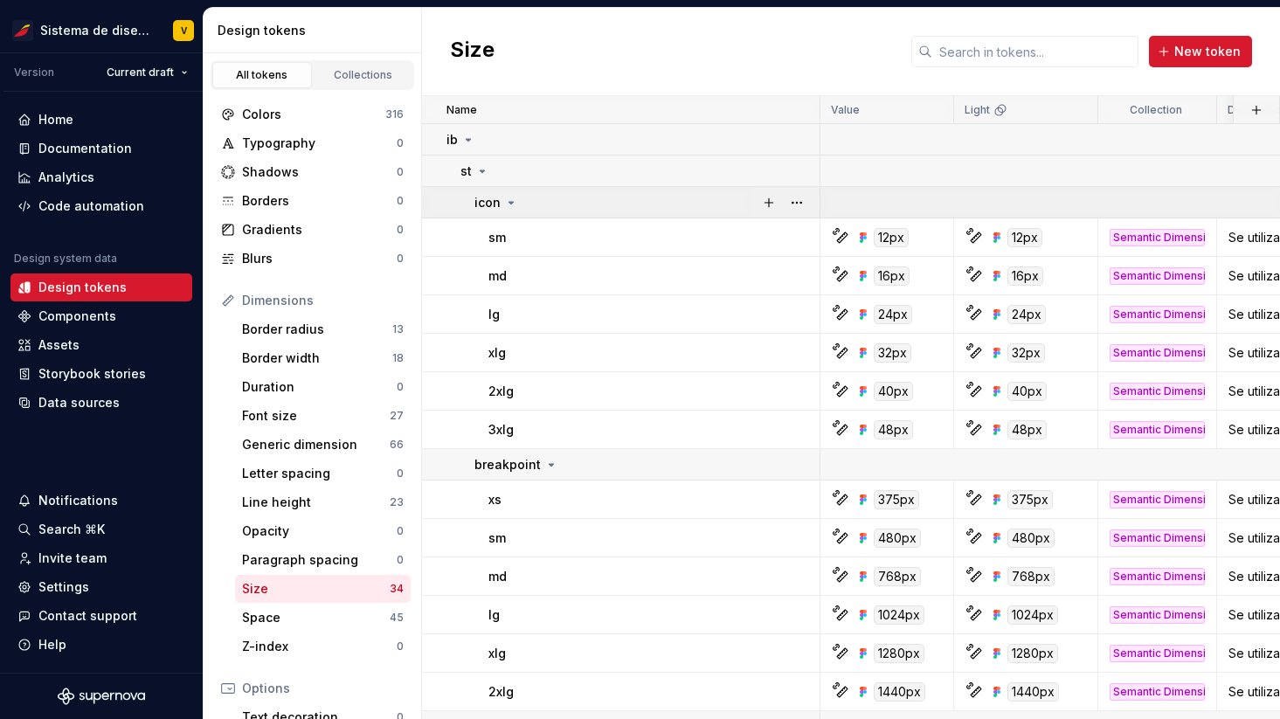
click at [511, 203] on icon at bounding box center [511, 203] width 14 height 14
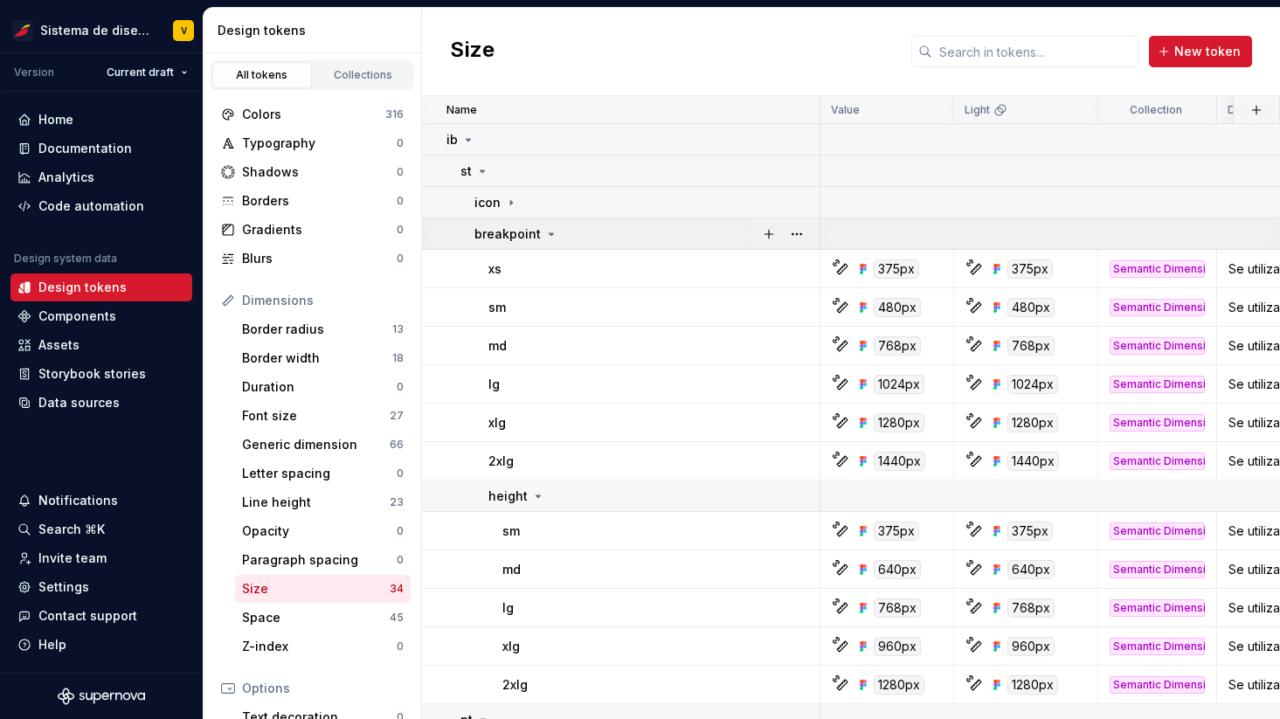
click at [548, 232] on icon at bounding box center [551, 234] width 14 height 14
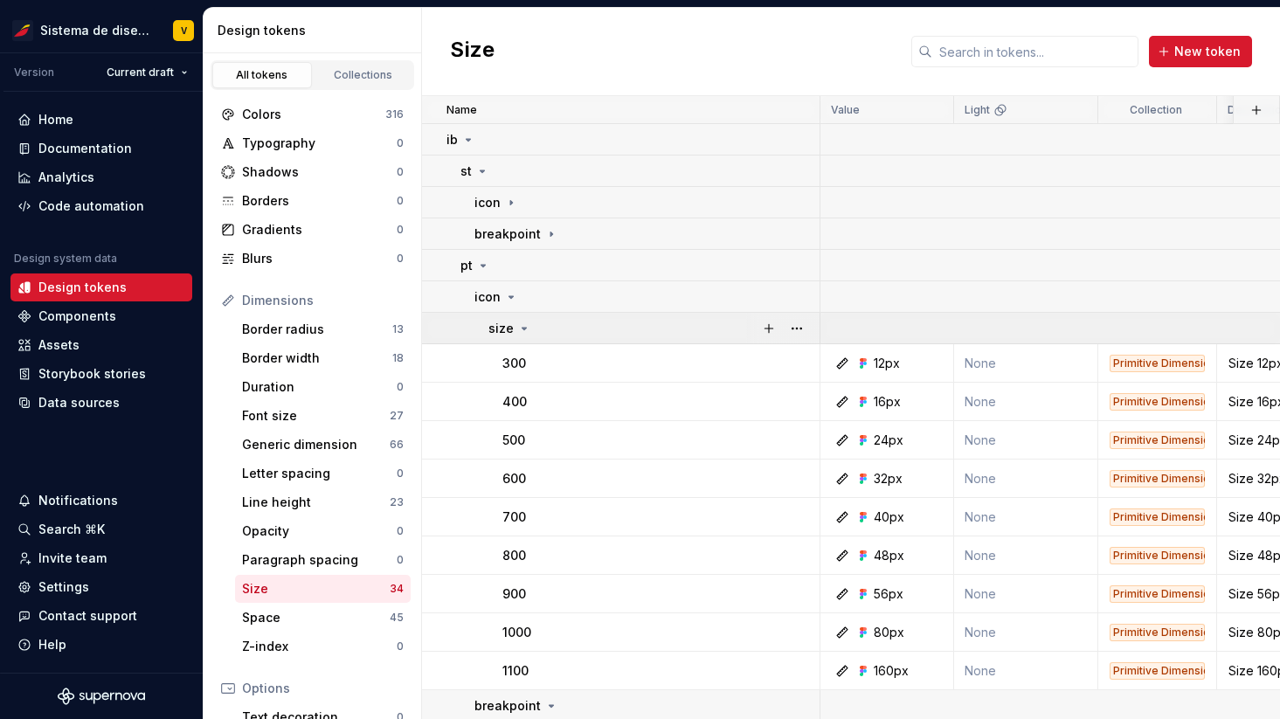
click at [523, 329] on icon at bounding box center [524, 329] width 14 height 14
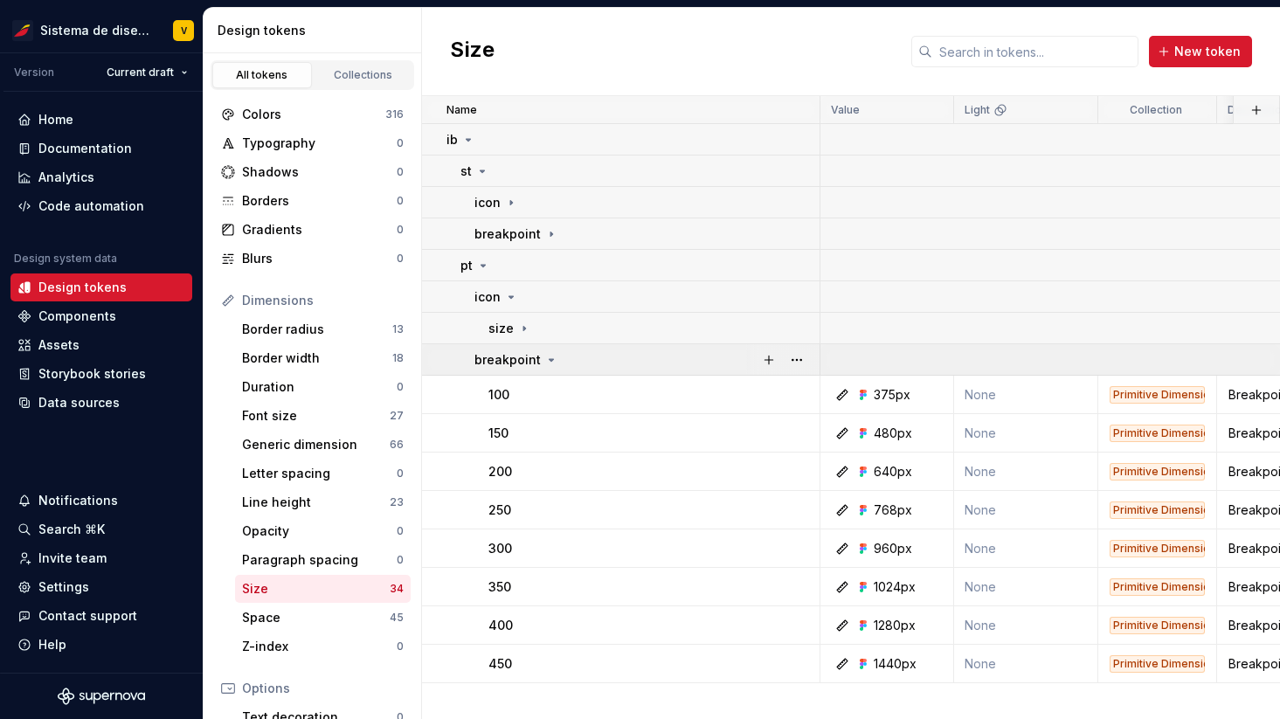
click at [550, 360] on icon at bounding box center [552, 360] width 4 height 2
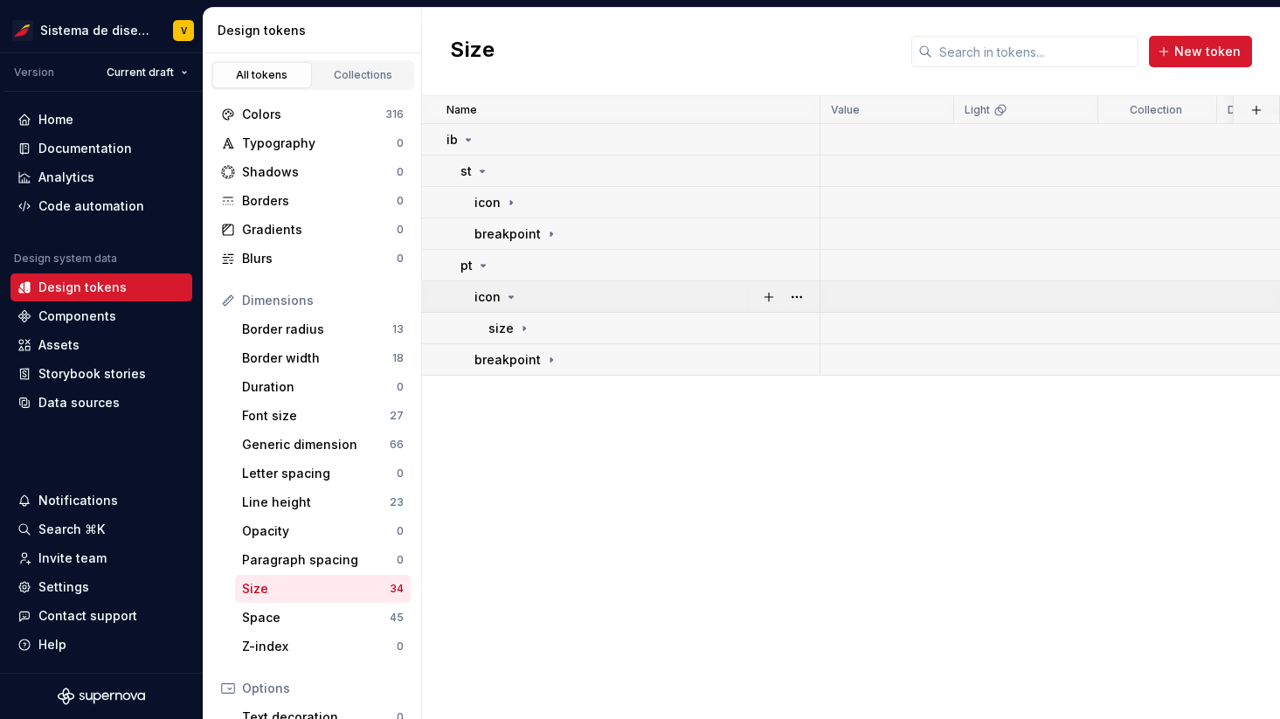
click at [509, 297] on icon at bounding box center [511, 297] width 4 height 2
click at [478, 262] on icon at bounding box center [483, 266] width 14 height 14
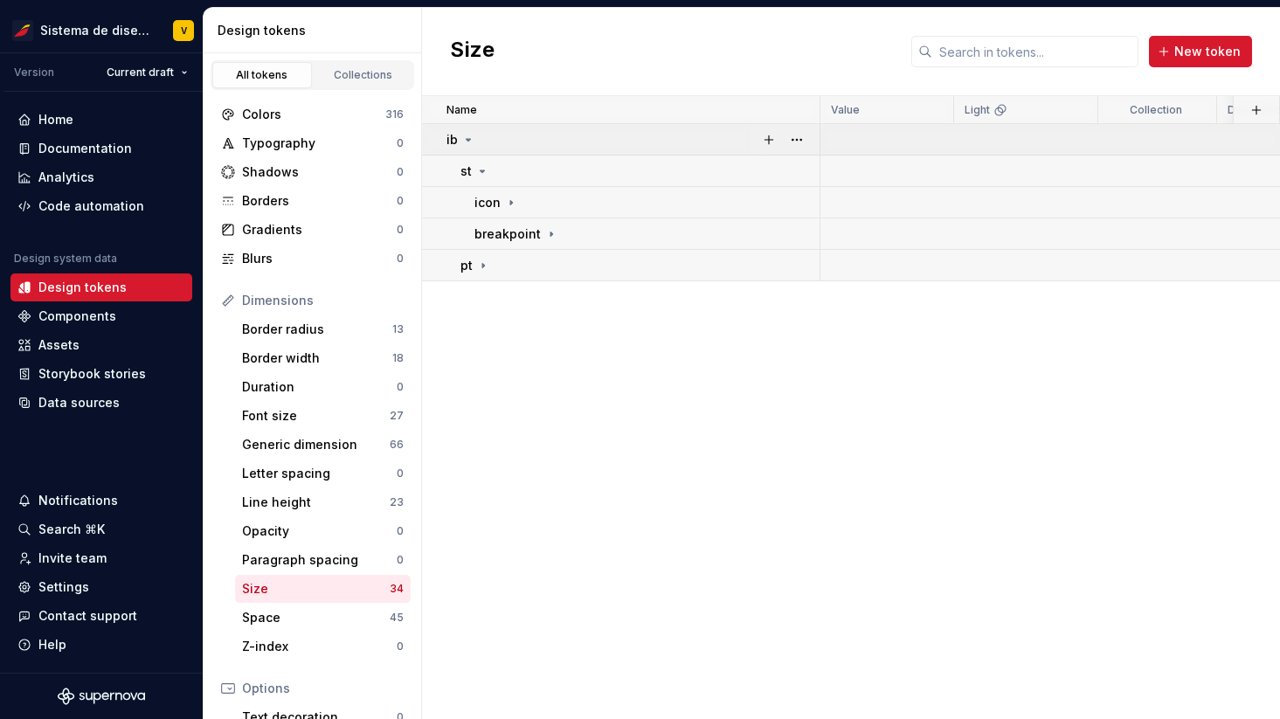
click at [468, 139] on icon at bounding box center [469, 140] width 4 height 2
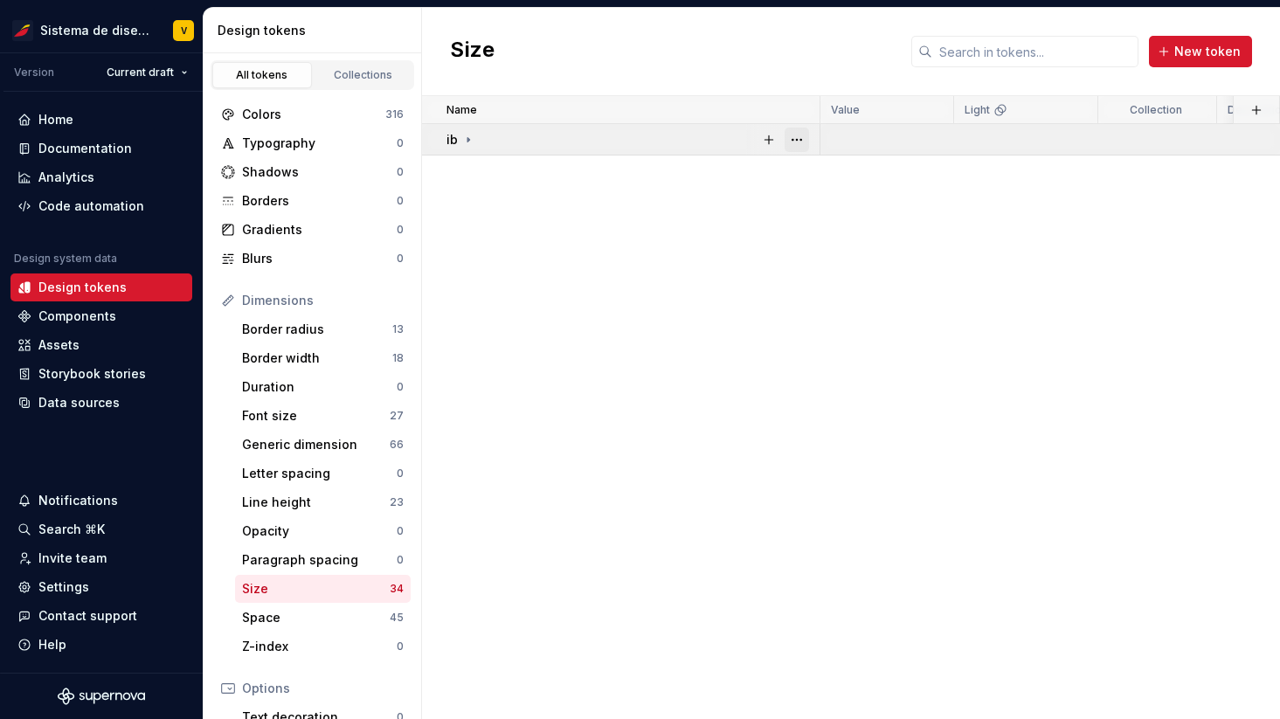
click at [798, 136] on button "button" at bounding box center [797, 140] width 24 height 24
click at [463, 138] on html "Sistema de diseño Iberia V Version Current draft Home Documentation Analytics C…" at bounding box center [640, 359] width 1280 height 719
click at [466, 137] on icon at bounding box center [468, 140] width 14 height 14
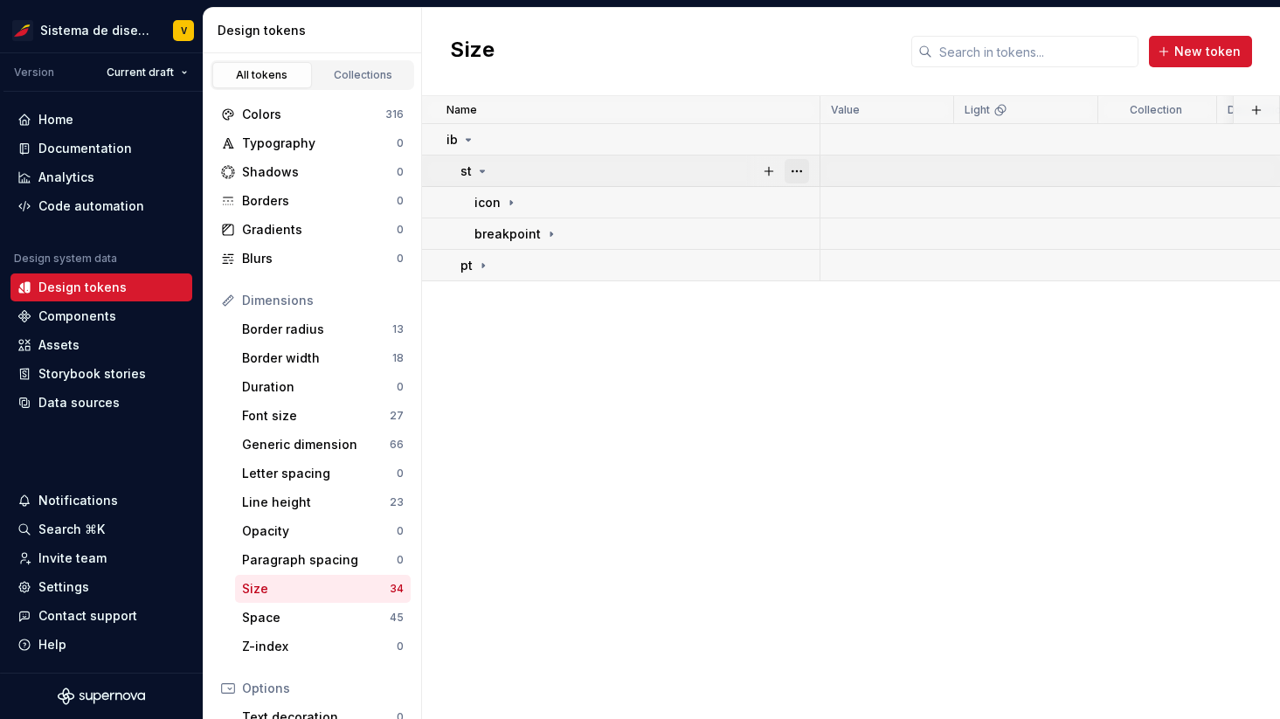
click at [799, 168] on button "button" at bounding box center [797, 171] width 24 height 24
click at [507, 201] on icon at bounding box center [511, 203] width 14 height 14
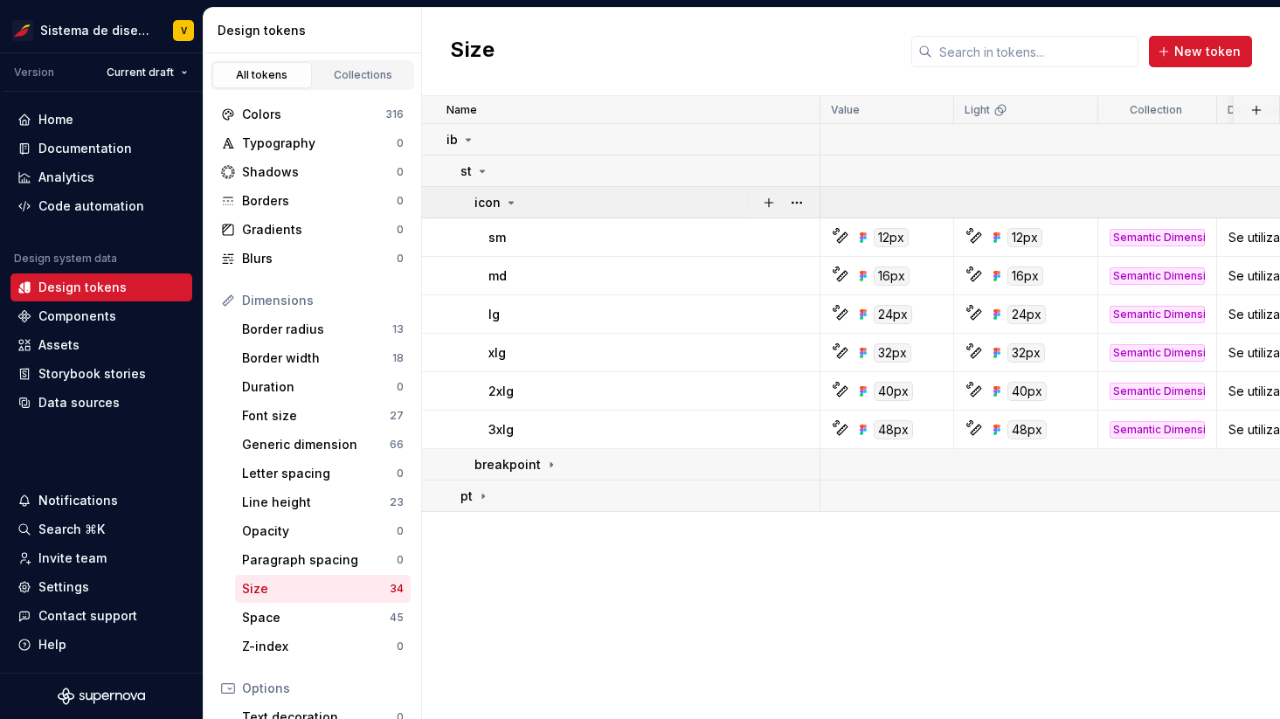
click at [507, 201] on icon at bounding box center [511, 203] width 14 height 14
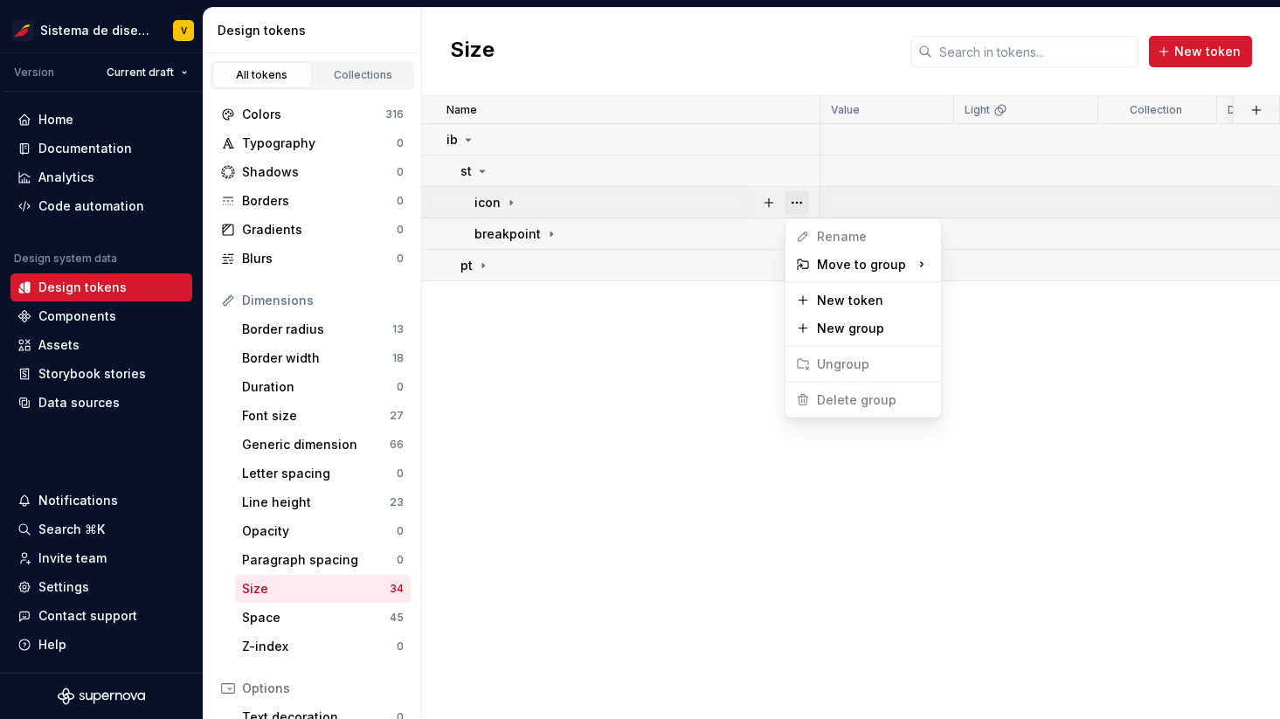
click at [796, 204] on button "button" at bounding box center [797, 203] width 24 height 24
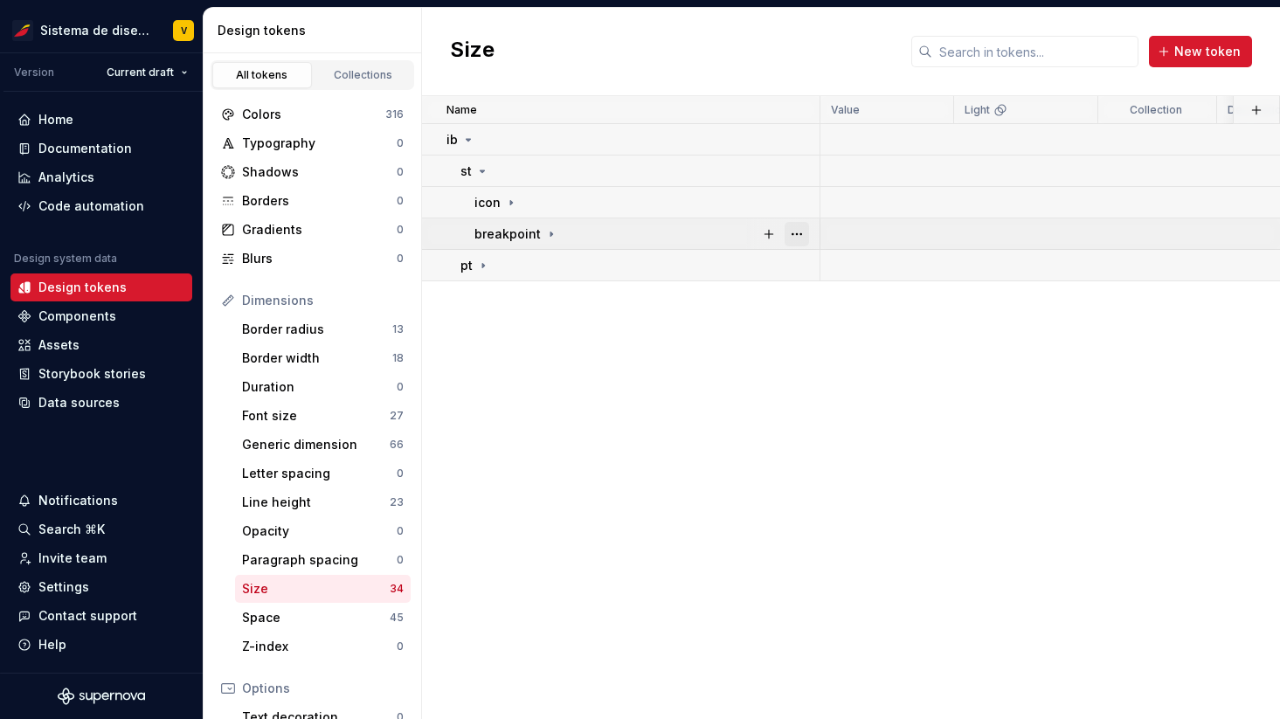
click at [793, 236] on button "button" at bounding box center [797, 234] width 24 height 24
click at [586, 267] on html "Sistema de diseño Iberia V Version Current draft Home Documentation Analytics C…" at bounding box center [640, 359] width 1280 height 719
click at [799, 264] on button "button" at bounding box center [797, 265] width 24 height 24
click at [484, 267] on html "Sistema de diseño Iberia V Version Current draft Home Documentation Analytics C…" at bounding box center [640, 359] width 1280 height 719
click at [483, 265] on icon at bounding box center [483, 265] width 2 height 4
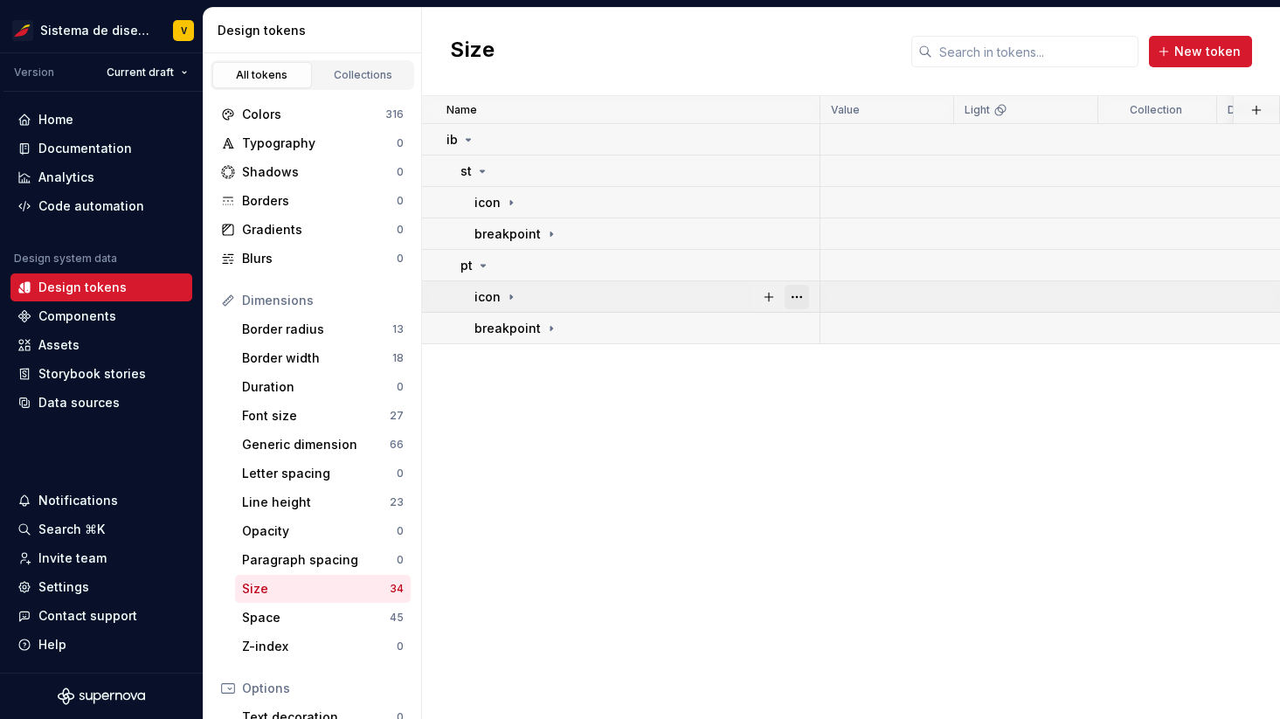
click at [795, 295] on button "button" at bounding box center [797, 297] width 24 height 24
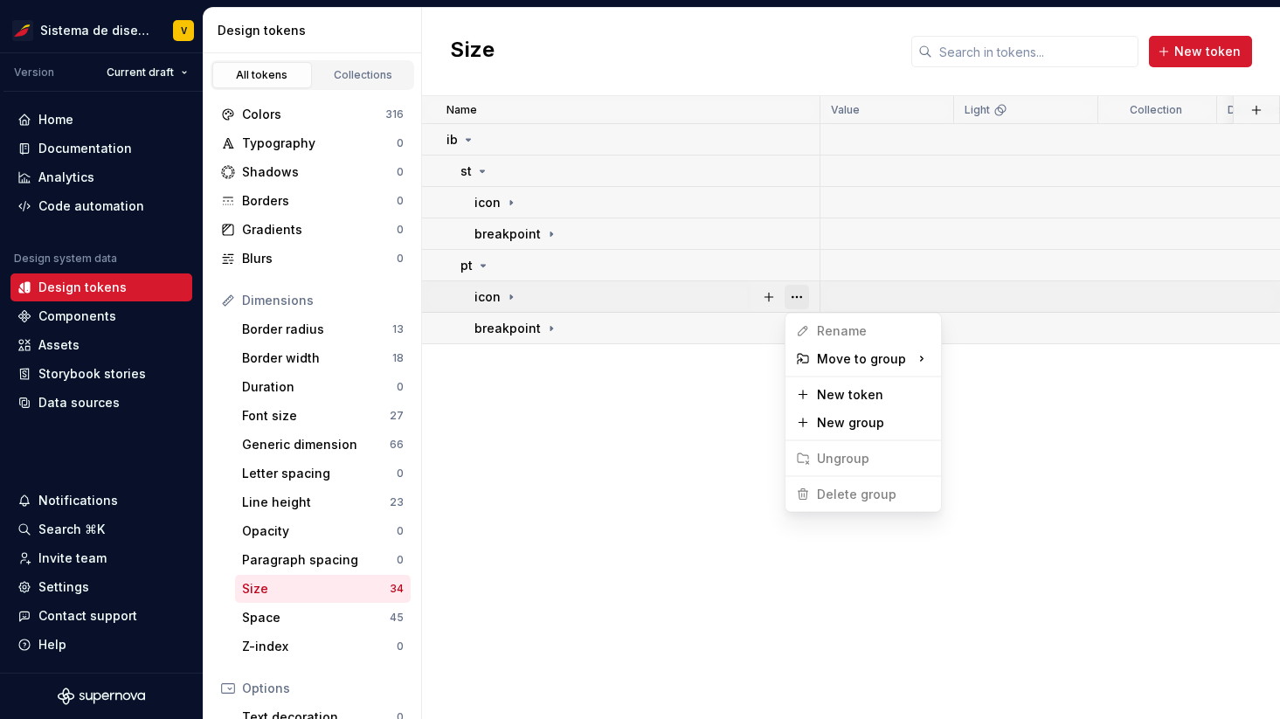
click at [795, 295] on button "button" at bounding box center [797, 297] width 24 height 24
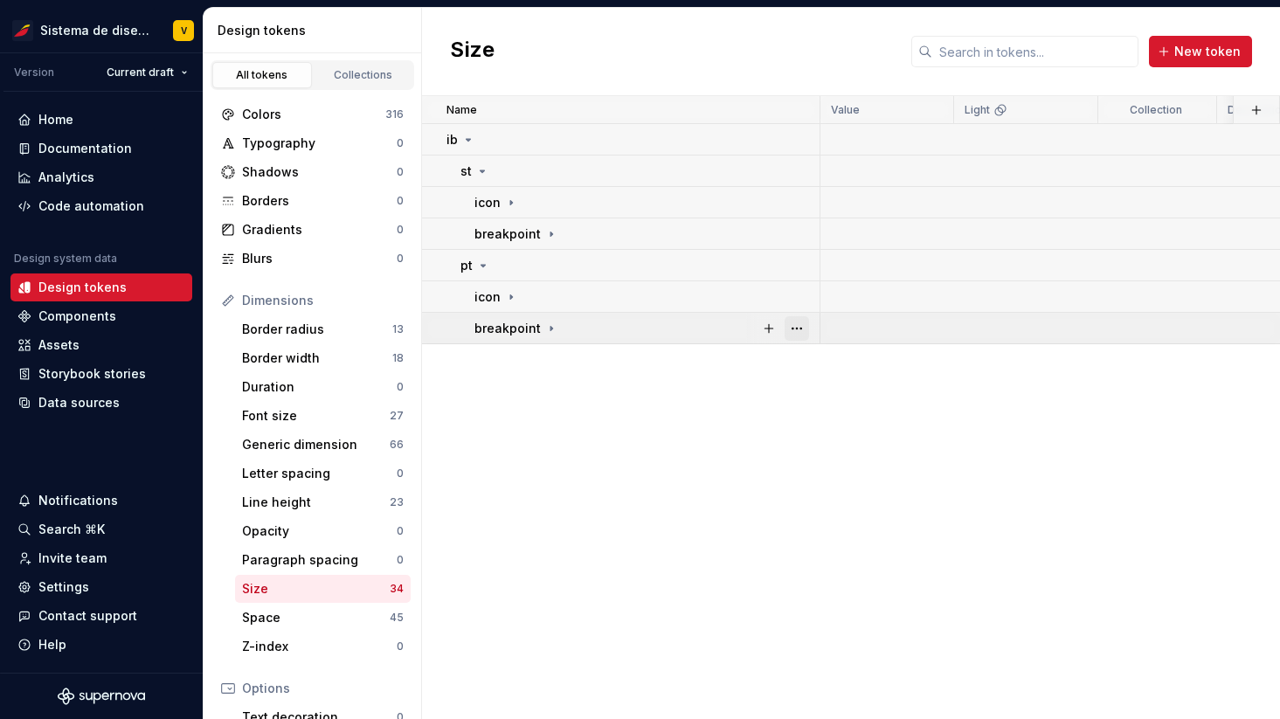
click at [793, 320] on button "button" at bounding box center [797, 328] width 24 height 24
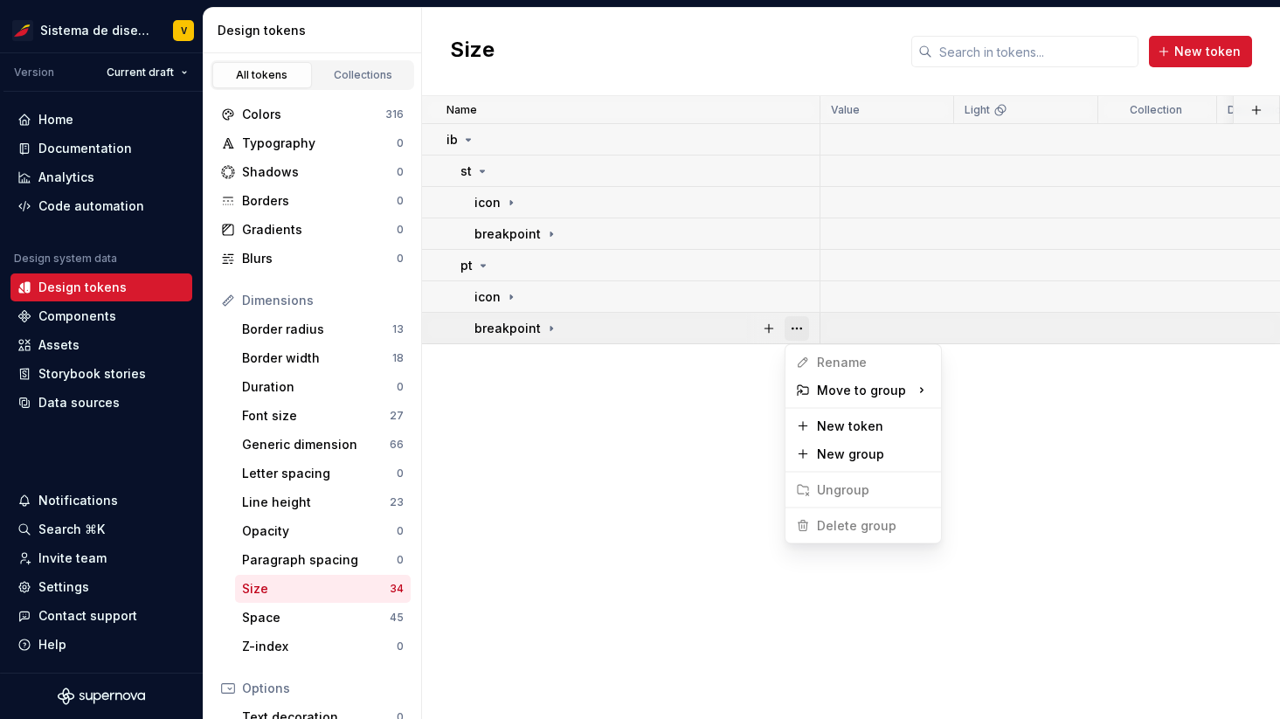
click at [793, 320] on button "button" at bounding box center [797, 328] width 24 height 24
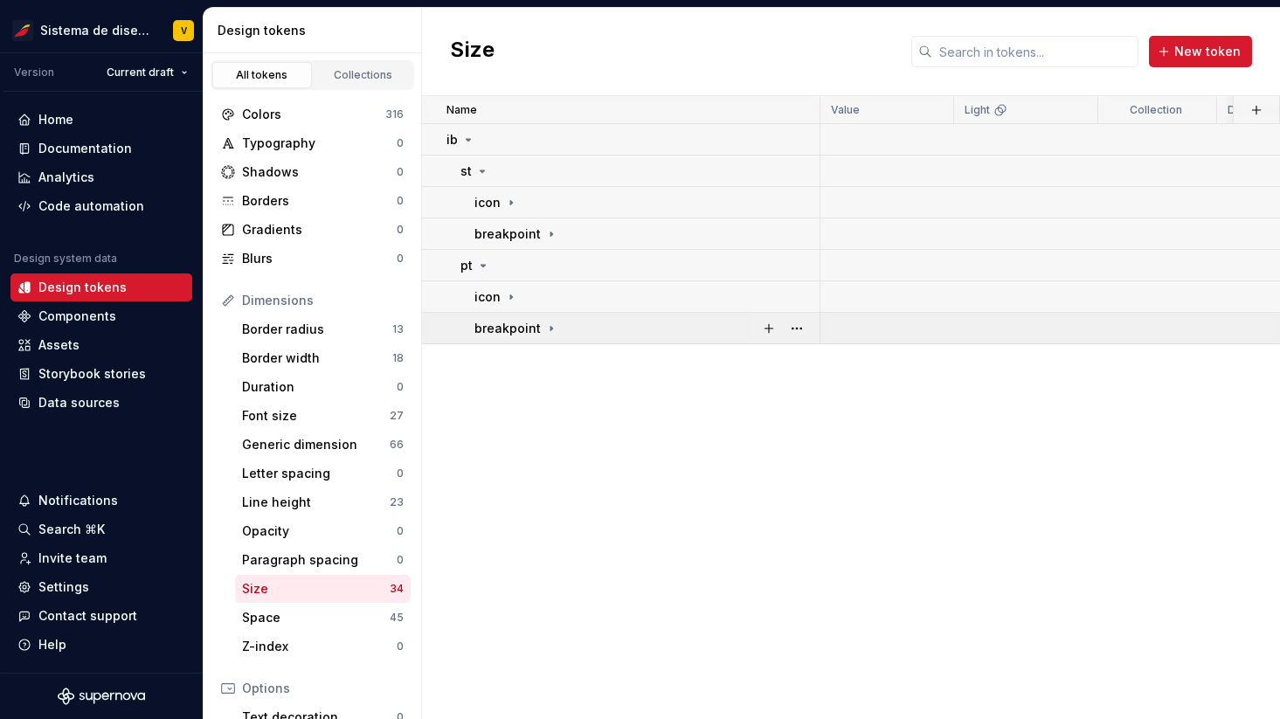
click at [544, 325] on icon at bounding box center [551, 329] width 14 height 14
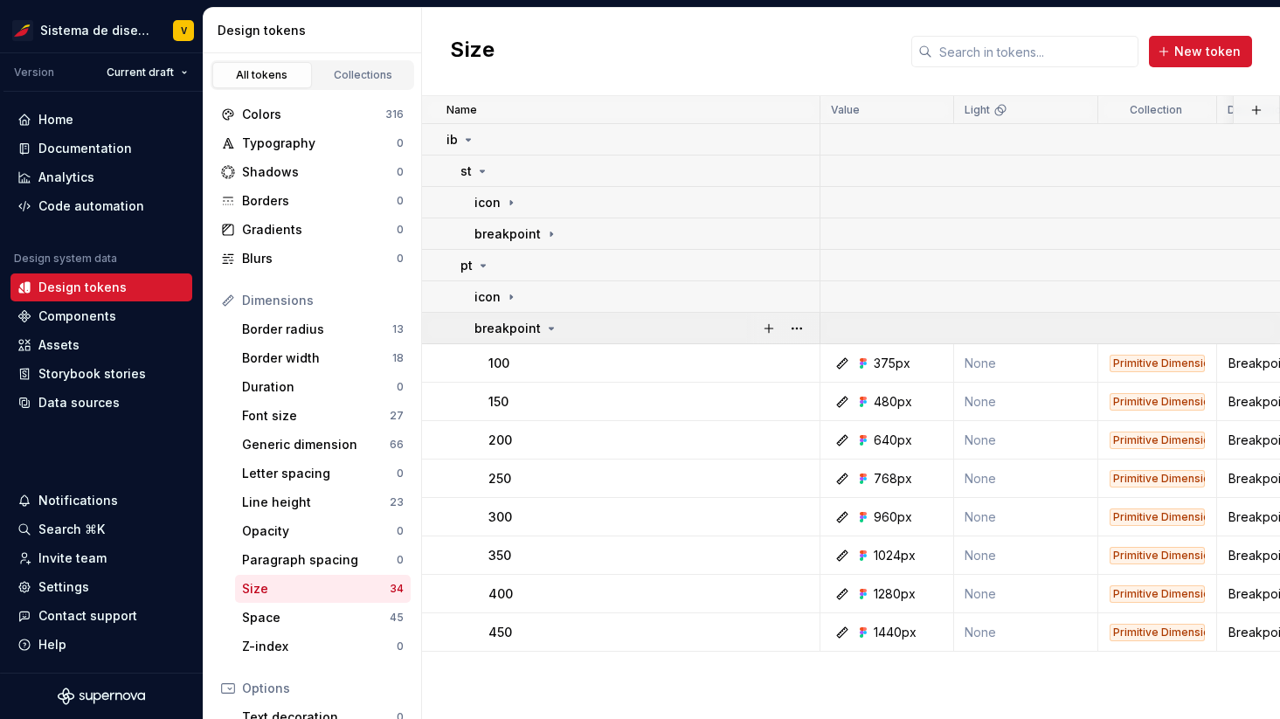
click at [550, 328] on icon at bounding box center [552, 329] width 4 height 2
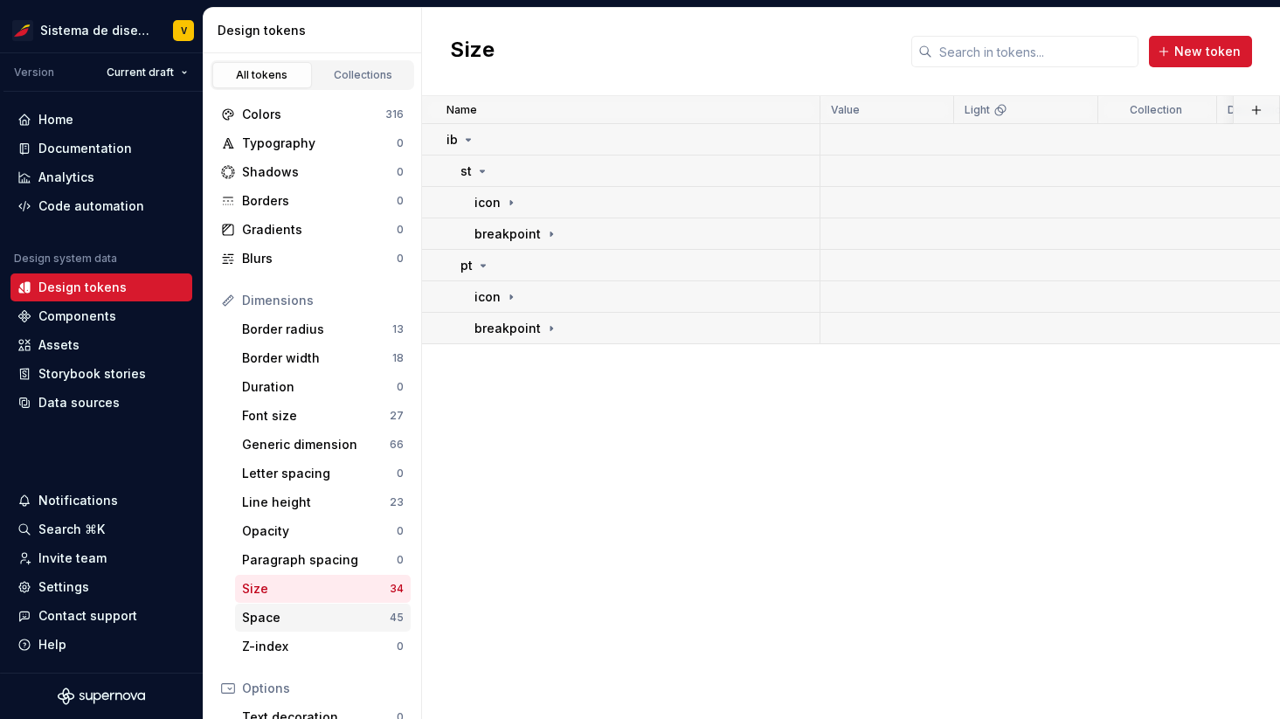
click at [315, 614] on div "Space" at bounding box center [316, 617] width 148 height 17
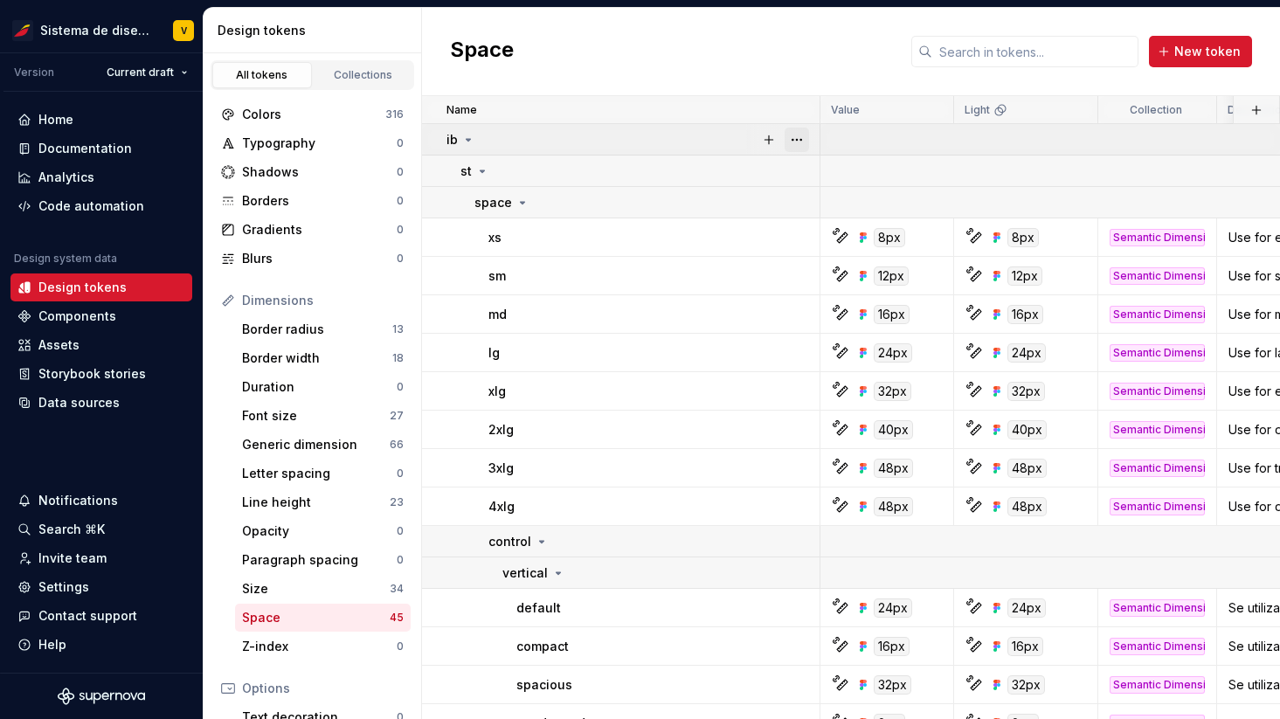
click at [795, 132] on button "button" at bounding box center [797, 140] width 24 height 24
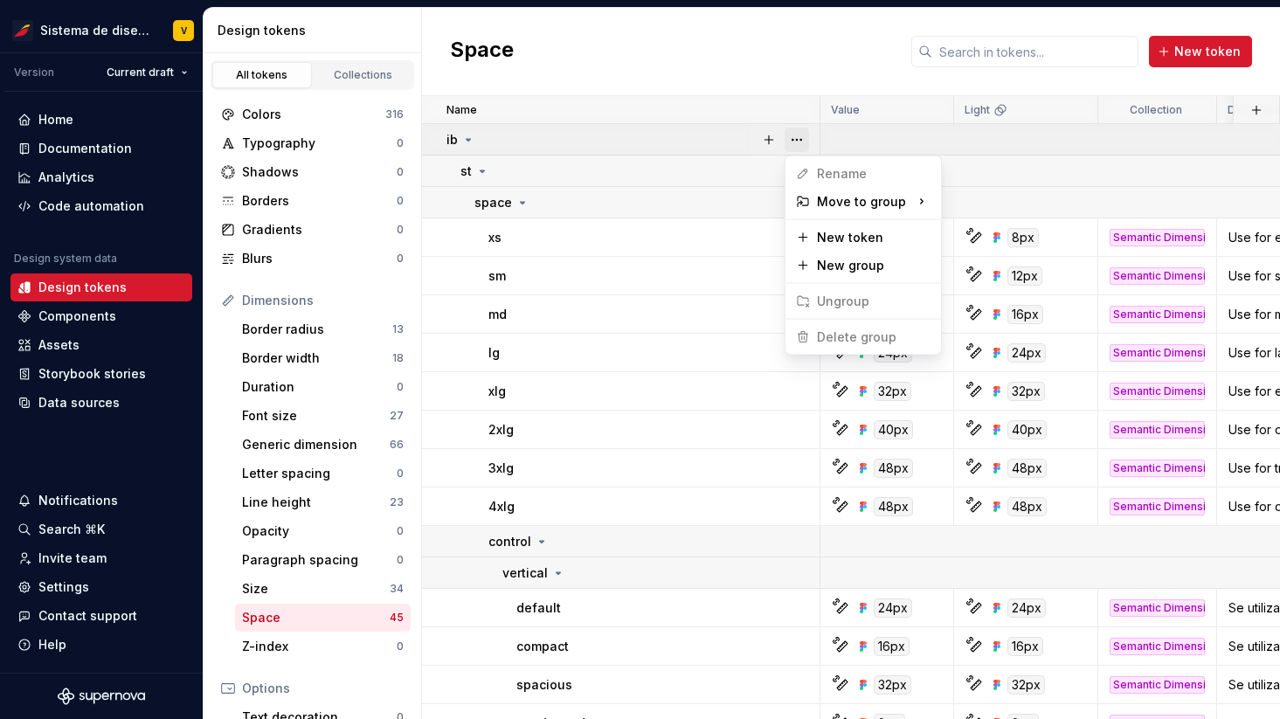
click at [795, 132] on button "button" at bounding box center [797, 140] width 24 height 24
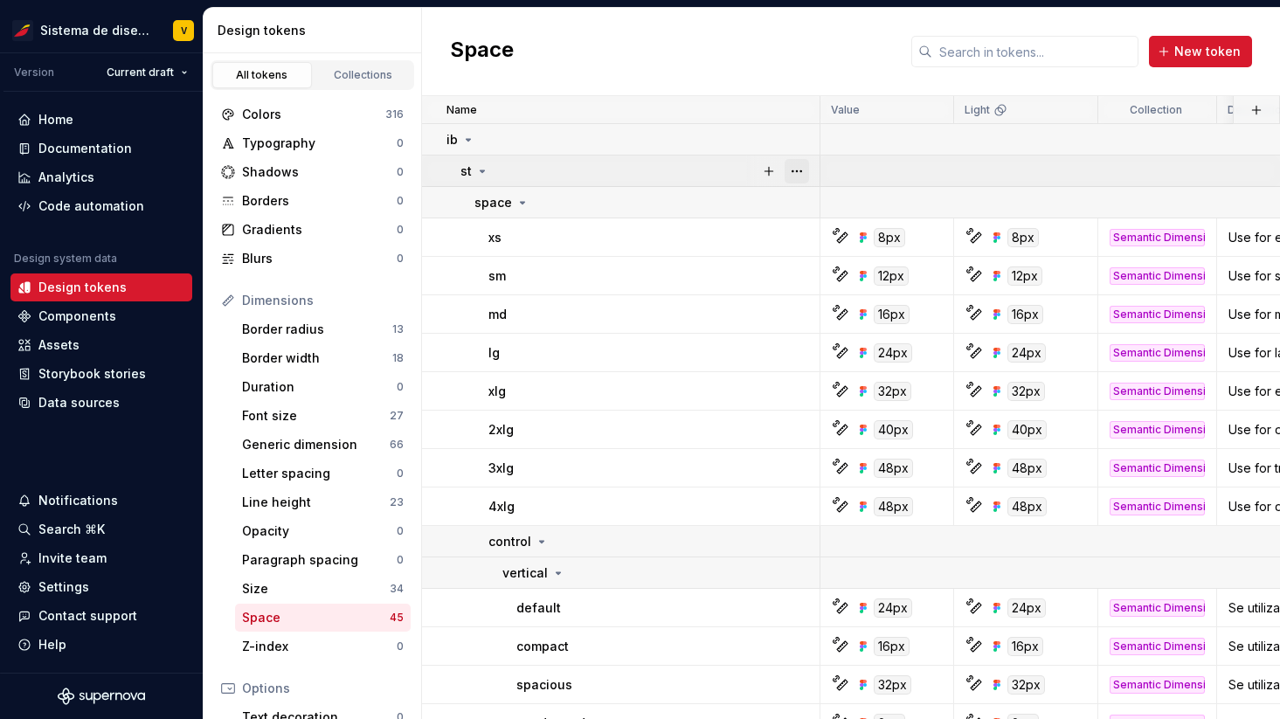
click at [796, 169] on button "button" at bounding box center [797, 171] width 24 height 24
click at [797, 200] on button "button" at bounding box center [797, 203] width 24 height 24
click at [518, 199] on html "Sistema de diseño Iberia V Version Current draft Home Documentation Analytics C…" at bounding box center [640, 359] width 1280 height 719
click at [518, 199] on icon at bounding box center [523, 203] width 14 height 14
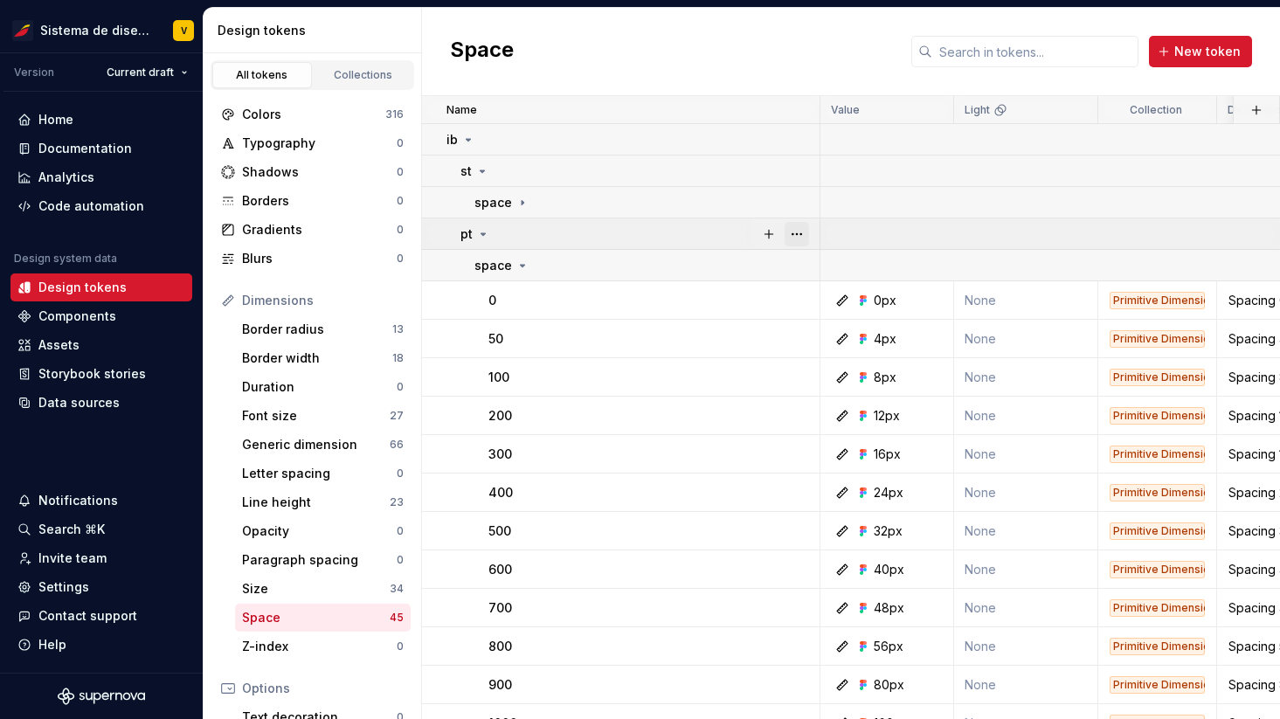
click at [797, 231] on button "button" at bounding box center [797, 234] width 24 height 24
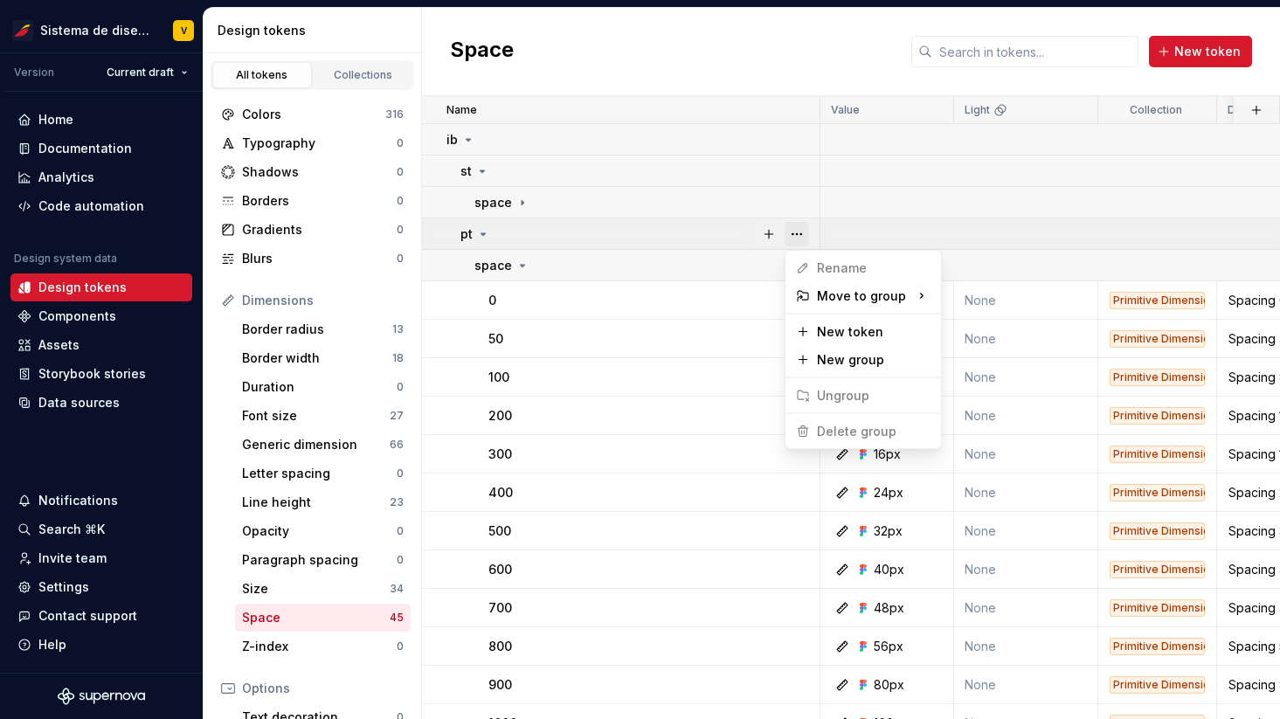
click at [797, 231] on button "button" at bounding box center [797, 234] width 24 height 24
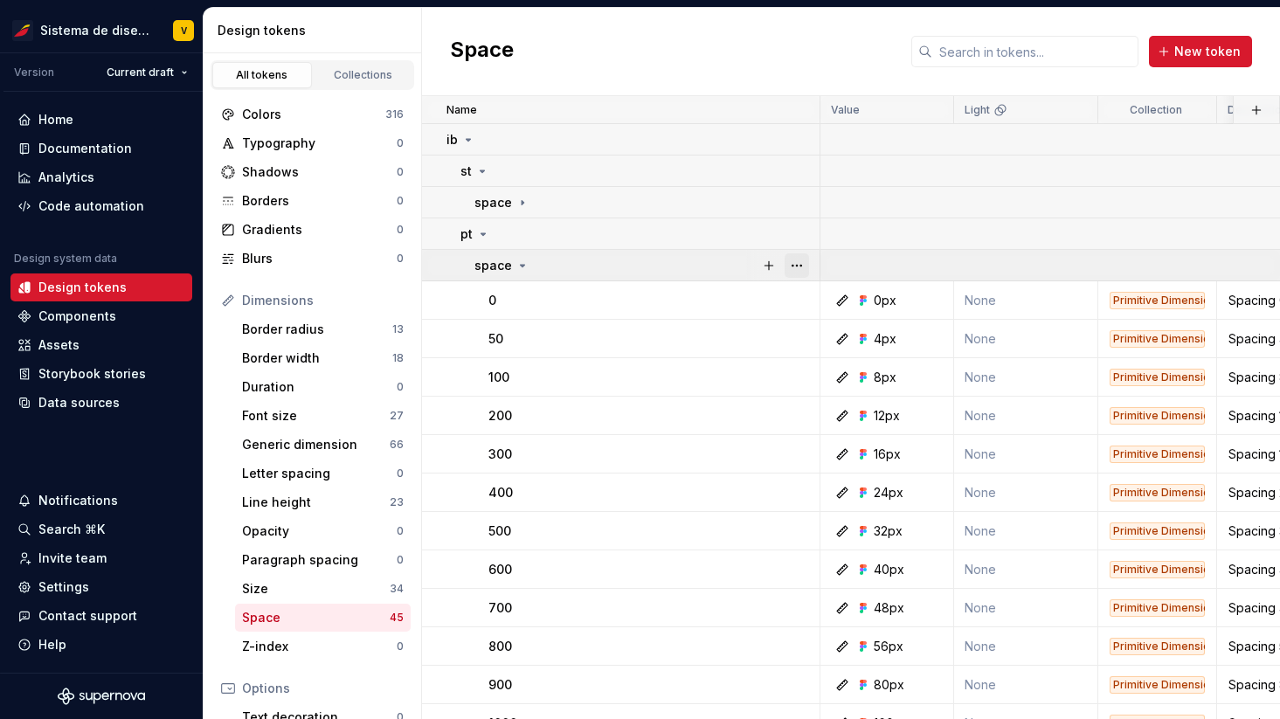
click at [795, 265] on button "button" at bounding box center [797, 265] width 24 height 24
click at [517, 261] on icon at bounding box center [523, 266] width 14 height 14
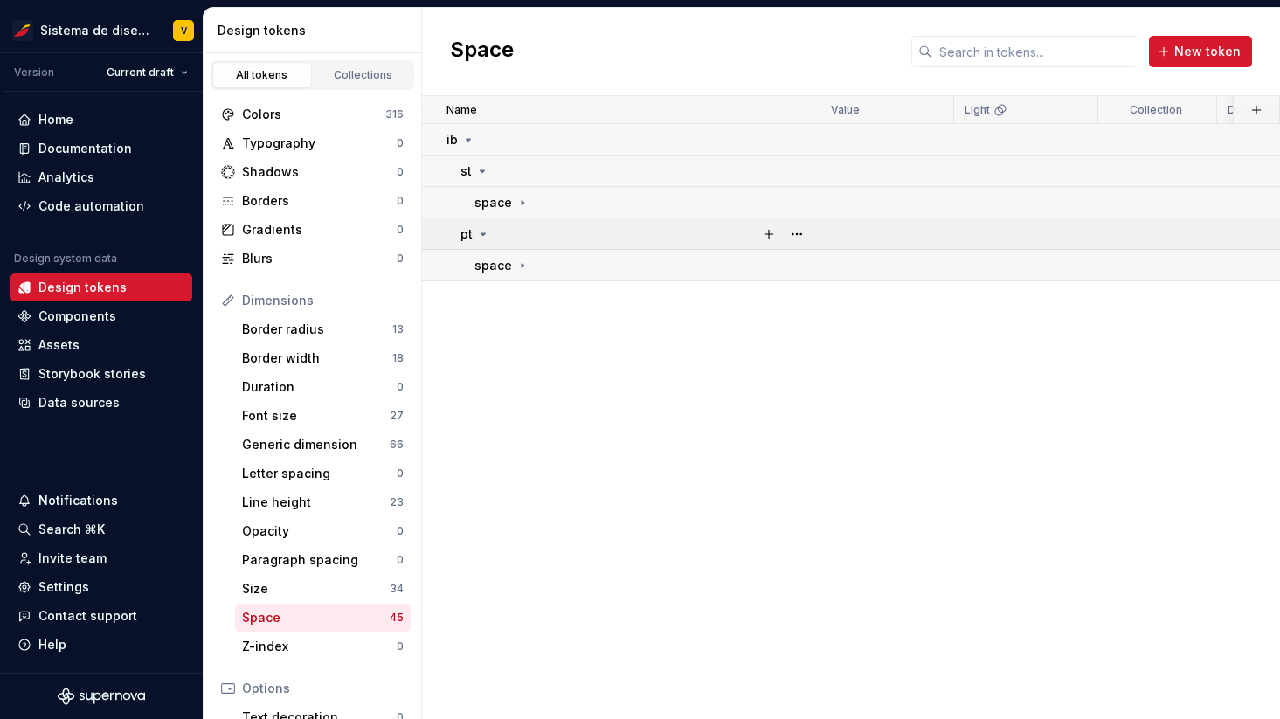
click at [487, 235] on icon at bounding box center [483, 234] width 14 height 14
click at [468, 139] on icon at bounding box center [469, 140] width 4 height 2
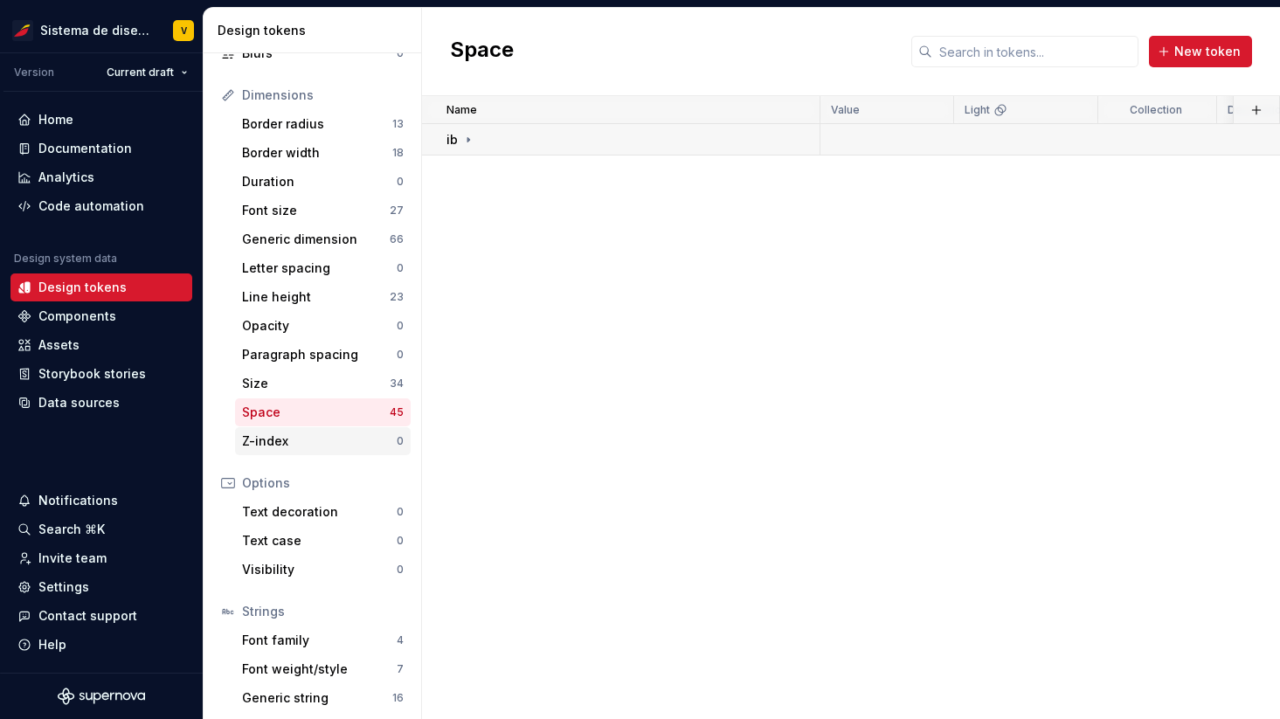
scroll to position [238, 0]
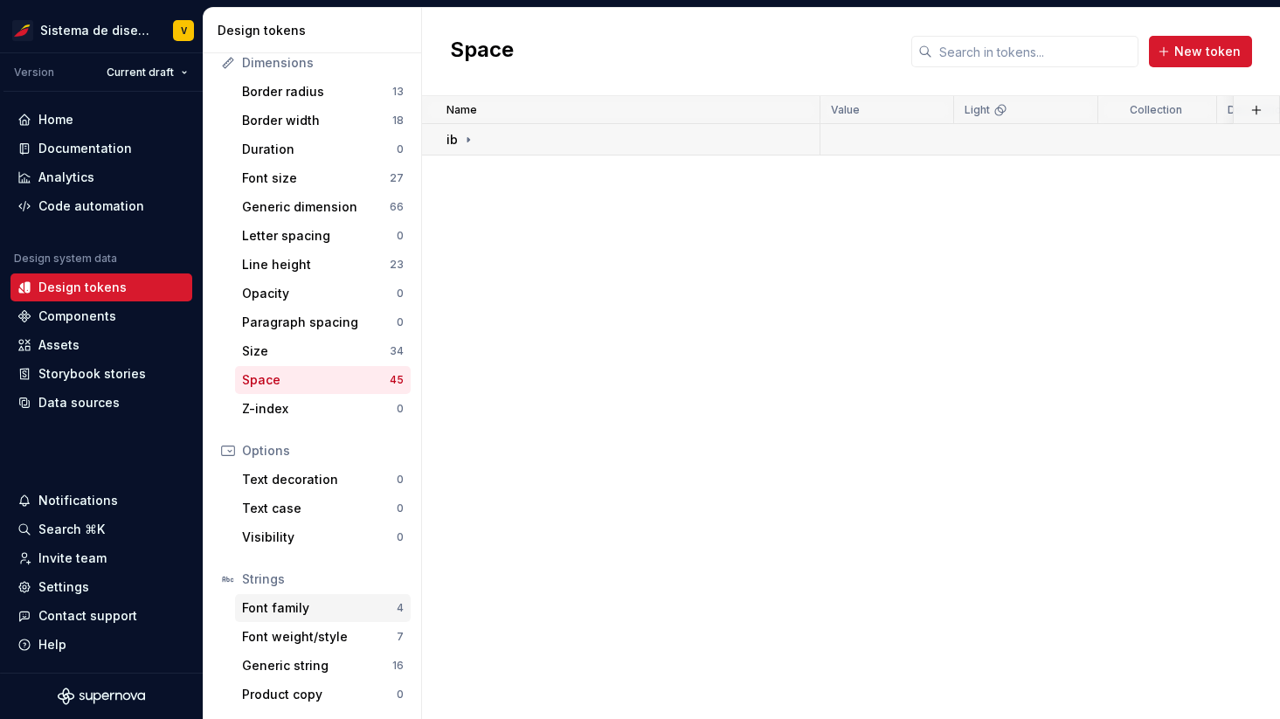
click at [328, 611] on div "Font family" at bounding box center [319, 608] width 155 height 17
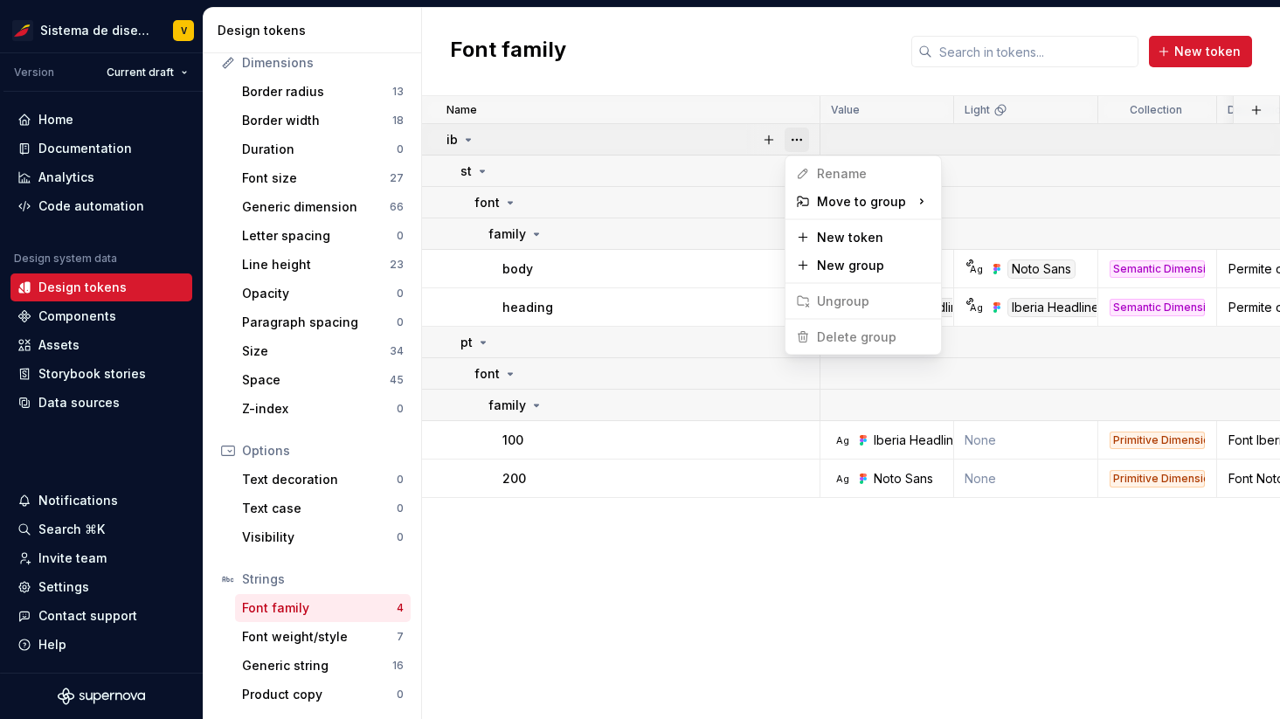
click at [794, 140] on button "button" at bounding box center [797, 140] width 24 height 24
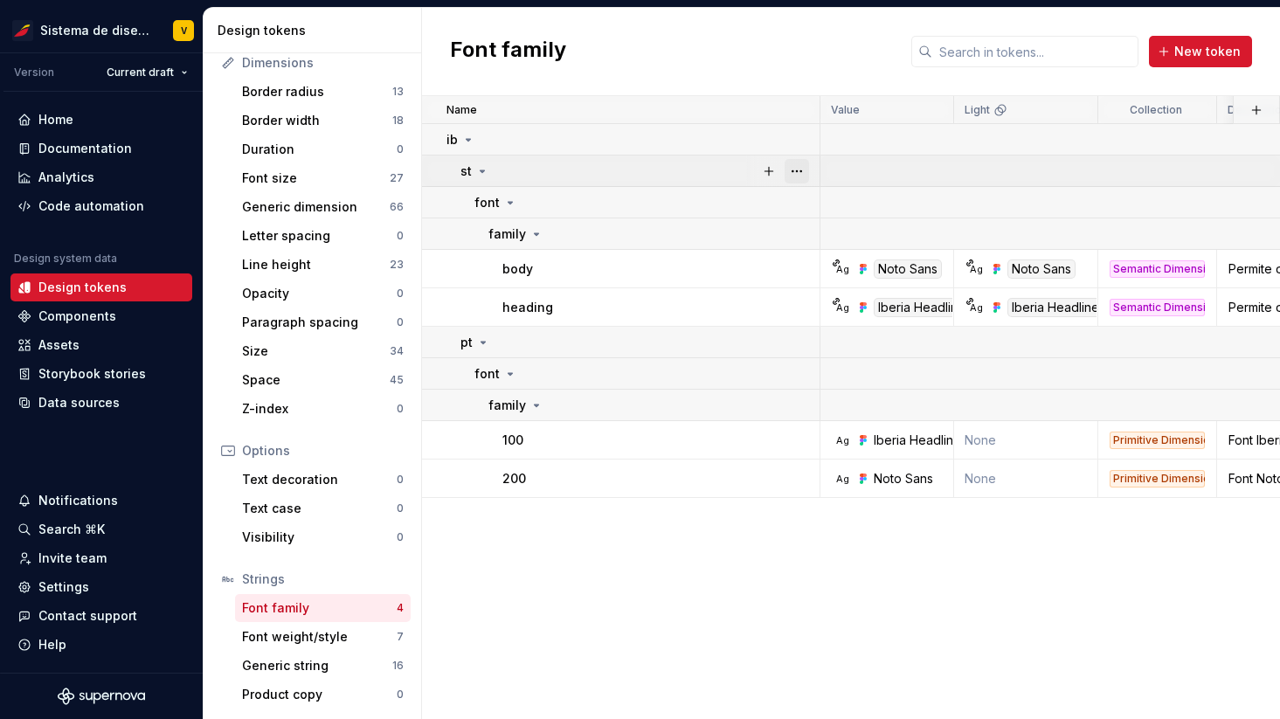
click at [799, 170] on button "button" at bounding box center [797, 171] width 24 height 24
click at [800, 199] on button "button" at bounding box center [797, 203] width 24 height 24
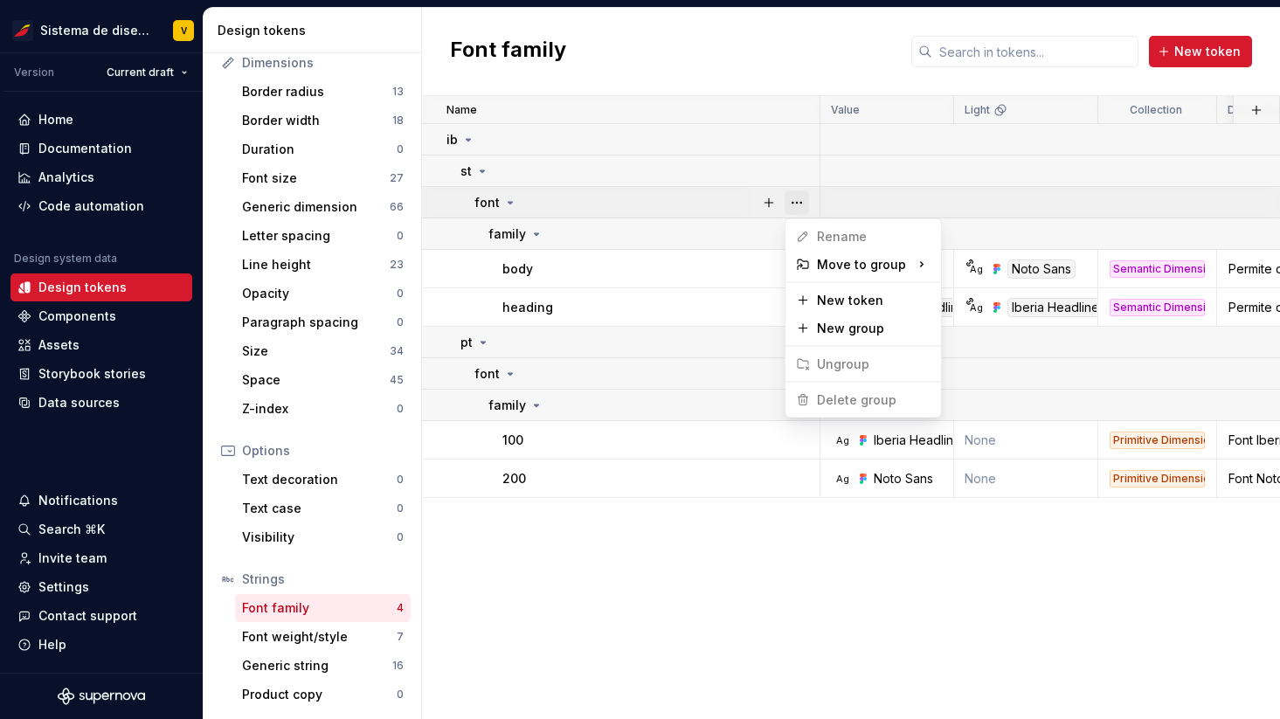
click at [800, 199] on button "button" at bounding box center [797, 203] width 24 height 24
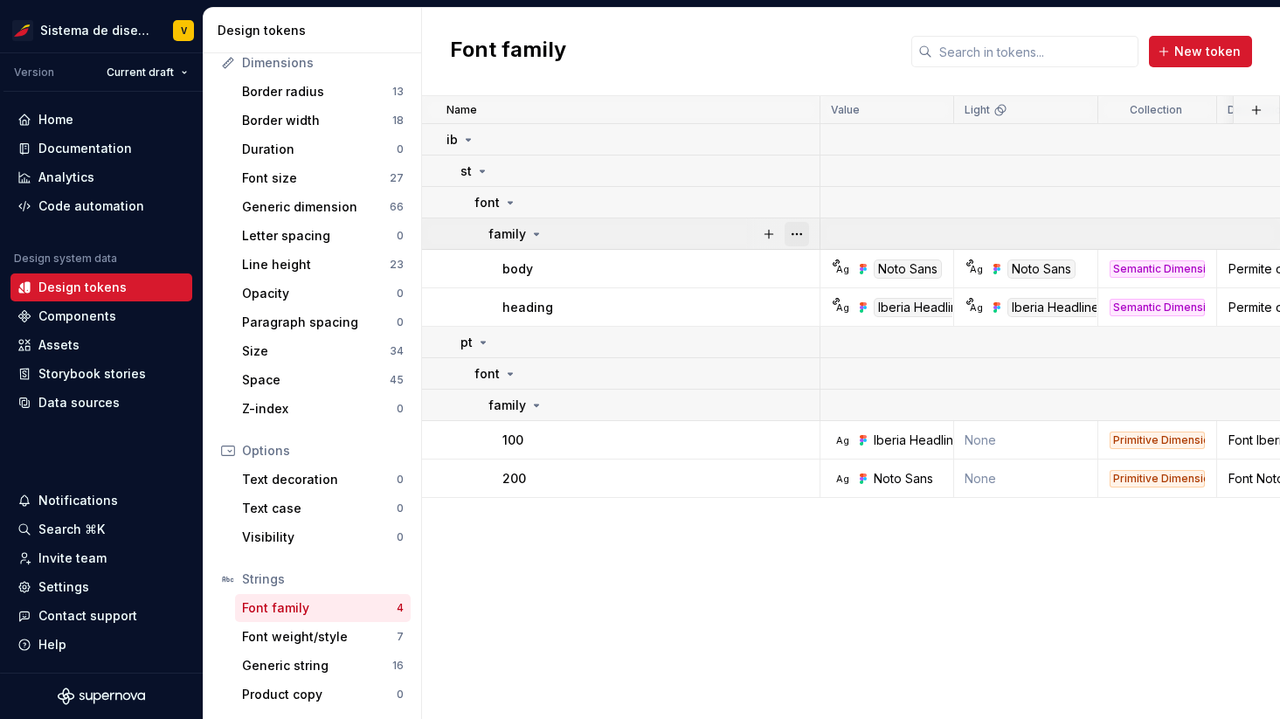
click at [800, 227] on button "button" at bounding box center [797, 234] width 24 height 24
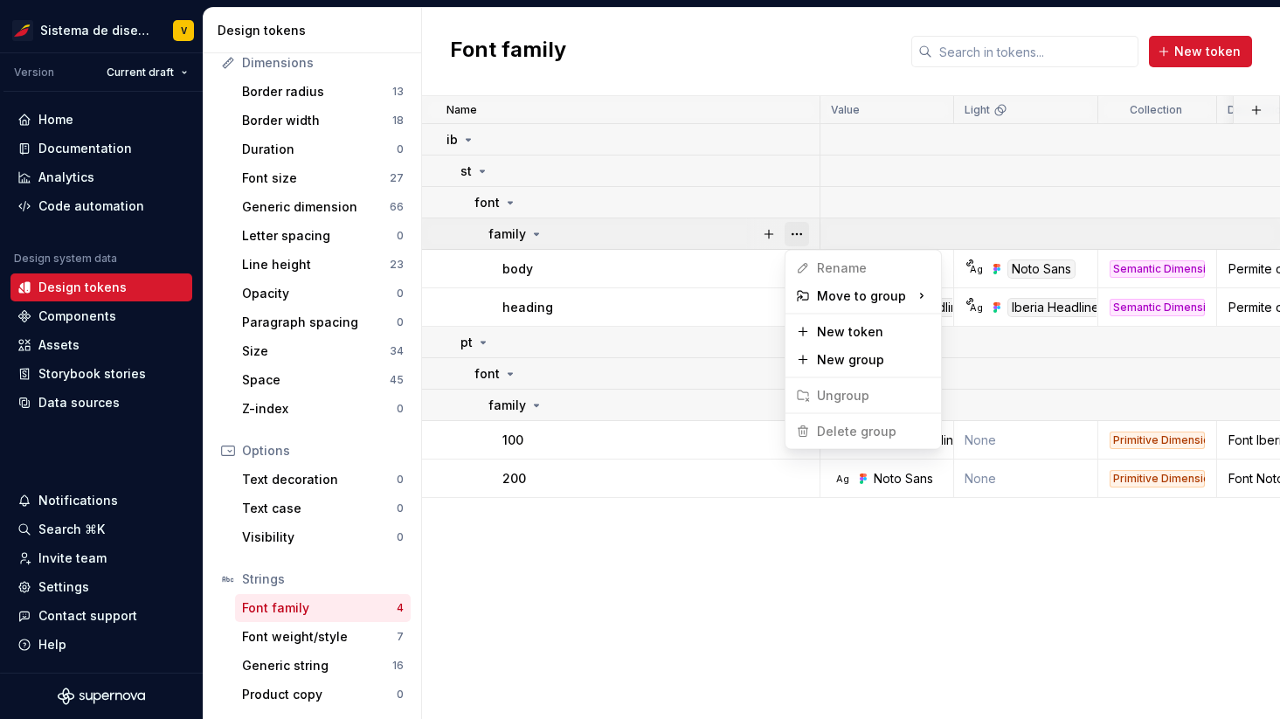
click at [800, 227] on button "button" at bounding box center [797, 234] width 24 height 24
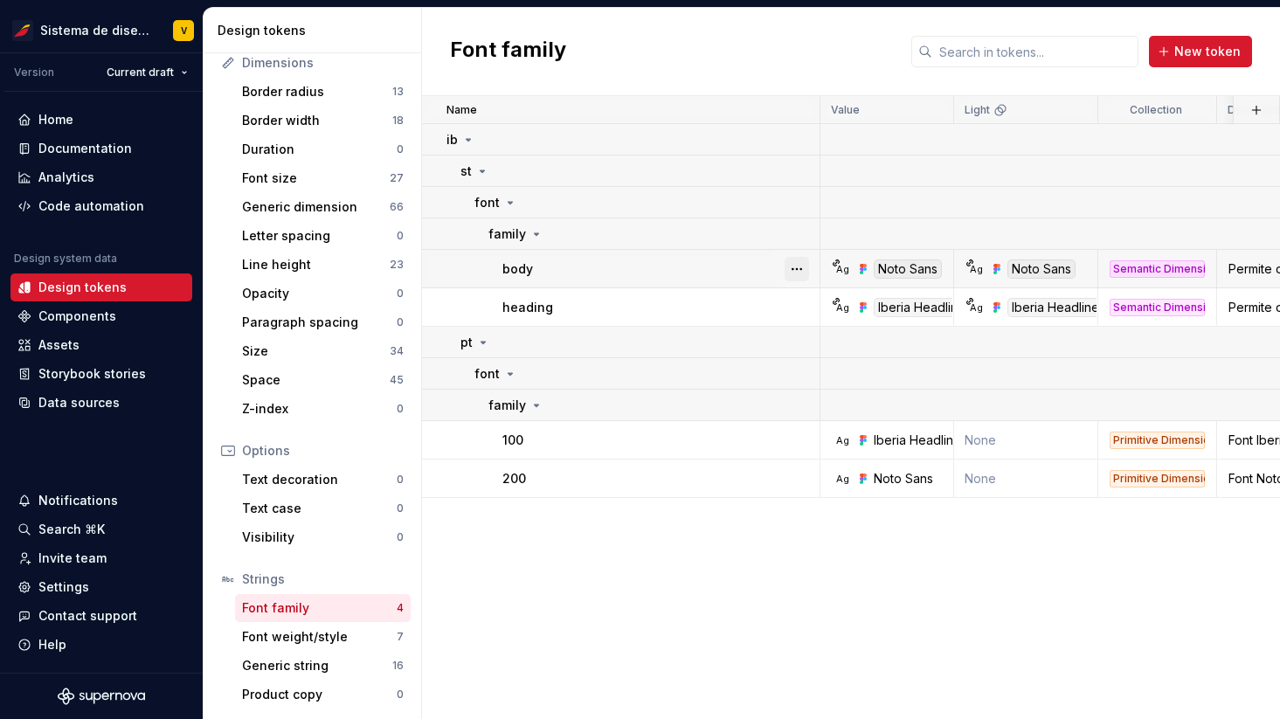
click at [794, 269] on button "button" at bounding box center [797, 269] width 24 height 24
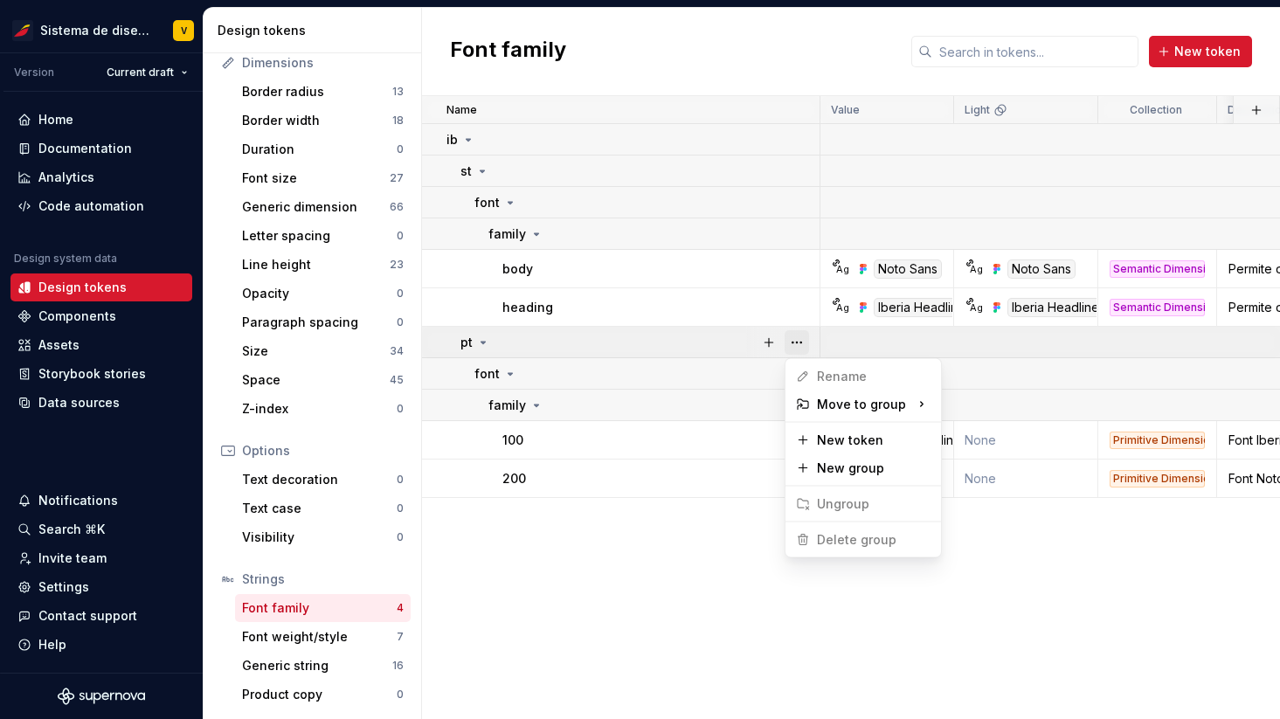
click at [803, 340] on button "button" at bounding box center [797, 342] width 24 height 24
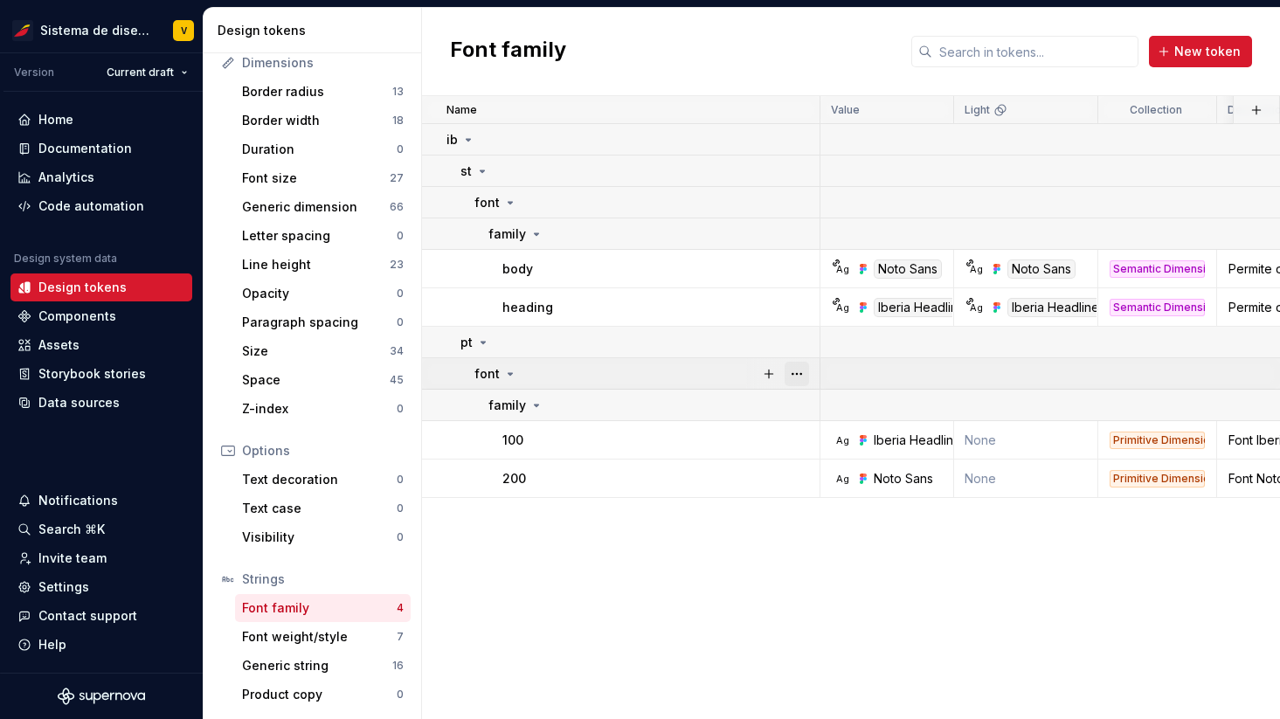
click at [796, 365] on button "button" at bounding box center [797, 374] width 24 height 24
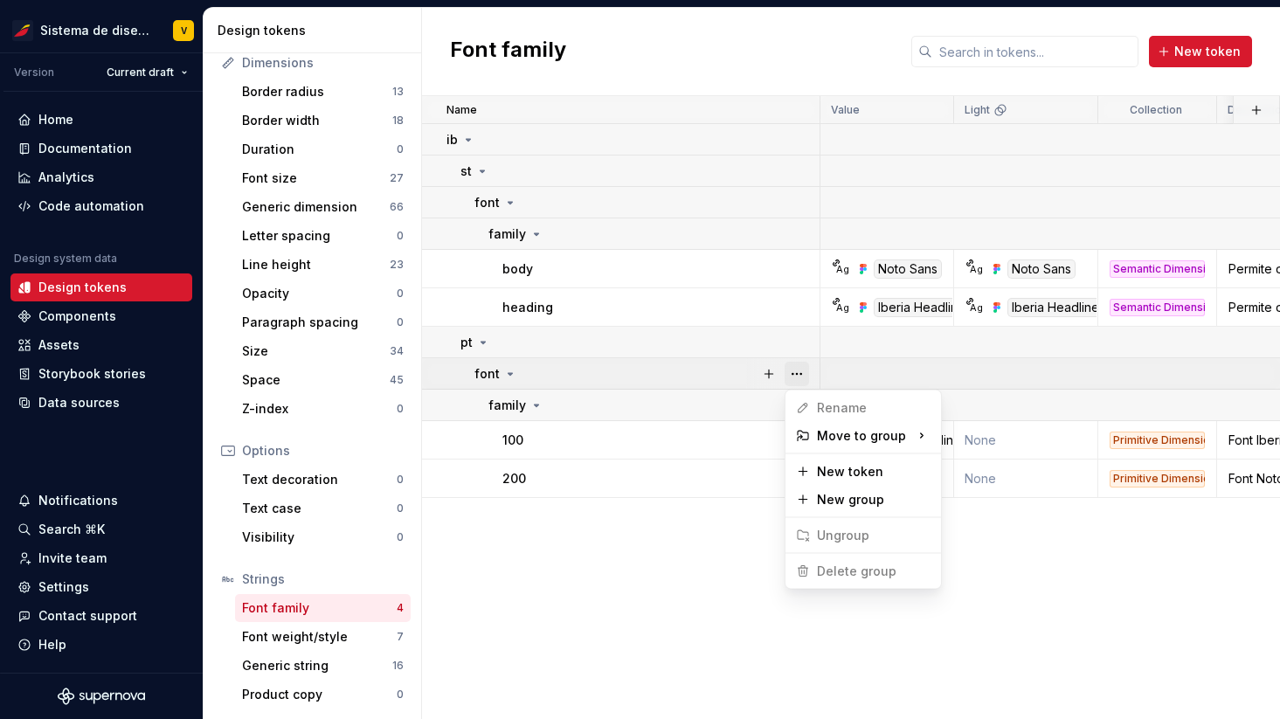
click at [796, 365] on button "button" at bounding box center [797, 374] width 24 height 24
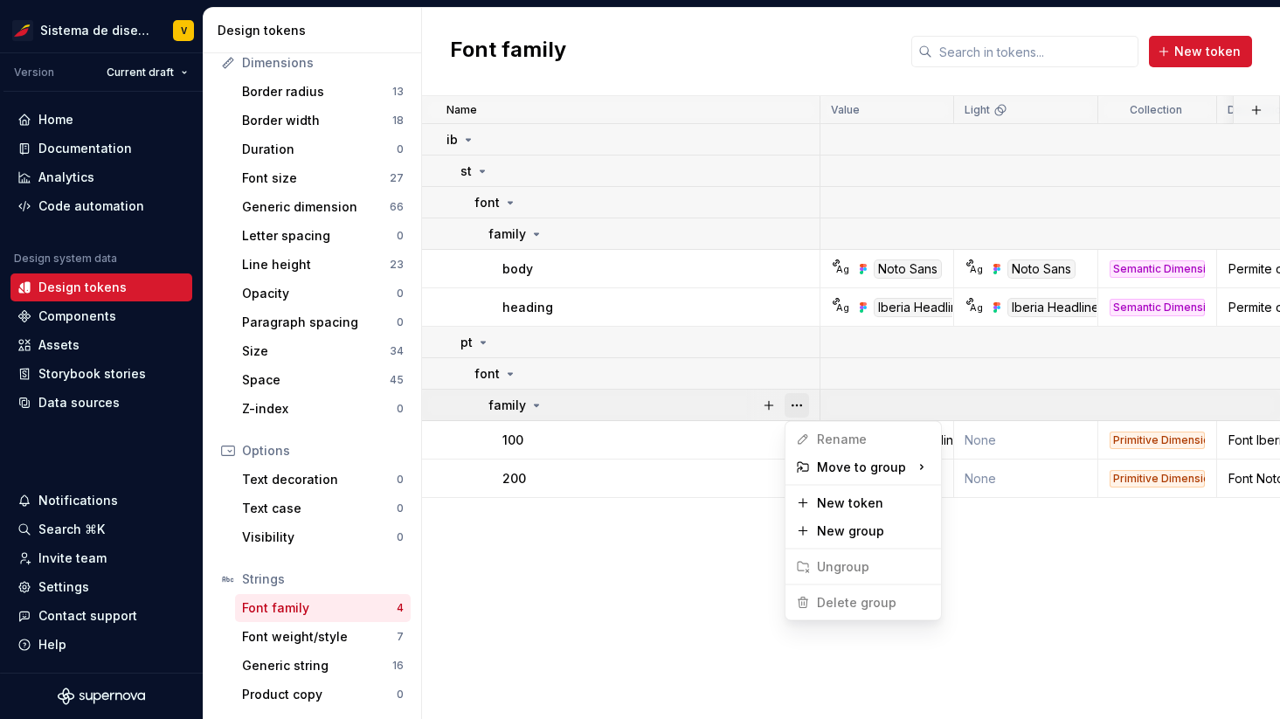
click at [796, 403] on button "button" at bounding box center [797, 405] width 24 height 24
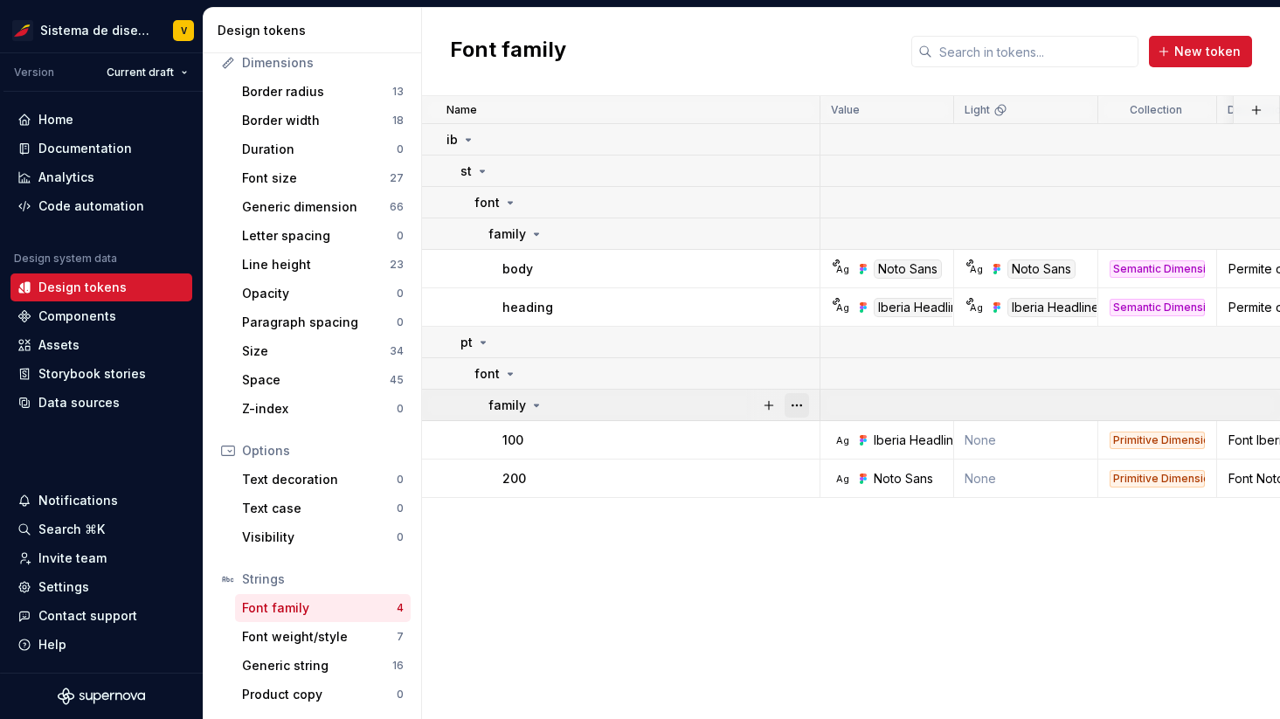
click at [796, 403] on button "button" at bounding box center [797, 405] width 24 height 24
click at [796, 433] on button "button" at bounding box center [797, 440] width 24 height 24
click at [797, 471] on button "button" at bounding box center [797, 479] width 24 height 24
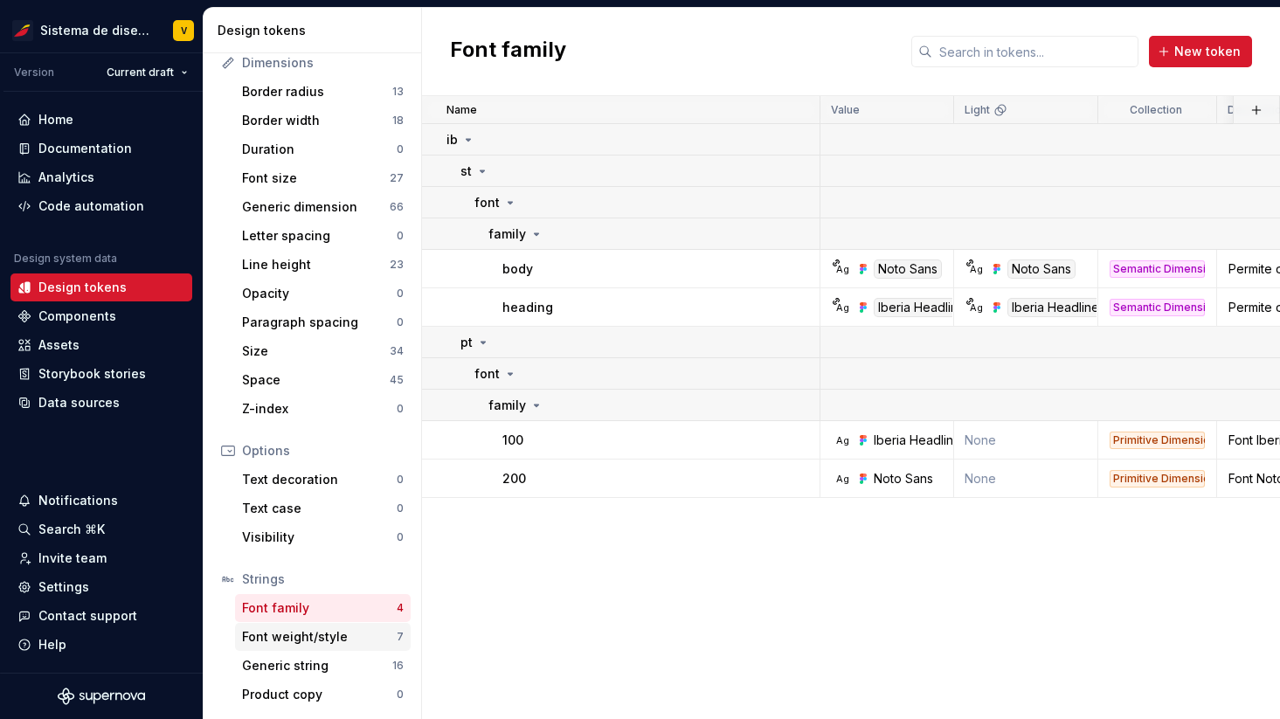
click at [367, 628] on div "Font weight/style" at bounding box center [319, 636] width 155 height 17
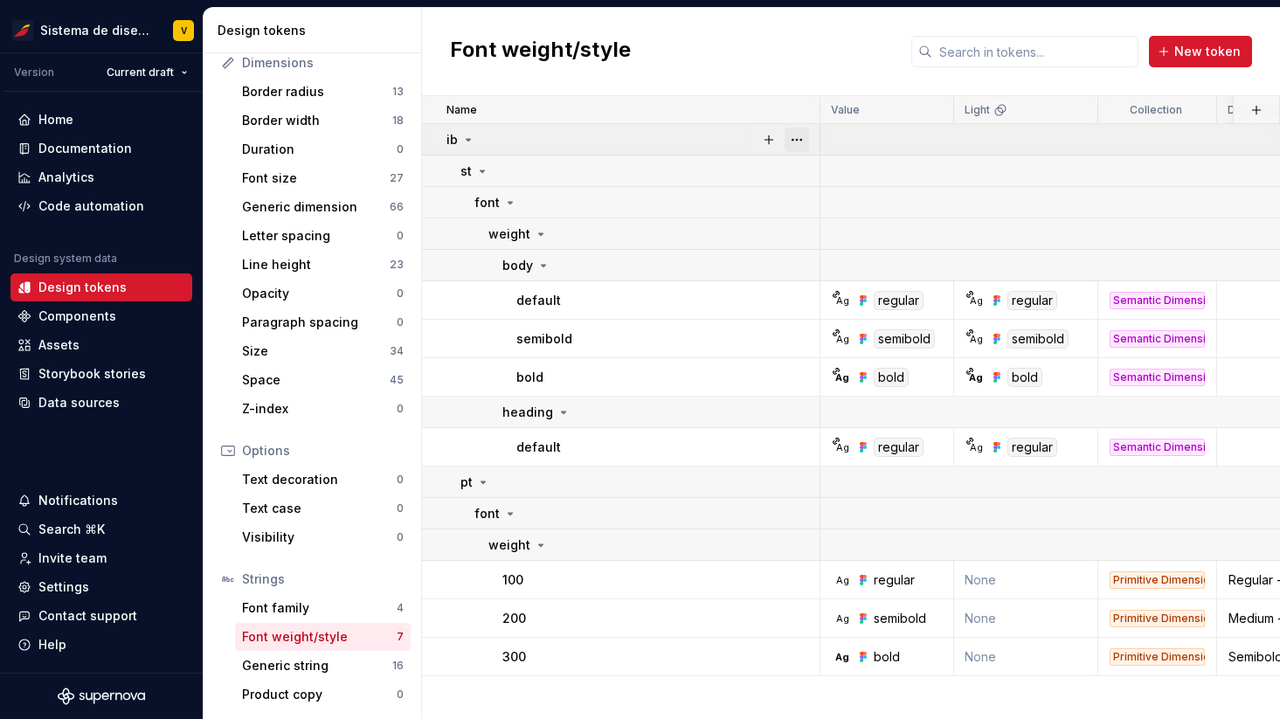
click at [794, 135] on button "button" at bounding box center [797, 140] width 24 height 24
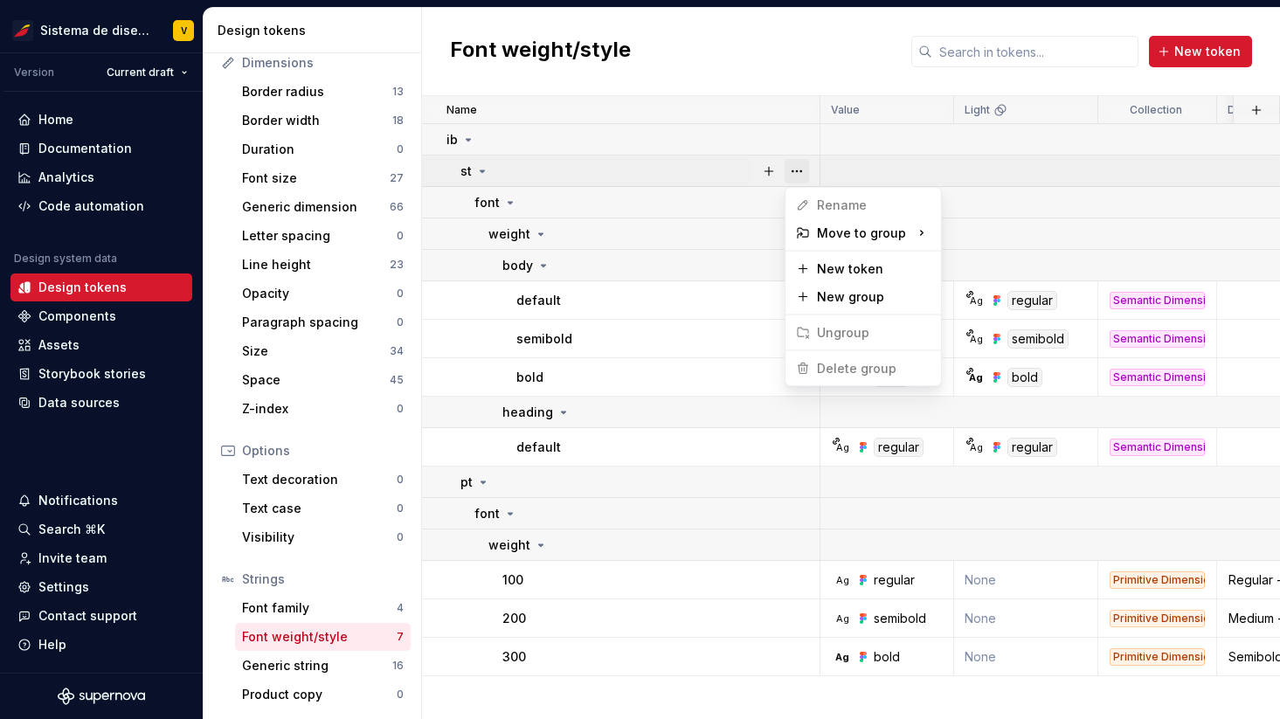
click at [794, 164] on button "button" at bounding box center [797, 171] width 24 height 24
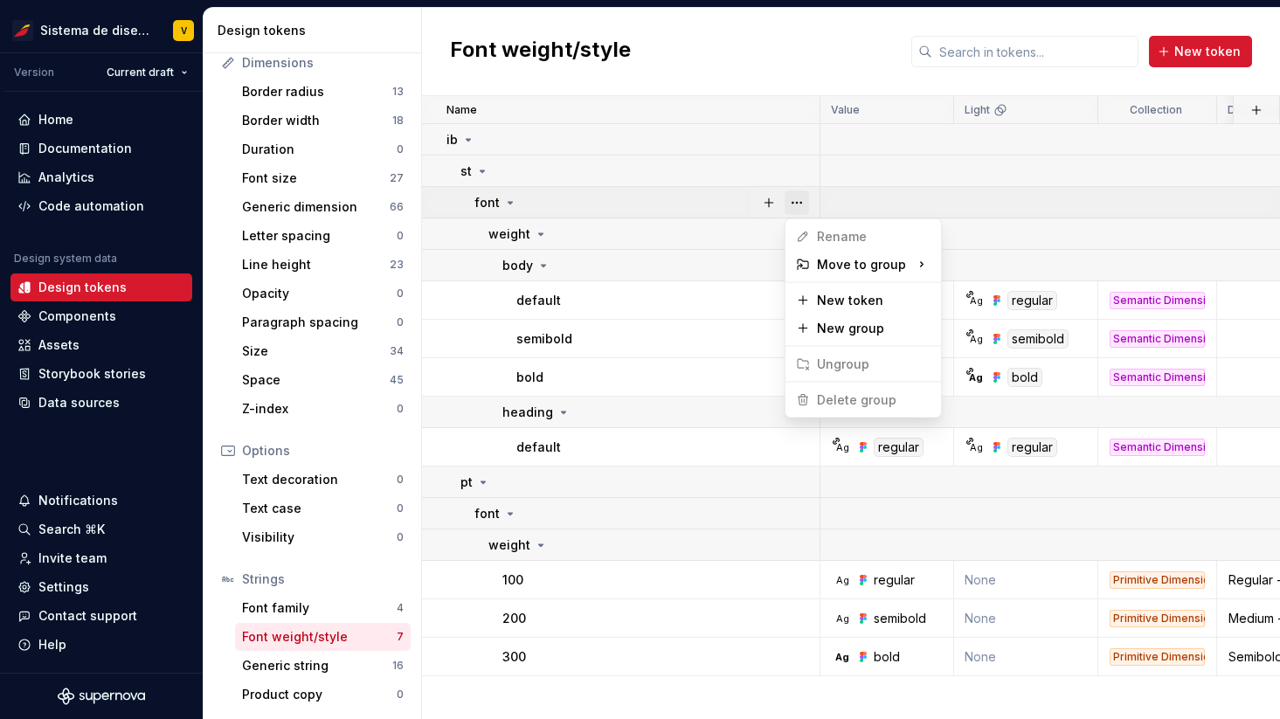
click at [796, 202] on button "button" at bounding box center [797, 203] width 24 height 24
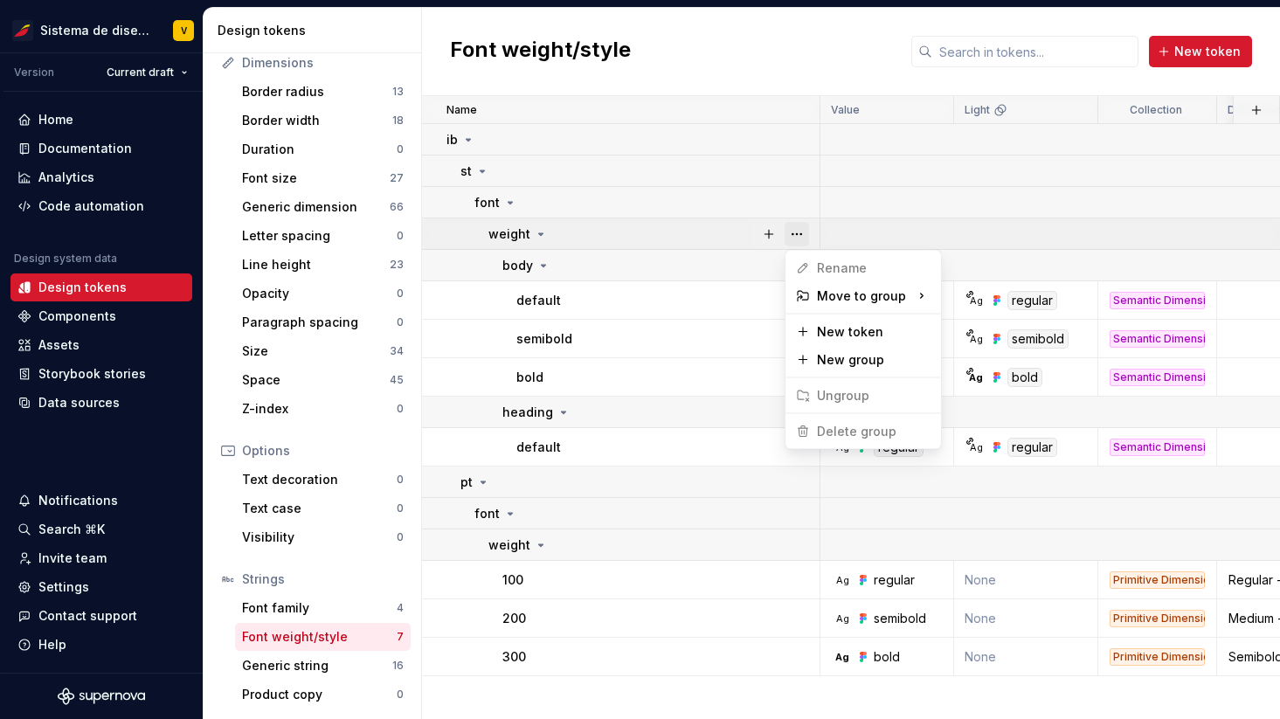
click at [795, 239] on button "button" at bounding box center [797, 234] width 24 height 24
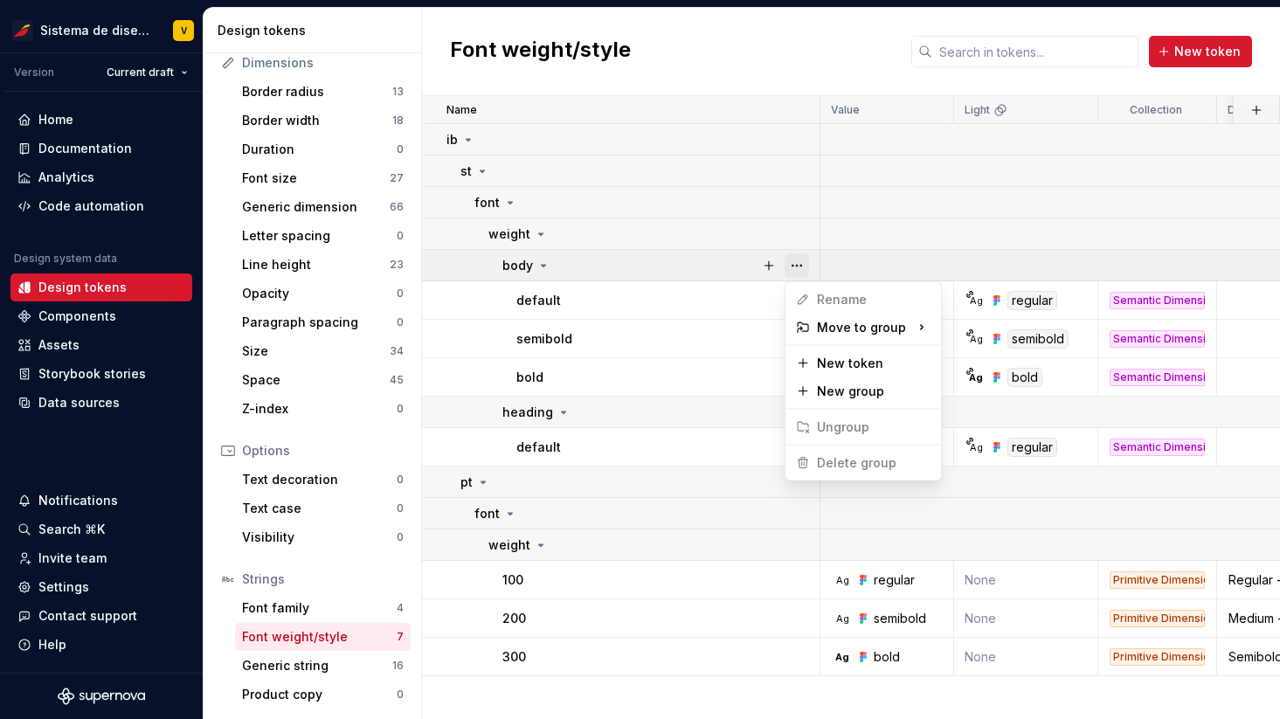
click at [795, 263] on button "button" at bounding box center [797, 265] width 24 height 24
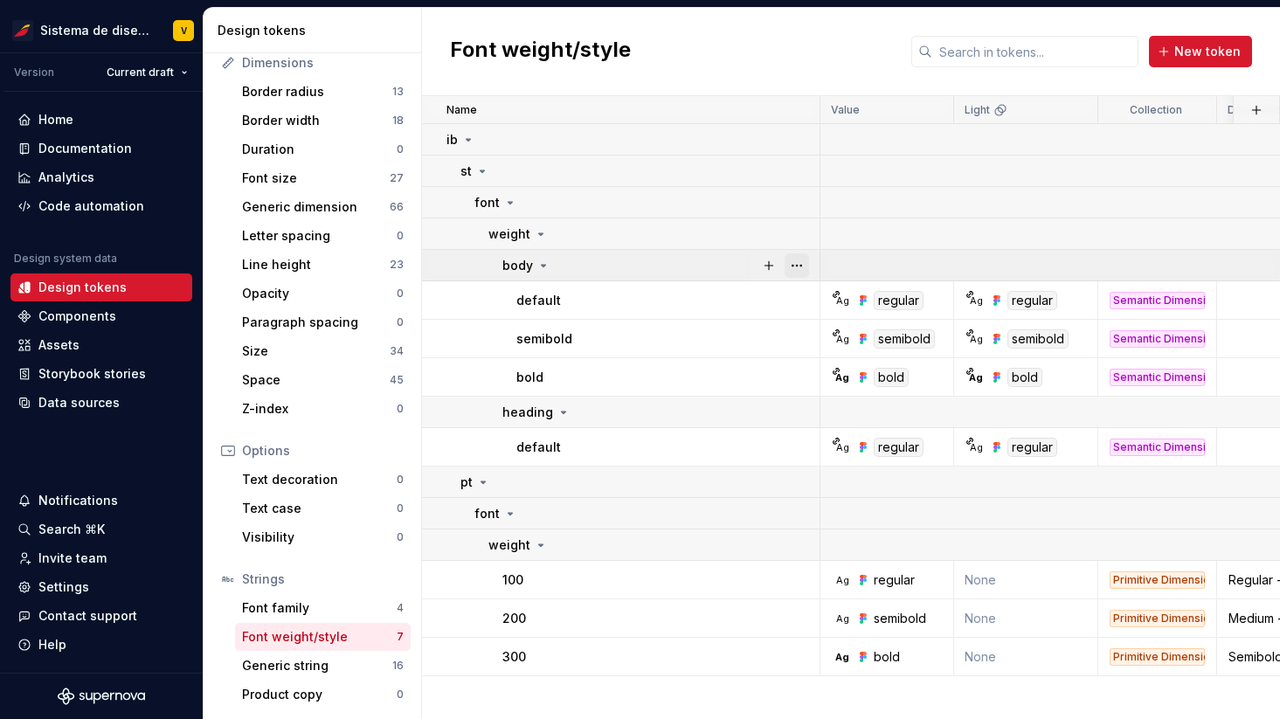
click at [795, 263] on button "button" at bounding box center [797, 265] width 24 height 24
click at [791, 405] on button "button" at bounding box center [797, 412] width 24 height 24
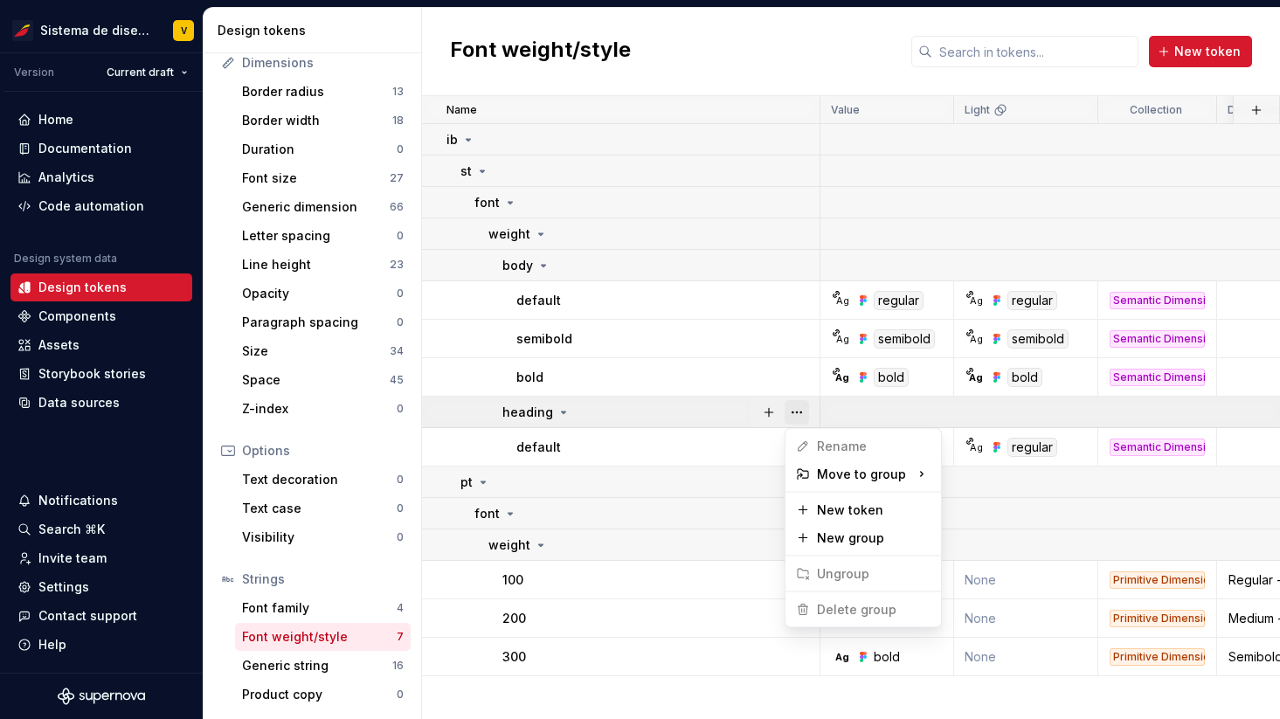
click at [791, 405] on button "button" at bounding box center [797, 412] width 24 height 24
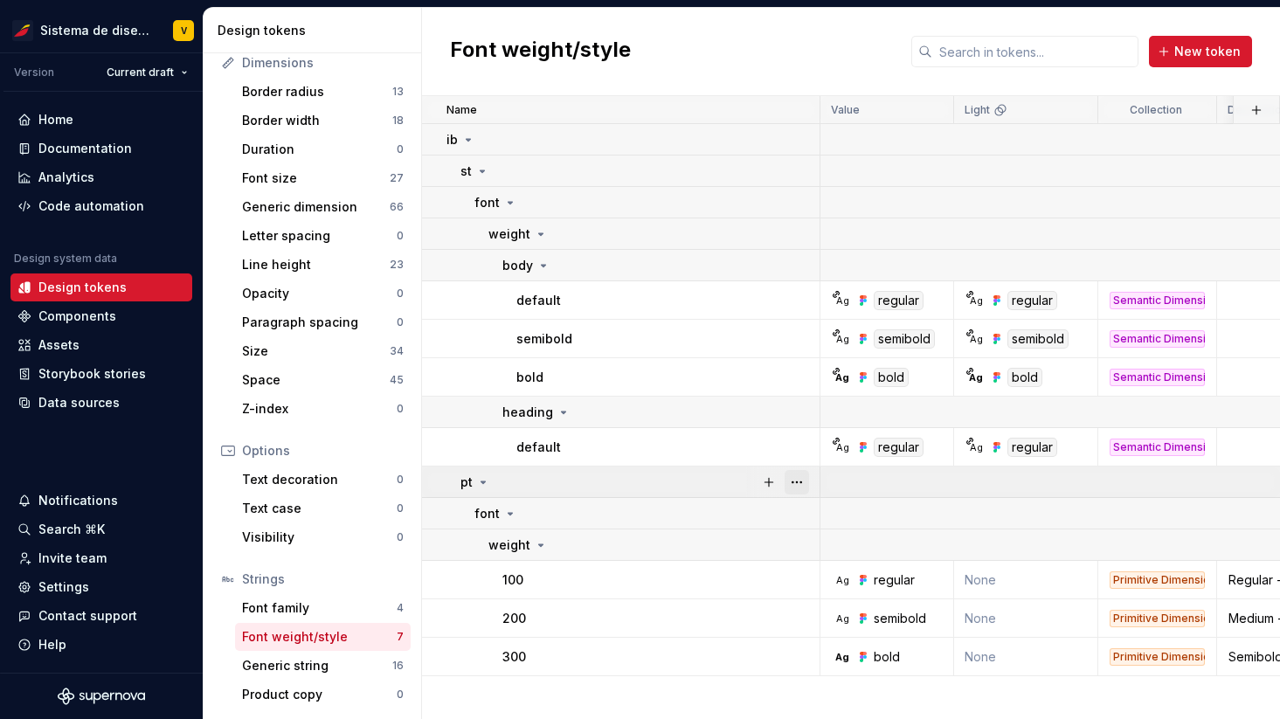
click at [796, 479] on button "button" at bounding box center [797, 482] width 24 height 24
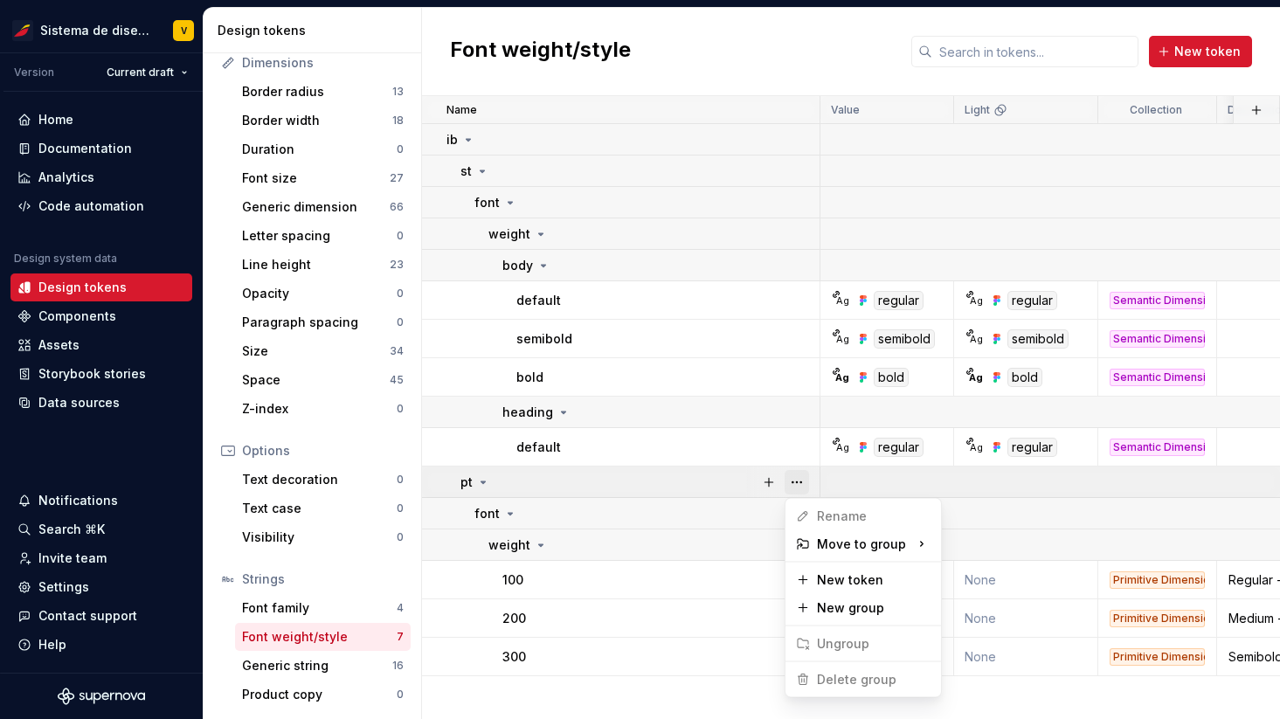
click at [796, 481] on button "button" at bounding box center [797, 482] width 24 height 24
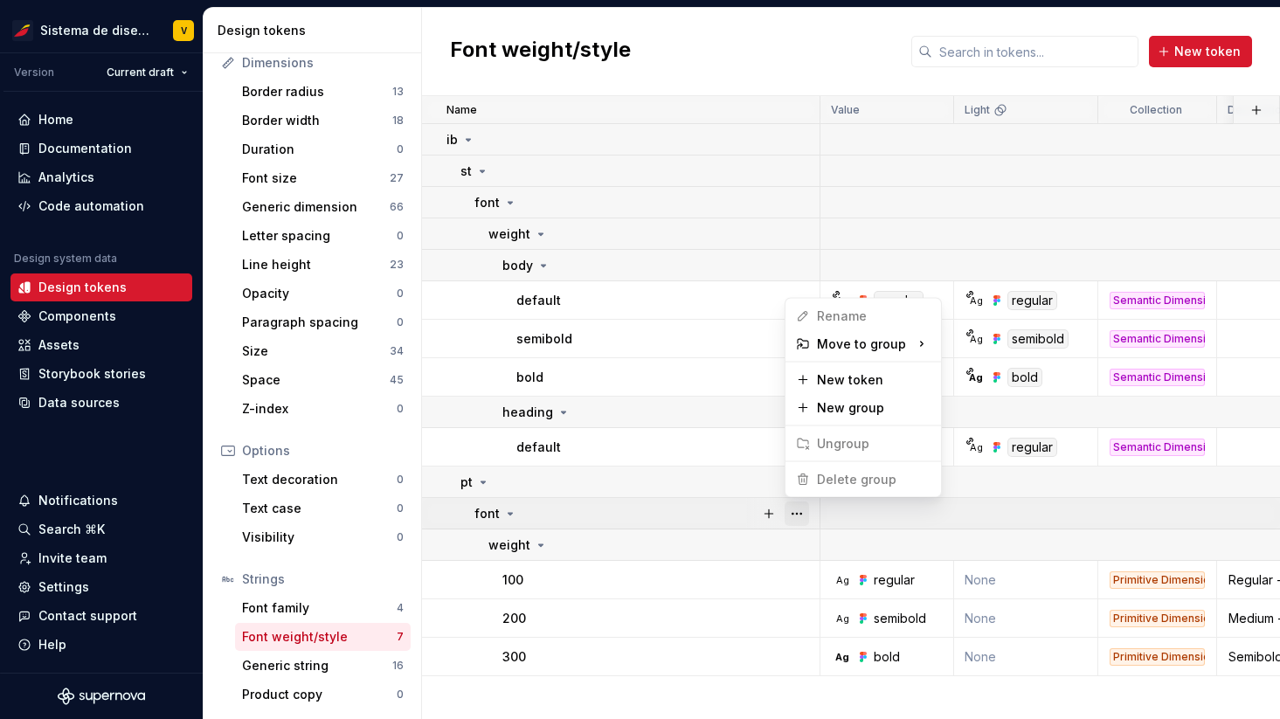
click at [798, 511] on button "button" at bounding box center [797, 514] width 24 height 24
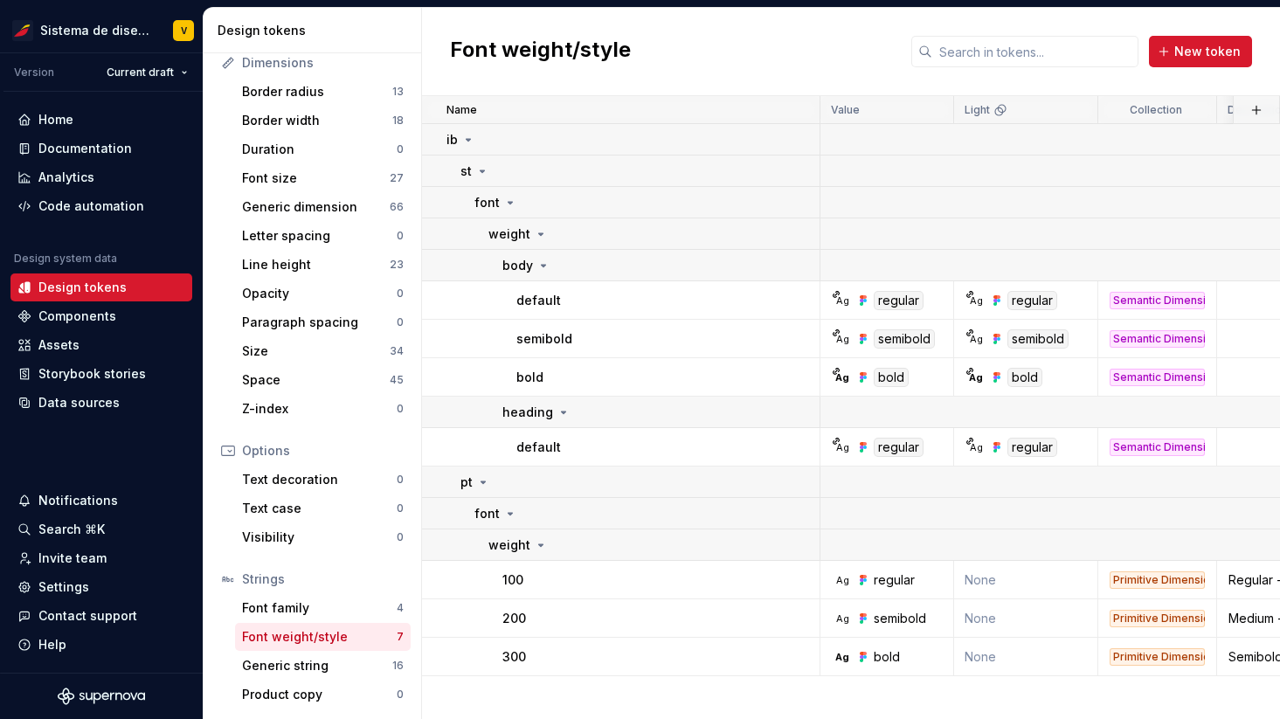
click at [797, 539] on html "Sistema de diseño Iberia V Version Current draft Home Documentation Analytics C…" at bounding box center [640, 359] width 1280 height 719
click at [796, 541] on button "button" at bounding box center [797, 545] width 24 height 24
click at [365, 662] on html "Sistema de diseño Iberia V Version Current draft Home Documentation Analytics C…" at bounding box center [640, 359] width 1280 height 719
click at [349, 658] on div "Generic string" at bounding box center [317, 665] width 150 height 17
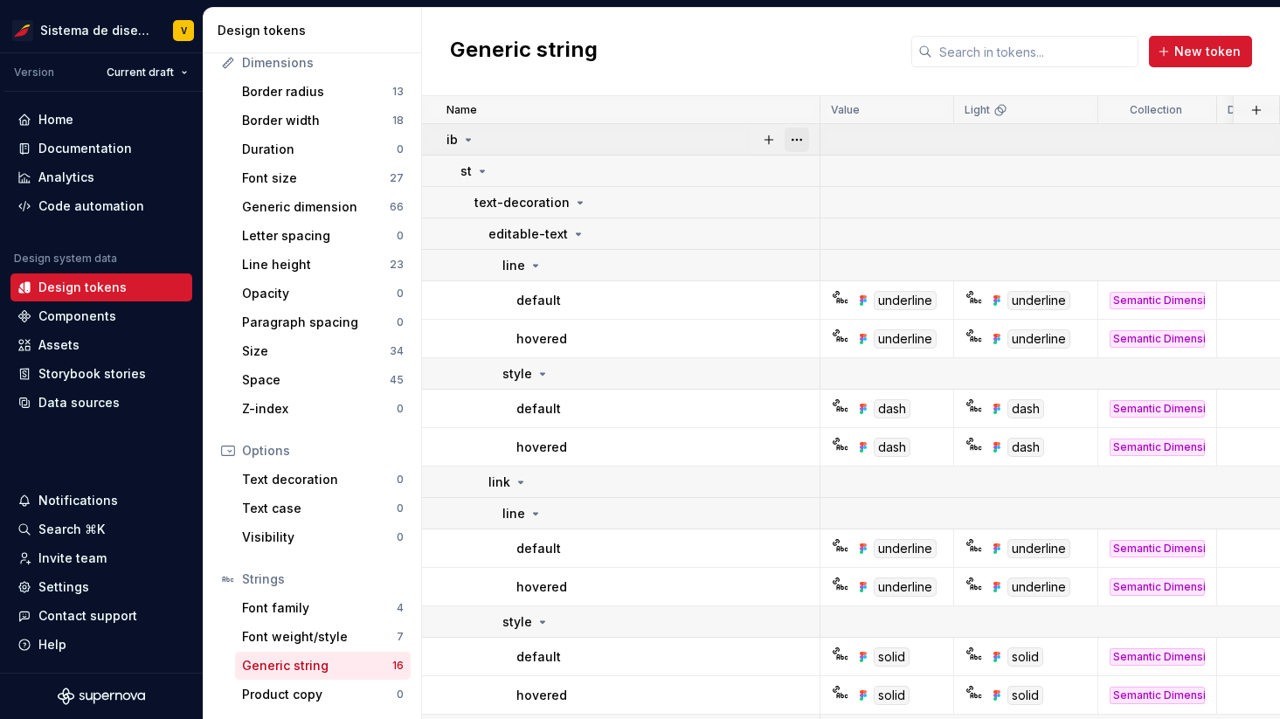
click at [799, 135] on button "button" at bounding box center [797, 140] width 24 height 24
click at [704, 170] on html "Sistema de diseño Iberia V Version Current draft Home Documentation Analytics C…" at bounding box center [640, 359] width 1280 height 719
click at [798, 169] on button "button" at bounding box center [797, 171] width 24 height 24
click at [670, 206] on html "Sistema de diseño Iberia V Version Current draft Home Documentation Analytics C…" at bounding box center [640, 359] width 1280 height 719
click at [797, 201] on button "button" at bounding box center [797, 203] width 24 height 24
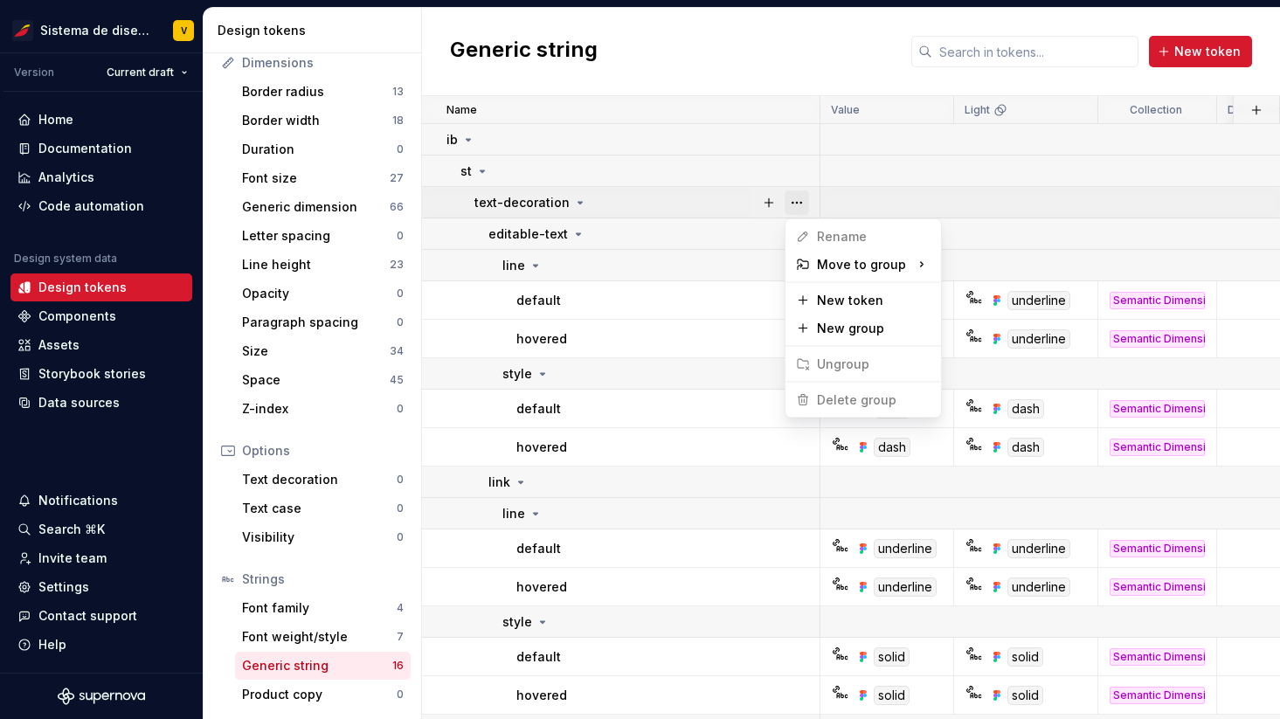
click at [797, 201] on button "button" at bounding box center [797, 203] width 24 height 24
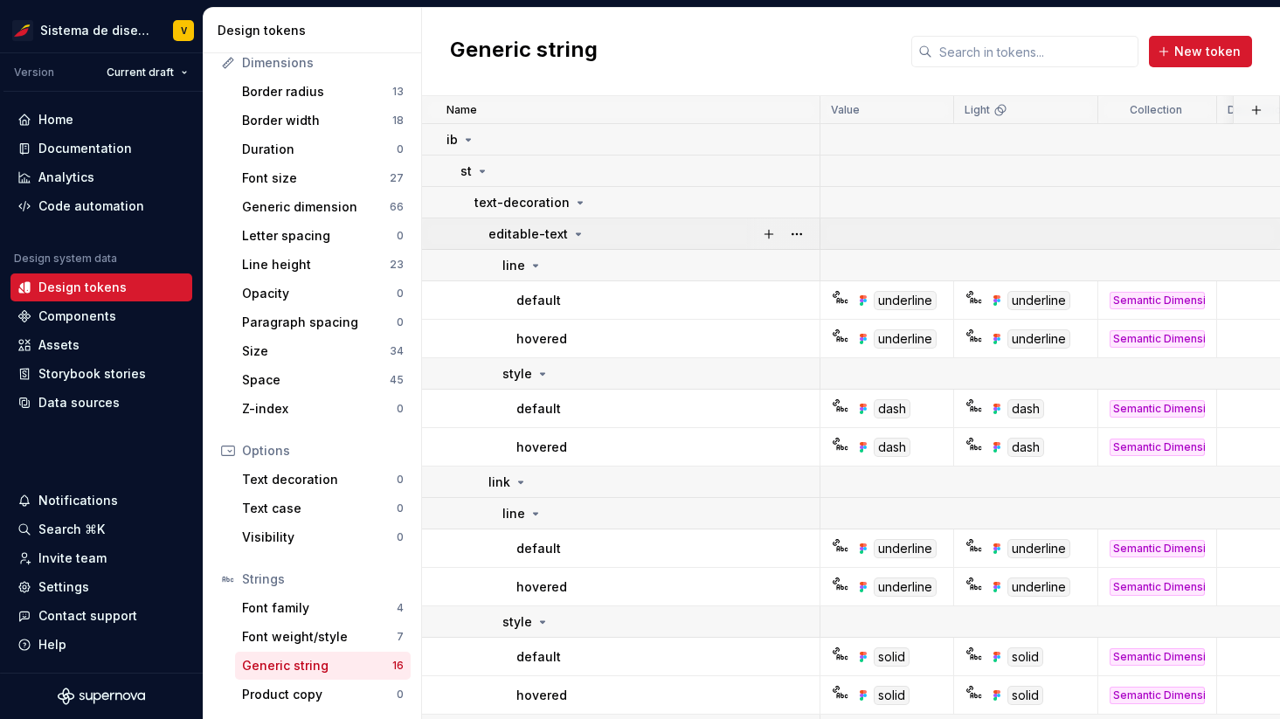
click at [738, 237] on div "editable-text" at bounding box center [654, 233] width 330 height 17
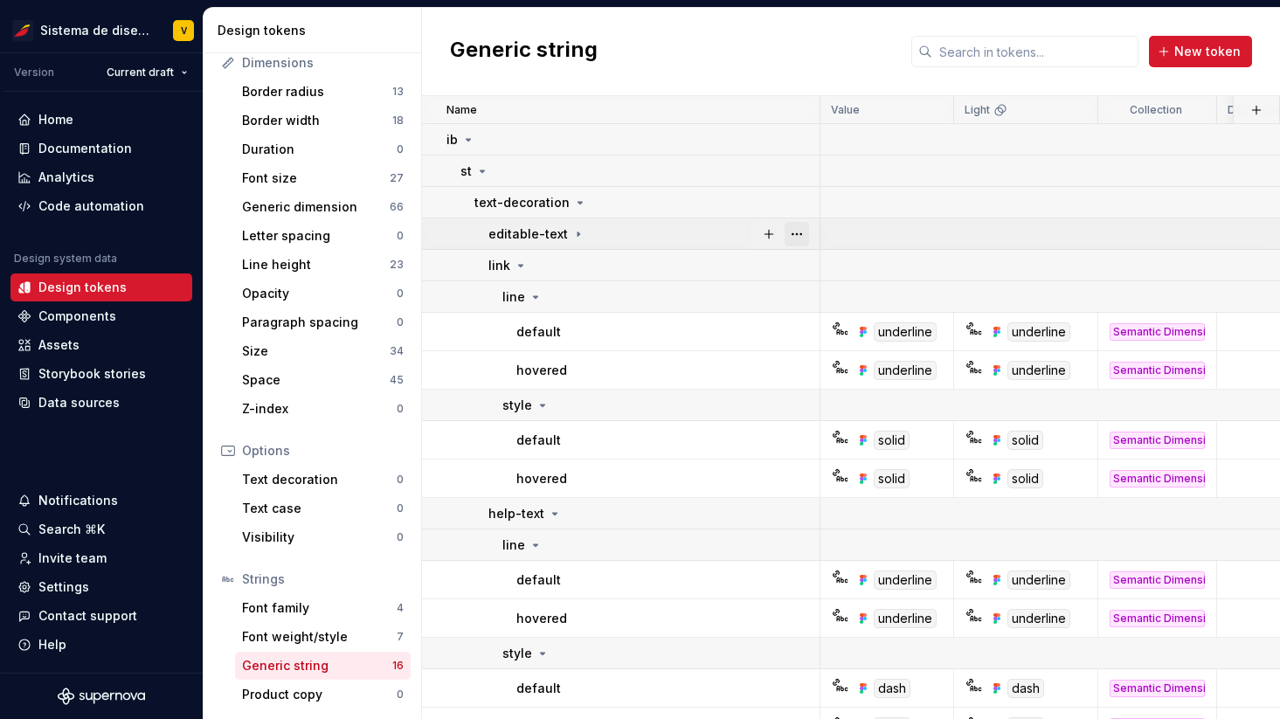
click at [801, 233] on button "button" at bounding box center [797, 234] width 24 height 24
click at [705, 263] on html "Sistema de diseño Iberia V Version Current draft Home Documentation Analytics C…" at bounding box center [640, 359] width 1280 height 719
click at [802, 263] on button "button" at bounding box center [797, 265] width 24 height 24
click at [708, 263] on html "Sistema de diseño Iberia V Version Current draft Home Documentation Analytics C…" at bounding box center [640, 359] width 1280 height 719
click at [798, 295] on button "button" at bounding box center [797, 297] width 24 height 24
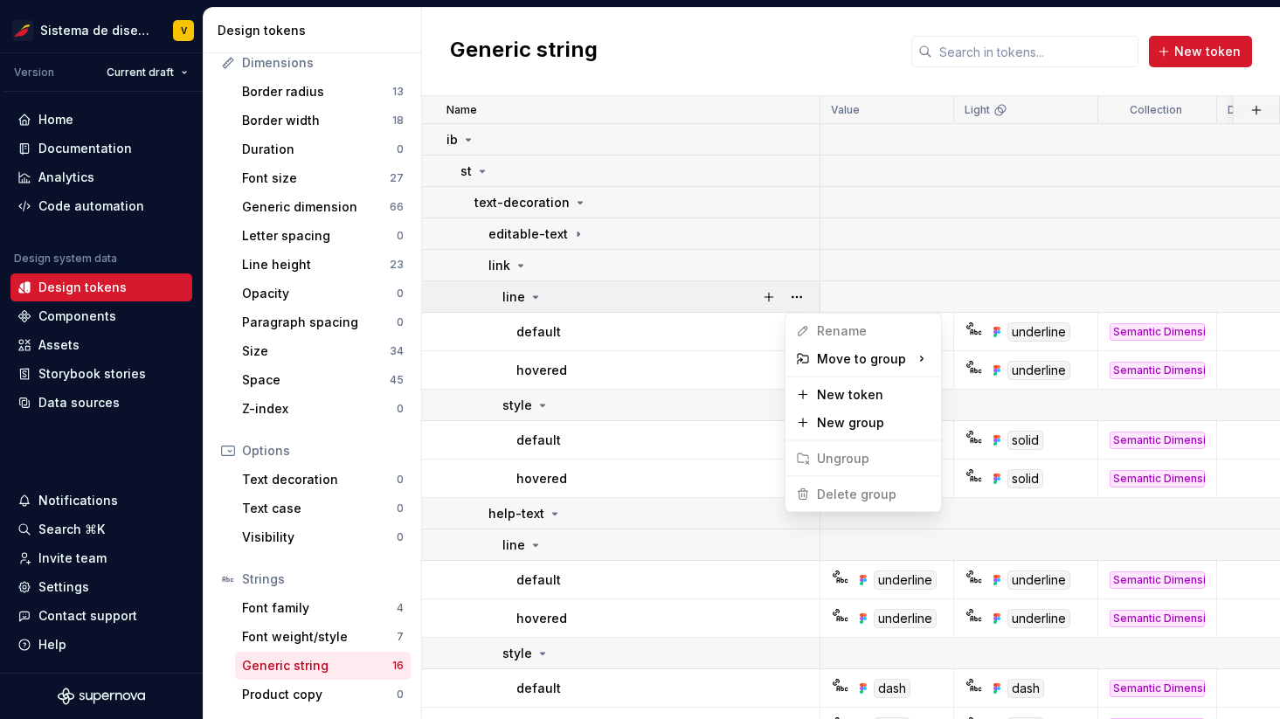
click at [664, 338] on html "Sistema de diseño Iberia V Version Current draft Home Documentation Analytics C…" at bounding box center [640, 359] width 1280 height 719
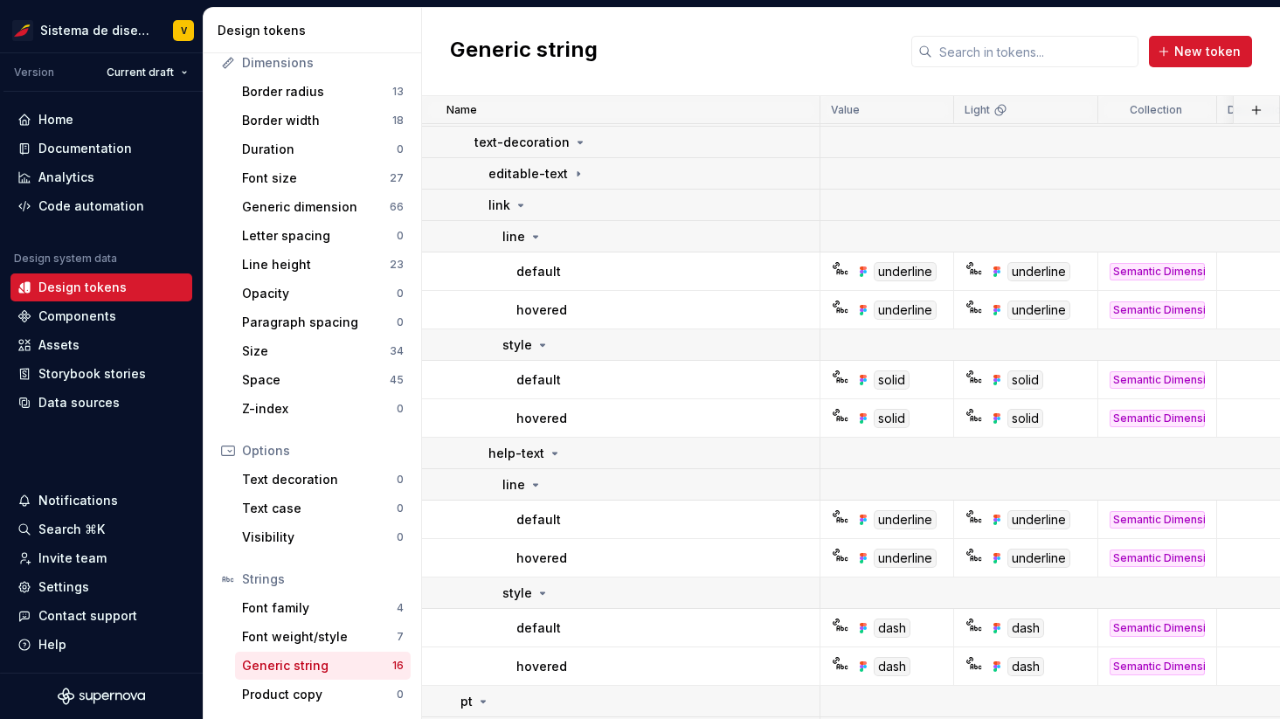
scroll to position [85, 0]
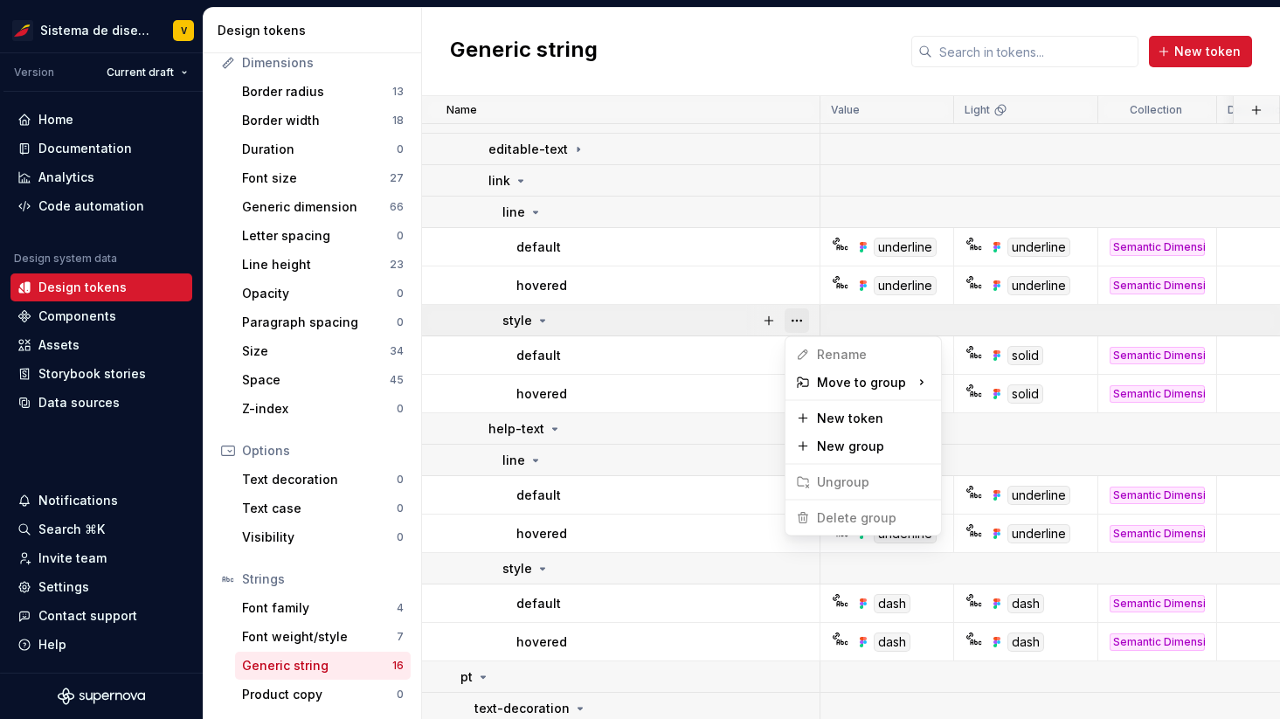
click at [793, 316] on button "button" at bounding box center [797, 320] width 24 height 24
click at [689, 432] on html "Sistema de diseño Iberia V Version Current draft Home Documentation Analytics C…" at bounding box center [640, 359] width 1280 height 719
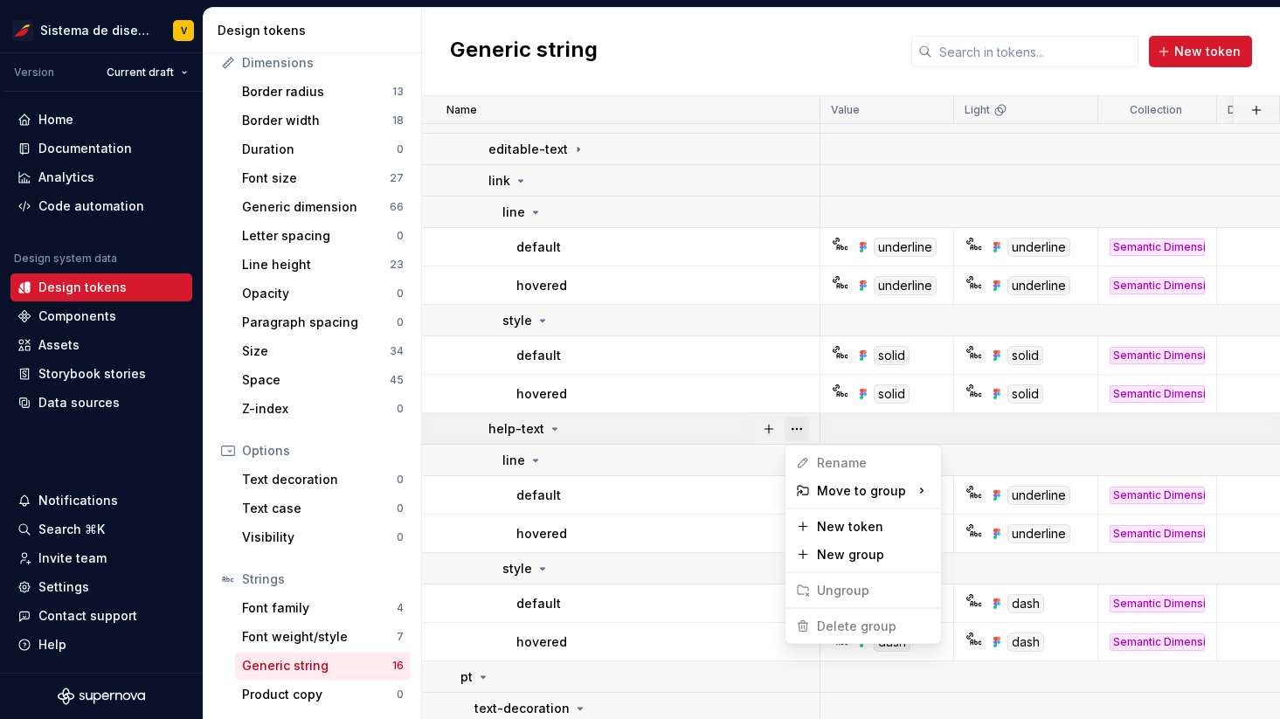
click at [791, 428] on button "button" at bounding box center [797, 429] width 24 height 24
click at [635, 461] on html "Sistema de diseño Iberia V Version Current draft Home Documentation Analytics C…" at bounding box center [640, 359] width 1280 height 719
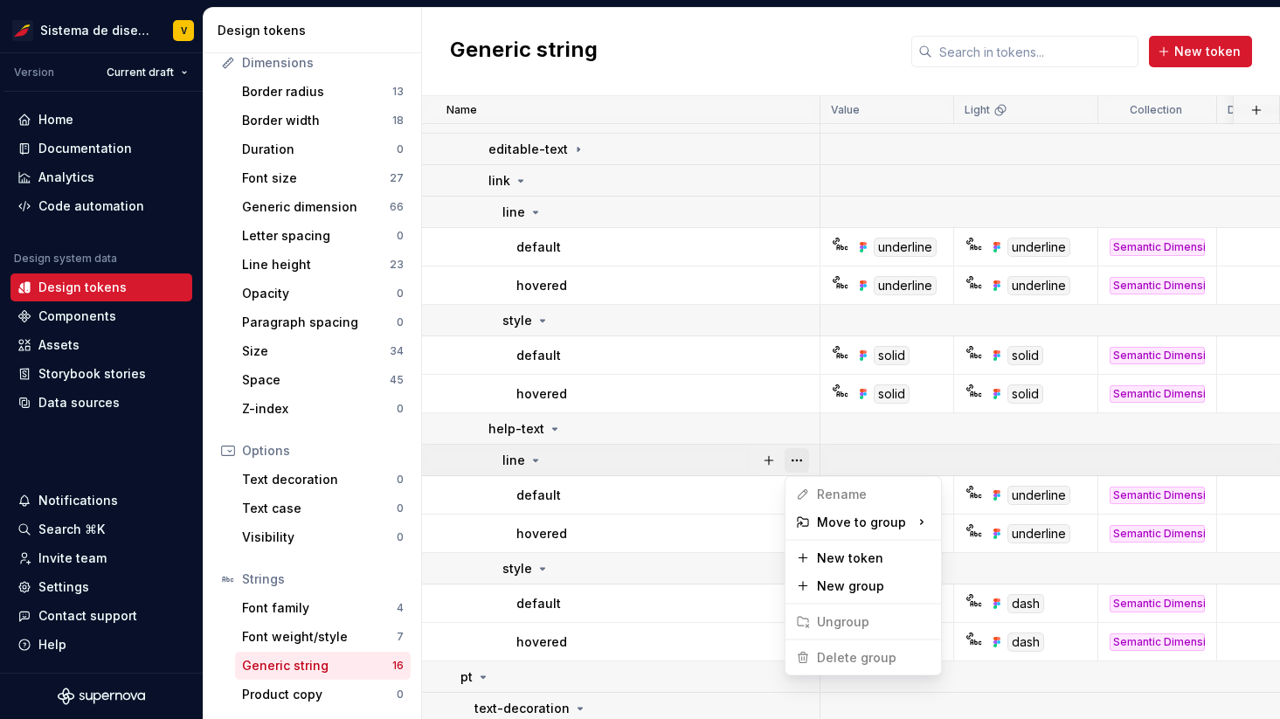
click at [794, 457] on button "button" at bounding box center [797, 460] width 24 height 24
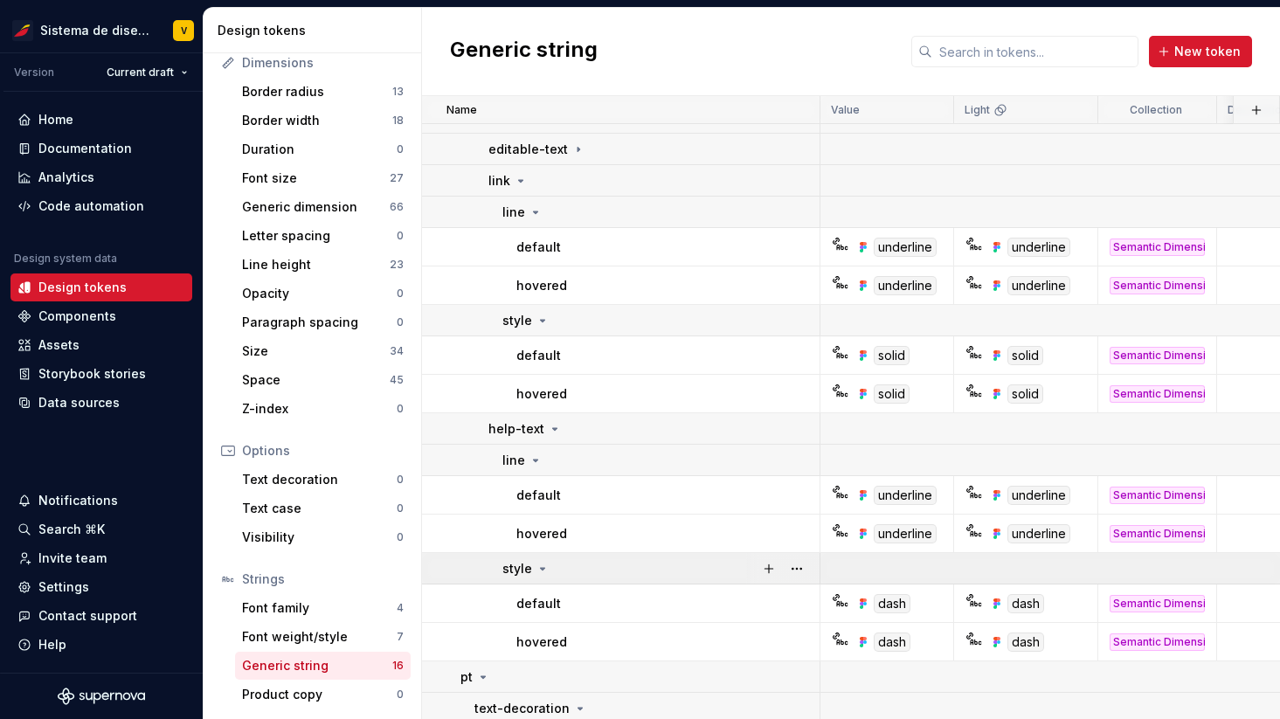
click at [616, 575] on html "Sistema de diseño Iberia V Version Current draft Home Documentation Analytics C…" at bounding box center [640, 359] width 1280 height 719
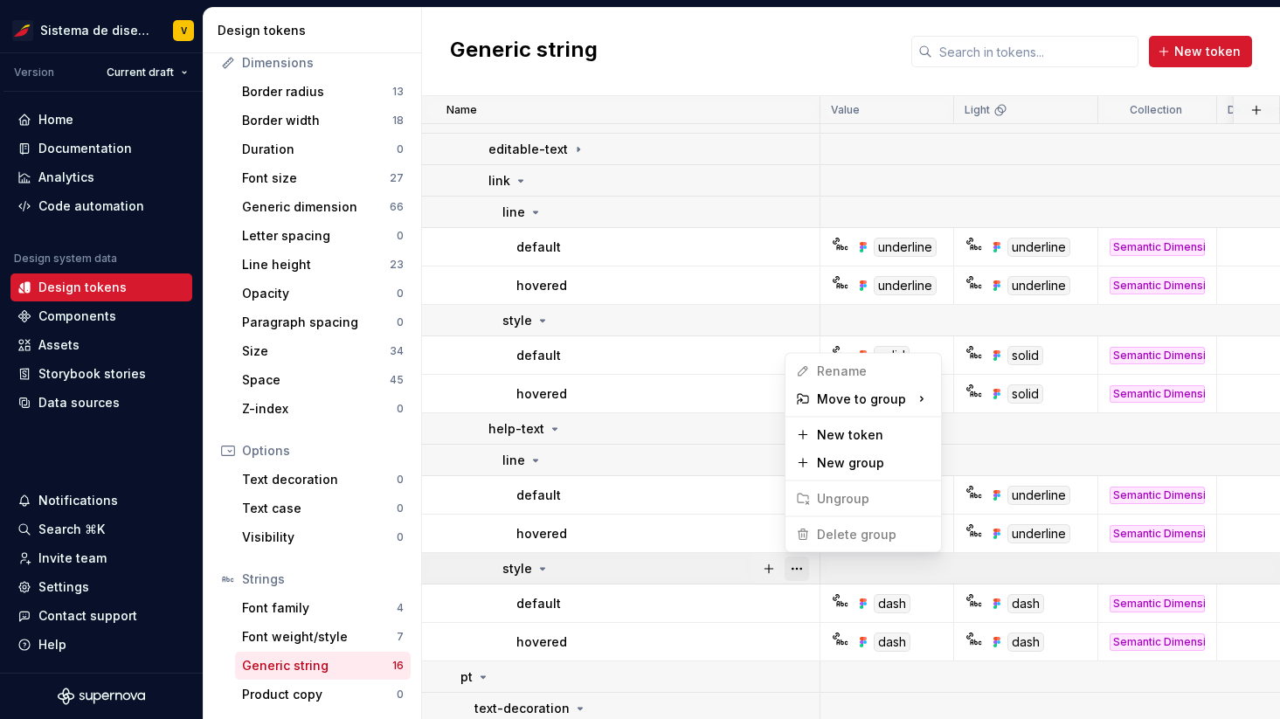
click at [797, 563] on button "button" at bounding box center [797, 569] width 24 height 24
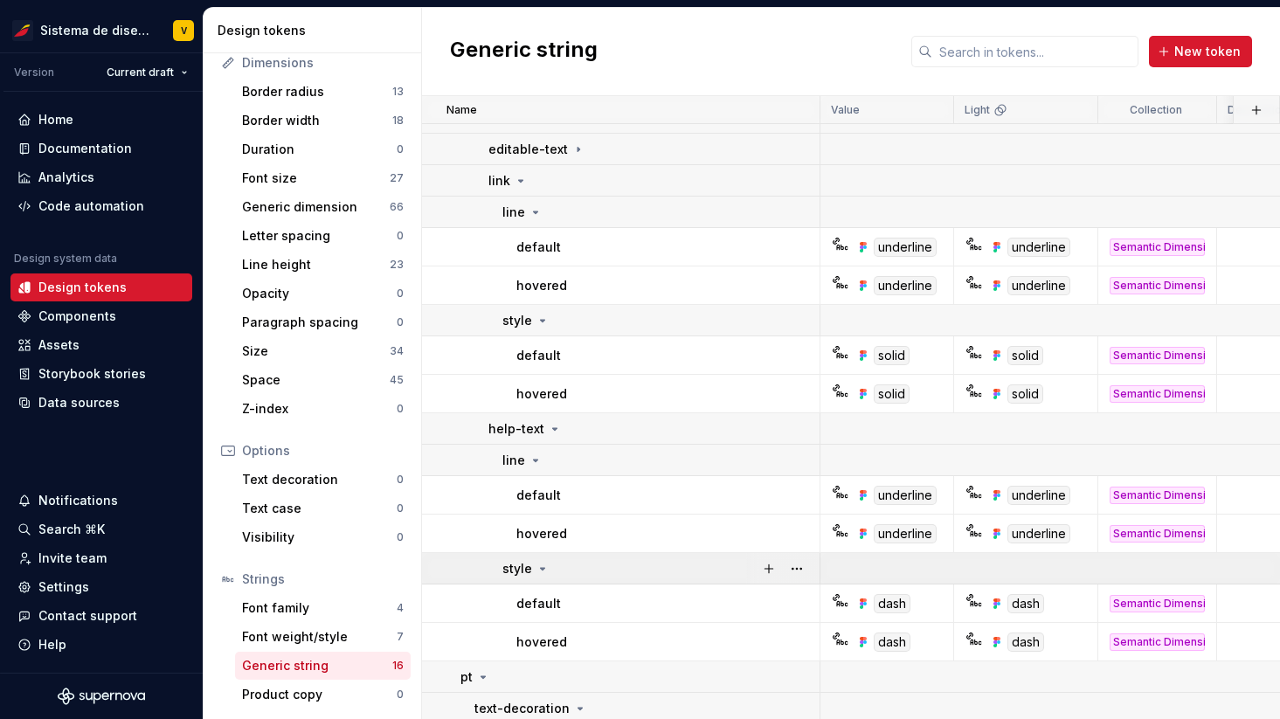
click at [534, 569] on html "Sistema de diseño Iberia V Version Current draft Home Documentation Analytics C…" at bounding box center [640, 359] width 1280 height 719
click at [541, 569] on icon at bounding box center [543, 569] width 4 height 2
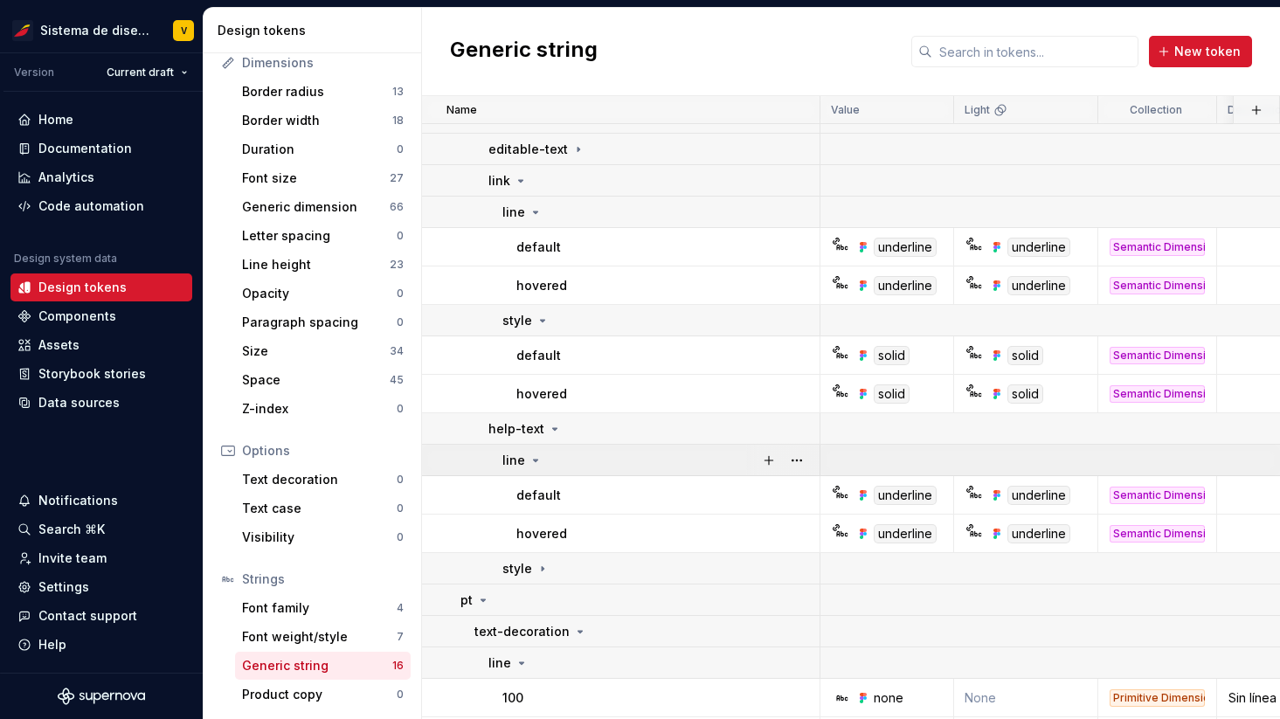
click at [534, 461] on icon at bounding box center [536, 461] width 4 height 2
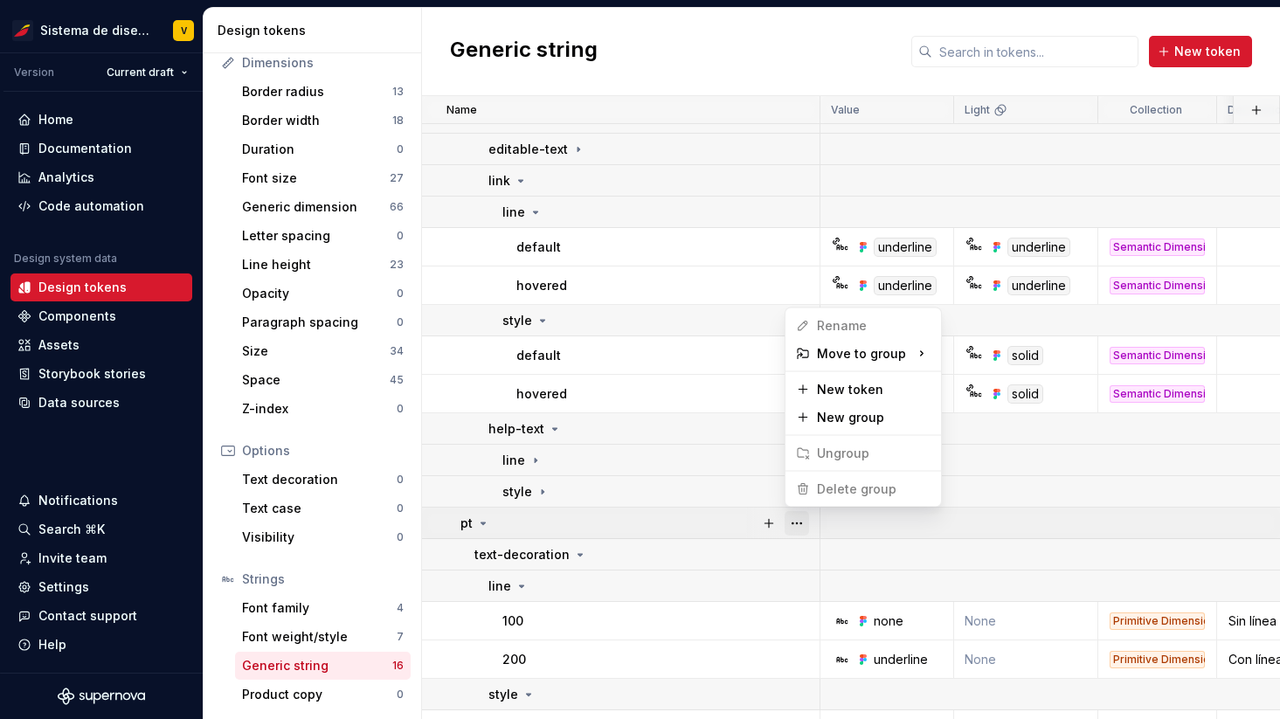
click at [797, 519] on button "button" at bounding box center [797, 523] width 24 height 24
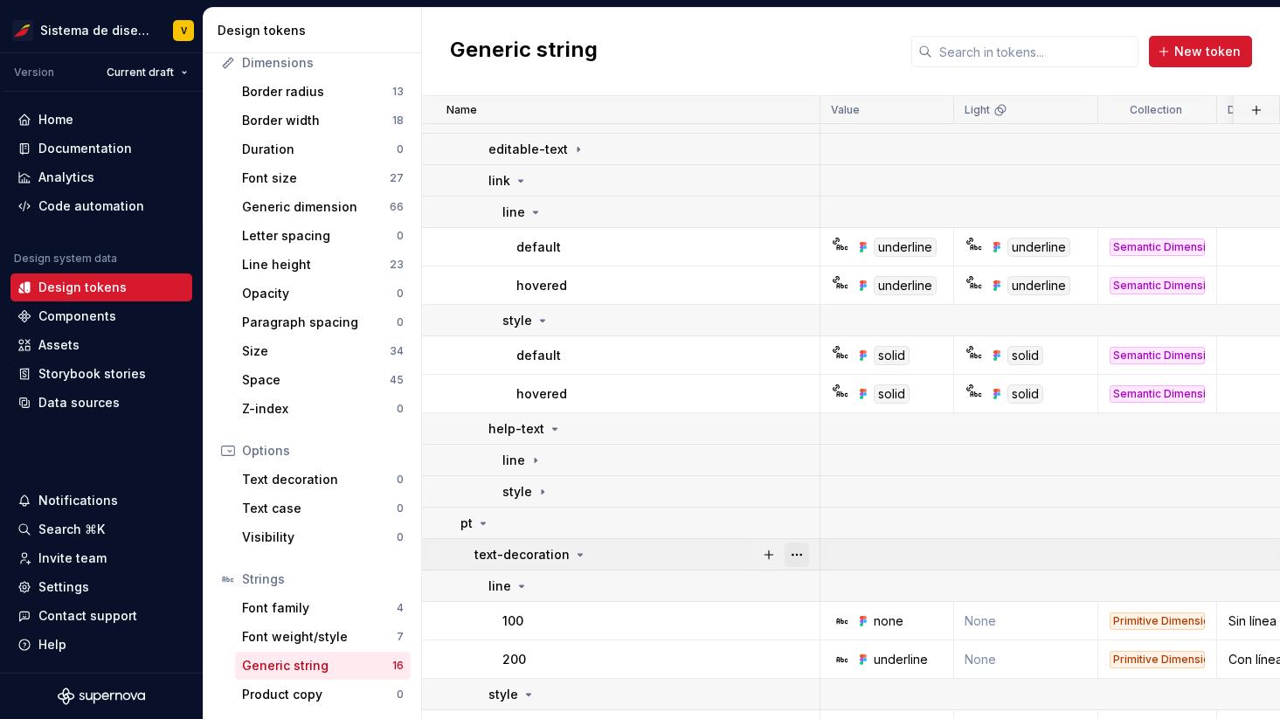
click at [799, 554] on button "button" at bounding box center [797, 555] width 24 height 24
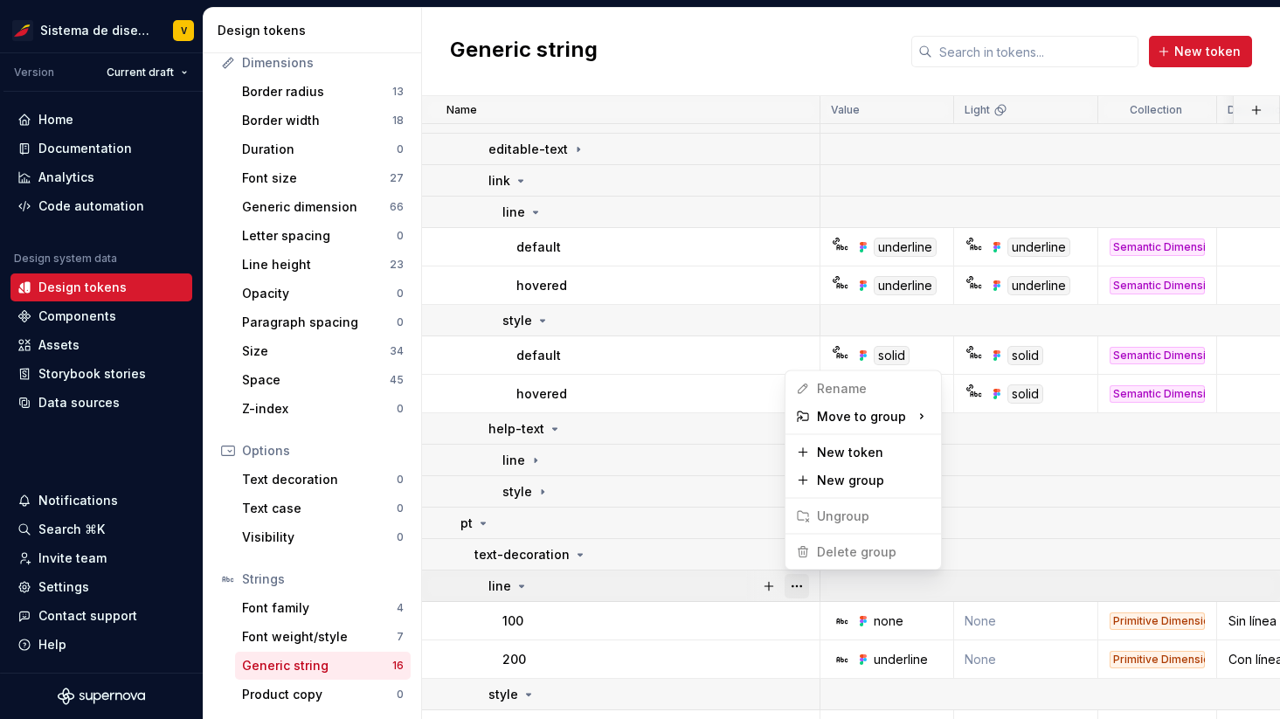
click at [799, 579] on button "button" at bounding box center [797, 586] width 24 height 24
click at [787, 691] on html "Sistema de diseño Iberia V Version Current draft Home Documentation Analytics C…" at bounding box center [640, 359] width 1280 height 719
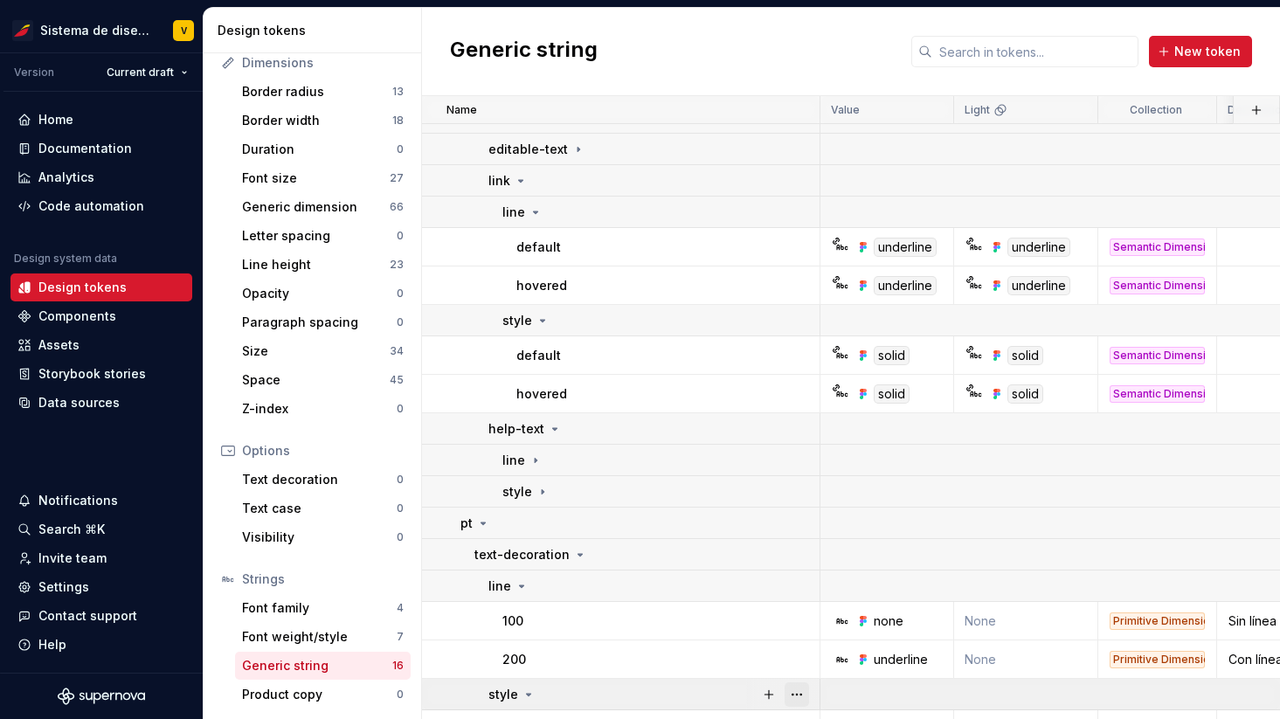
click at [802, 688] on button "button" at bounding box center [797, 695] width 24 height 24
click at [705, 632] on html "Sistema de diseño Iberia V Version Current draft Home Documentation Analytics C…" at bounding box center [640, 359] width 1280 height 719
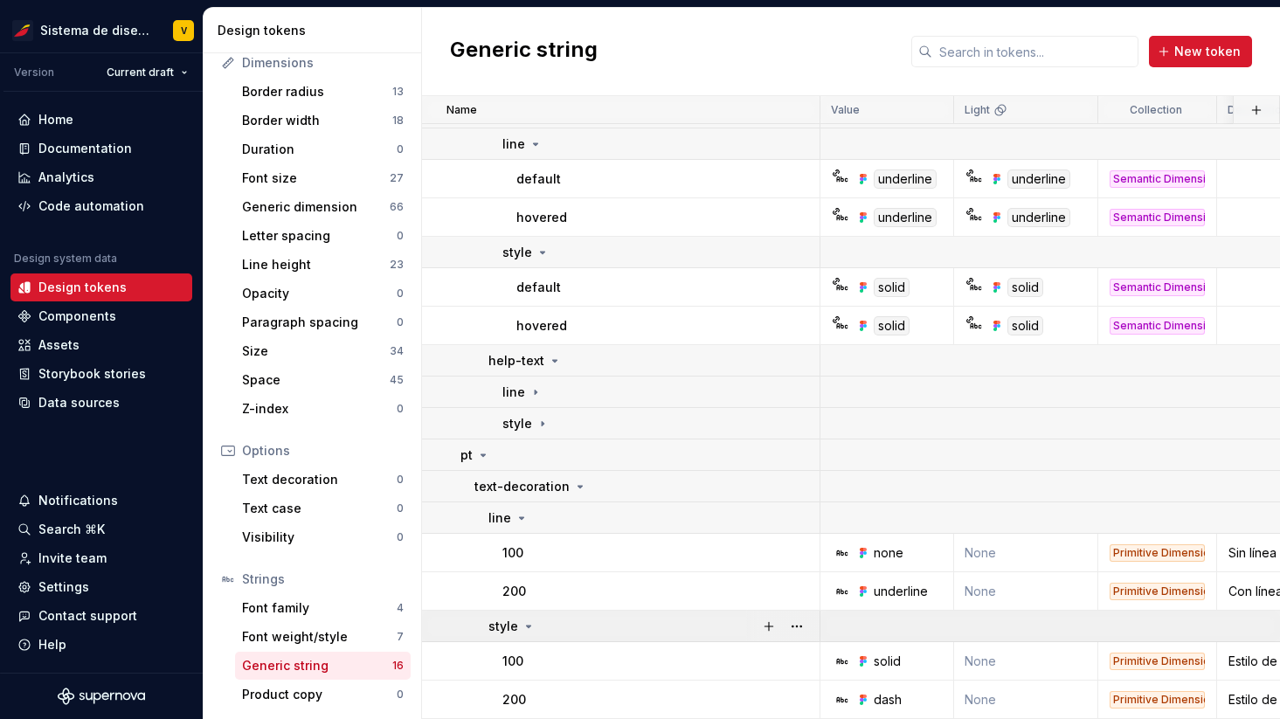
click at [527, 627] on icon at bounding box center [529, 627] width 4 height 2
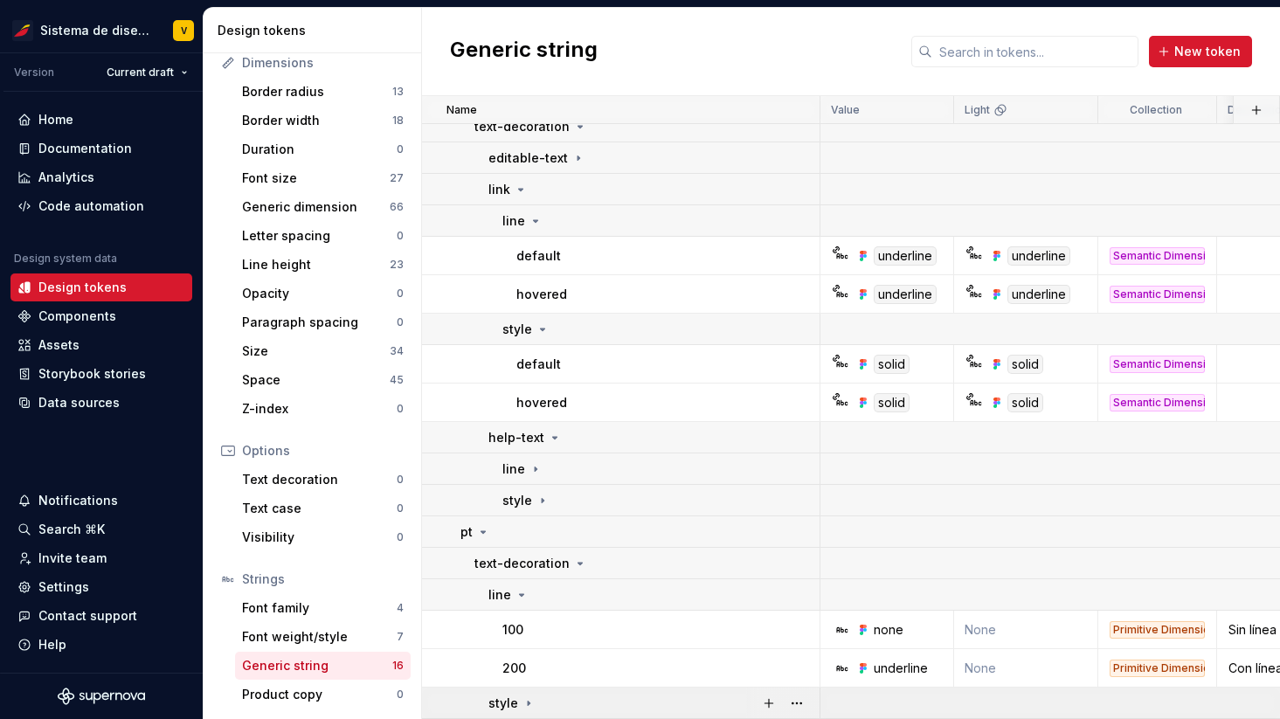
scroll to position [76, 0]
click at [579, 563] on icon at bounding box center [581, 564] width 4 height 2
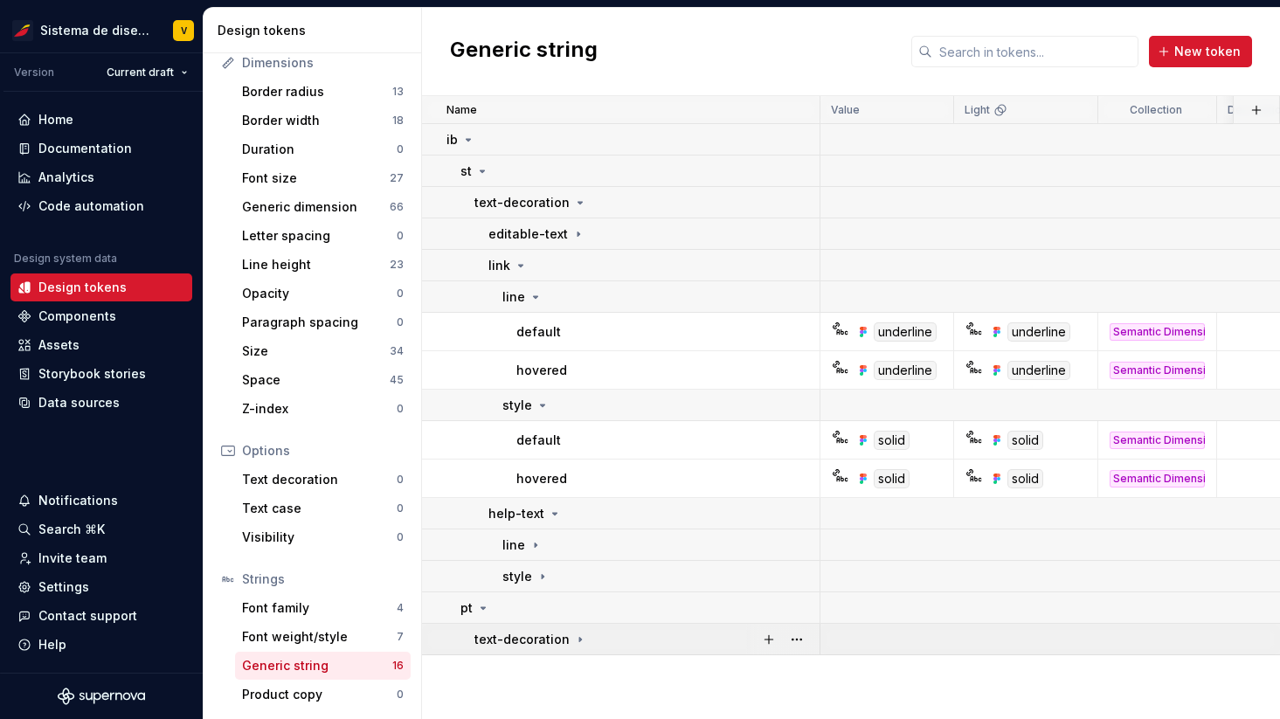
scroll to position [0, 0]
click at [484, 602] on icon at bounding box center [483, 608] width 14 height 14
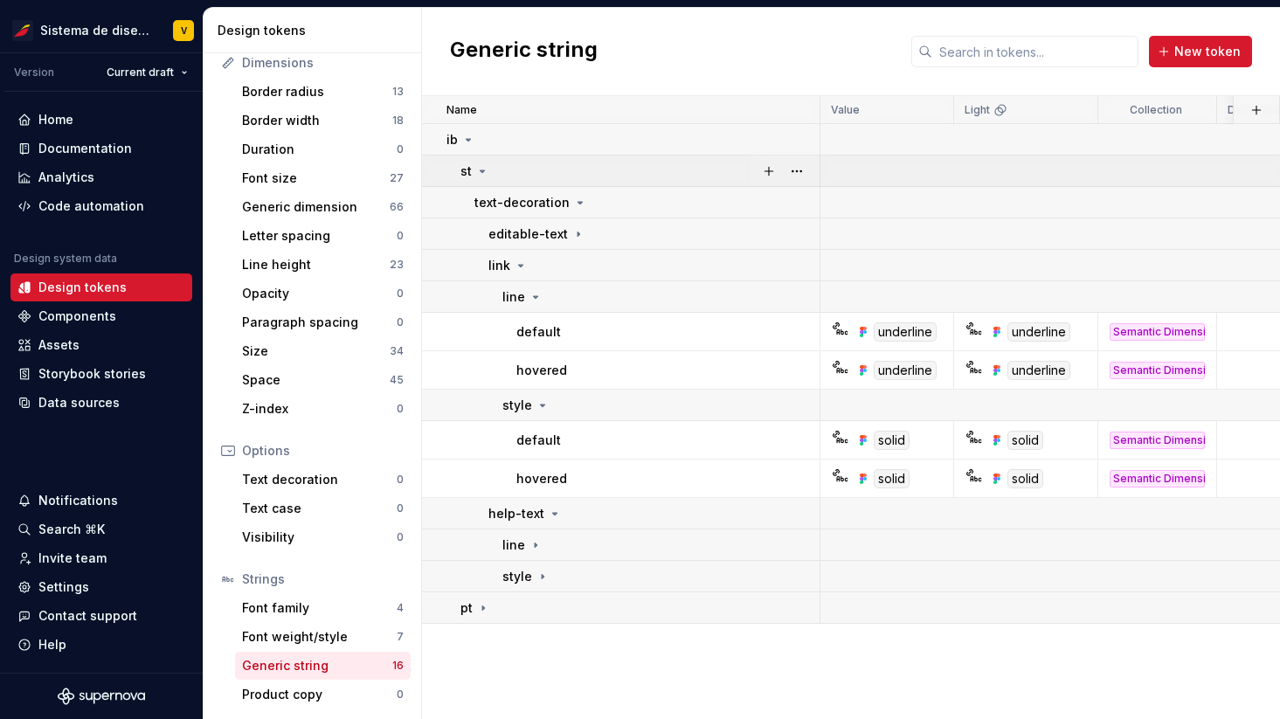
click at [482, 166] on icon at bounding box center [482, 171] width 14 height 14
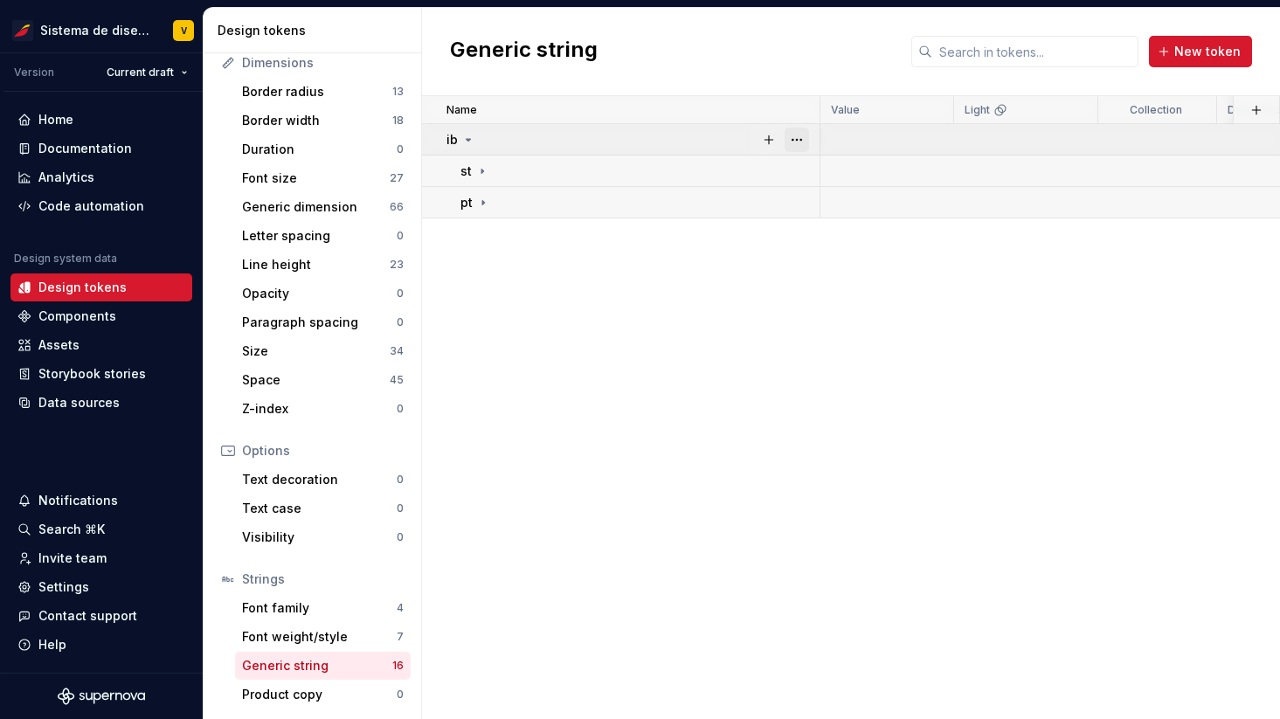
click at [797, 136] on button "button" at bounding box center [797, 140] width 24 height 24
click at [553, 346] on html "Sistema de diseño Iberia V Version Current draft Home Documentation Analytics C…" at bounding box center [640, 359] width 1280 height 719
click at [87, 317] on div "Components" at bounding box center [77, 316] width 78 height 17
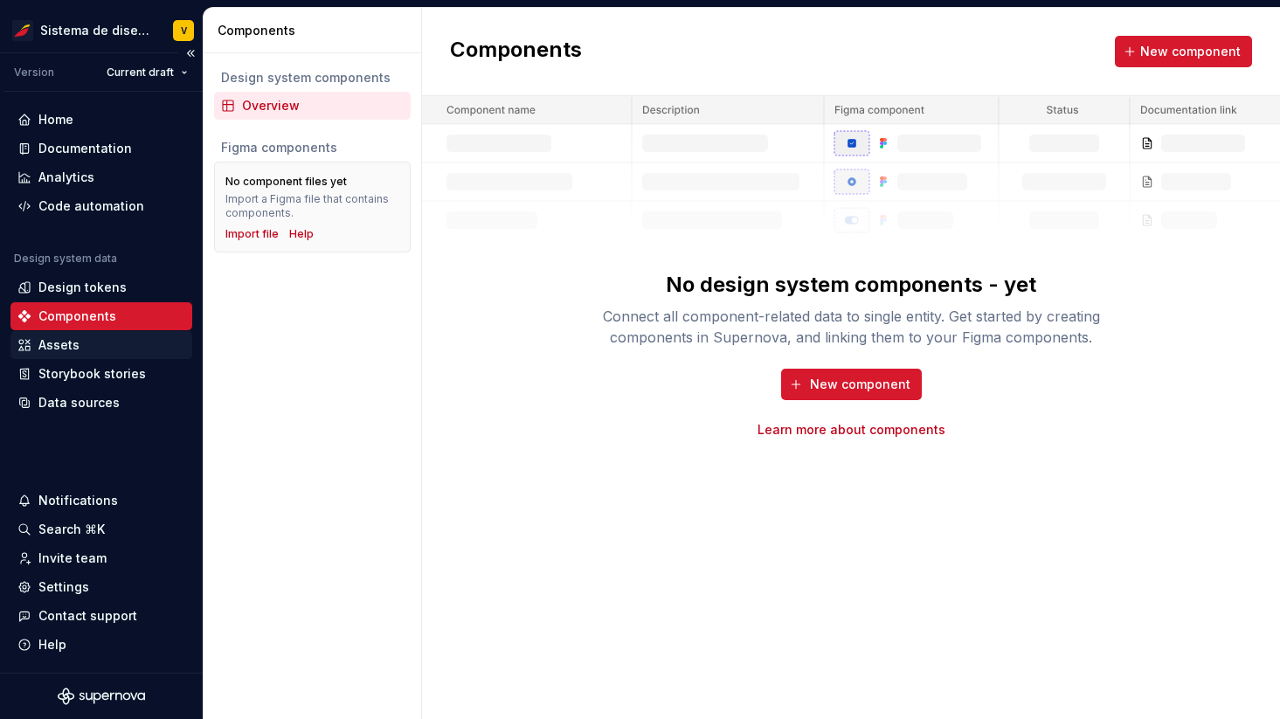
click at [80, 350] on div "Assets" at bounding box center [101, 344] width 168 height 17
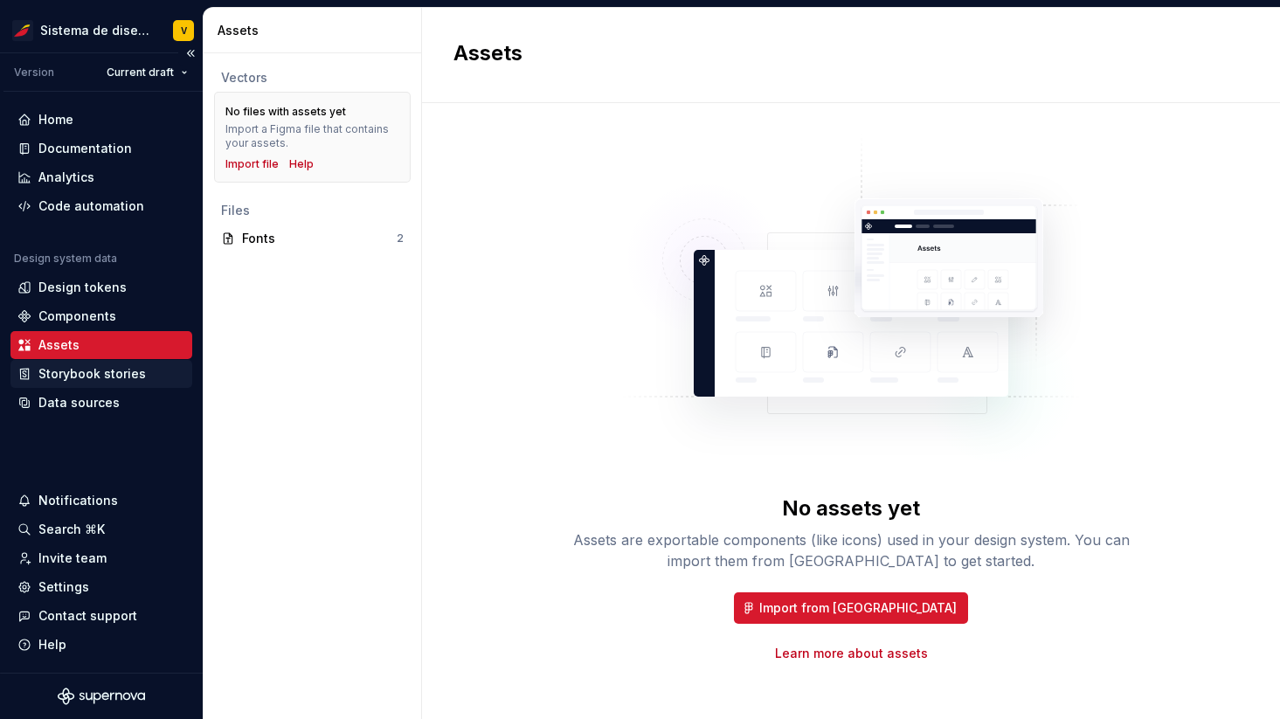
click at [107, 374] on div "Storybook stories" at bounding box center [91, 373] width 107 height 17
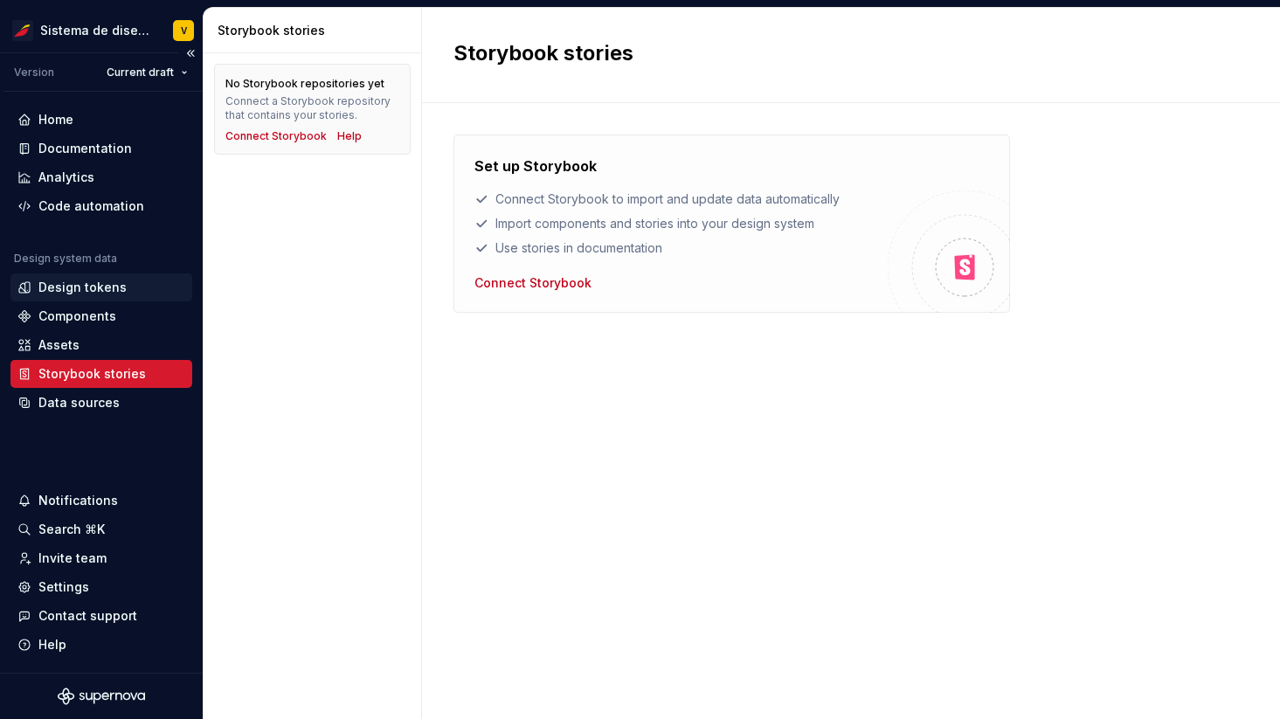
click at [94, 281] on div "Design tokens" at bounding box center [82, 287] width 88 height 17
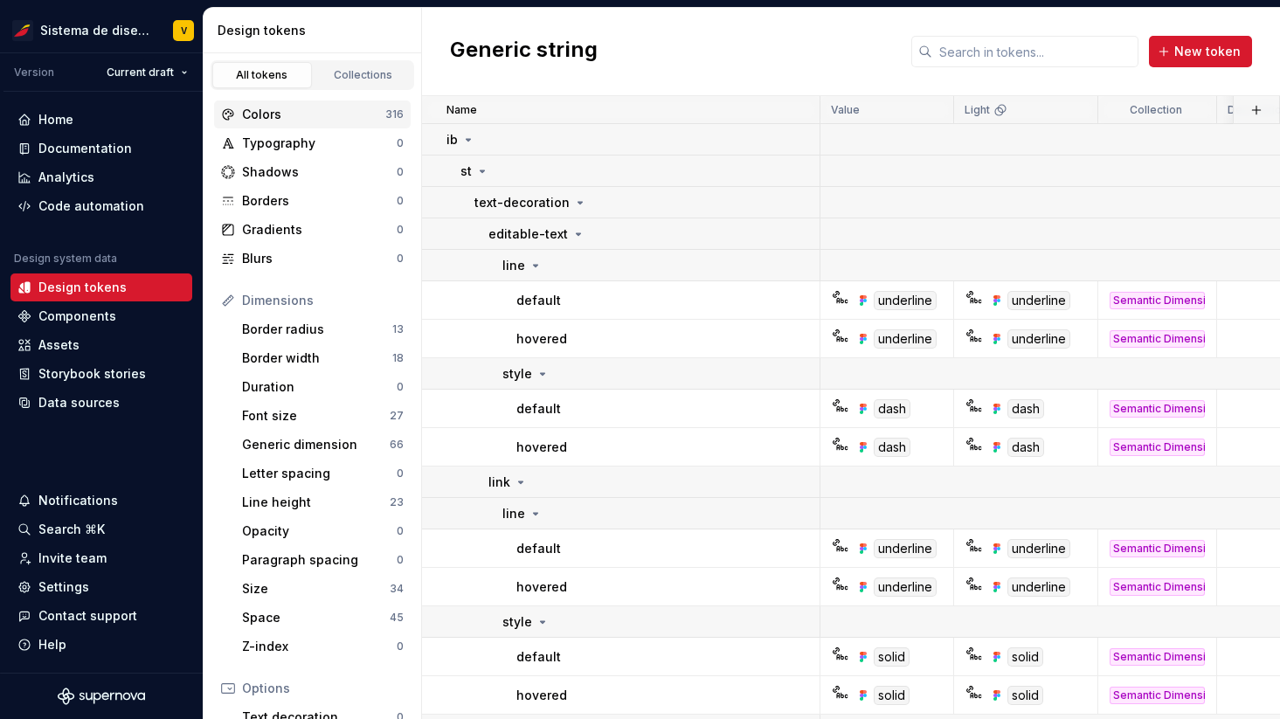
click at [342, 113] on div "Colors" at bounding box center [313, 114] width 143 height 17
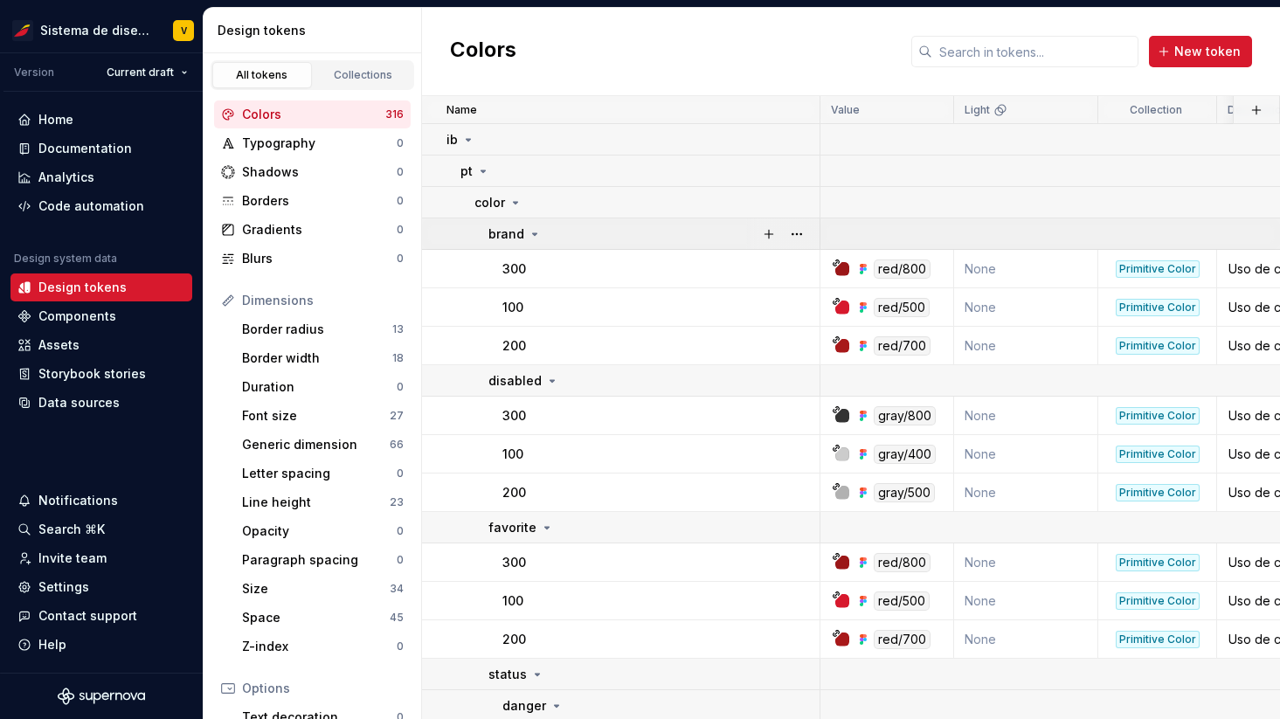
click at [533, 232] on icon at bounding box center [535, 234] width 14 height 14
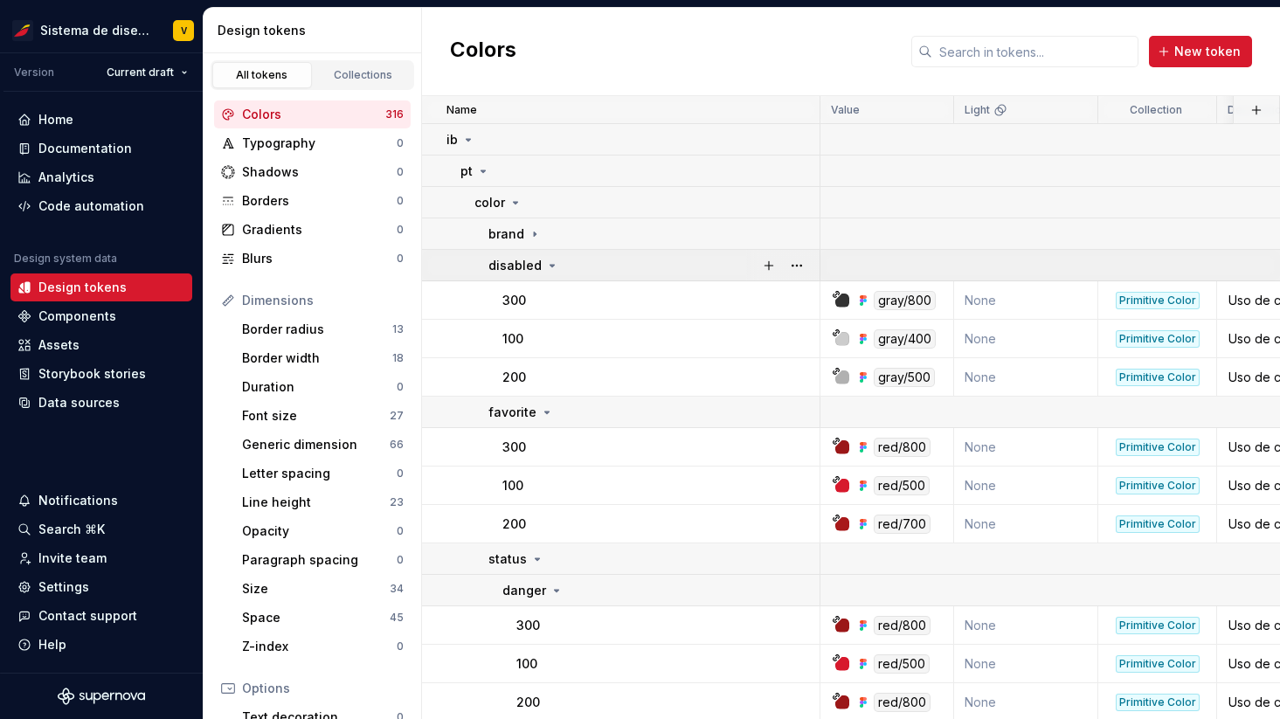
click at [551, 266] on icon at bounding box center [552, 266] width 14 height 14
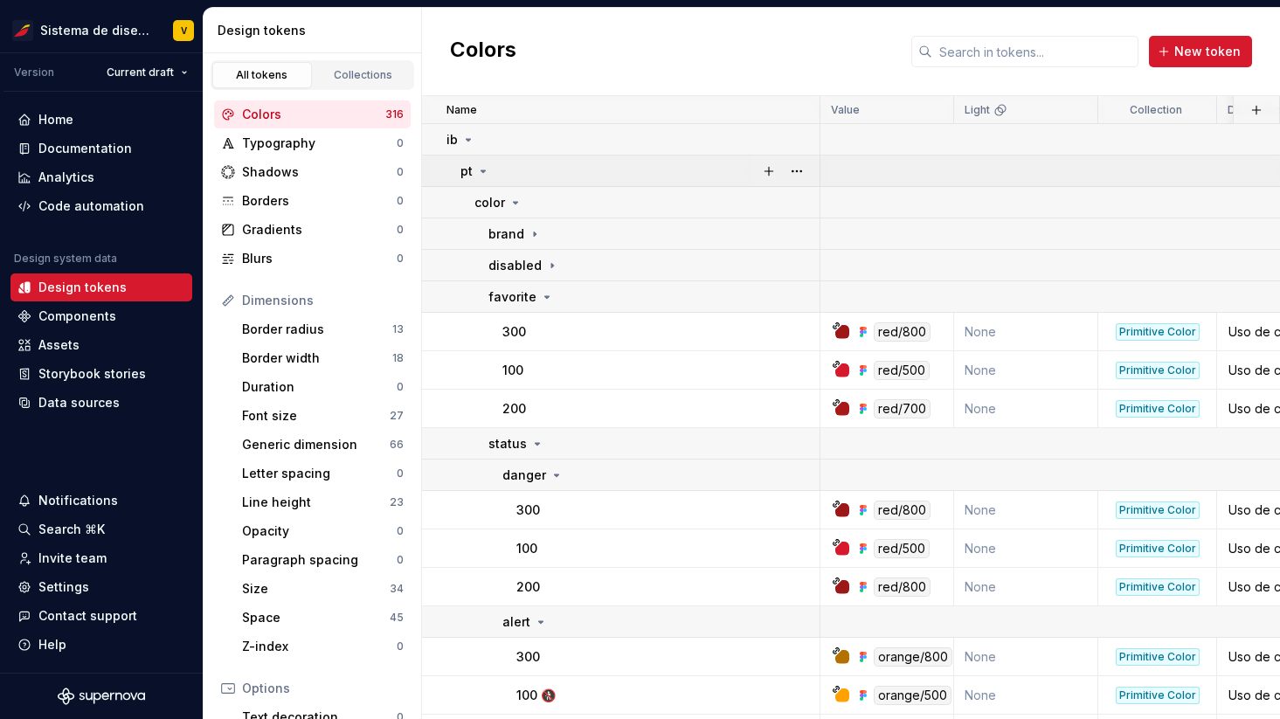
click at [483, 168] on icon at bounding box center [483, 171] width 14 height 14
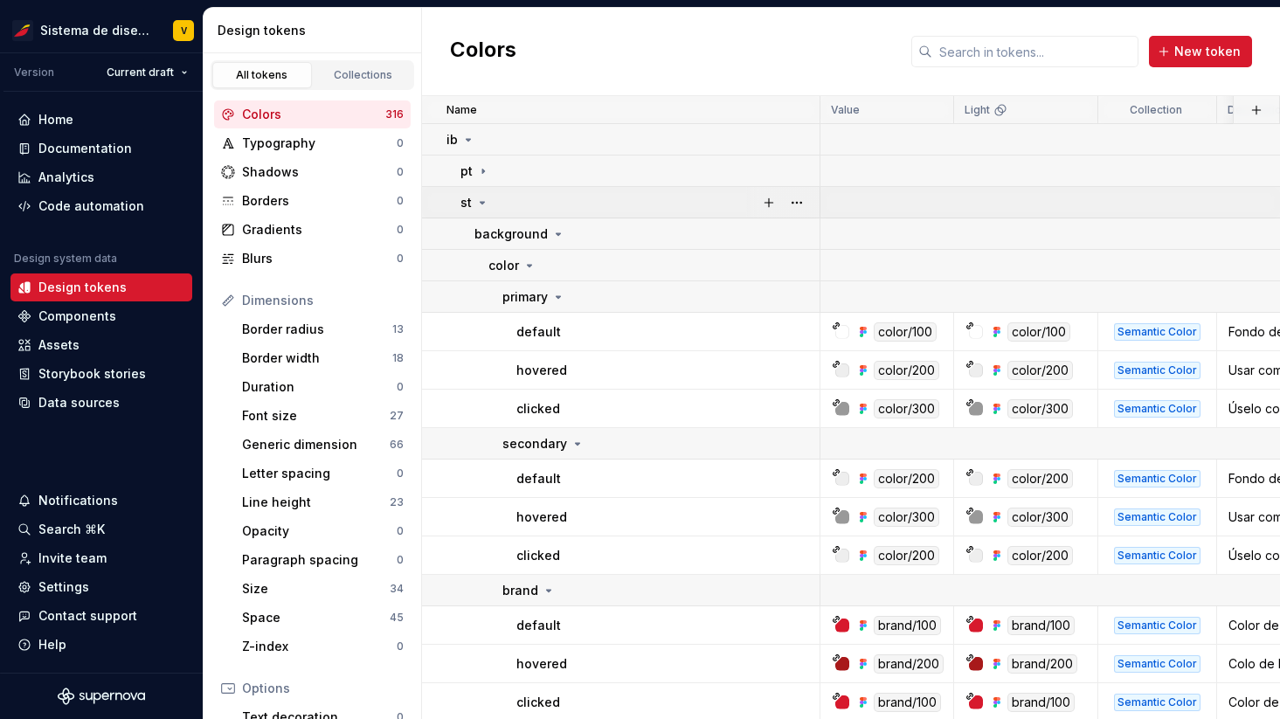
click at [480, 200] on icon at bounding box center [482, 203] width 14 height 14
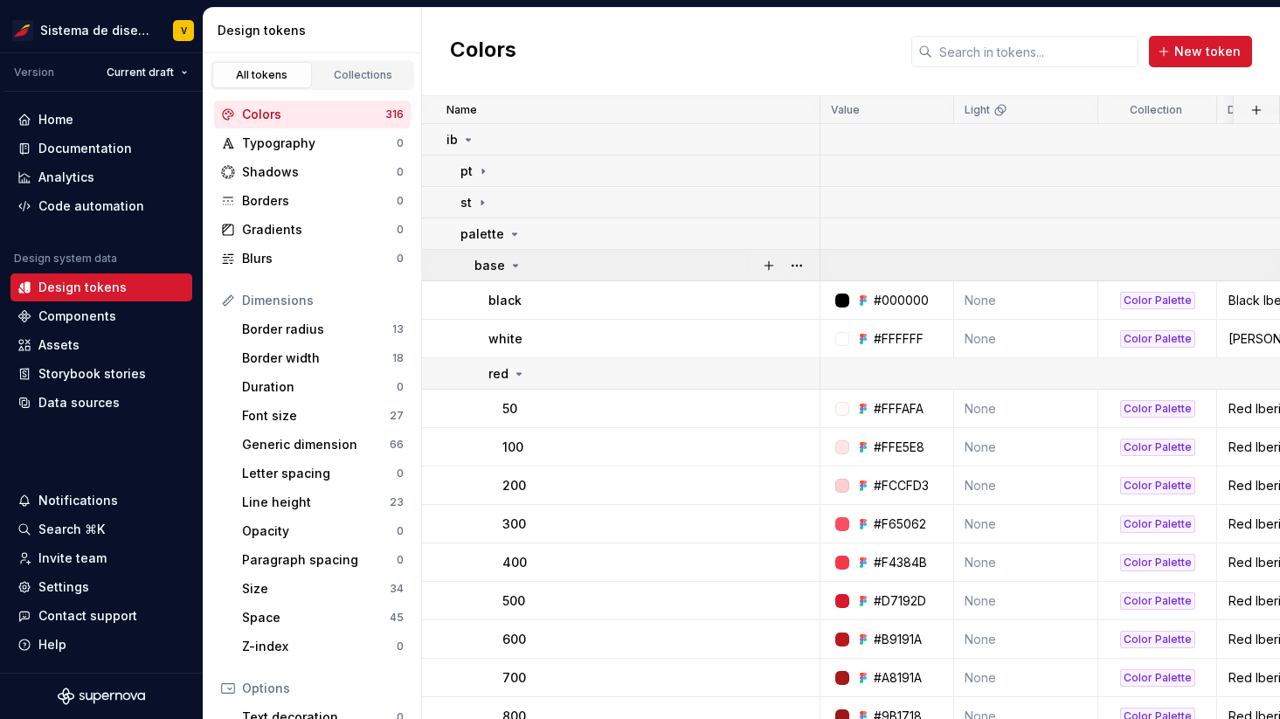
click at [515, 261] on icon at bounding box center [516, 266] width 14 height 14
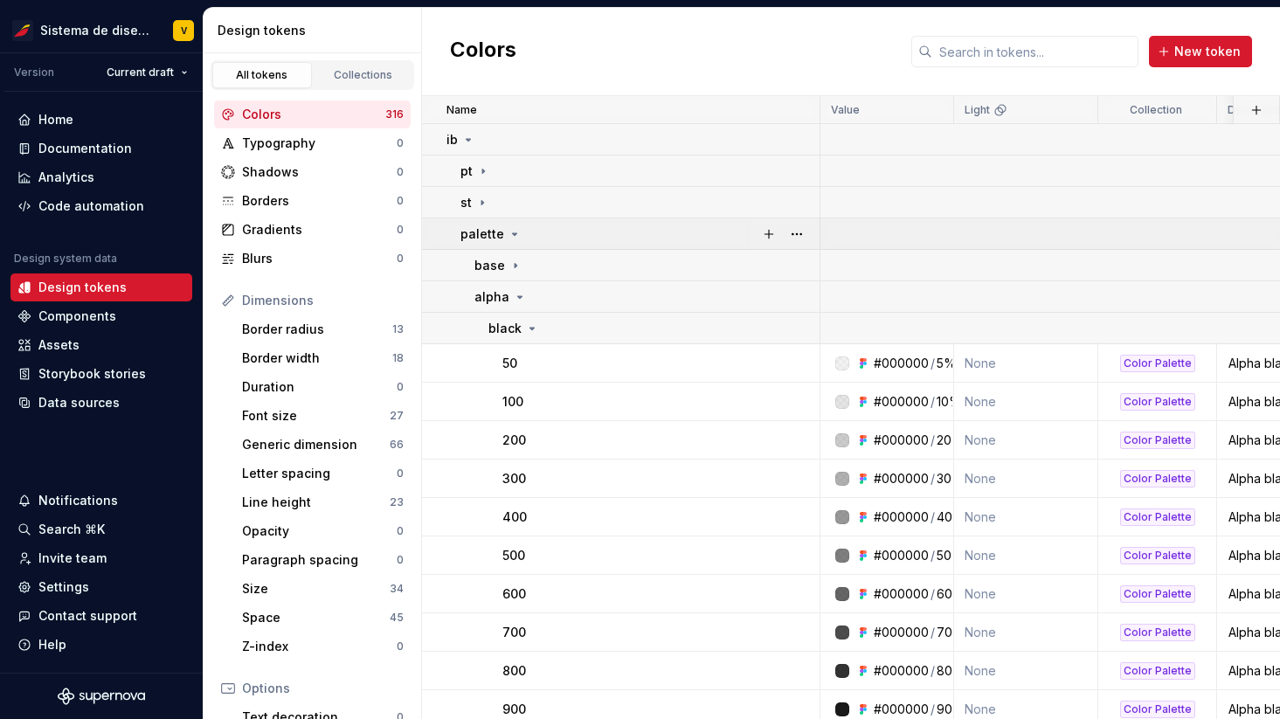
click at [513, 233] on icon at bounding box center [515, 234] width 4 height 2
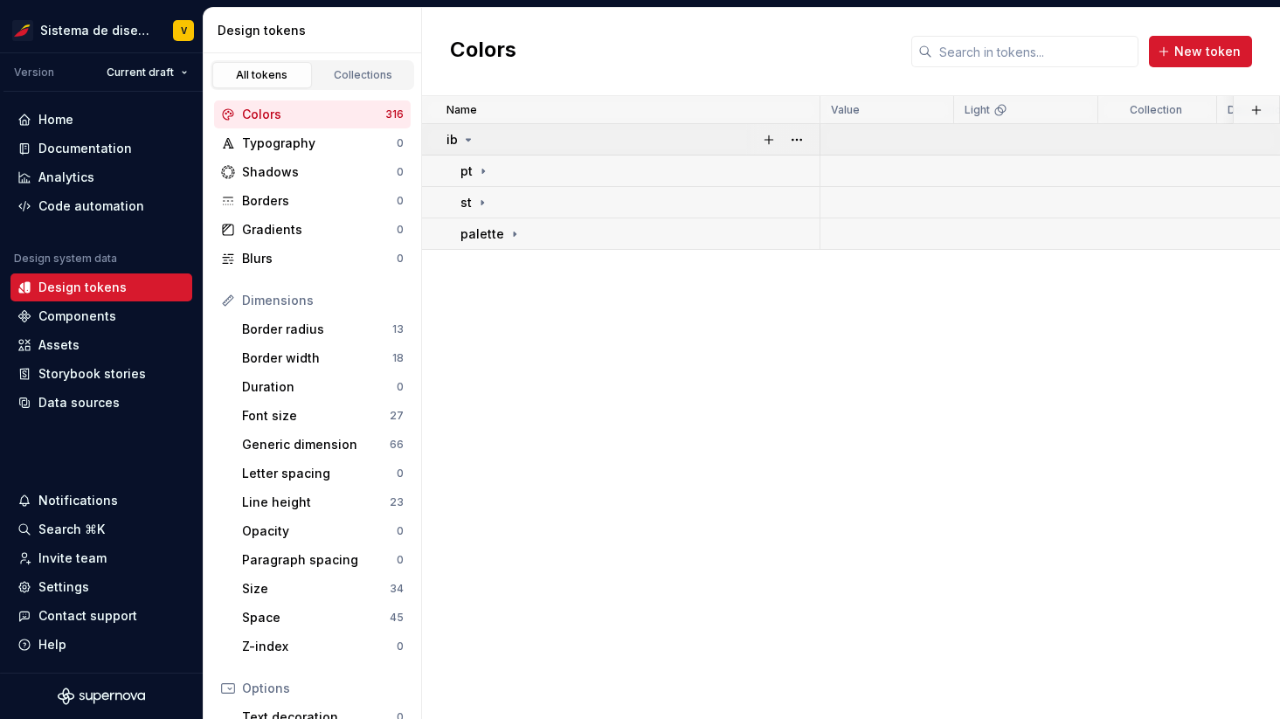
click at [468, 139] on icon at bounding box center [469, 140] width 4 height 2
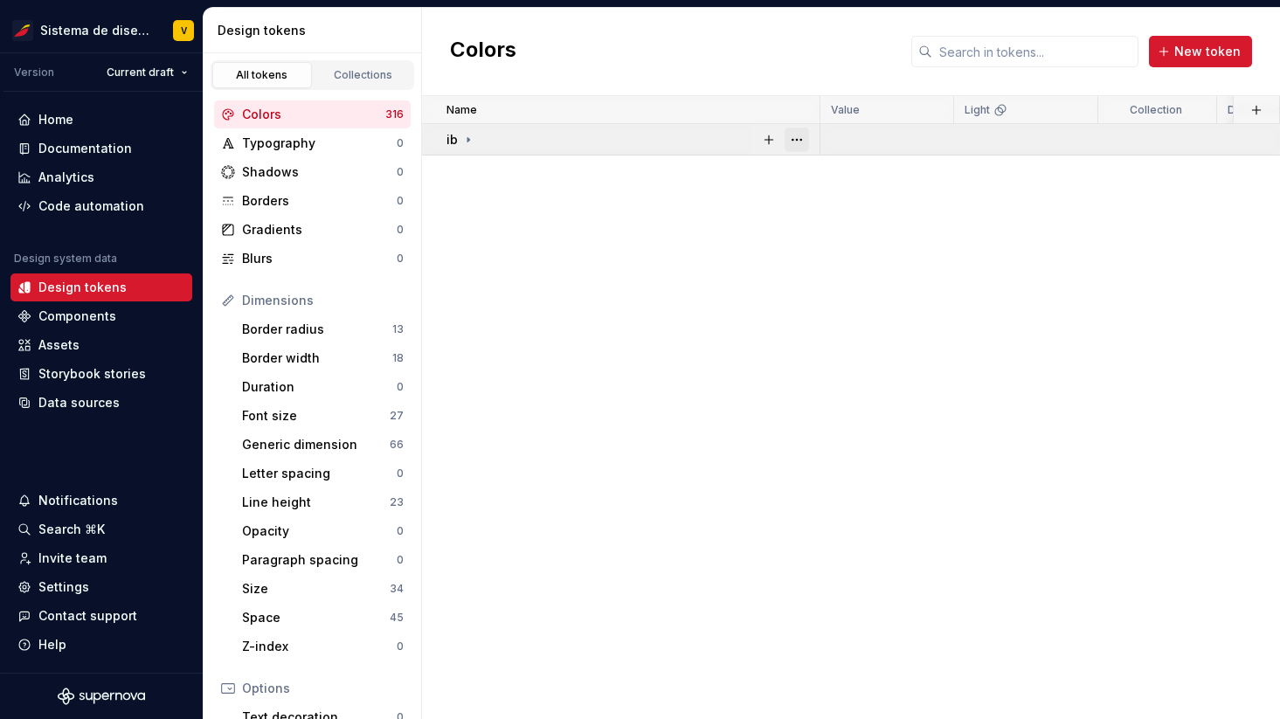
click at [798, 137] on button "button" at bounding box center [797, 140] width 24 height 24
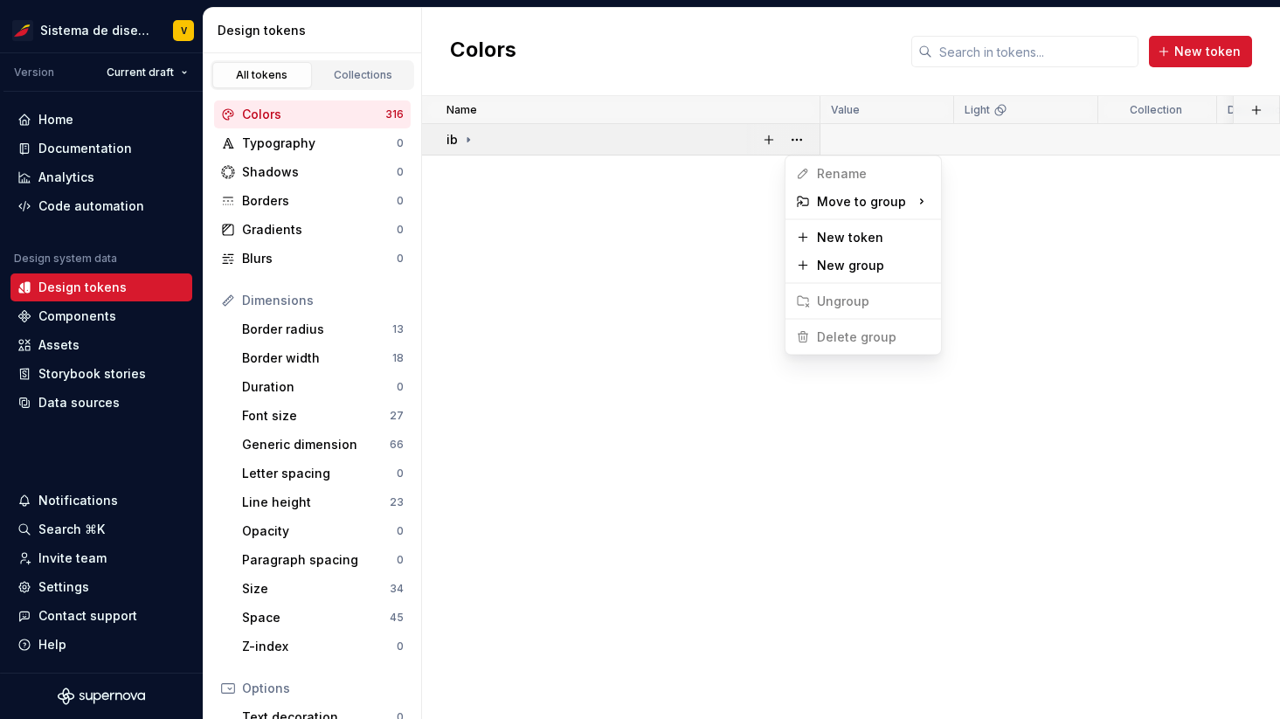
click at [651, 241] on html "Sistema de diseño Iberia V Version Current draft Home Documentation Analytics C…" at bounding box center [640, 359] width 1280 height 719
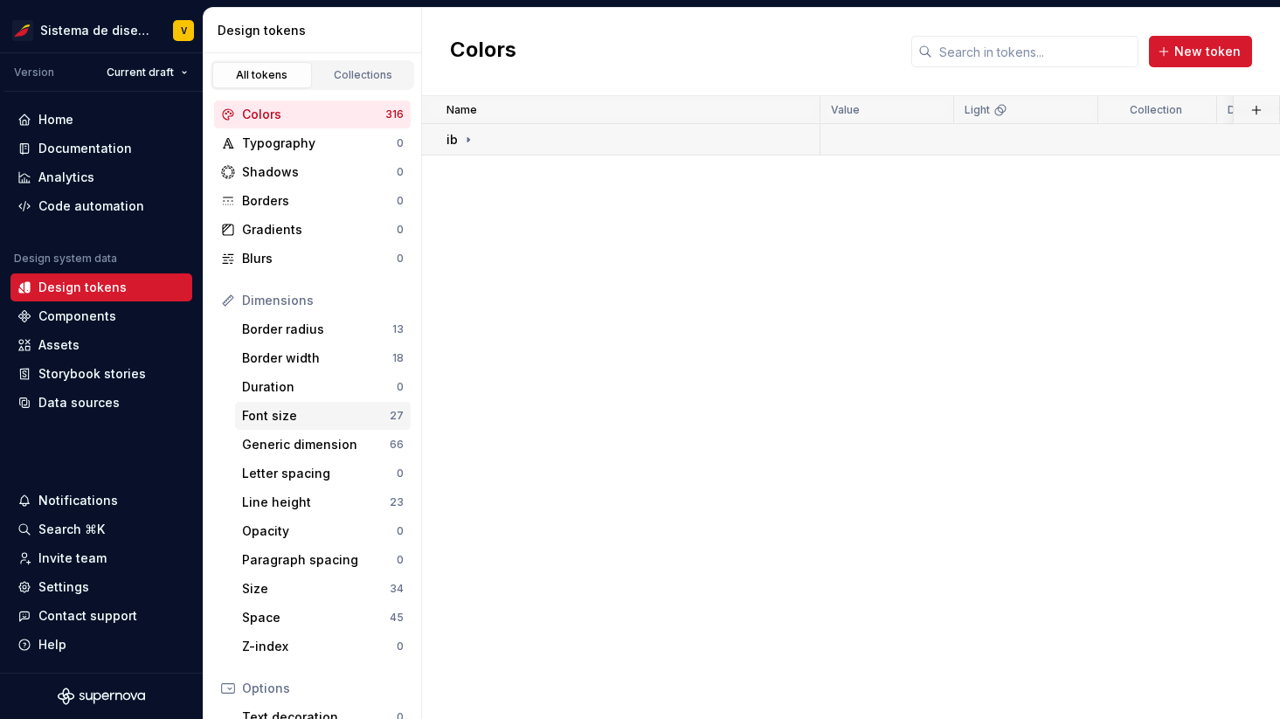
scroll to position [238, 0]
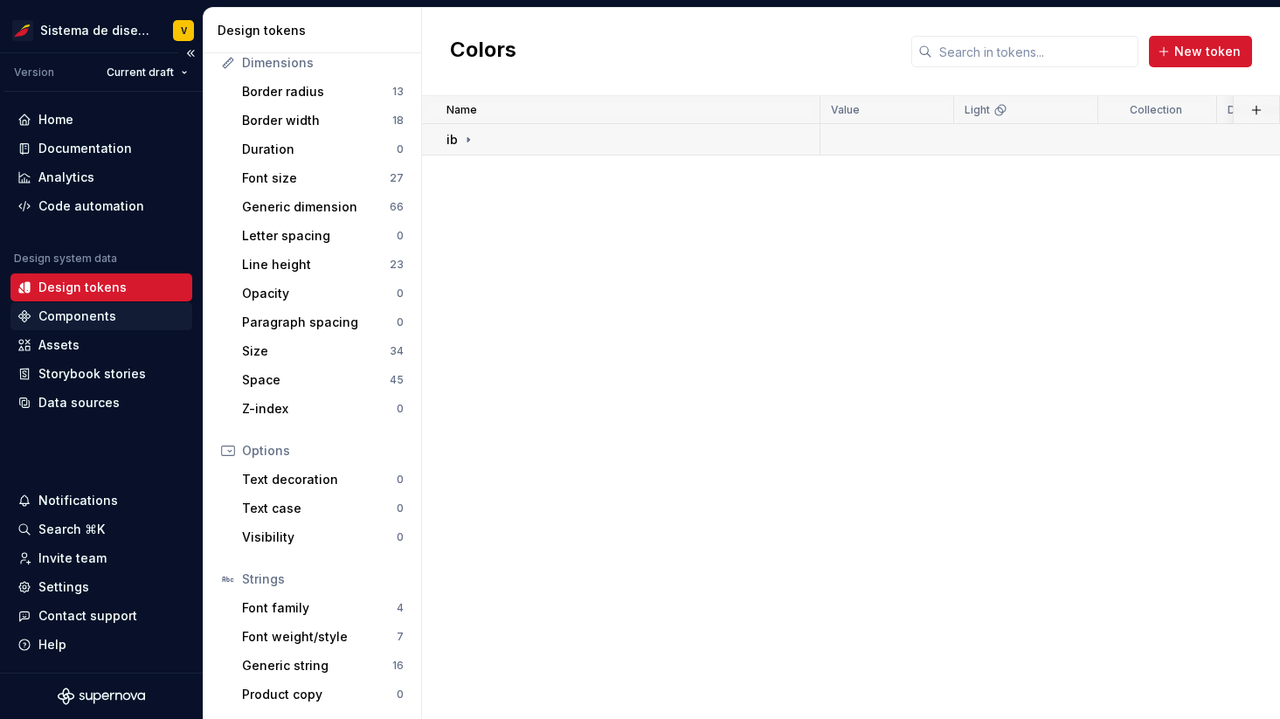
click at [86, 326] on div "Components" at bounding box center [101, 316] width 182 height 28
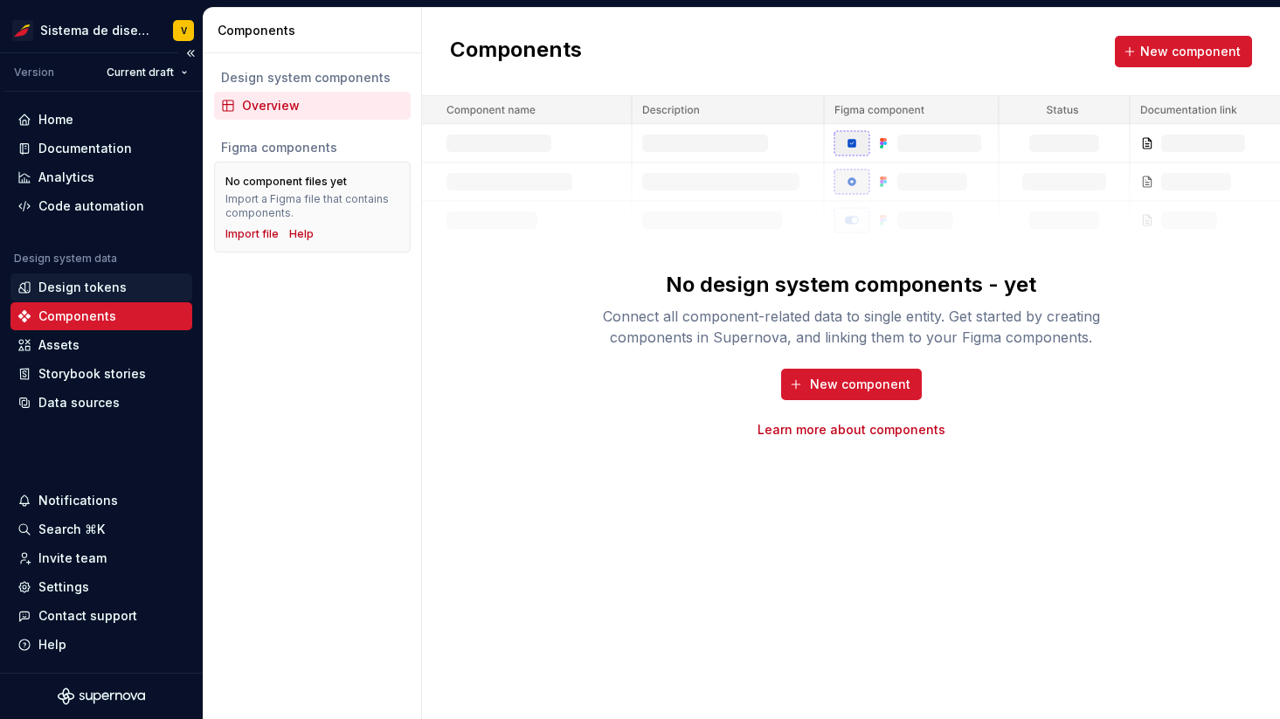
click at [114, 279] on div "Design tokens" at bounding box center [82, 287] width 88 height 17
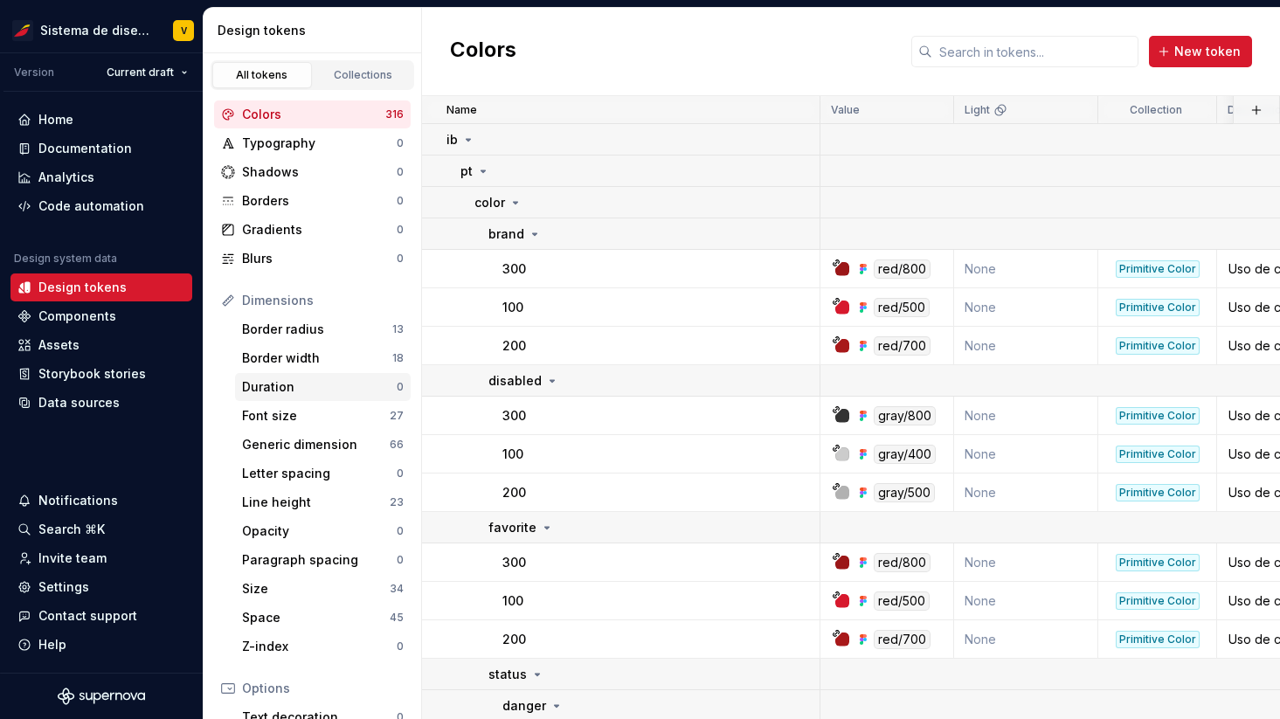
scroll to position [238, 0]
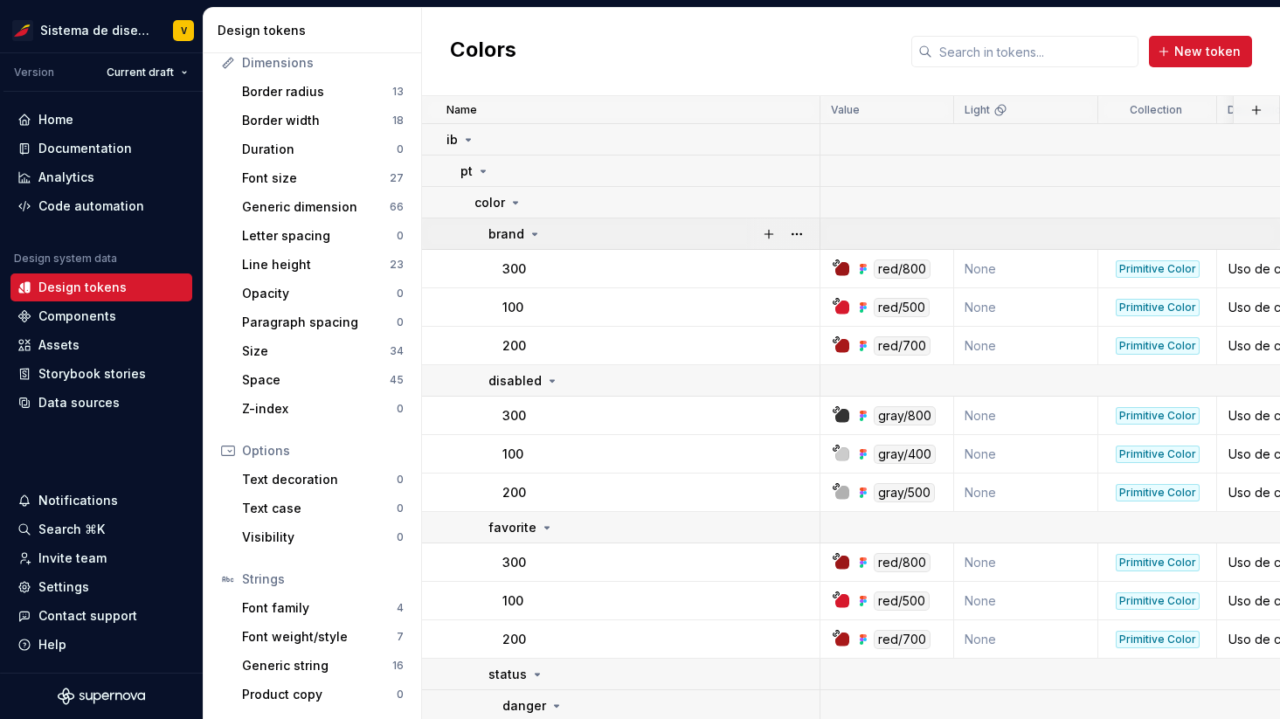
click at [535, 235] on icon at bounding box center [535, 234] width 14 height 14
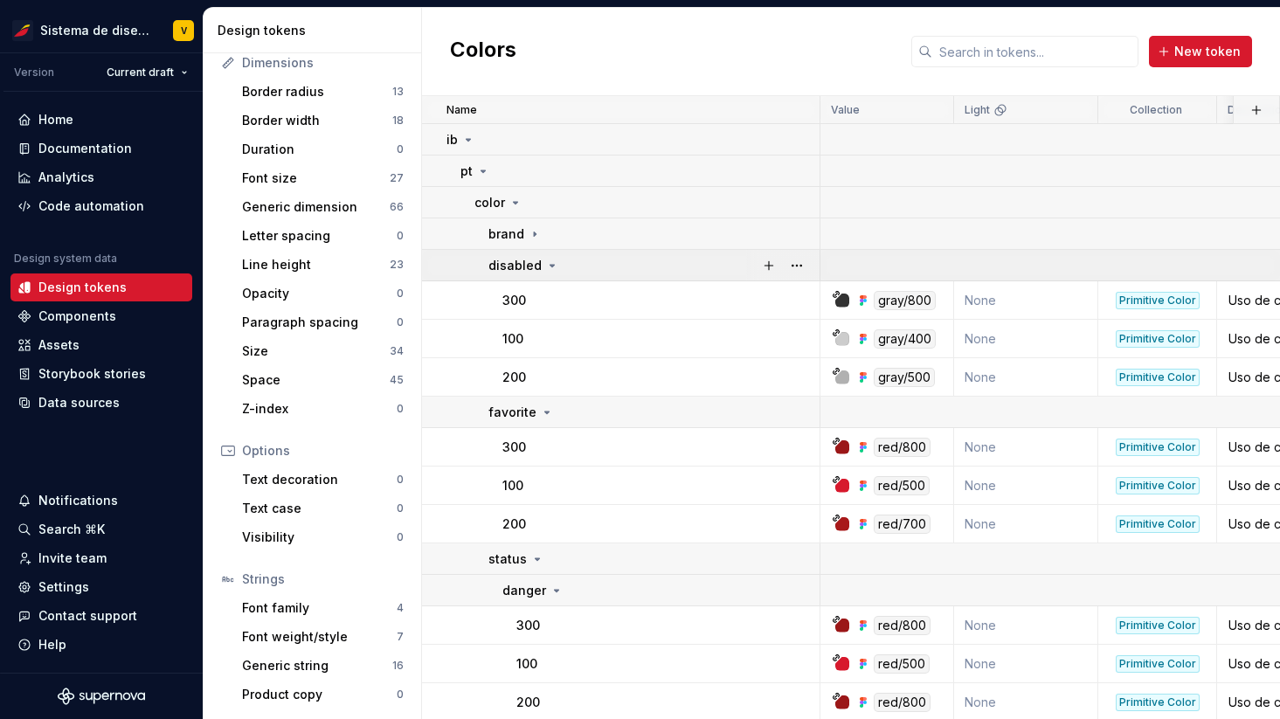
click at [551, 265] on icon at bounding box center [553, 266] width 4 height 2
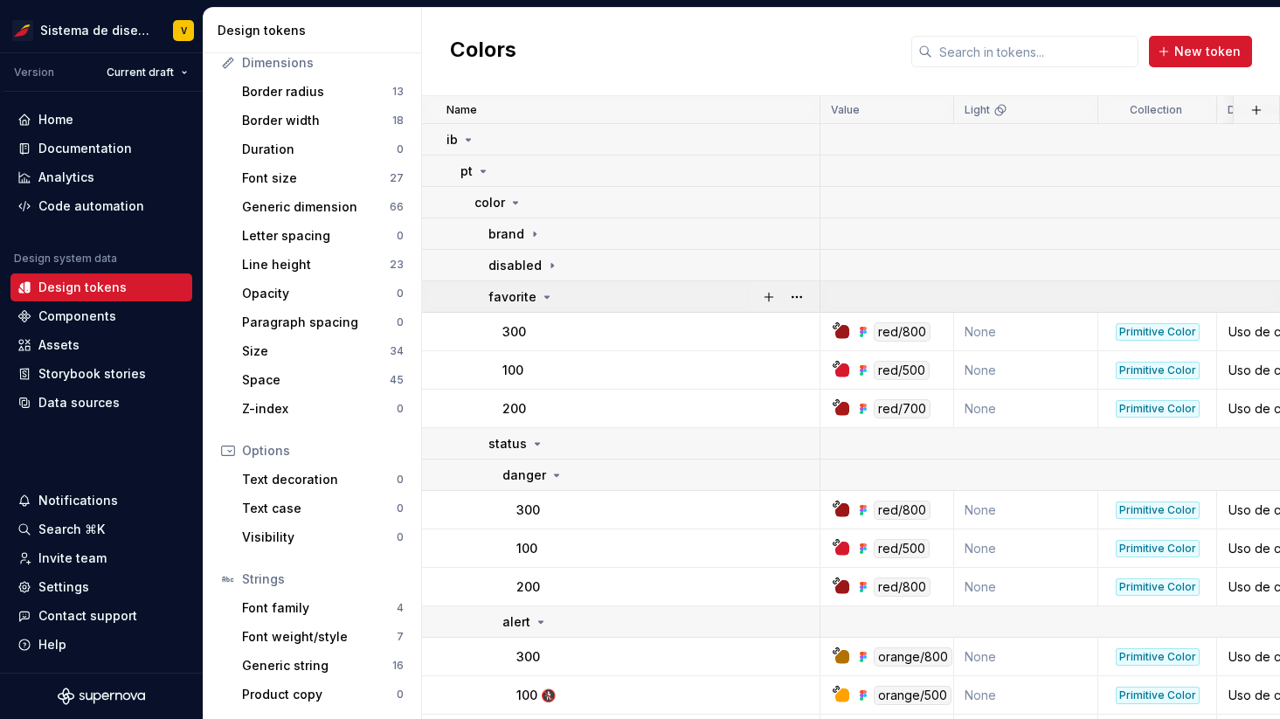
click at [546, 301] on icon at bounding box center [547, 297] width 14 height 14
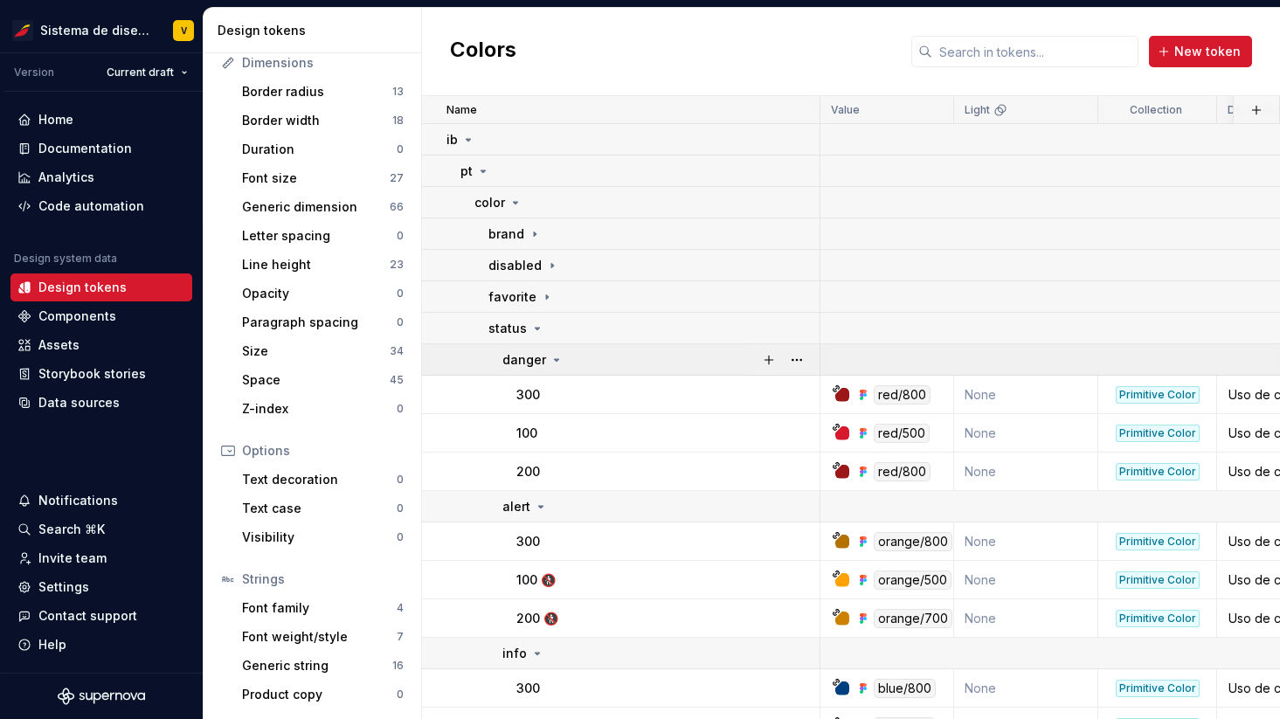
click at [555, 359] on icon at bounding box center [557, 360] width 4 height 2
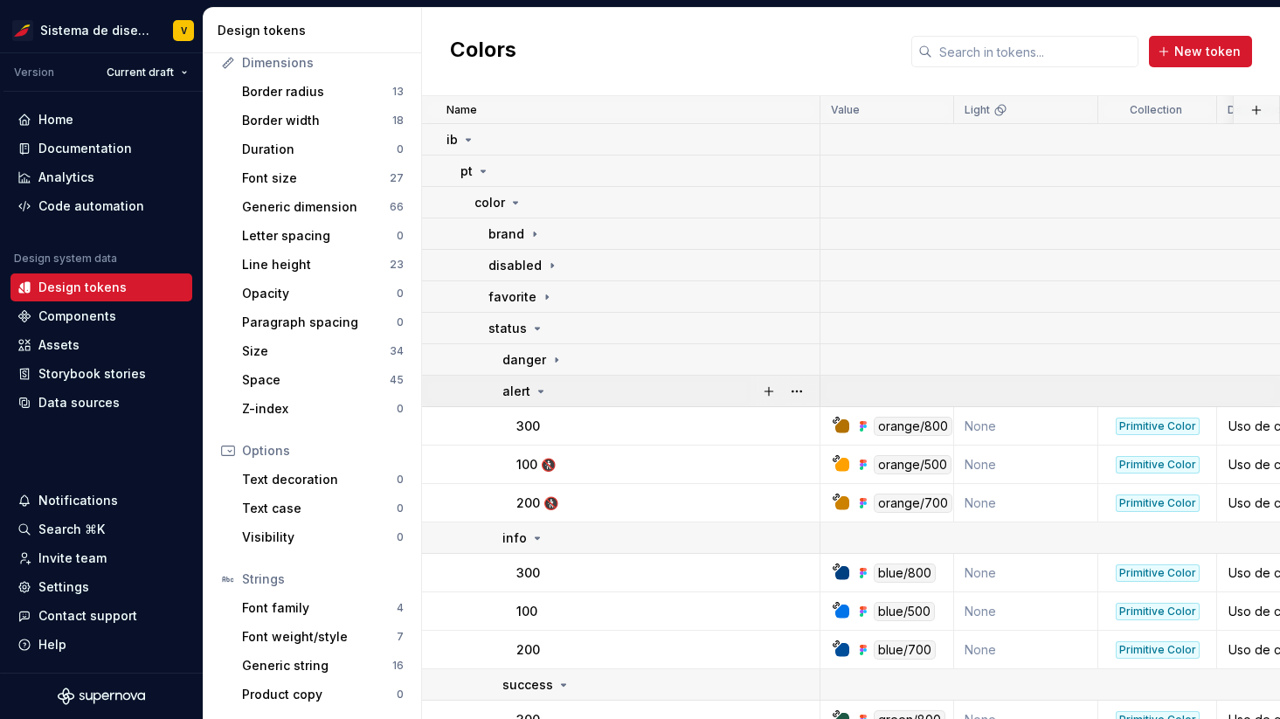
click at [541, 390] on icon at bounding box center [541, 392] width 14 height 14
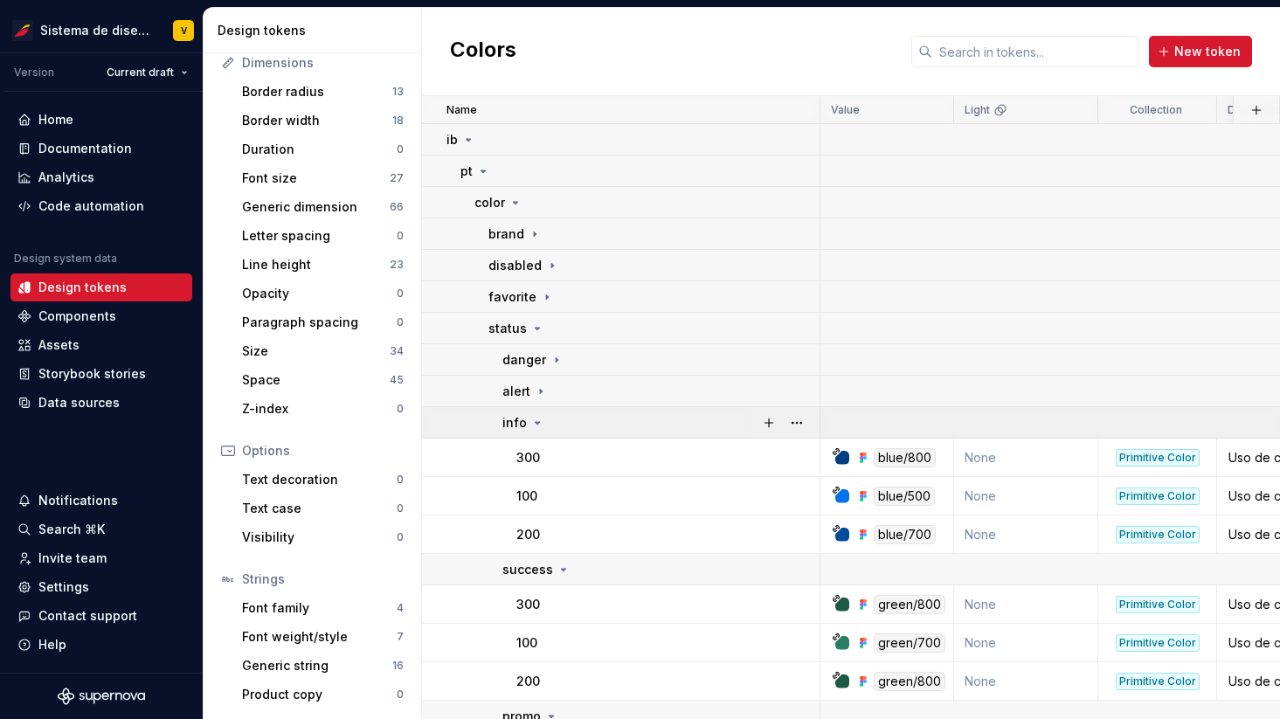
click at [537, 419] on icon at bounding box center [537, 423] width 14 height 14
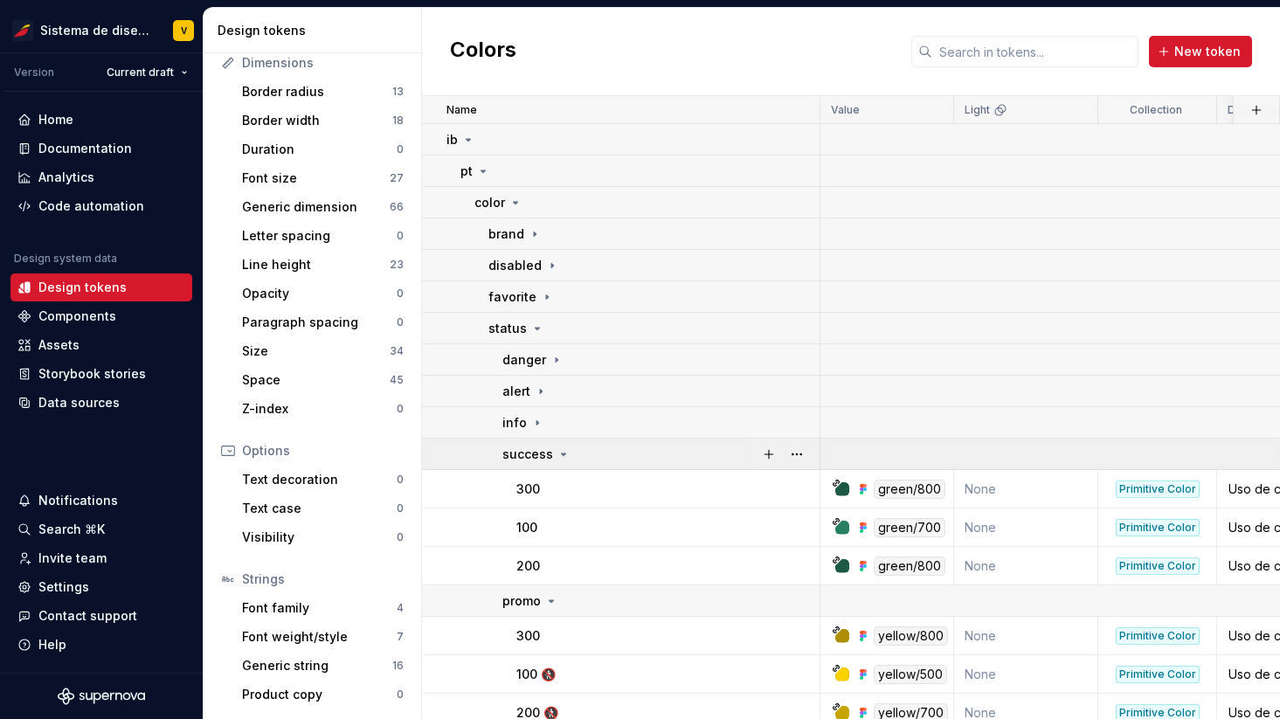
click at [564, 452] on icon at bounding box center [564, 454] width 14 height 14
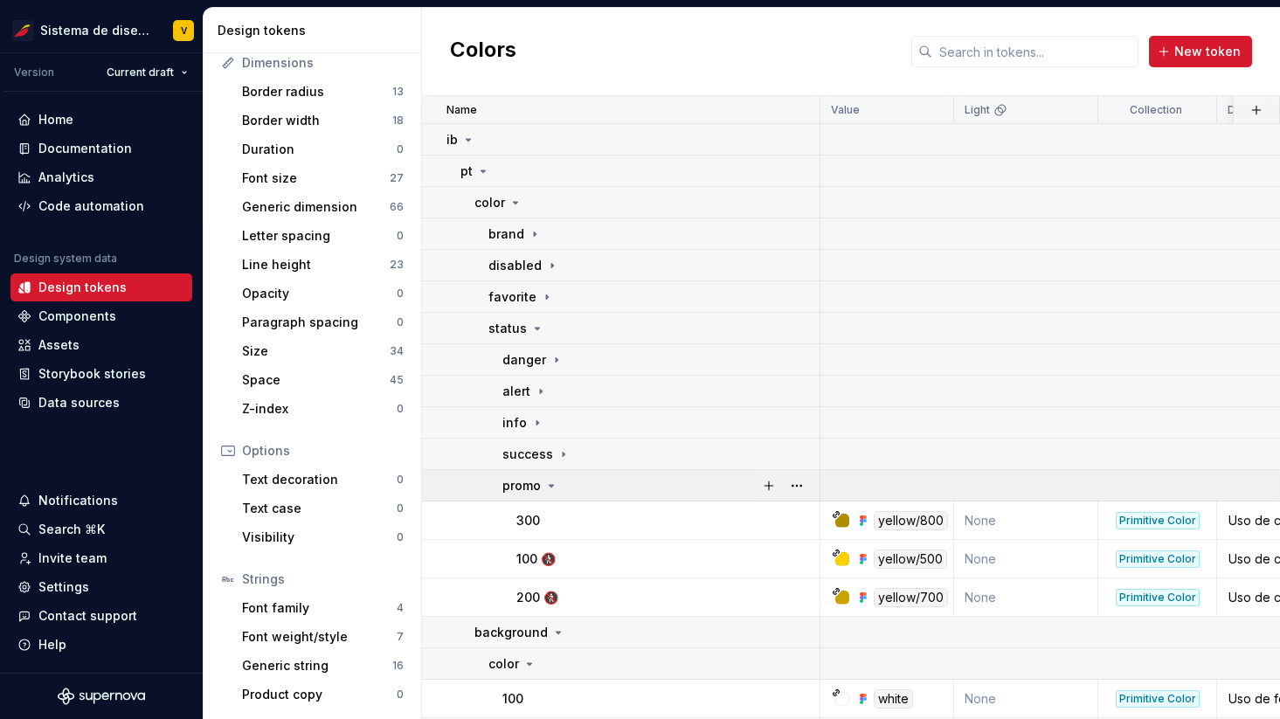
click at [550, 485] on icon at bounding box center [552, 486] width 4 height 2
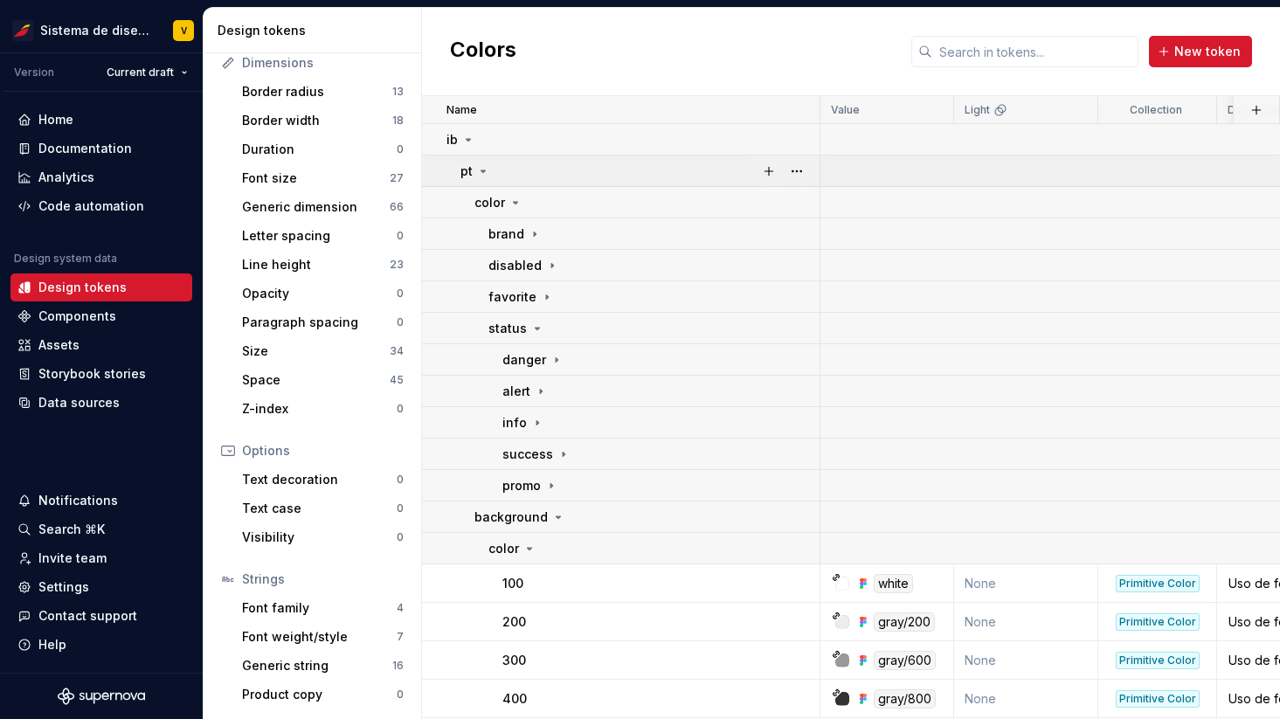
click at [486, 170] on icon at bounding box center [483, 171] width 14 height 14
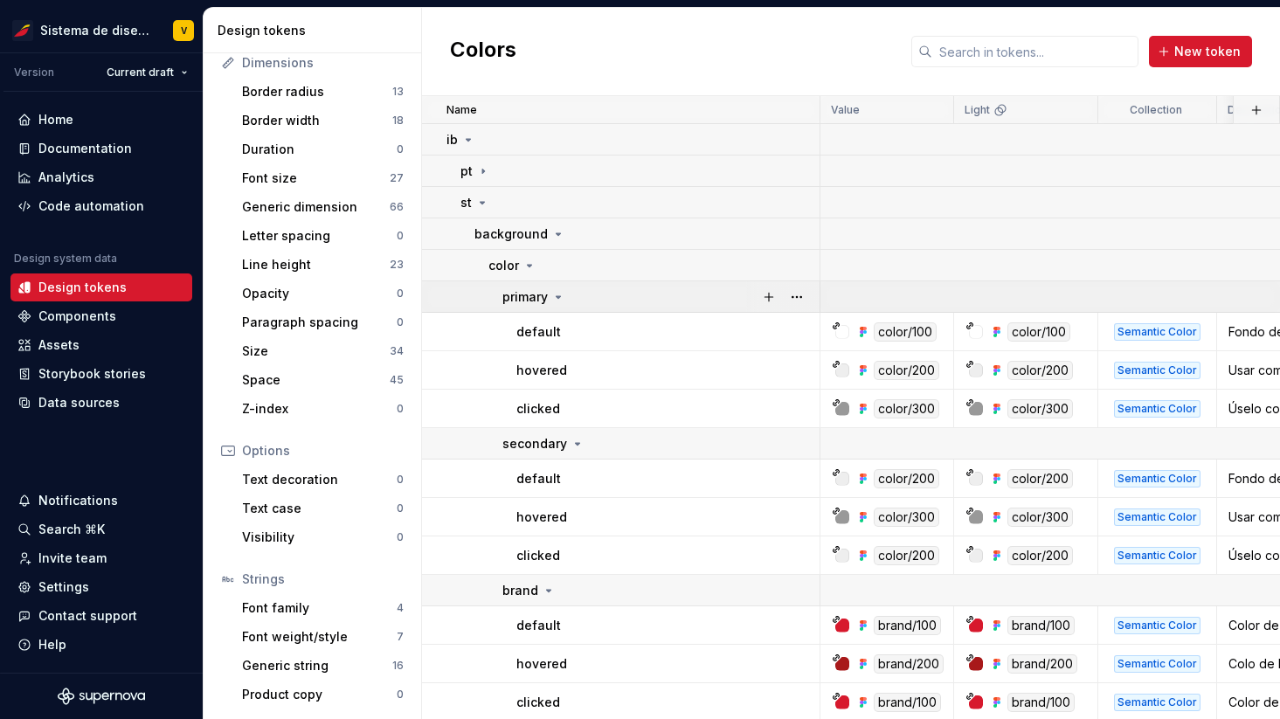
click at [558, 297] on icon at bounding box center [559, 297] width 4 height 2
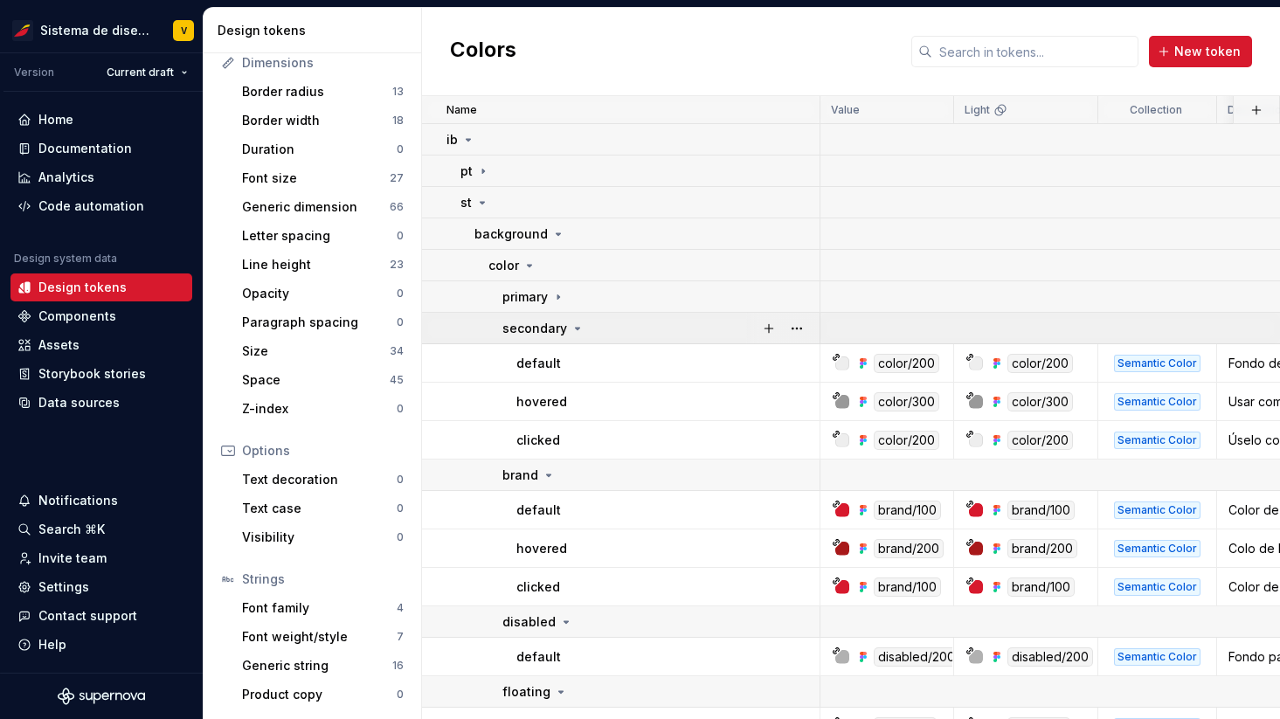
click at [576, 321] on div "secondary" at bounding box center [544, 328] width 82 height 17
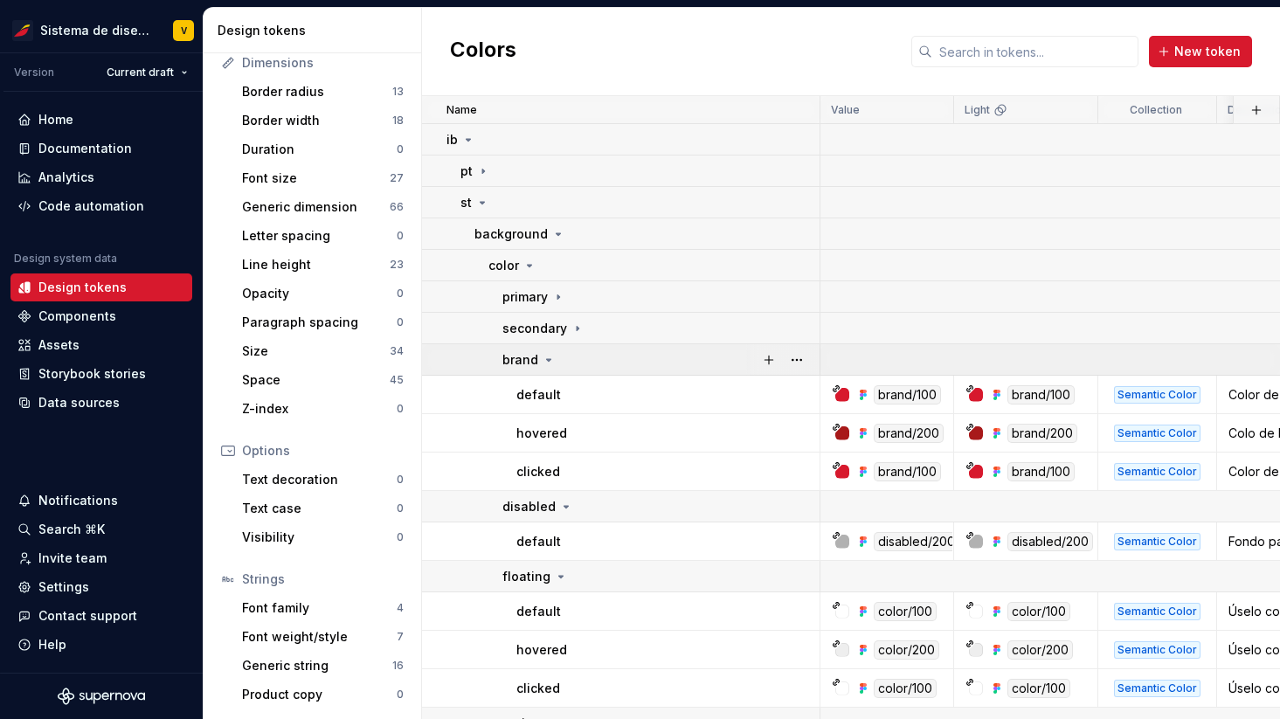
click at [547, 359] on icon at bounding box center [549, 360] width 4 height 2
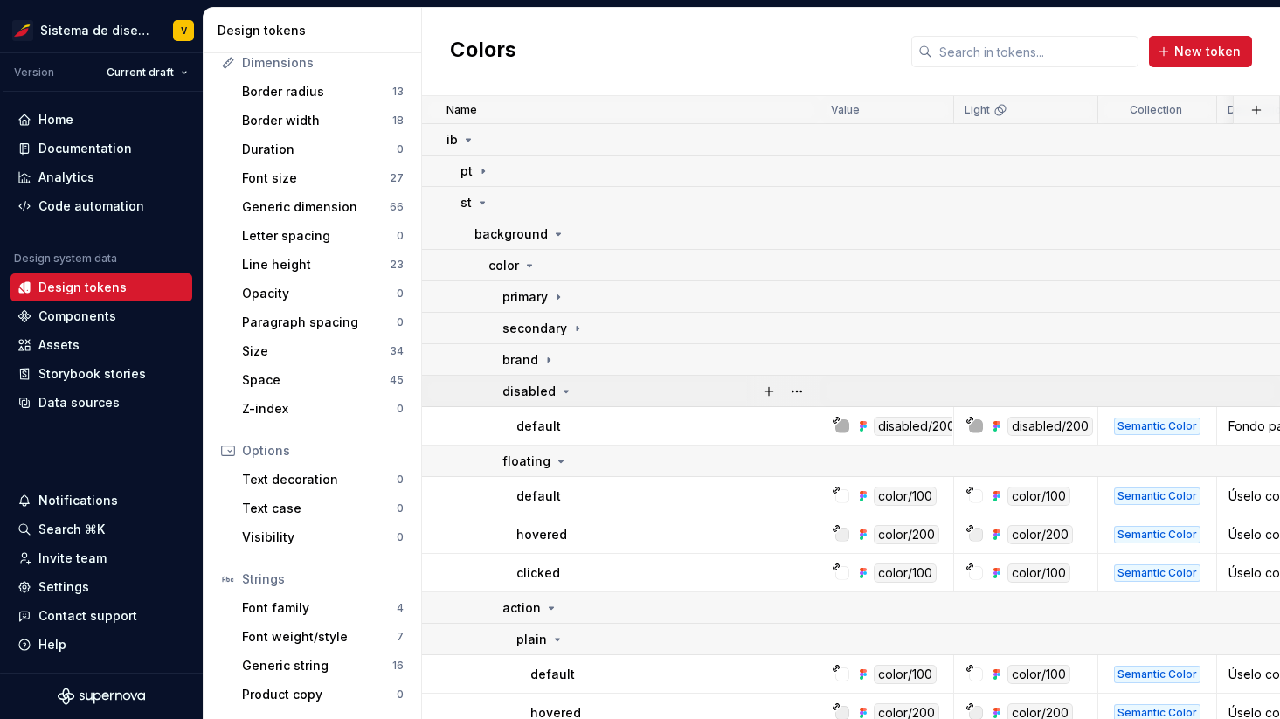
click at [563, 389] on icon at bounding box center [566, 392] width 14 height 14
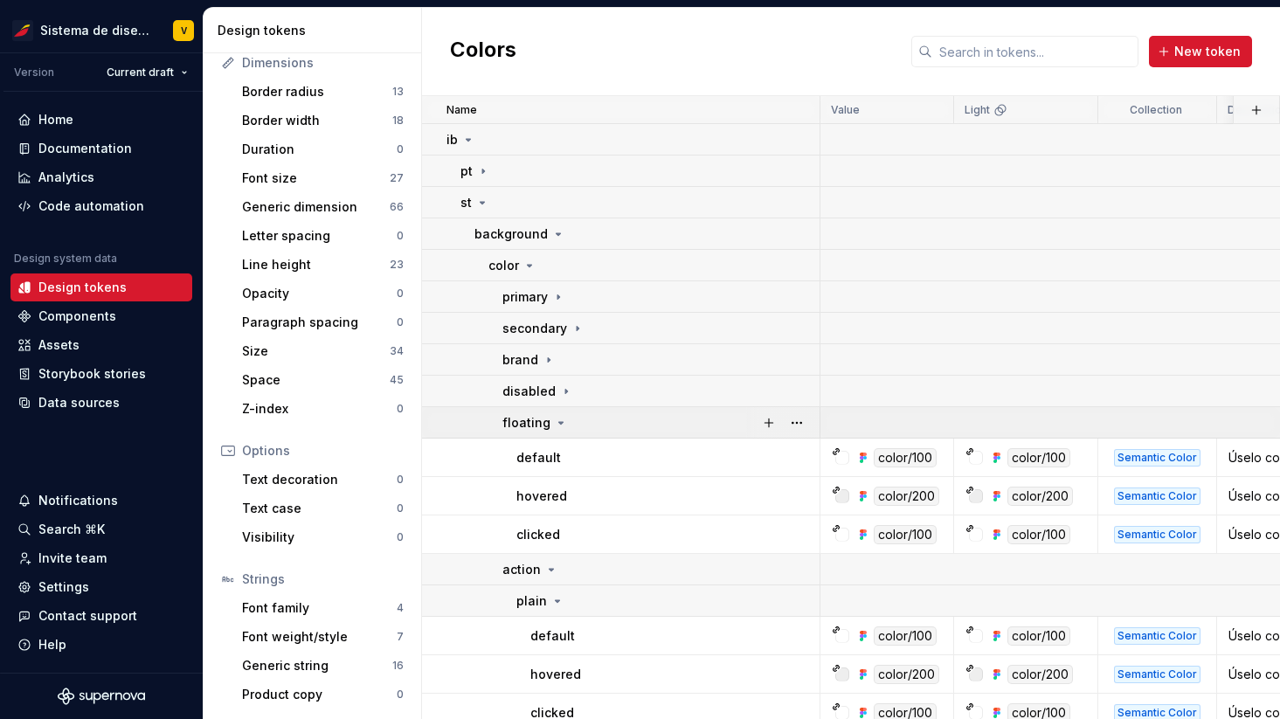
click at [559, 422] on icon at bounding box center [561, 423] width 14 height 14
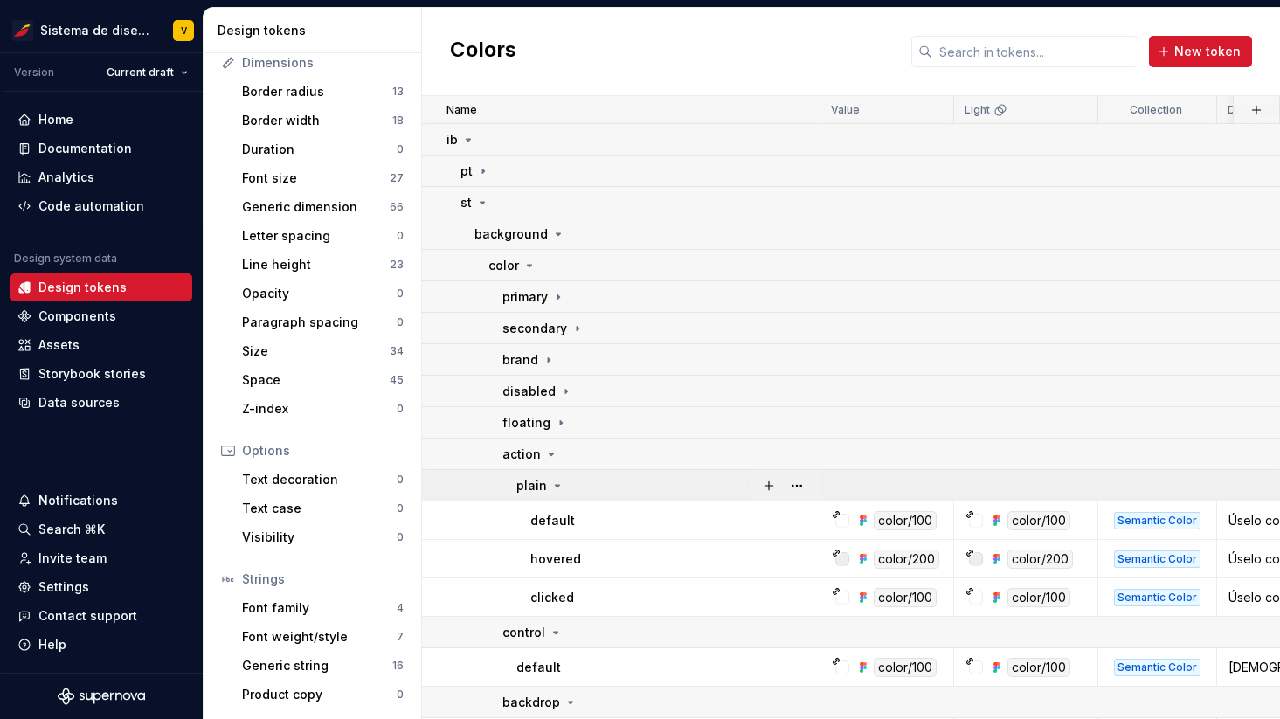
click at [558, 487] on icon at bounding box center [558, 486] width 14 height 14
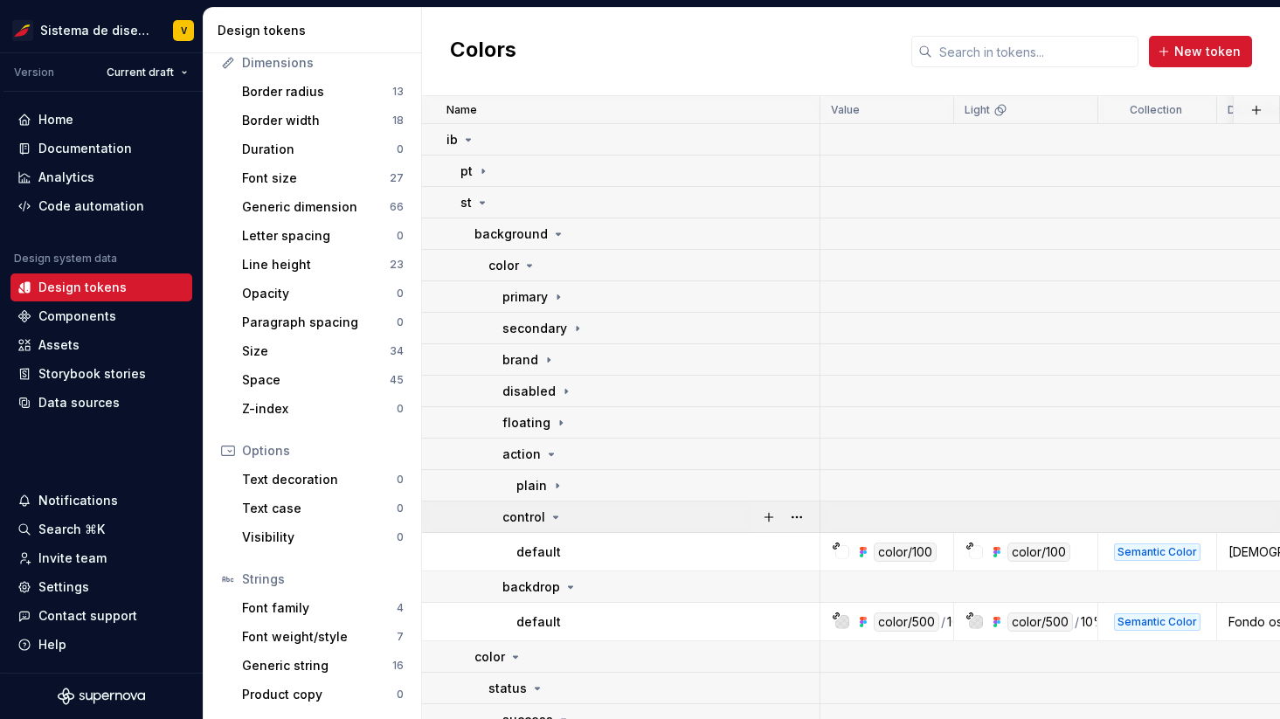
click at [555, 516] on icon at bounding box center [556, 517] width 4 height 2
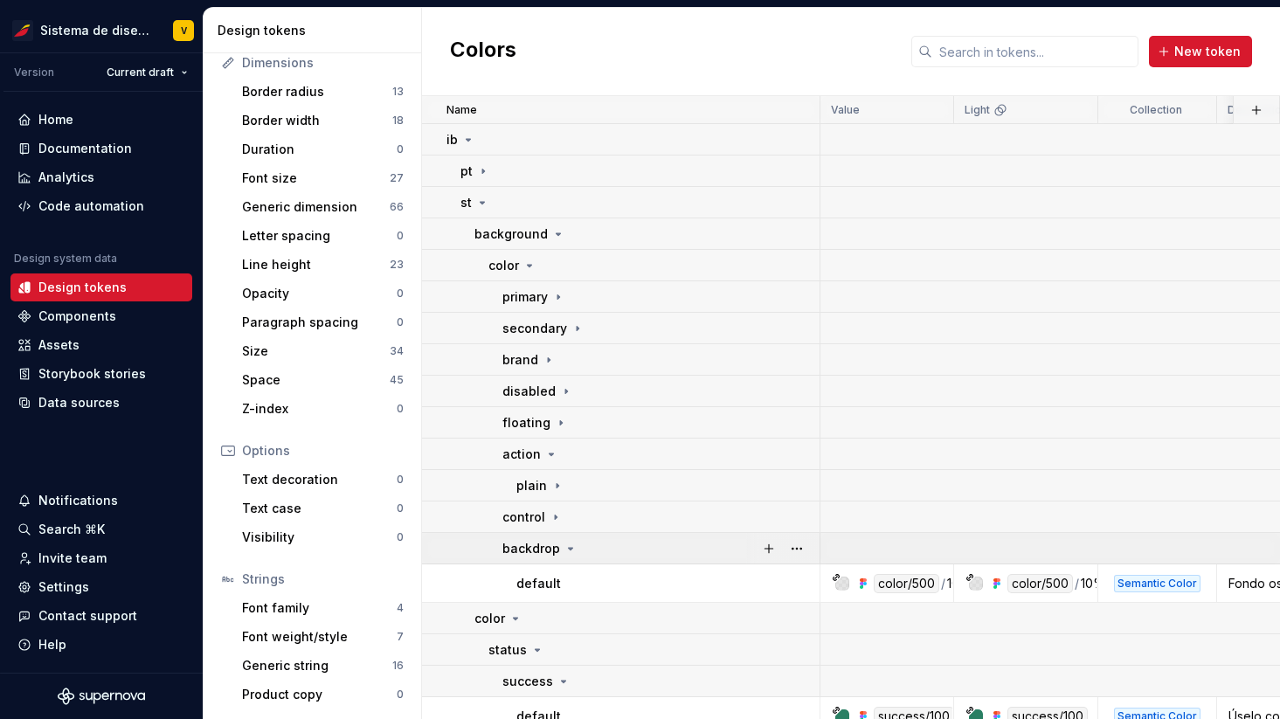
click at [569, 550] on icon at bounding box center [571, 549] width 14 height 14
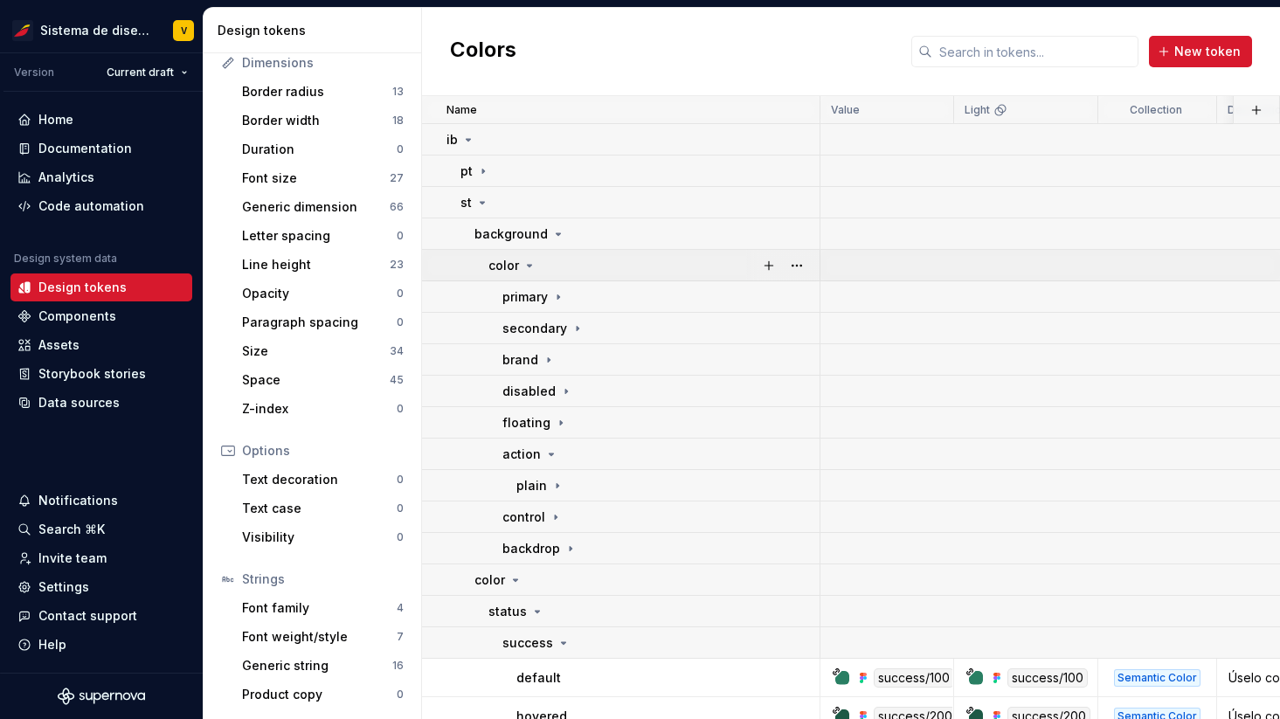
click at [529, 266] on icon at bounding box center [530, 266] width 4 height 2
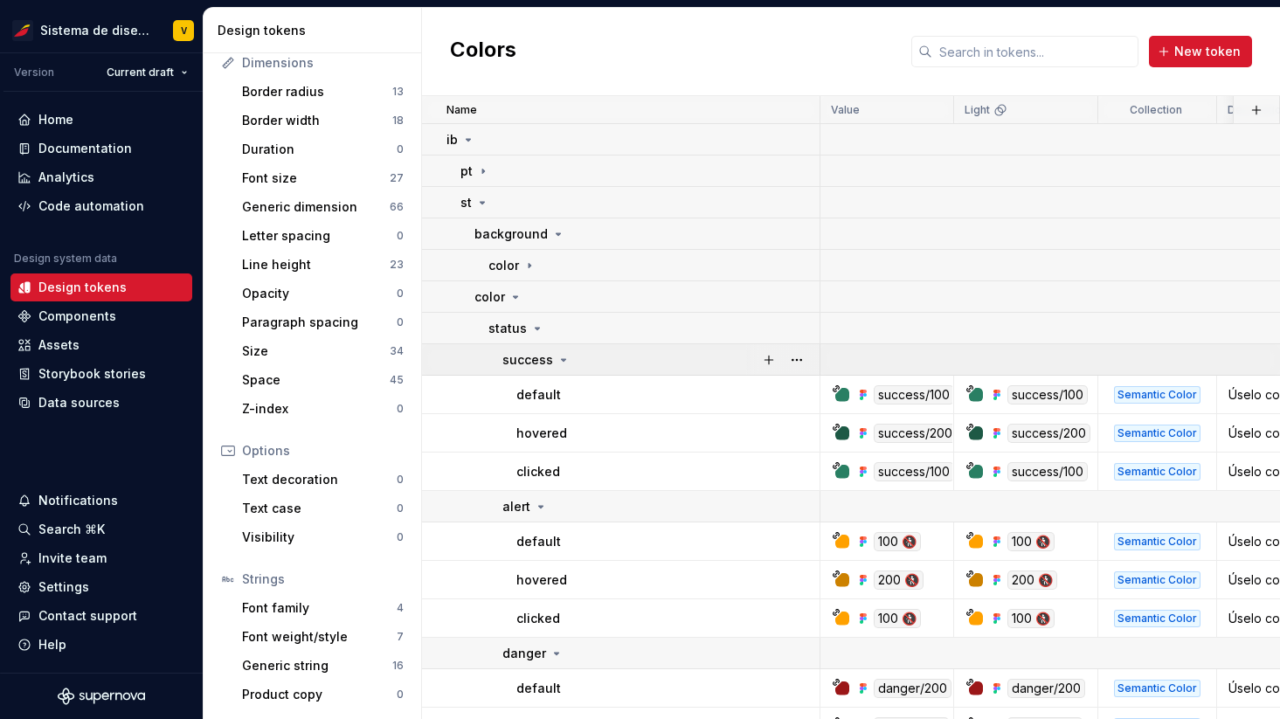
click at [563, 360] on icon at bounding box center [564, 360] width 14 height 14
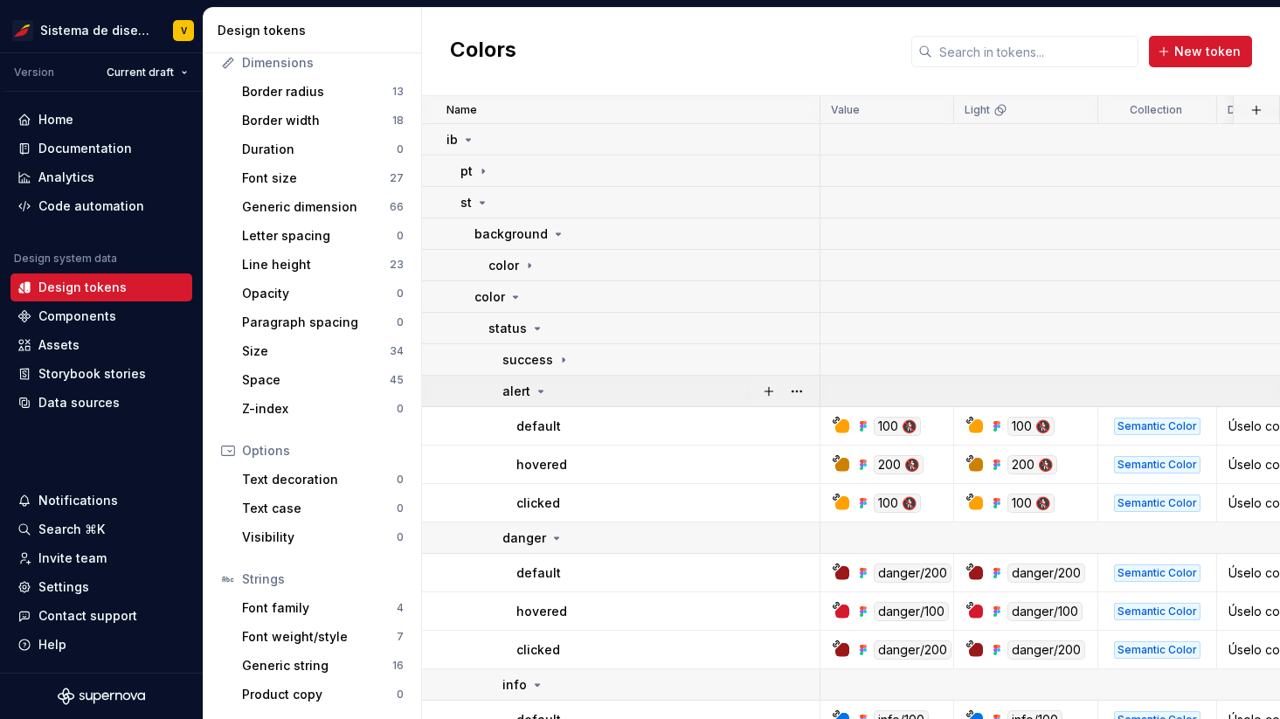
click at [539, 391] on icon at bounding box center [541, 392] width 4 height 2
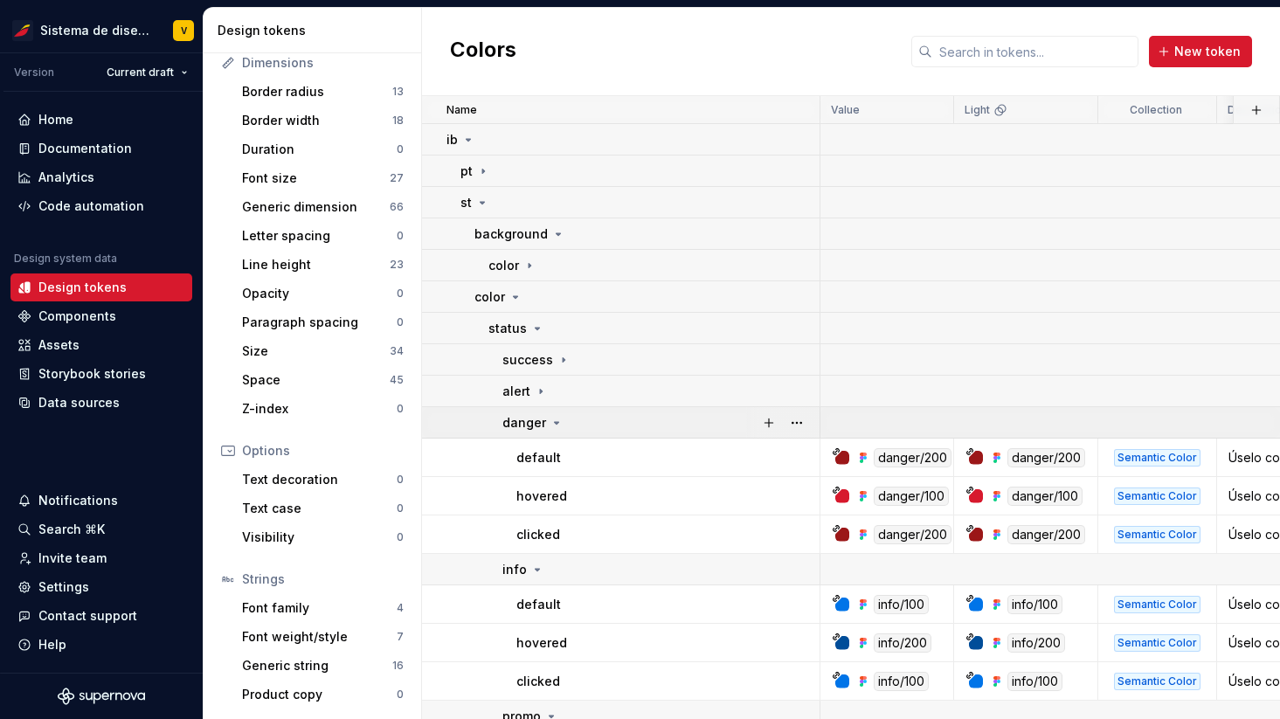
click at [553, 416] on icon at bounding box center [557, 423] width 14 height 14
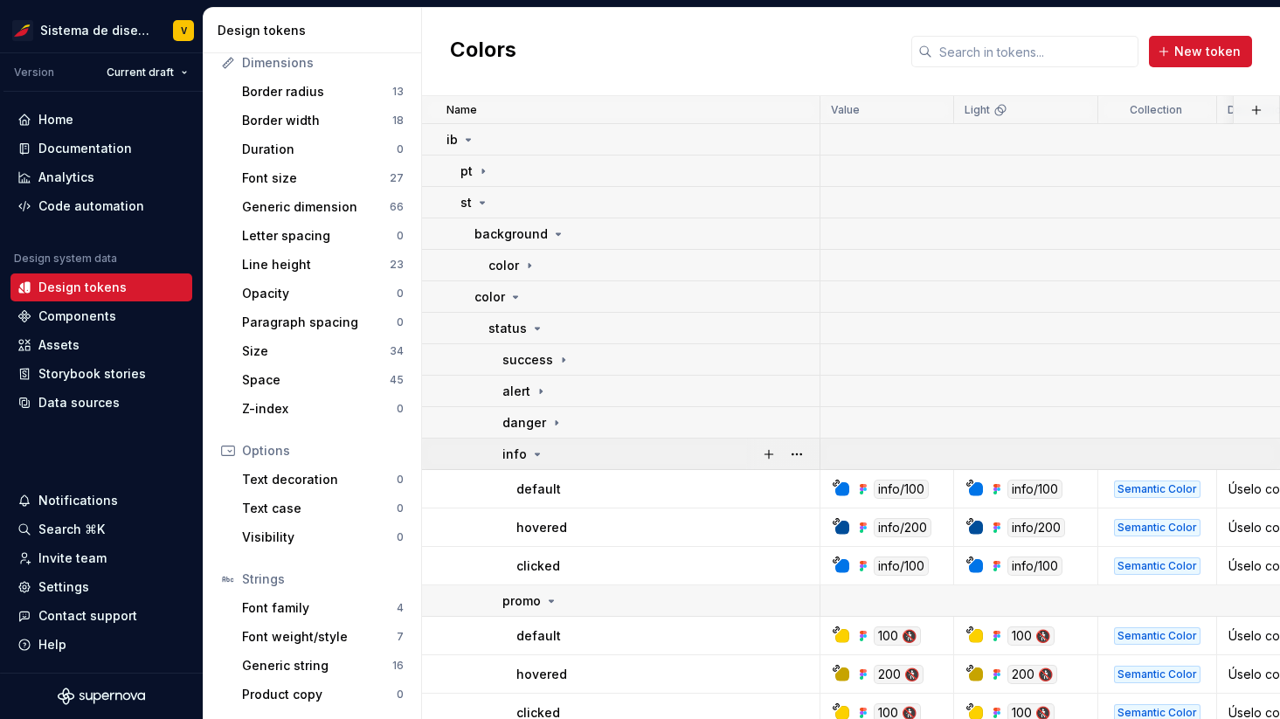
click at [537, 454] on icon at bounding box center [538, 455] width 4 height 2
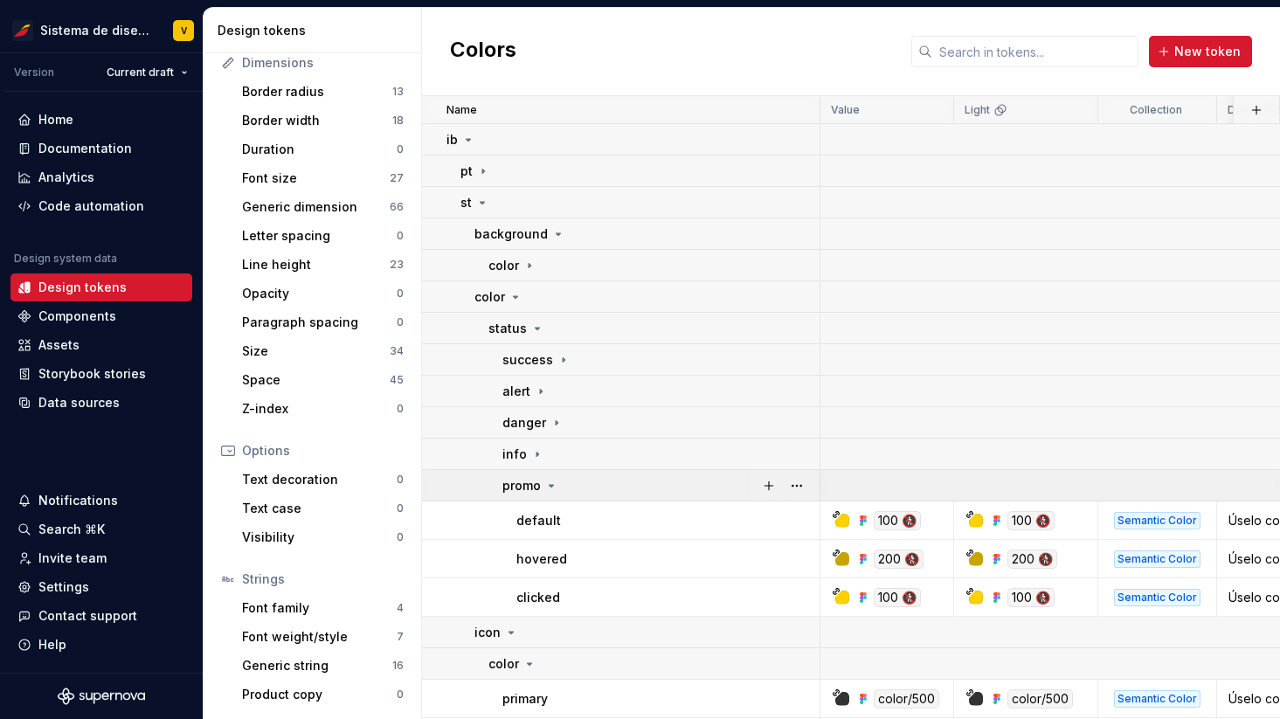
click at [552, 483] on icon at bounding box center [551, 486] width 14 height 14
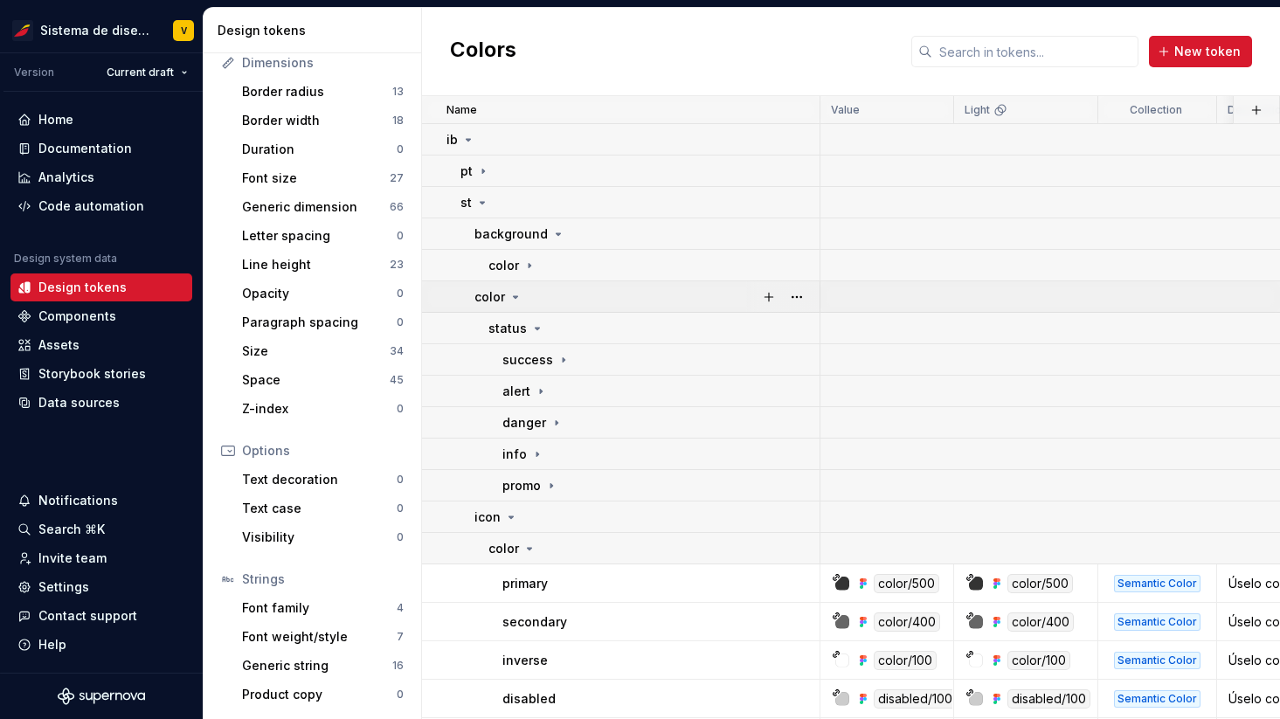
click at [516, 296] on icon at bounding box center [516, 297] width 14 height 14
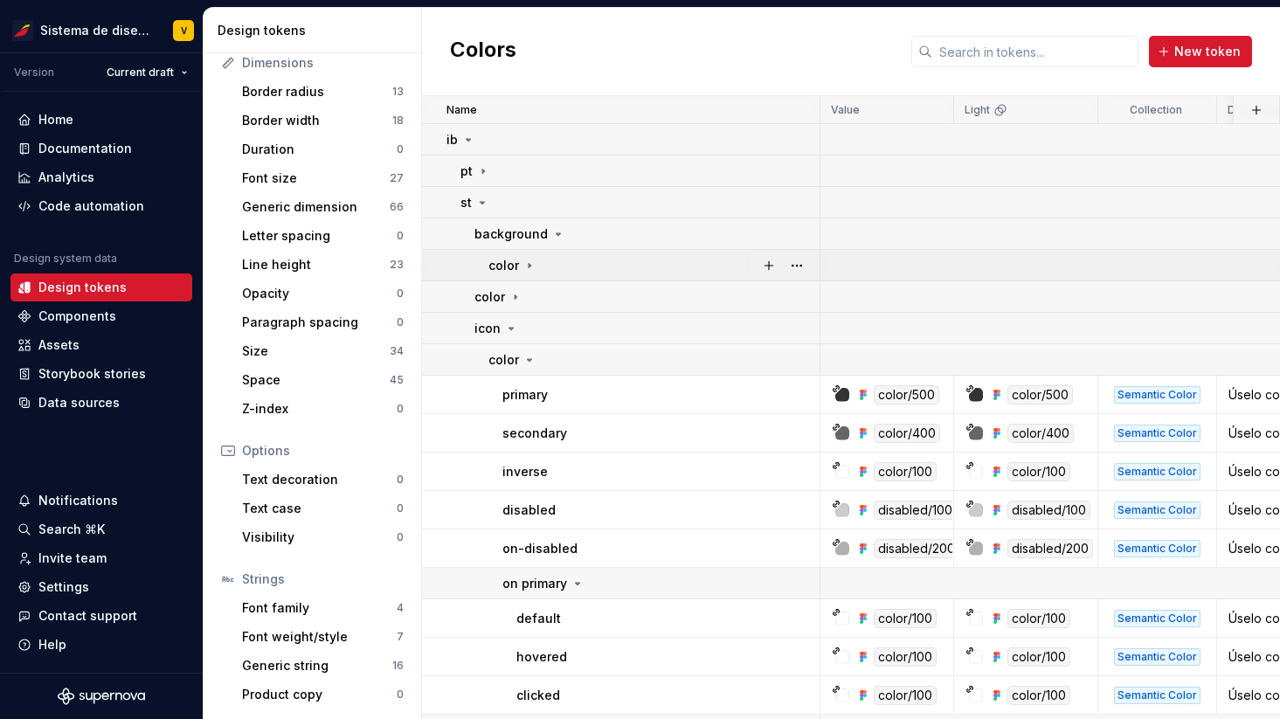
click at [533, 265] on icon at bounding box center [530, 266] width 14 height 14
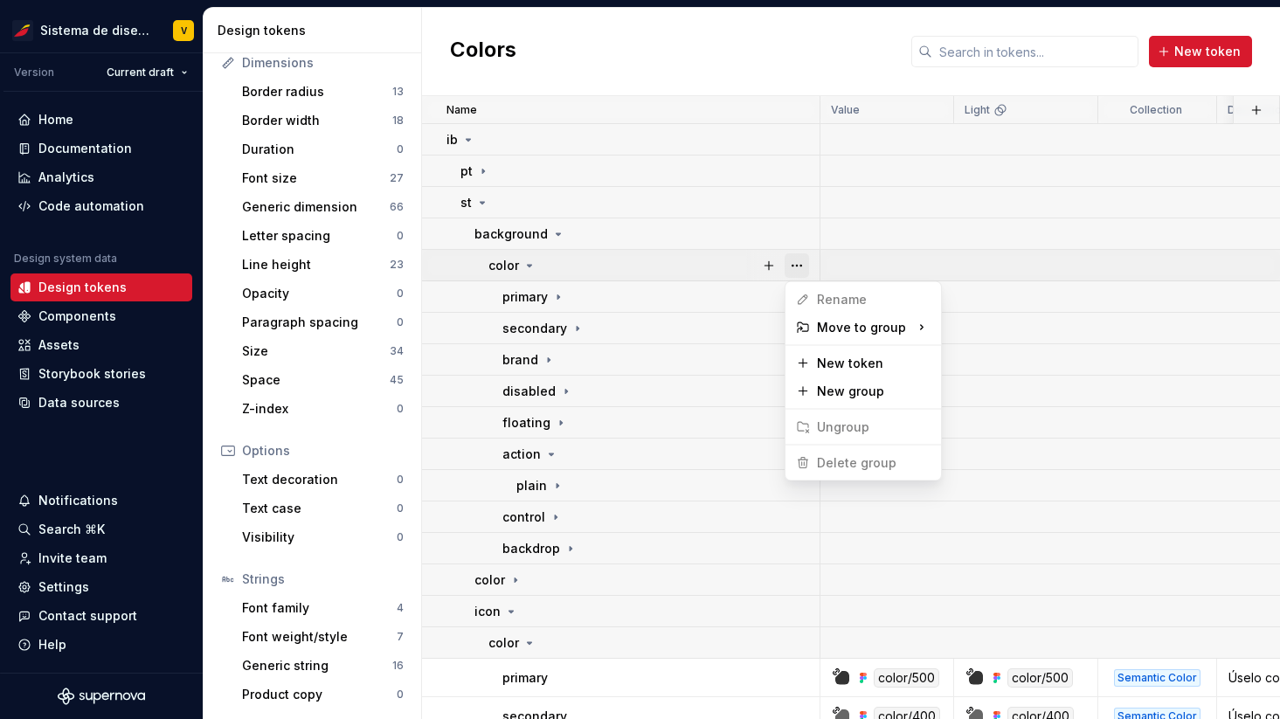
click at [791, 261] on button "button" at bounding box center [797, 265] width 24 height 24
click at [520, 261] on html "Sistema de diseño Iberia V Version Current draft Home Documentation Analytics C…" at bounding box center [640, 359] width 1280 height 719
click at [531, 262] on icon at bounding box center [530, 266] width 14 height 14
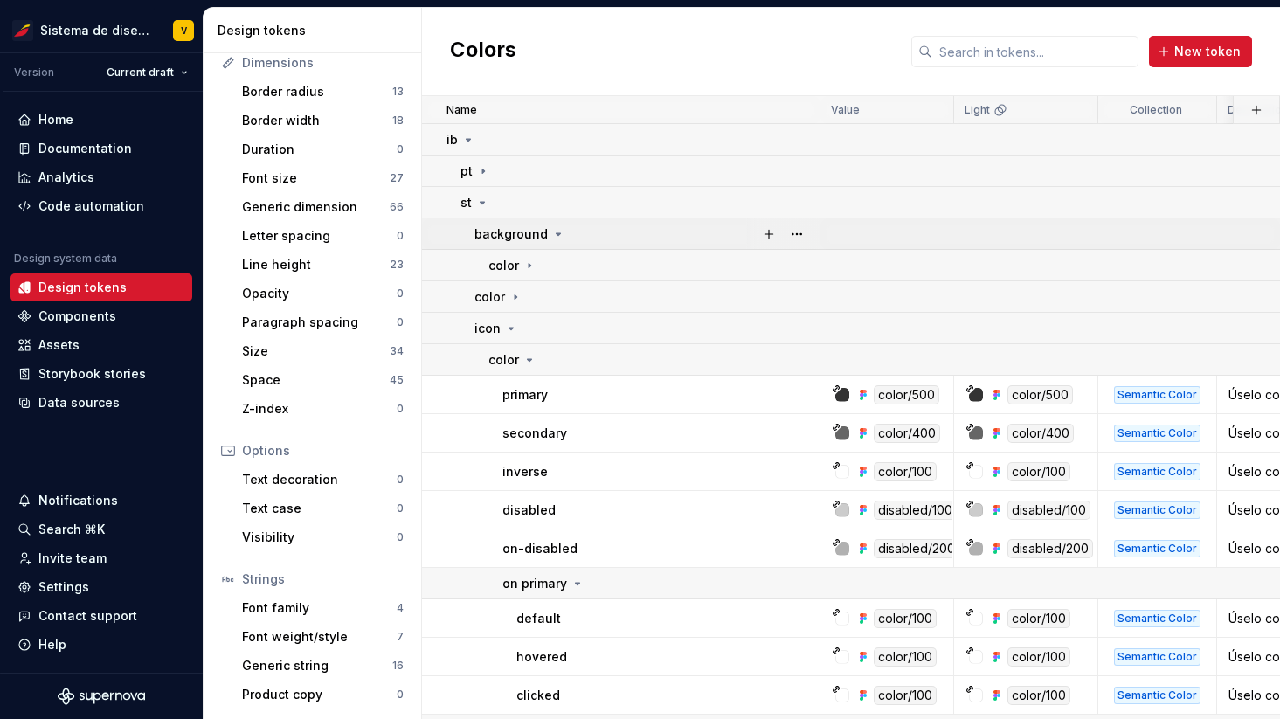
click at [557, 234] on icon at bounding box center [559, 234] width 4 height 2
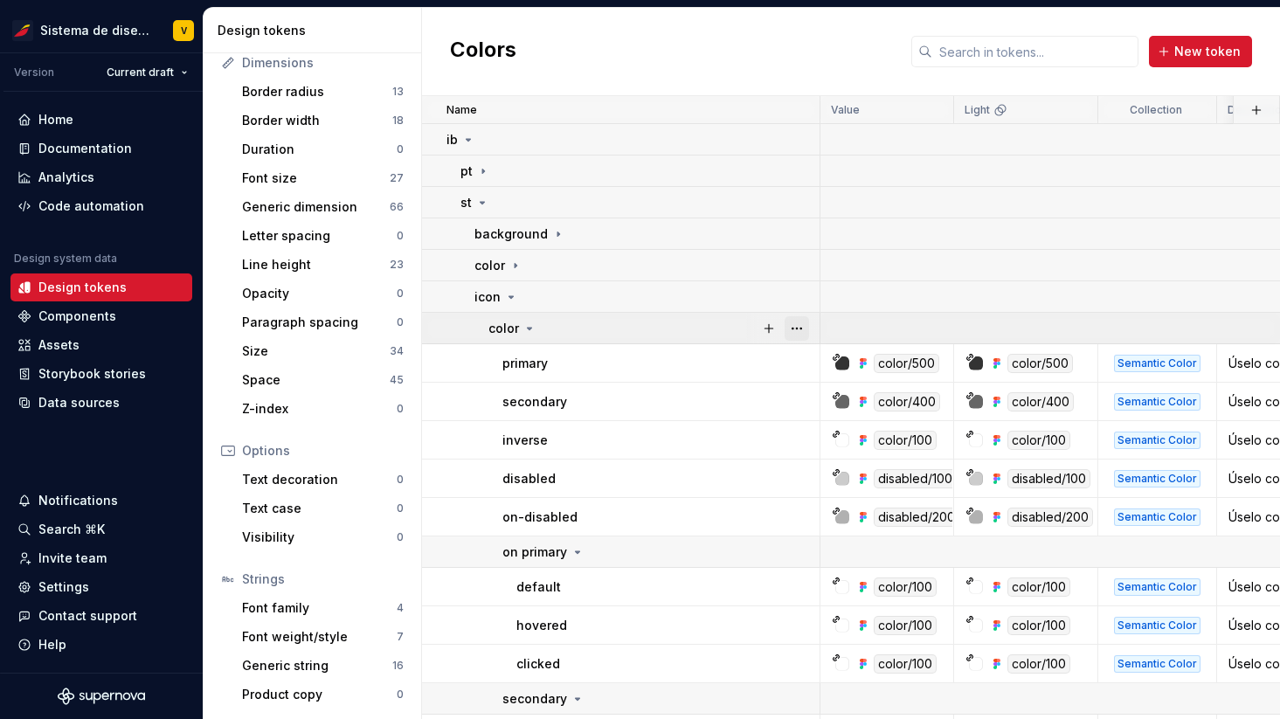
click at [789, 331] on button "button" at bounding box center [797, 328] width 24 height 24
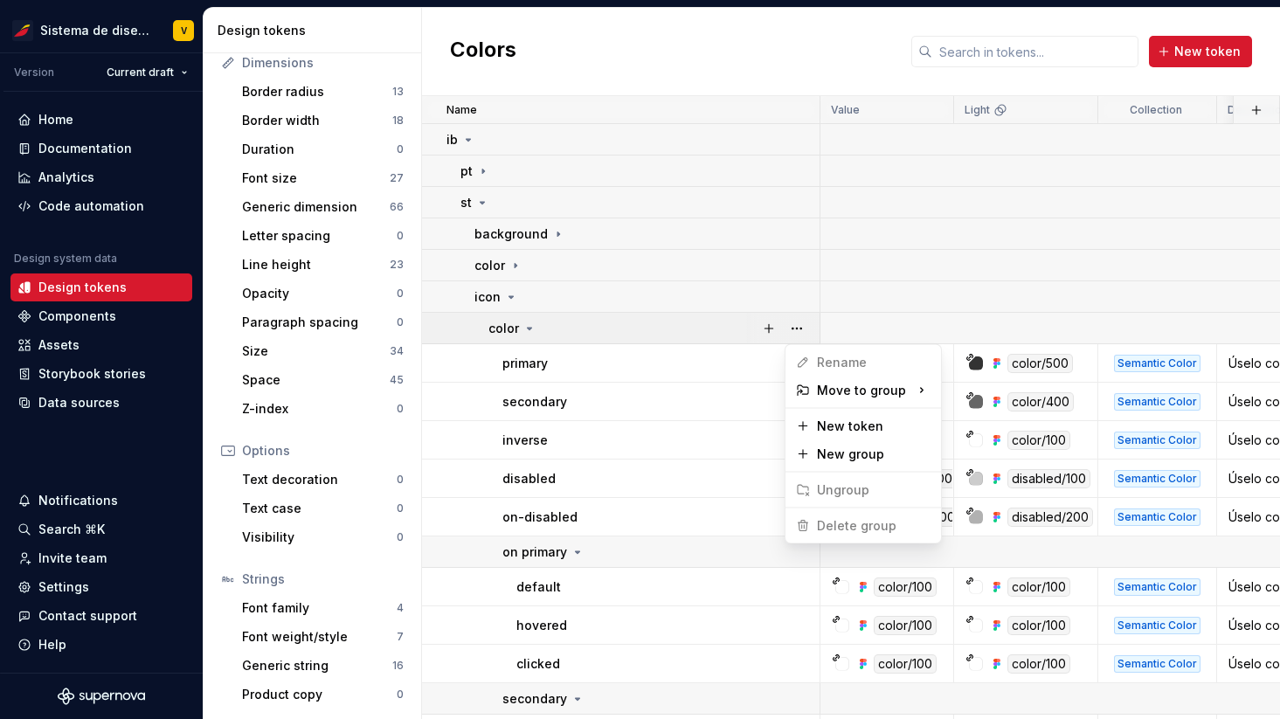
click at [730, 381] on html "Sistema de diseño Iberia V Version Current draft Home Documentation Analytics C…" at bounding box center [640, 359] width 1280 height 719
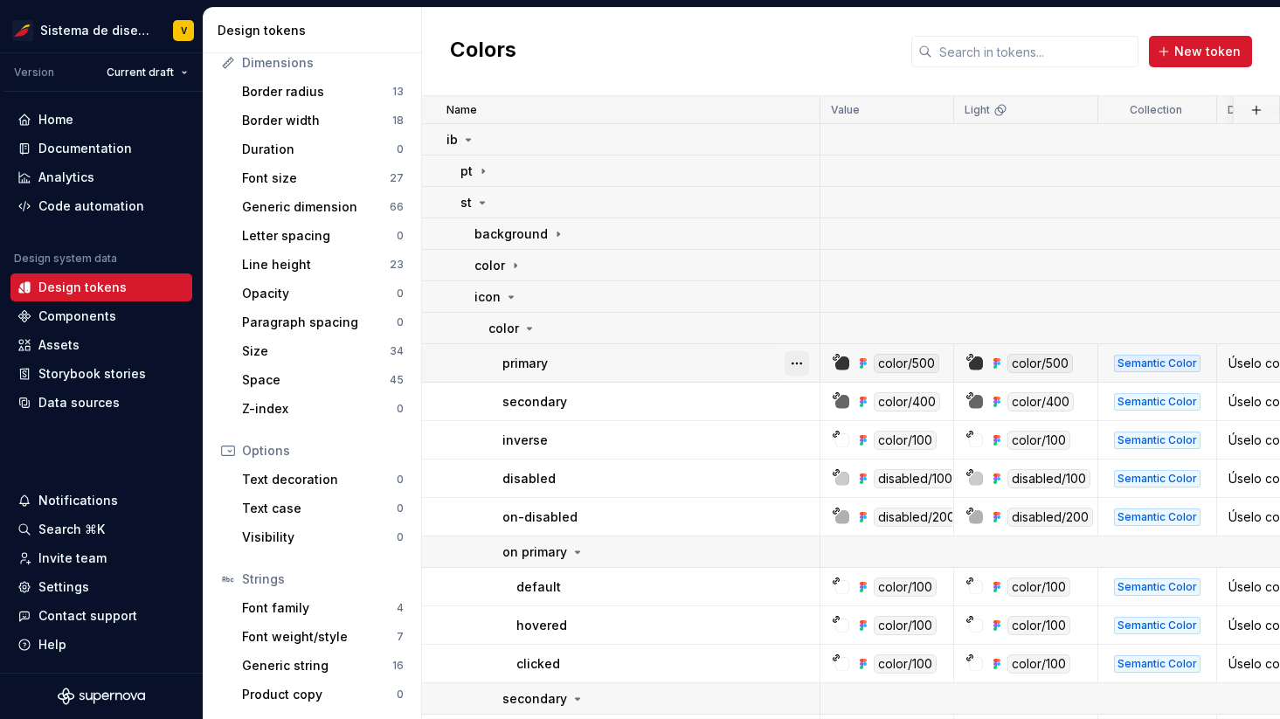
click at [799, 366] on button "button" at bounding box center [797, 363] width 24 height 24
click at [740, 409] on html "Sistema de diseño Iberia V Version Current draft Home Documentation Analytics C…" at bounding box center [640, 359] width 1280 height 719
click at [795, 403] on button "button" at bounding box center [797, 402] width 24 height 24
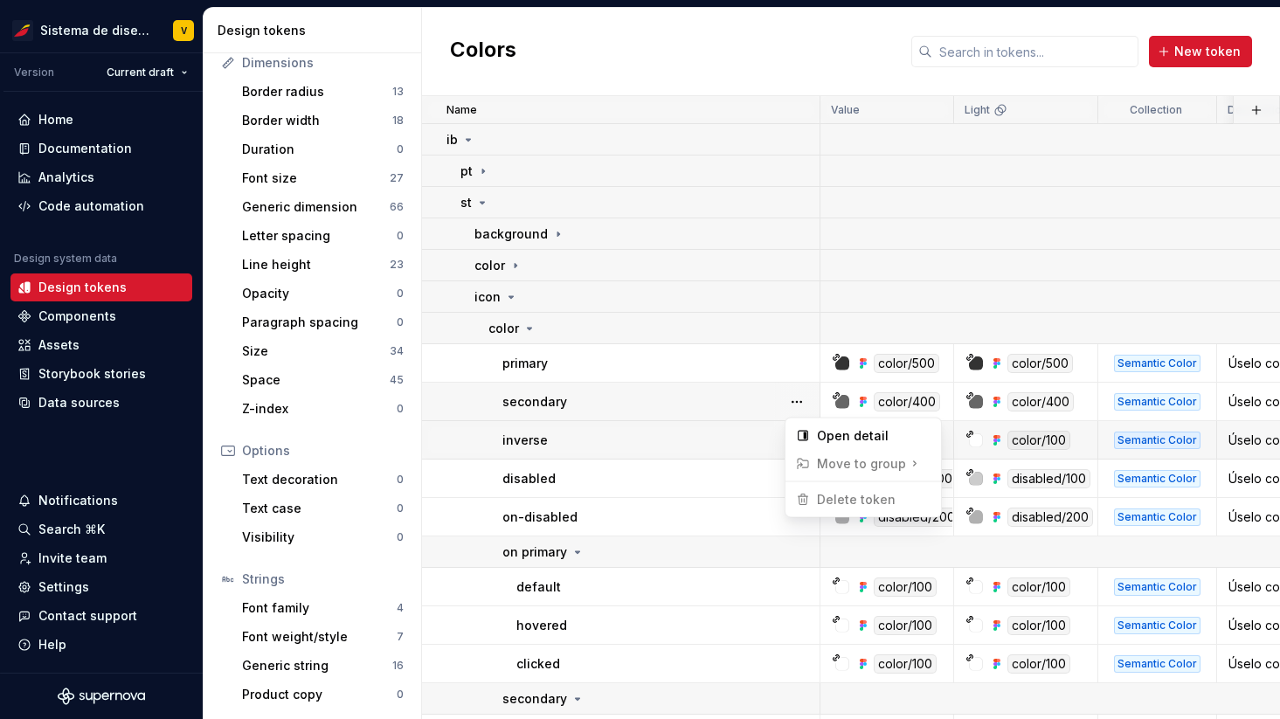
click at [725, 429] on html "Sistema de diseño Iberia V Version Current draft Home Documentation Analytics C…" at bounding box center [640, 359] width 1280 height 719
click at [812, 440] on div at bounding box center [796, 440] width 45 height 38
click at [805, 440] on button "button" at bounding box center [797, 440] width 24 height 24
click at [713, 476] on html "Sistema de diseño Iberia V Version Current draft Home Documentation Analytics C…" at bounding box center [640, 359] width 1280 height 719
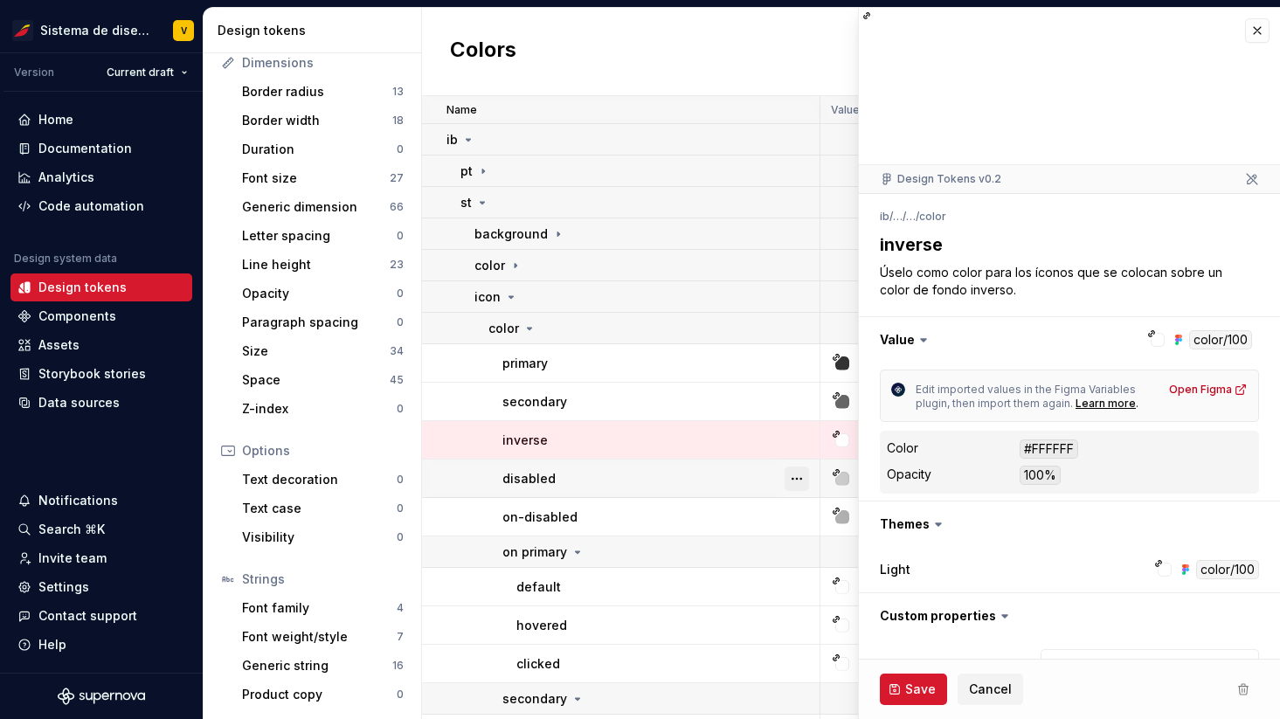
click at [799, 475] on button "button" at bounding box center [797, 479] width 24 height 24
click at [988, 690] on html "Sistema de diseño Iberia V Version Current draft Home Documentation Analytics C…" at bounding box center [640, 359] width 1280 height 719
click at [988, 690] on span "Cancel" at bounding box center [990, 689] width 43 height 17
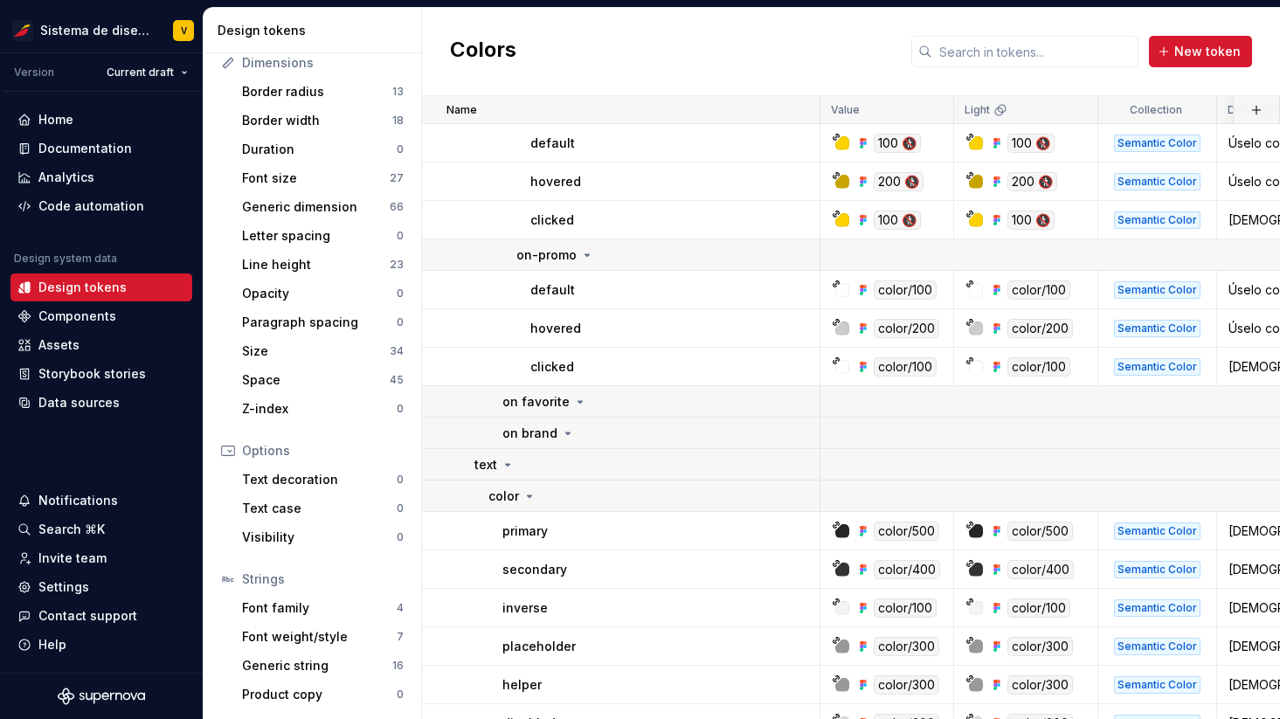
scroll to position [2493, 0]
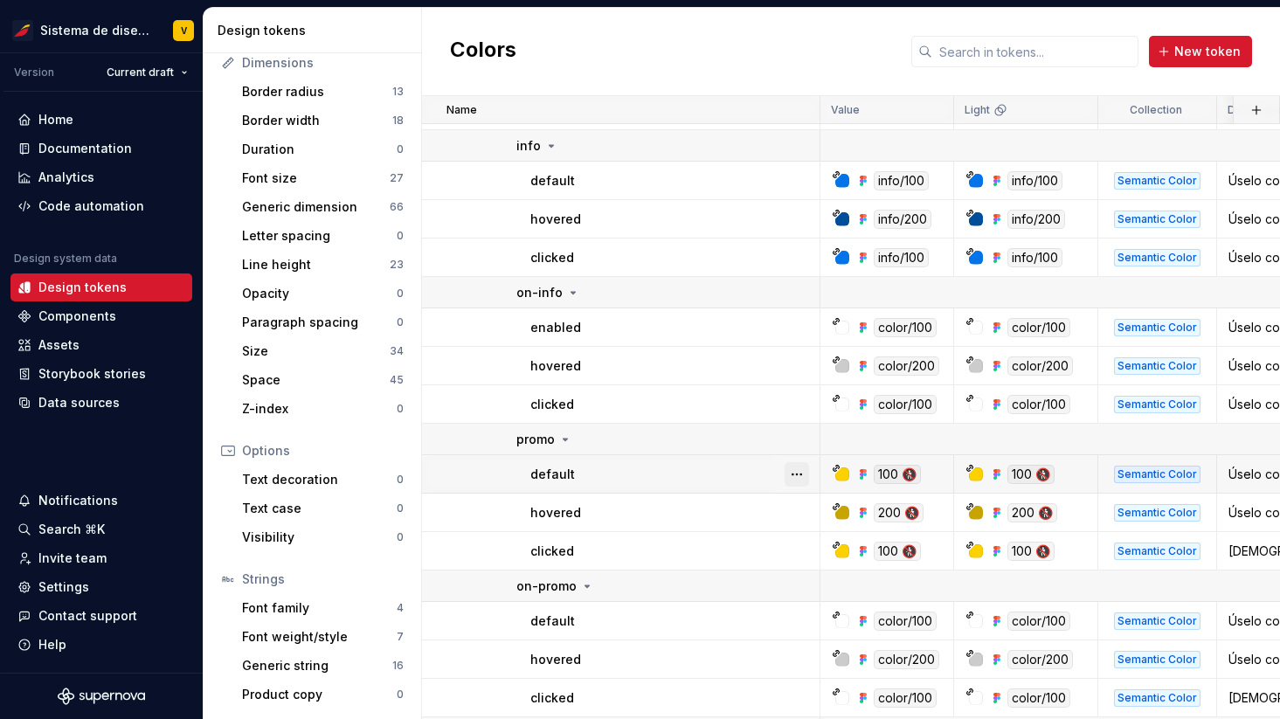
click at [790, 475] on button "button" at bounding box center [797, 474] width 24 height 24
click at [731, 509] on html "Sistema de diseño Iberia V Version Current draft Home Documentation Analytics C…" at bounding box center [640, 359] width 1280 height 719
click at [794, 509] on button "button" at bounding box center [797, 513] width 24 height 24
click at [729, 518] on html "Sistema de diseño Iberia V Version Current draft Home Documentation Analytics C…" at bounding box center [640, 359] width 1280 height 719
click at [794, 549] on button "button" at bounding box center [797, 551] width 24 height 24
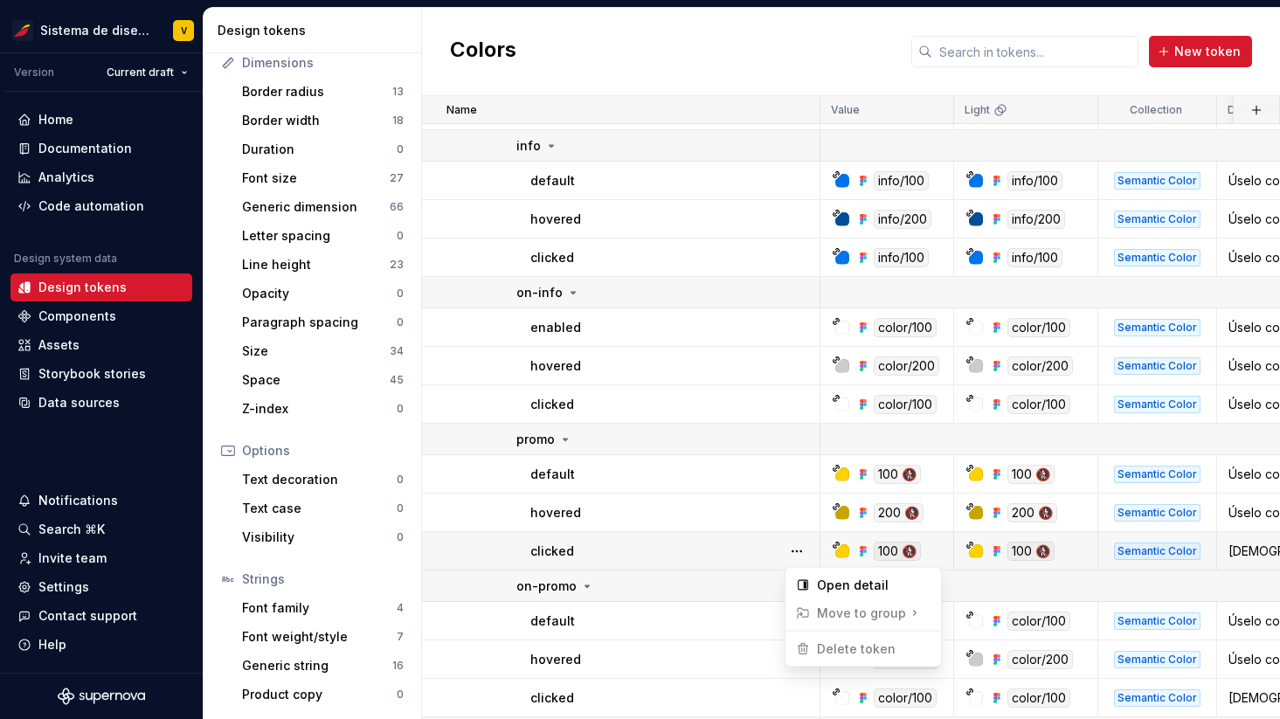
click at [724, 550] on html "Sistema de diseño Iberia V Version Current draft Home Documentation Analytics C…" at bounding box center [640, 359] width 1280 height 719
click at [137, 143] on div "Documentation" at bounding box center [101, 148] width 168 height 17
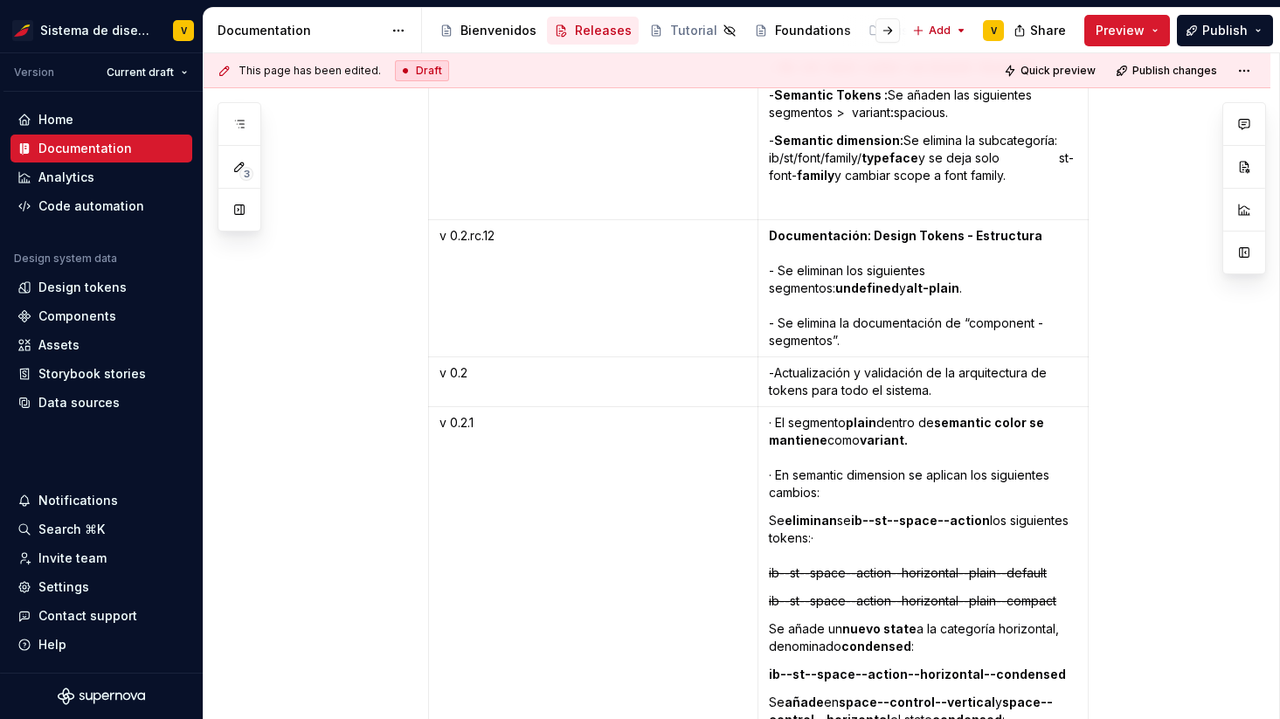
scroll to position [3580, 0]
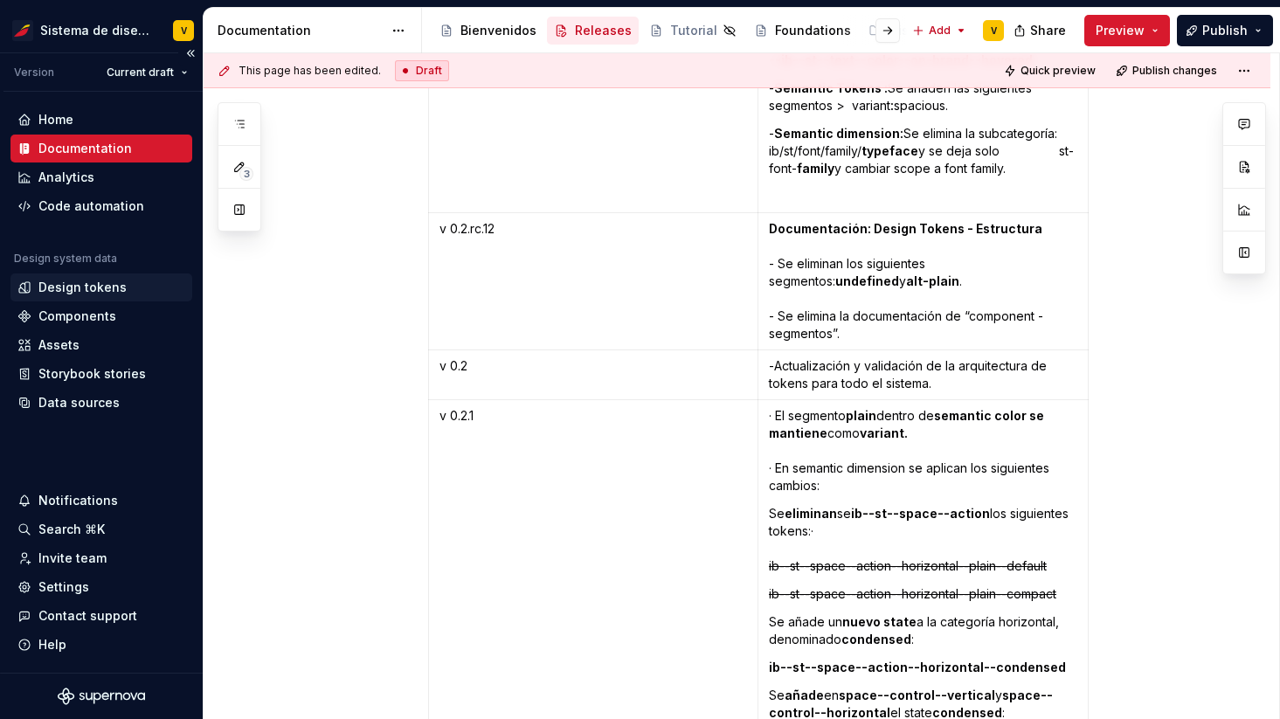
click at [114, 290] on div "Design tokens" at bounding box center [82, 287] width 88 height 17
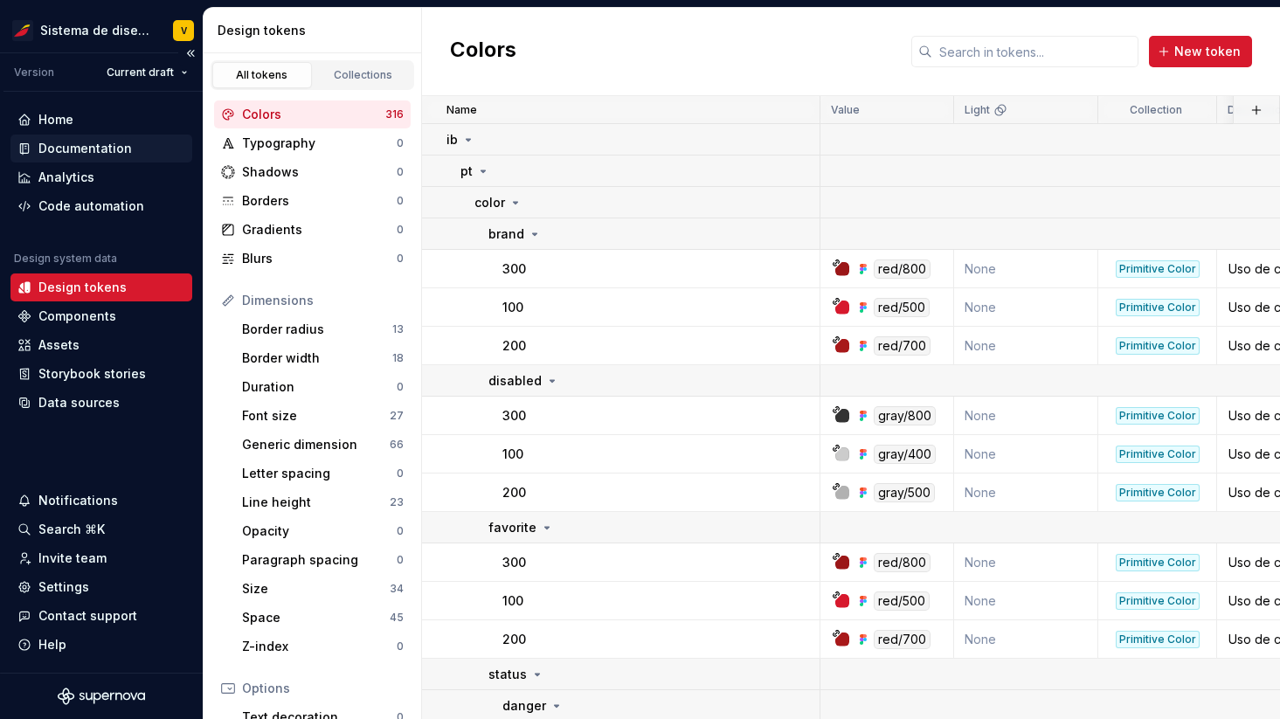
click at [80, 145] on div "Documentation" at bounding box center [85, 148] width 94 height 17
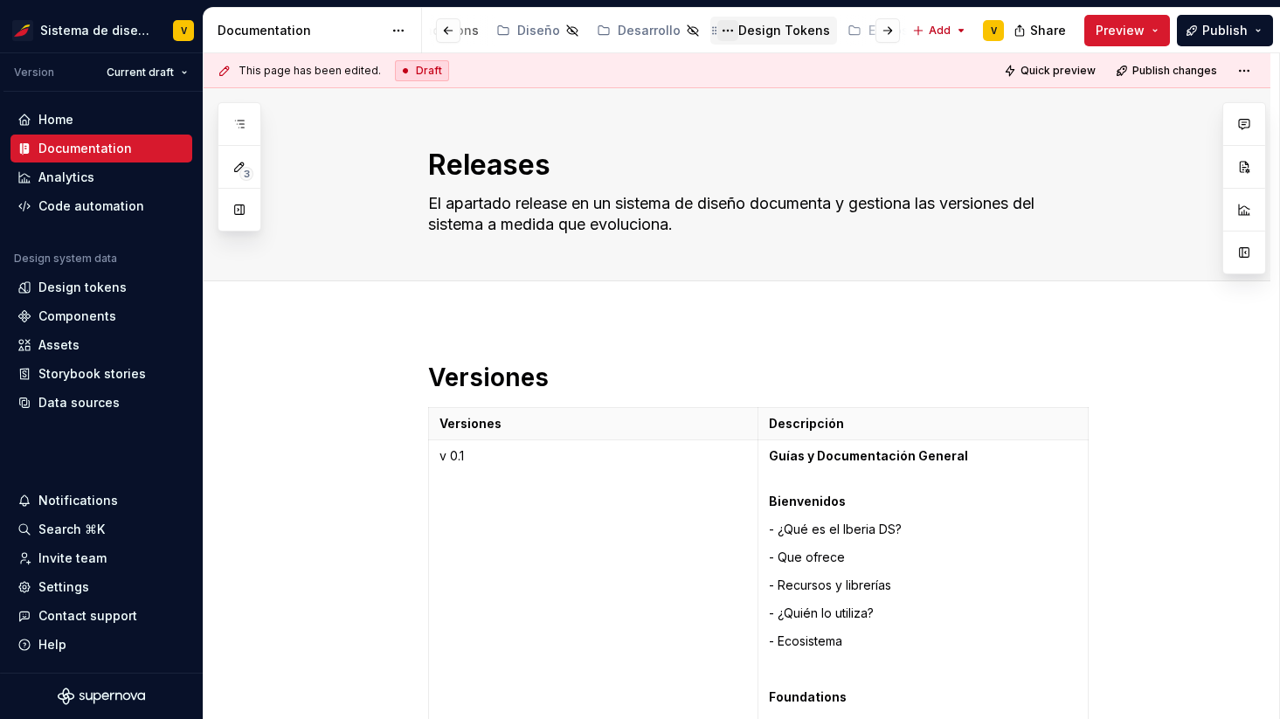
scroll to position [0, 380]
click at [752, 25] on div "Design Tokens" at bounding box center [777, 30] width 92 height 17
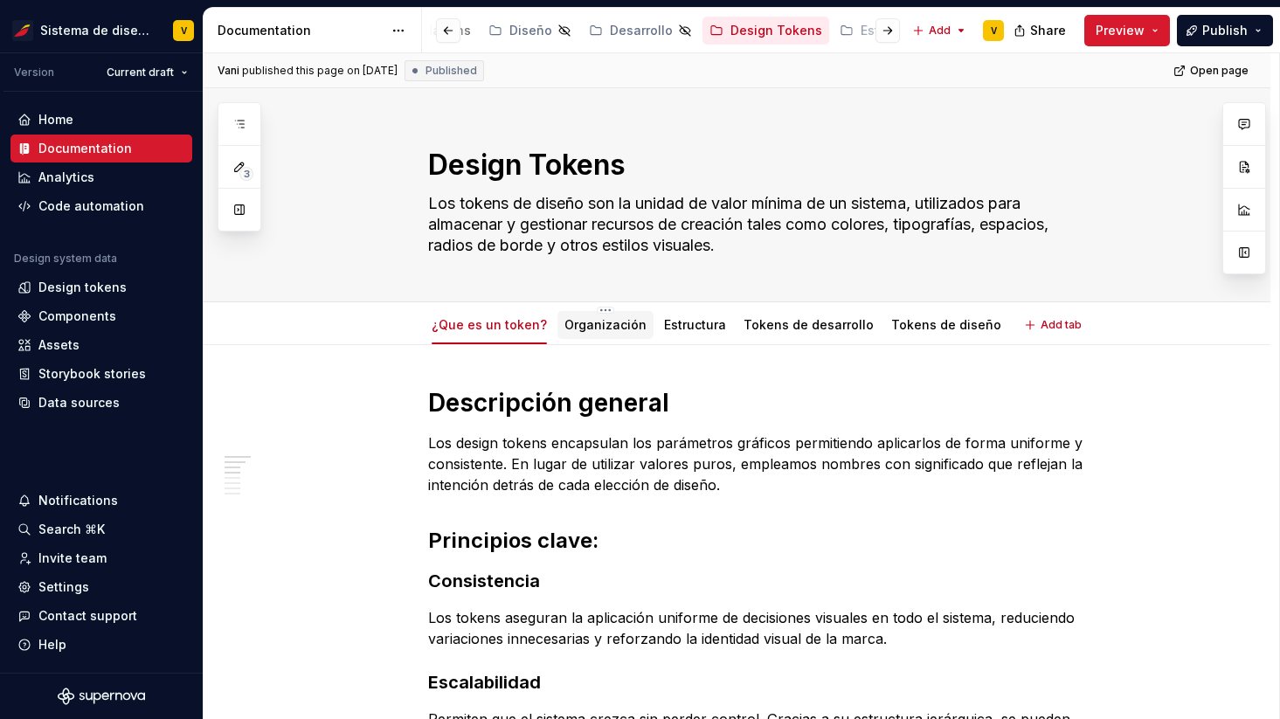
click at [591, 328] on link "Organización" at bounding box center [606, 324] width 82 height 15
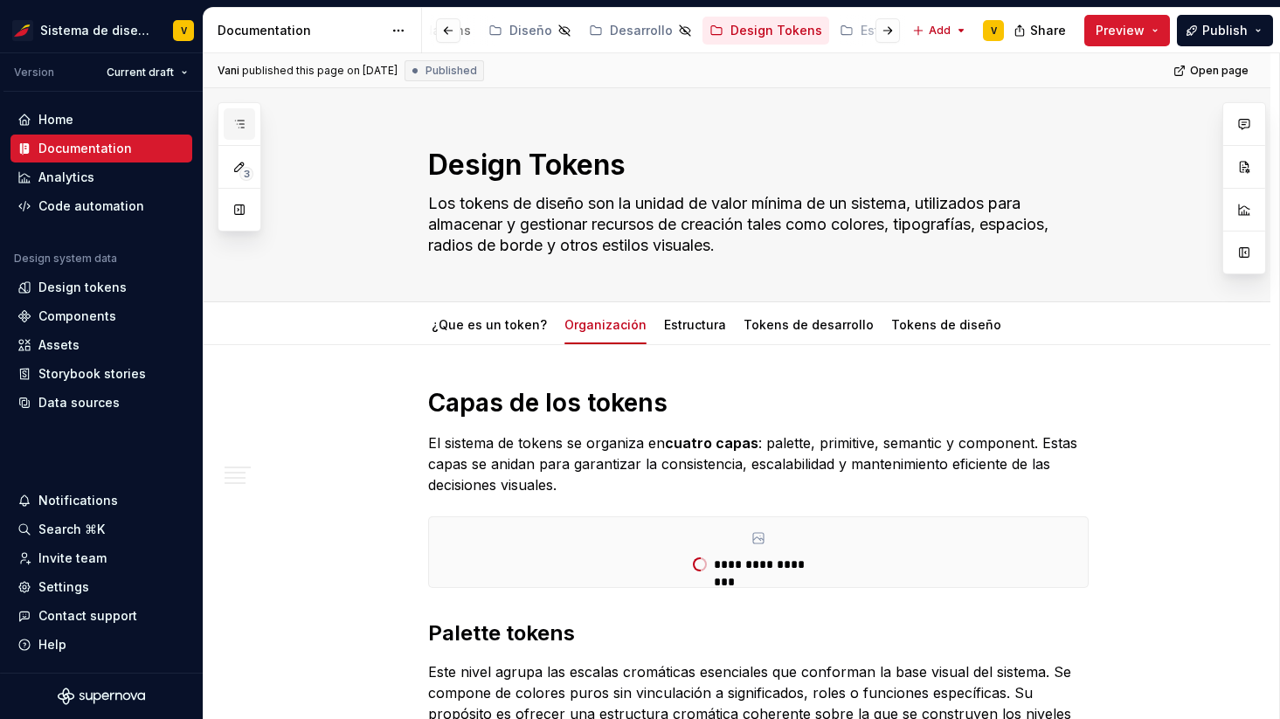
click at [237, 125] on icon "button" at bounding box center [239, 124] width 14 height 14
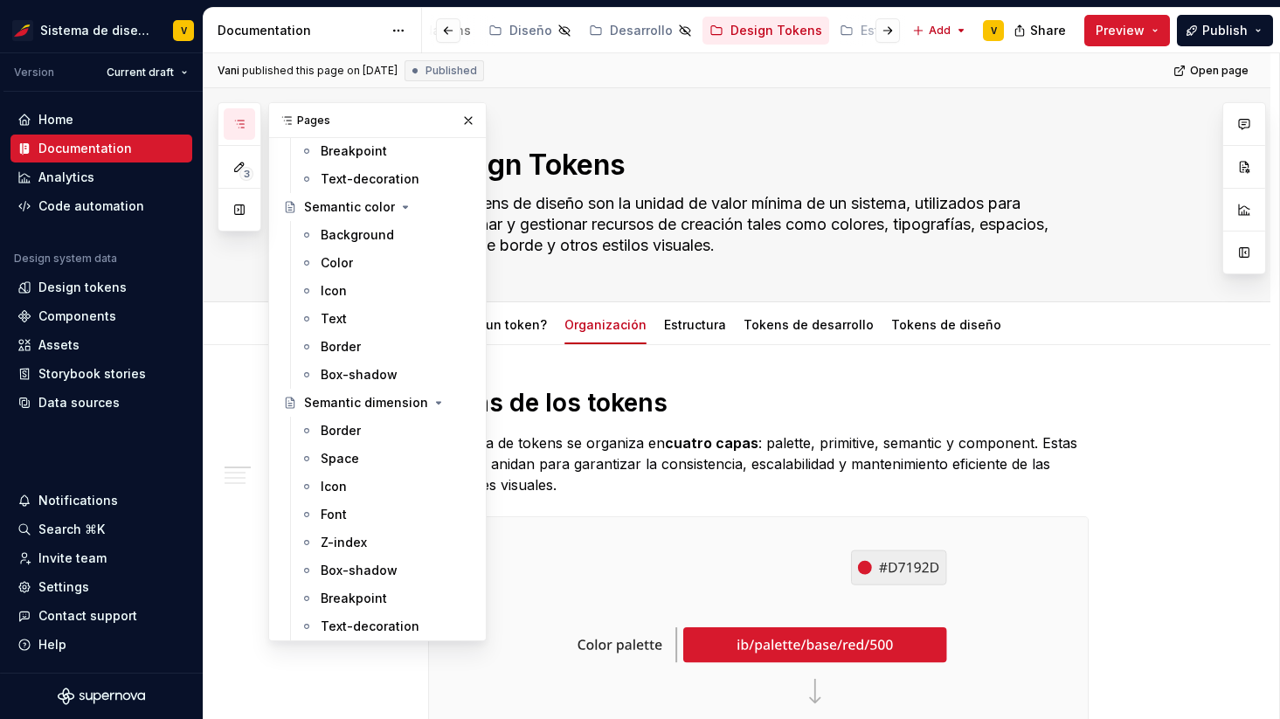
scroll to position [713, 0]
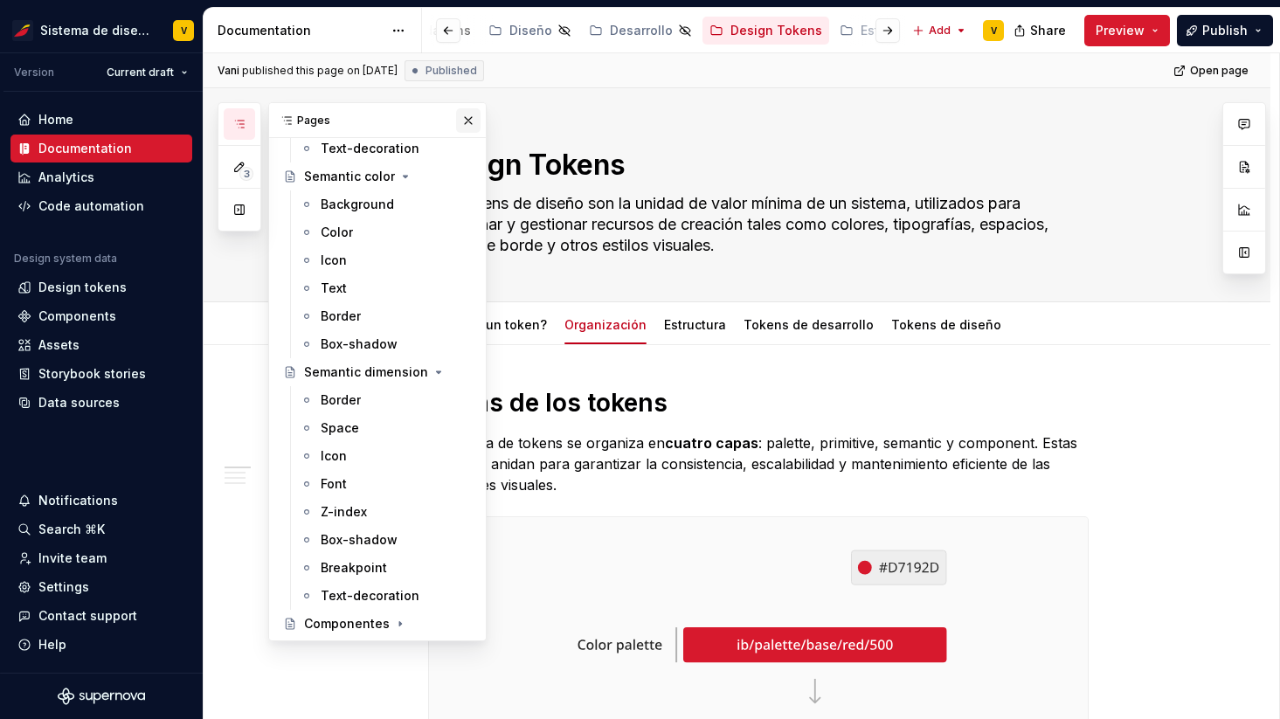
click at [471, 119] on button "button" at bounding box center [468, 120] width 24 height 24
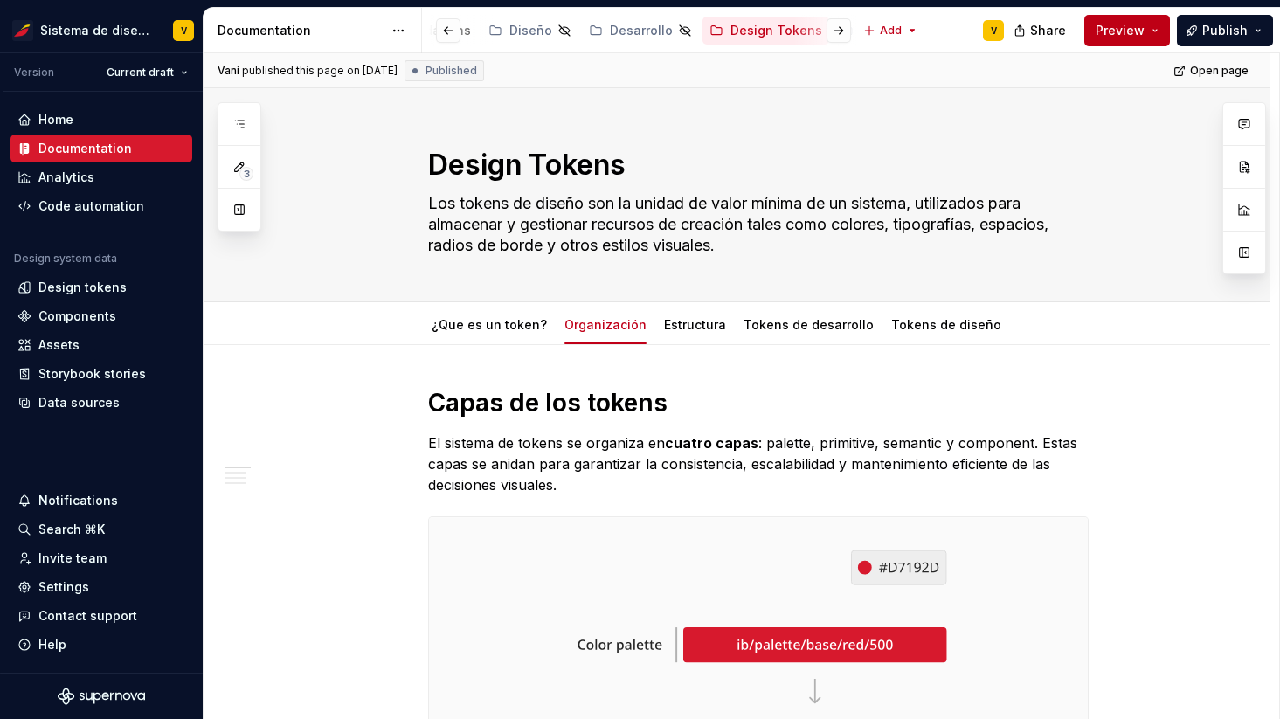
type textarea "*"
